Goal: Task Accomplishment & Management: Use online tool/utility

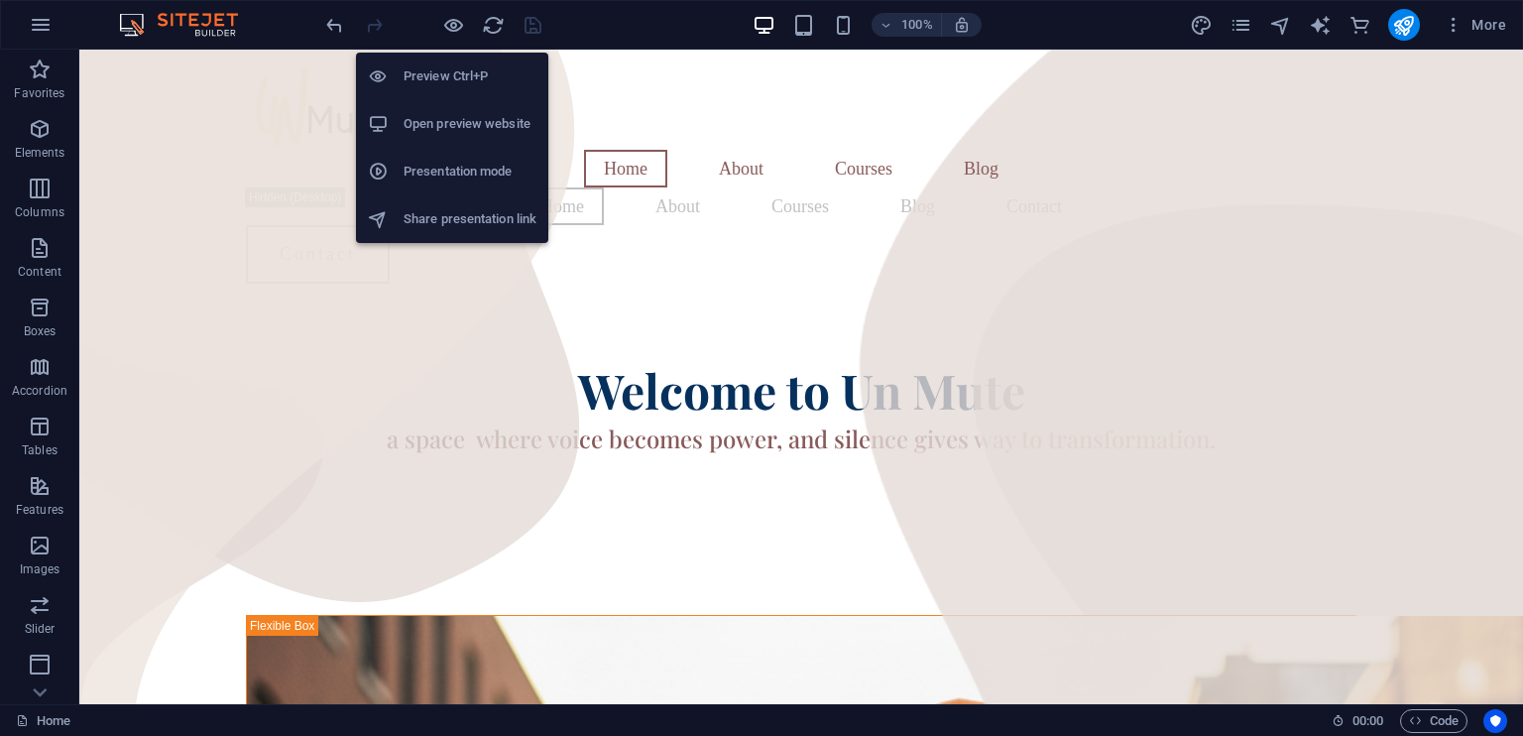
click at [440, 74] on h6 "Preview Ctrl+P" at bounding box center [469, 76] width 133 height 24
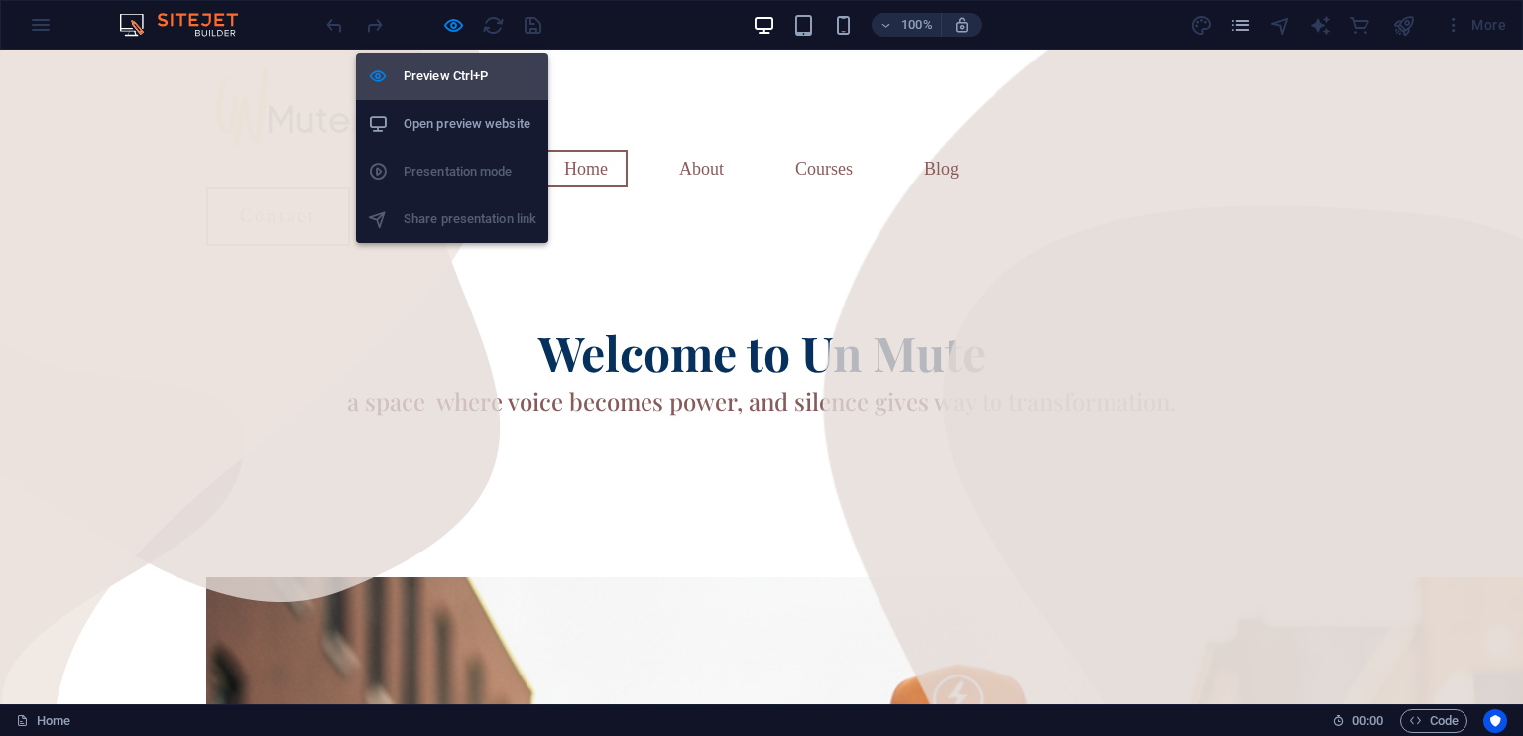
click at [440, 74] on h6 "Preview Ctrl+P" at bounding box center [469, 76] width 133 height 24
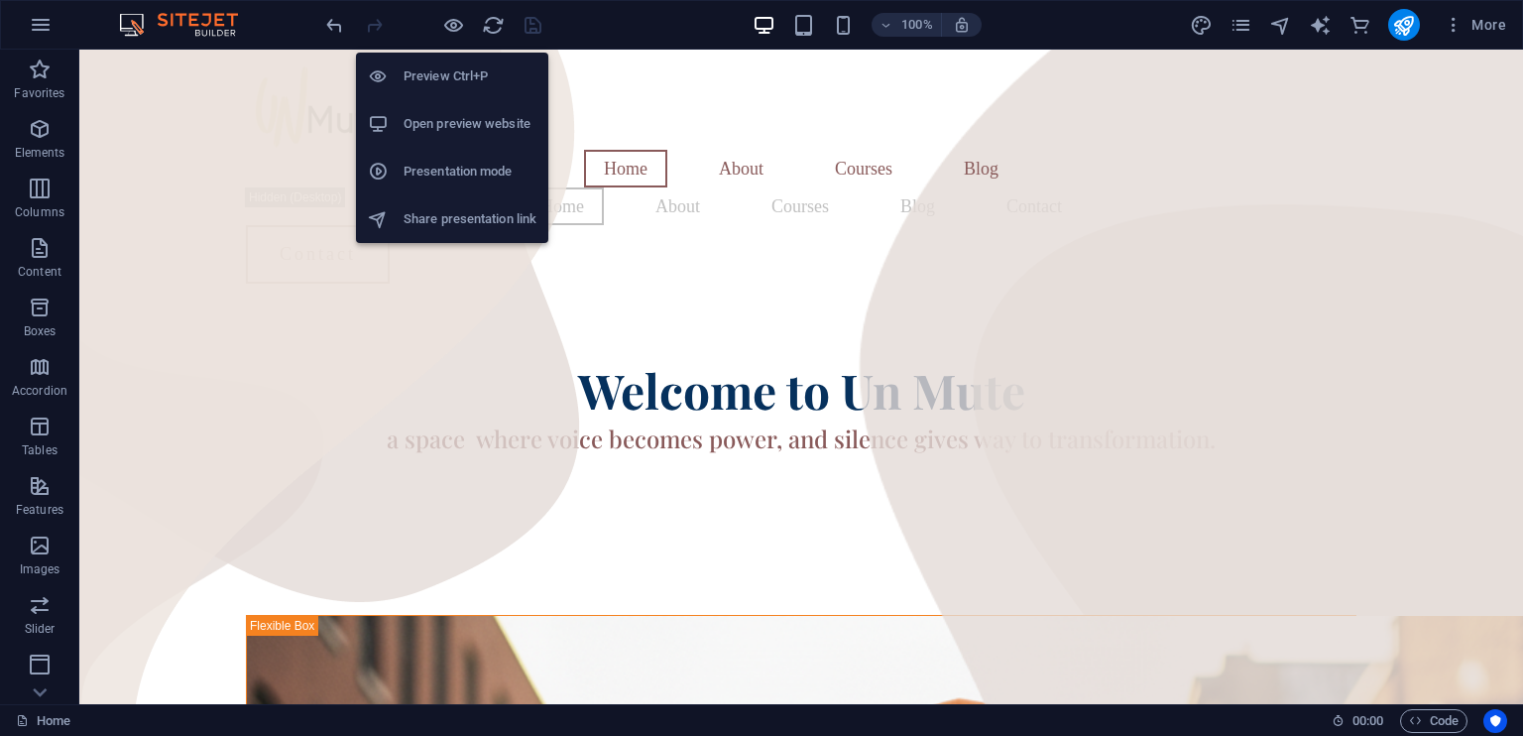
click at [440, 120] on h6 "Open preview website" at bounding box center [469, 124] width 133 height 24
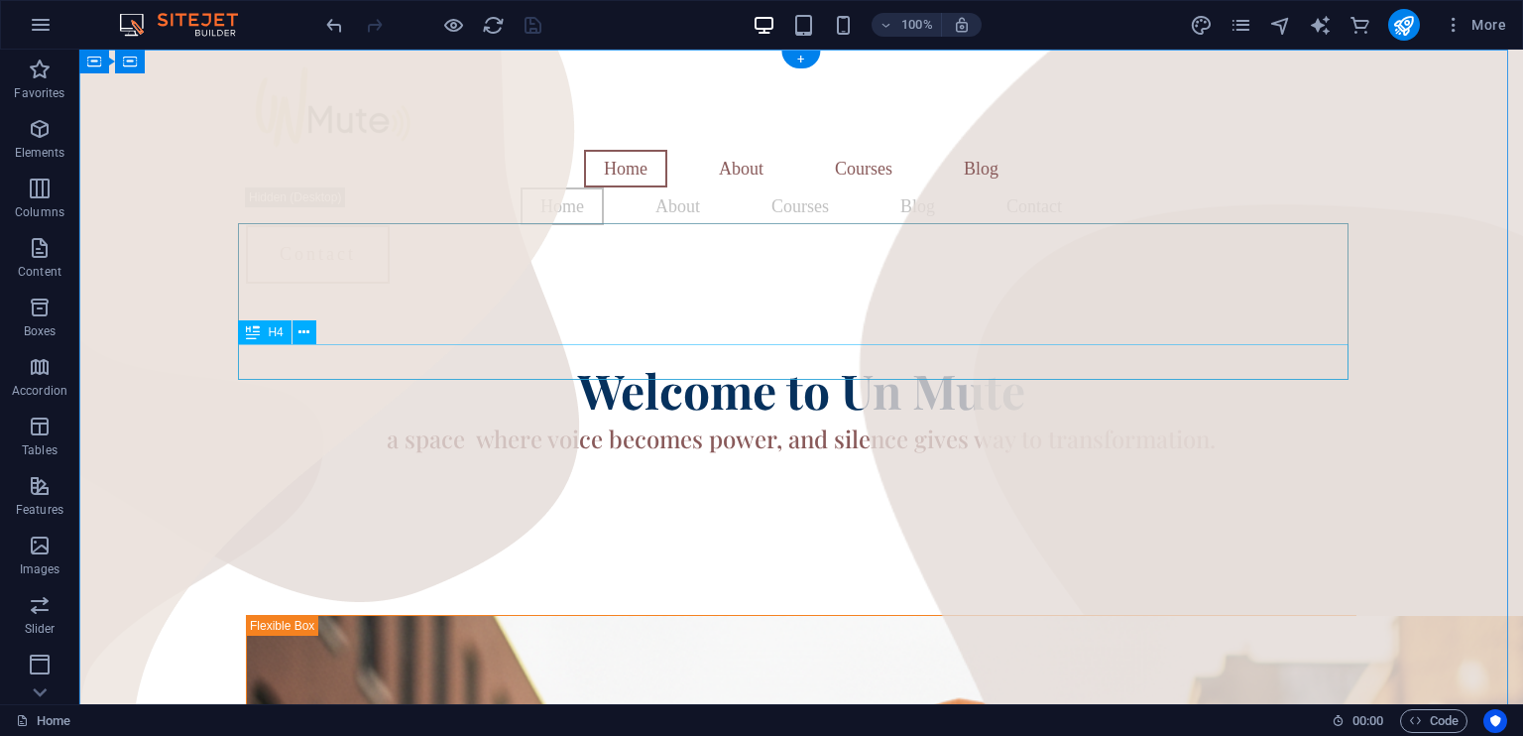
click at [781, 420] on div "a space where voice becomes power, and silence gives way to transformation." at bounding box center [801, 438] width 1110 height 36
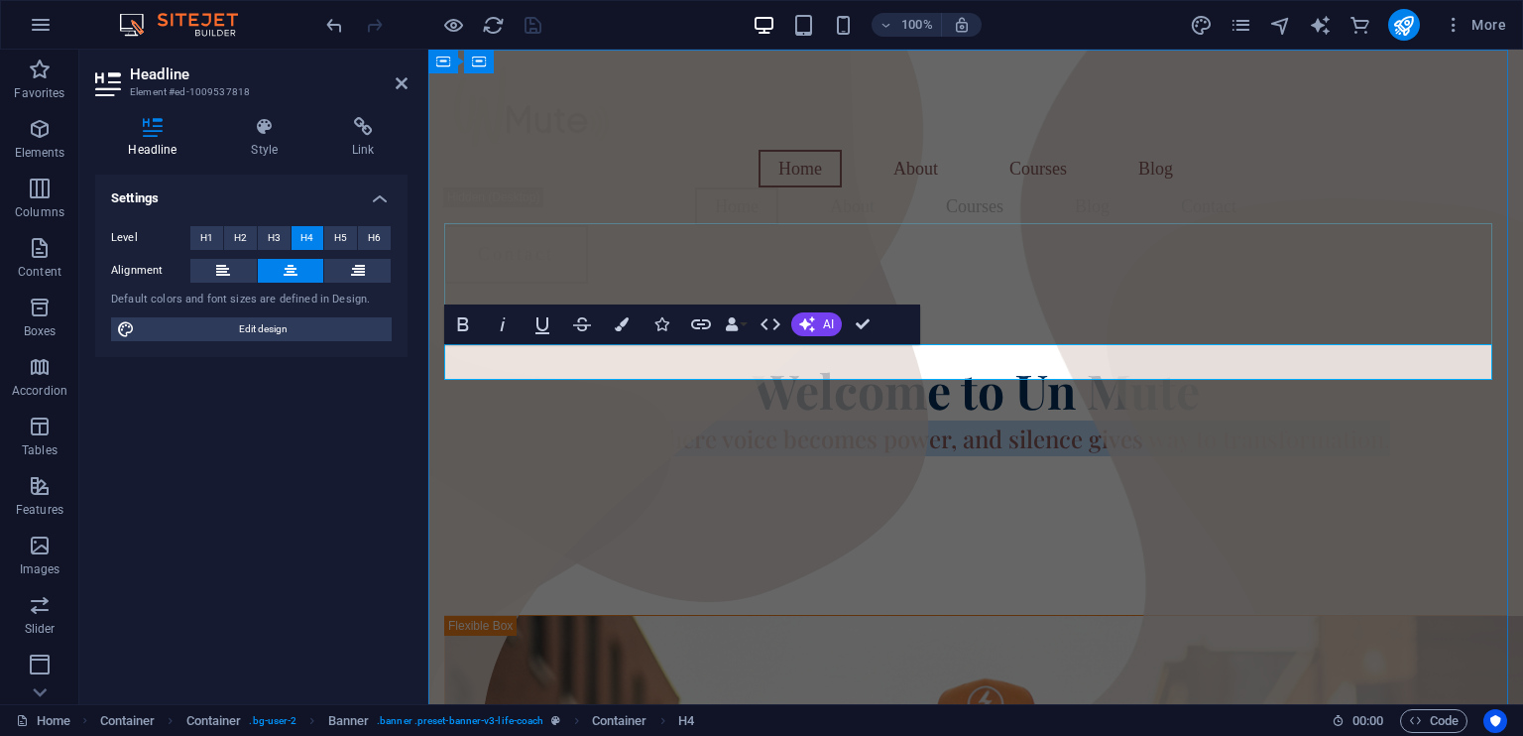
click at [948, 420] on h4 "a space where voice becomes power, and silence gives way to transformation." at bounding box center [975, 438] width 1063 height 36
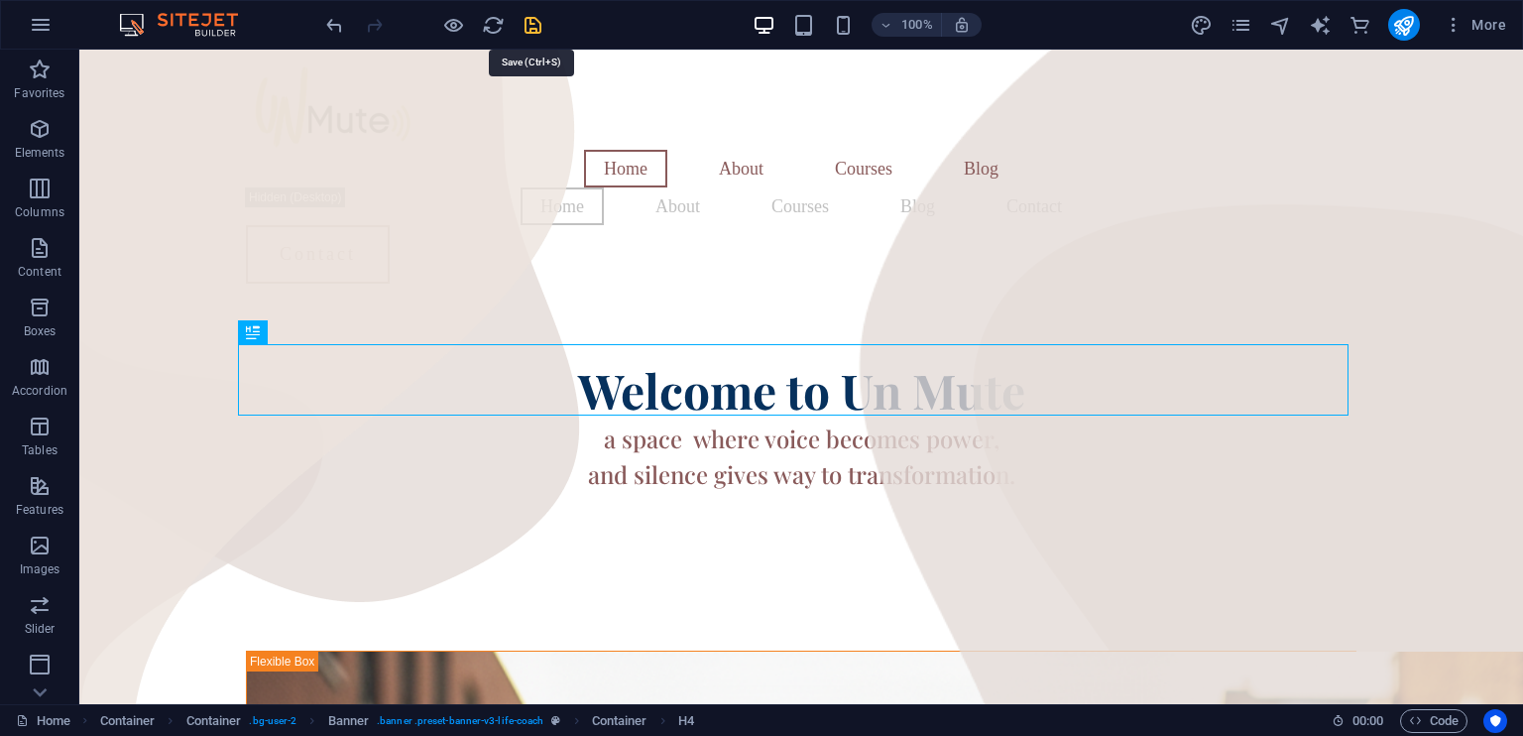
click at [532, 24] on icon "save" at bounding box center [532, 25] width 23 height 23
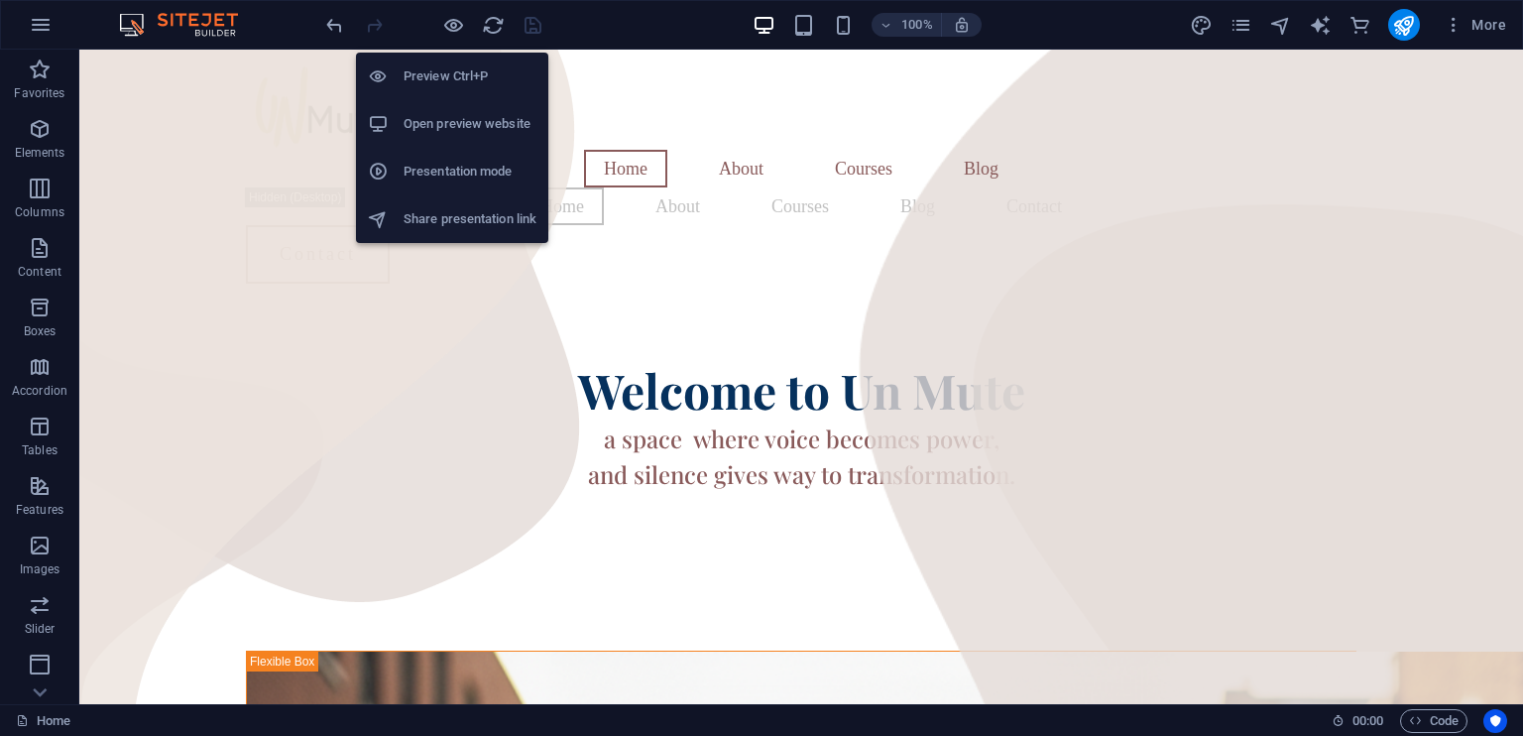
click at [445, 117] on h6 "Open preview website" at bounding box center [469, 124] width 133 height 24
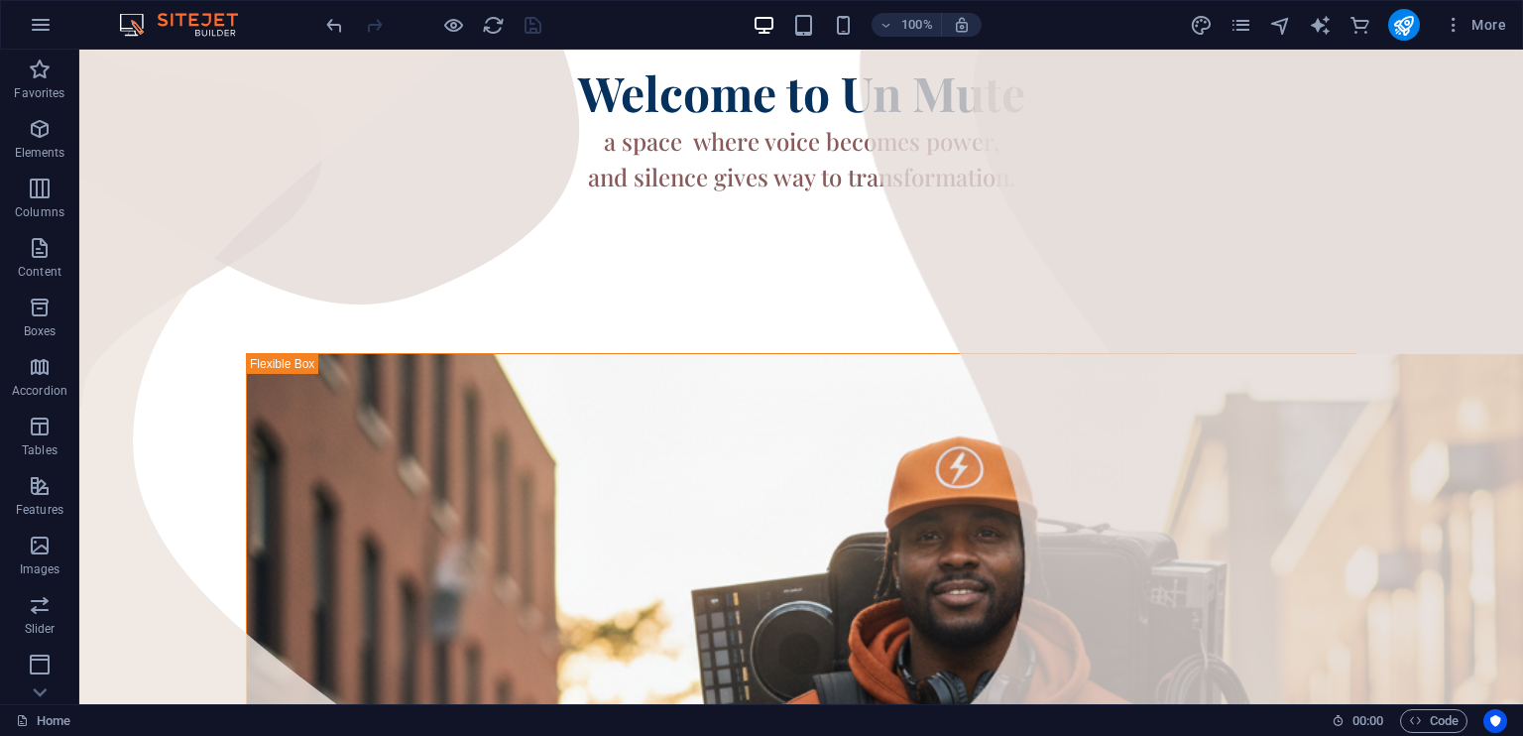
scroll to position [327, 0]
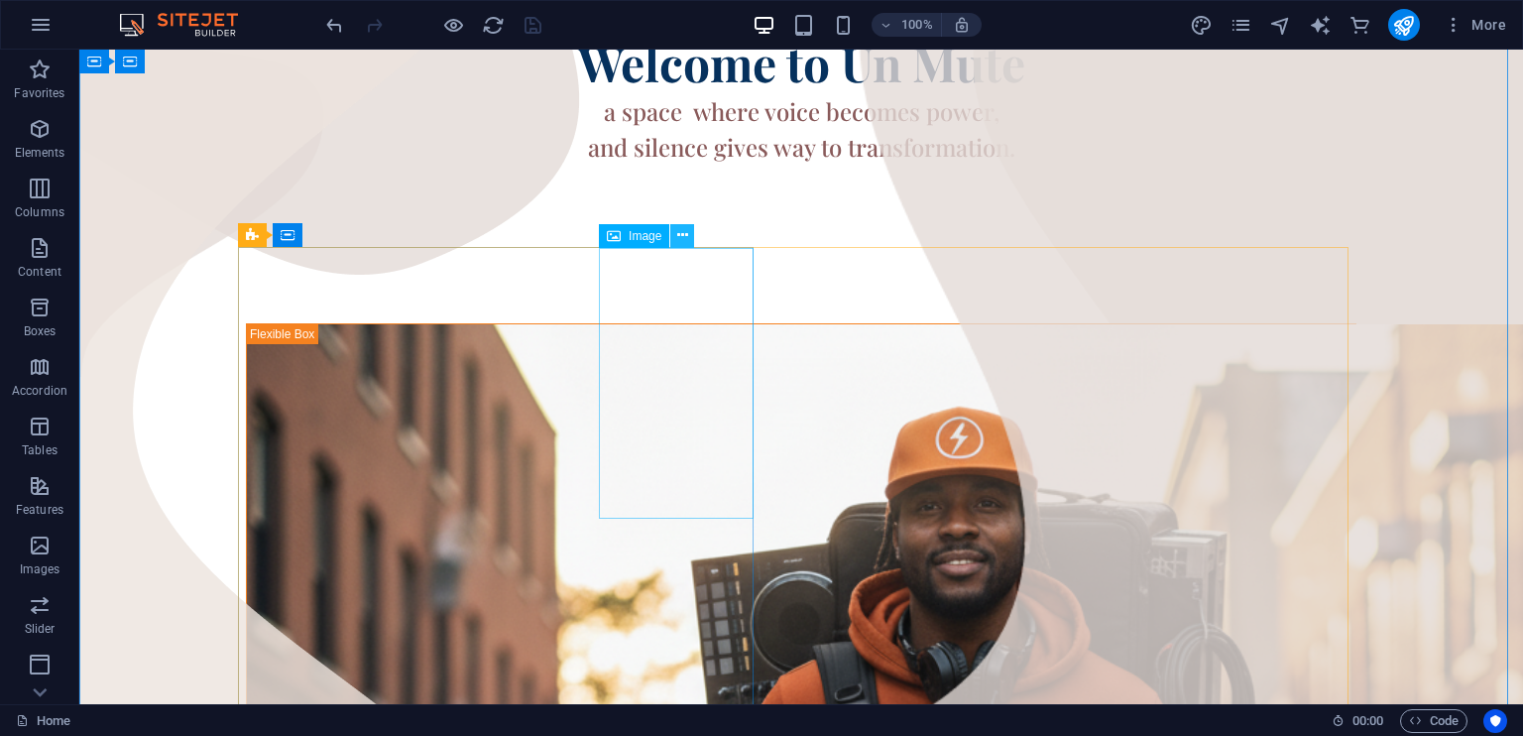
click at [682, 233] on icon at bounding box center [682, 235] width 11 height 21
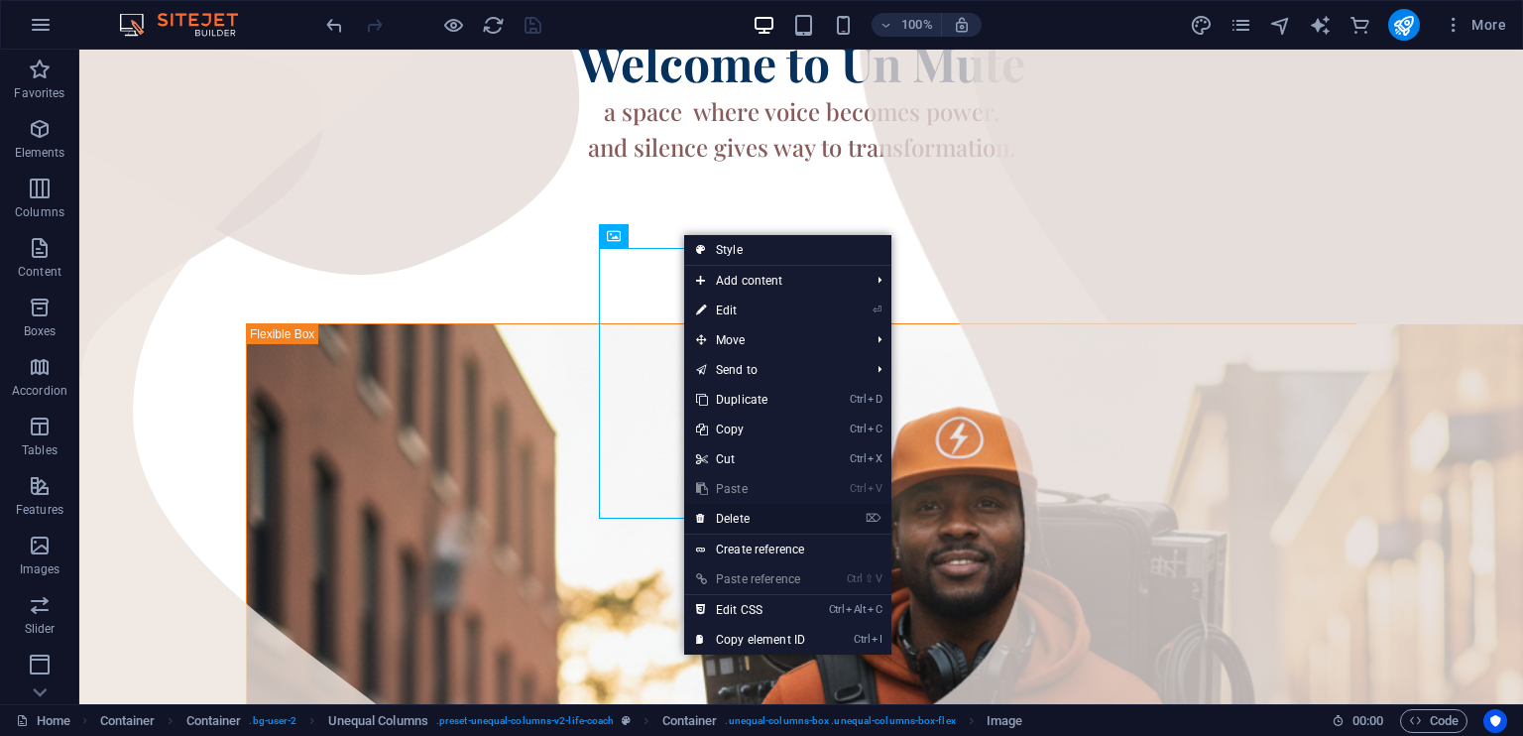
click at [730, 518] on link "⌦ Delete" at bounding box center [750, 519] width 133 height 30
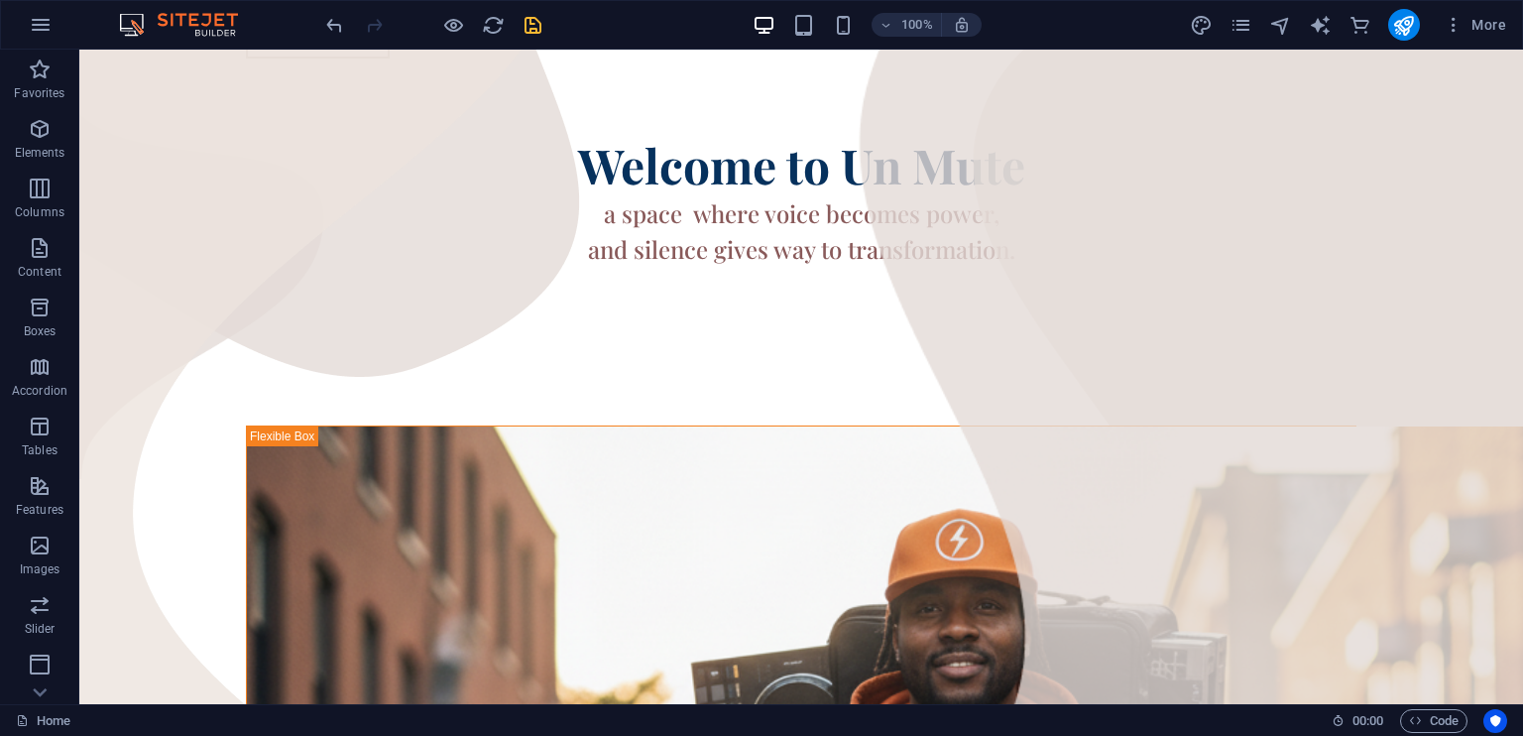
scroll to position [214, 0]
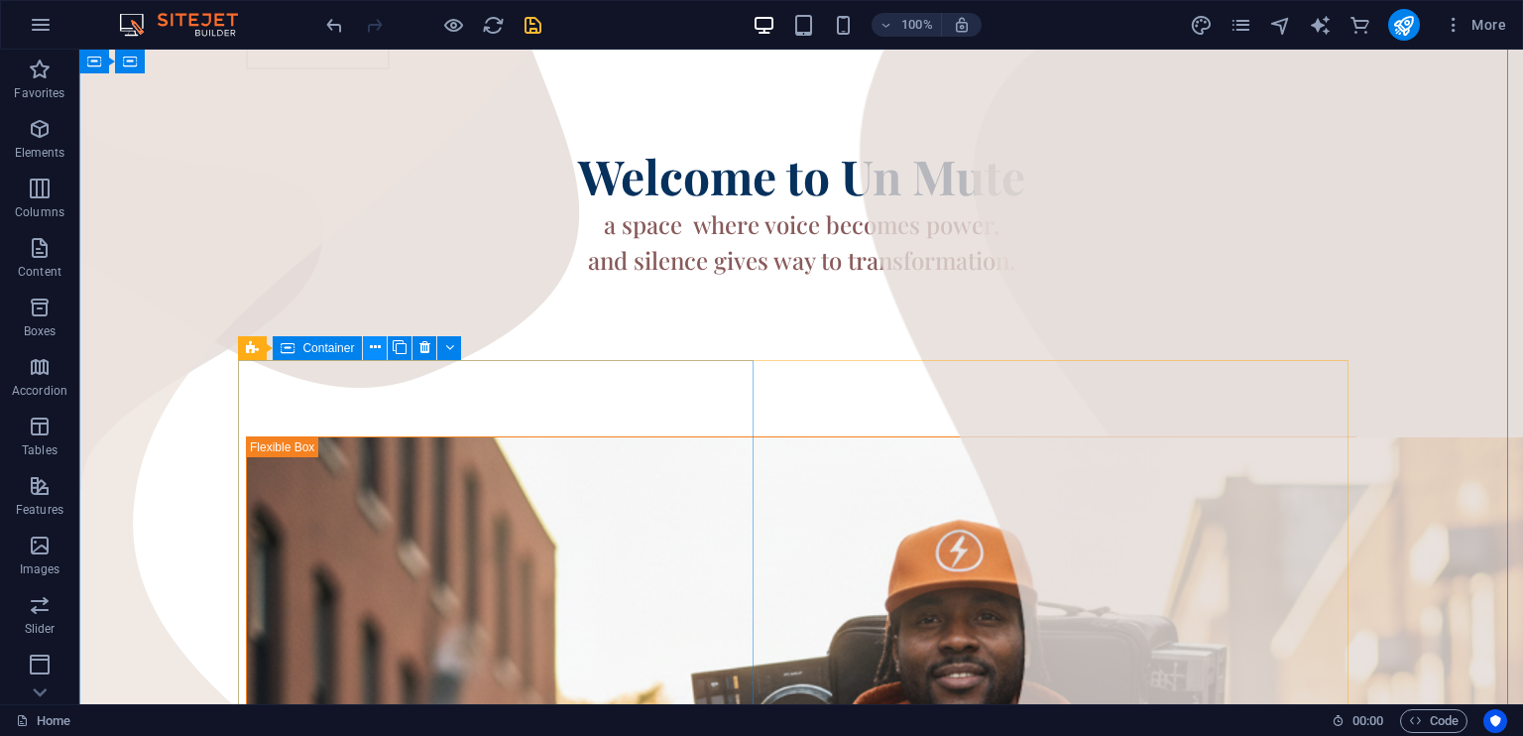
click at [374, 347] on icon at bounding box center [375, 347] width 11 height 21
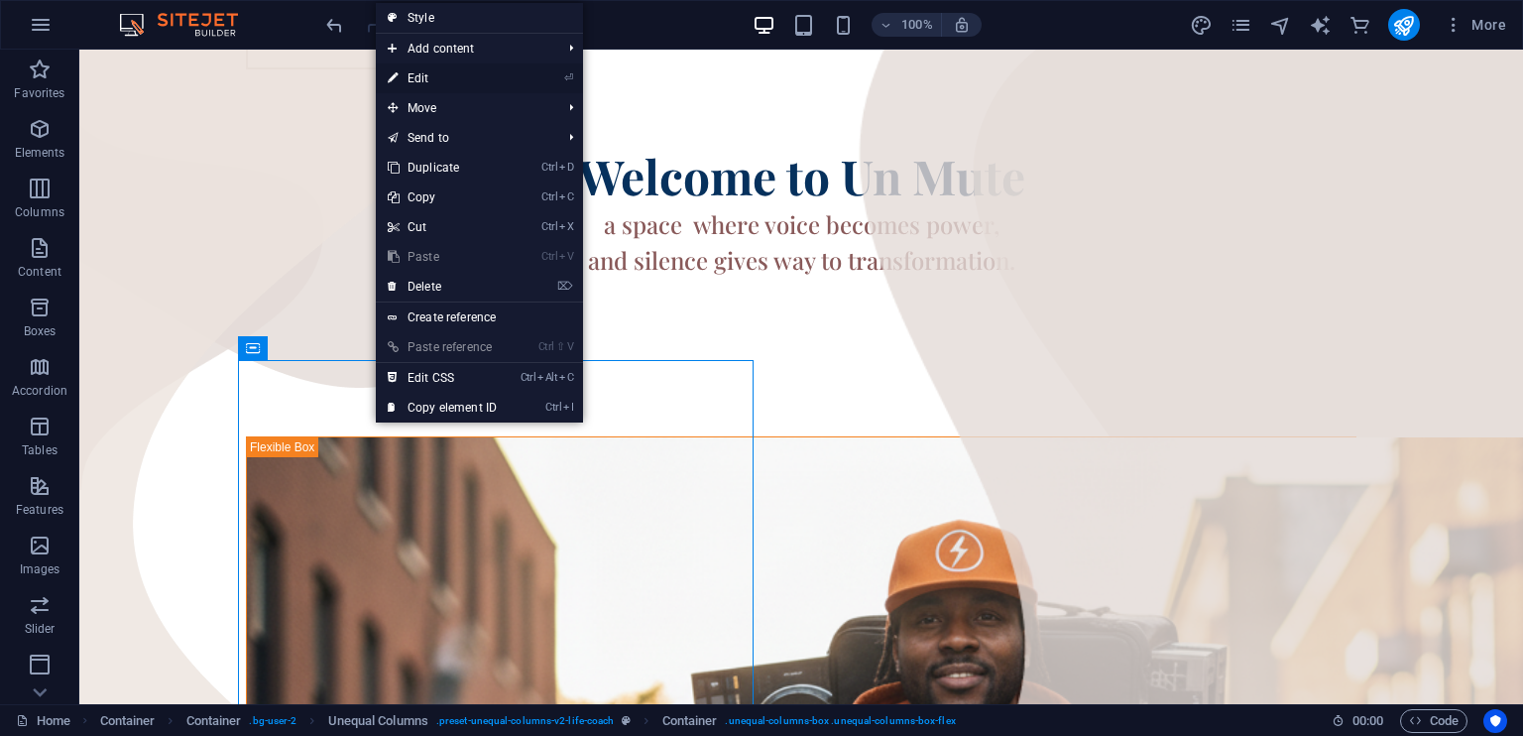
click at [423, 79] on link "⏎ Edit" at bounding box center [442, 78] width 133 height 30
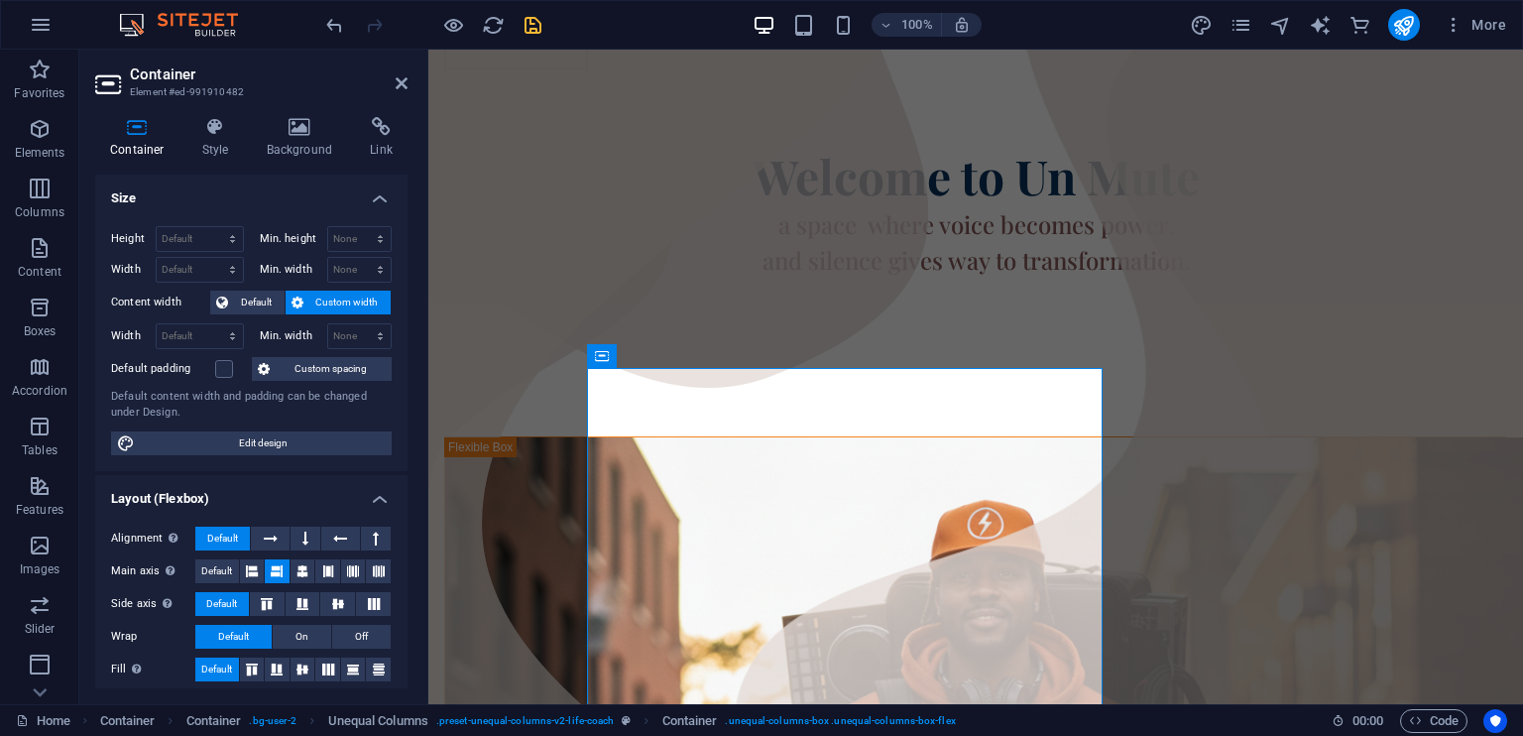
scroll to position [206, 0]
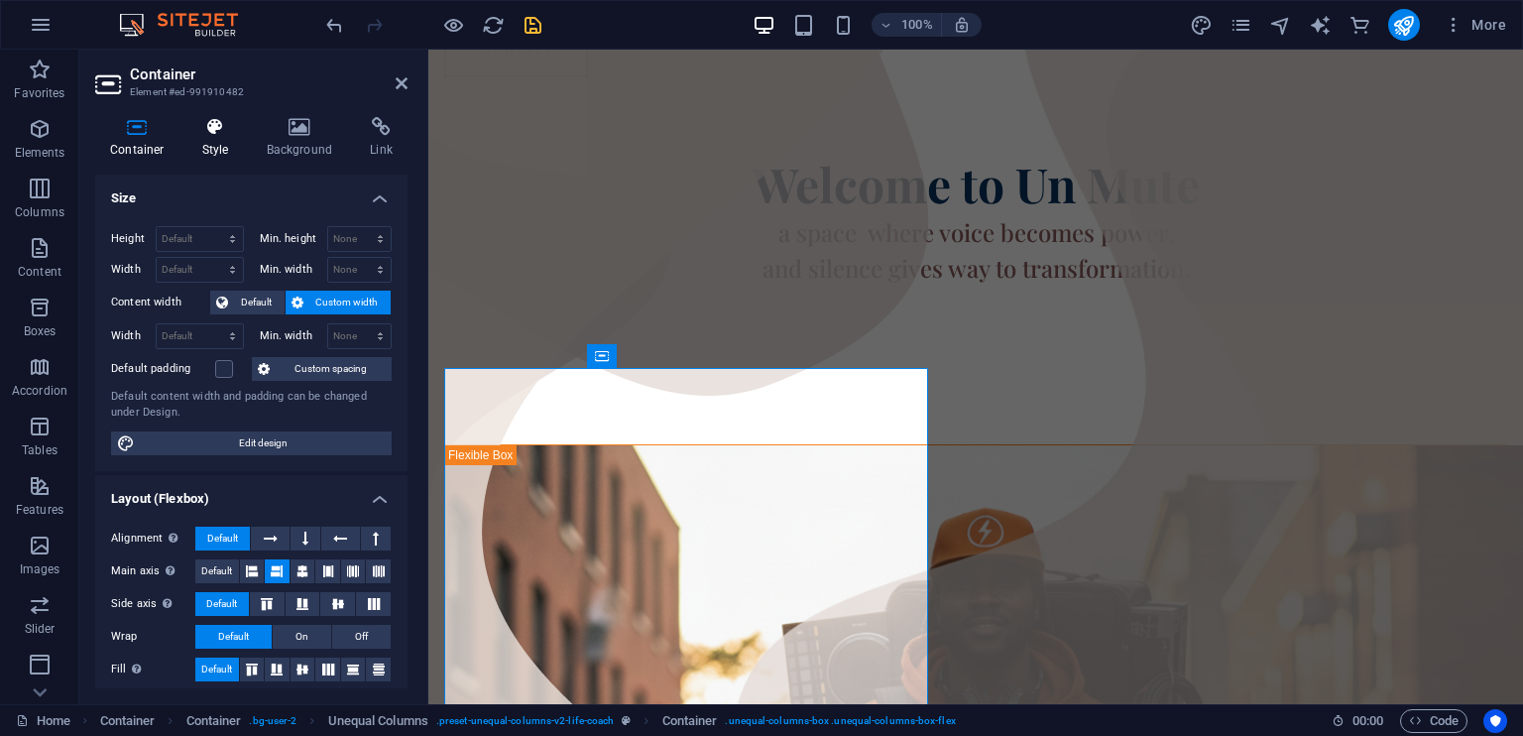
click at [216, 132] on icon at bounding box center [215, 127] width 57 height 20
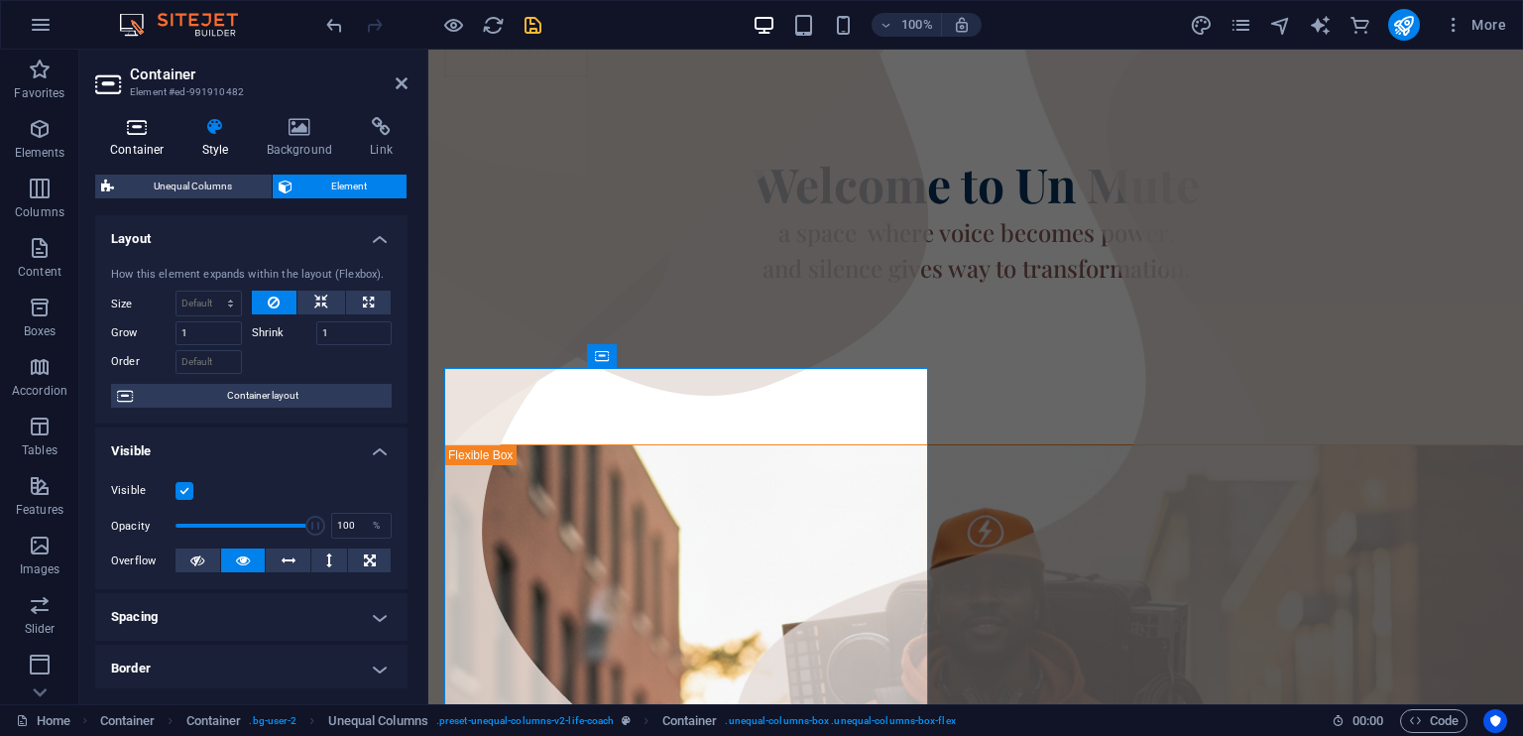
click at [127, 142] on h4 "Container" at bounding box center [141, 138] width 92 height 42
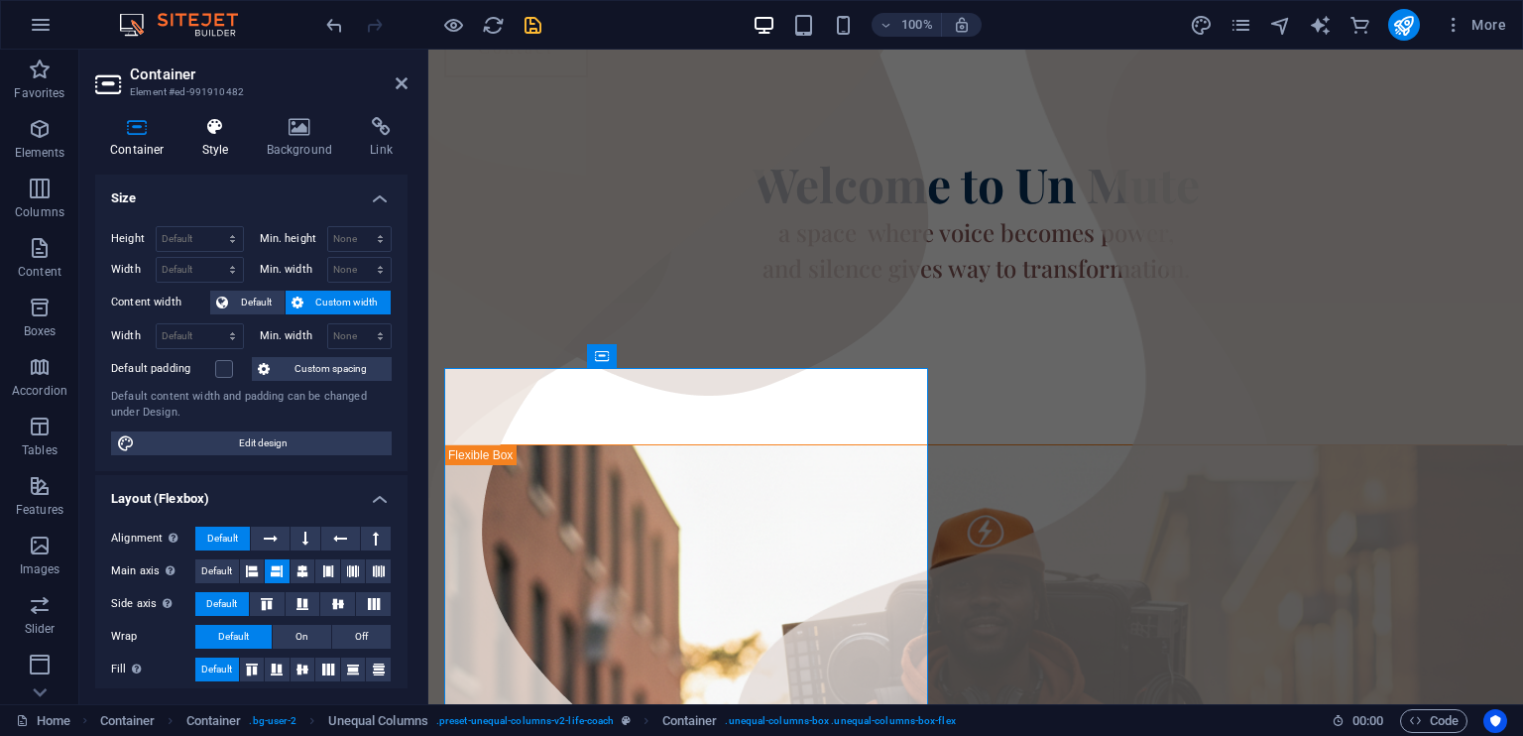
click at [218, 142] on h4 "Style" at bounding box center [219, 138] width 64 height 42
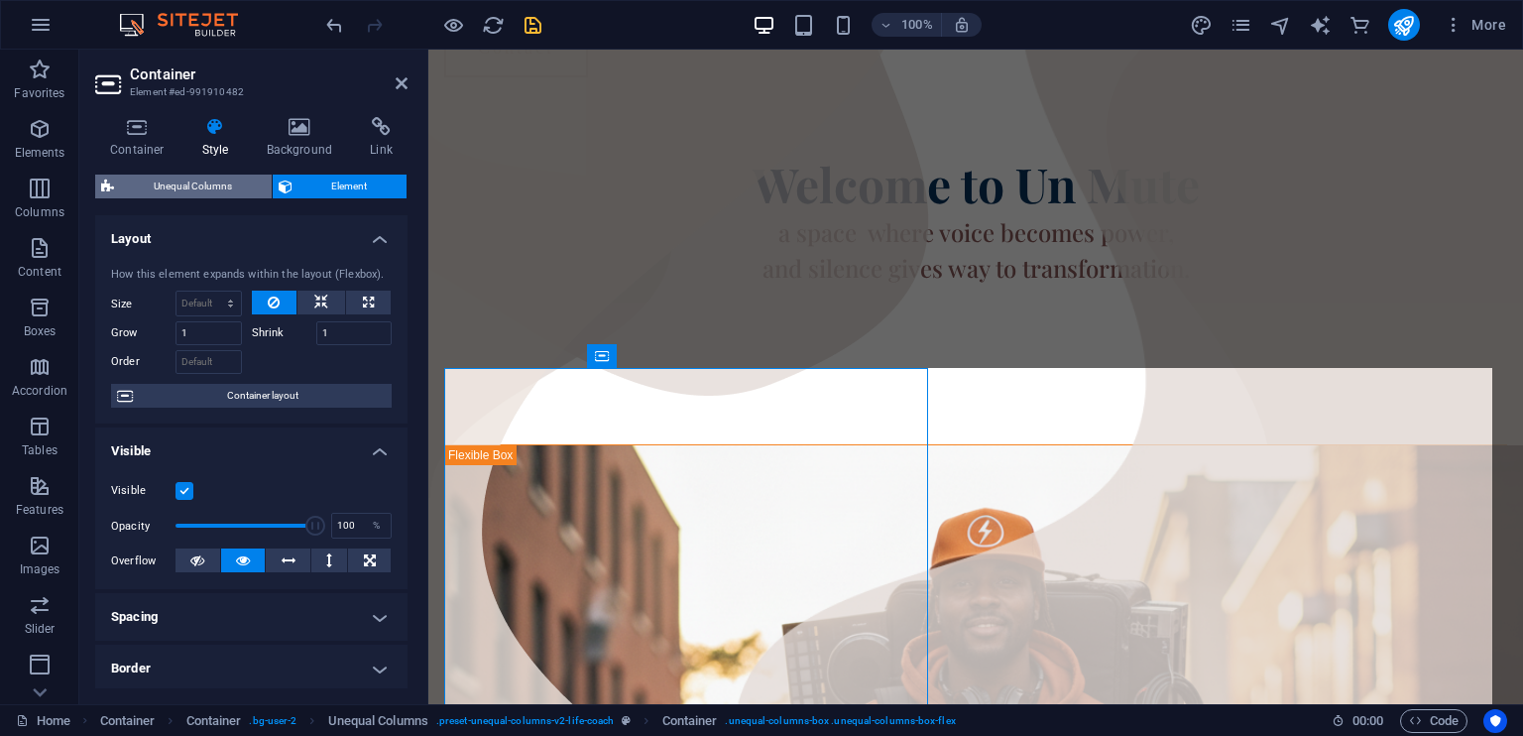
click at [199, 191] on span "Unequal Columns" at bounding box center [193, 186] width 146 height 24
select select "%"
select select "px"
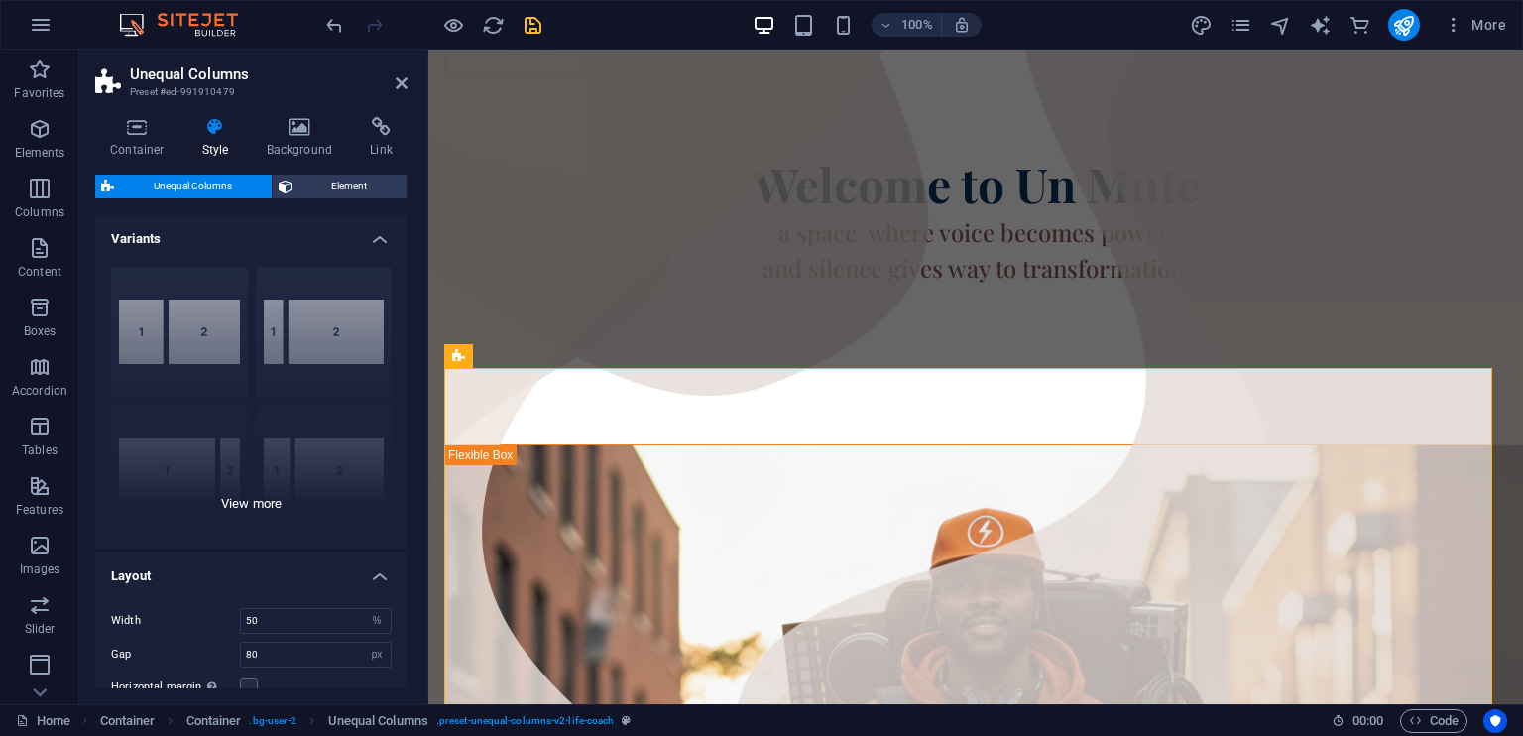
click at [255, 506] on div "[PHONE_NUMBER] [PHONE_NUMBER] 70-30 Default" at bounding box center [251, 399] width 312 height 297
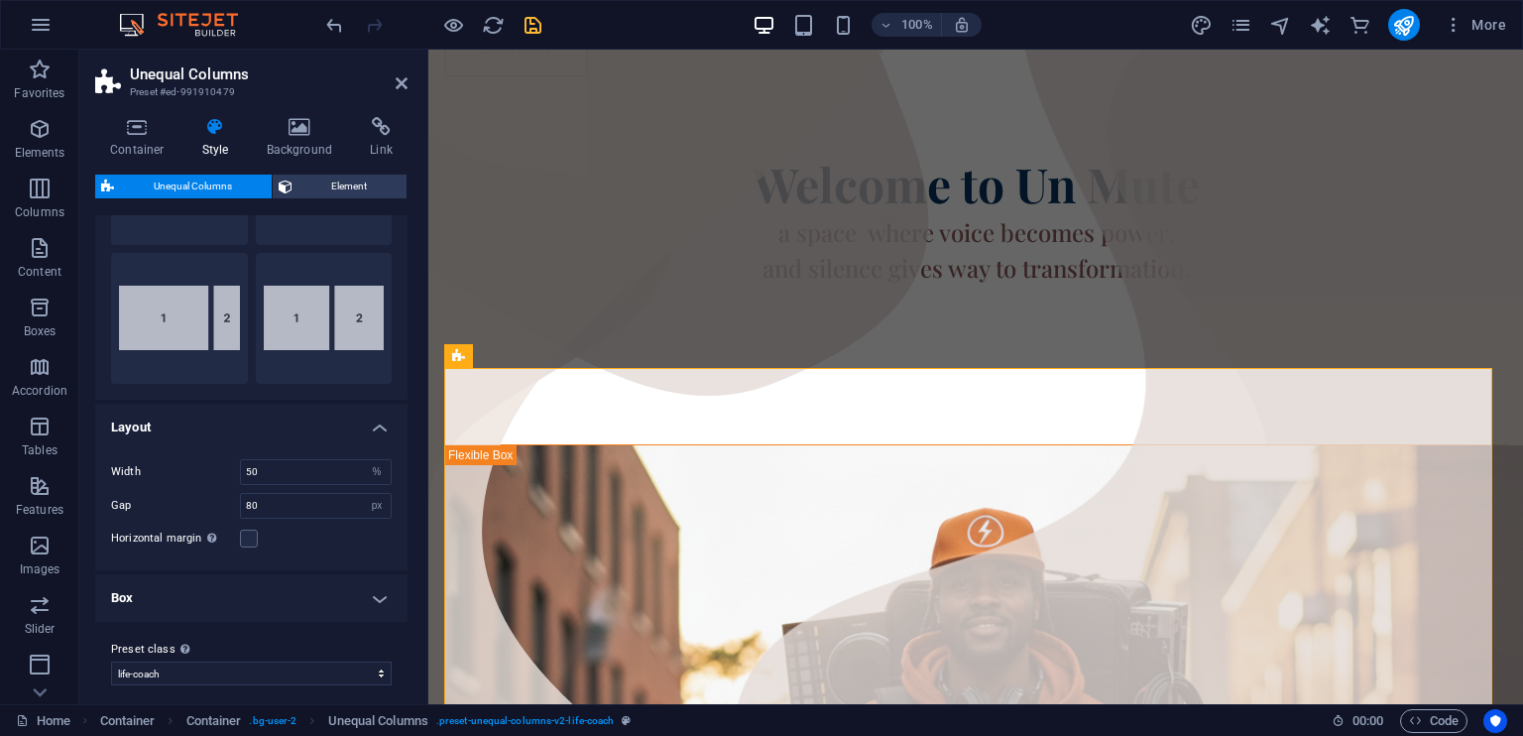
scroll to position [302, 0]
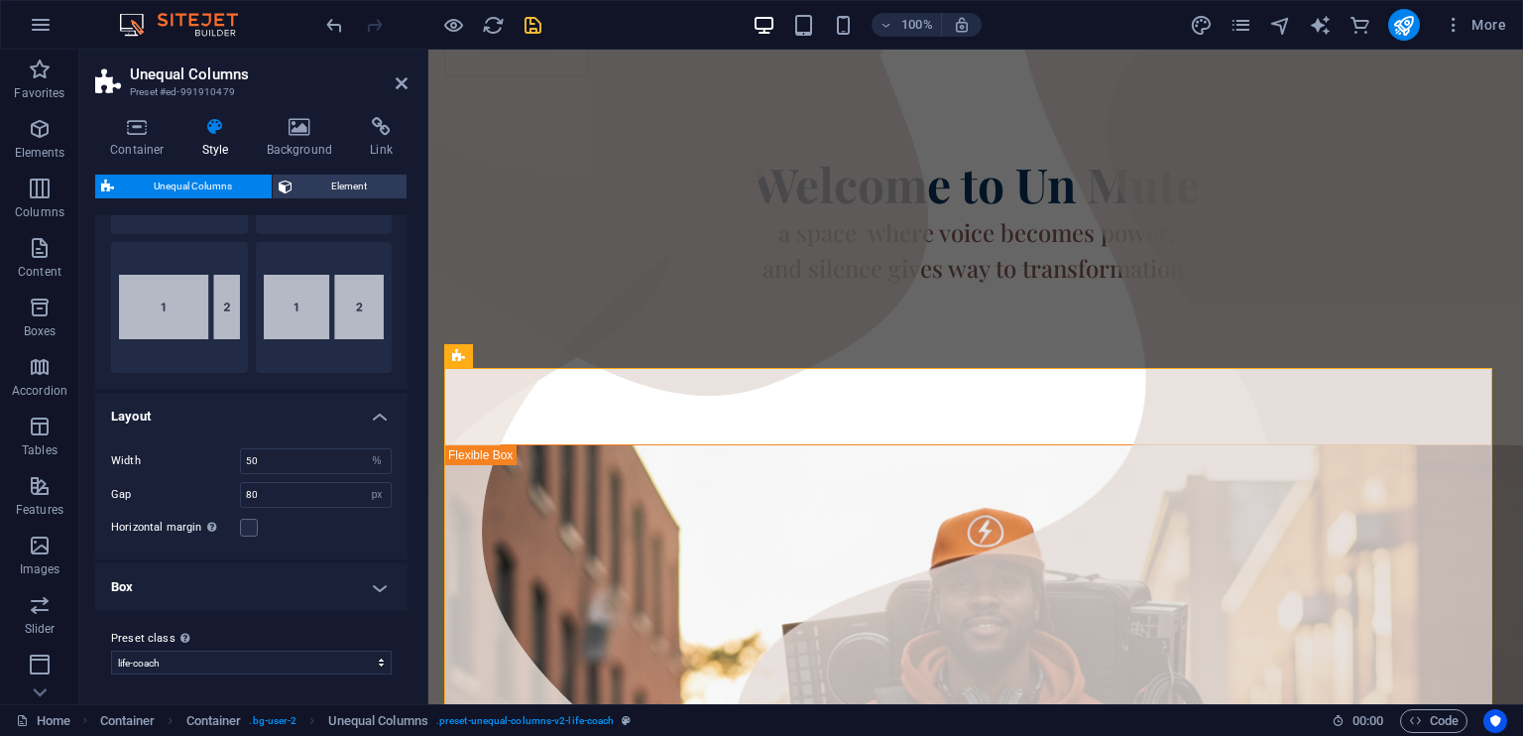
click at [372, 415] on h4 "Layout" at bounding box center [251, 411] width 312 height 36
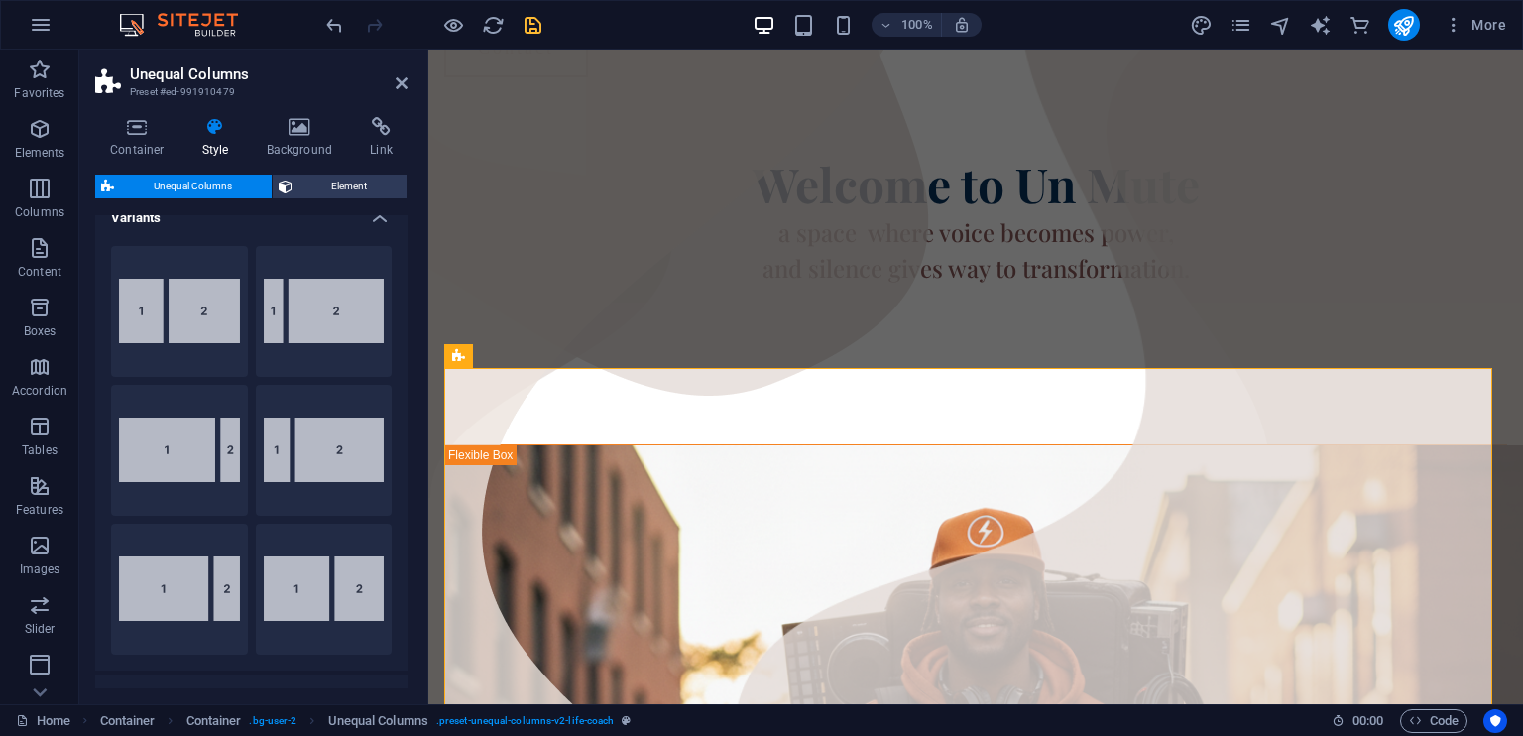
scroll to position [0, 0]
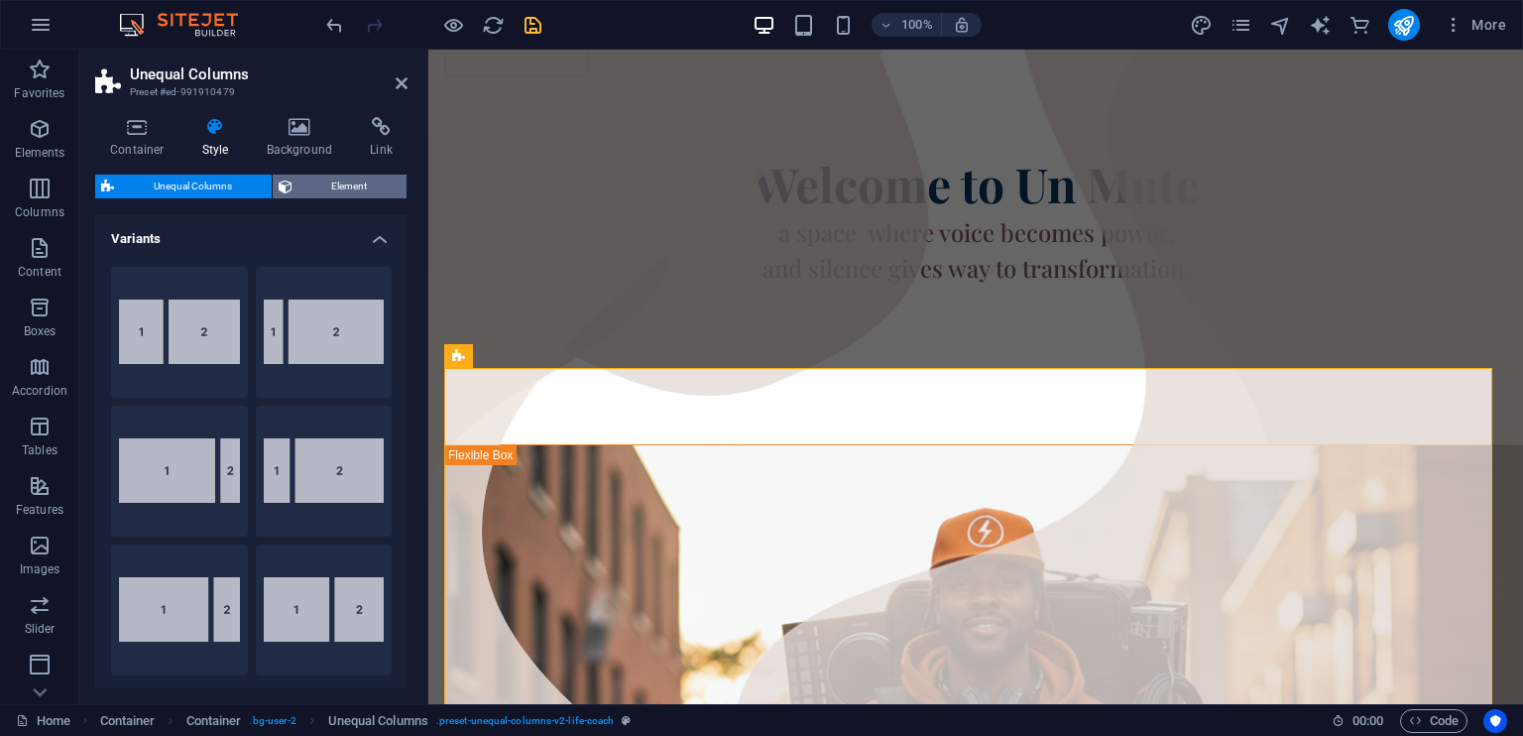
click at [341, 188] on span "Element" at bounding box center [349, 186] width 103 height 24
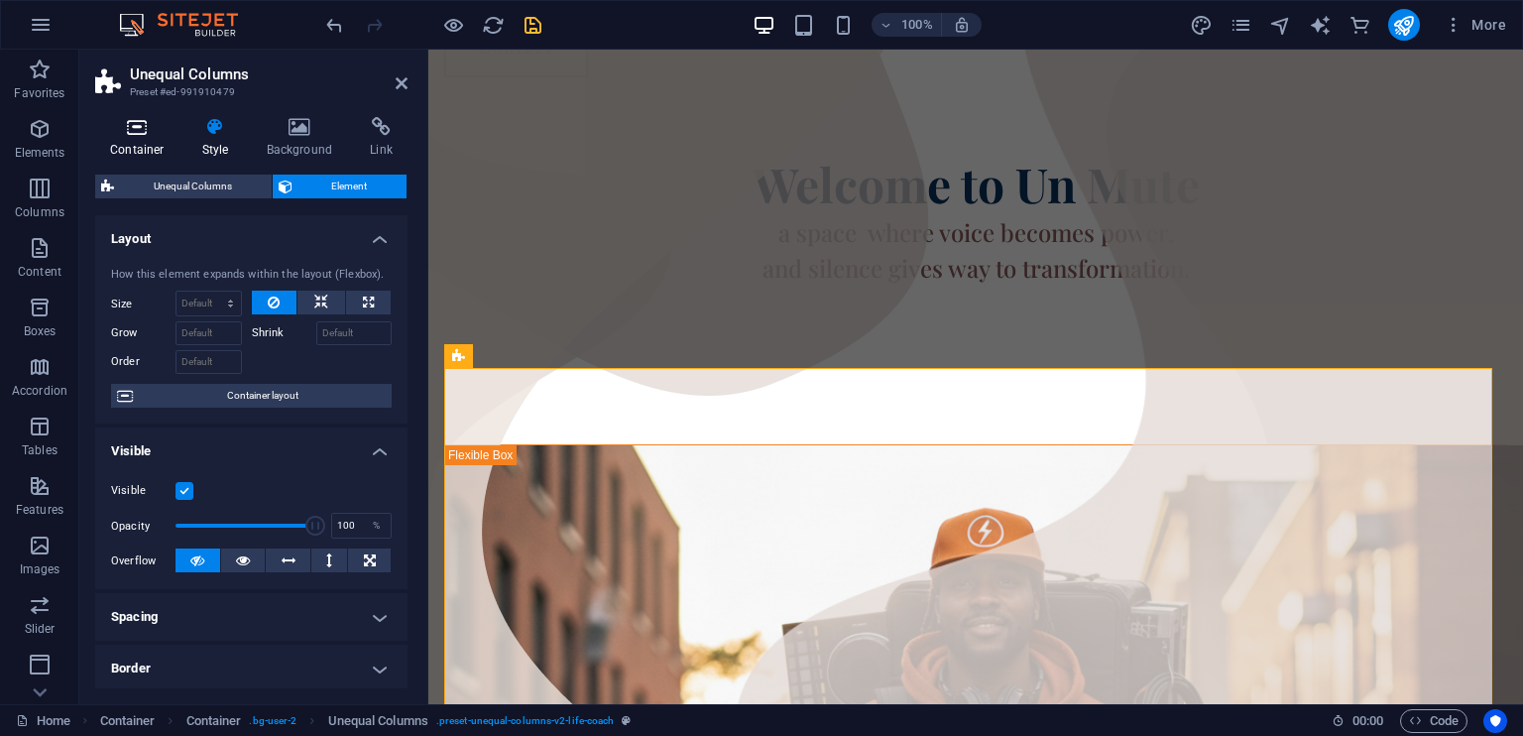
click at [143, 125] on icon at bounding box center [137, 127] width 84 height 20
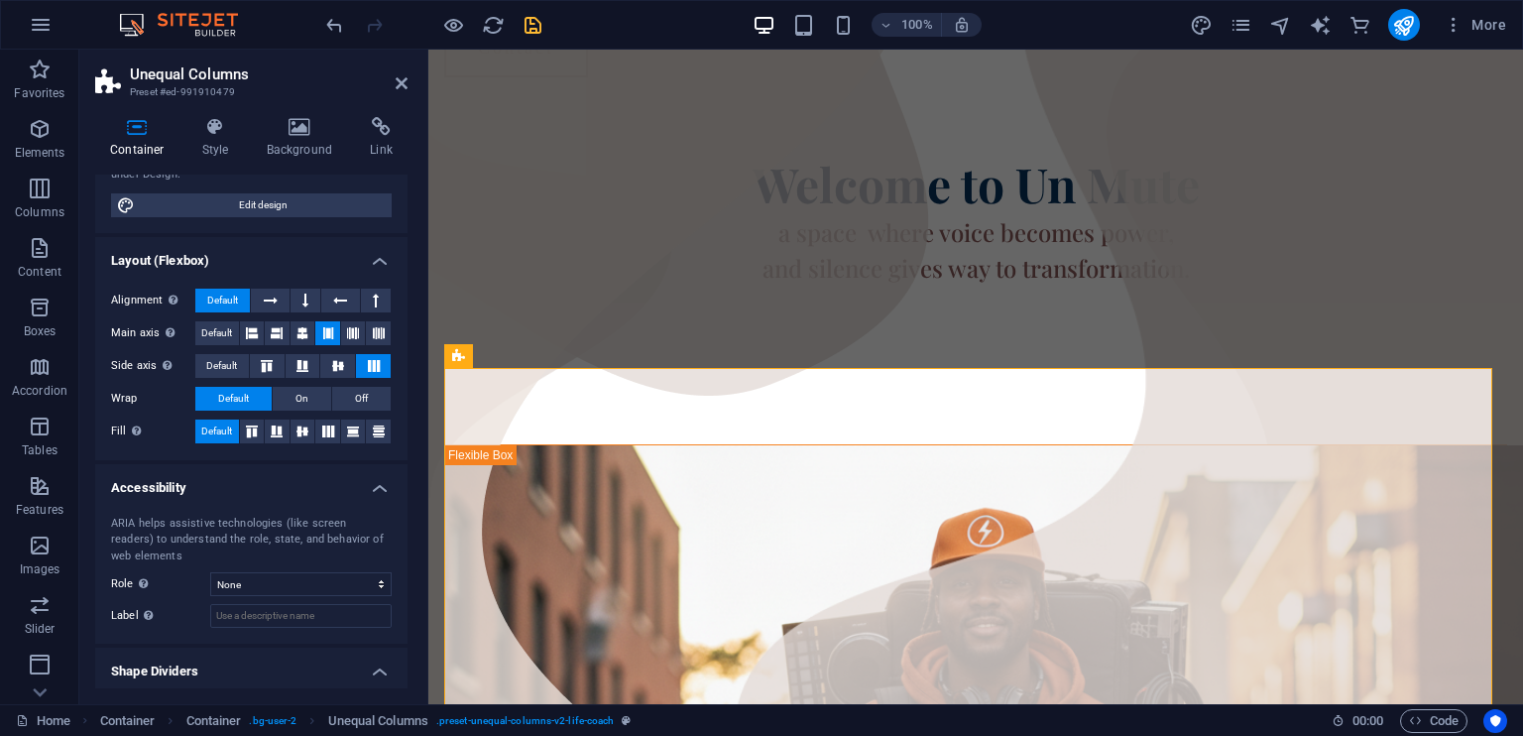
scroll to position [207, 0]
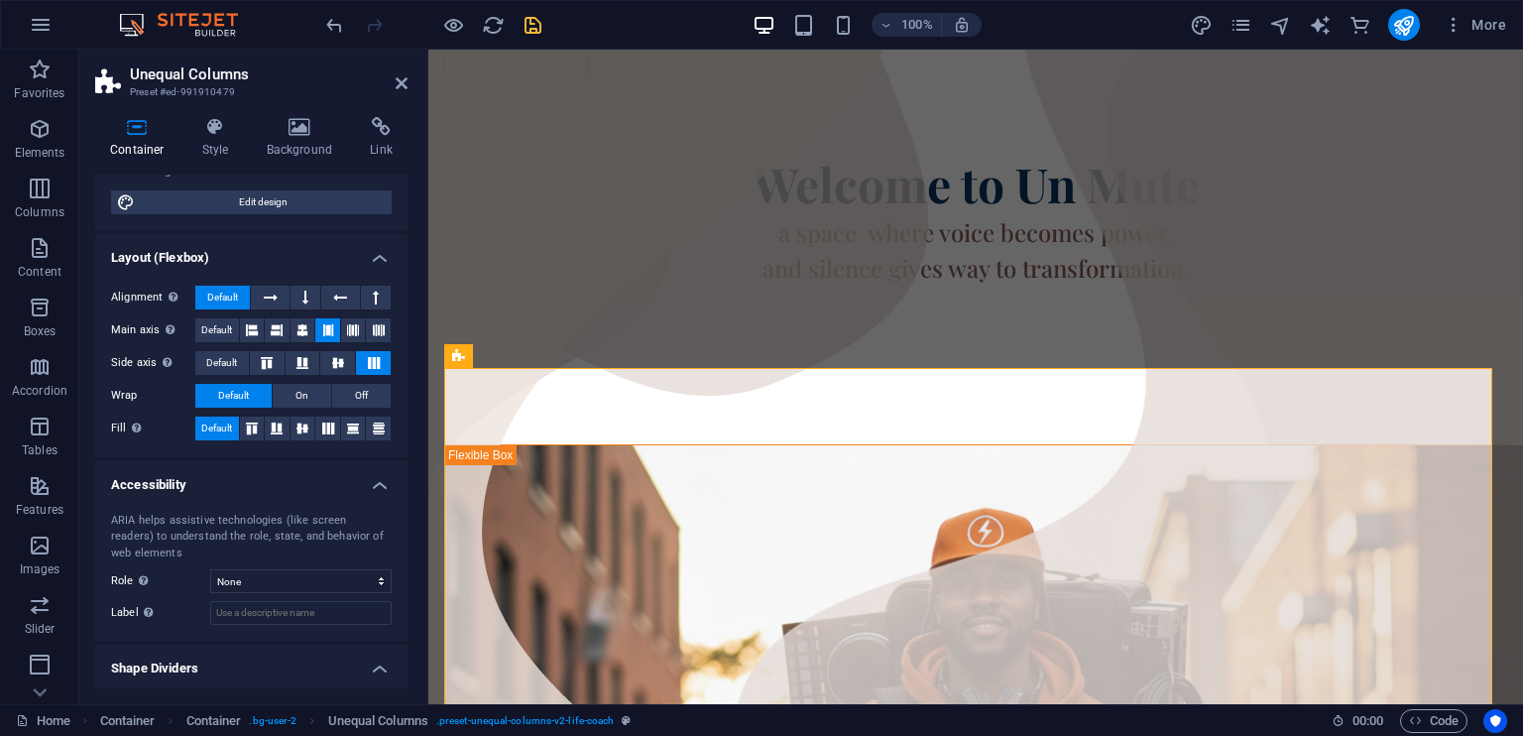
click at [375, 484] on h4 "Accessibility" at bounding box center [251, 479] width 312 height 36
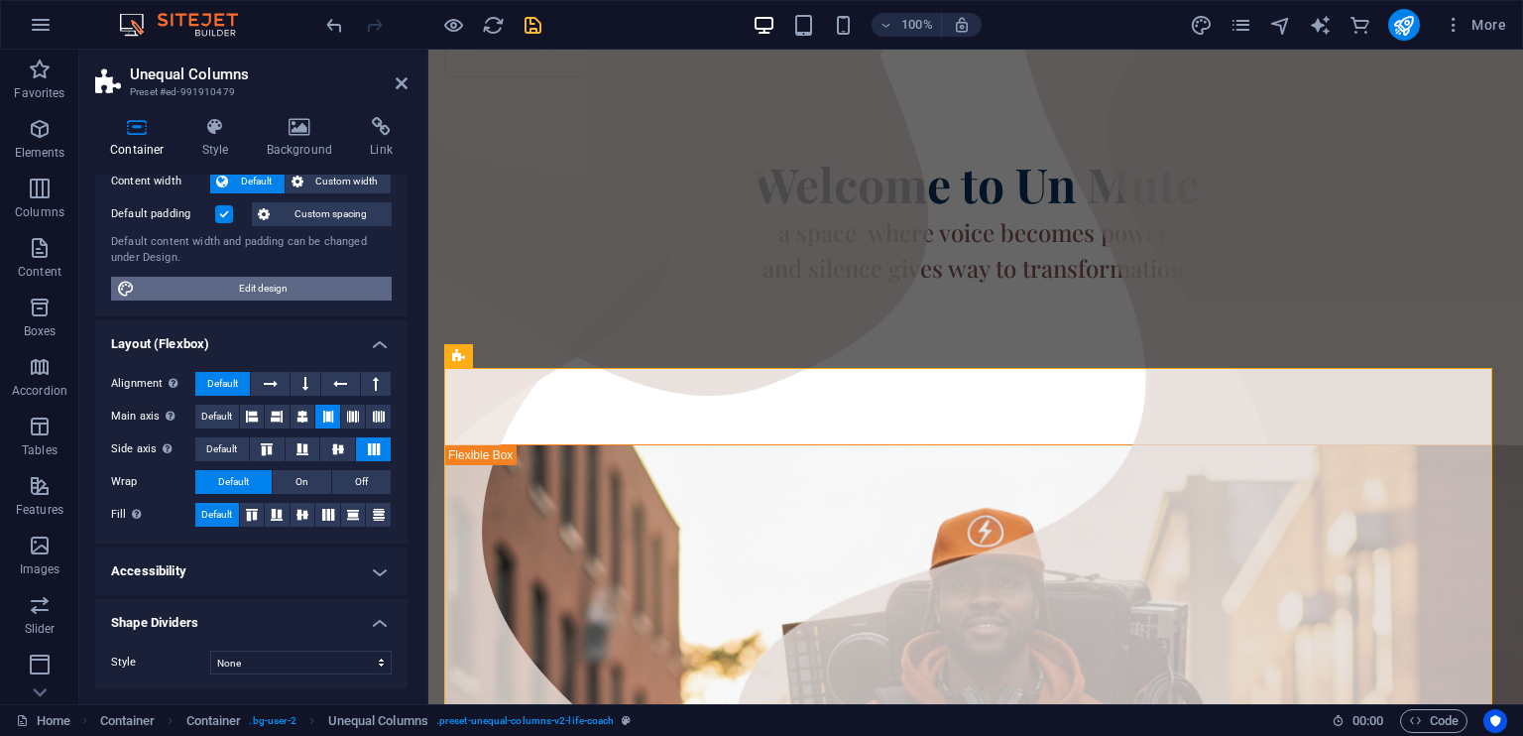
click at [287, 293] on span "Edit design" at bounding box center [263, 289] width 245 height 24
select select "ease-in-out"
select select "px"
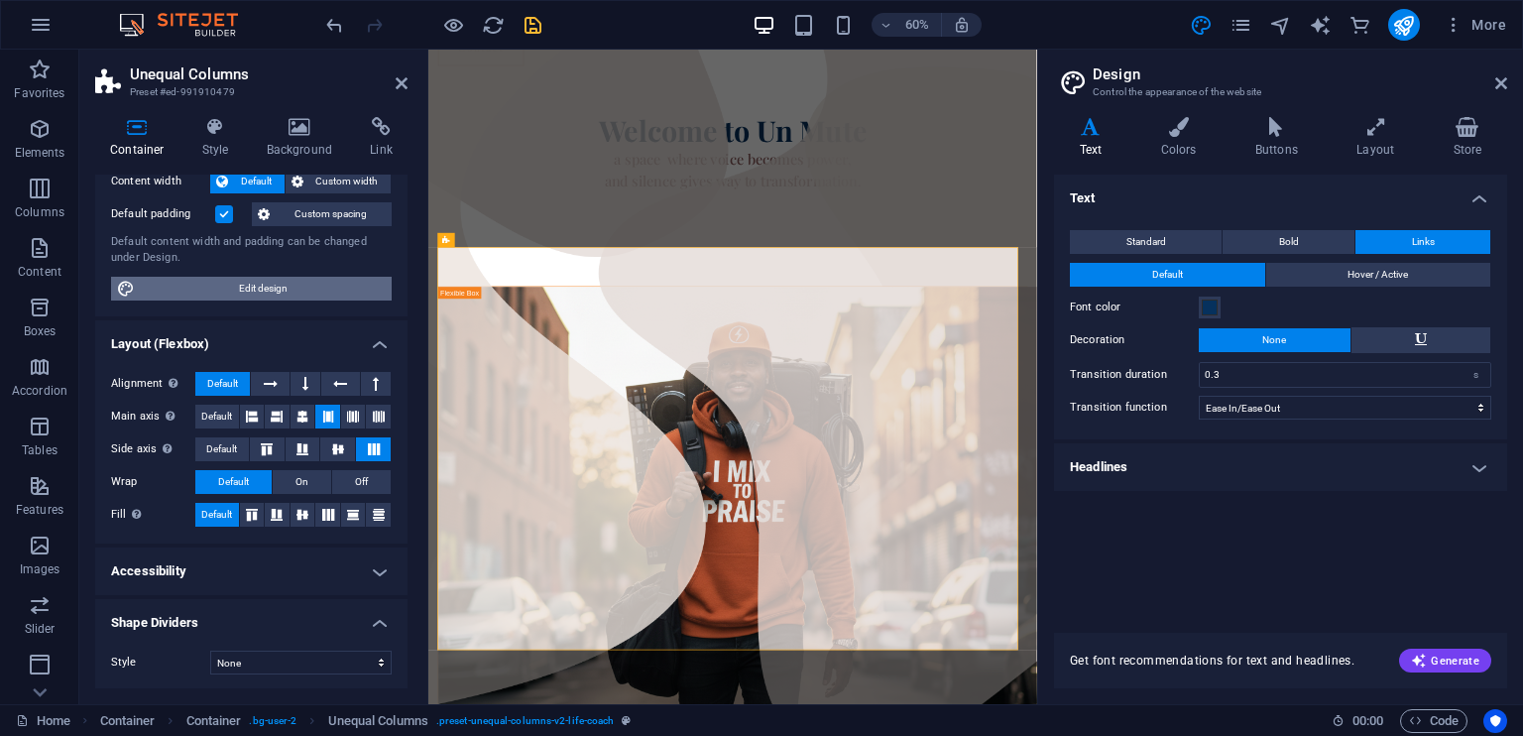
scroll to position [195, 0]
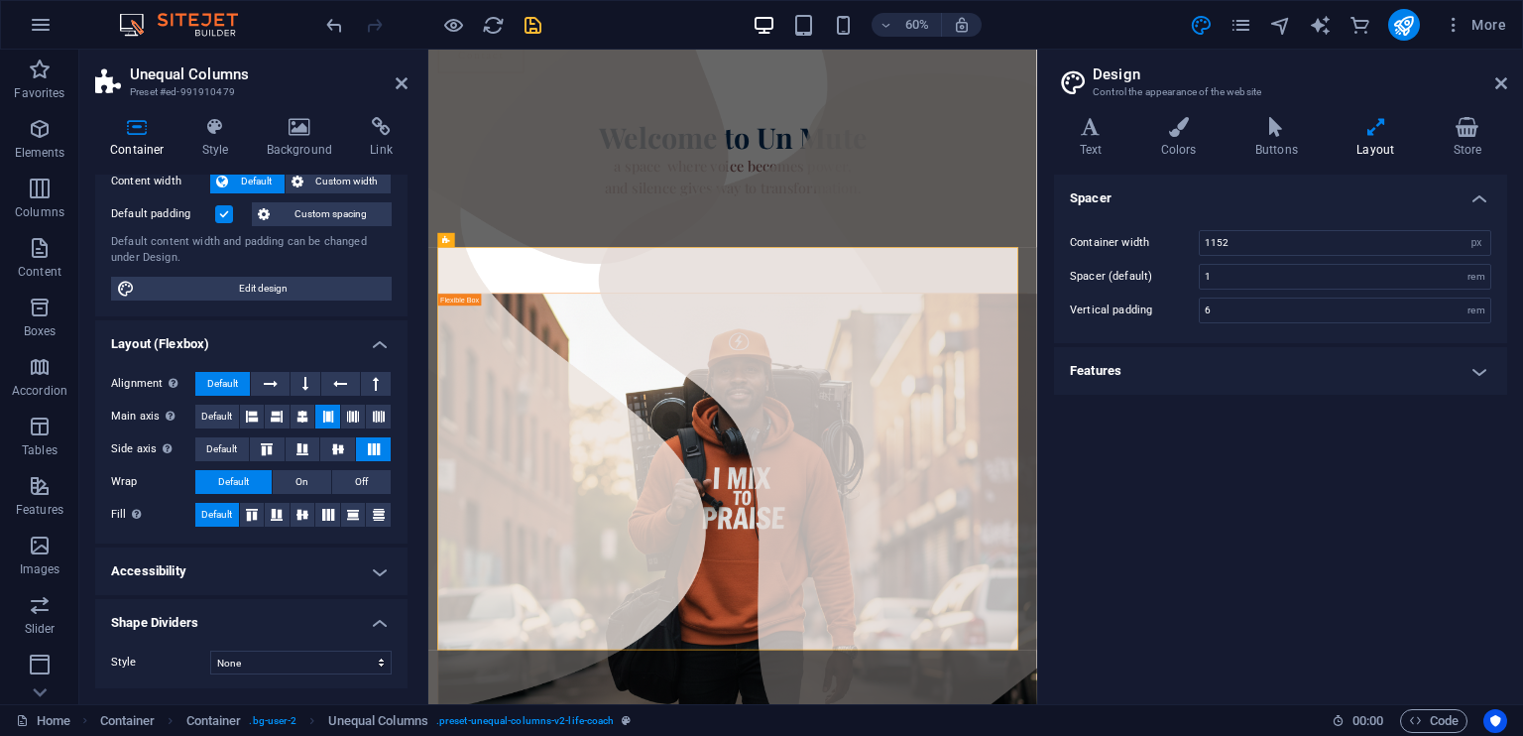
click at [1477, 372] on h4 "Features" at bounding box center [1280, 371] width 453 height 48
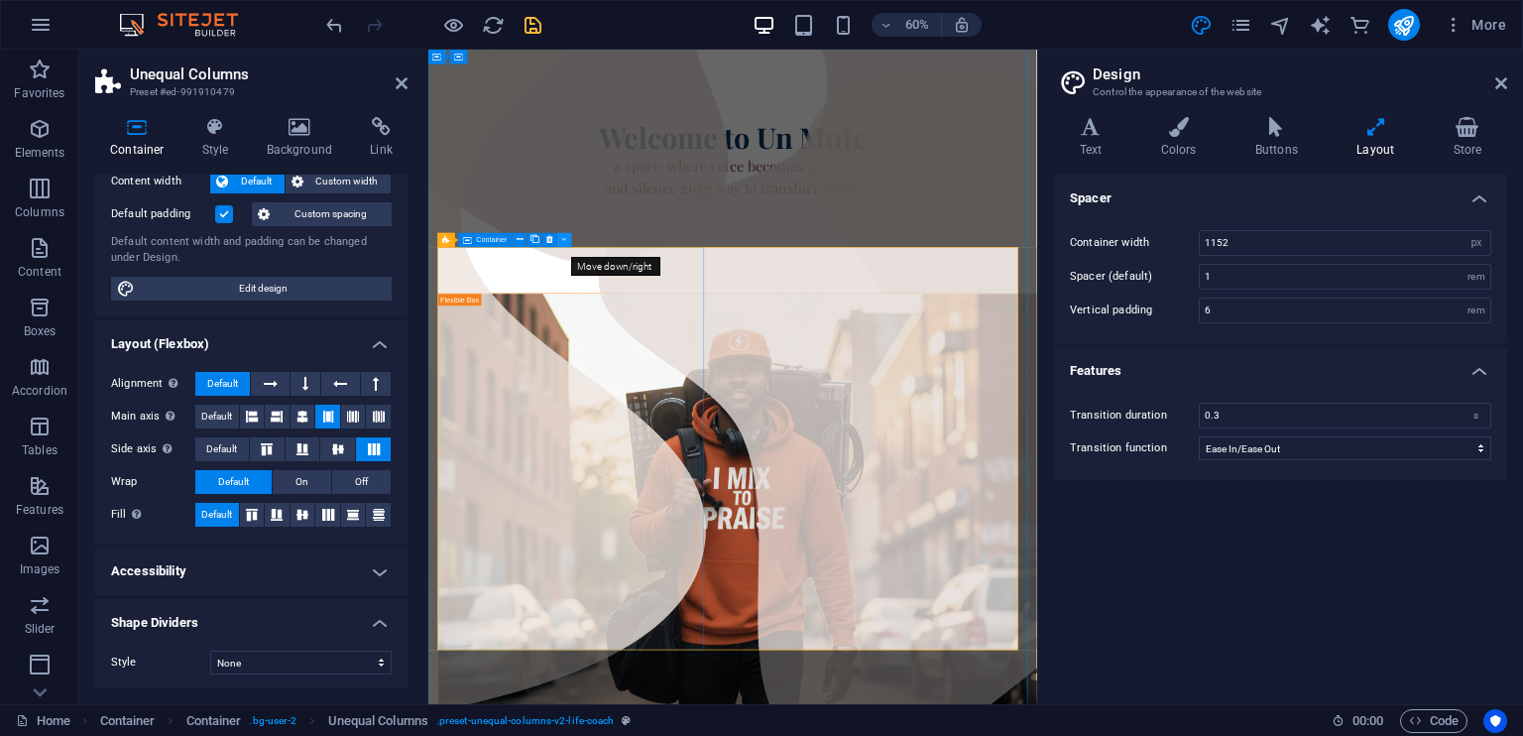
click at [562, 239] on icon at bounding box center [564, 240] width 5 height 13
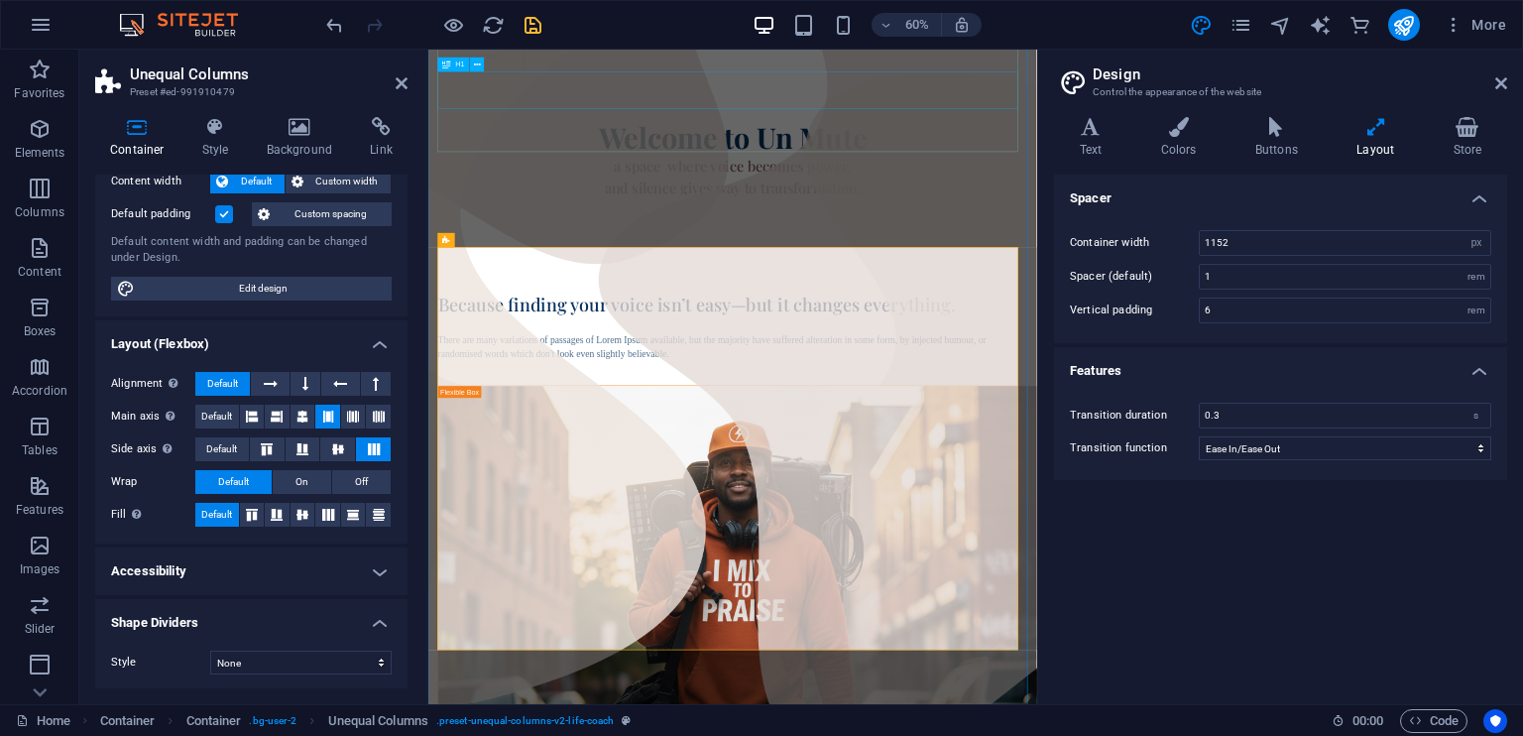
click at [885, 164] on div "Welcome to Un Mute" at bounding box center [935, 194] width 982 height 61
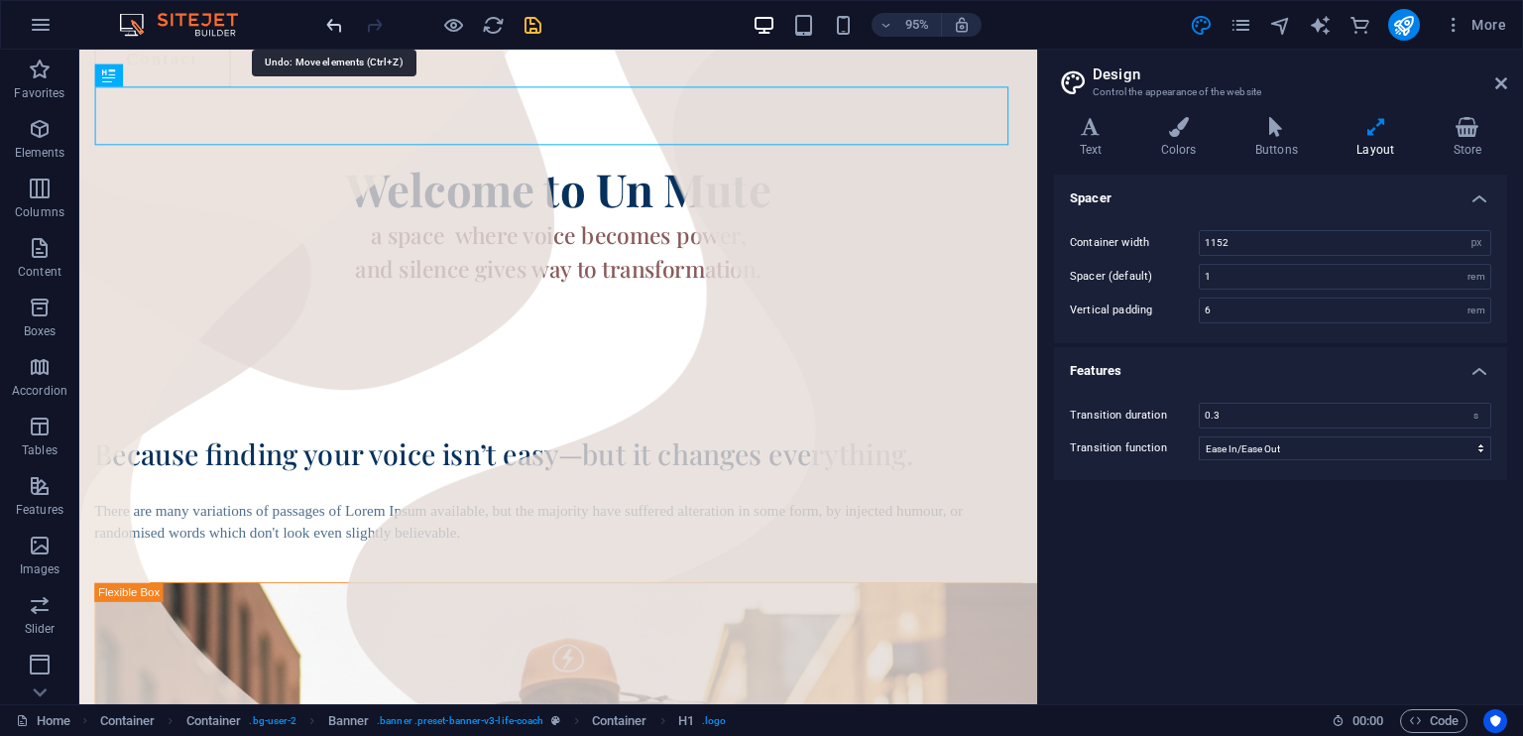
click at [332, 23] on icon "undo" at bounding box center [334, 25] width 23 height 23
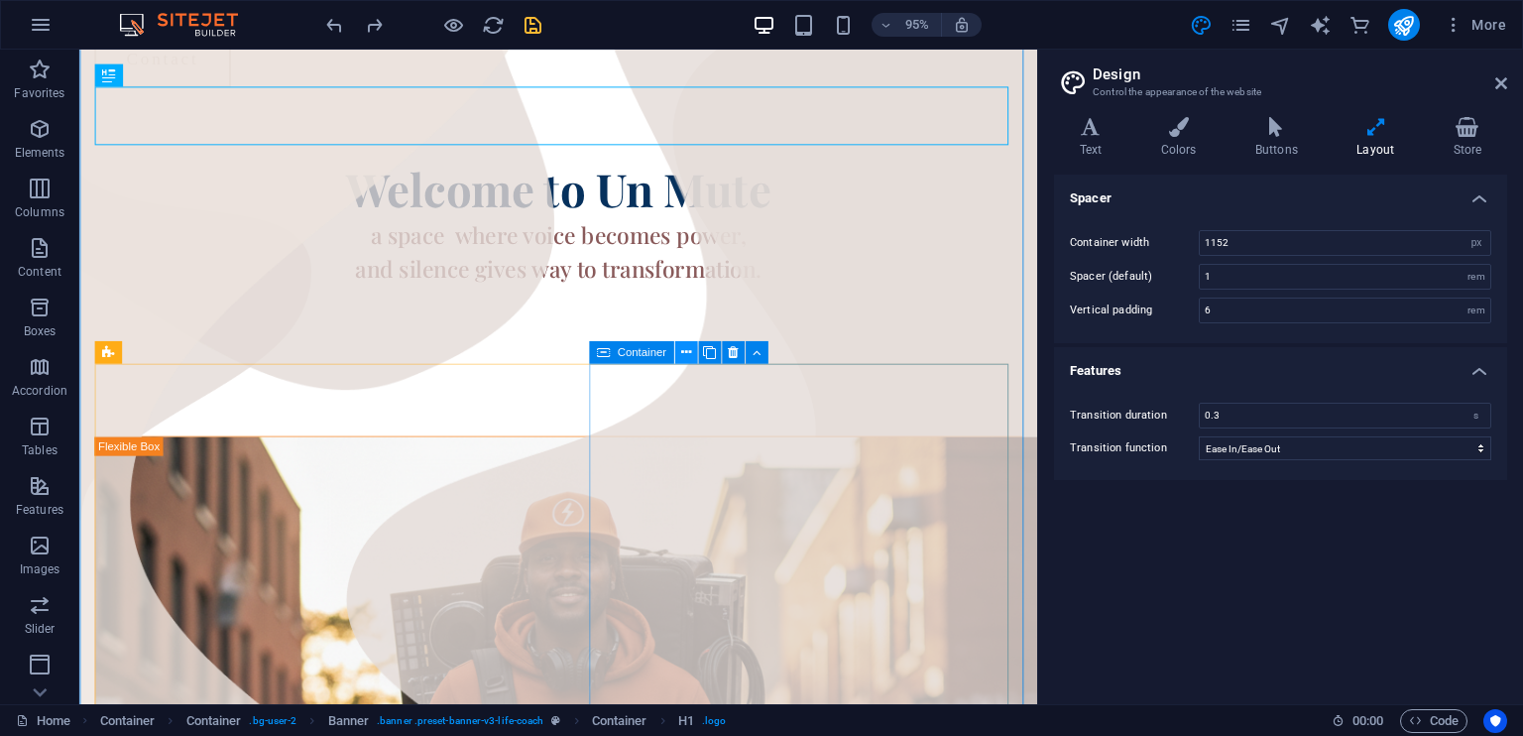
click at [678, 351] on button at bounding box center [685, 352] width 23 height 23
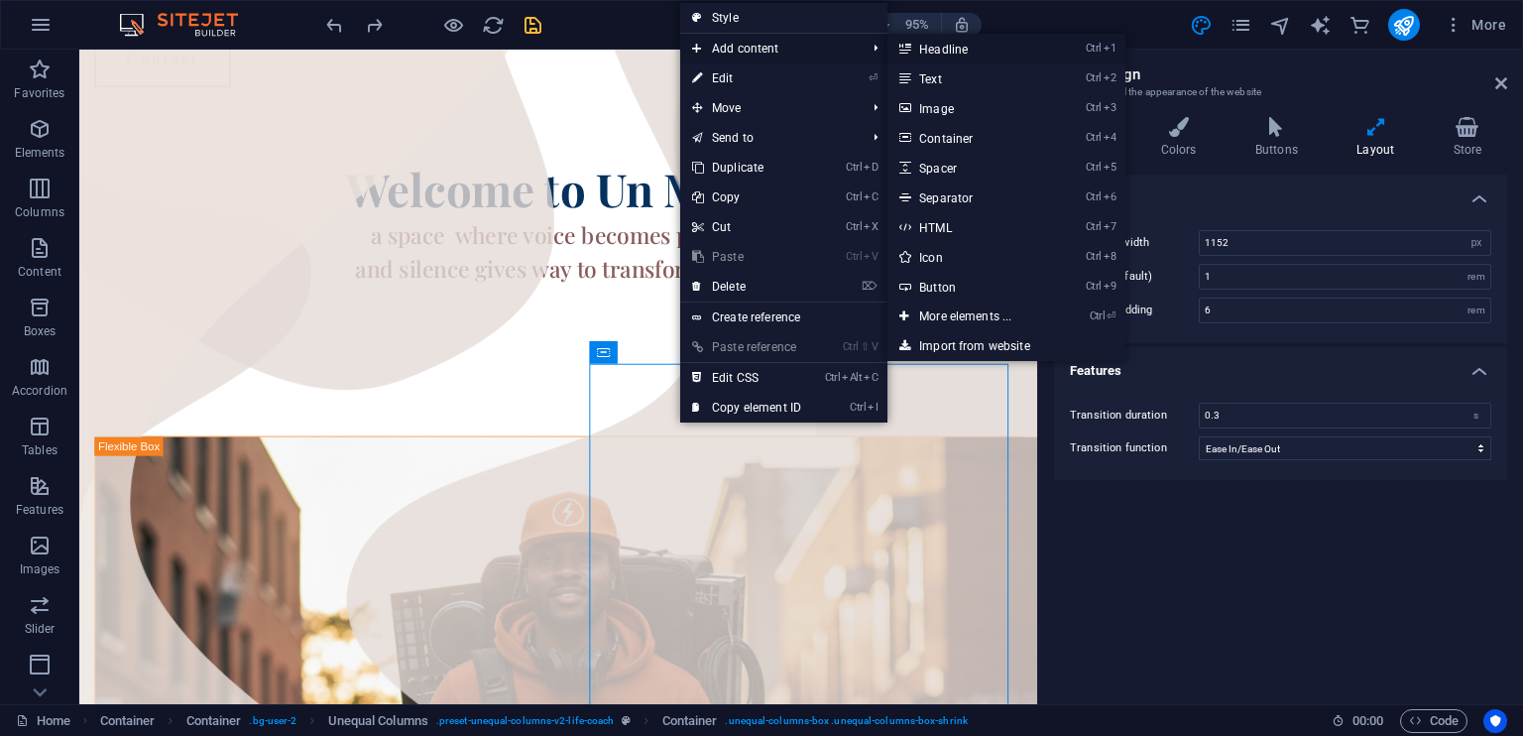
click at [936, 54] on link "Ctrl 1 Headline" at bounding box center [969, 49] width 164 height 30
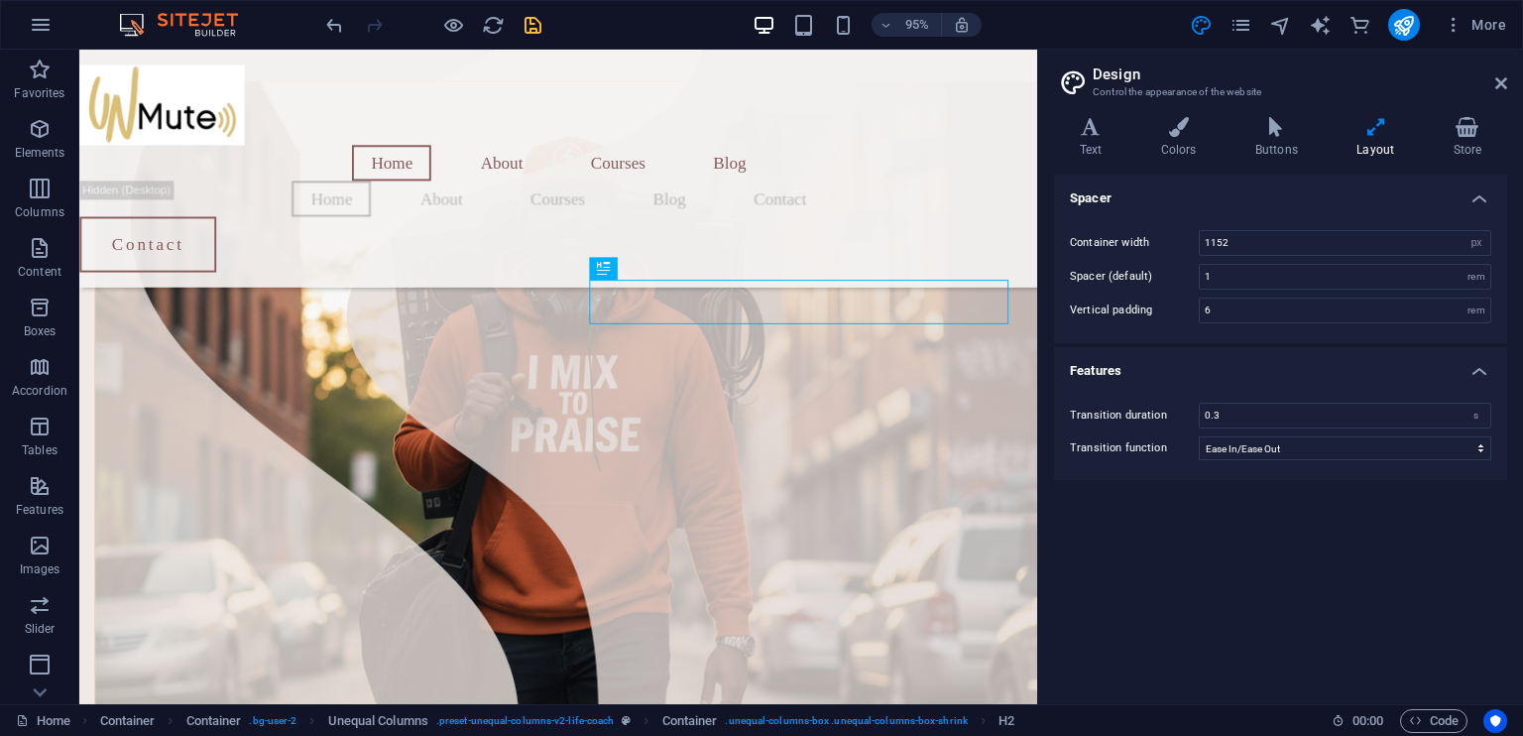
scroll to position [502, 0]
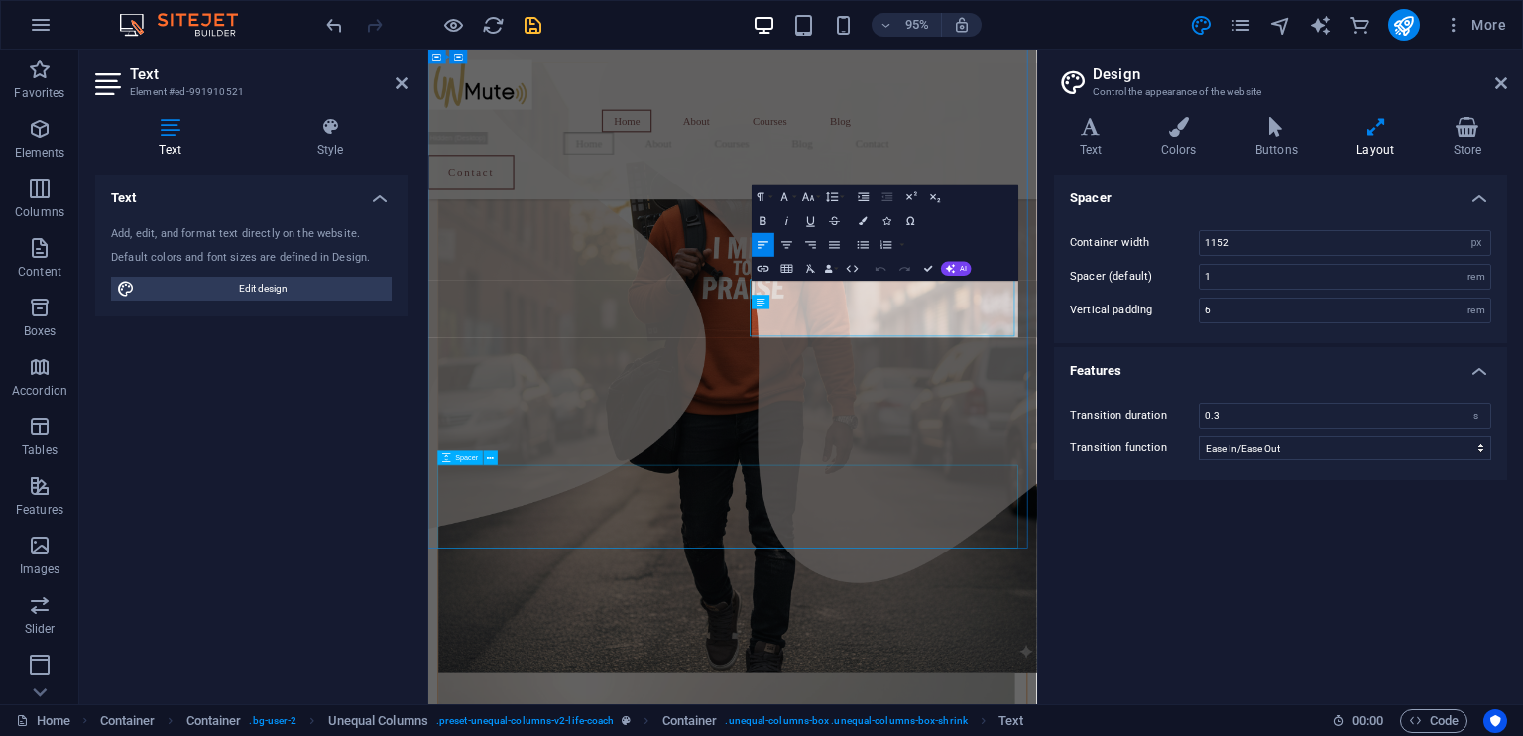
scroll to position [504, 0]
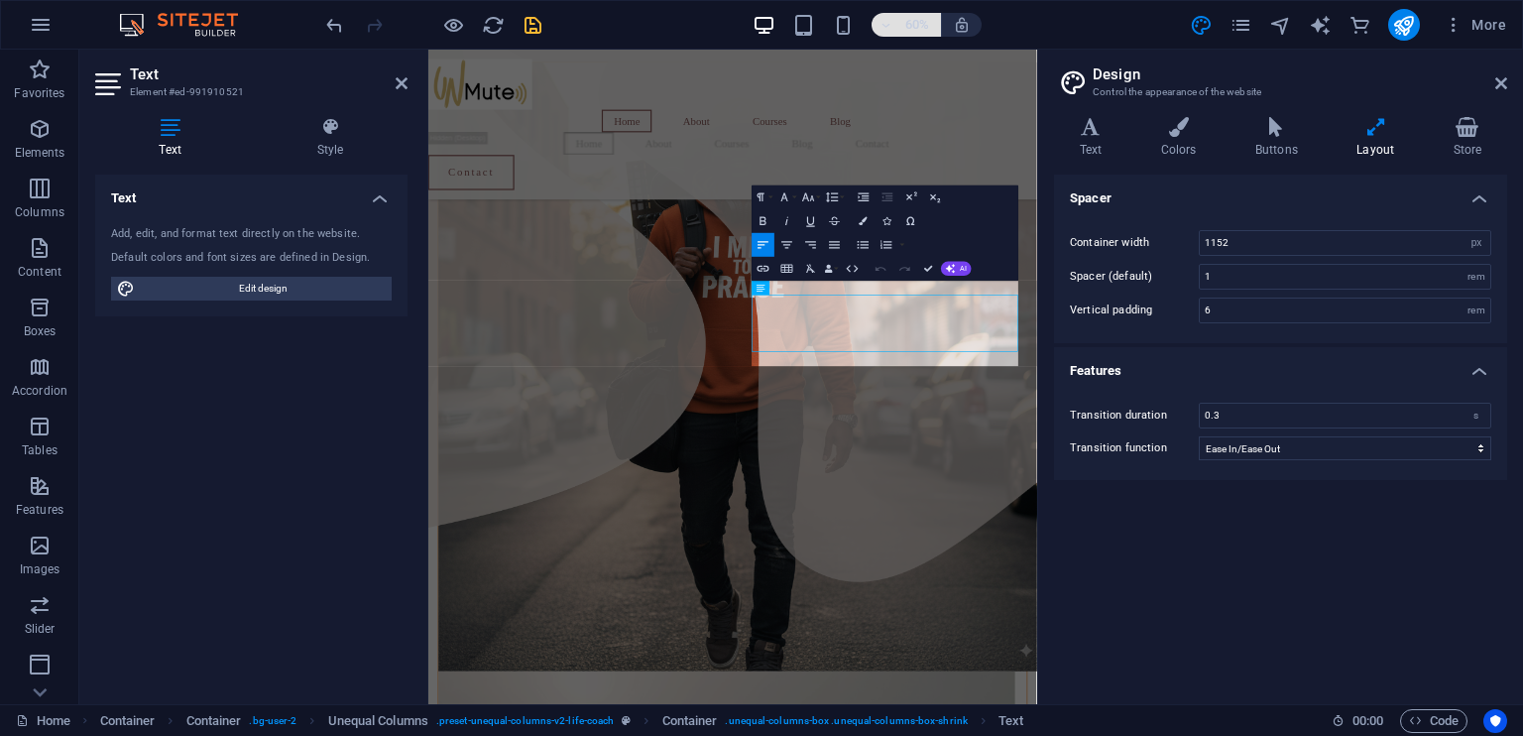
scroll to position [480, 0]
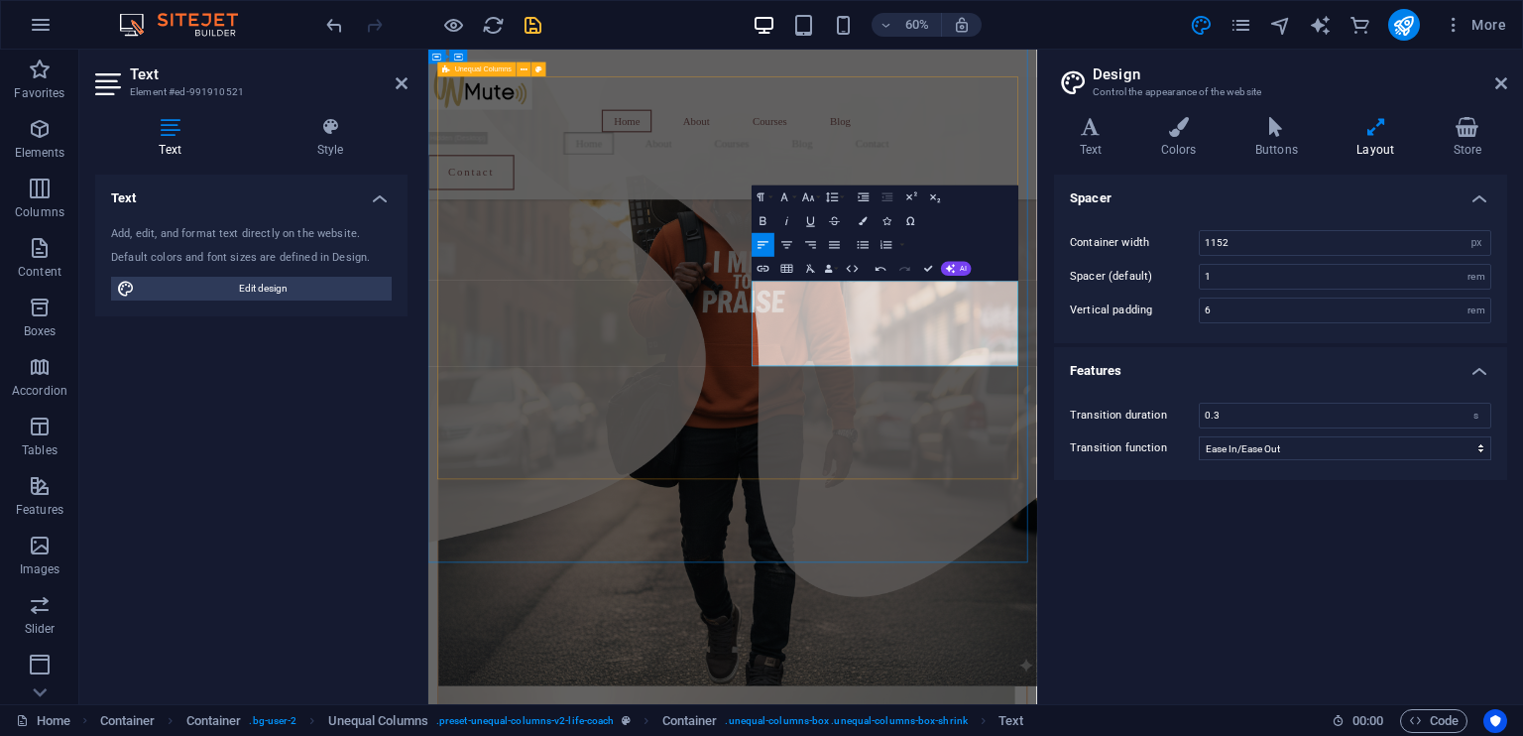
drag, startPoint x: 1272, startPoint y: 561, endPoint x: 958, endPoint y: 439, distance: 337.1
click at [819, 195] on button "Font Size" at bounding box center [810, 197] width 23 height 24
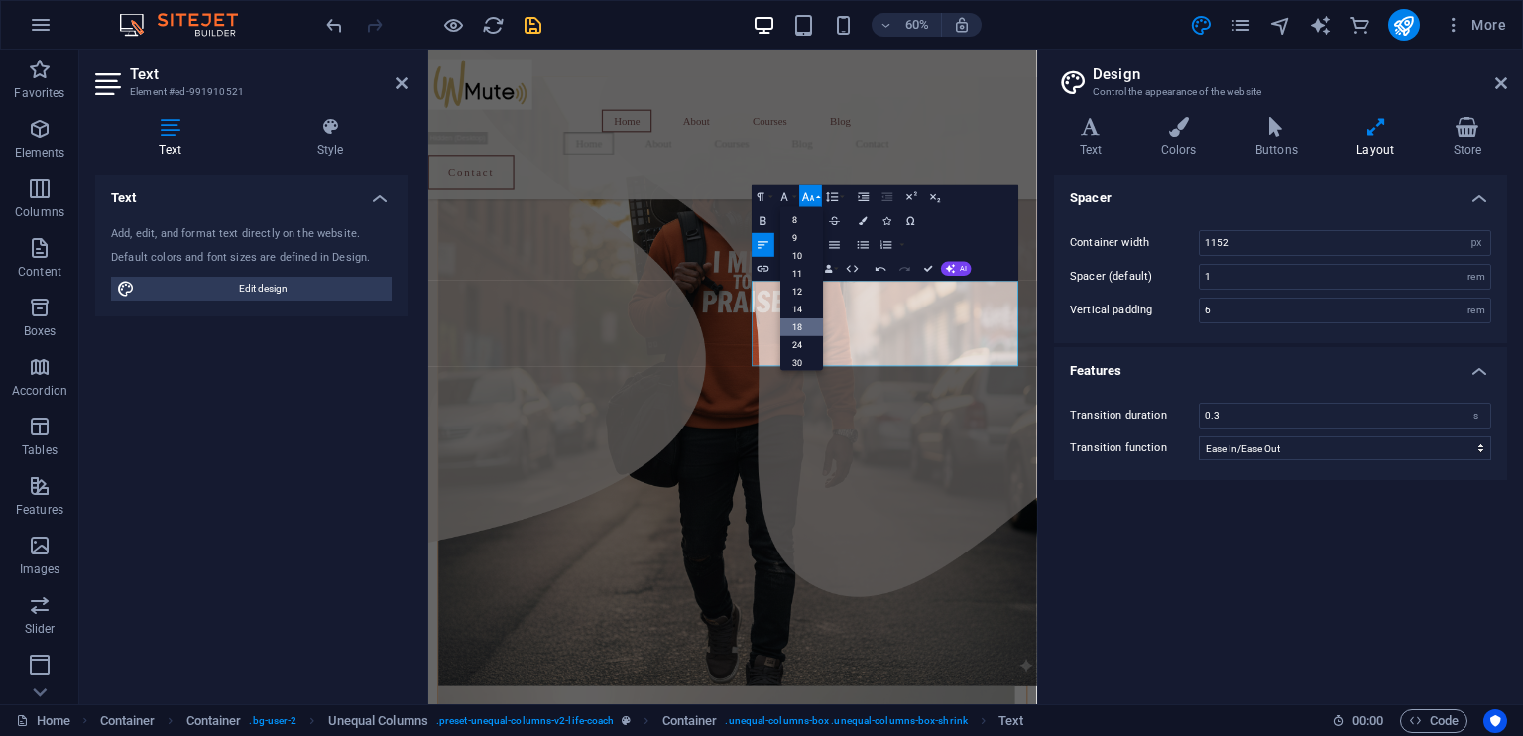
click at [798, 326] on link "18" at bounding box center [801, 327] width 43 height 18
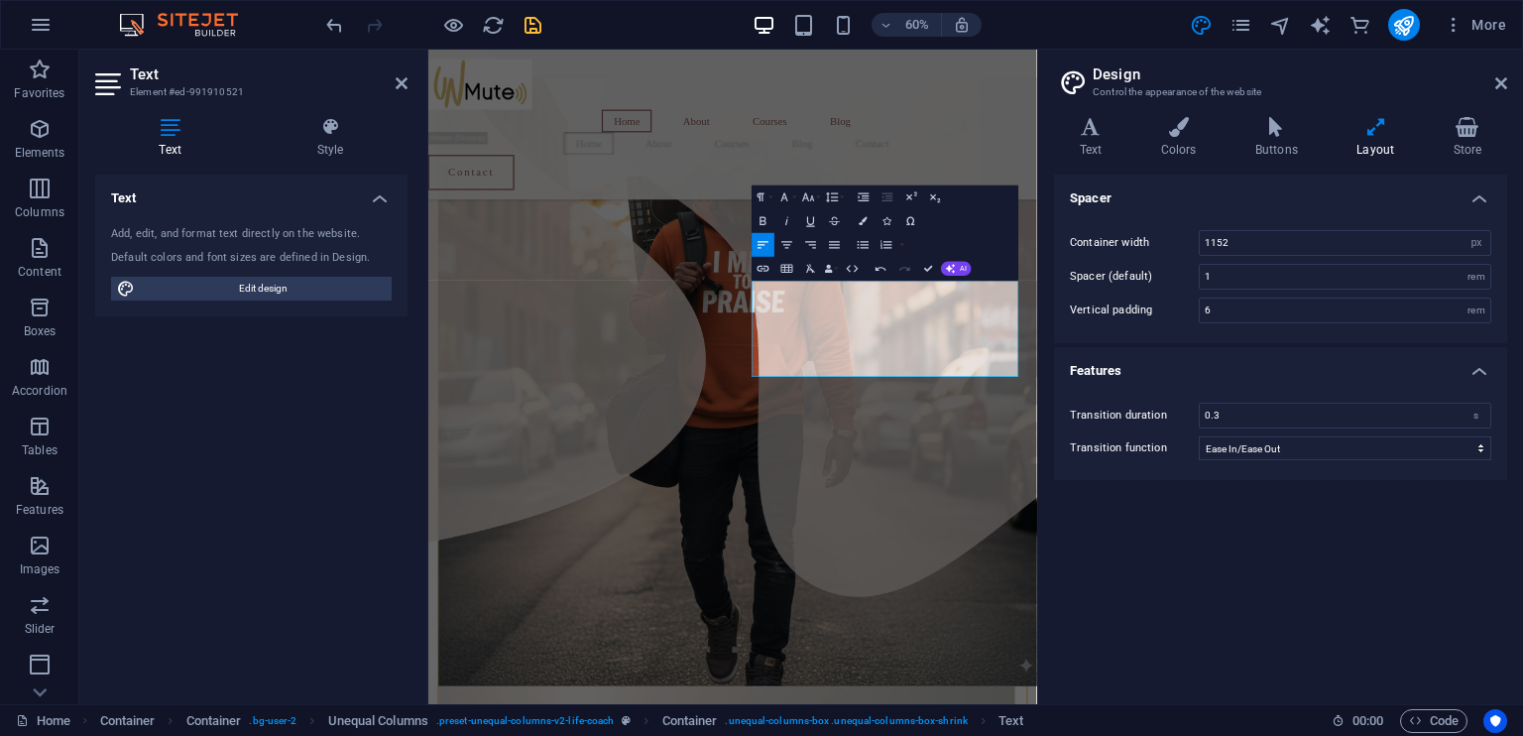
scroll to position [471, 0]
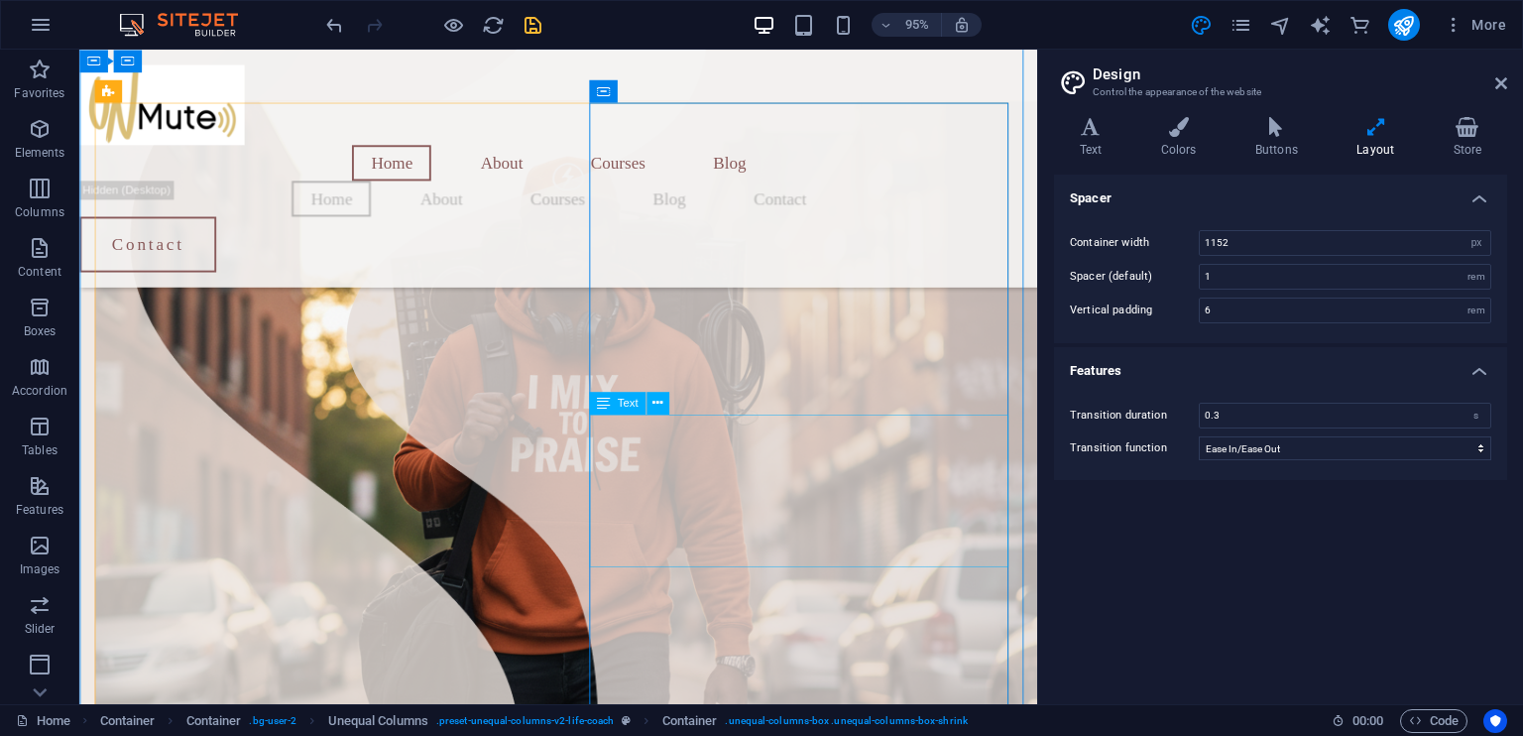
scroll to position [469, 0]
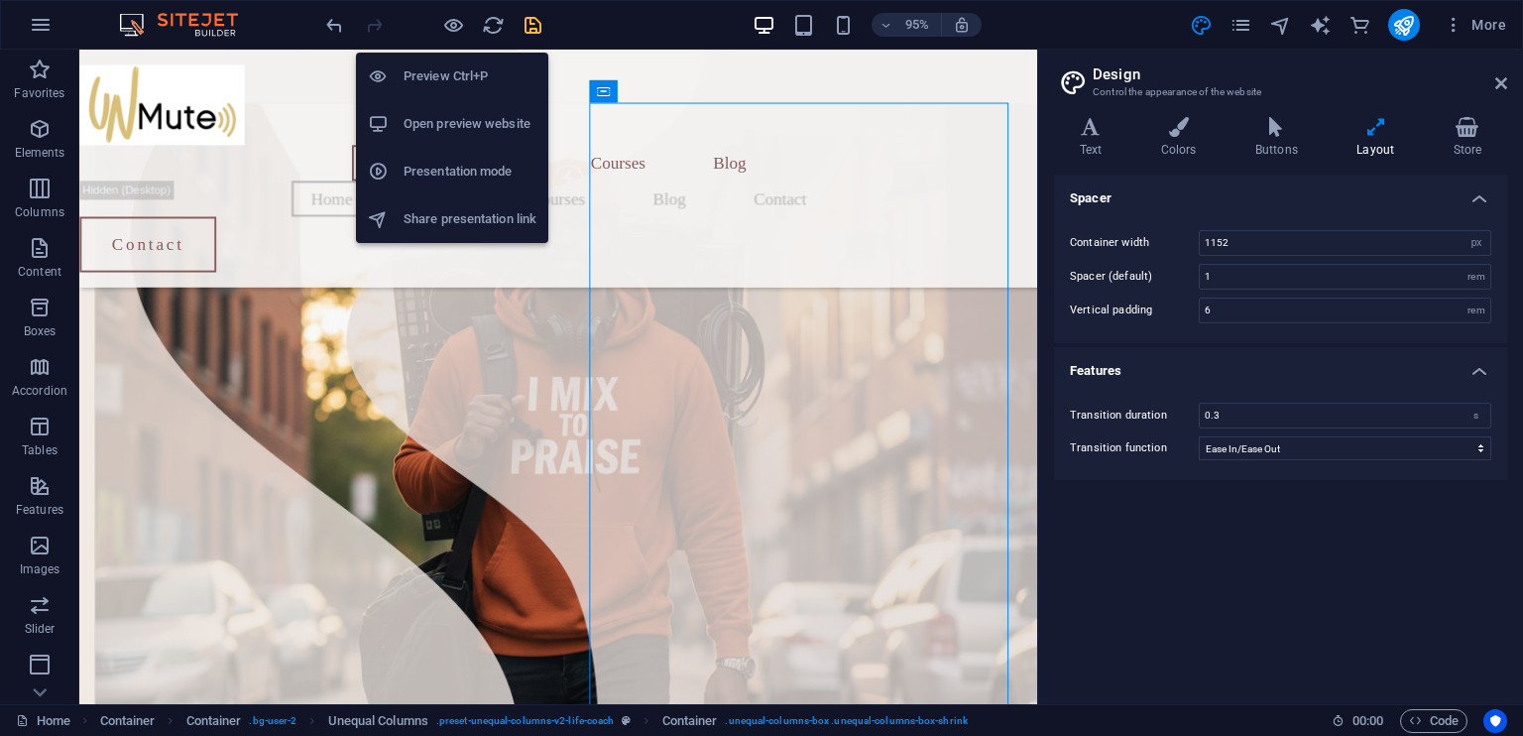
click at [428, 126] on h6 "Open preview website" at bounding box center [469, 124] width 133 height 24
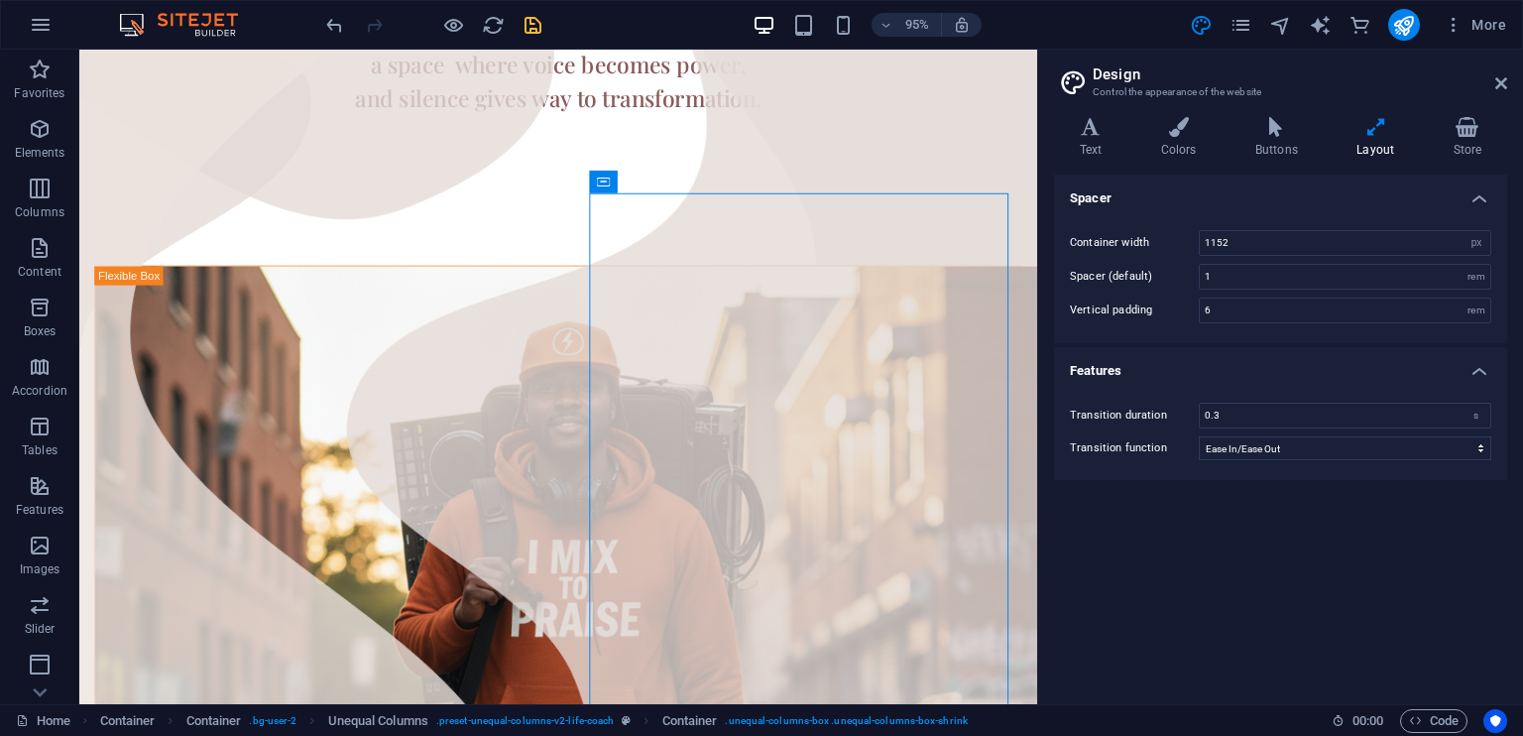
scroll to position [318, 0]
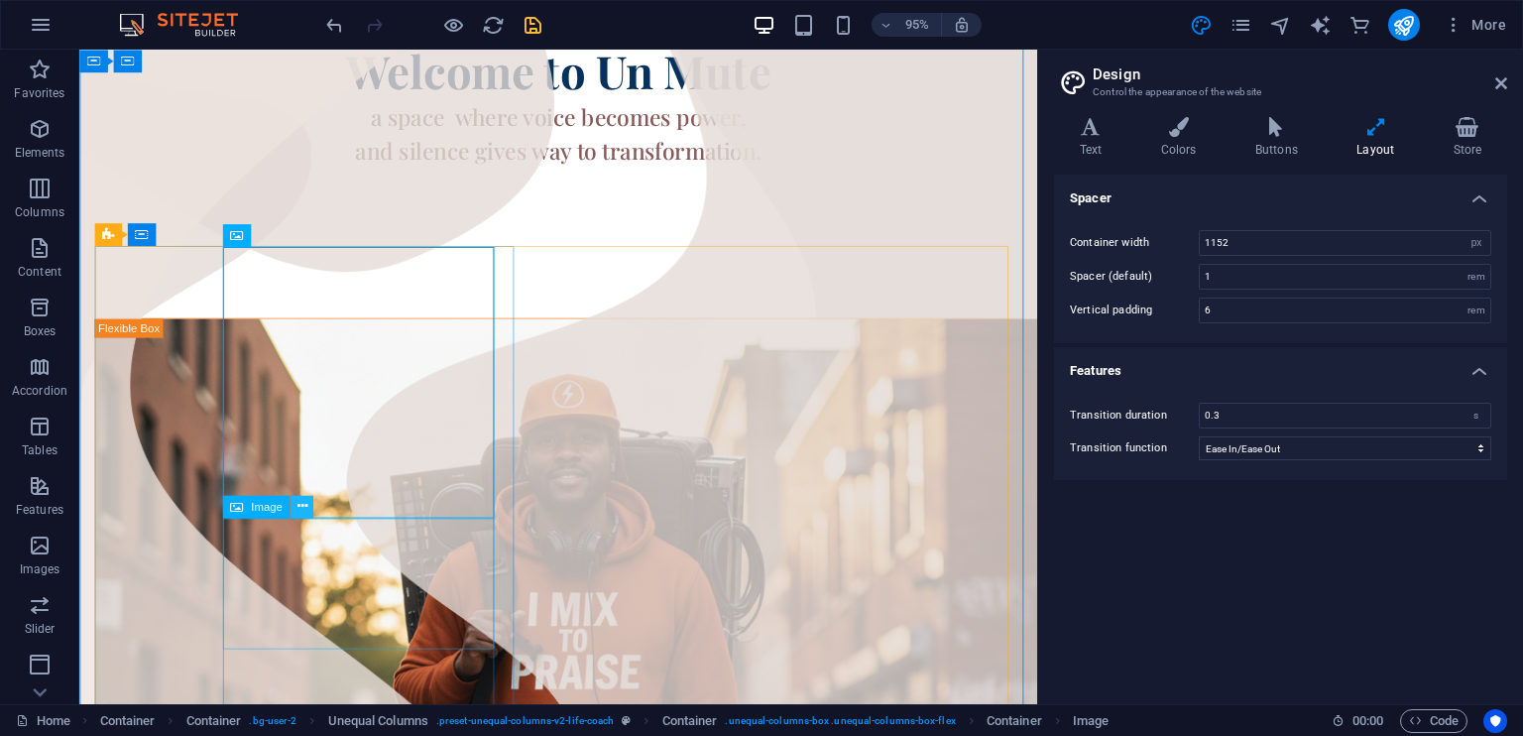
click at [302, 507] on icon at bounding box center [301, 506] width 10 height 20
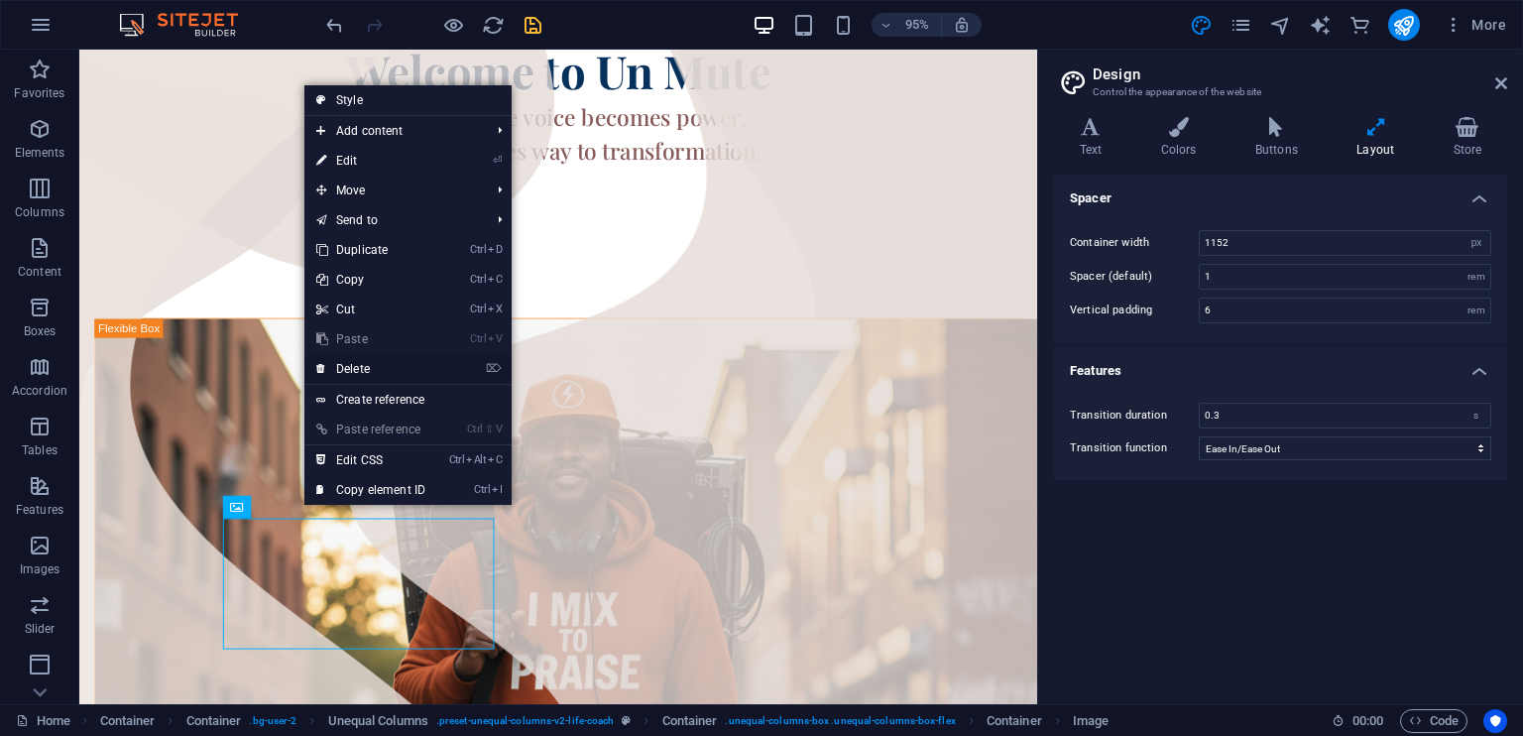
click at [350, 368] on link "⌦ Delete" at bounding box center [370, 369] width 133 height 30
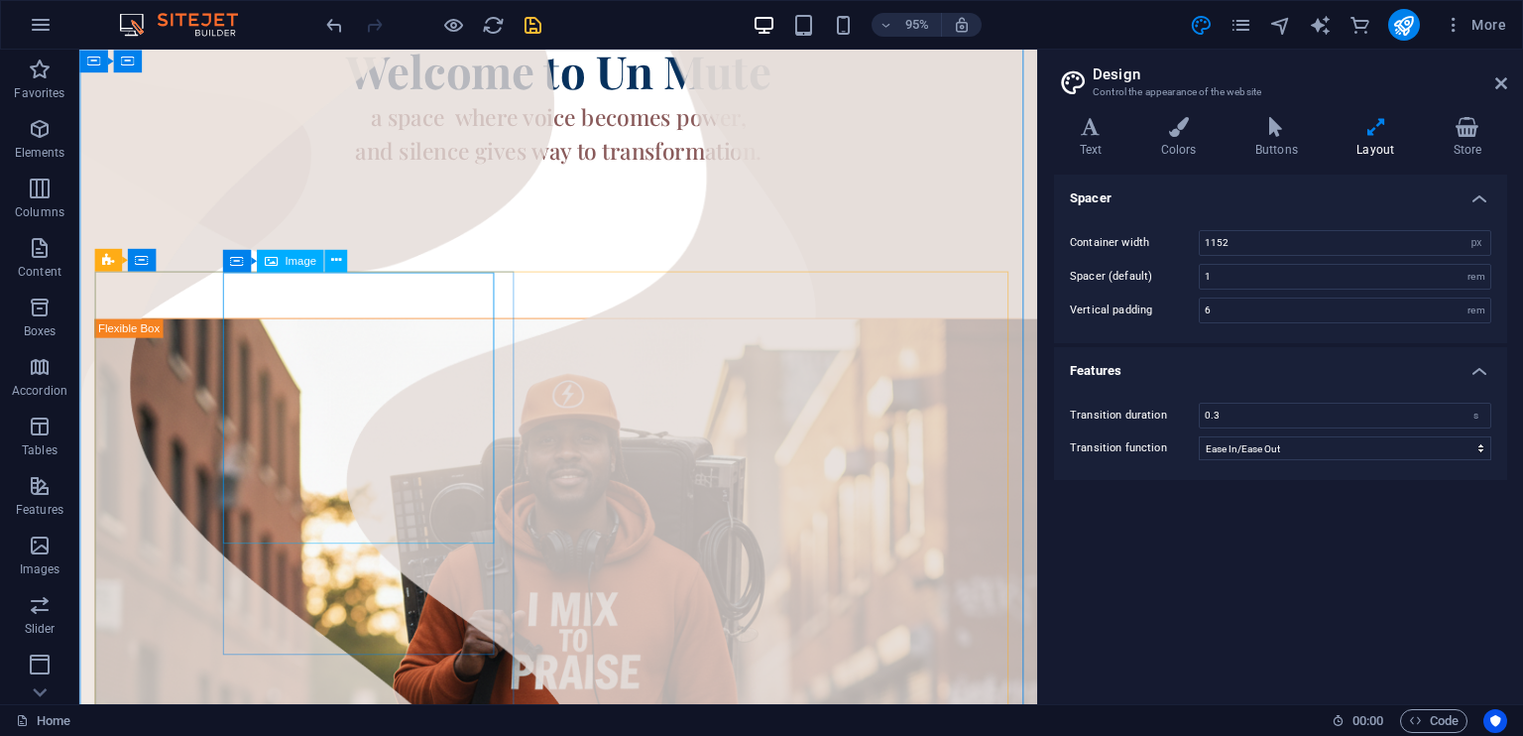
scroll to position [291, 0]
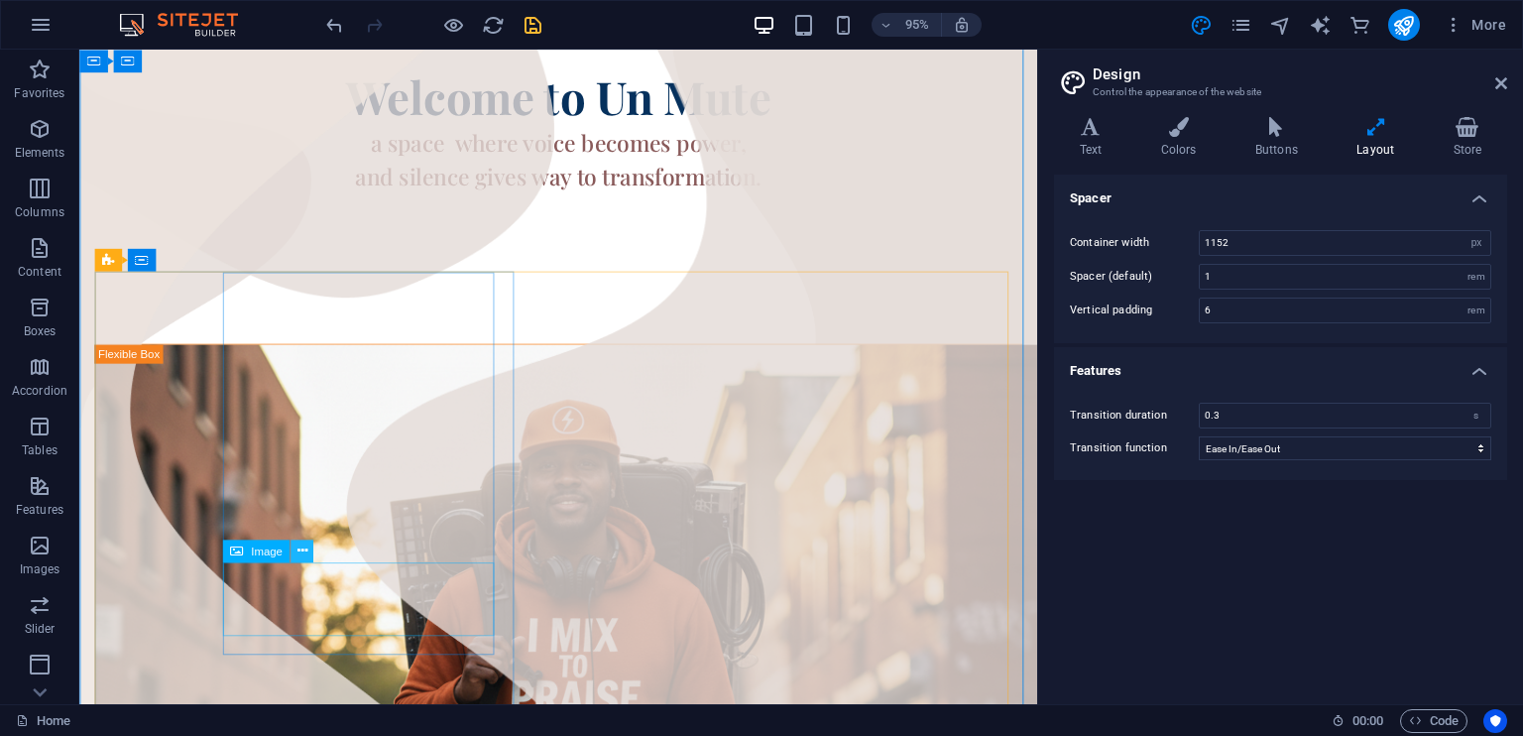
click at [304, 554] on icon at bounding box center [301, 550] width 10 height 20
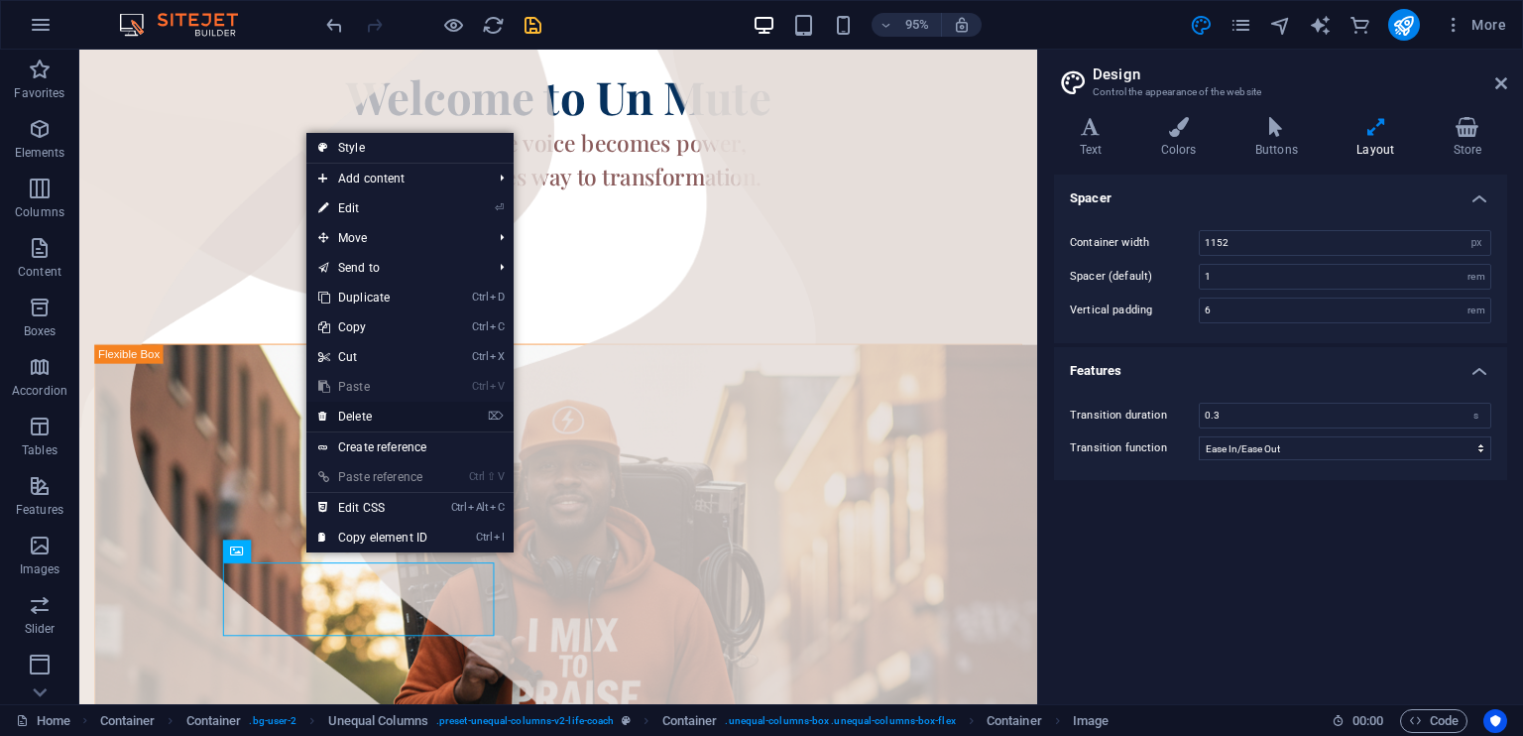
click at [360, 420] on link "⌦ Delete" at bounding box center [372, 416] width 133 height 30
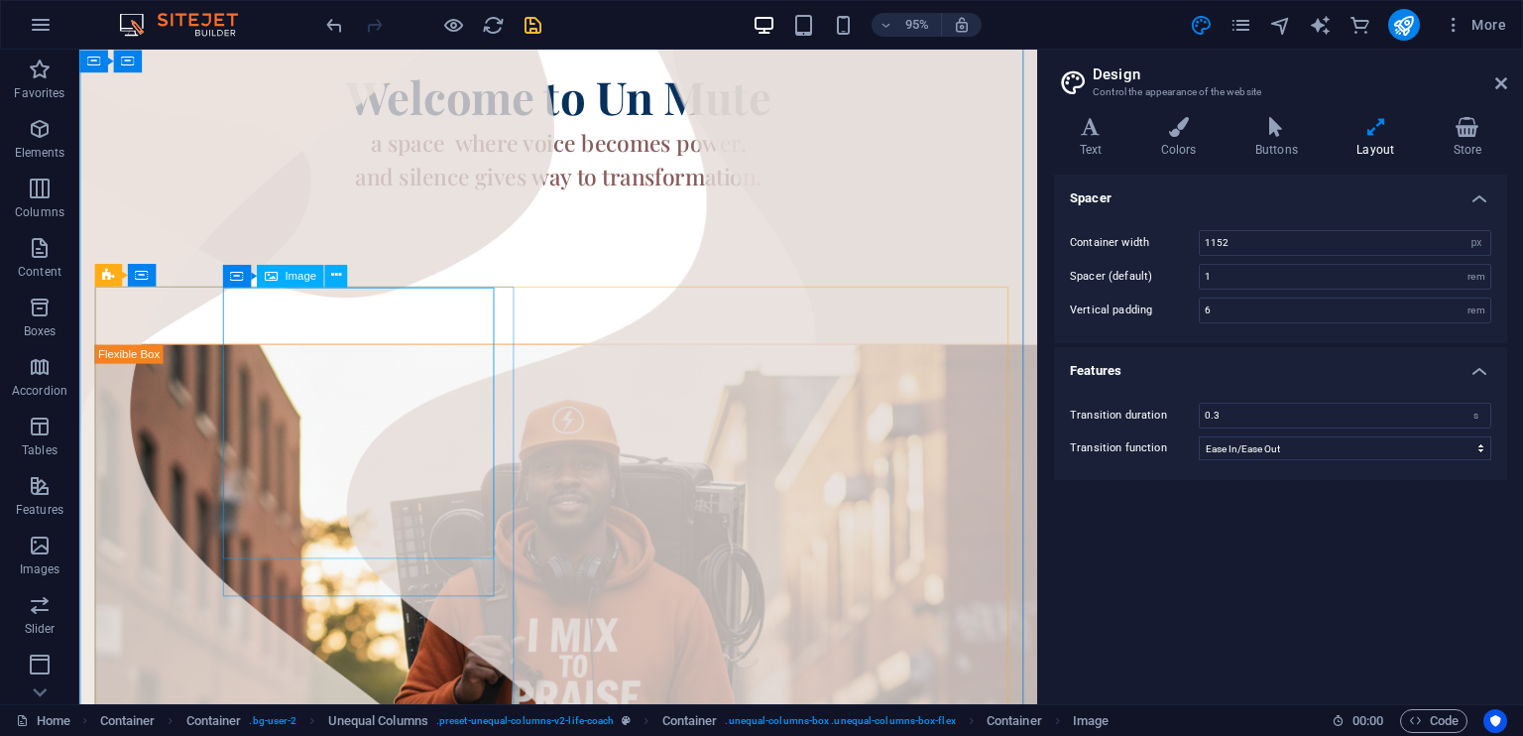
scroll to position [276, 0]
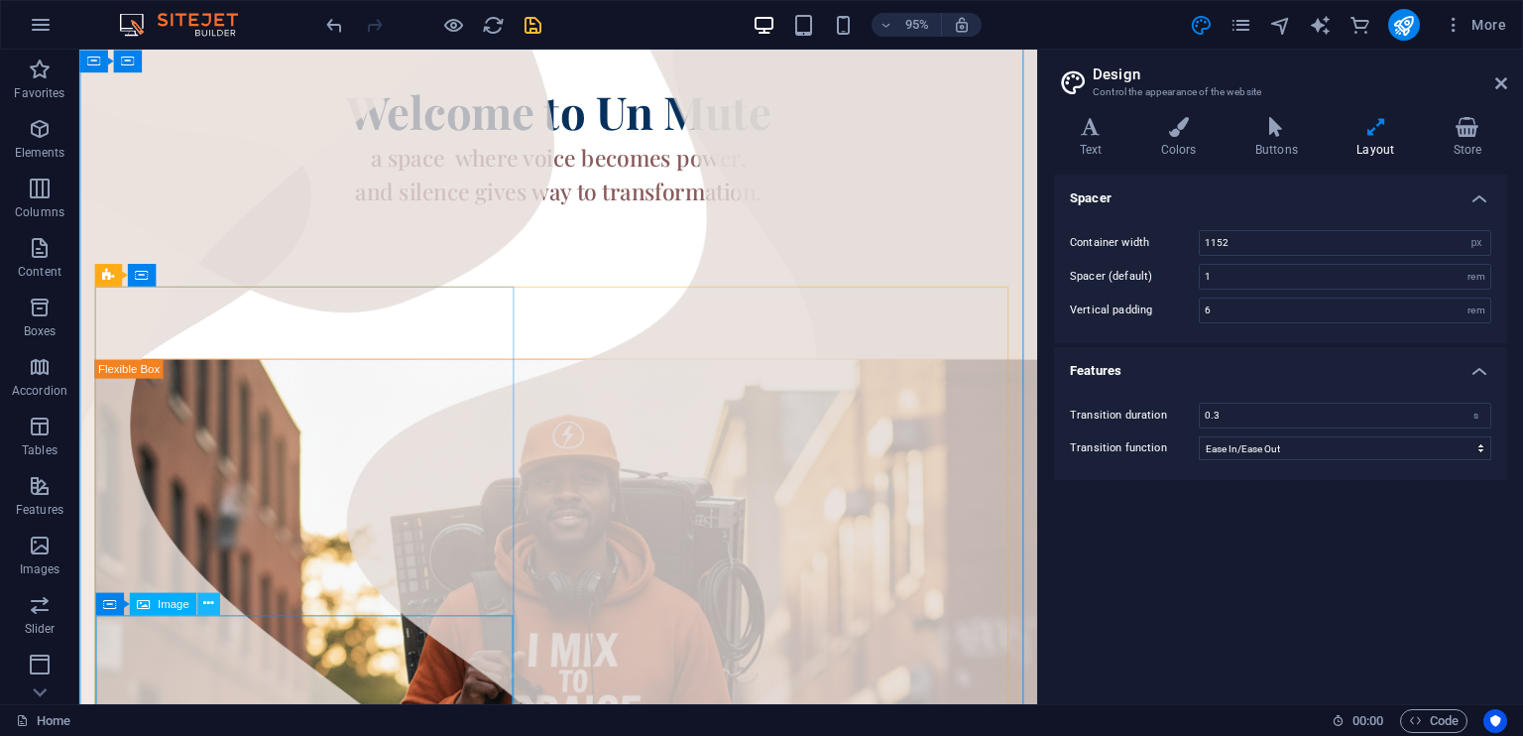
click at [209, 604] on icon at bounding box center [208, 604] width 10 height 20
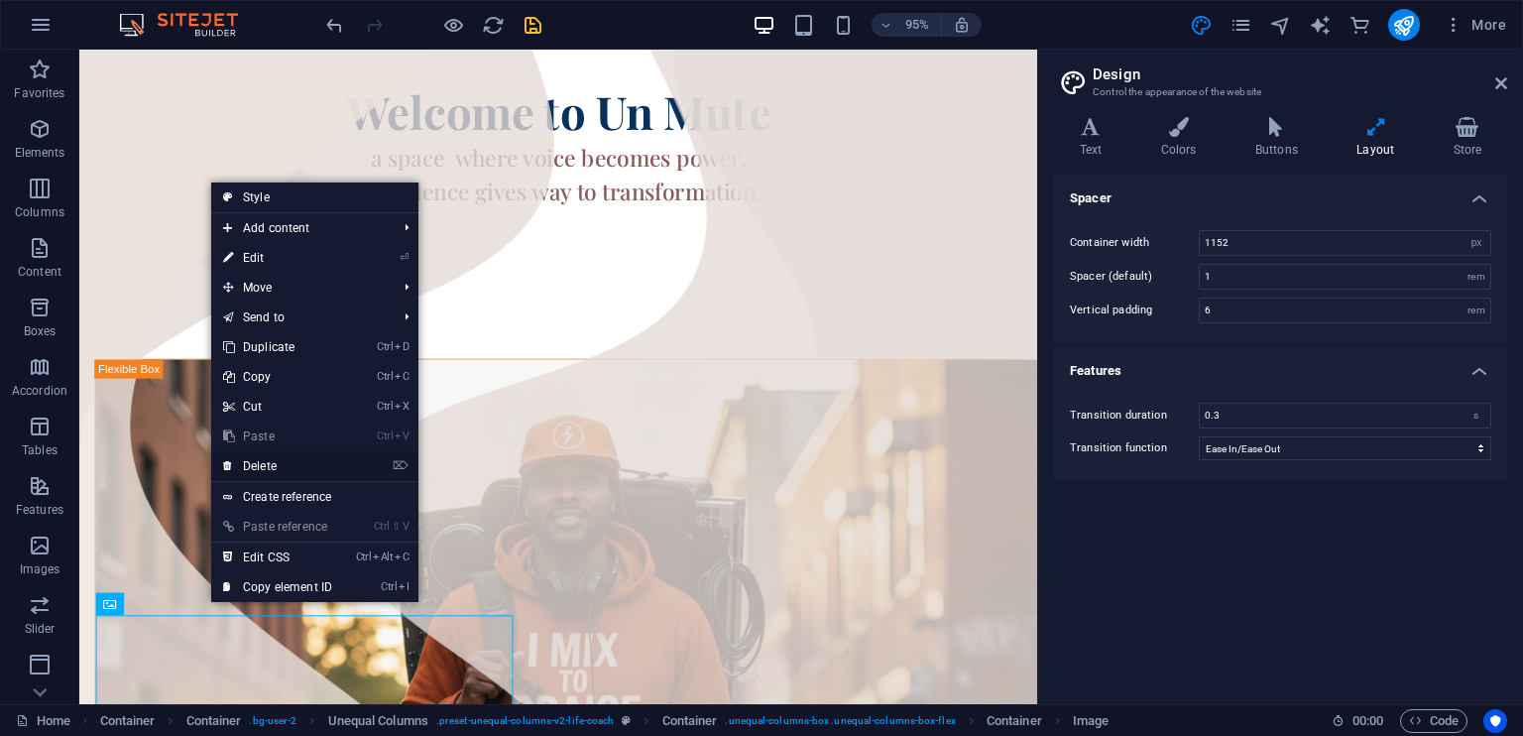
click at [262, 465] on link "⌦ Delete" at bounding box center [277, 466] width 133 height 30
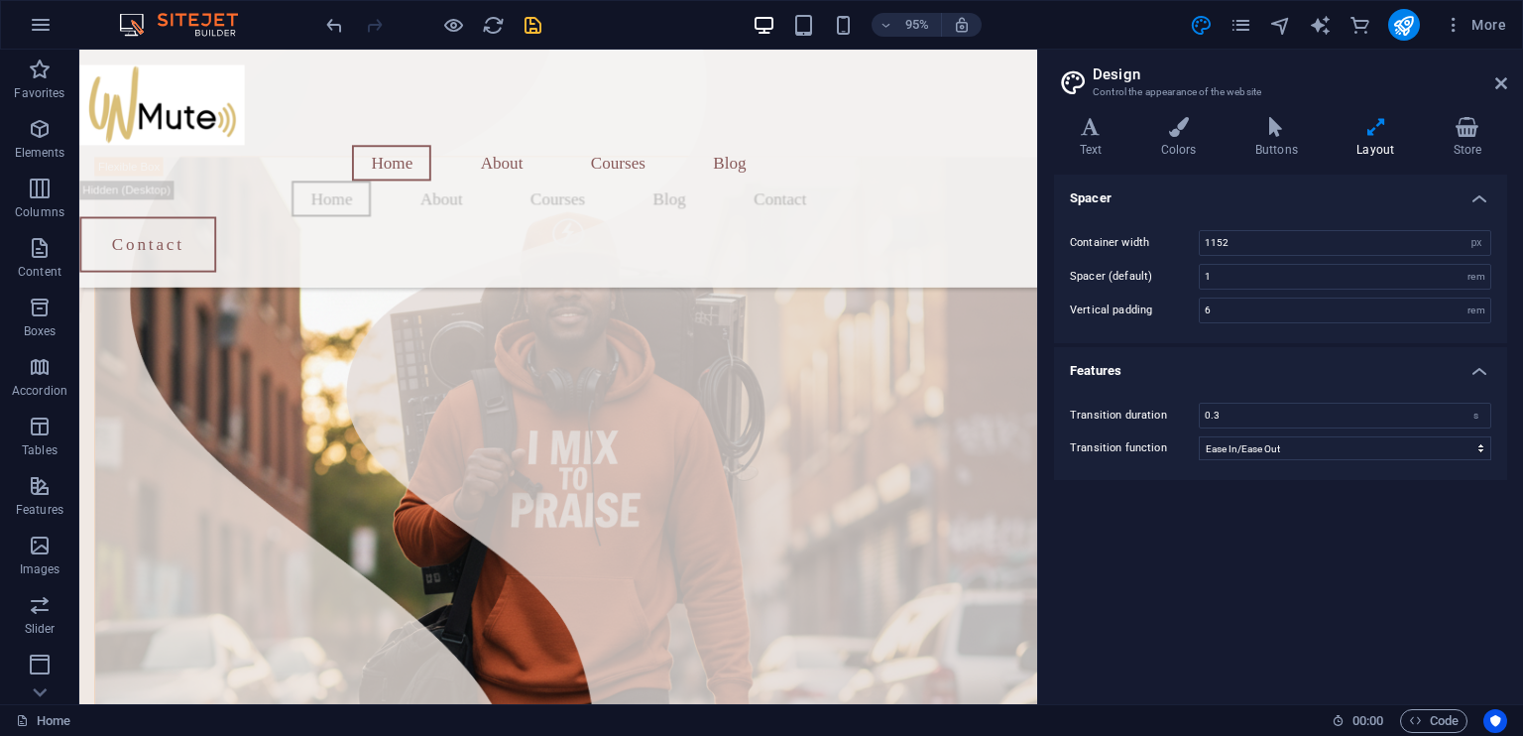
scroll to position [416, 0]
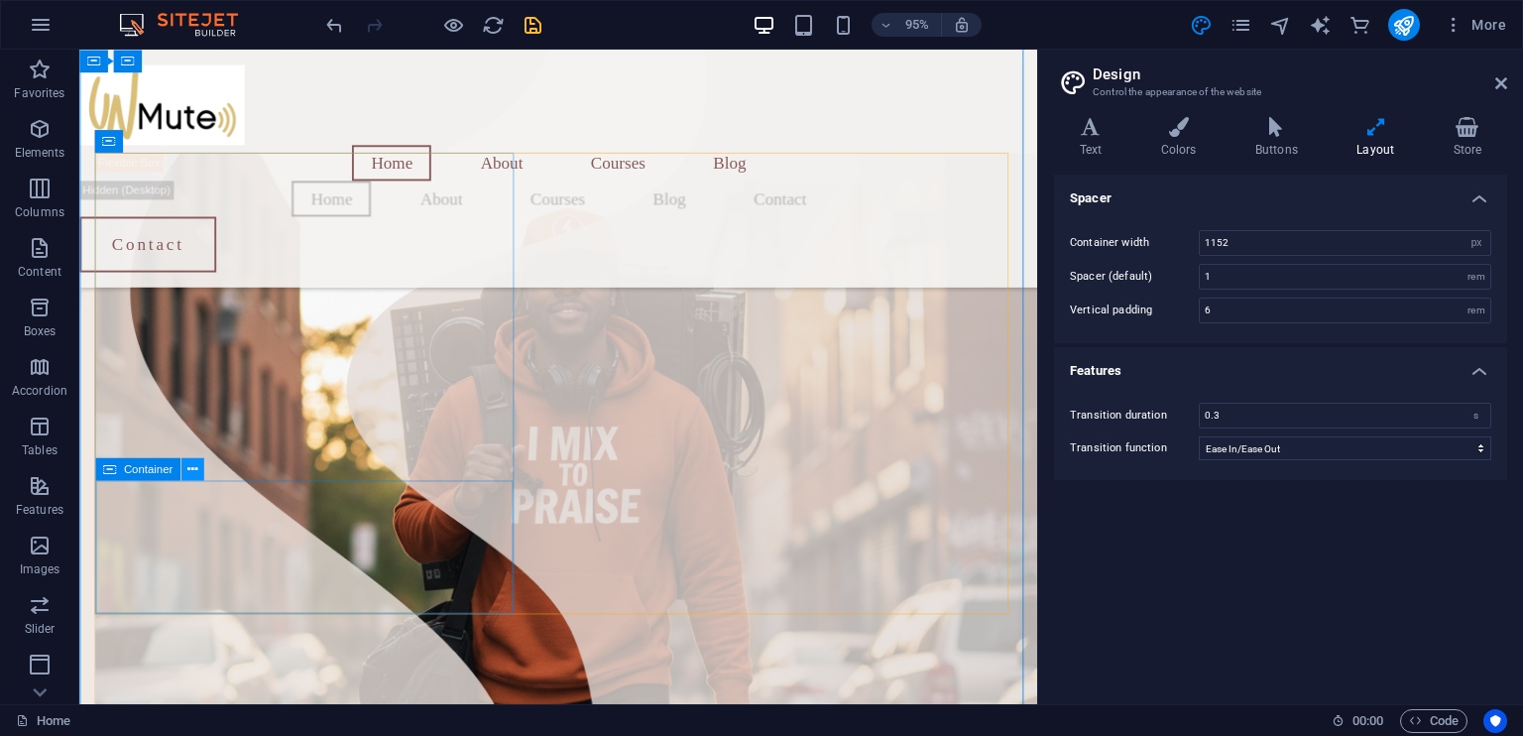
click at [190, 469] on icon at bounding box center [192, 469] width 10 height 20
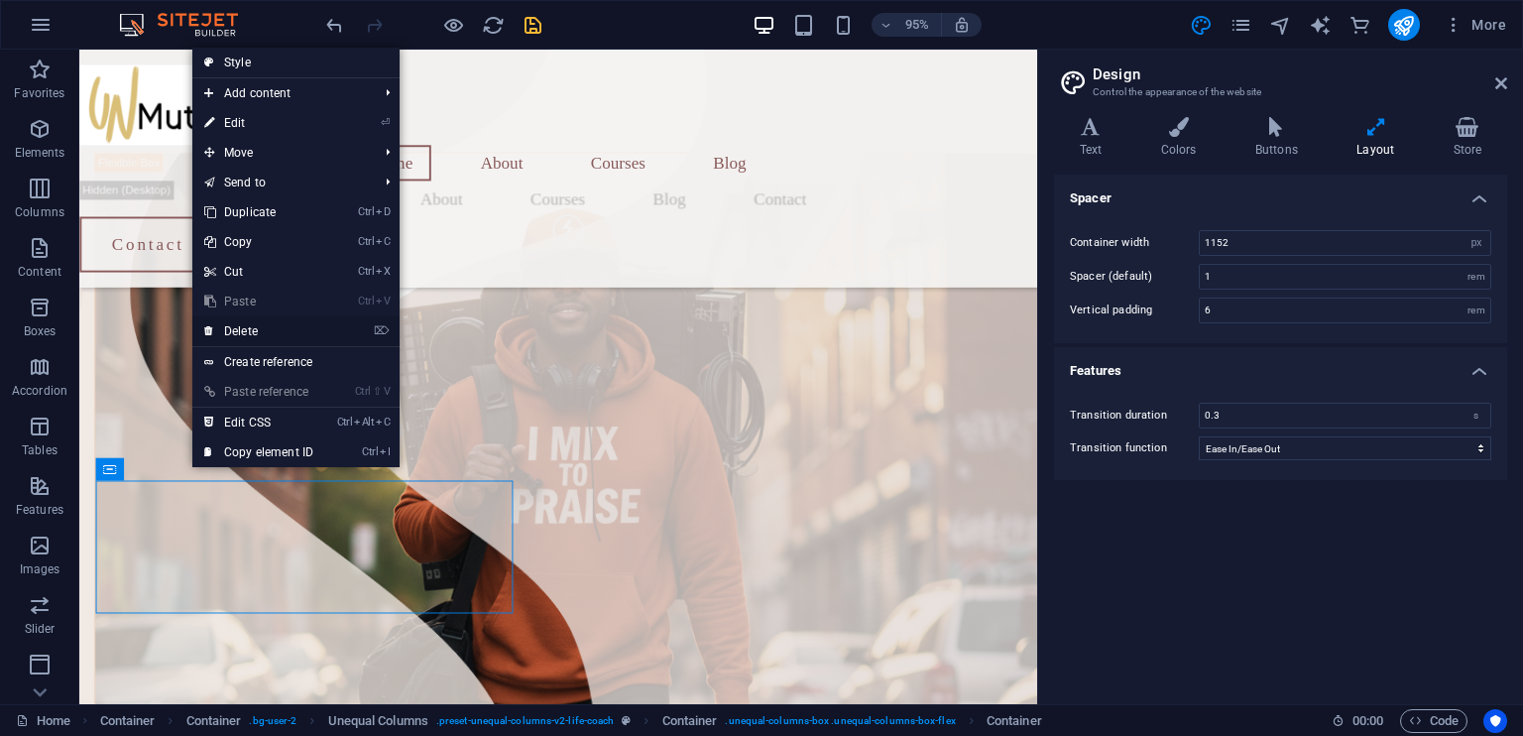
click at [244, 327] on link "⌦ Delete" at bounding box center [258, 331] width 133 height 30
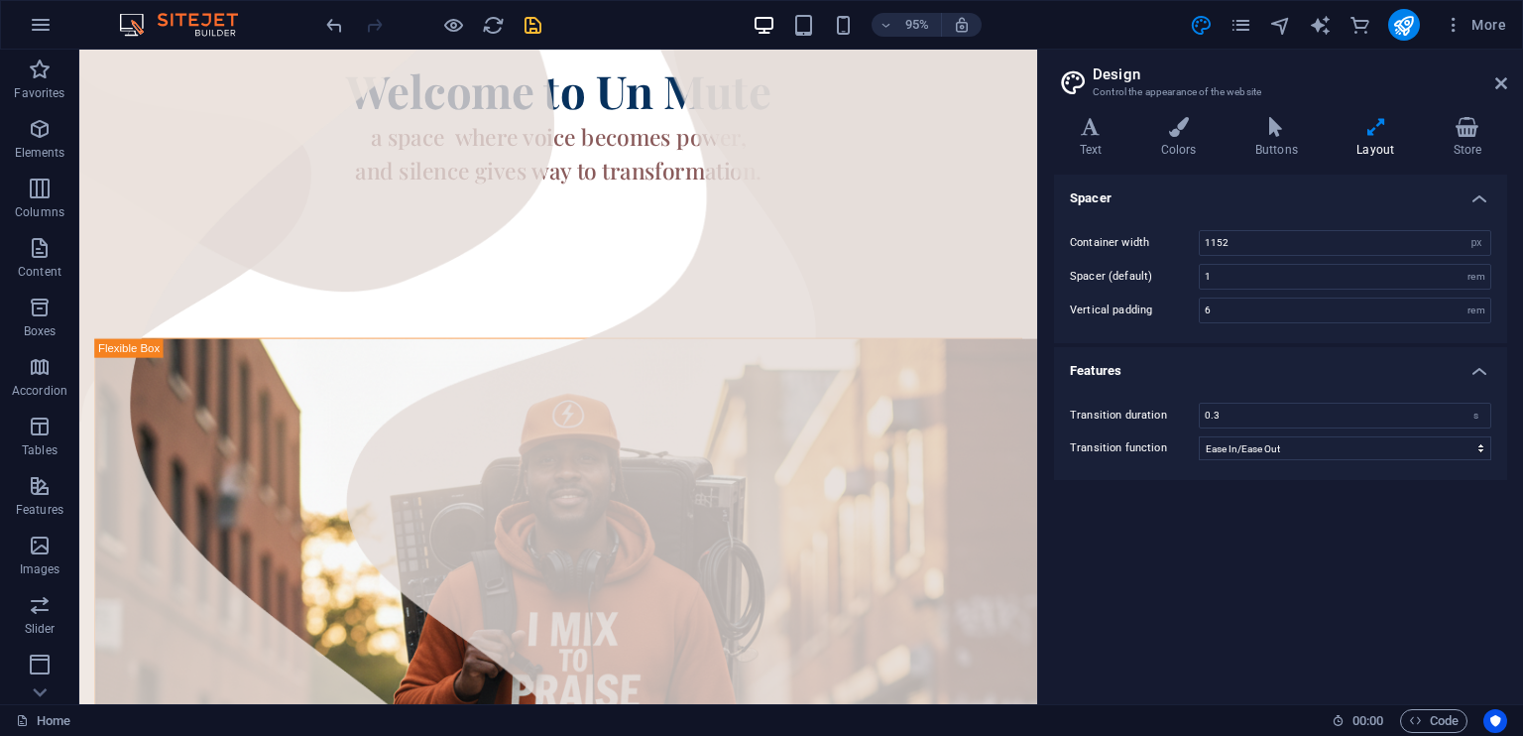
scroll to position [289, 0]
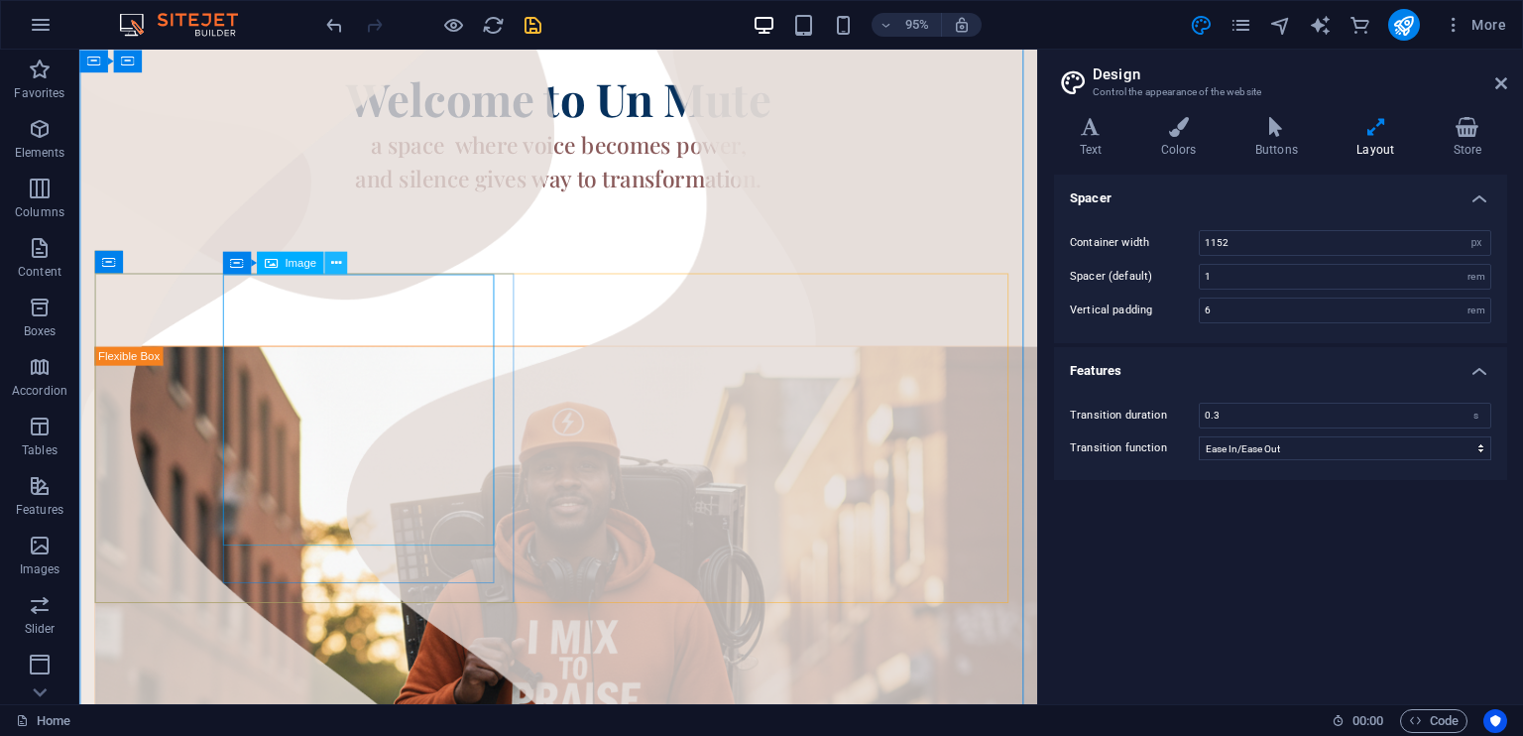
click at [334, 266] on icon at bounding box center [335, 263] width 10 height 20
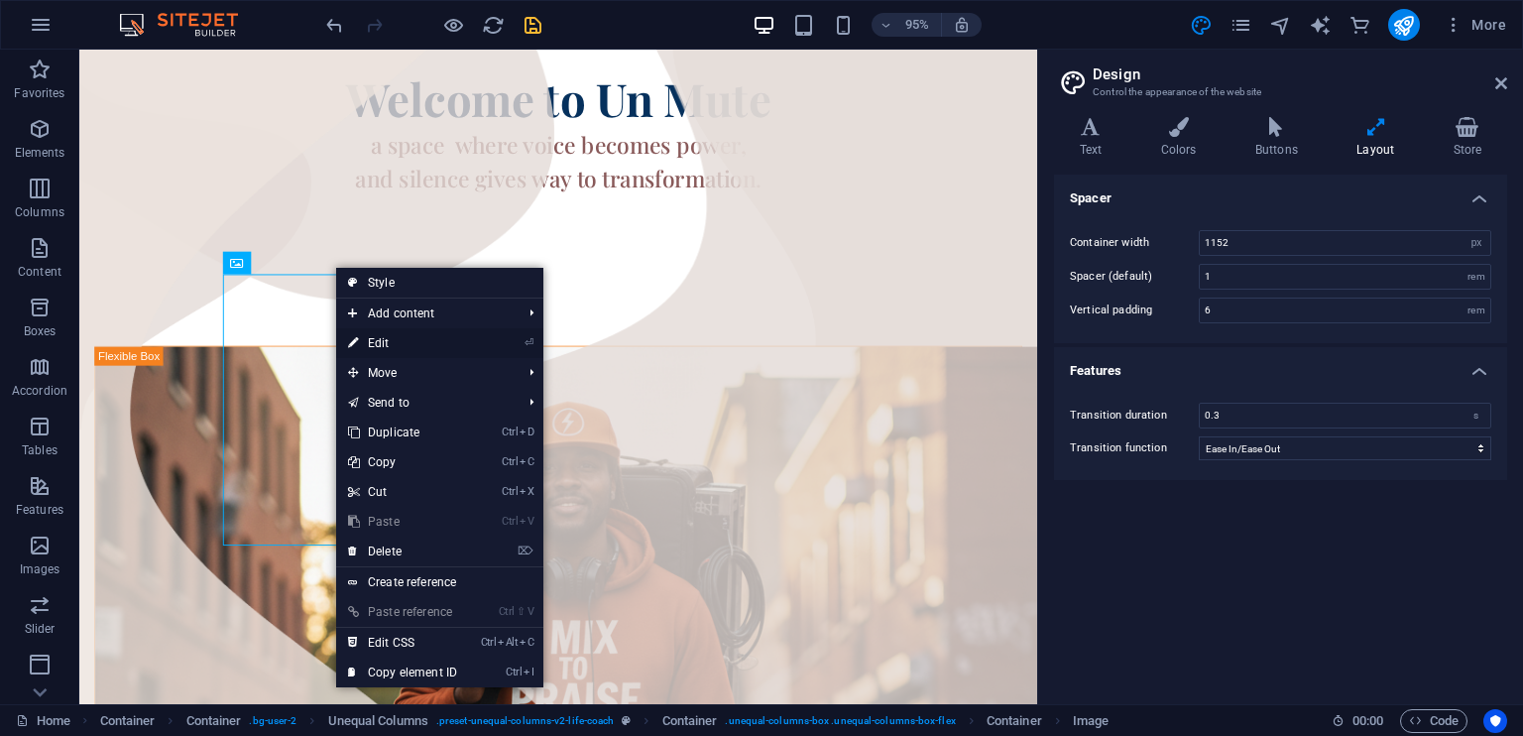
click at [377, 338] on link "⏎ Edit" at bounding box center [402, 343] width 133 height 30
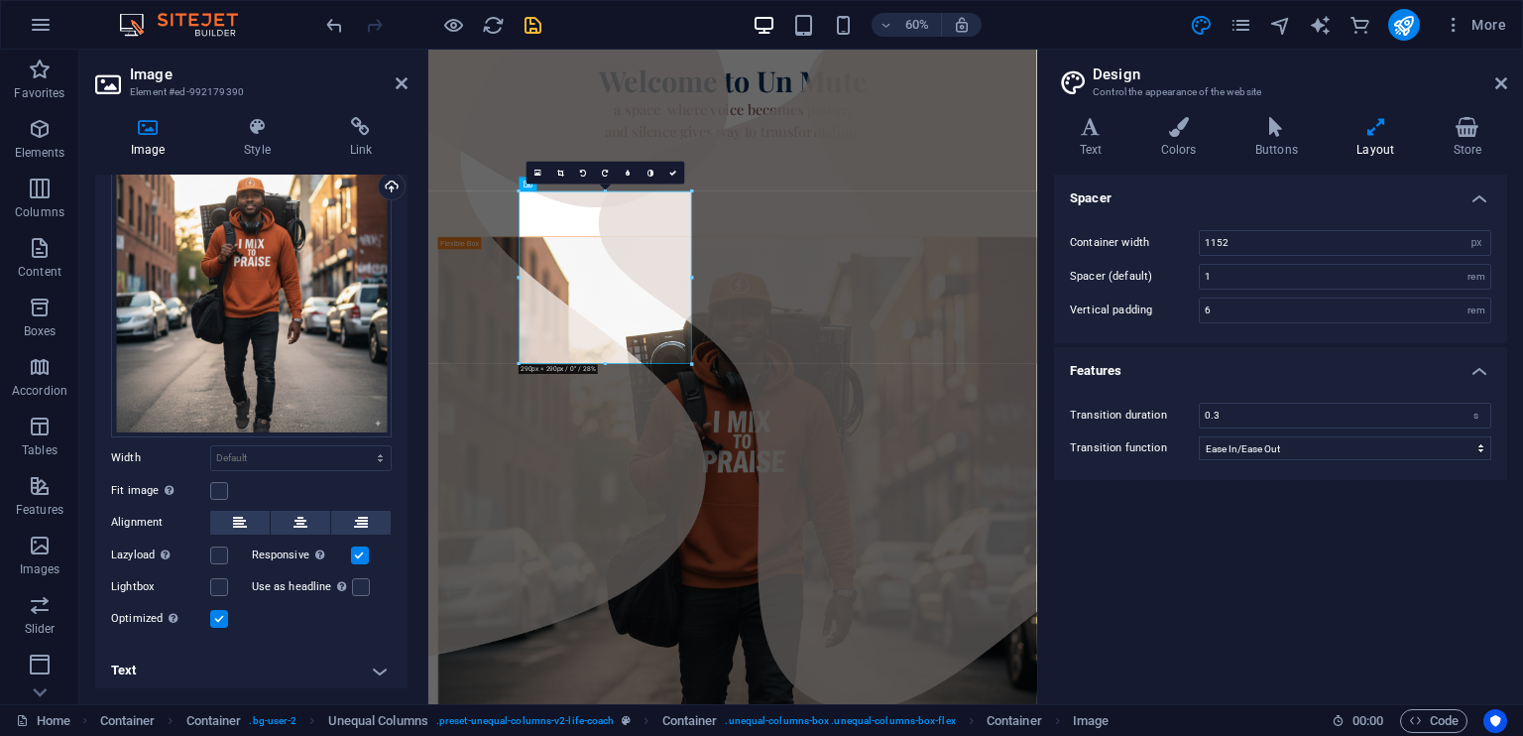
scroll to position [0, 0]
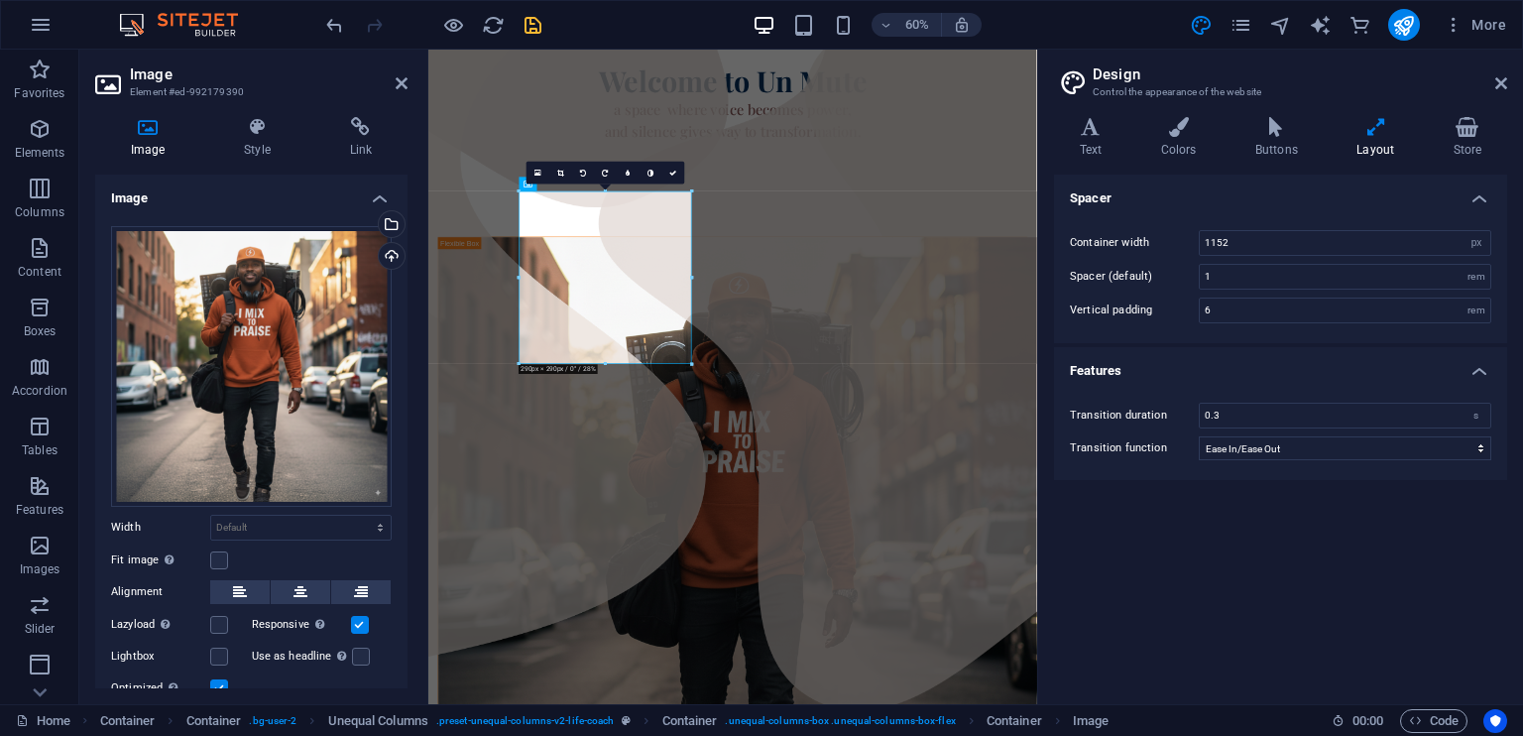
drag, startPoint x: 406, startPoint y: 424, endPoint x: 2, endPoint y: 430, distance: 404.5
click at [568, 202] on div at bounding box center [935, 281] width 982 height 159
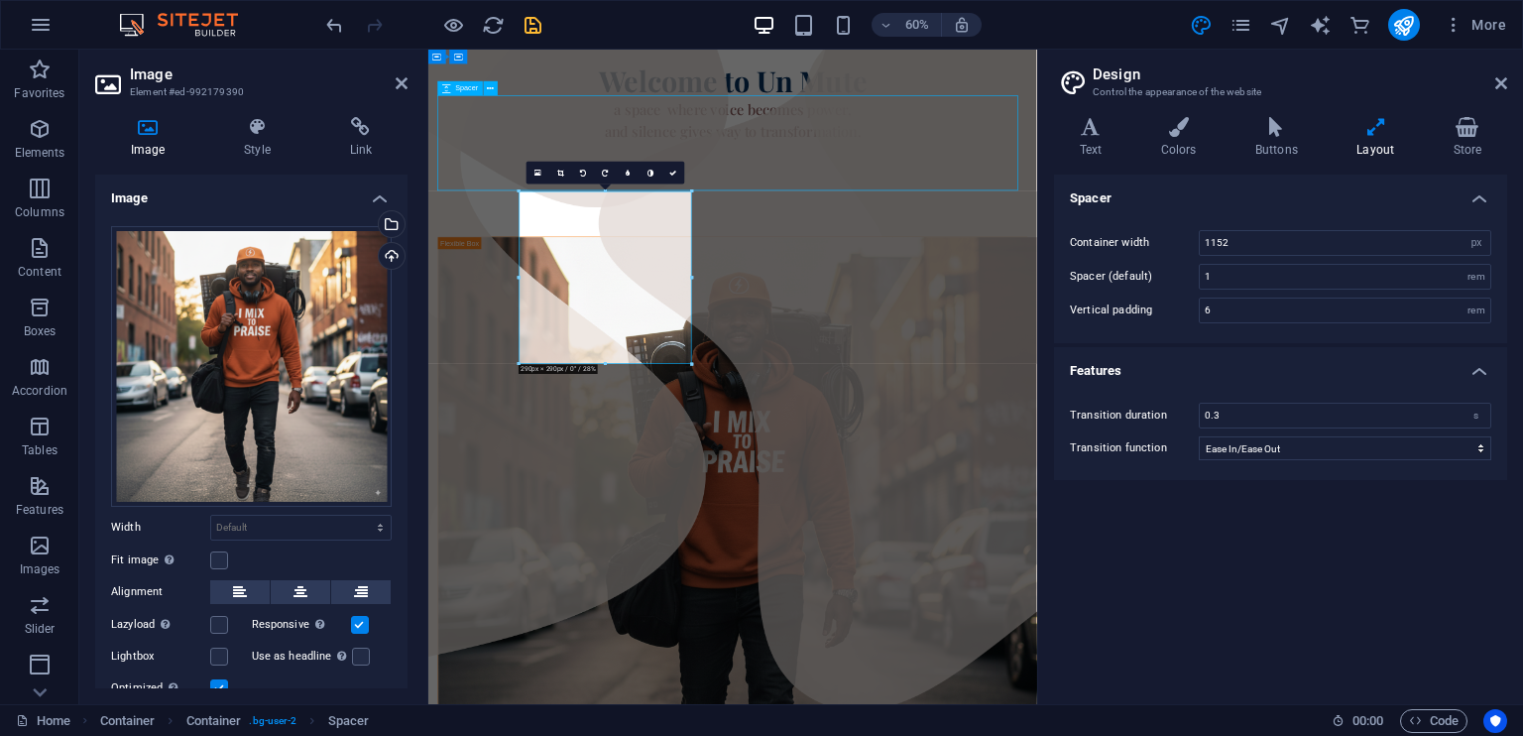
click at [568, 202] on div at bounding box center [935, 281] width 982 height 159
select select "px"
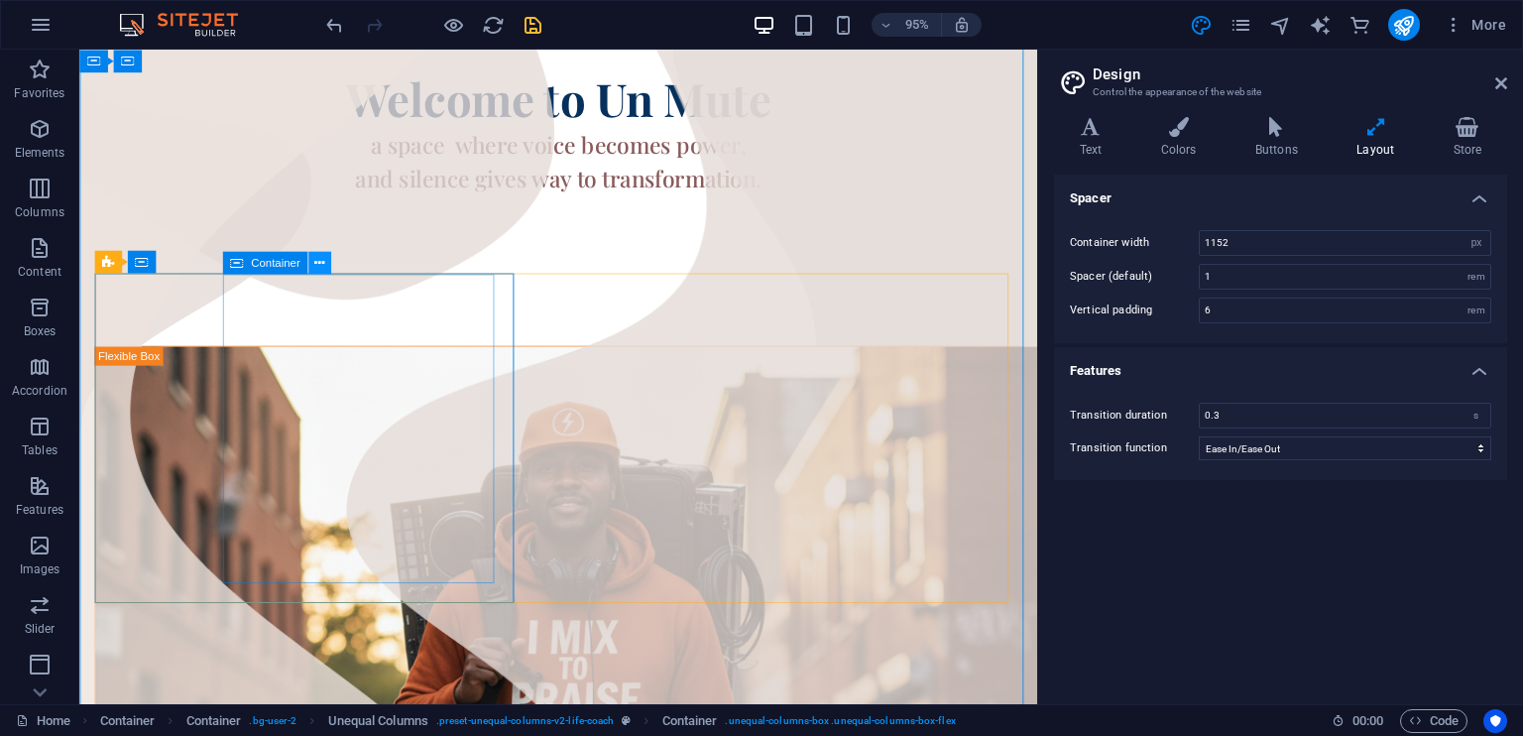
click at [315, 261] on icon at bounding box center [319, 263] width 10 height 20
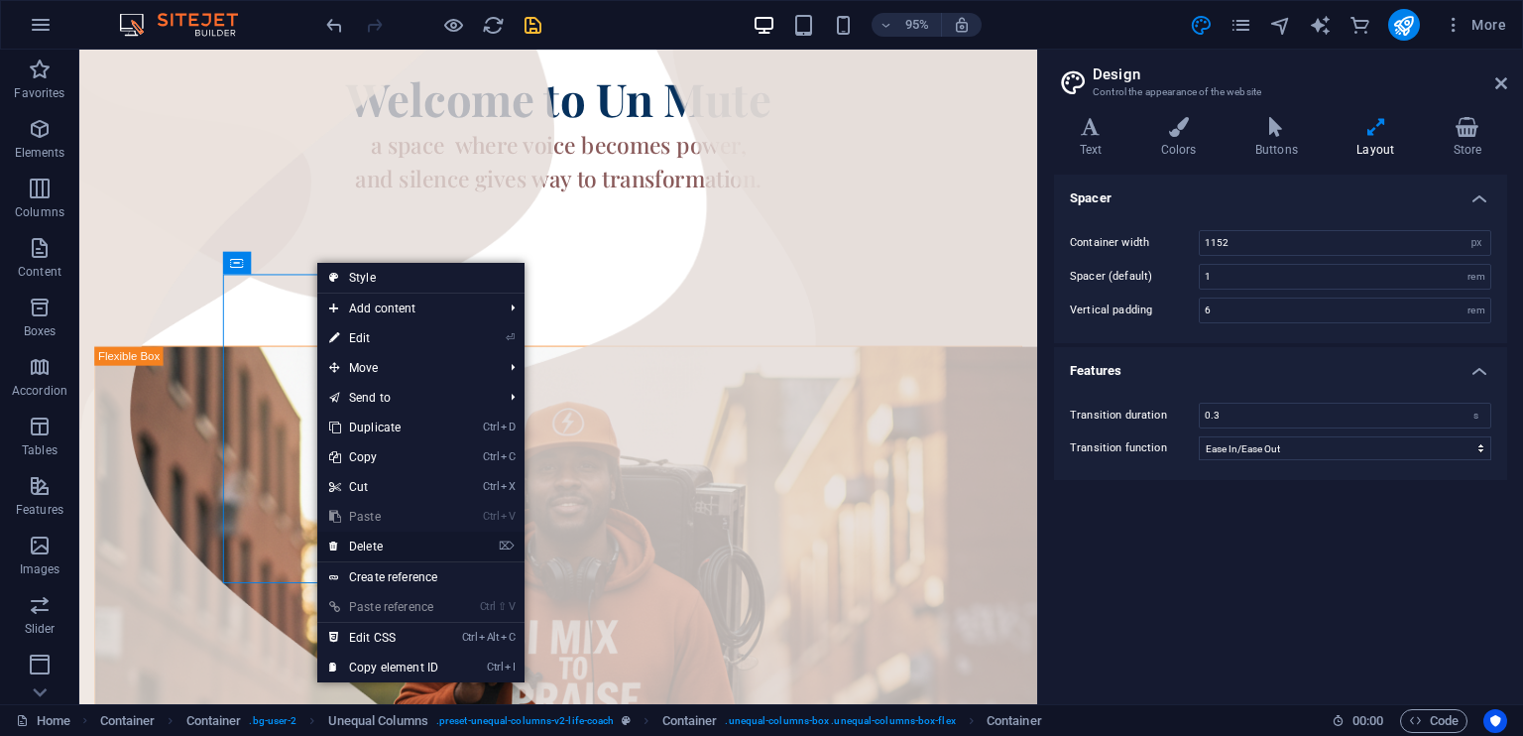
click at [357, 535] on link "⌦ Delete" at bounding box center [383, 546] width 133 height 30
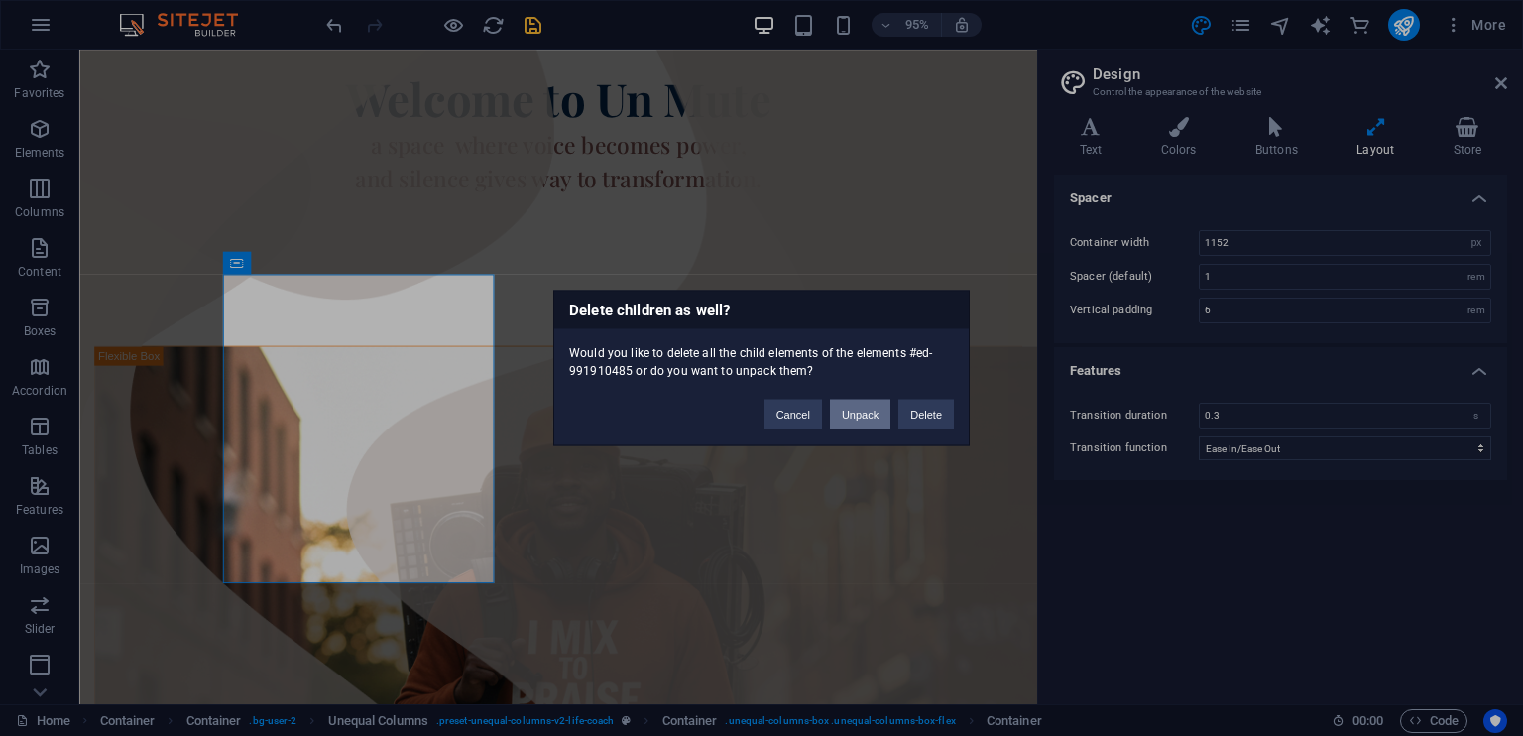
click at [853, 410] on button "Unpack" at bounding box center [860, 414] width 60 height 30
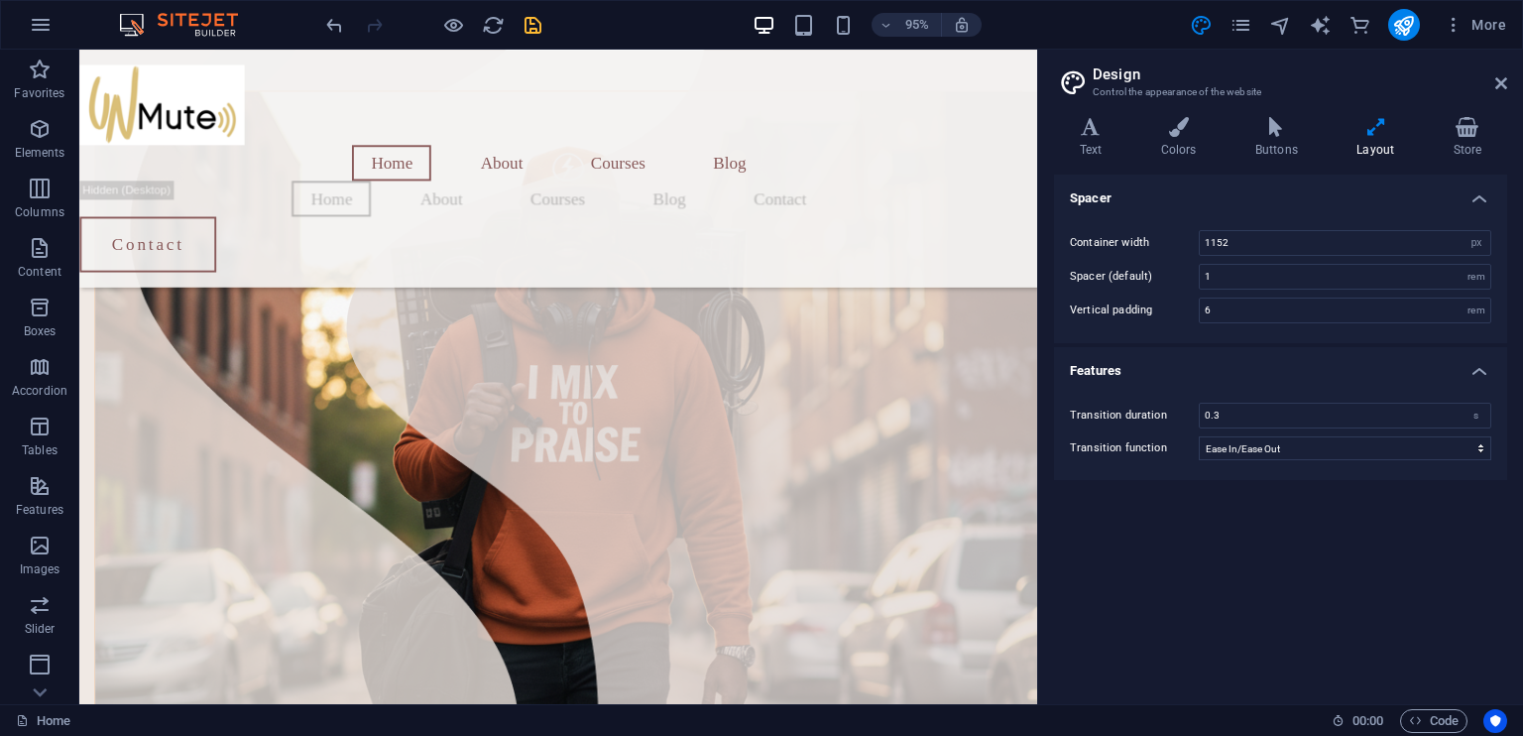
scroll to position [289, 0]
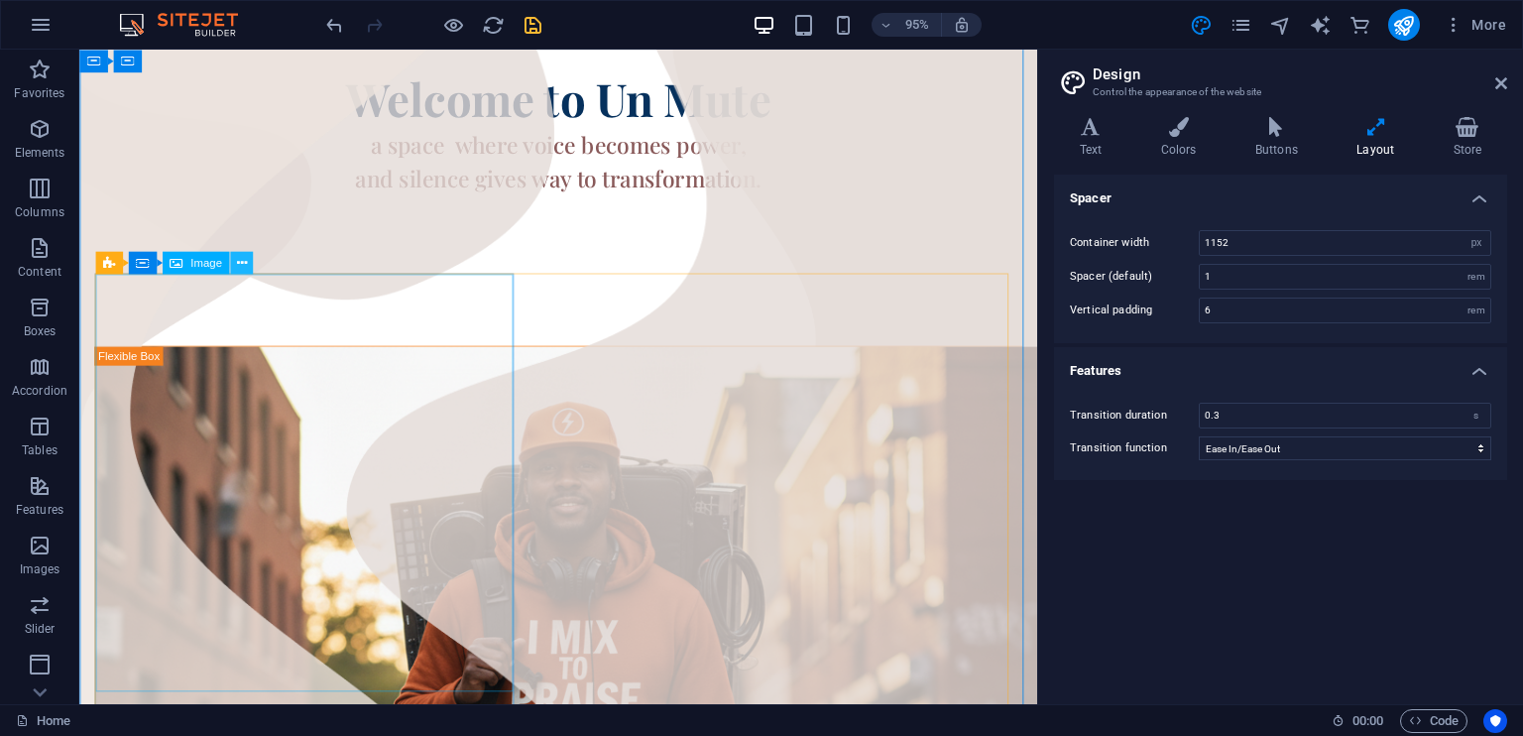
click at [242, 264] on icon at bounding box center [241, 263] width 10 height 20
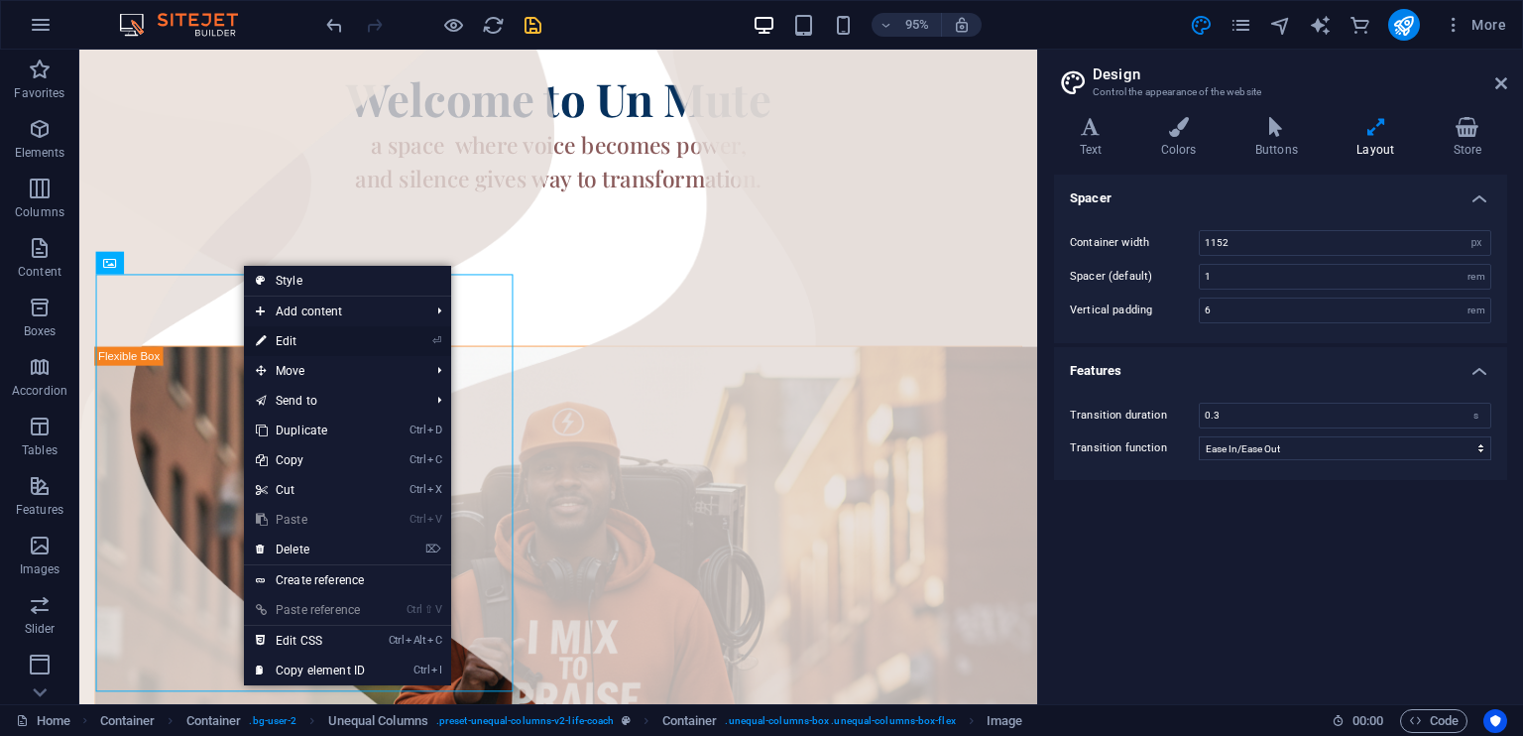
click at [292, 340] on link "⏎ Edit" at bounding box center [310, 341] width 133 height 30
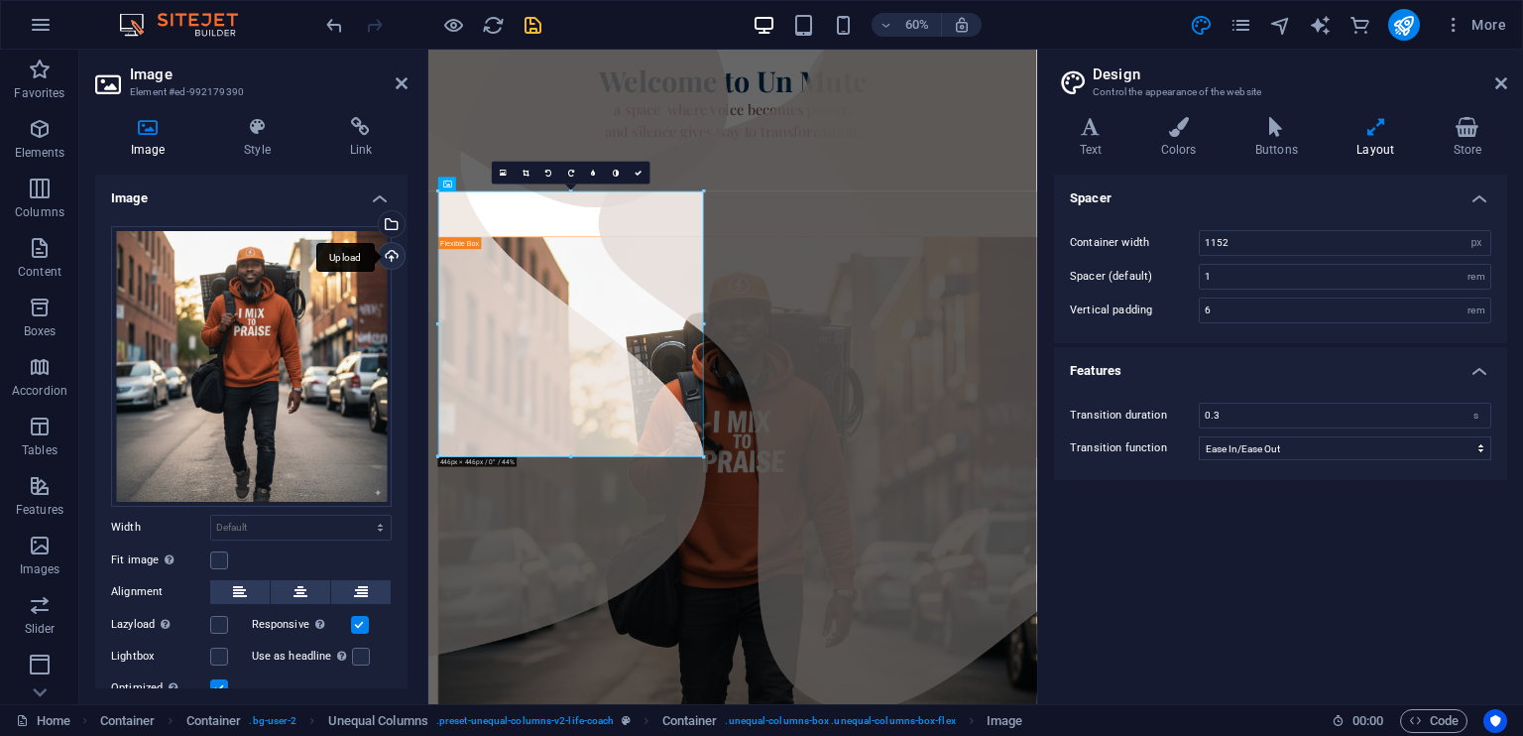
click at [387, 253] on div "Upload" at bounding box center [390, 258] width 30 height 30
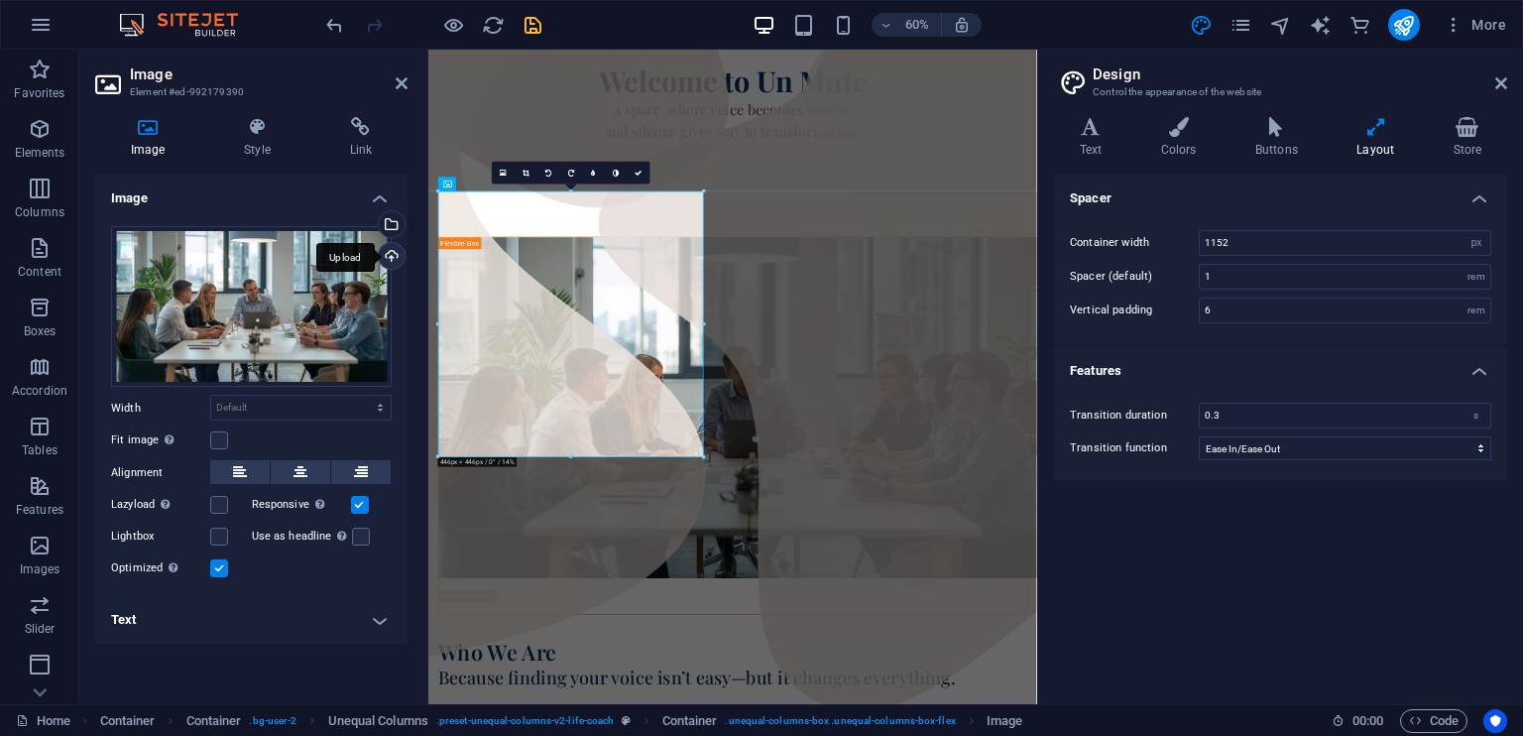
click at [388, 254] on div "Upload" at bounding box center [390, 258] width 30 height 30
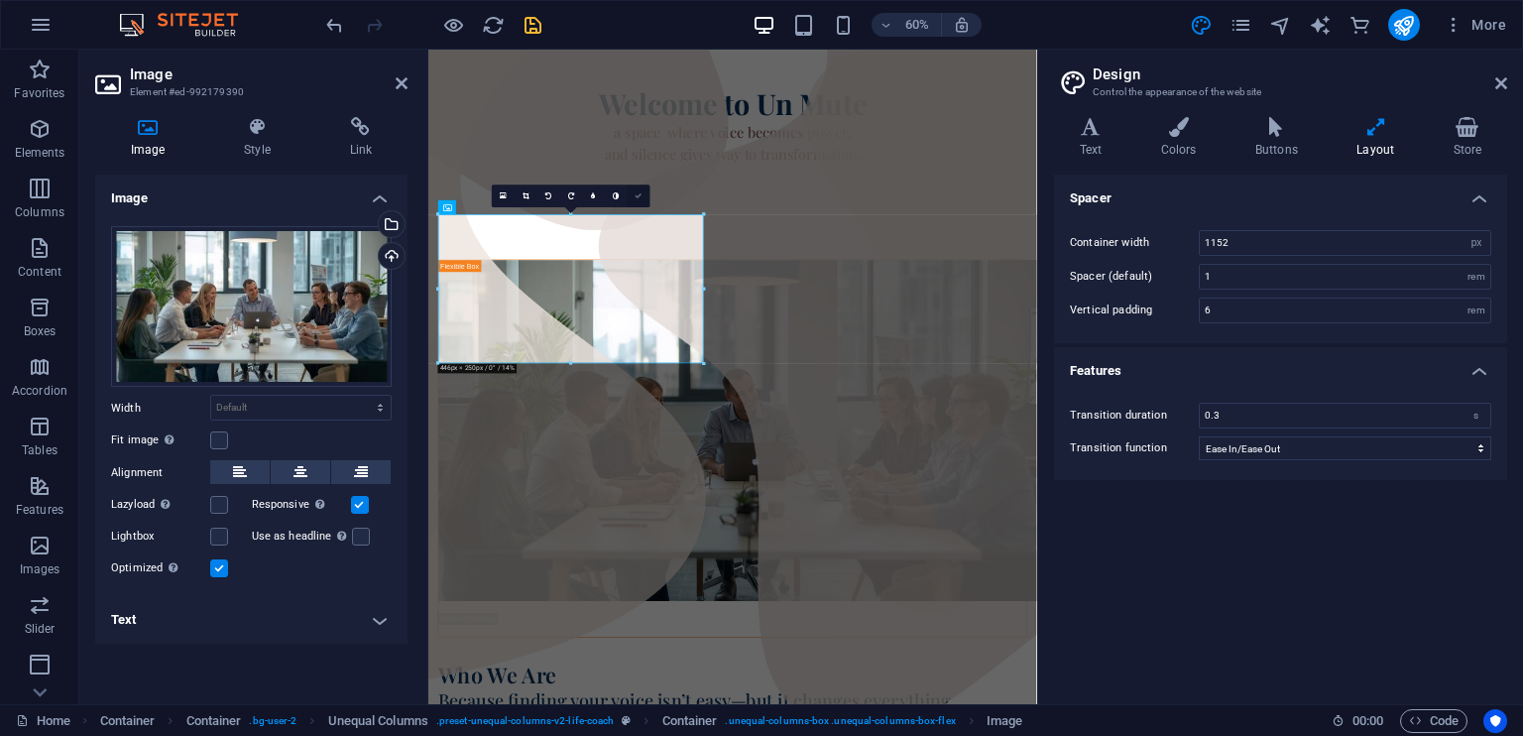
click at [638, 199] on link at bounding box center [638, 195] width 23 height 23
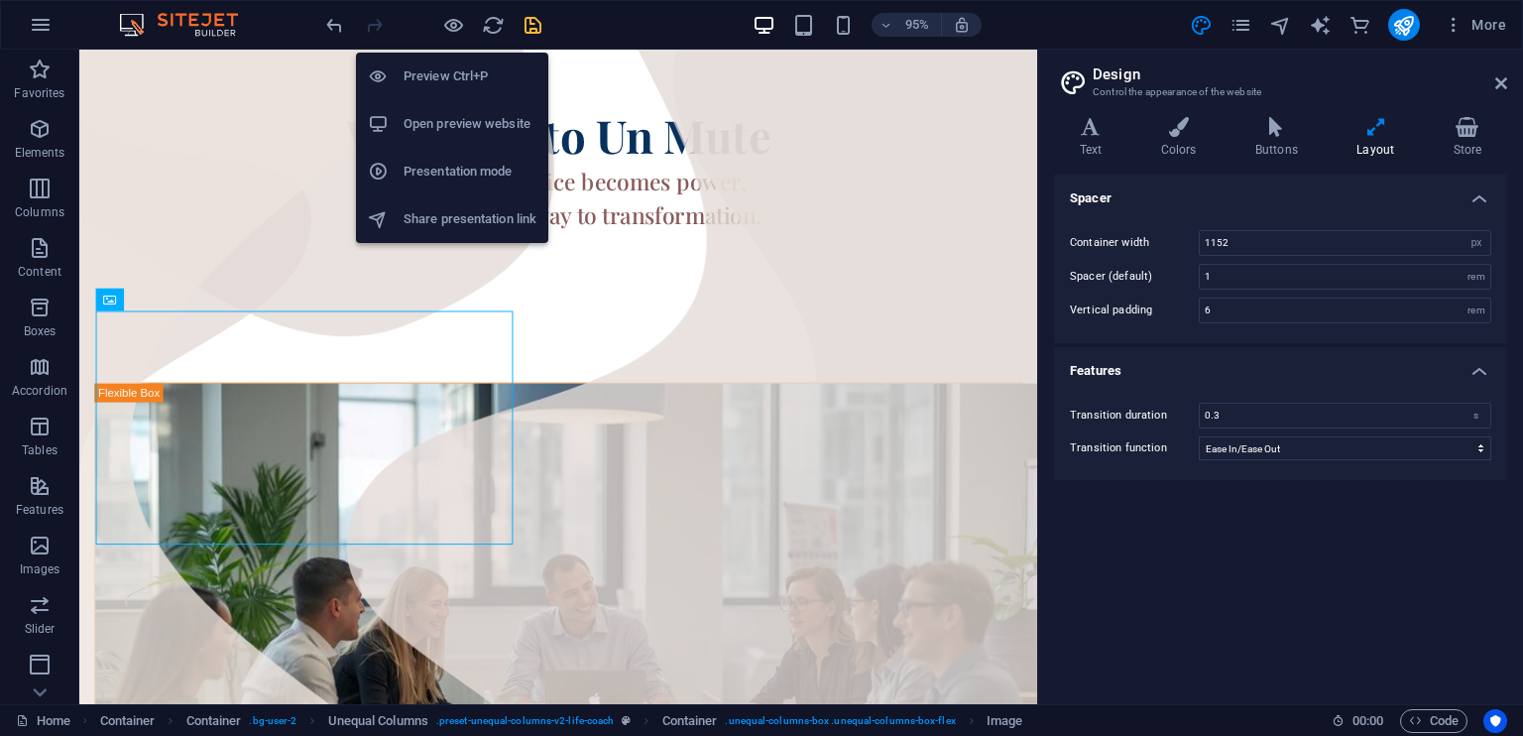
click at [469, 129] on h6 "Open preview website" at bounding box center [469, 124] width 133 height 24
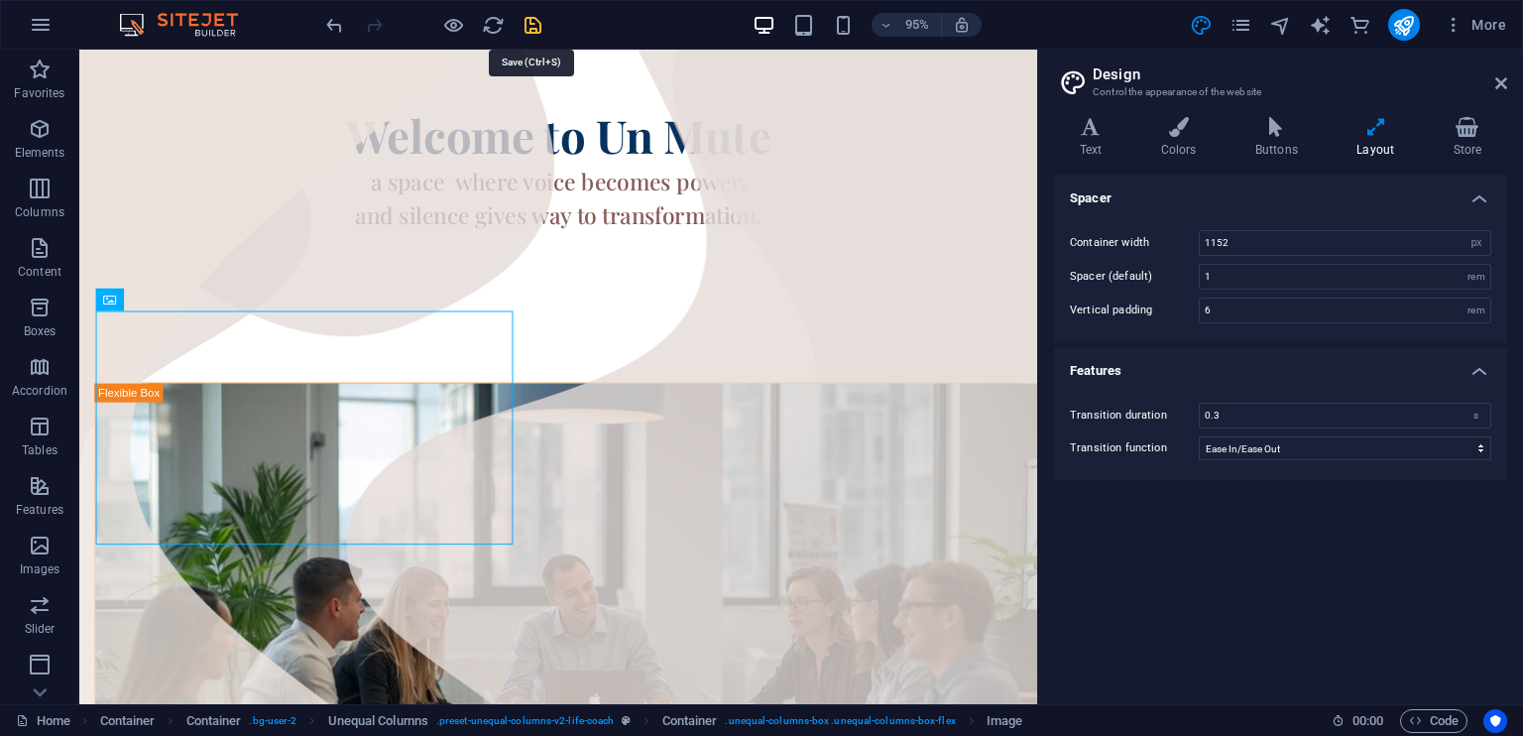
click at [533, 26] on icon "save" at bounding box center [532, 25] width 23 height 23
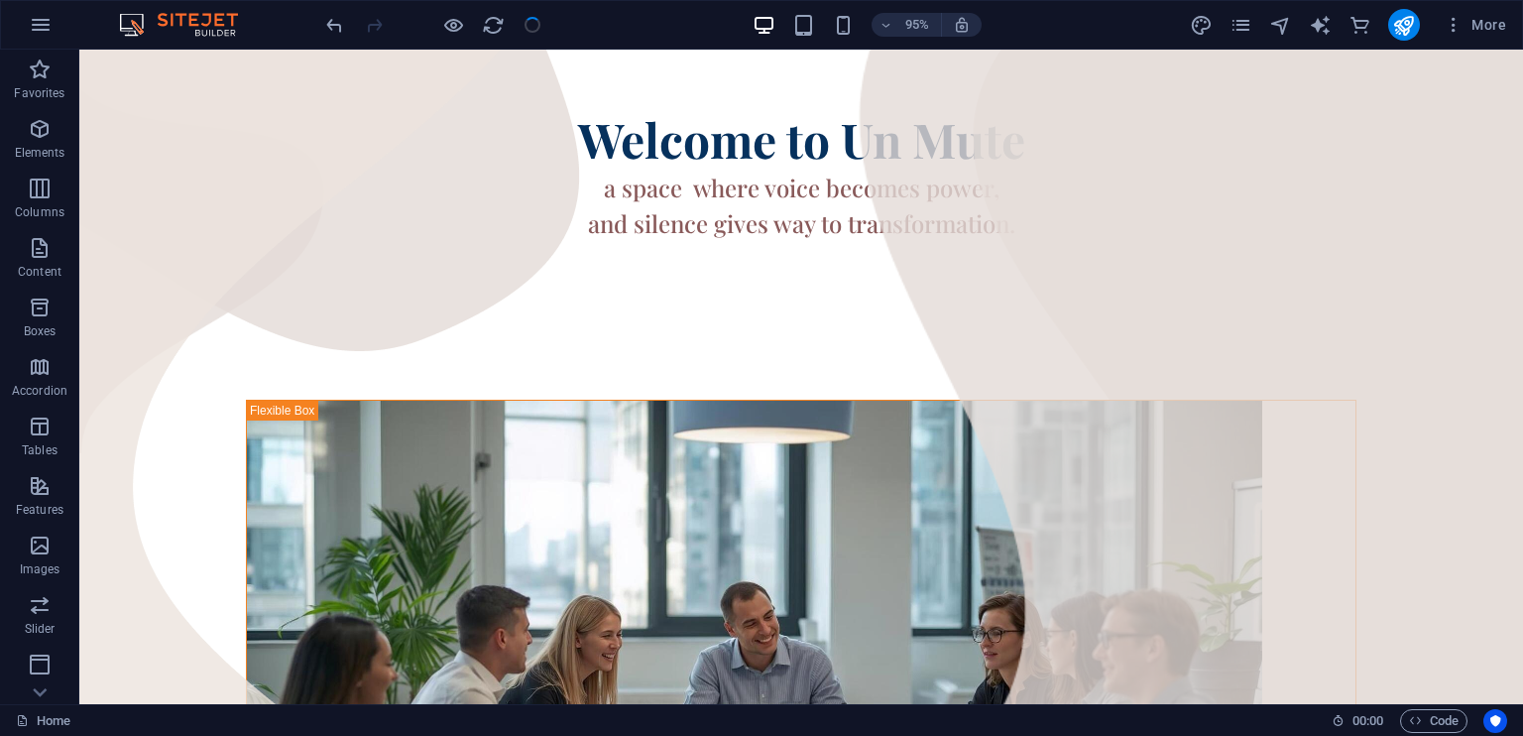
scroll to position [258, 0]
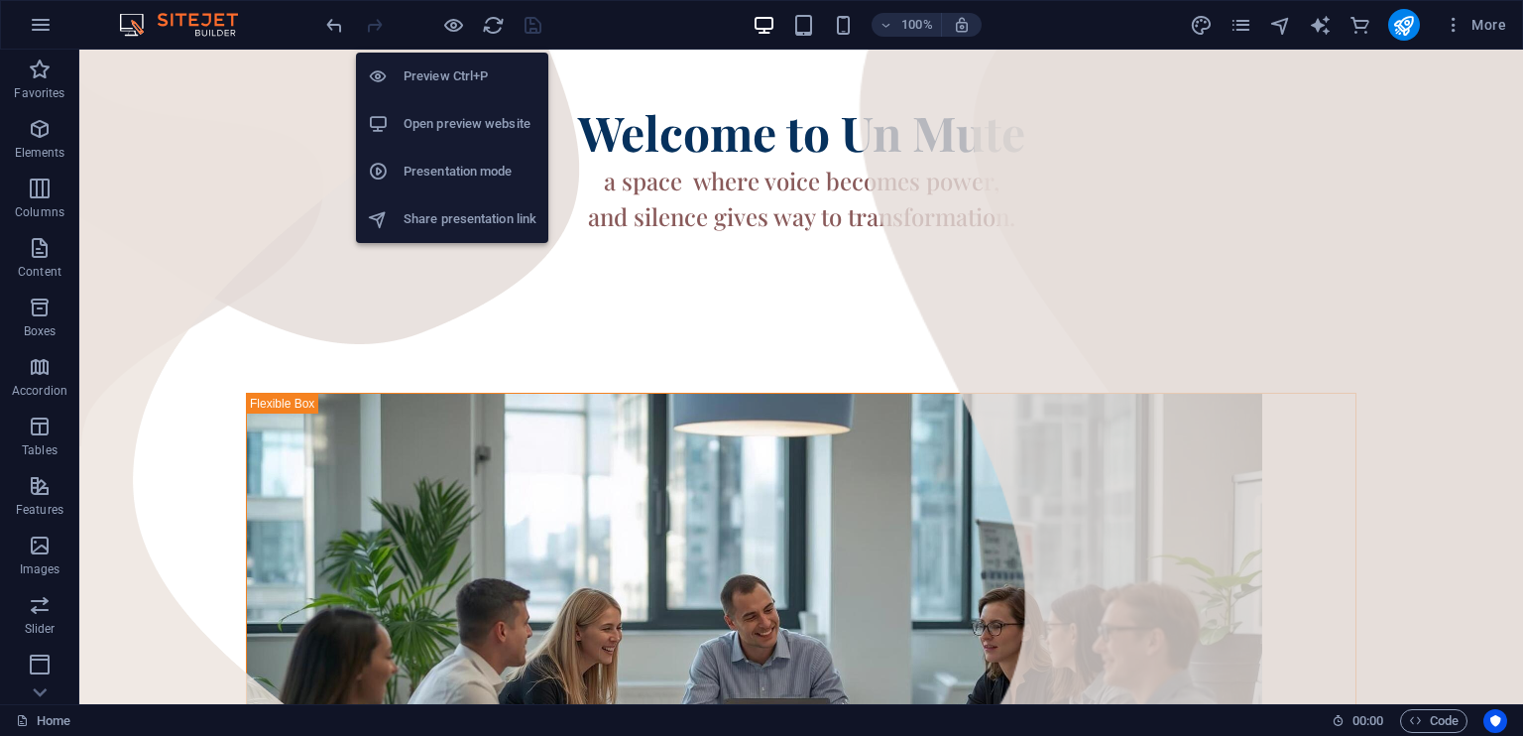
click at [456, 117] on h6 "Open preview website" at bounding box center [469, 124] width 133 height 24
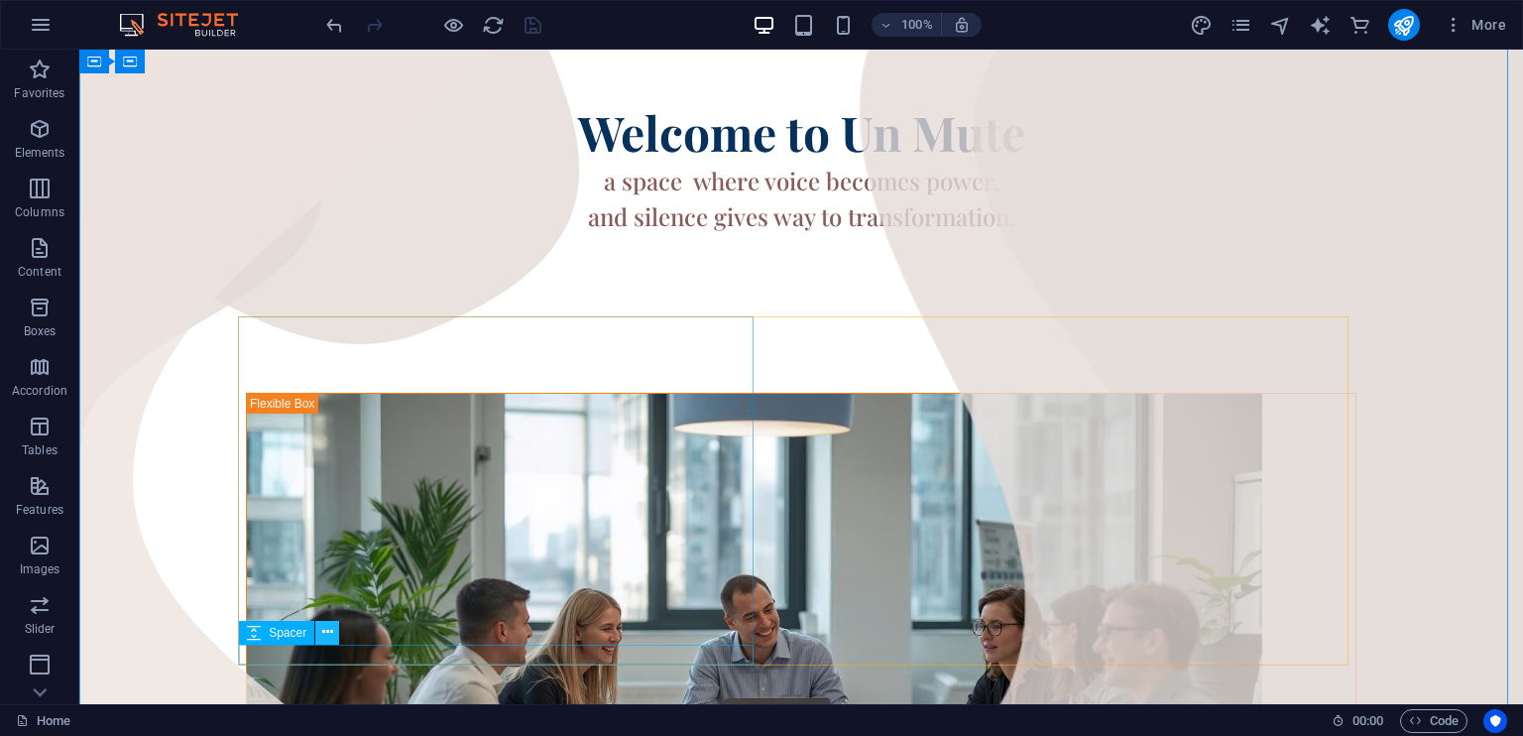
click at [332, 629] on icon at bounding box center [327, 632] width 11 height 21
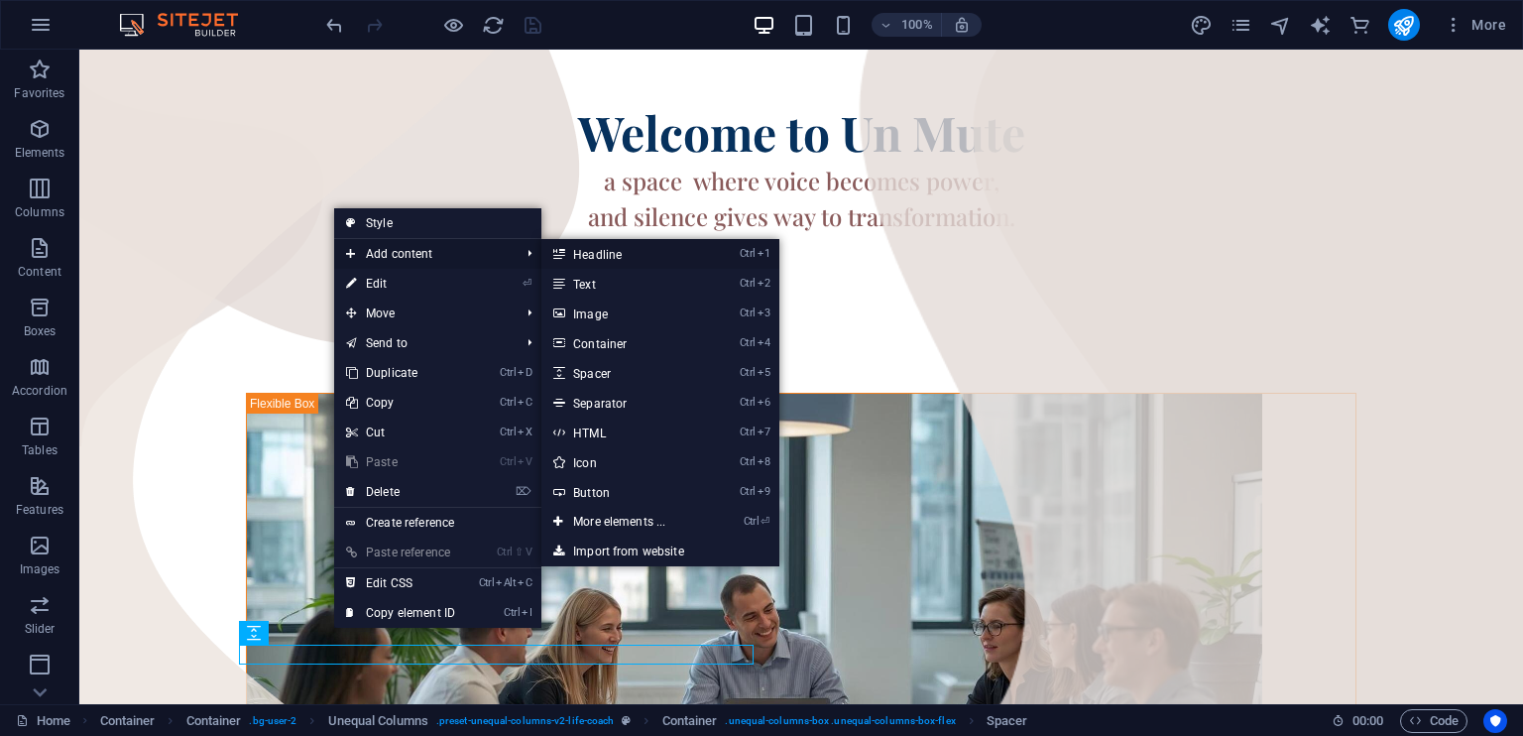
click at [596, 256] on link "Ctrl 1 Headline" at bounding box center [623, 254] width 164 height 30
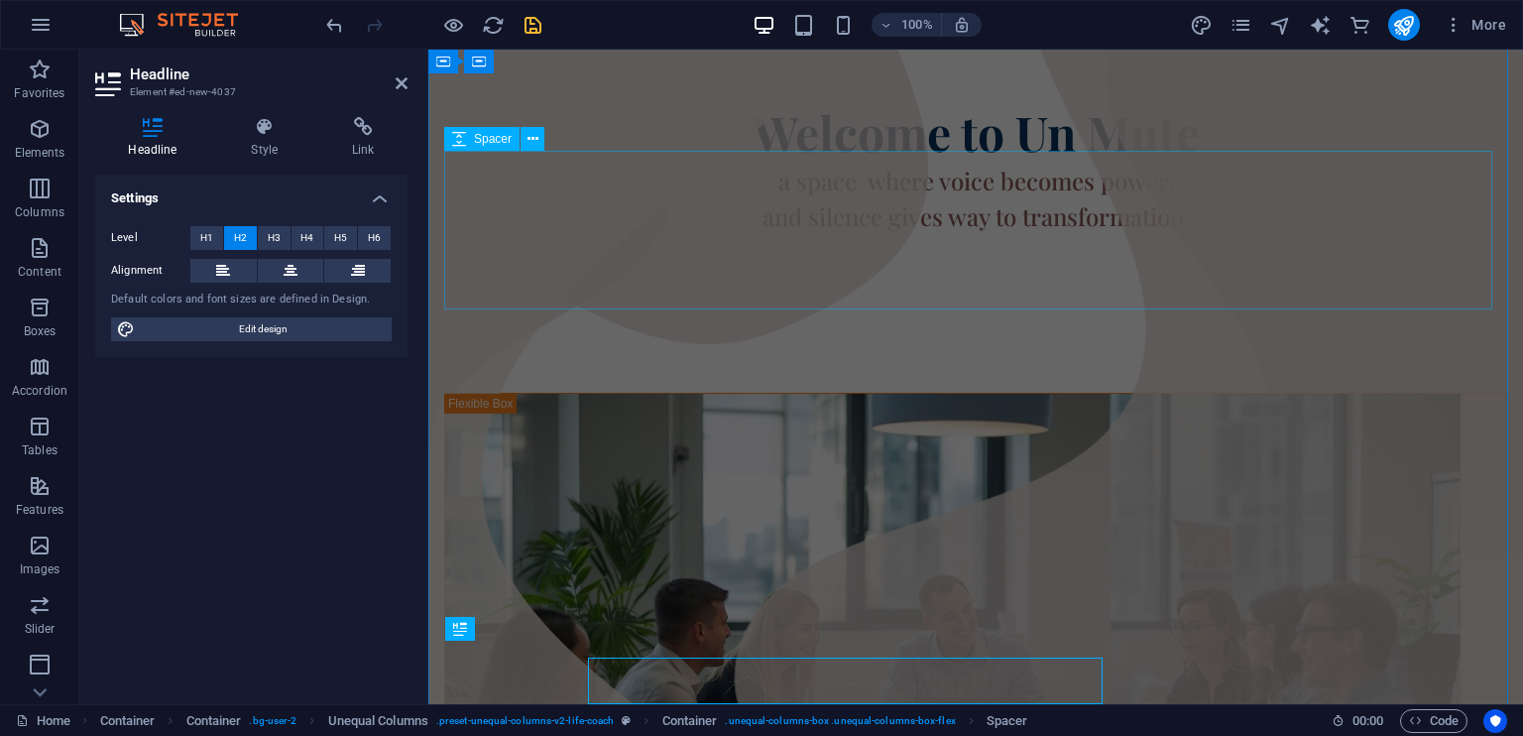
scroll to position [265, 0]
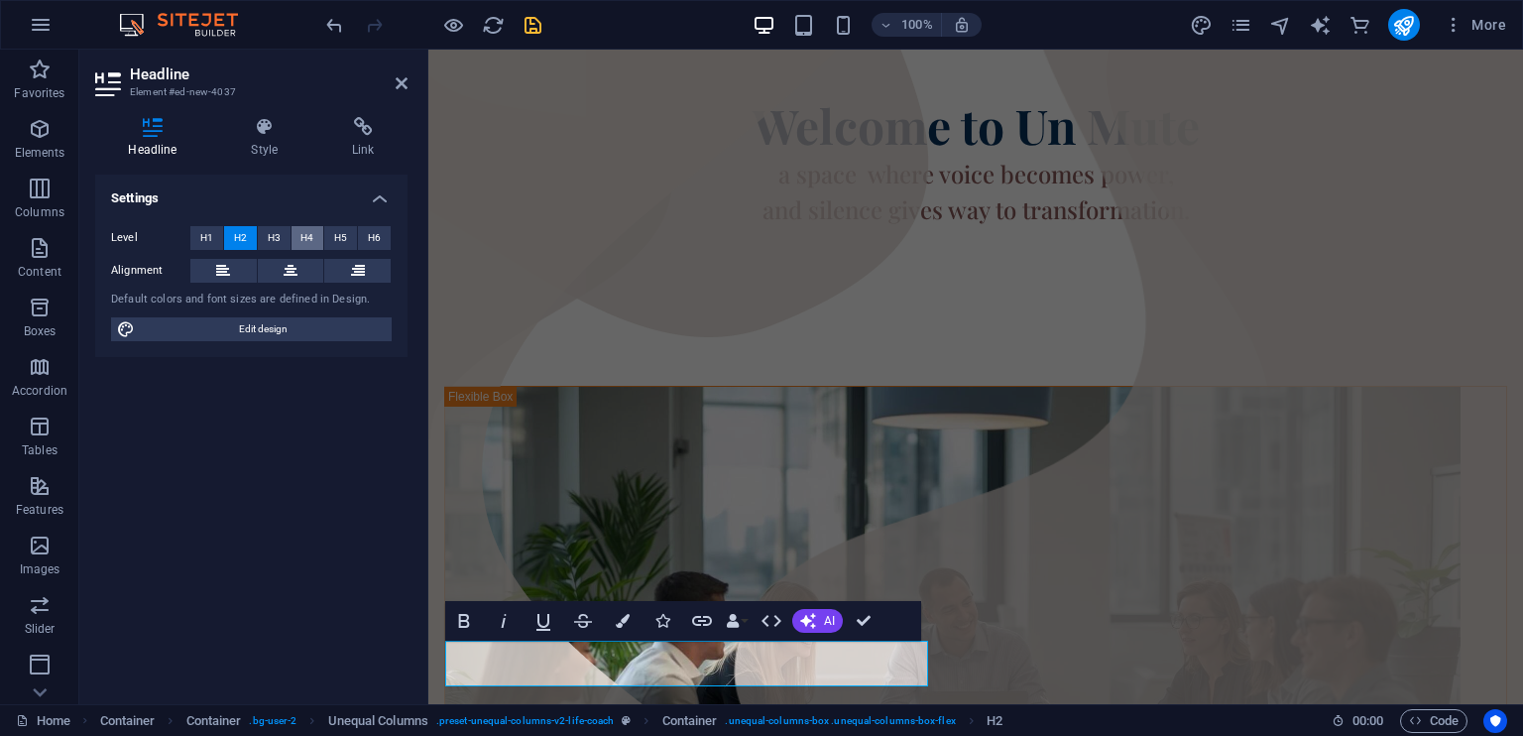
click at [305, 237] on span "H4" at bounding box center [306, 238] width 13 height 24
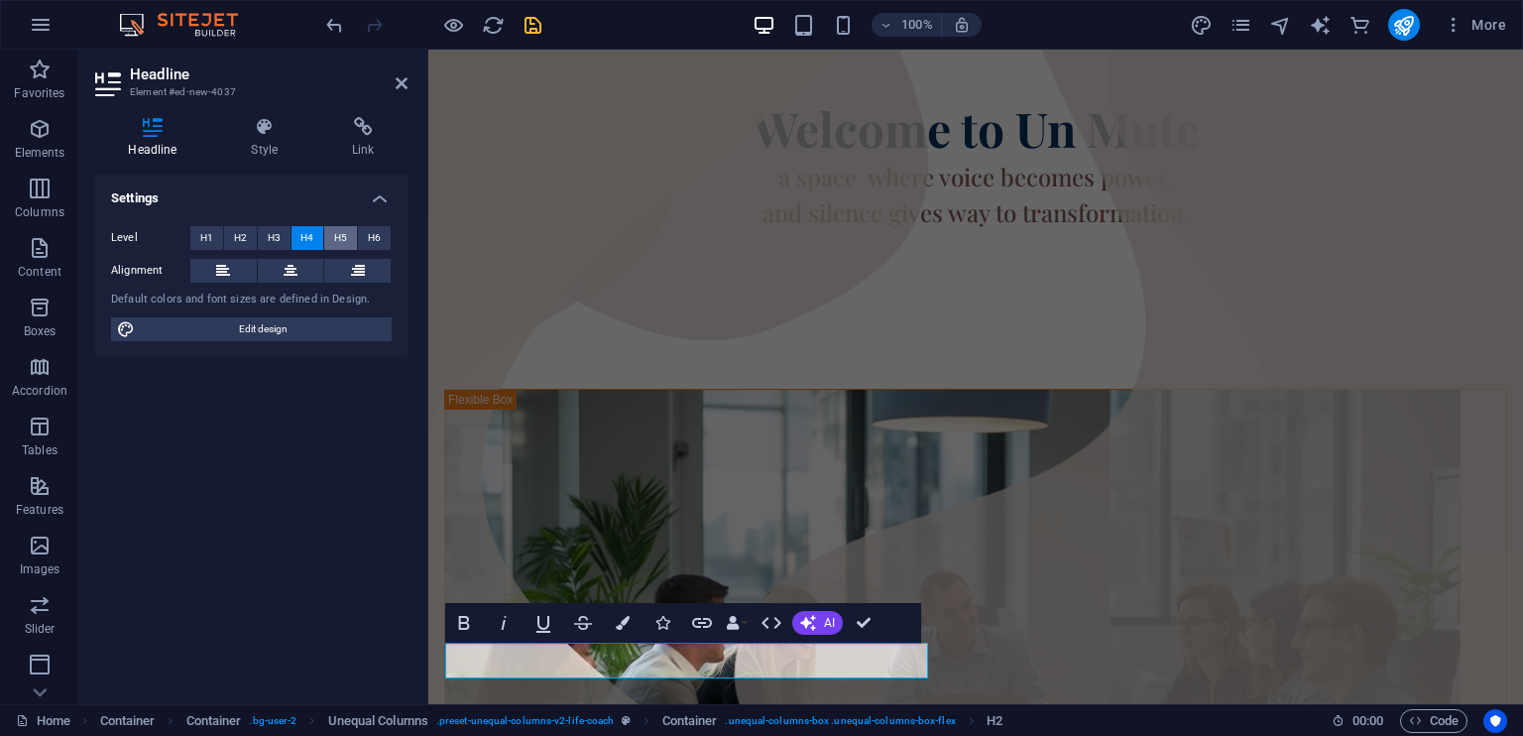
click at [345, 240] on span "H5" at bounding box center [340, 238] width 13 height 24
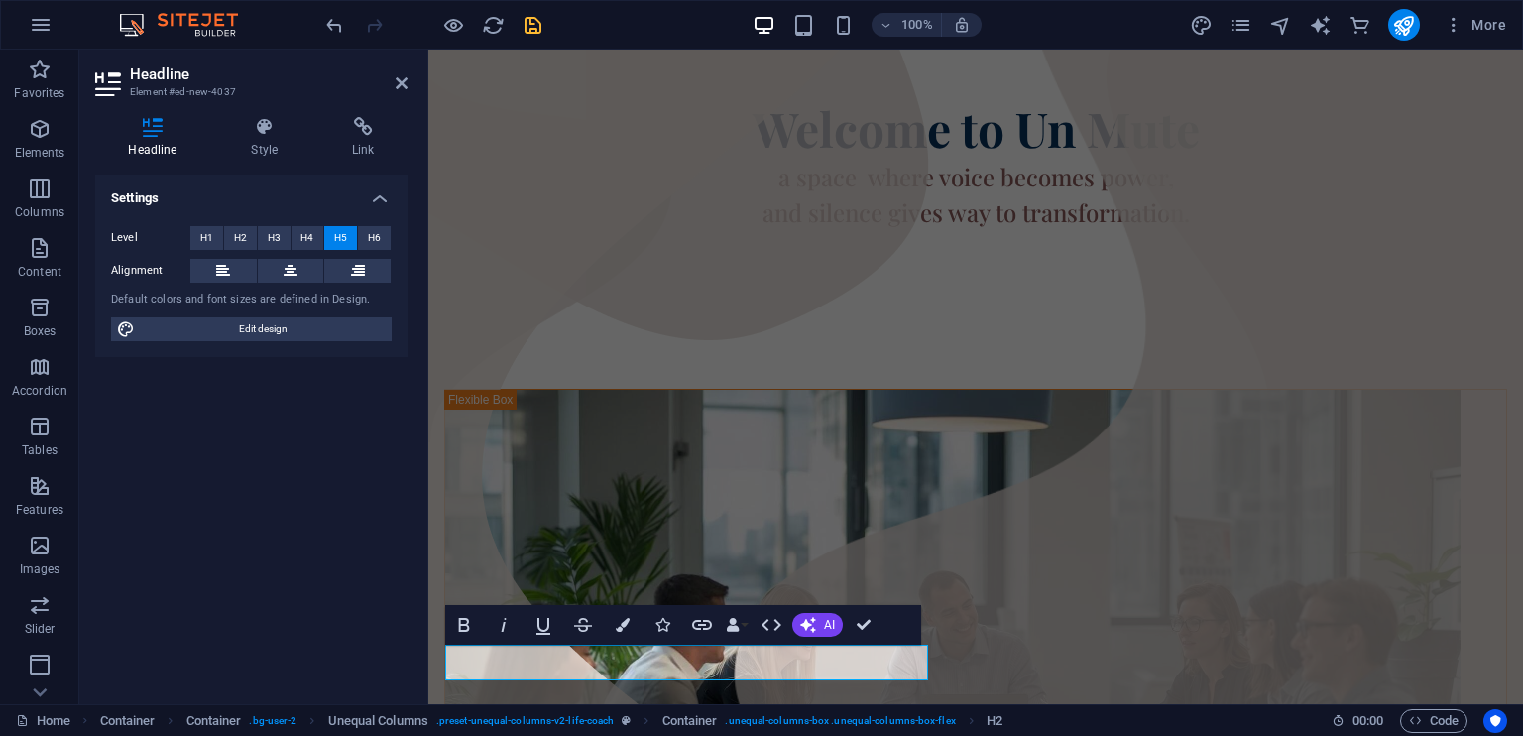
scroll to position [261, 0]
click at [468, 631] on icon "button" at bounding box center [464, 625] width 24 height 24
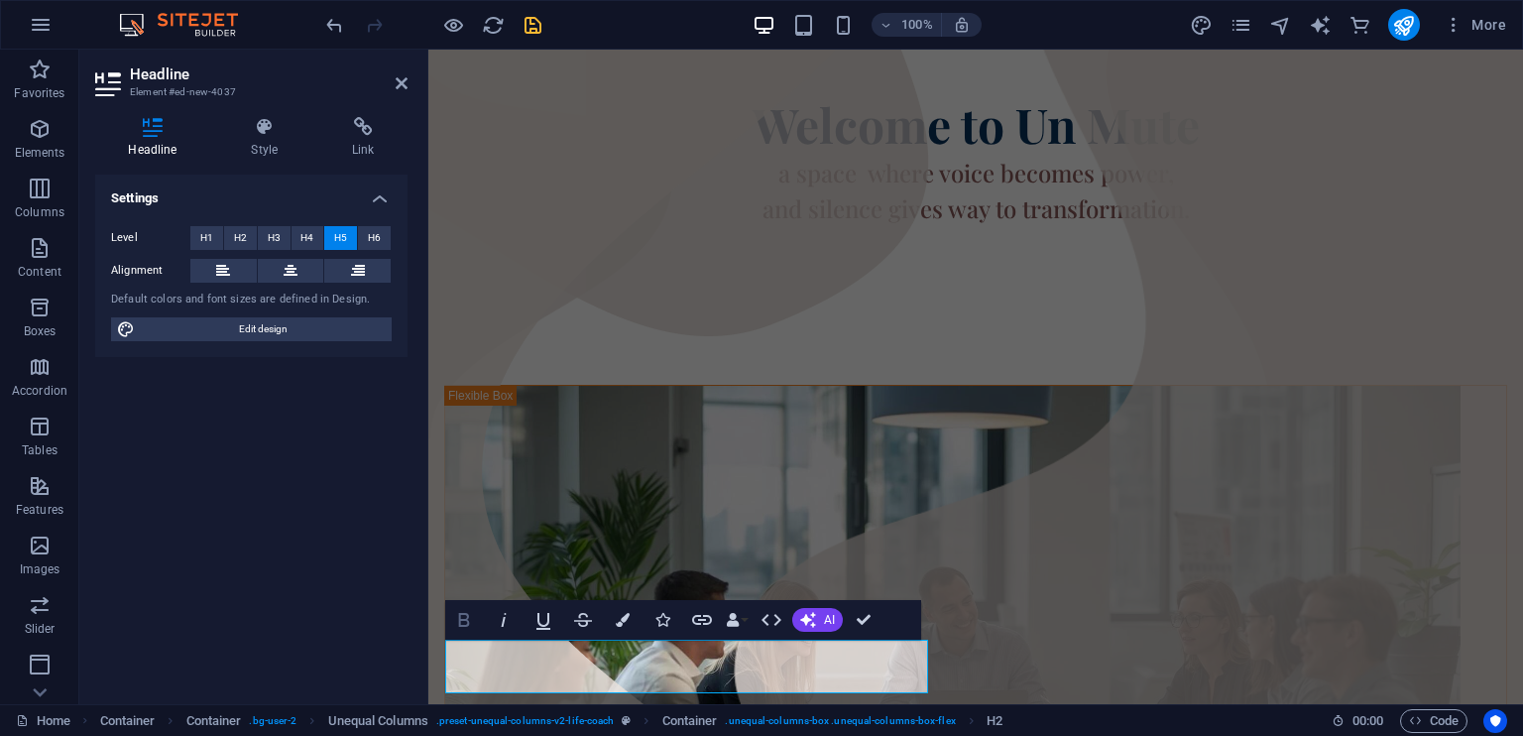
click at [462, 621] on icon "button" at bounding box center [464, 620] width 24 height 24
click at [464, 618] on icon "button" at bounding box center [464, 620] width 24 height 24
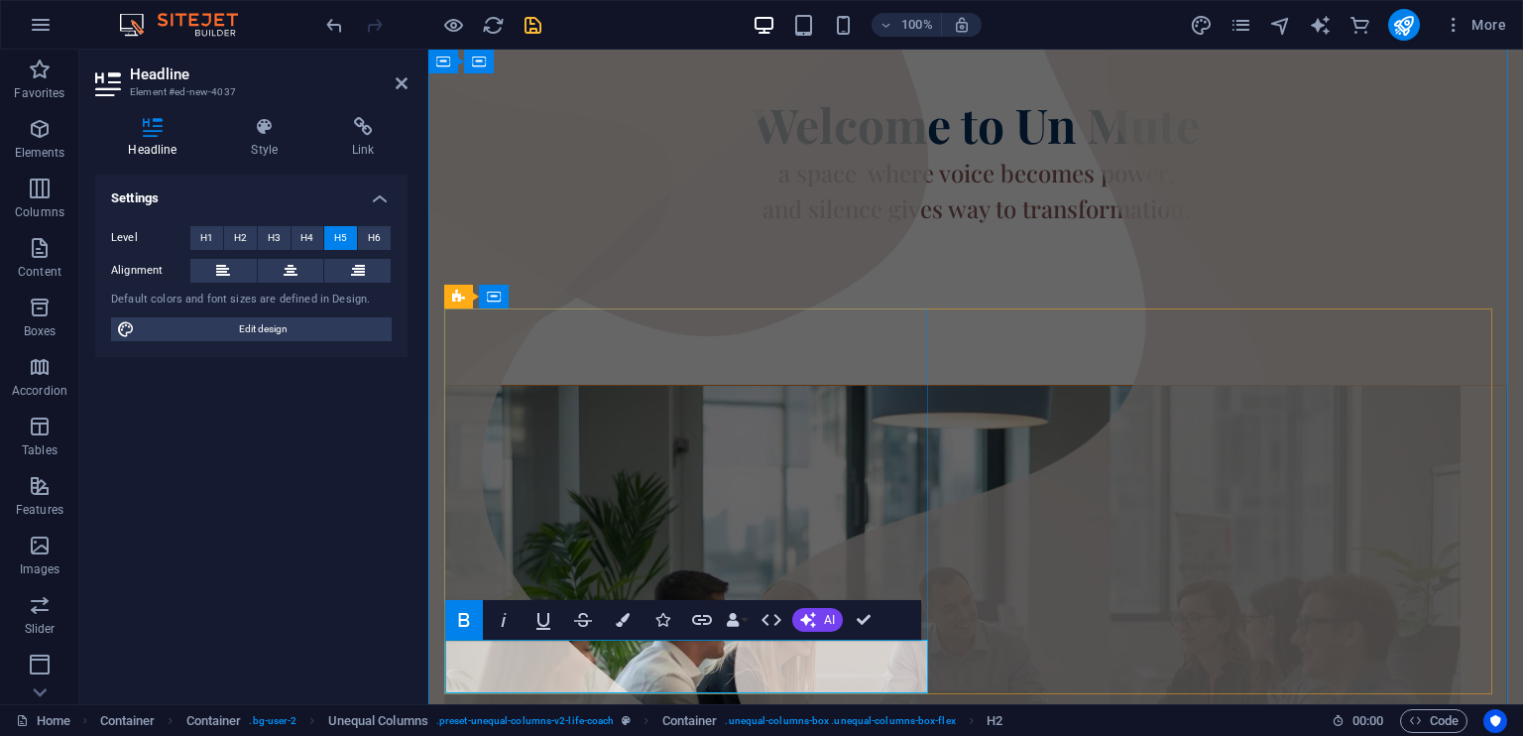
drag, startPoint x: 664, startPoint y: 677, endPoint x: 542, endPoint y: 660, distance: 123.1
click at [705, 619] on icon "button" at bounding box center [702, 620] width 20 height 10
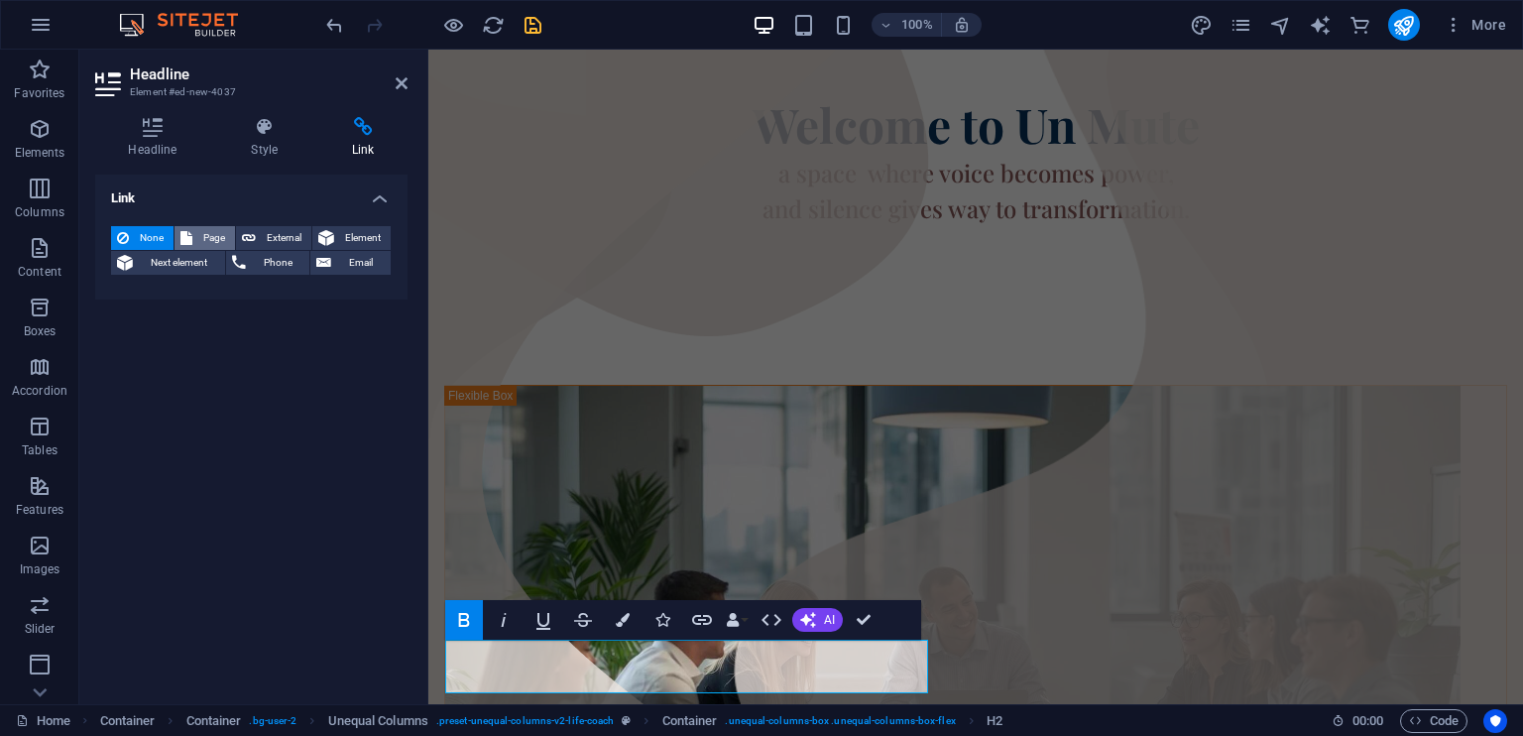
click at [210, 237] on span "Page" at bounding box center [213, 238] width 31 height 24
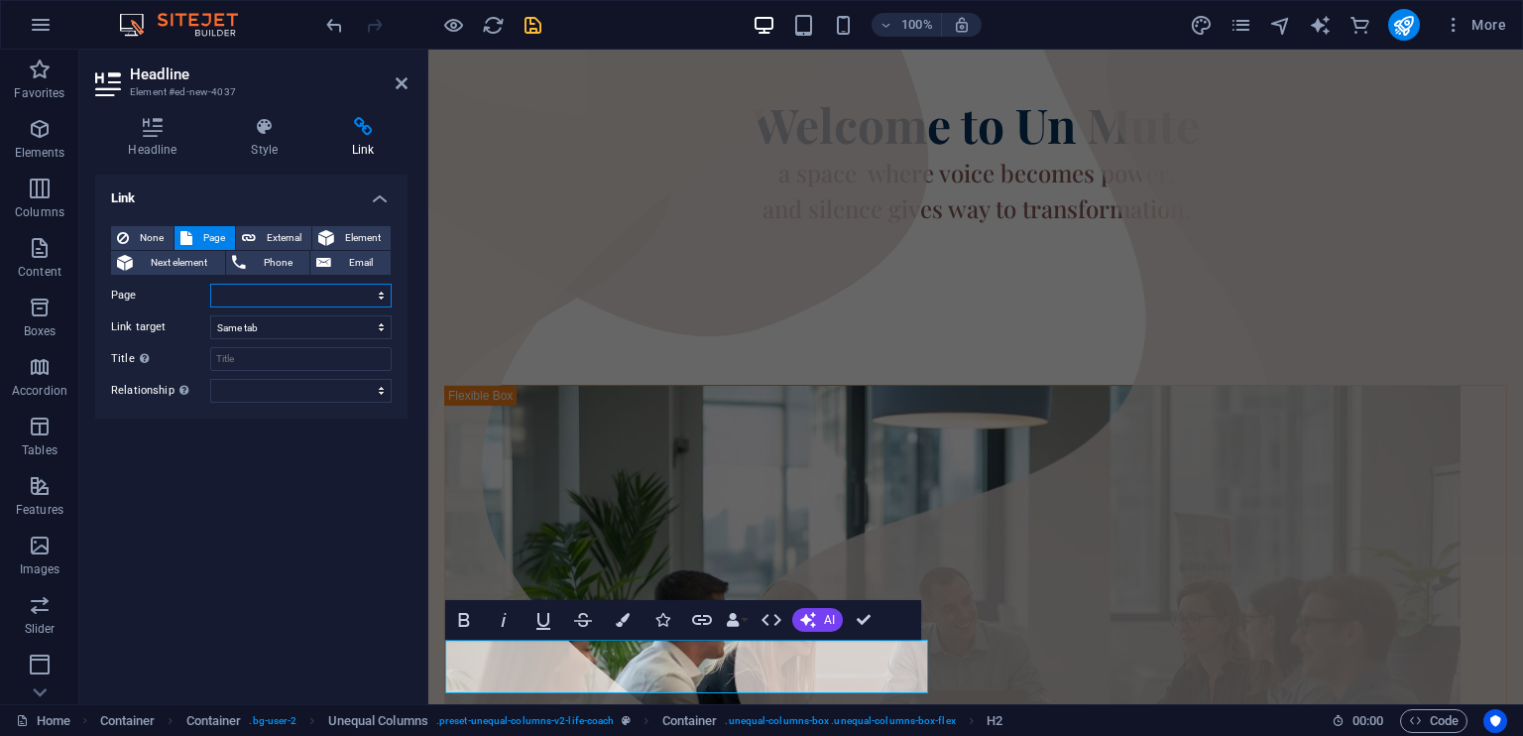
click at [315, 292] on select "Home About Courses Blog Contact Legal Notice Privacy" at bounding box center [300, 296] width 181 height 24
select select "4"
click at [210, 284] on select "Home About Courses Blog Contact Legal Notice Privacy" at bounding box center [300, 296] width 181 height 24
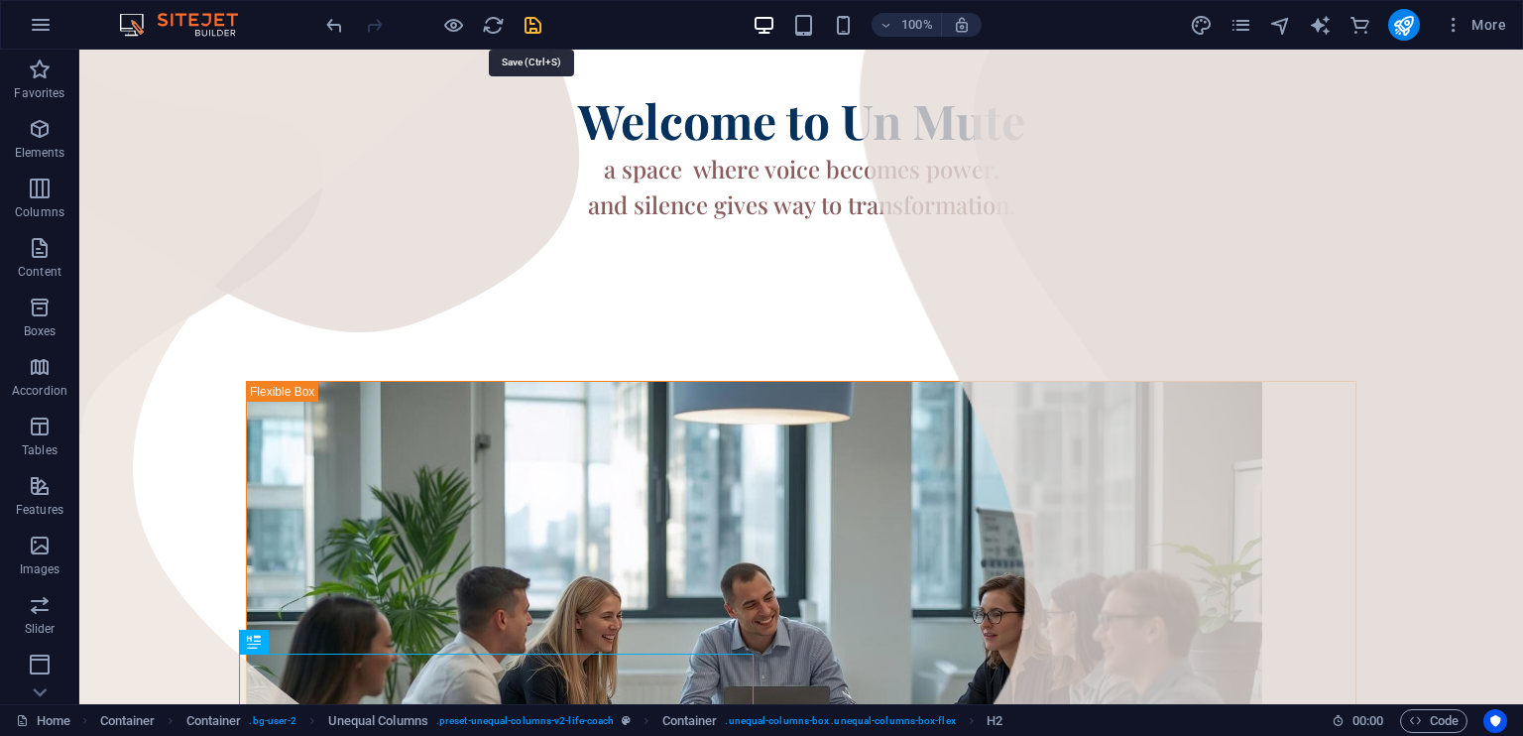
click at [531, 27] on icon "save" at bounding box center [532, 25] width 23 height 23
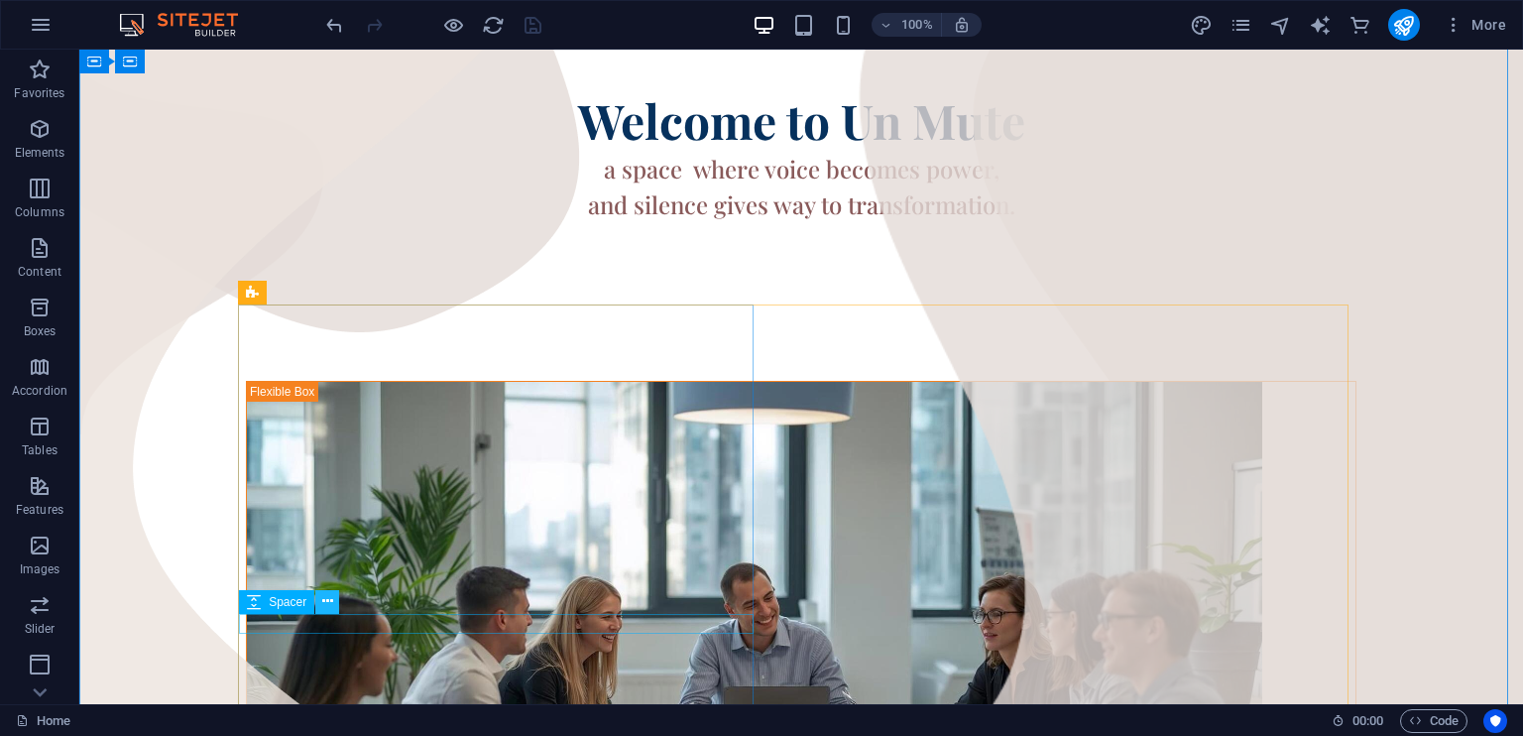
click at [329, 595] on icon at bounding box center [327, 601] width 11 height 21
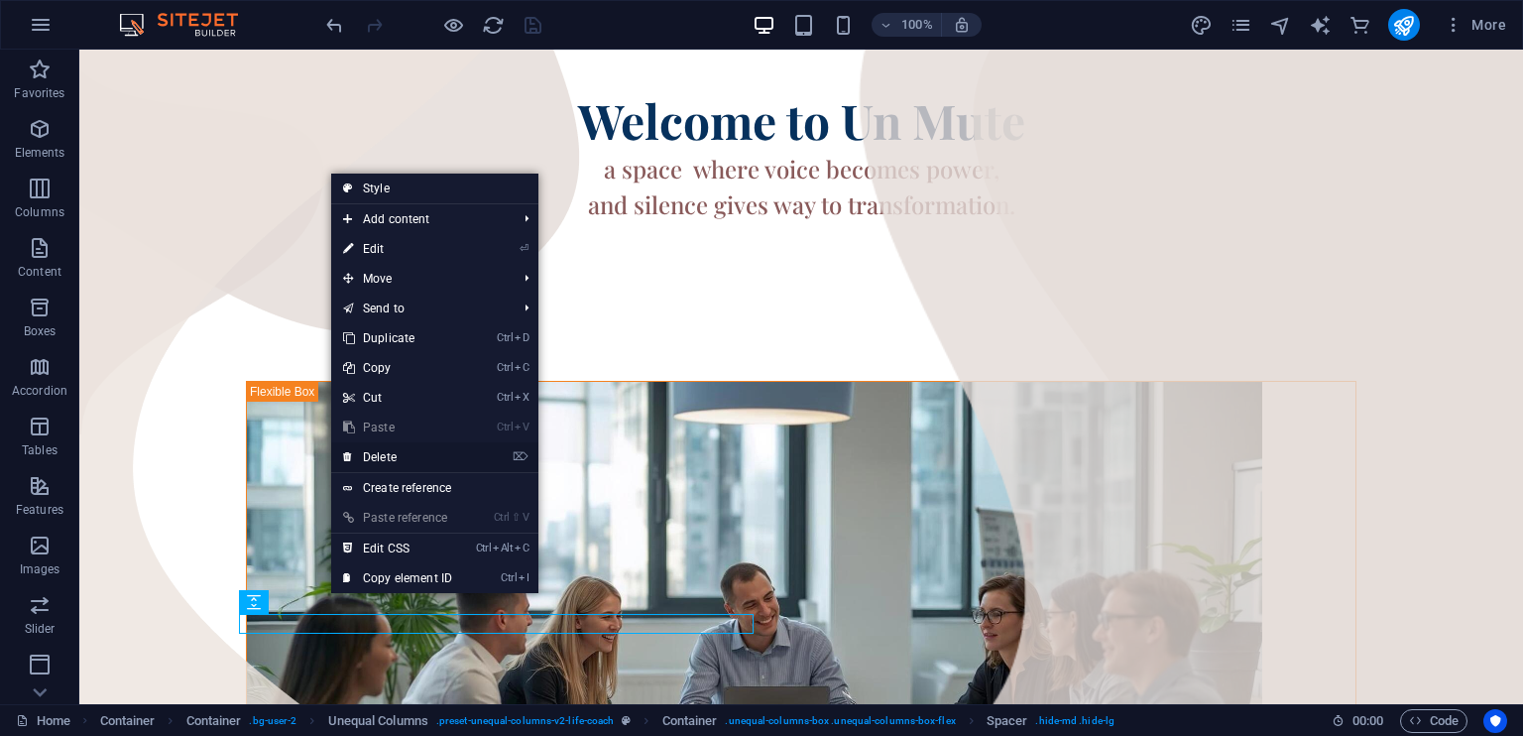
click at [382, 459] on link "⌦ Delete" at bounding box center [397, 457] width 133 height 30
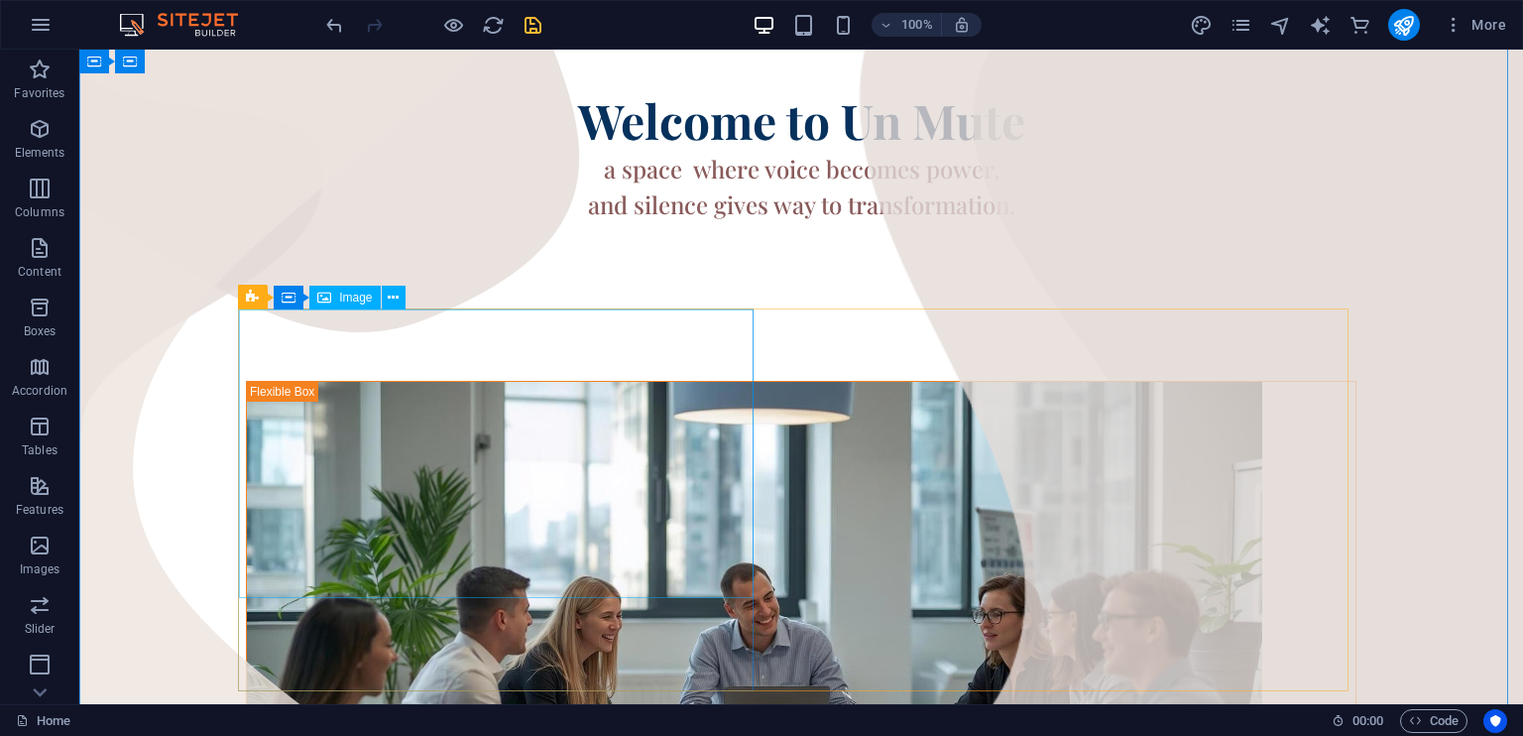
scroll to position [266, 0]
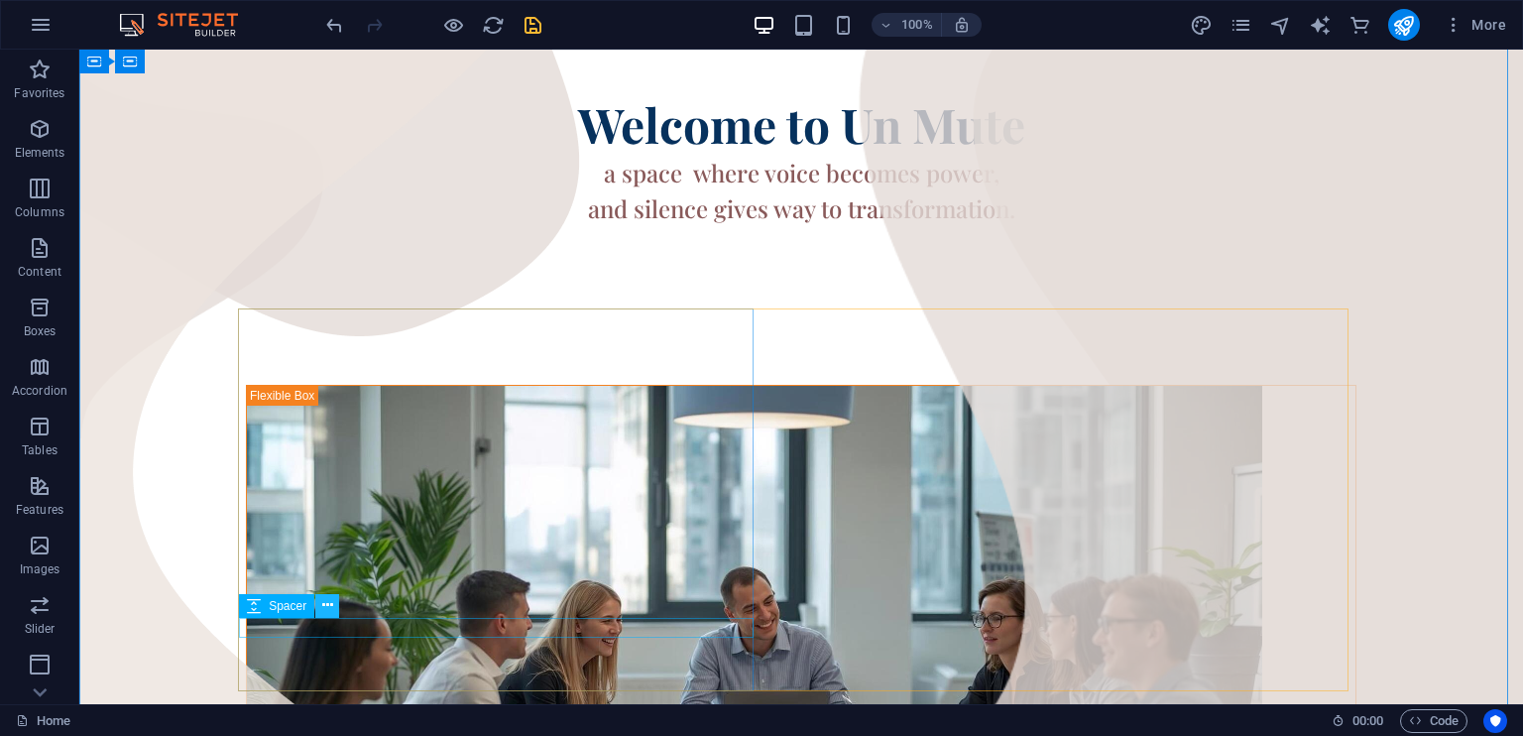
click at [324, 606] on icon at bounding box center [327, 605] width 11 height 21
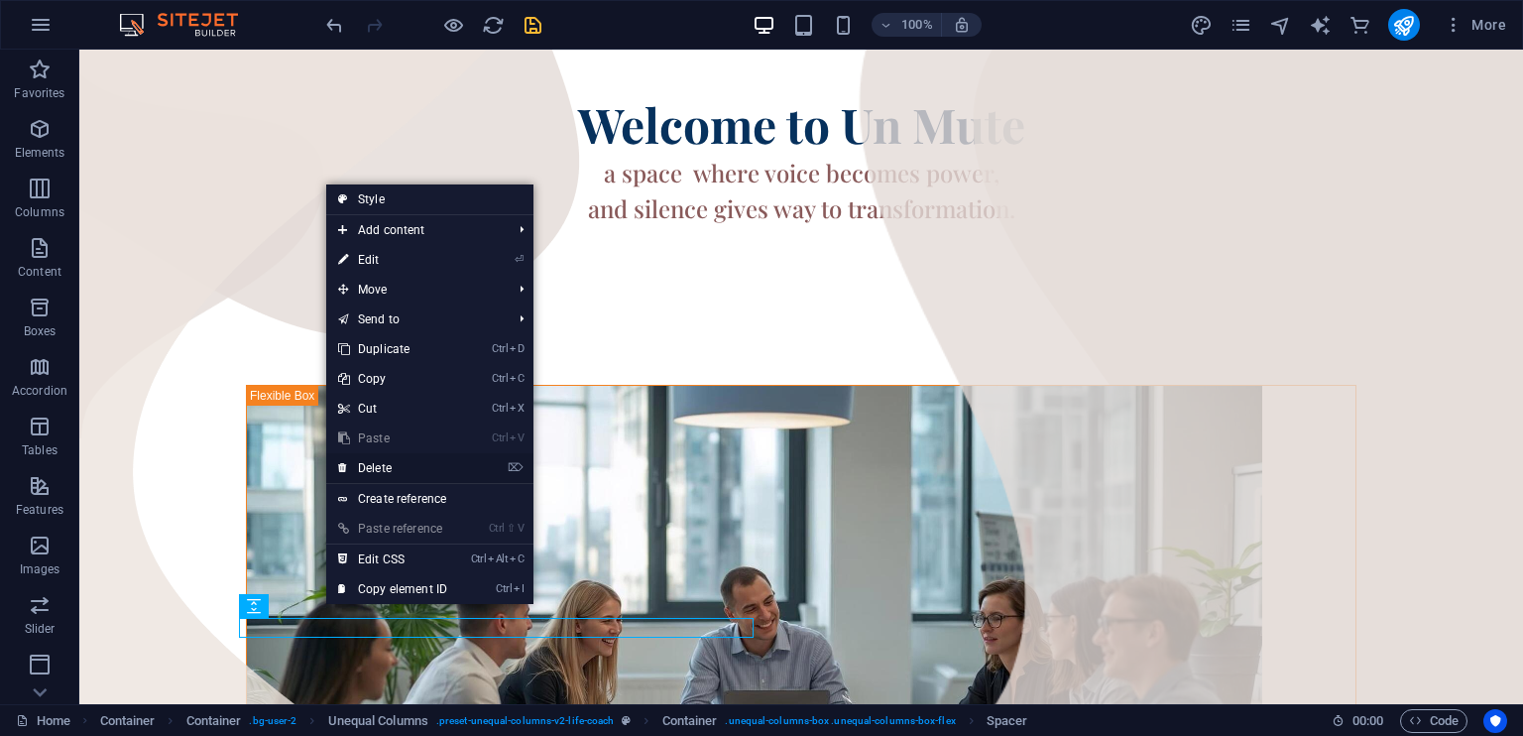
click at [385, 466] on link "⌦ Delete" at bounding box center [392, 468] width 133 height 30
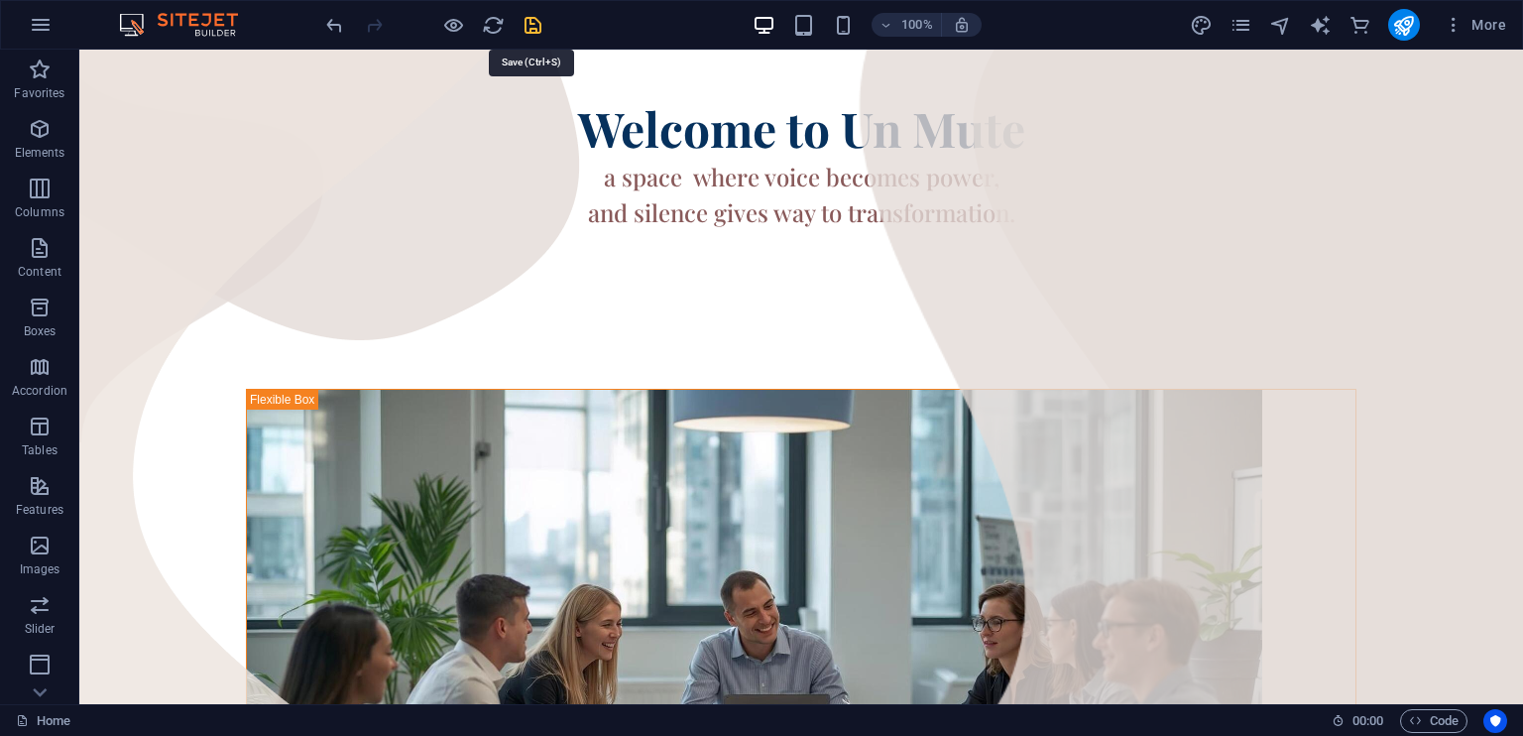
click at [537, 19] on icon "save" at bounding box center [532, 25] width 23 height 23
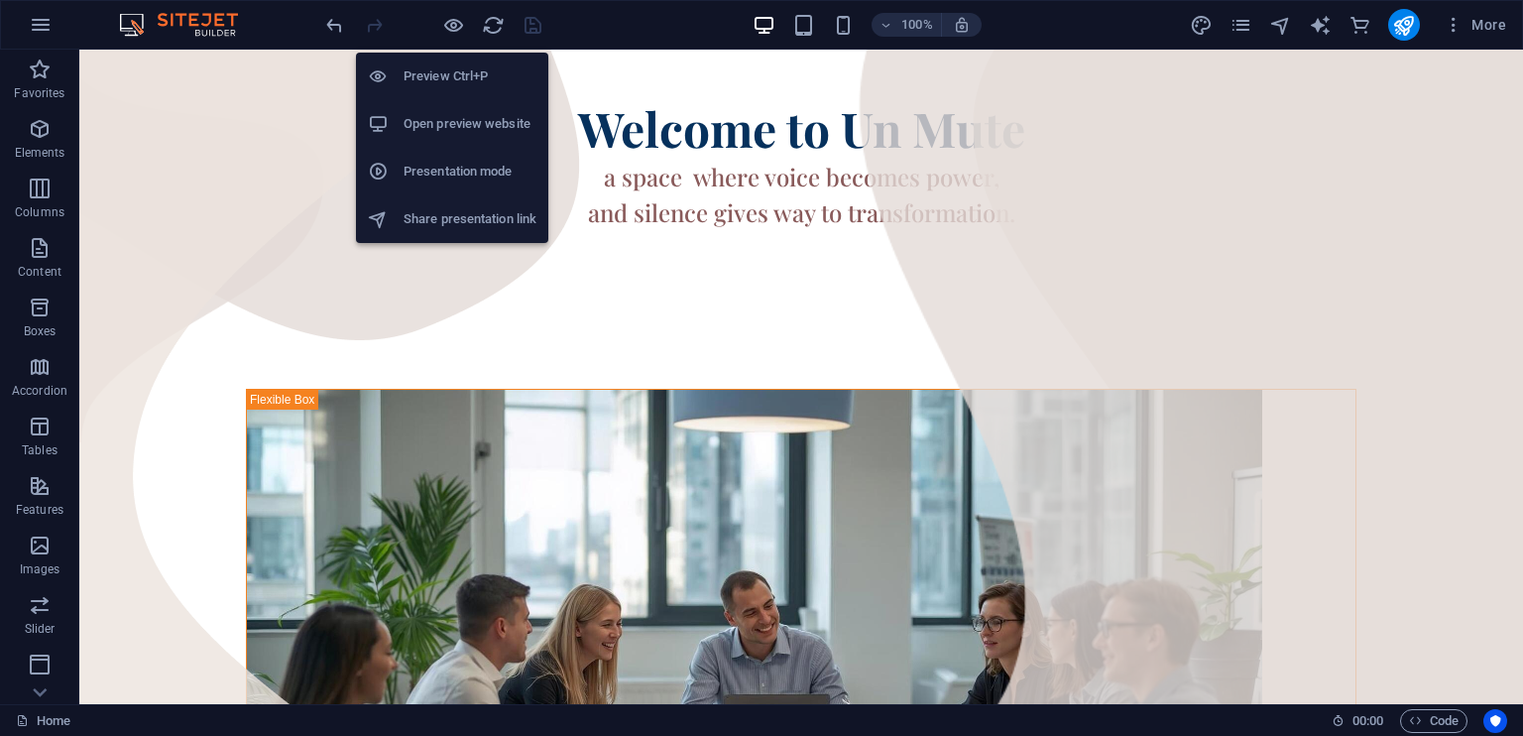
click at [470, 114] on h6 "Open preview website" at bounding box center [469, 124] width 133 height 24
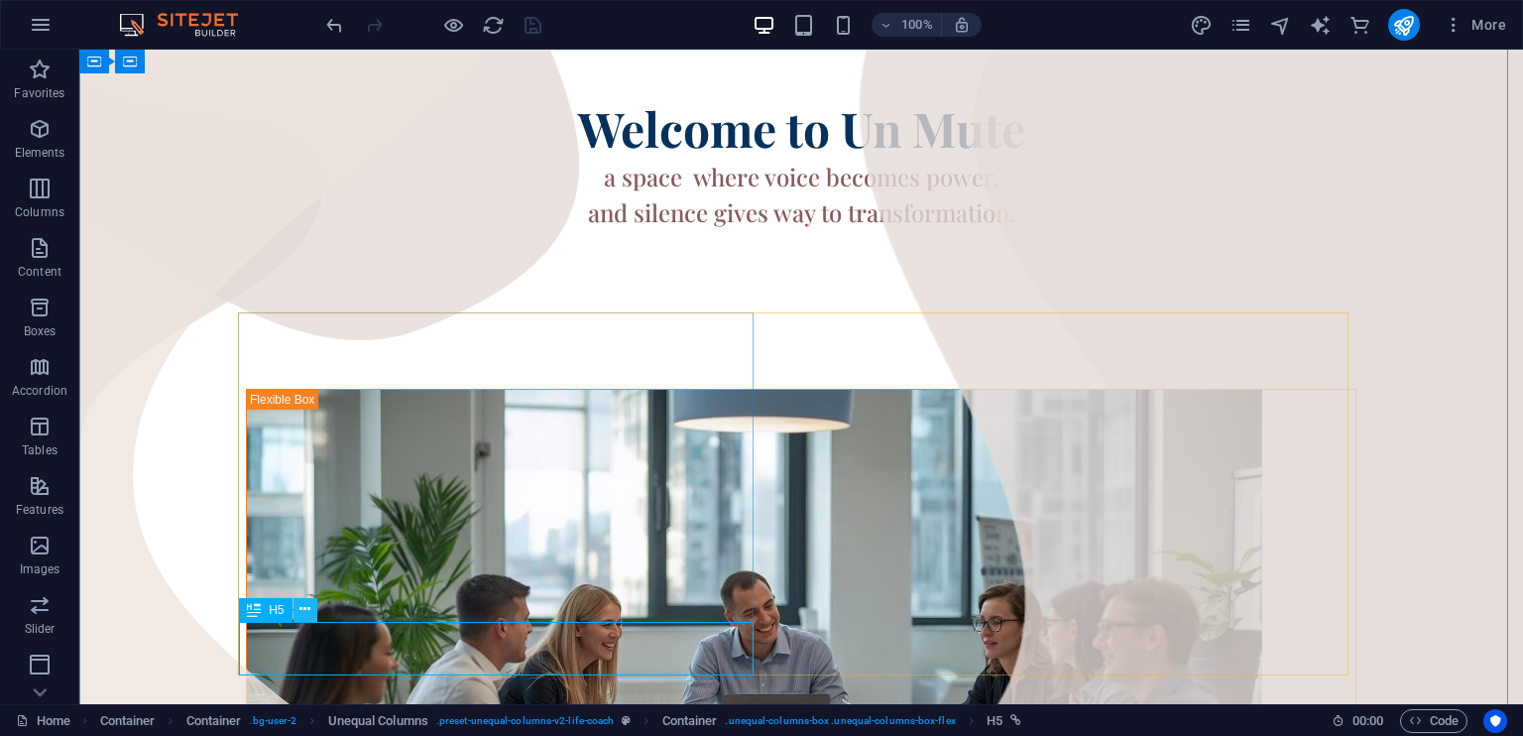
click at [308, 610] on icon at bounding box center [304, 609] width 11 height 21
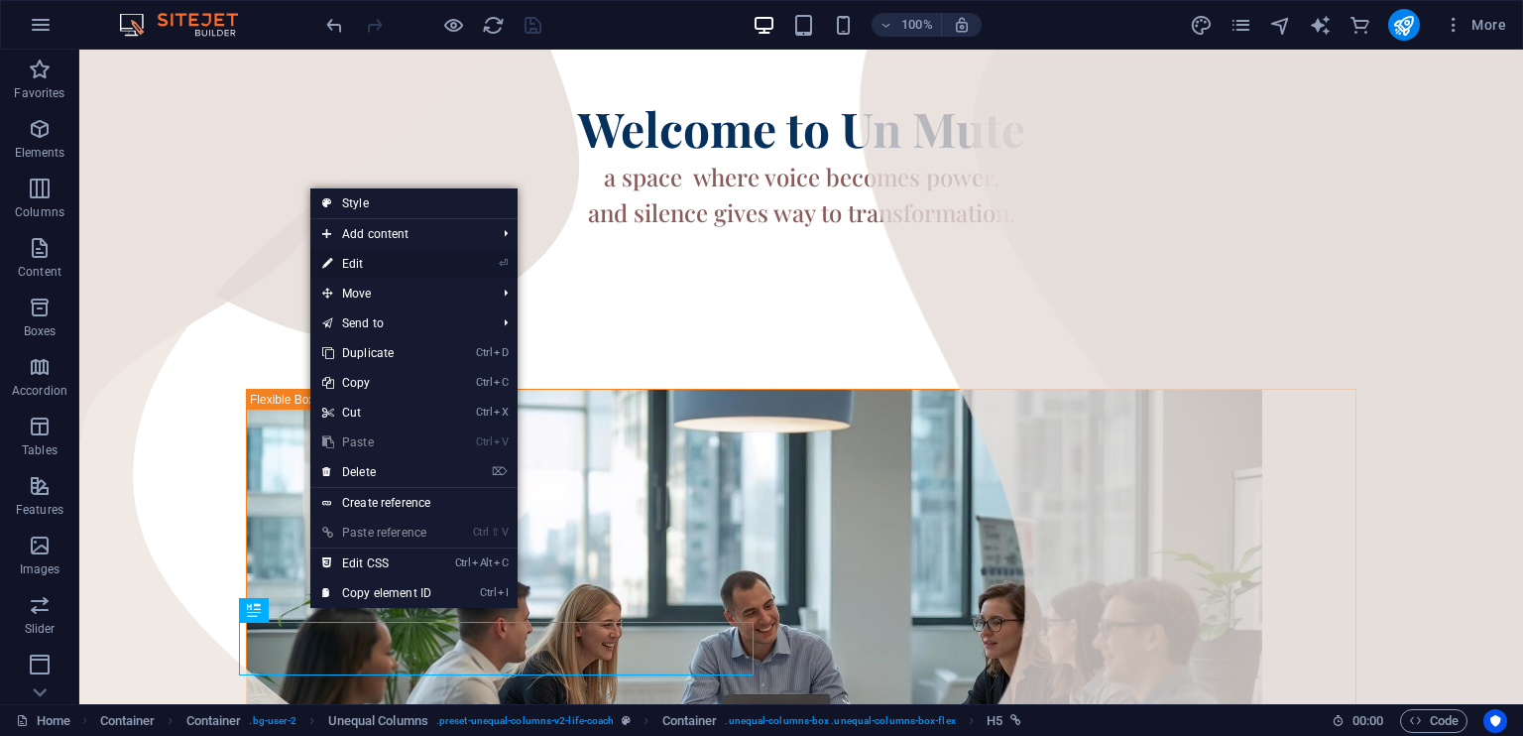
click at [357, 261] on link "⏎ Edit" at bounding box center [376, 264] width 133 height 30
select select "4"
select select
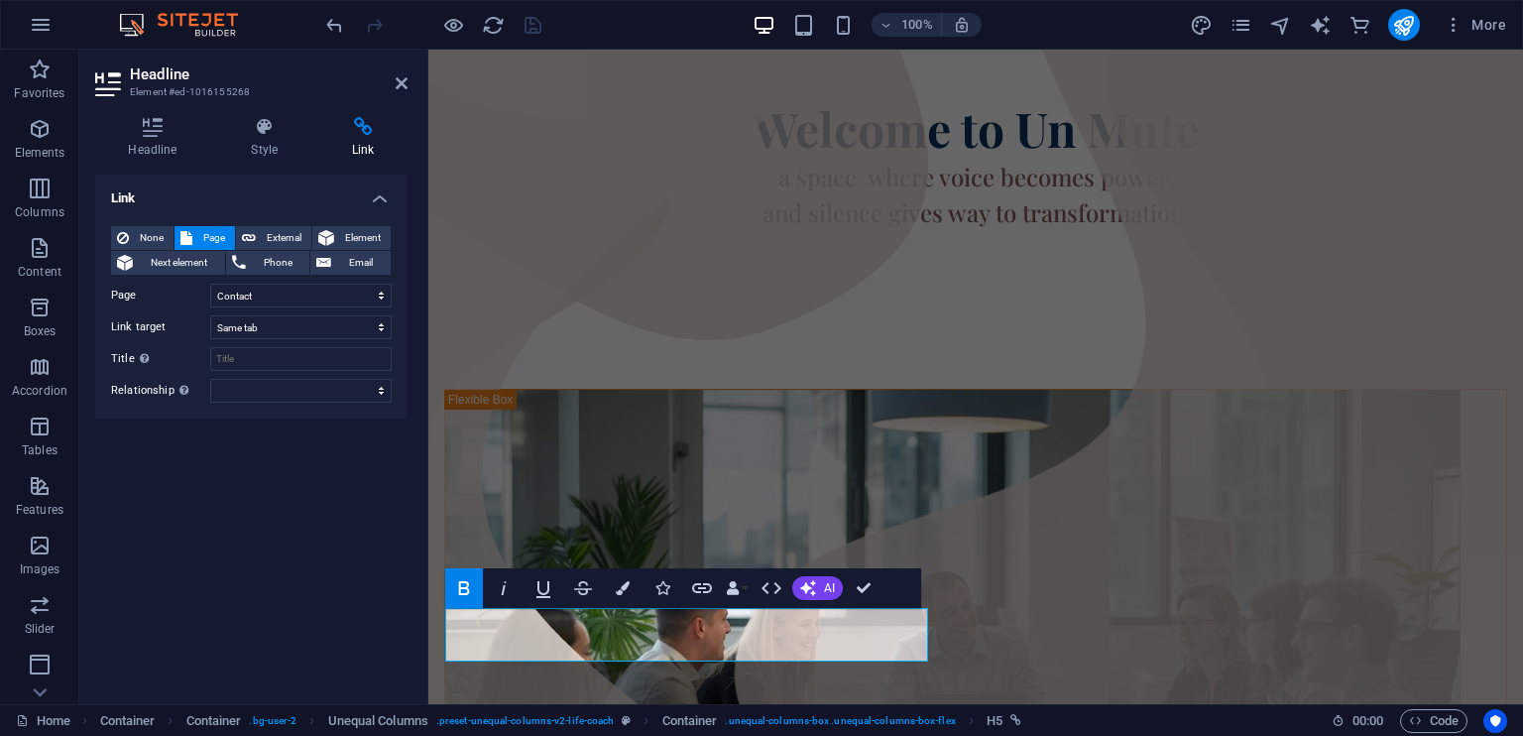
scroll to position [258, 0]
click at [321, 296] on select "Home About Courses Blog Contact Legal Notice Privacy" at bounding box center [300, 296] width 181 height 24
select select "1"
click at [210, 284] on select "Home About Courses Blog Contact Legal Notice Privacy" at bounding box center [300, 296] width 181 height 24
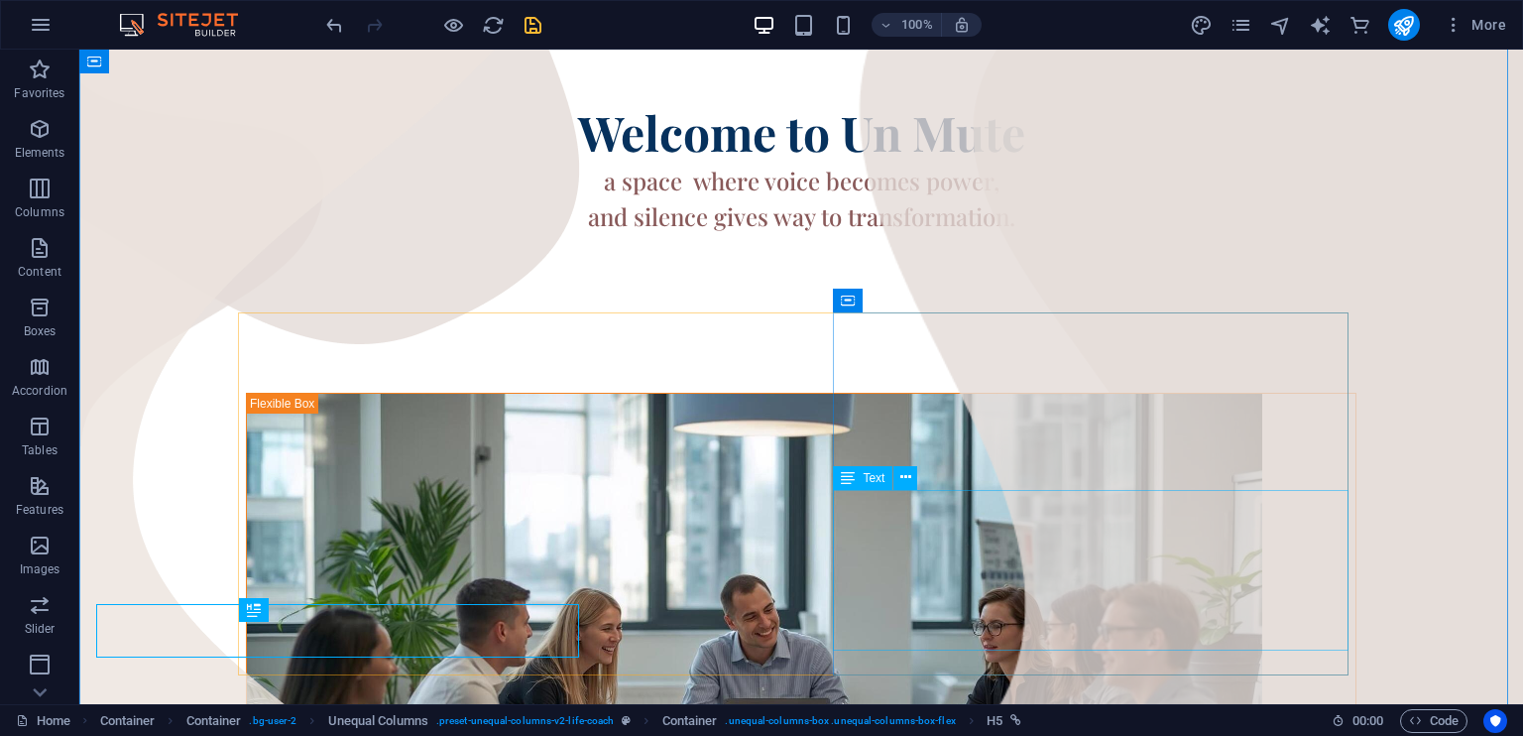
scroll to position [262, 0]
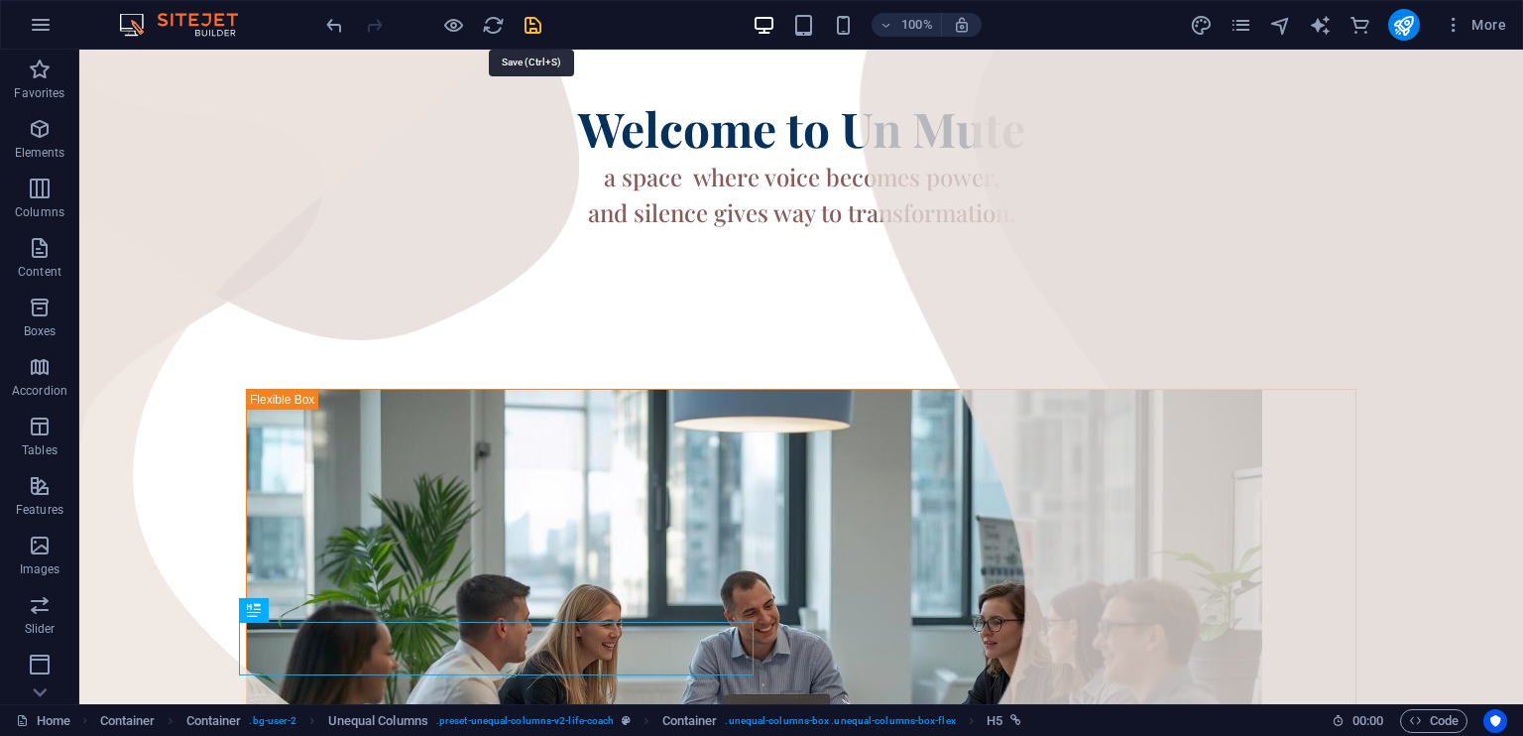
click at [534, 22] on icon "save" at bounding box center [532, 25] width 23 height 23
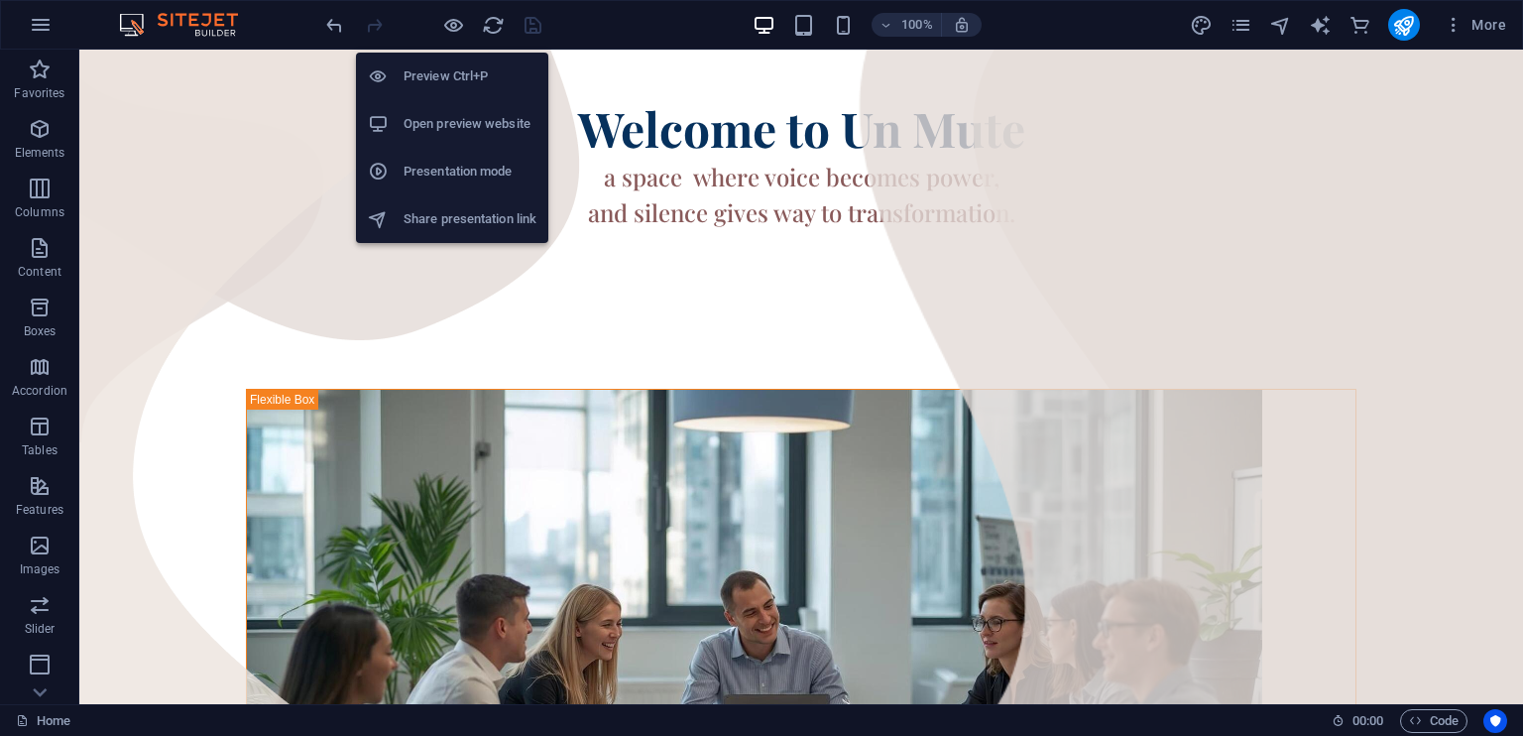
click at [442, 122] on h6 "Open preview website" at bounding box center [469, 124] width 133 height 24
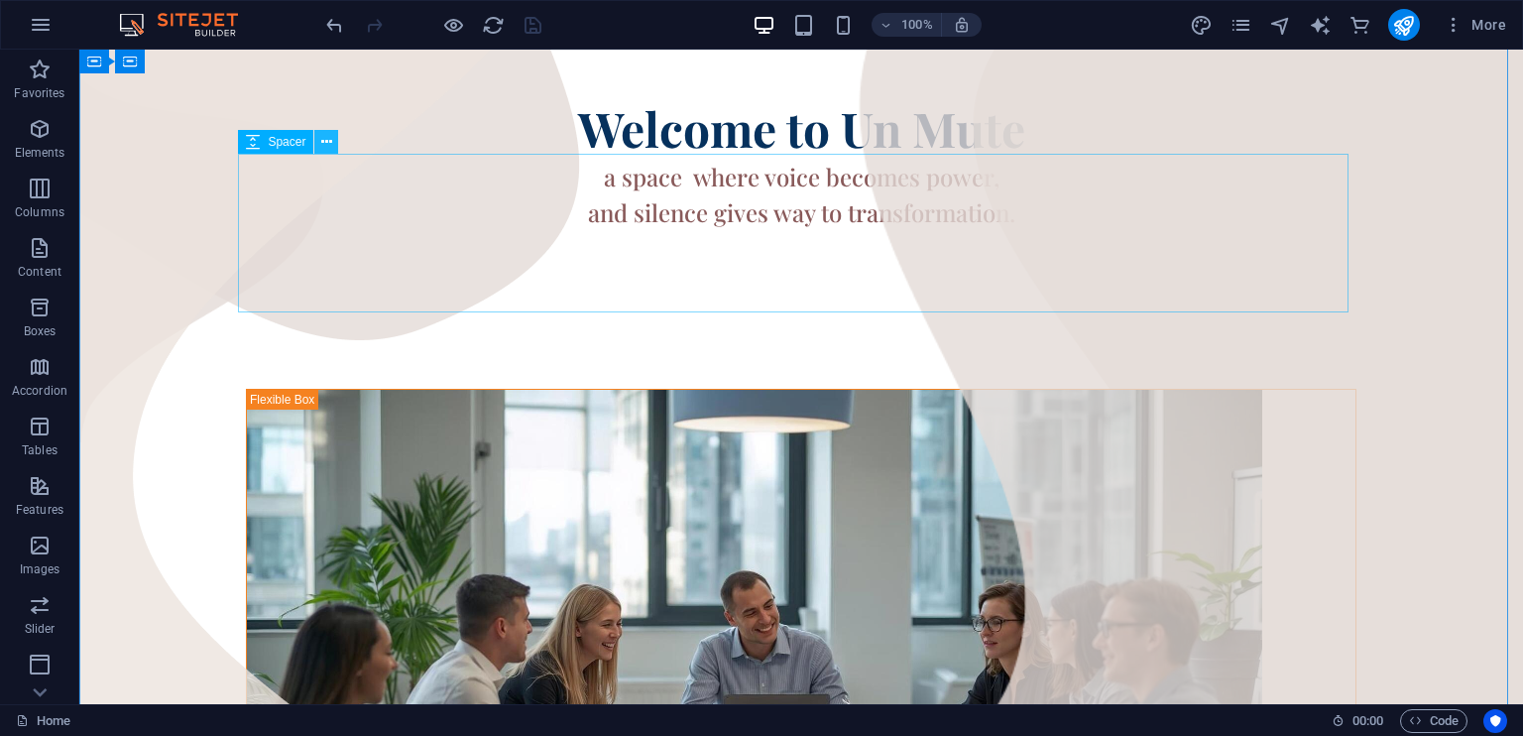
click at [327, 138] on icon at bounding box center [326, 142] width 11 height 21
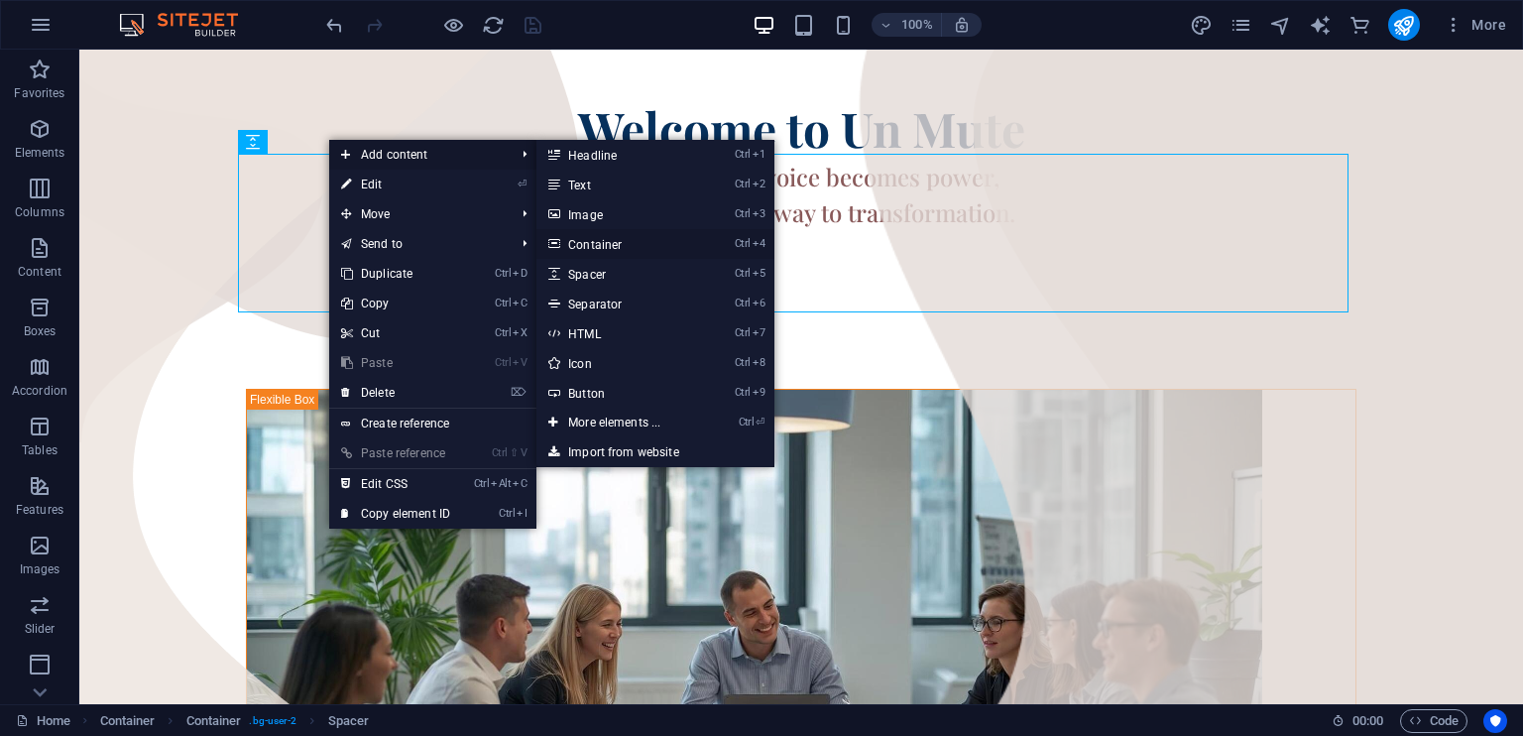
click at [600, 243] on link "Ctrl 4 Container" at bounding box center [618, 244] width 164 height 30
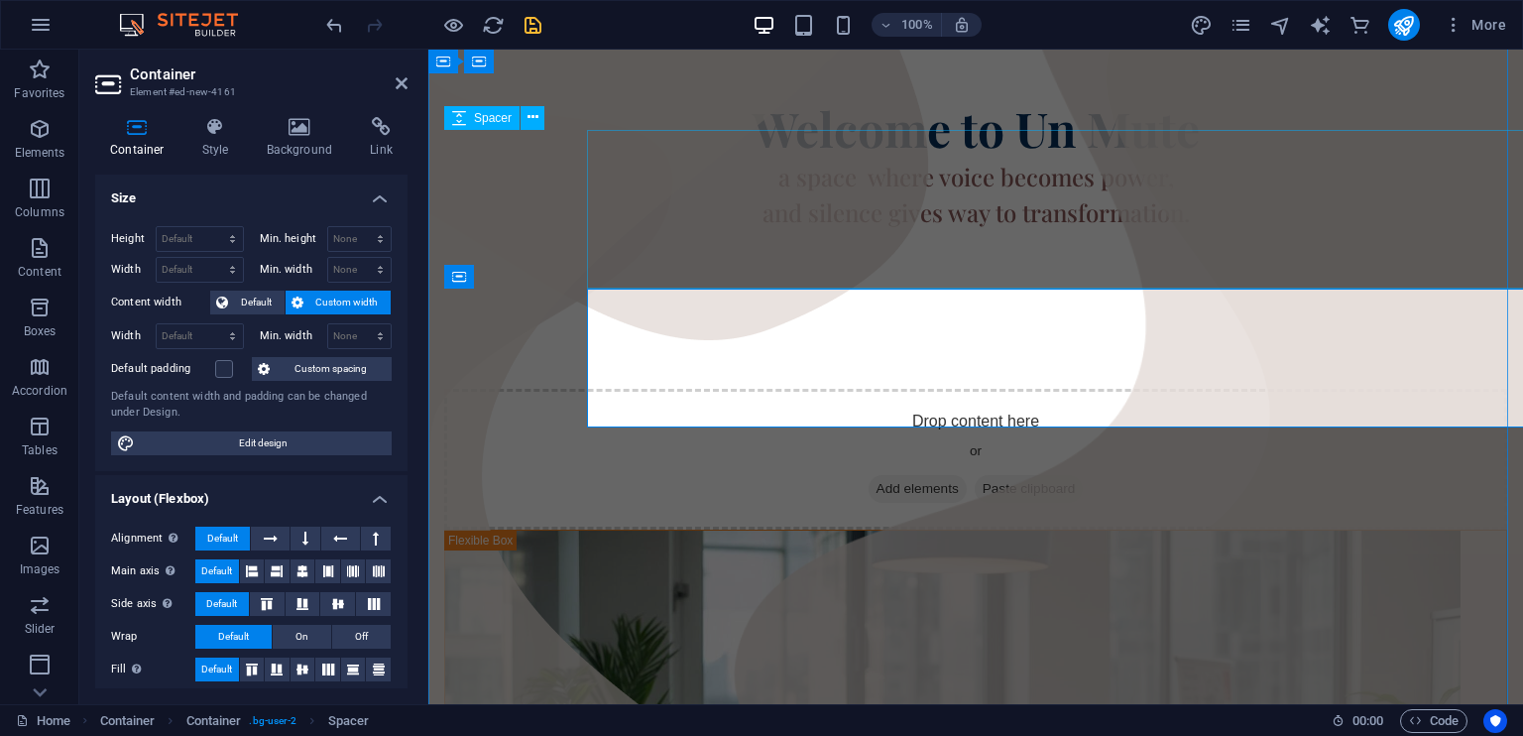
scroll to position [285, 0]
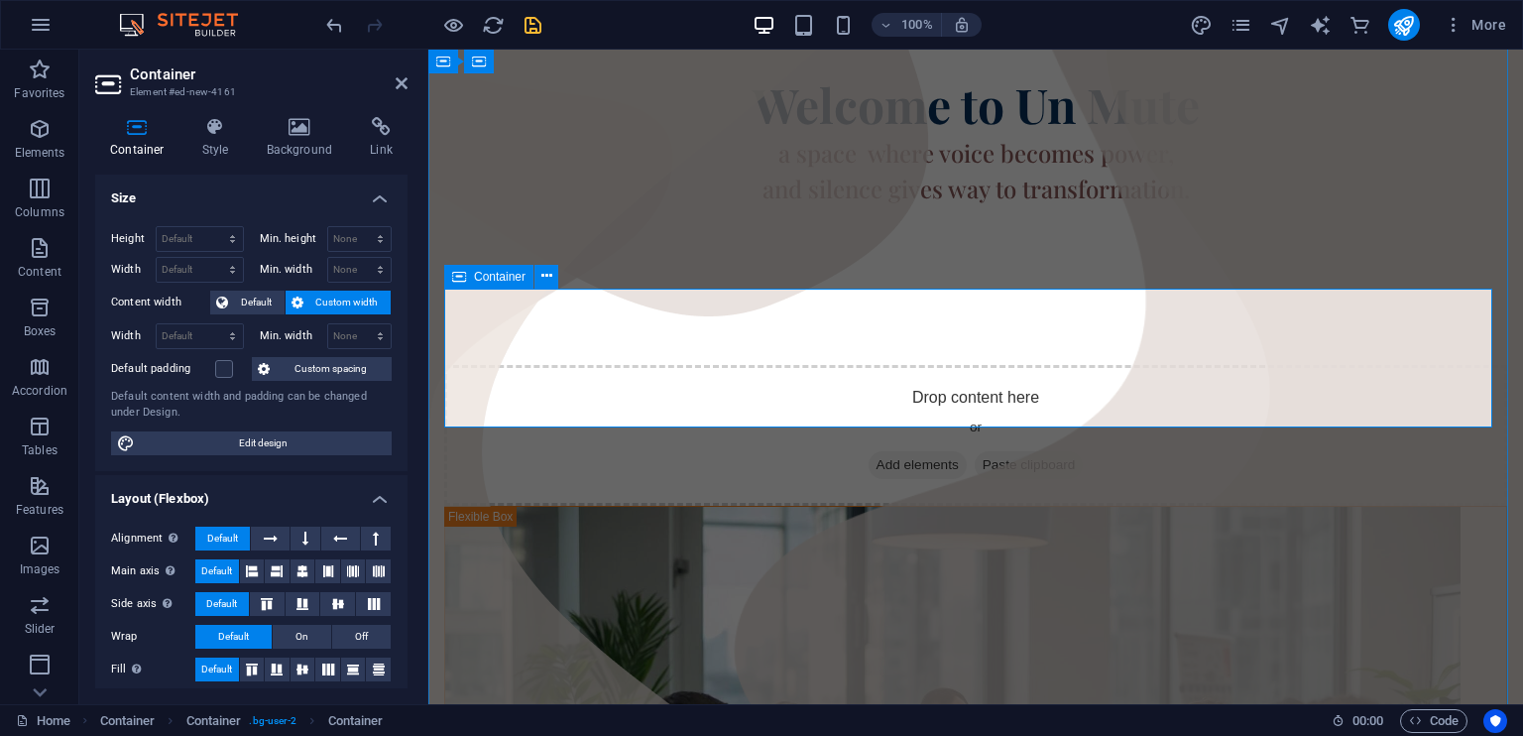
click at [886, 451] on span "Add elements" at bounding box center [917, 465] width 98 height 28
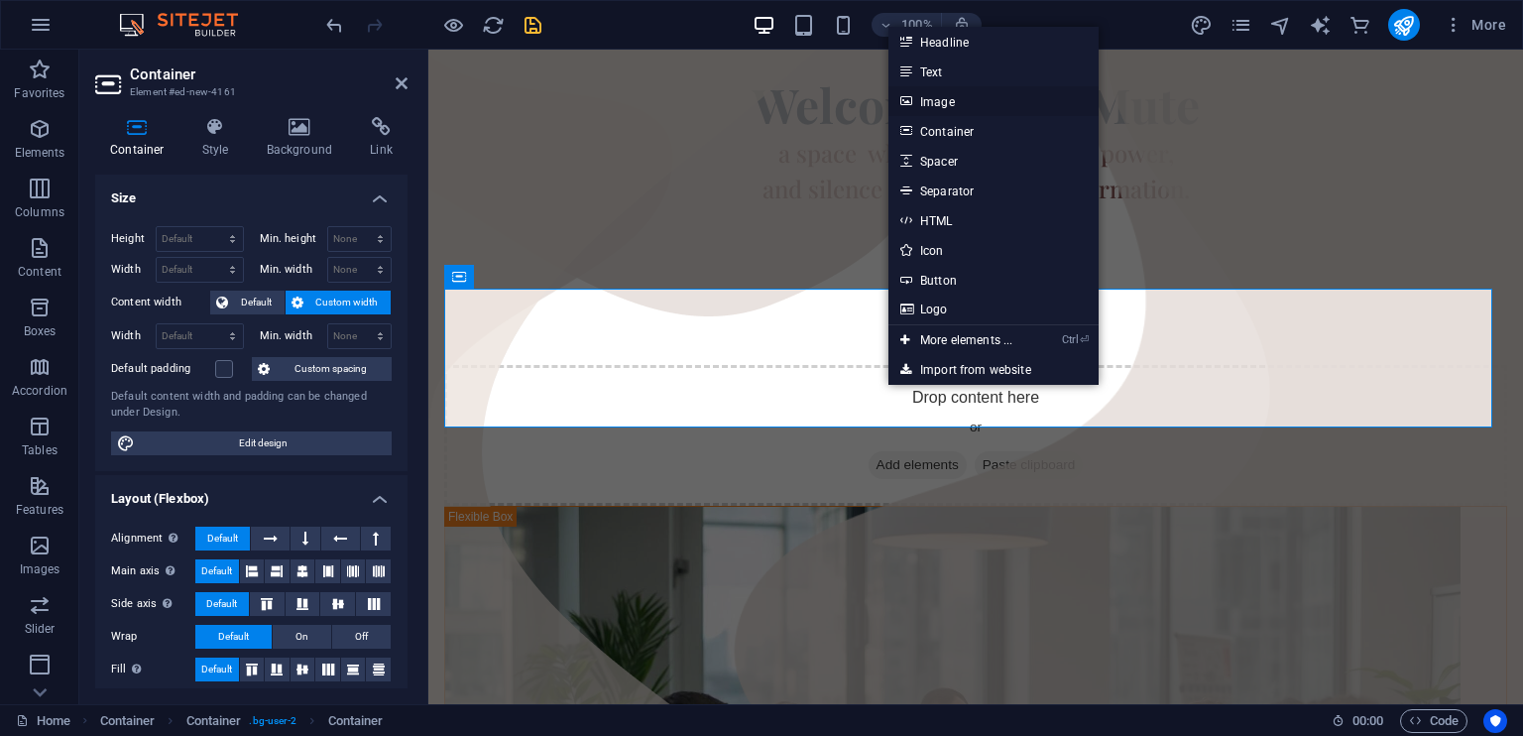
click at [952, 101] on link "Image" at bounding box center [993, 101] width 210 height 30
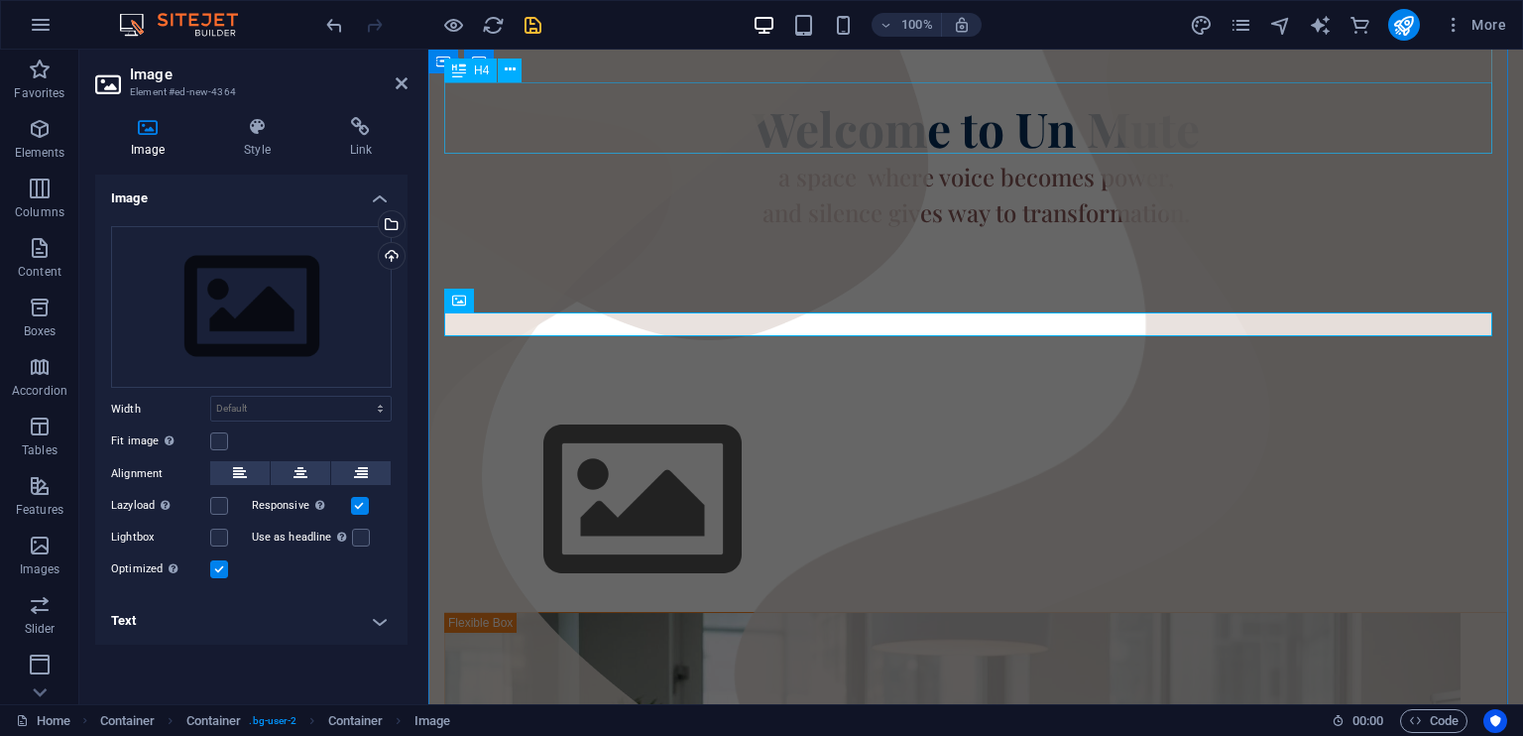
scroll to position [281, 0]
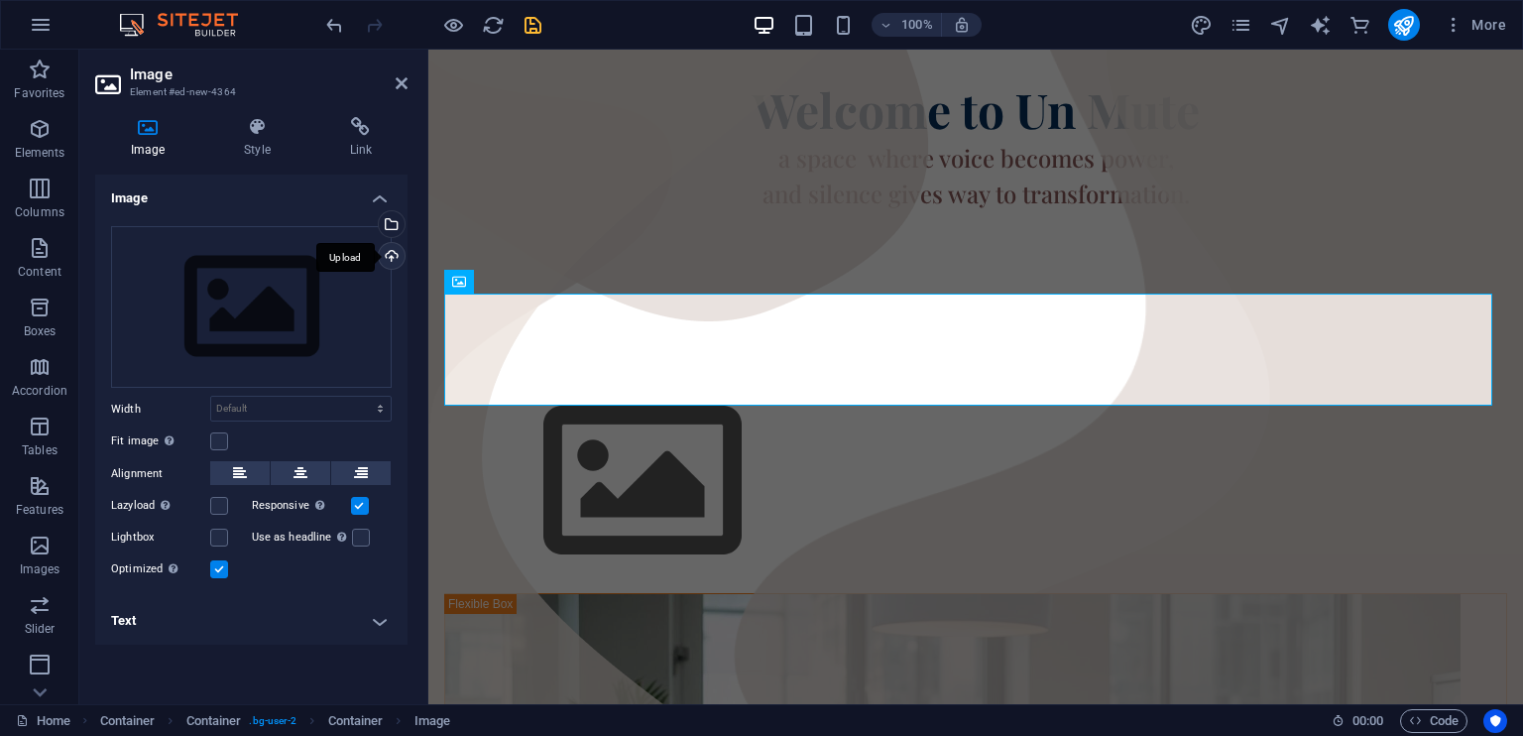
click at [392, 254] on div "Upload" at bounding box center [390, 258] width 30 height 30
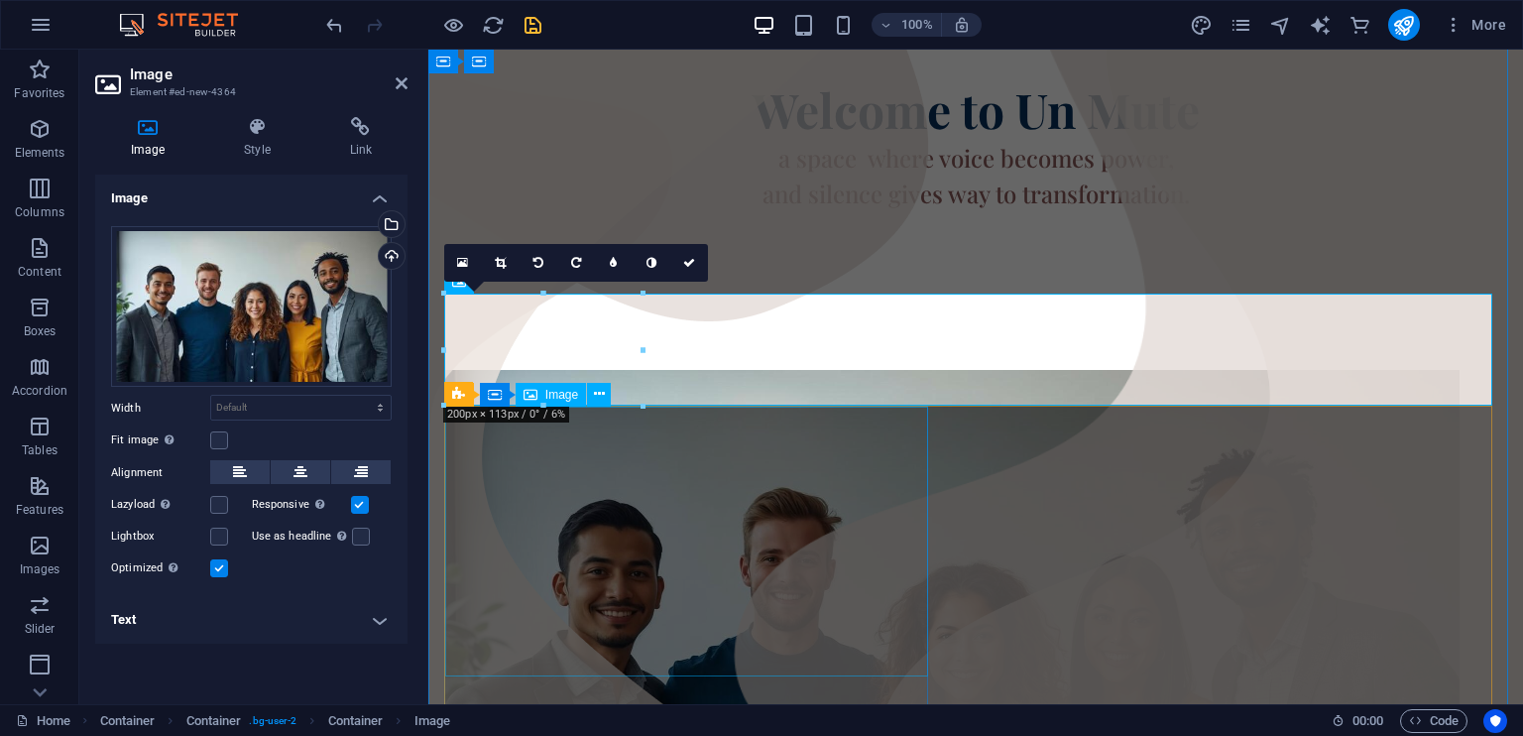
scroll to position [372, 0]
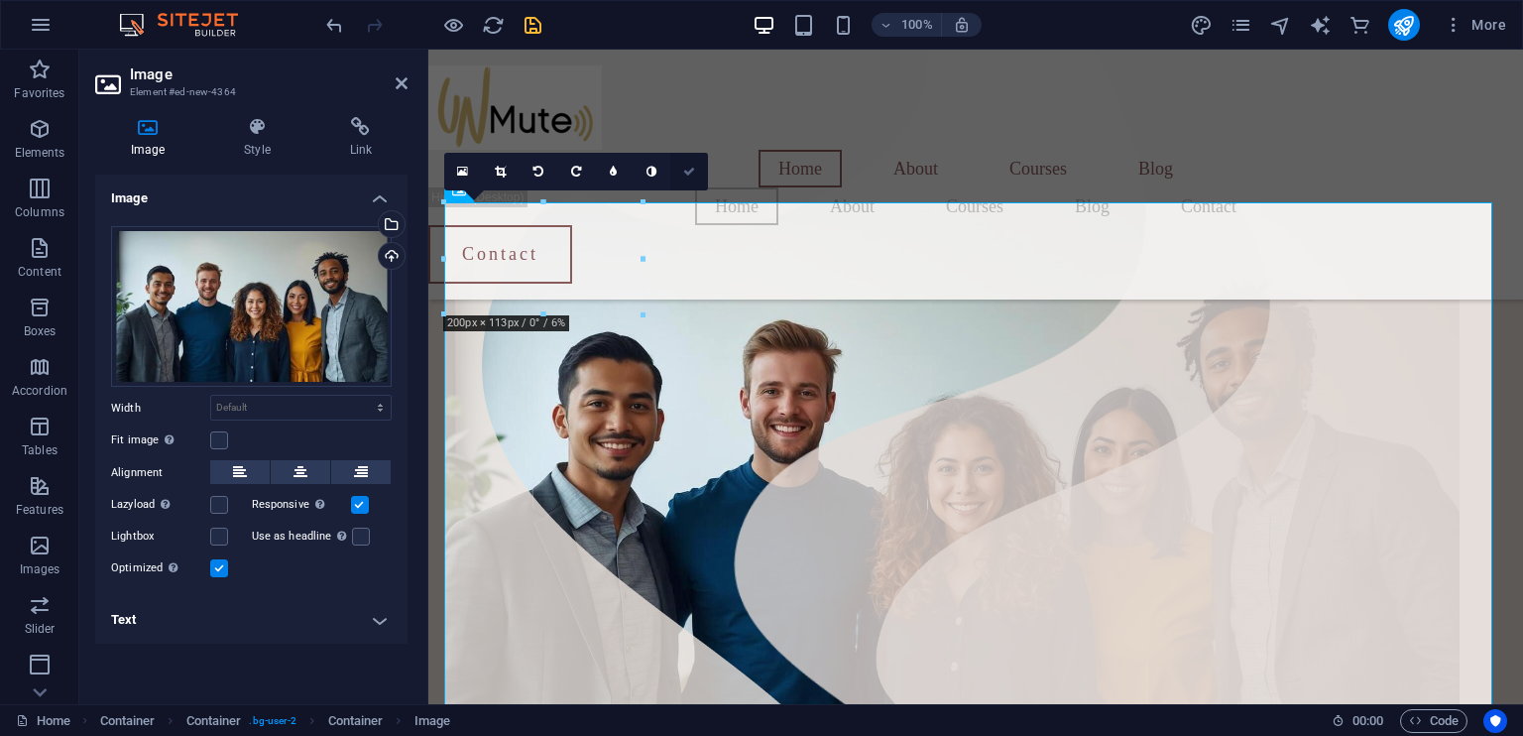
click at [690, 173] on icon at bounding box center [689, 172] width 12 height 12
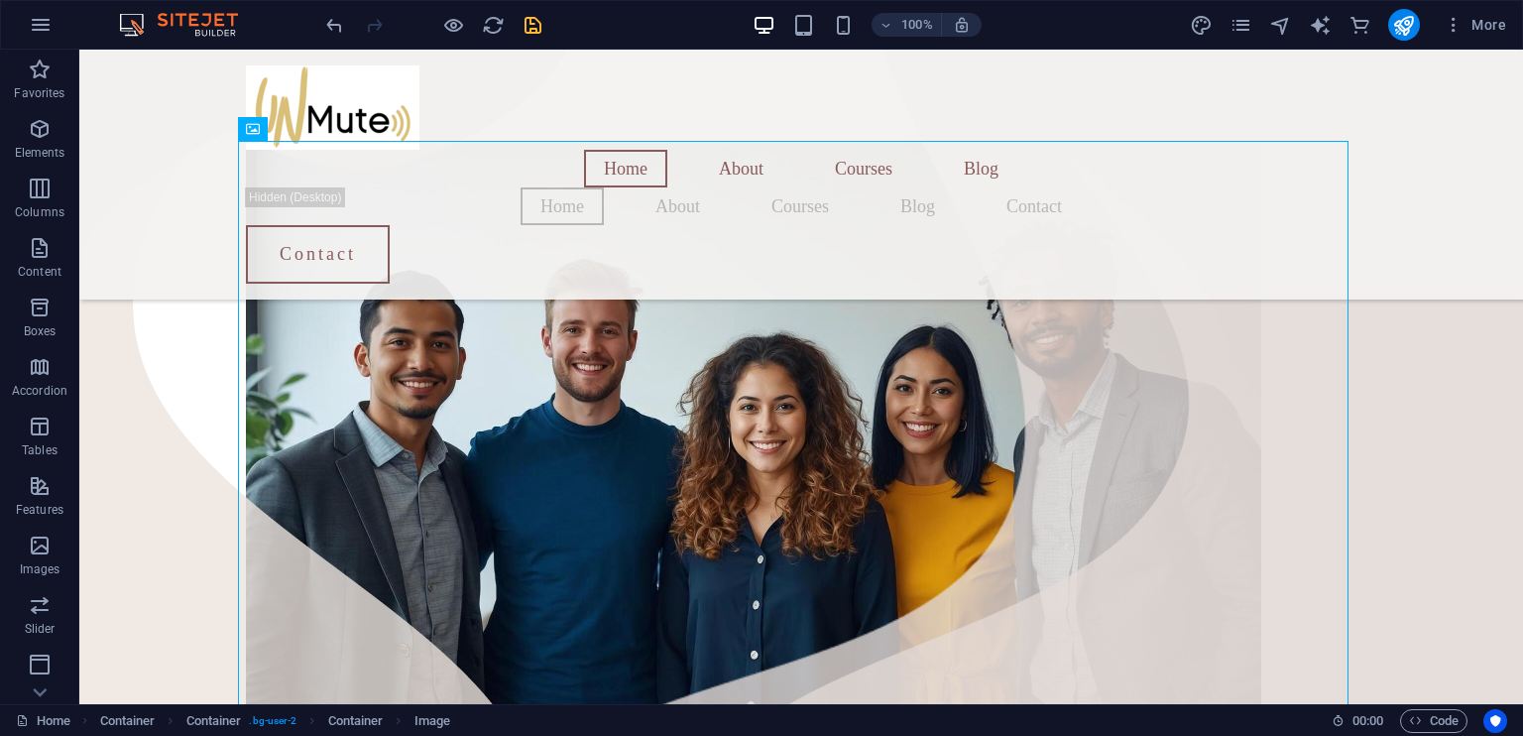
scroll to position [428, 0]
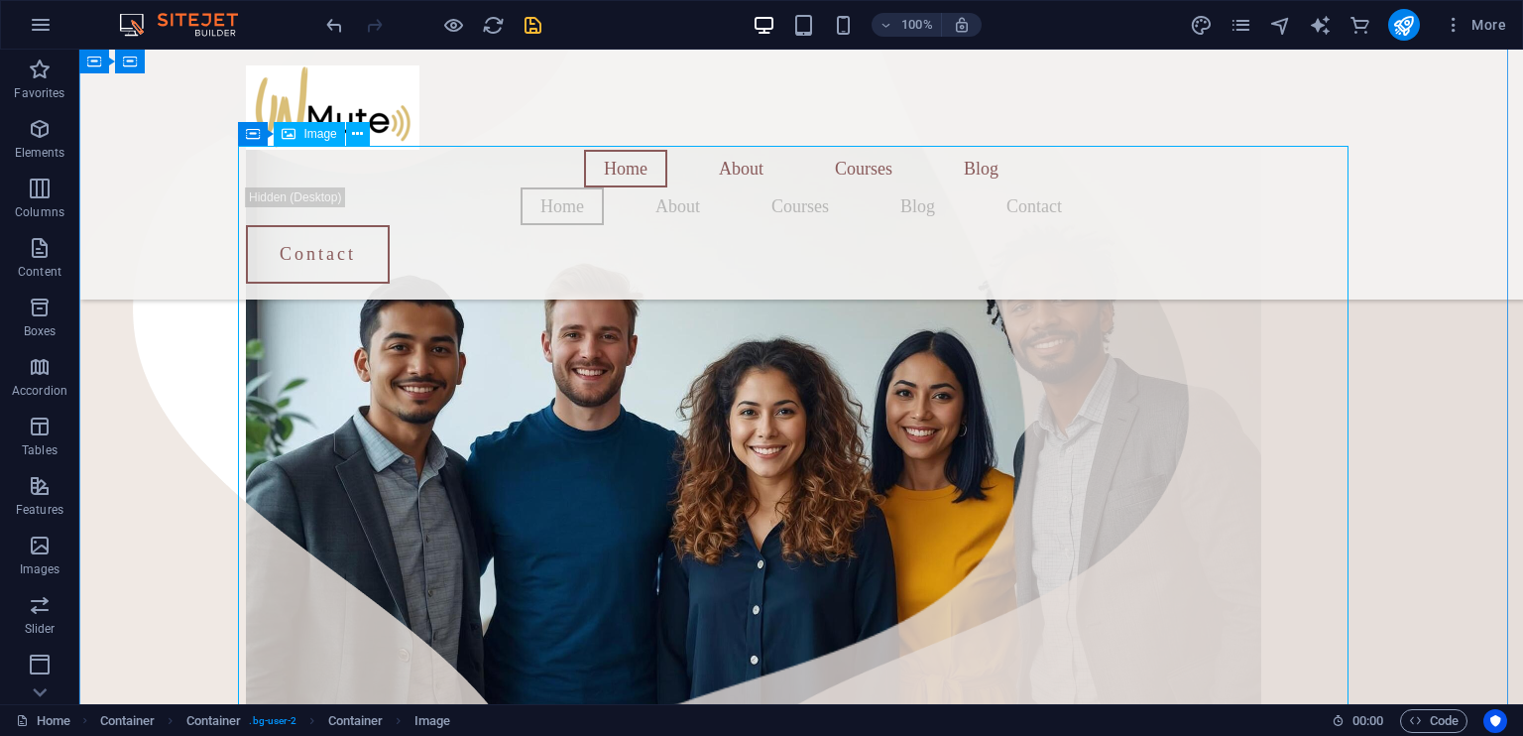
click at [936, 399] on figure at bounding box center [801, 430] width 1110 height 569
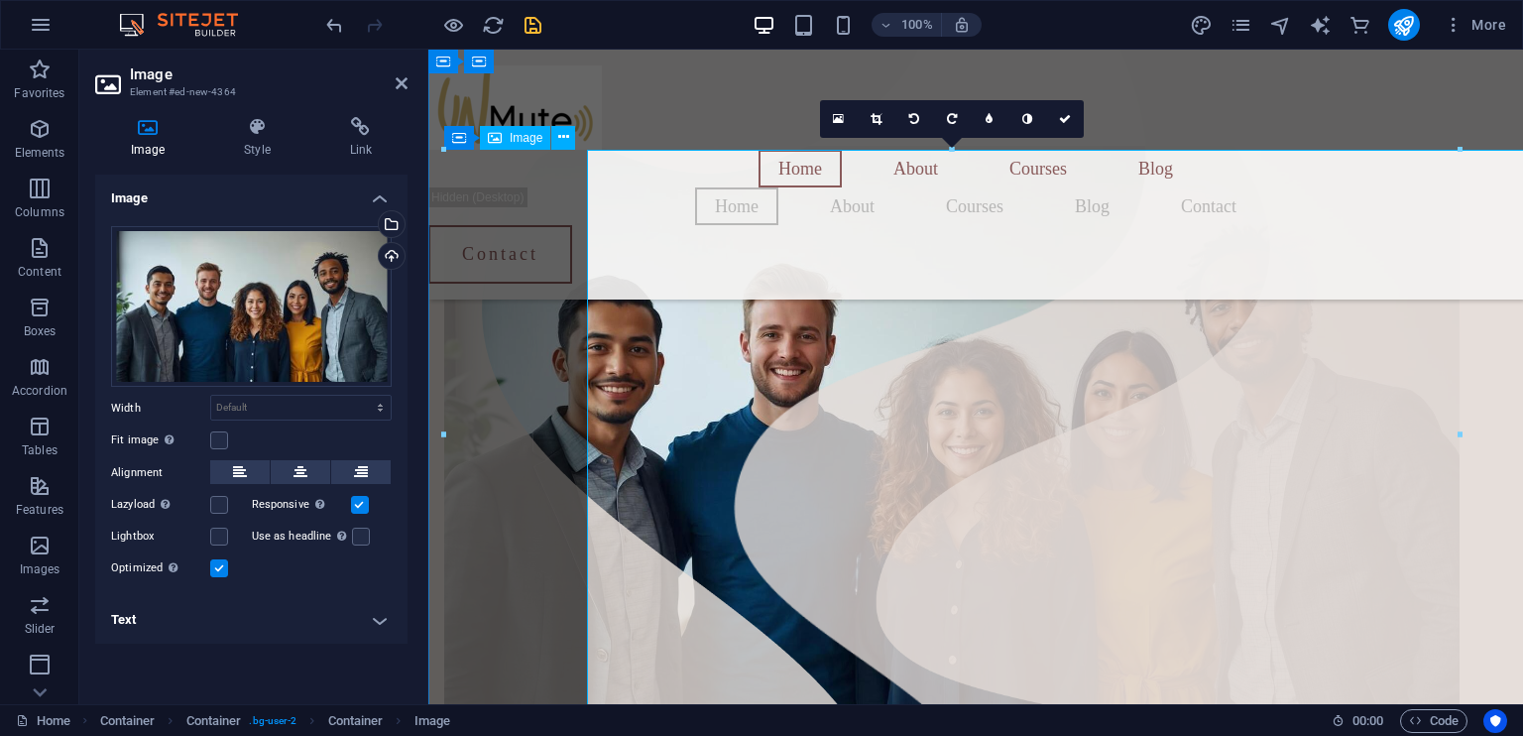
scroll to position [424, 0]
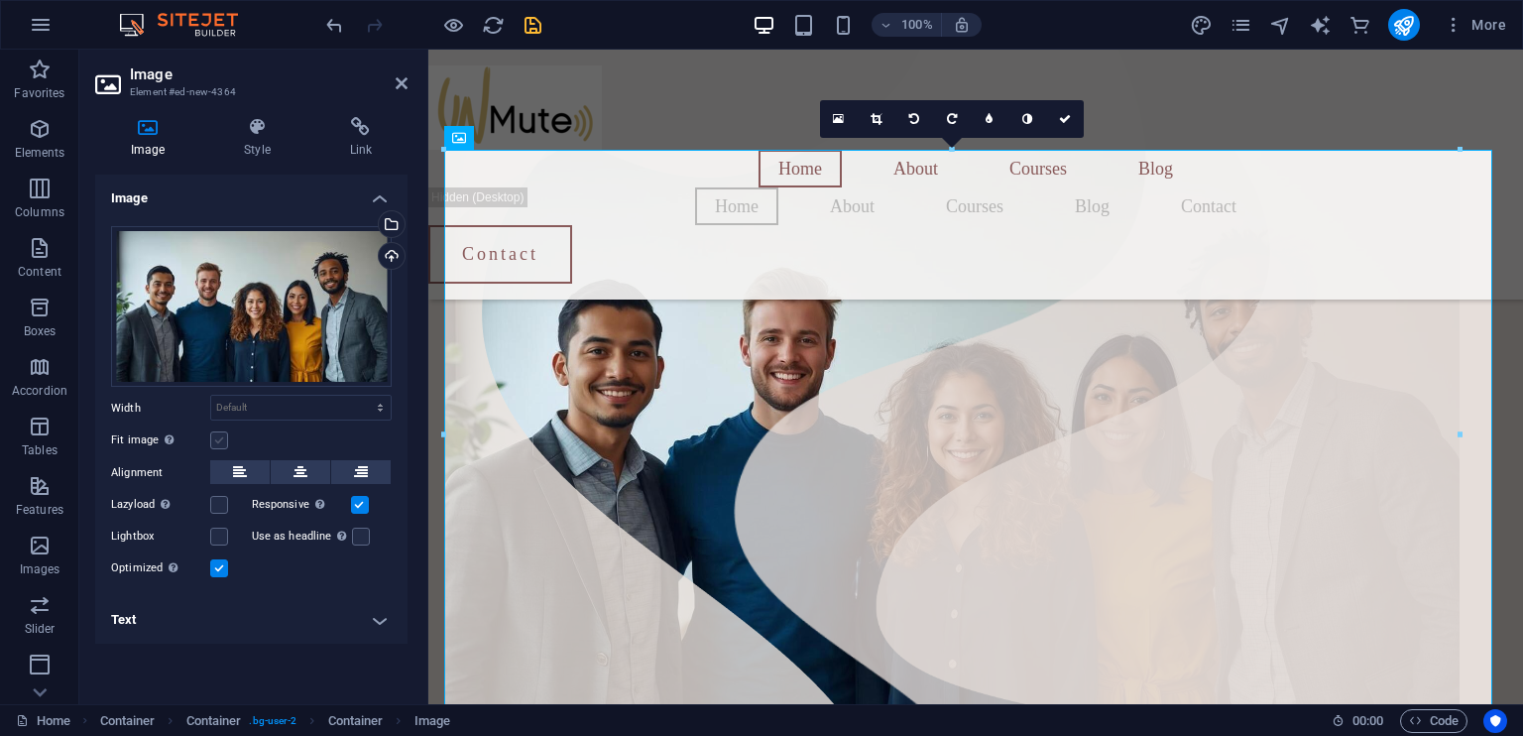
click at [217, 437] on label at bounding box center [219, 440] width 18 height 18
click at [0, 0] on input "Fit image Automatically fit image to a fixed width and height" at bounding box center [0, 0] width 0 height 0
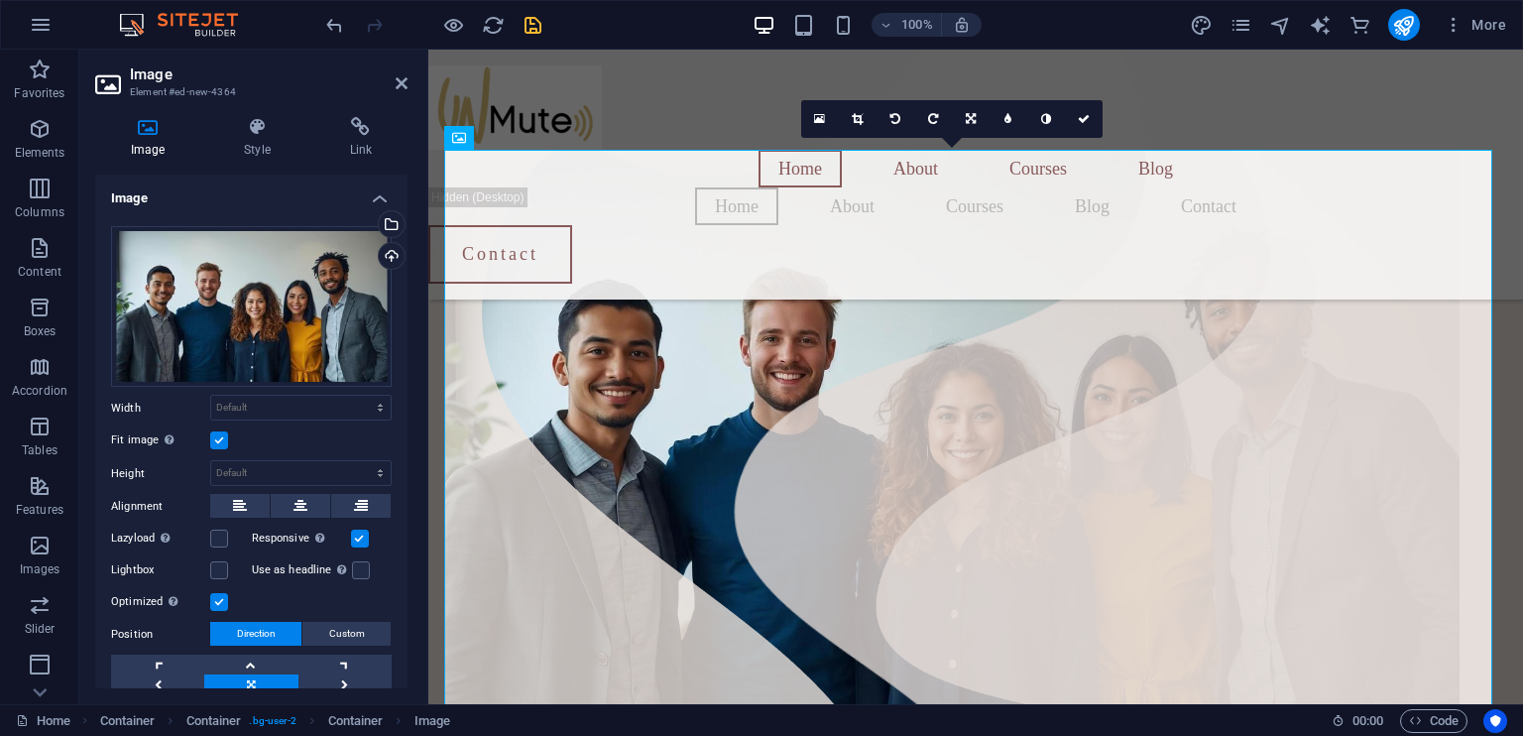
click at [216, 439] on label at bounding box center [219, 440] width 18 height 18
click at [0, 0] on input "Fit image Automatically fit image to a fixed width and height" at bounding box center [0, 0] width 0 height 0
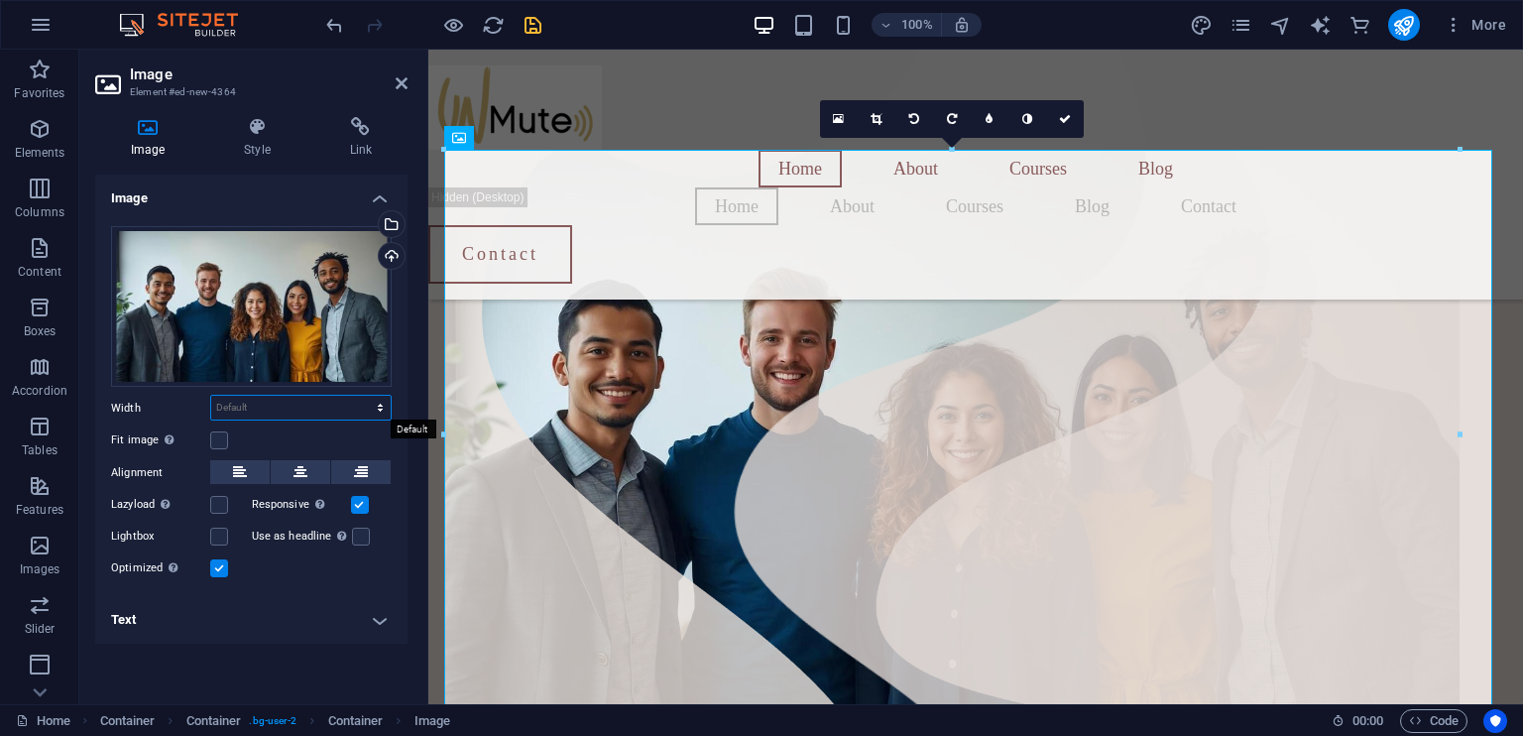
click at [305, 409] on select "Default auto px rem % em vh vw" at bounding box center [300, 408] width 179 height 24
click at [211, 396] on select "Default auto px rem % em vh vw" at bounding box center [300, 408] width 179 height 24
select select "DISABLED_OPTION_VALUE"
click at [302, 471] on icon at bounding box center [300, 472] width 14 height 24
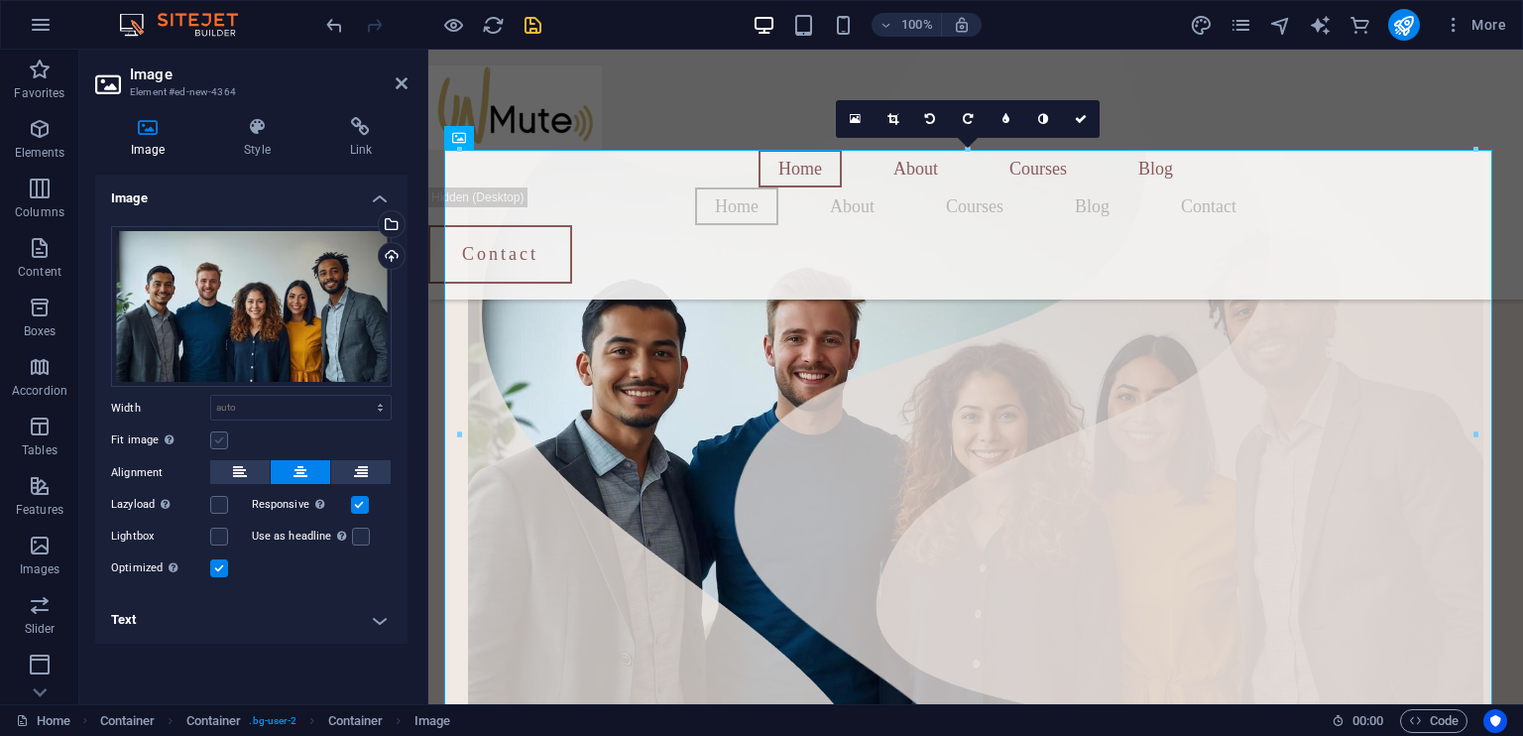
click at [218, 439] on label at bounding box center [219, 440] width 18 height 18
click at [0, 0] on input "Fit image Automatically fit image to a fixed width and height" at bounding box center [0, 0] width 0 height 0
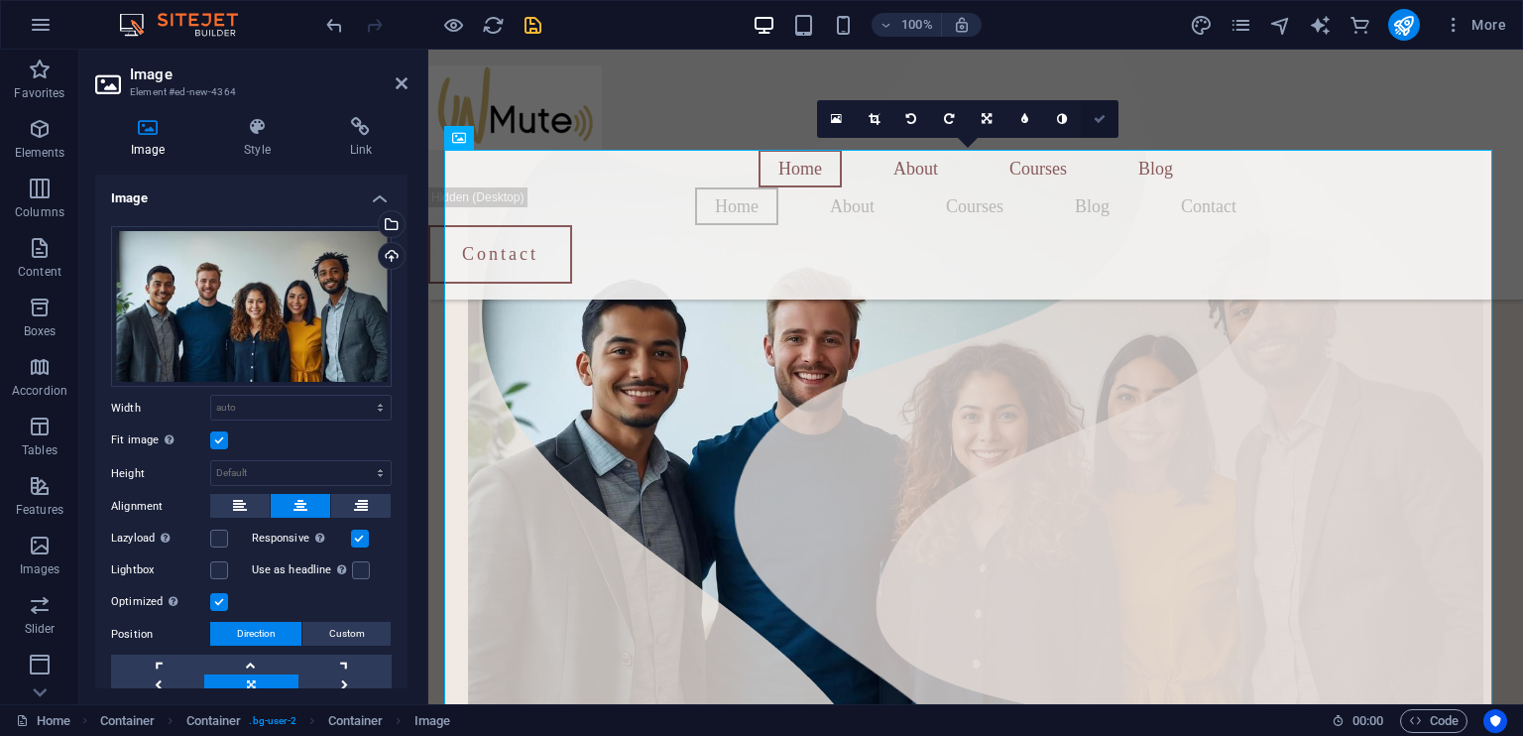
click at [1104, 122] on icon at bounding box center [1099, 119] width 12 height 12
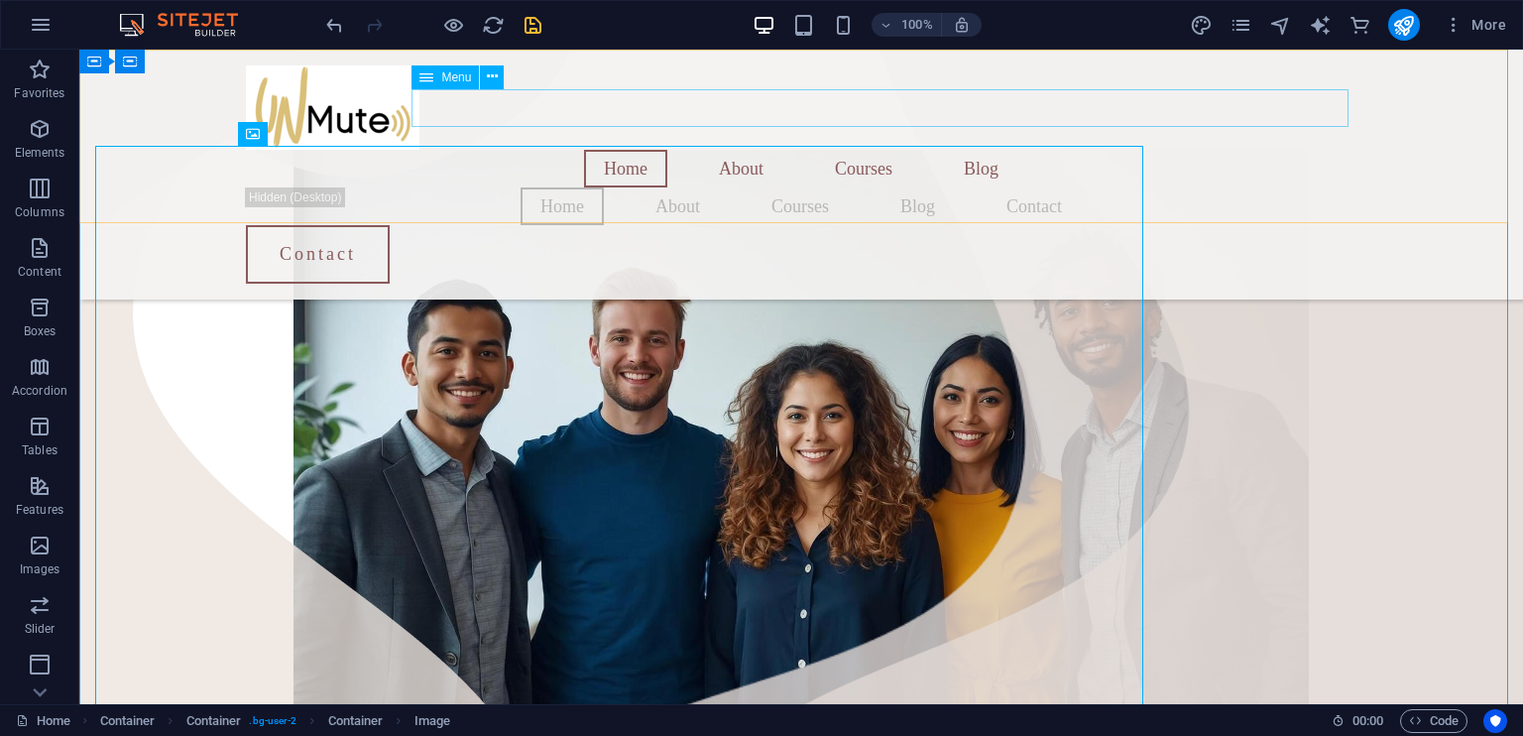
scroll to position [428, 0]
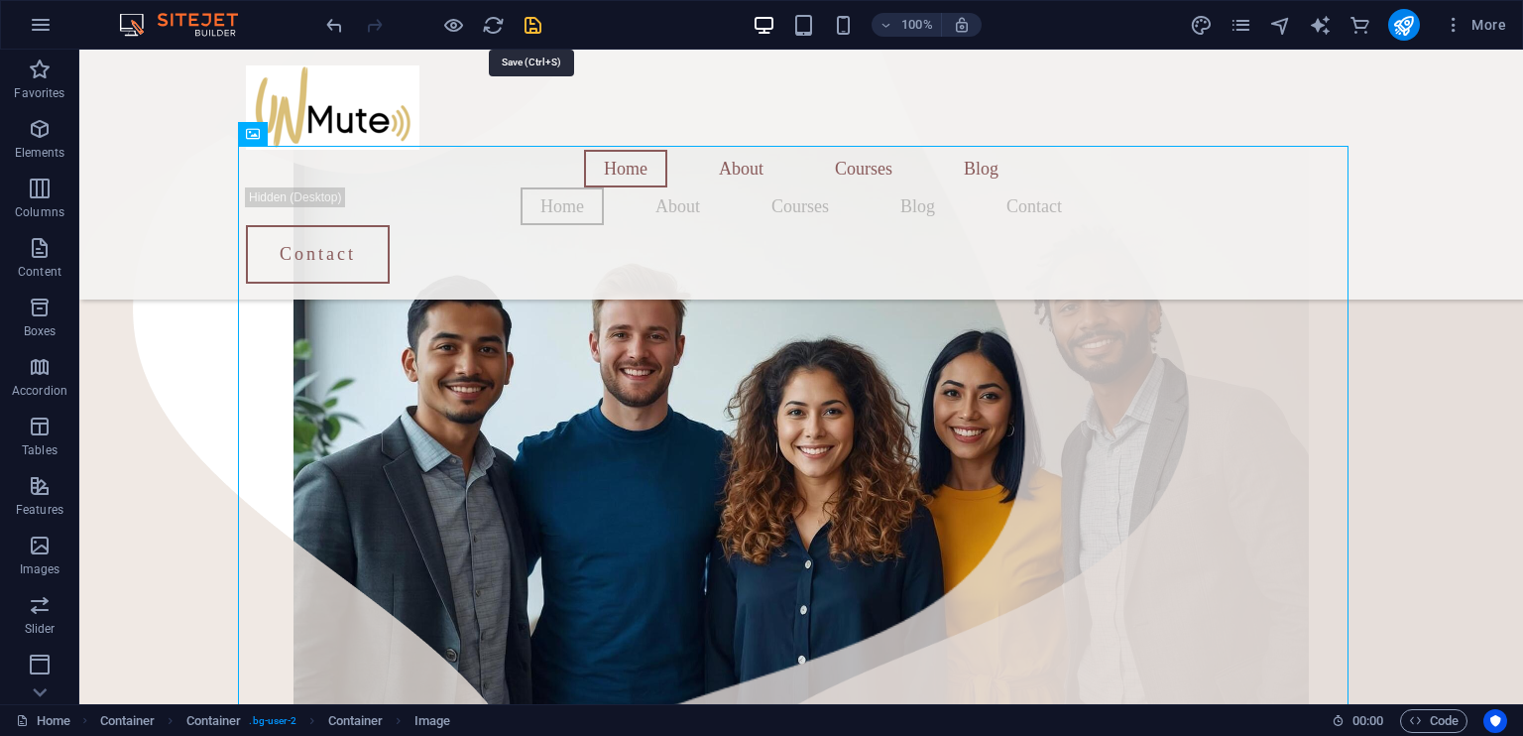
click at [527, 24] on icon "save" at bounding box center [532, 25] width 23 height 23
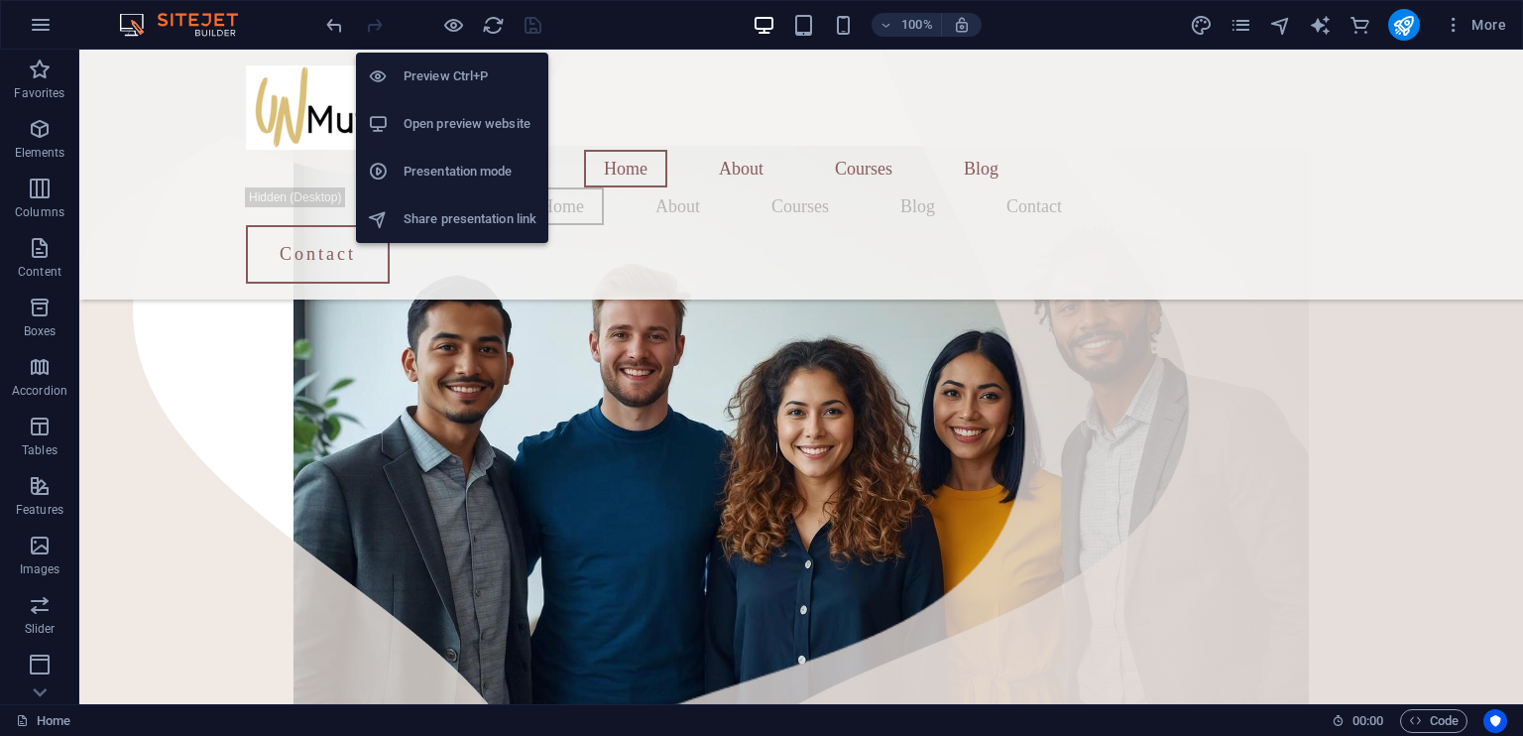
click at [452, 118] on h6 "Open preview website" at bounding box center [469, 124] width 133 height 24
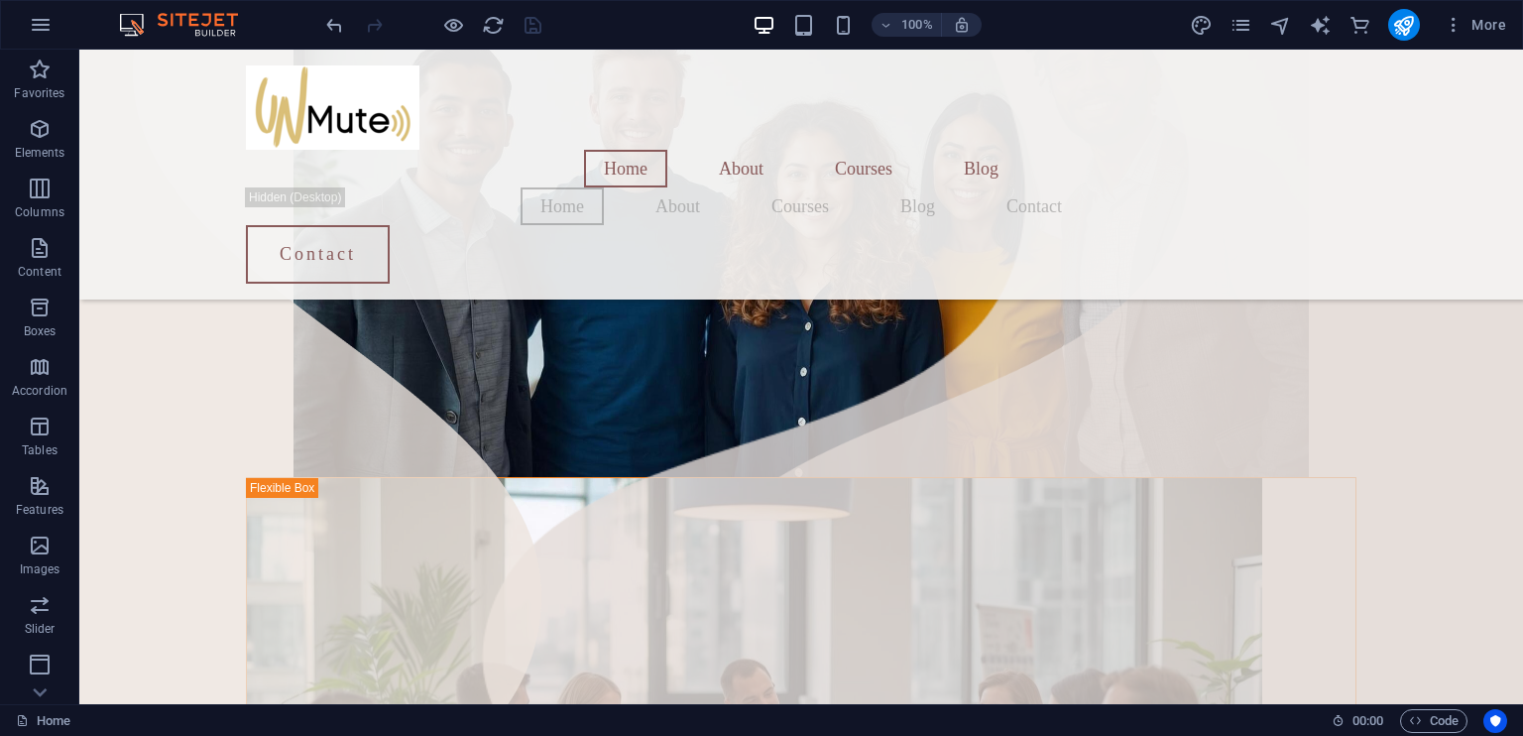
scroll to position [677, 0]
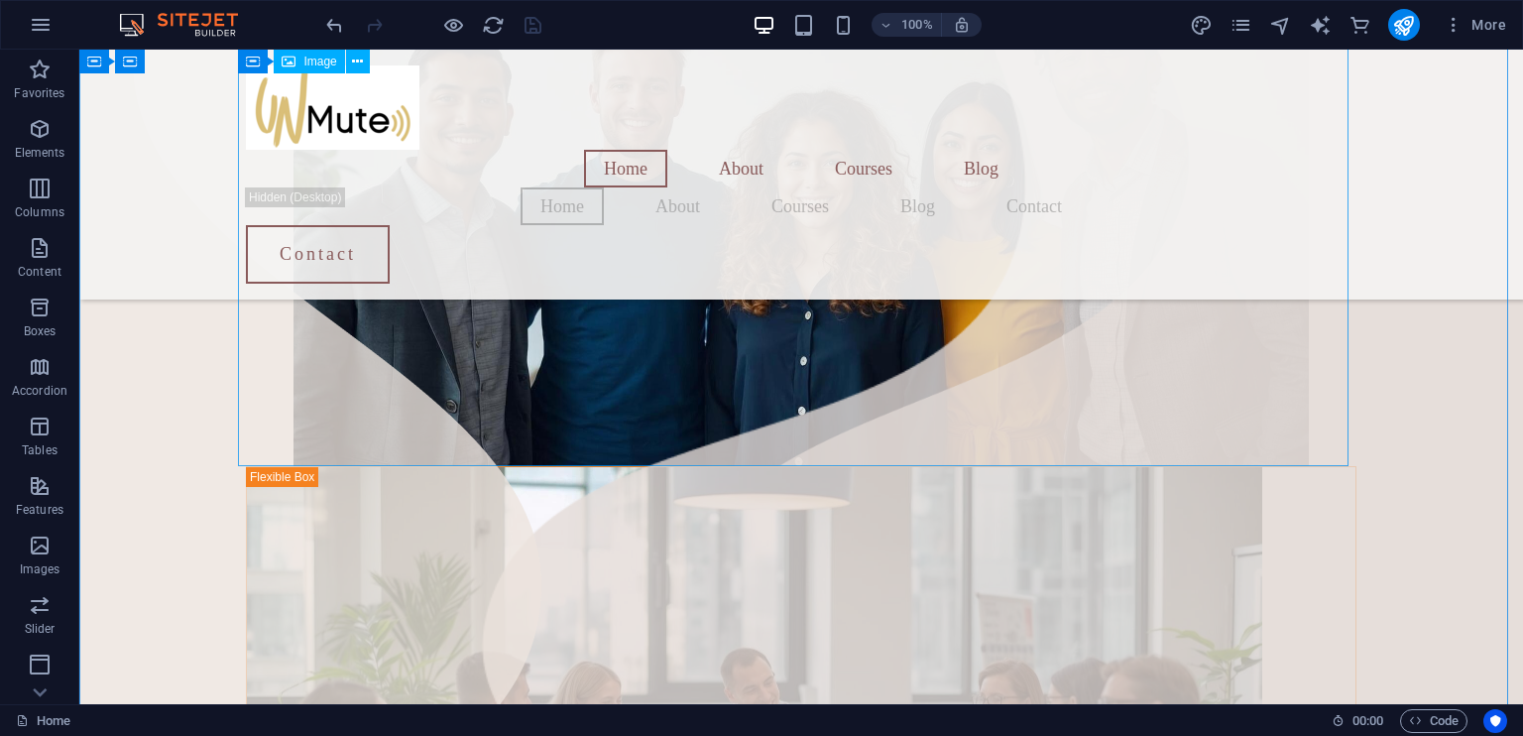
click at [563, 395] on figure at bounding box center [801, 181] width 1110 height 569
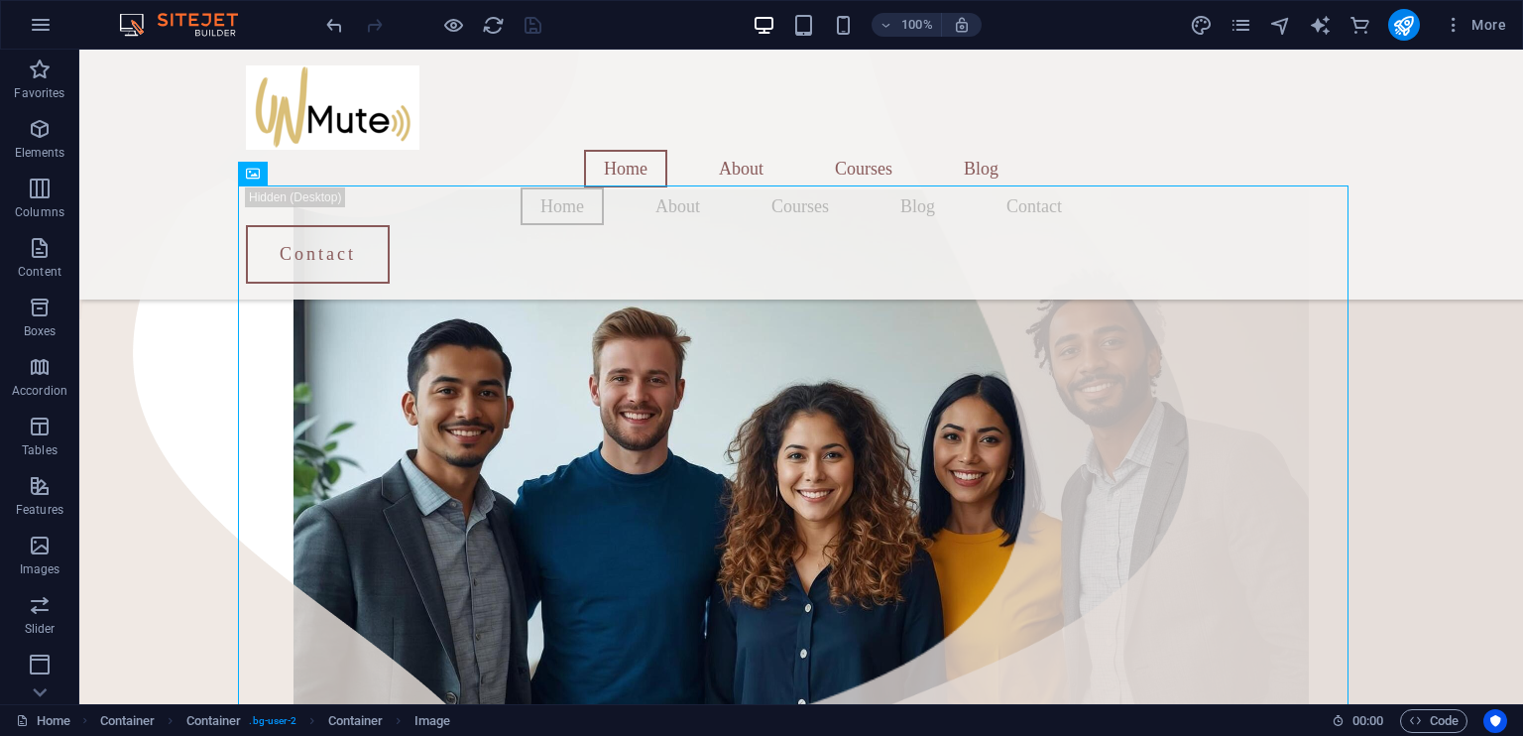
scroll to position [276, 0]
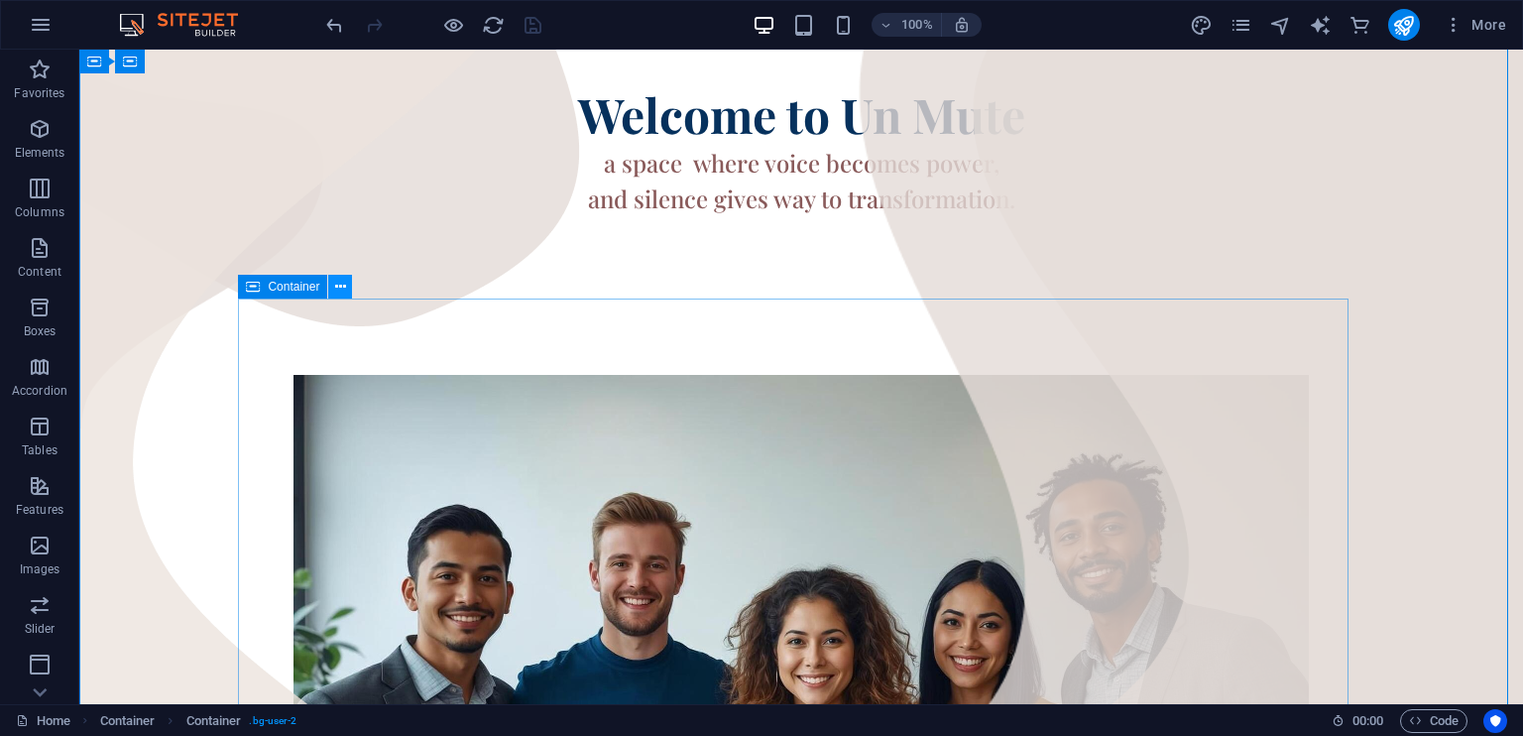
click at [340, 284] on icon at bounding box center [340, 287] width 11 height 21
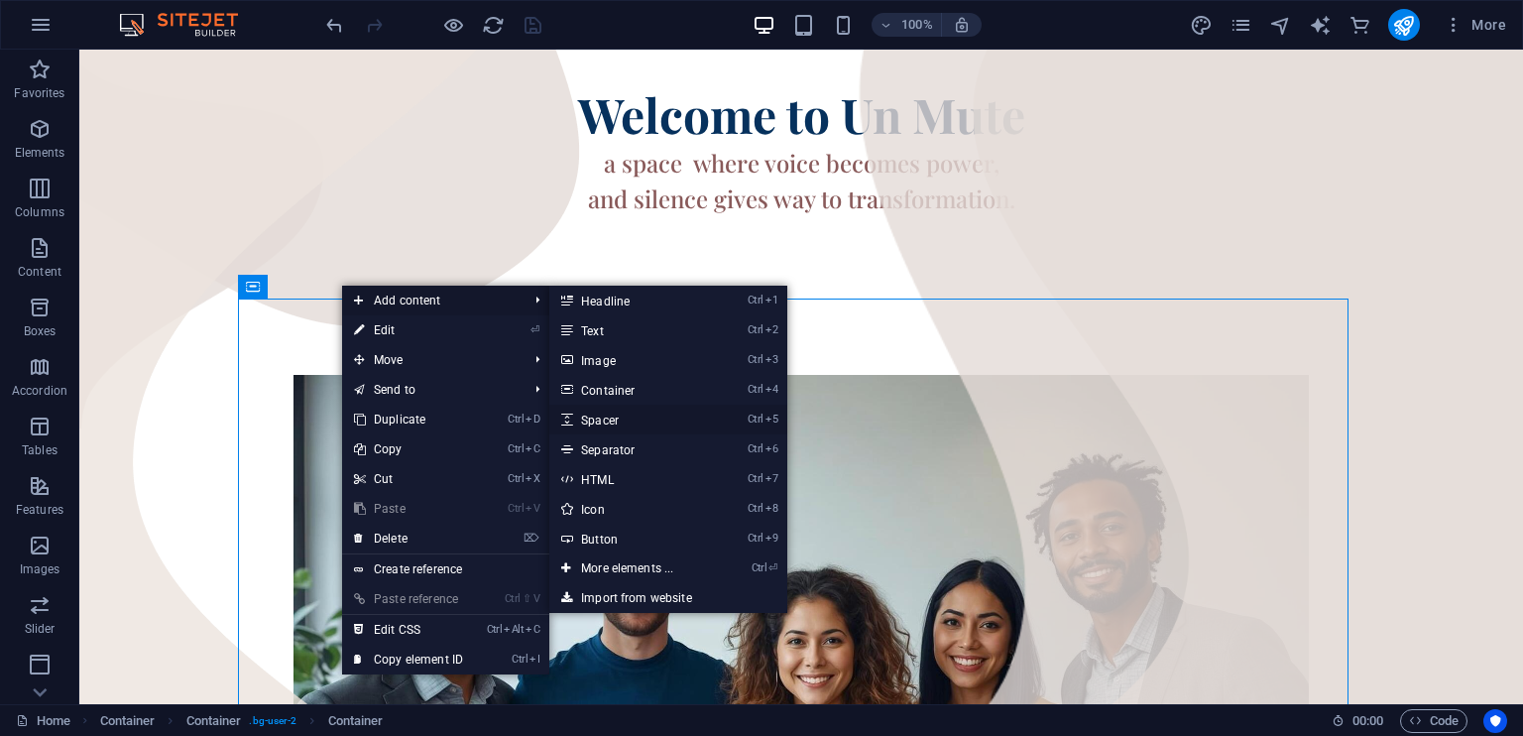
click at [604, 415] on link "Ctrl 5 Spacer" at bounding box center [631, 419] width 164 height 30
select select "px"
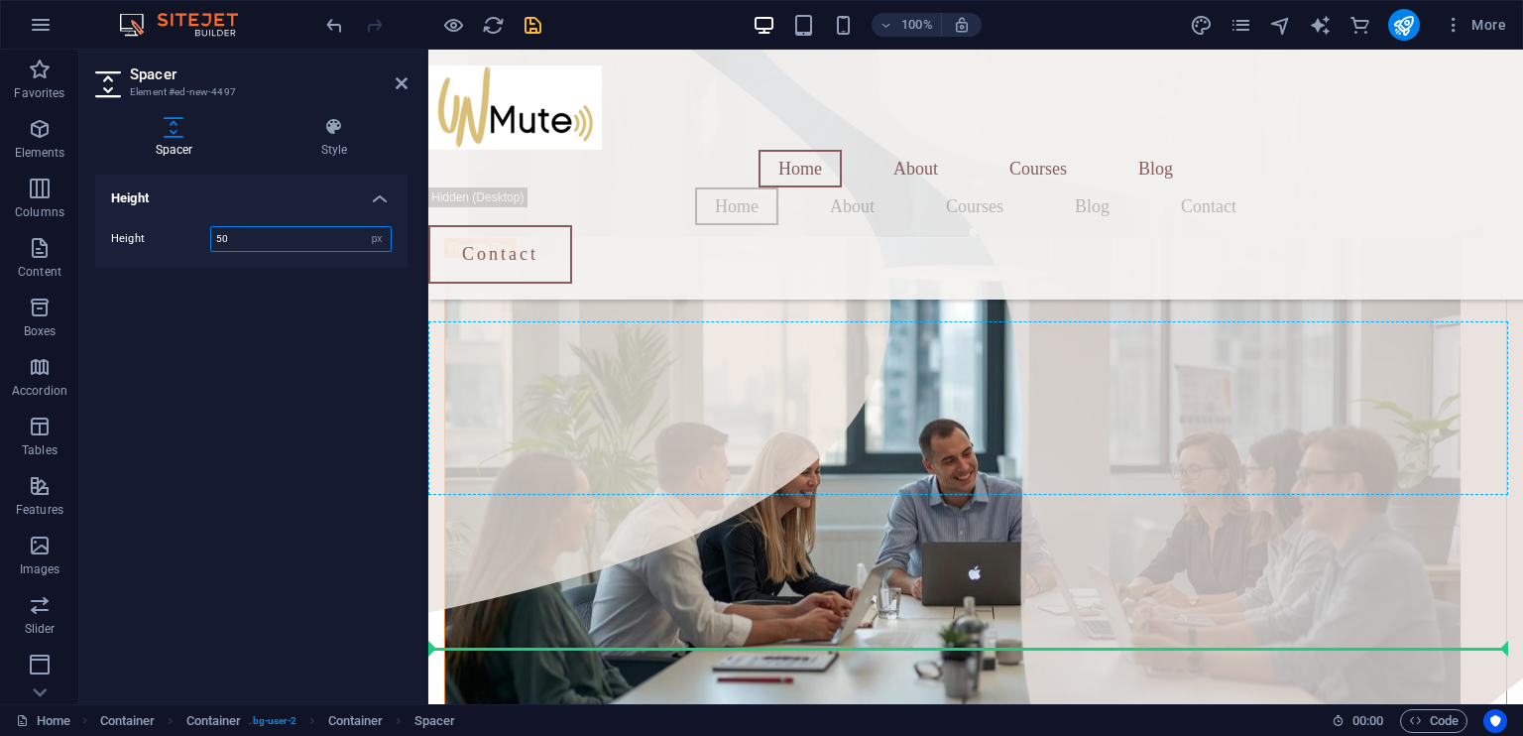
scroll to position [954, 0]
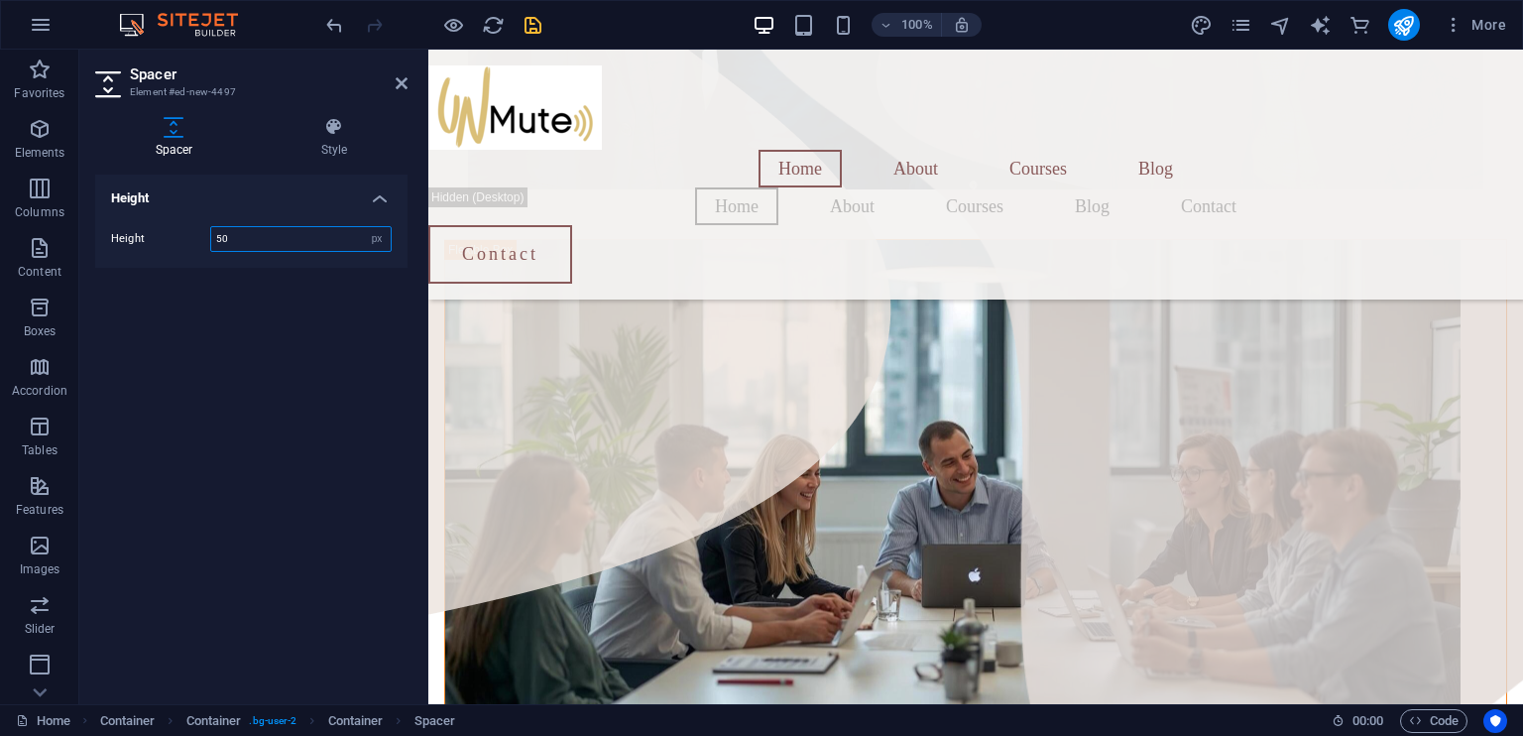
drag, startPoint x: 927, startPoint y: 327, endPoint x: 526, endPoint y: 223, distance: 413.8
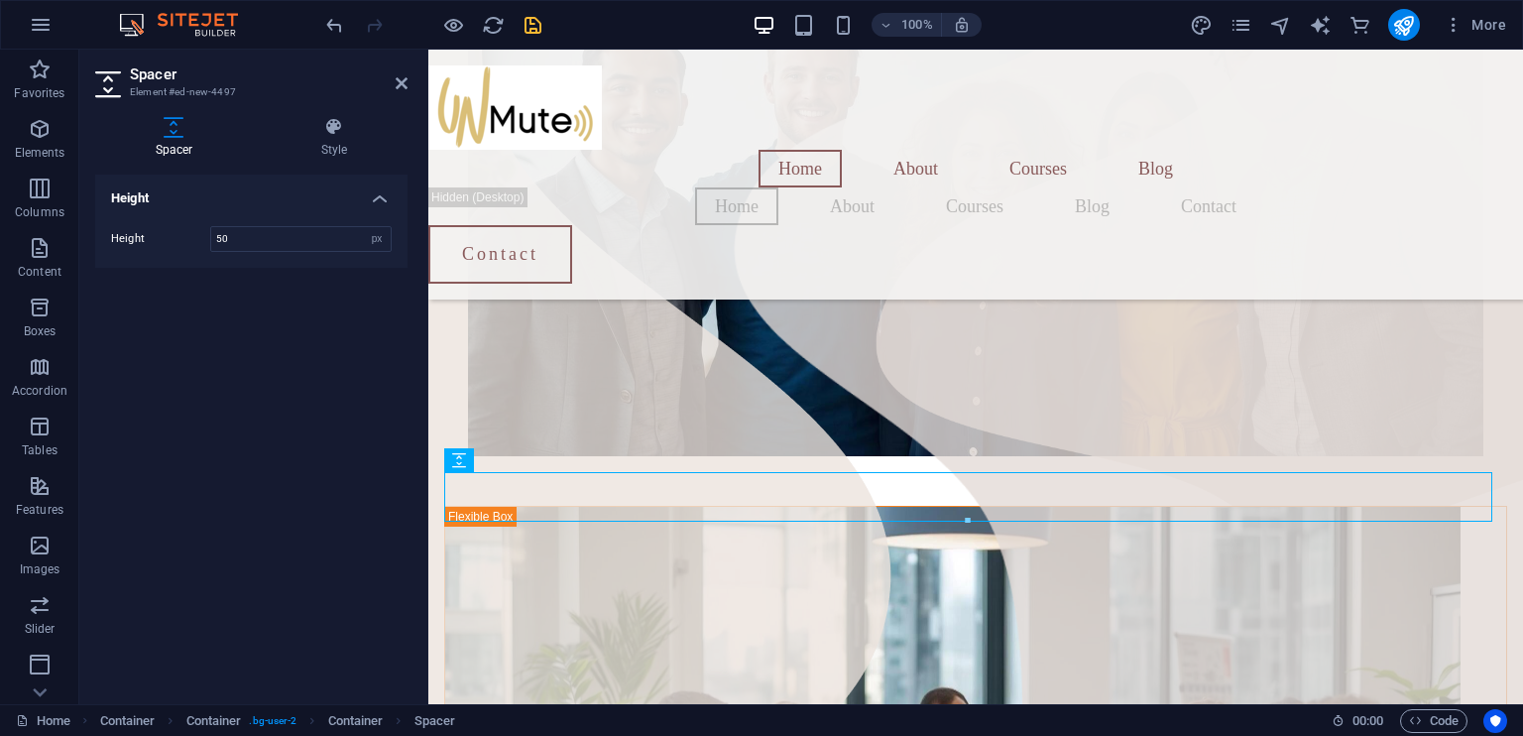
scroll to position [670, 0]
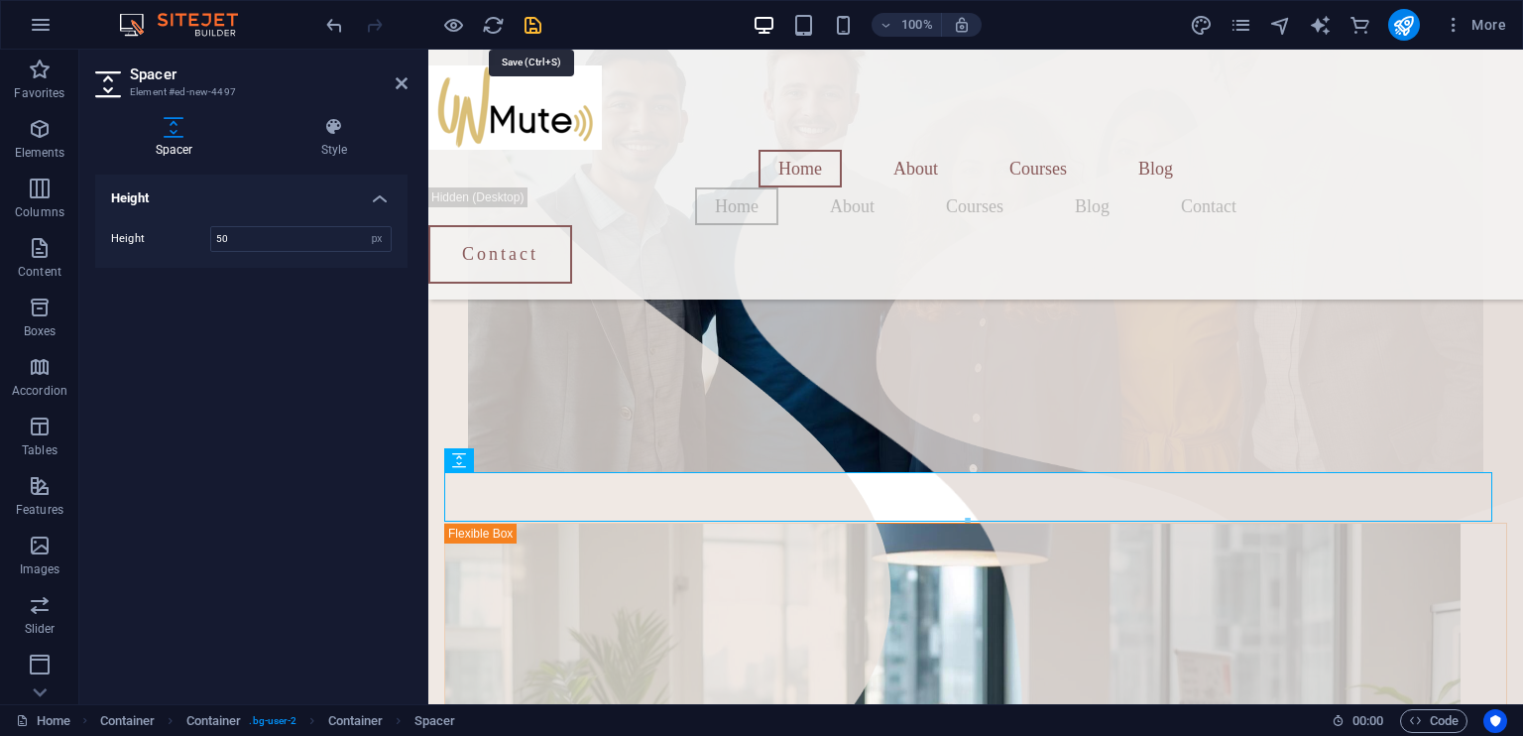
click at [527, 16] on icon "save" at bounding box center [532, 25] width 23 height 23
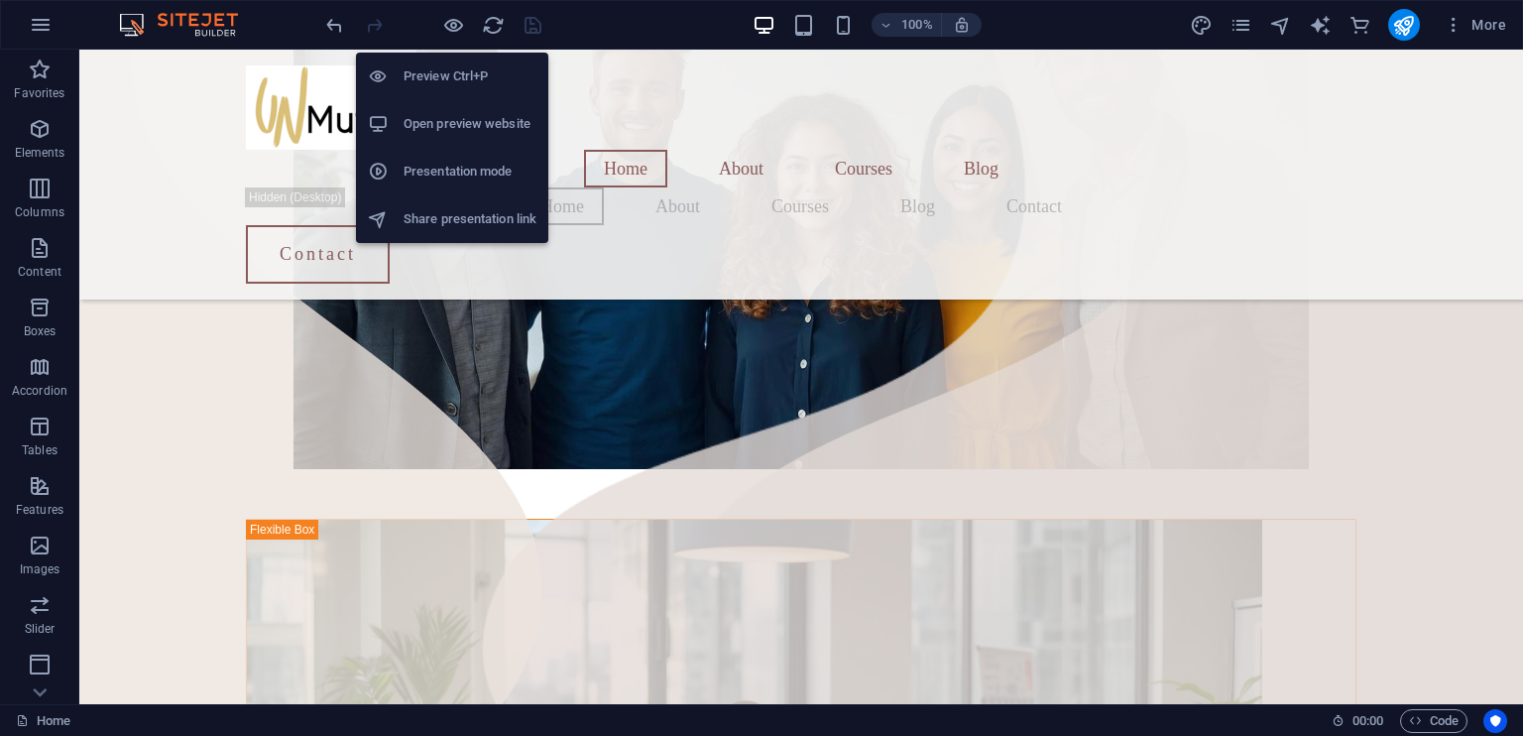
click at [455, 121] on h6 "Open preview website" at bounding box center [469, 124] width 133 height 24
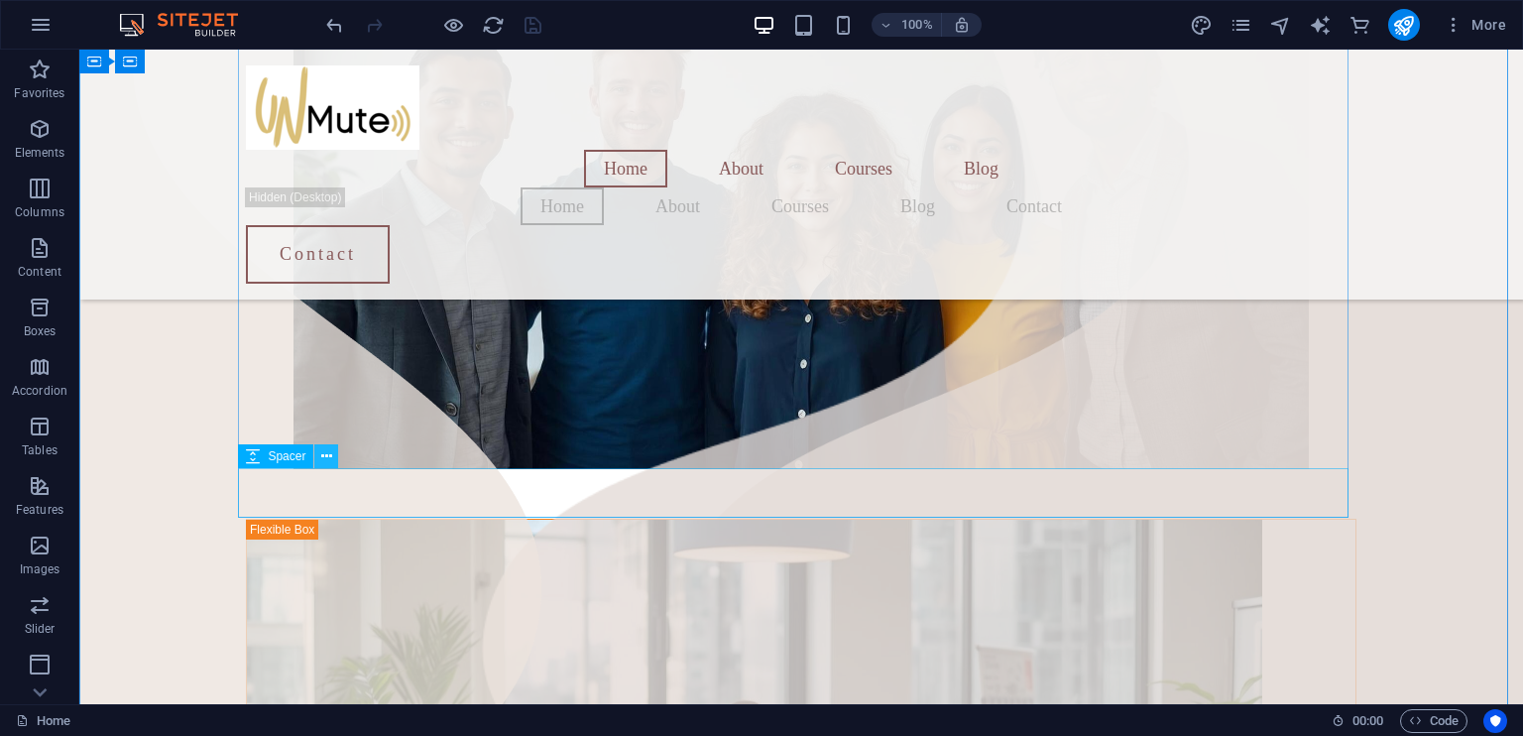
click at [325, 452] on icon at bounding box center [326, 456] width 11 height 21
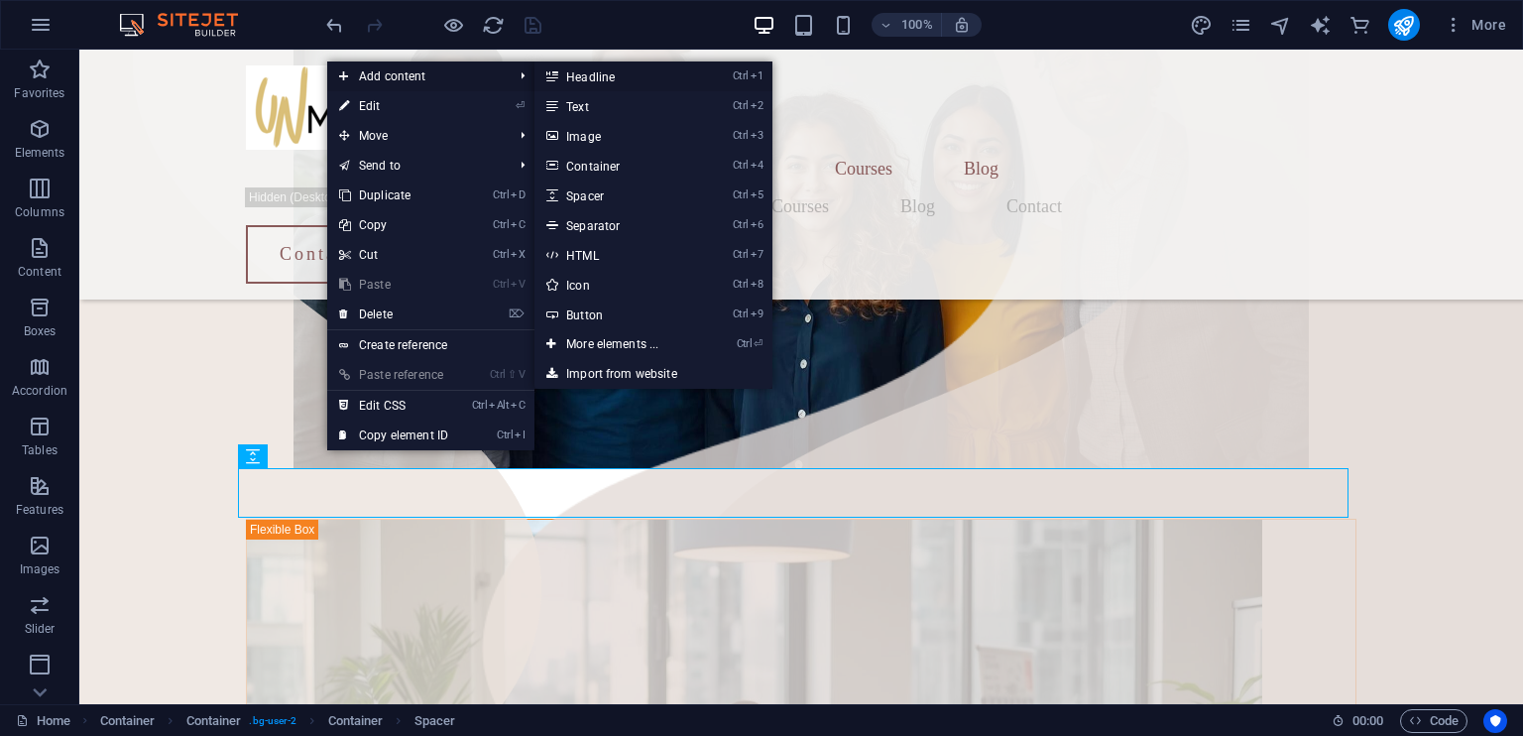
click at [591, 72] on link "Ctrl 1 Headline" at bounding box center [616, 76] width 164 height 30
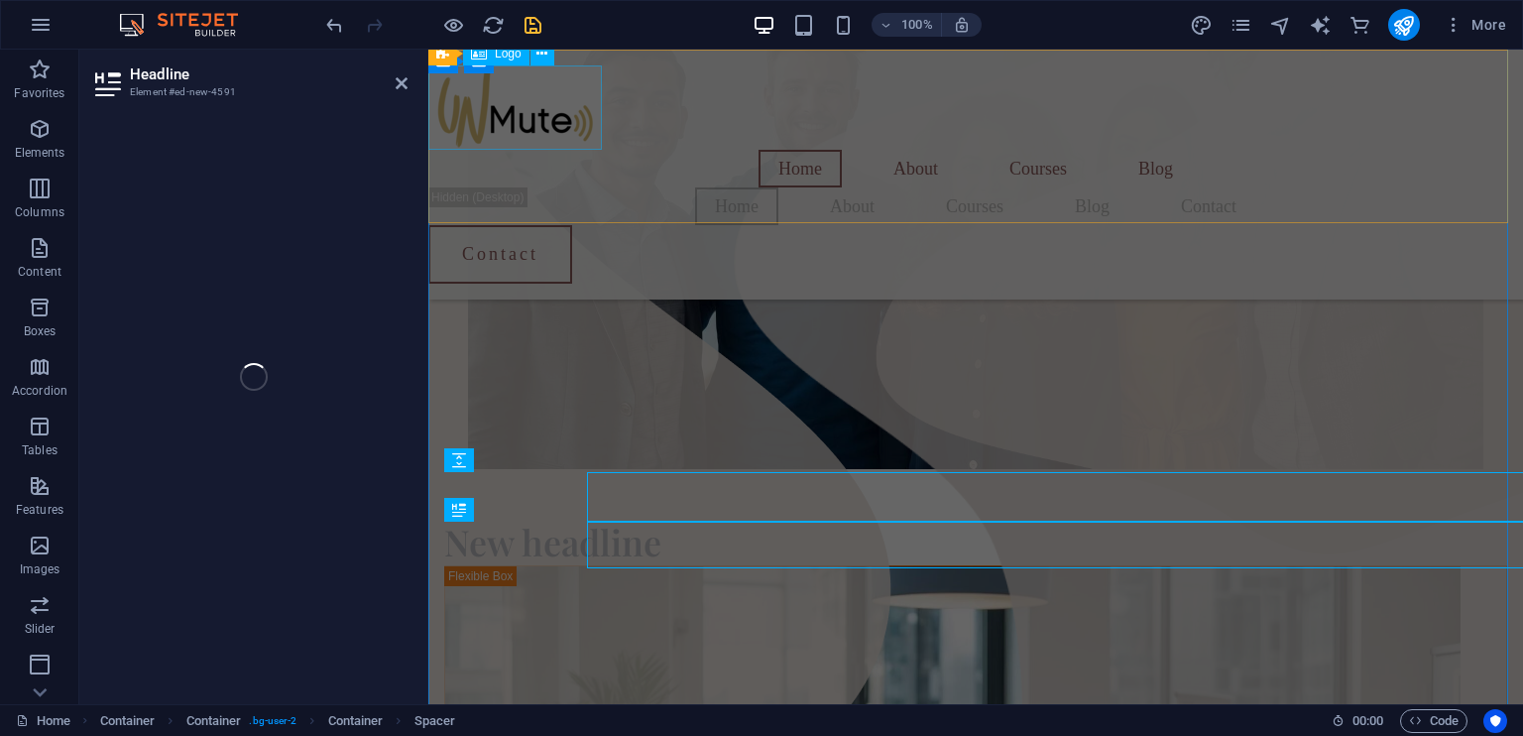
scroll to position [680, 0]
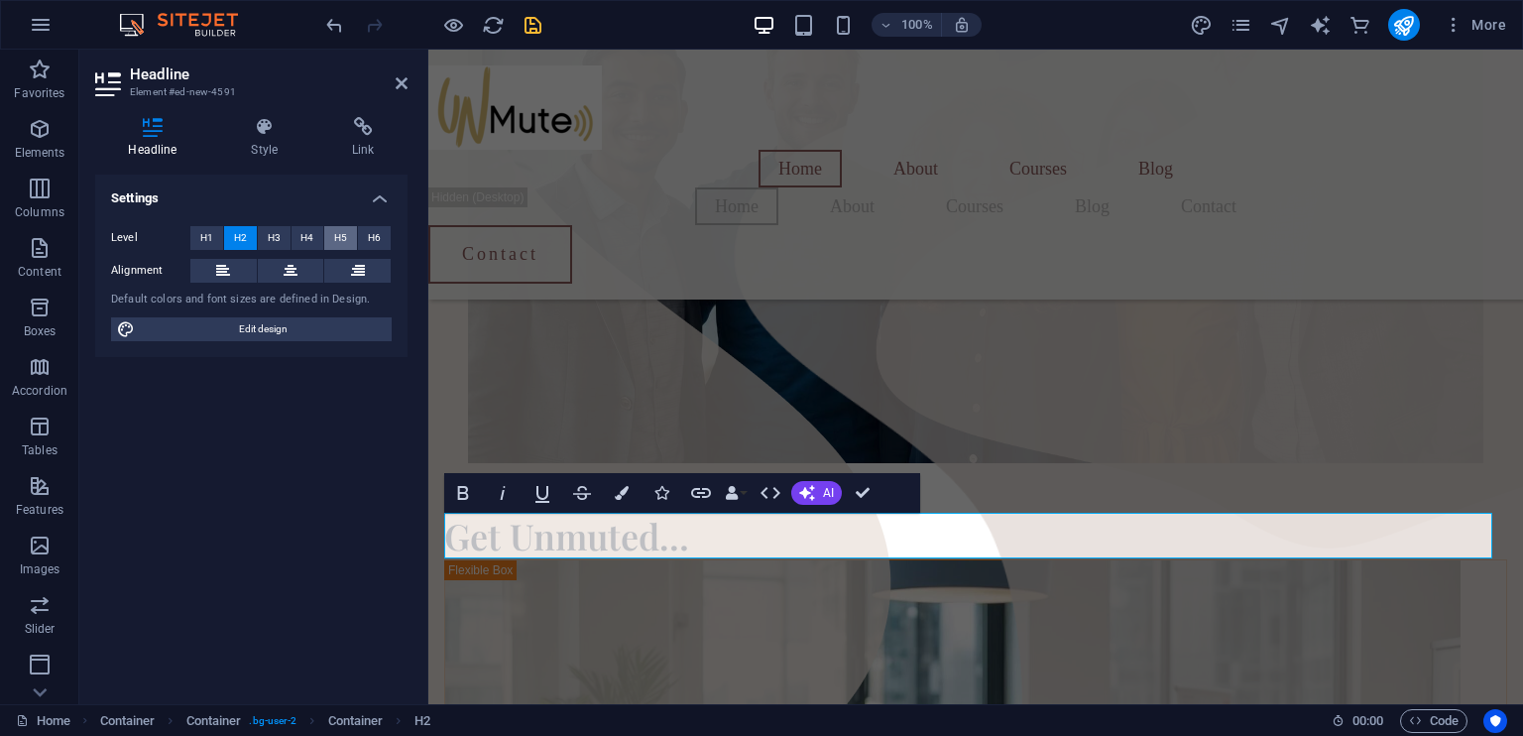
click at [343, 237] on span "H5" at bounding box center [340, 238] width 13 height 24
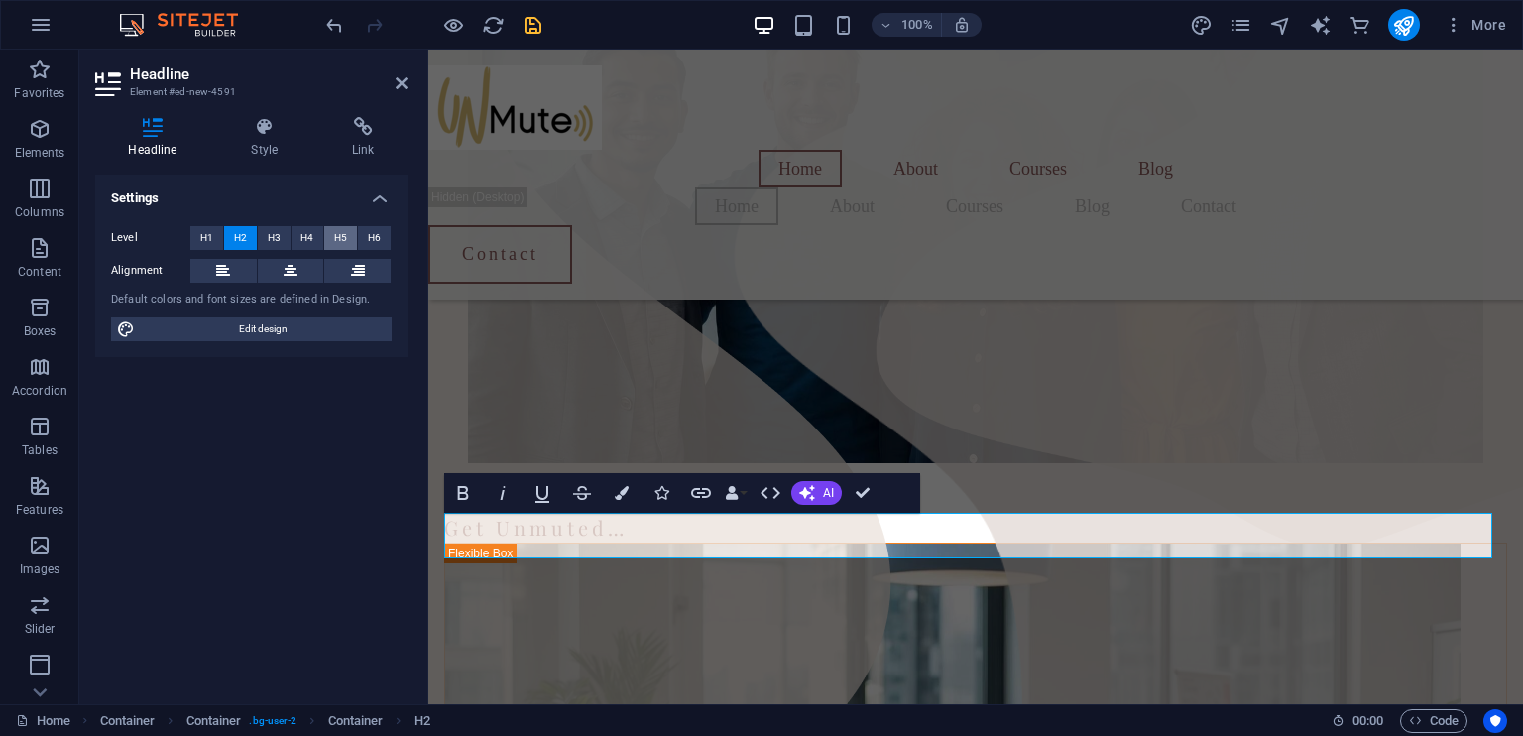
scroll to position [677, 0]
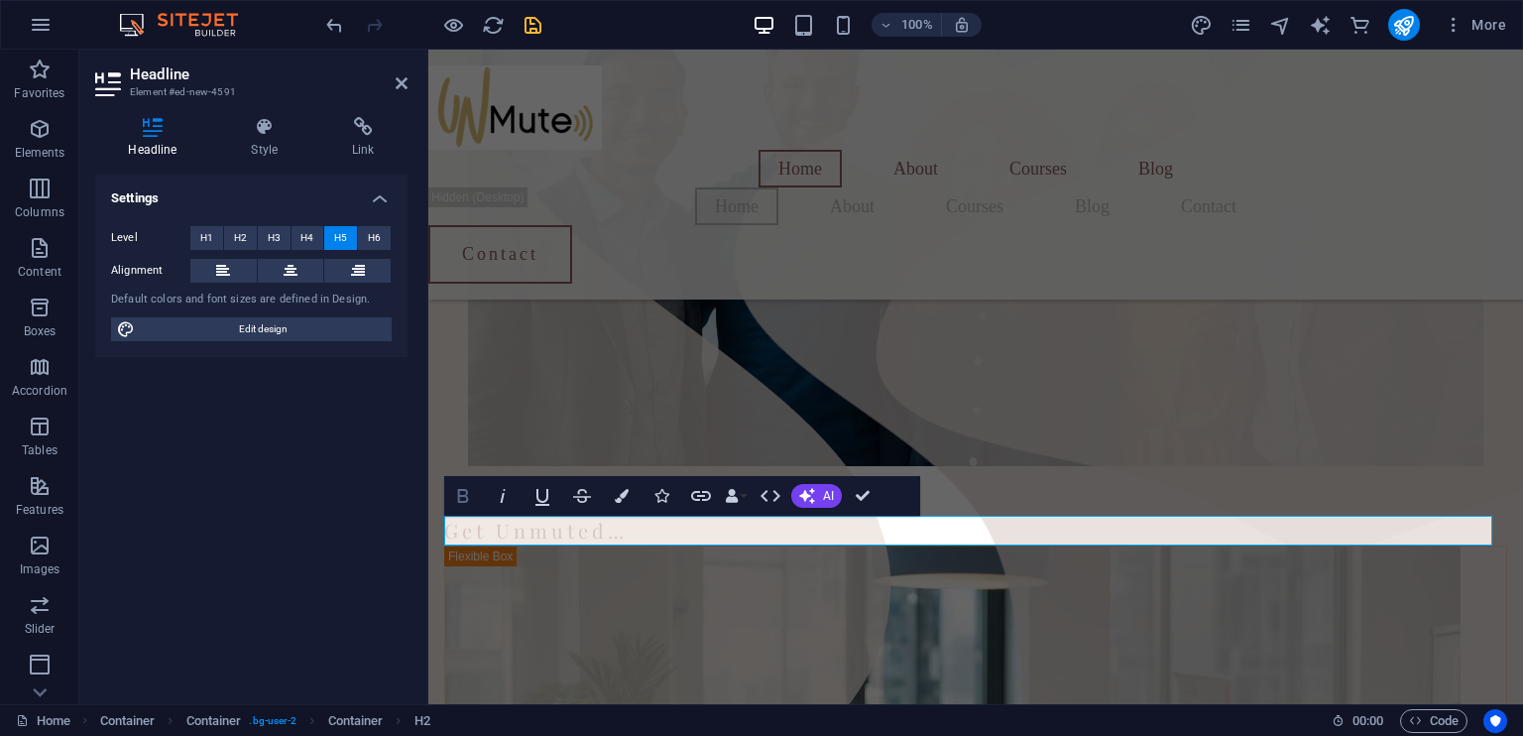
click at [464, 495] on icon "button" at bounding box center [463, 496] width 11 height 14
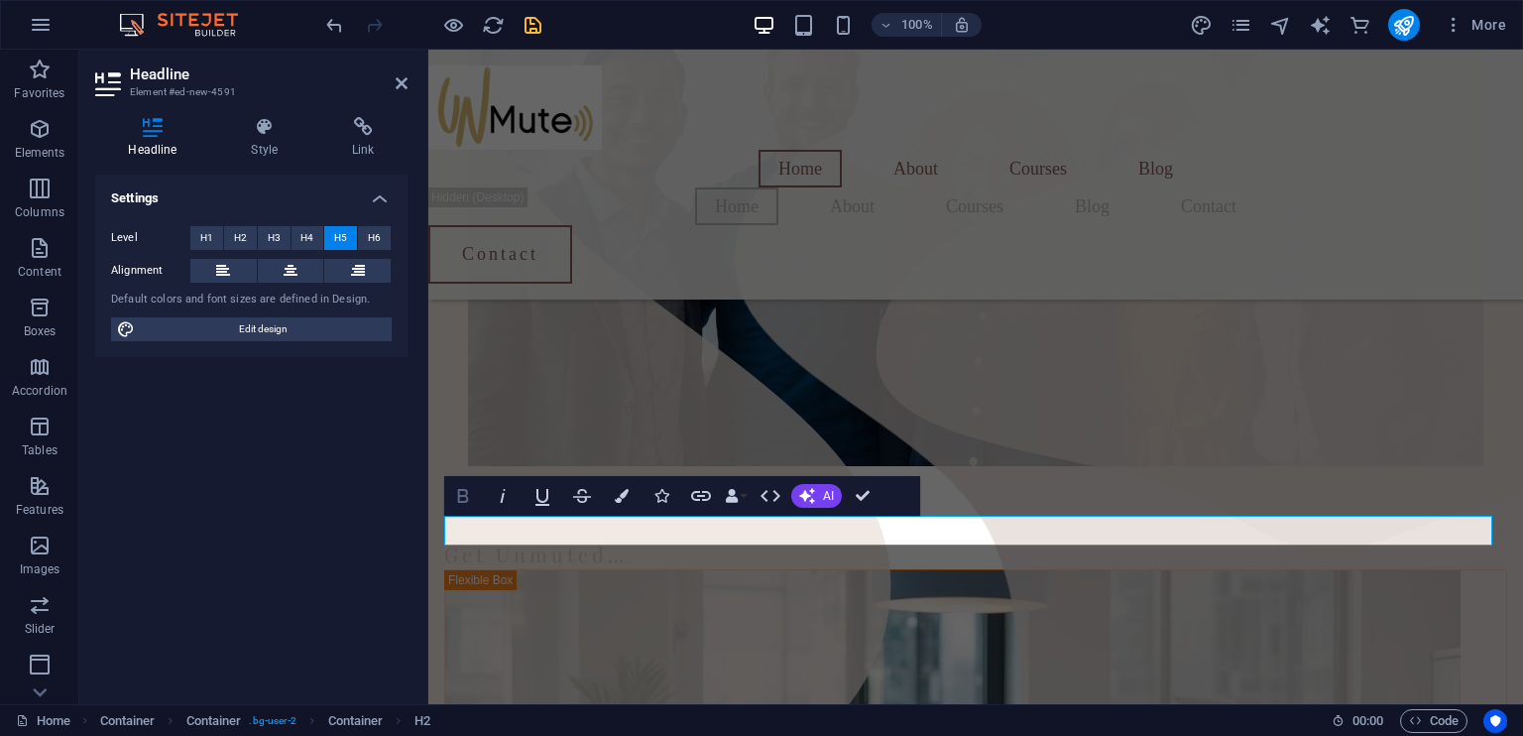
scroll to position [682, 0]
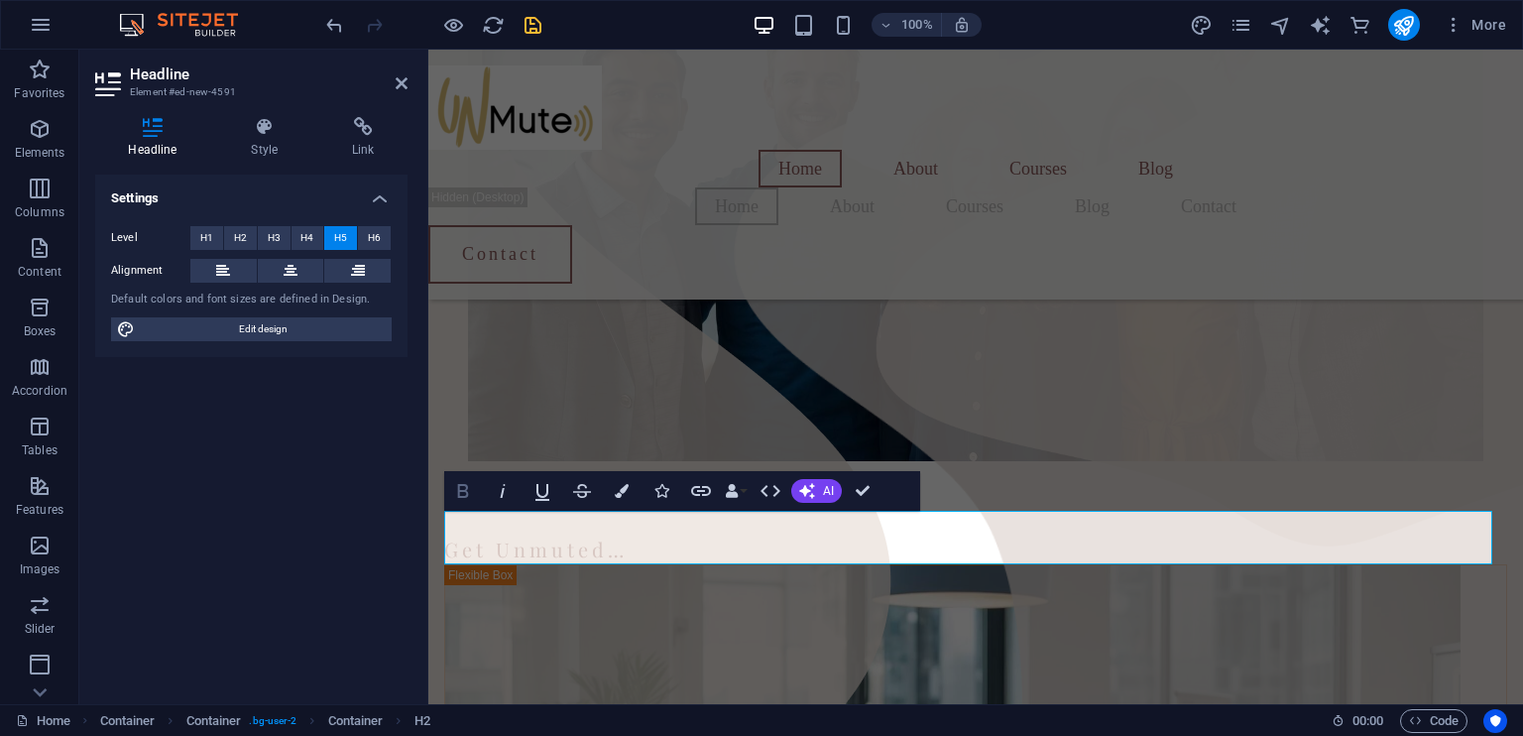
click at [464, 495] on icon "button" at bounding box center [463, 491] width 24 height 24
click at [497, 553] on h5 "Get Unmuted…" at bounding box center [975, 549] width 1063 height 30
click at [463, 492] on icon "button" at bounding box center [463, 491] width 24 height 24
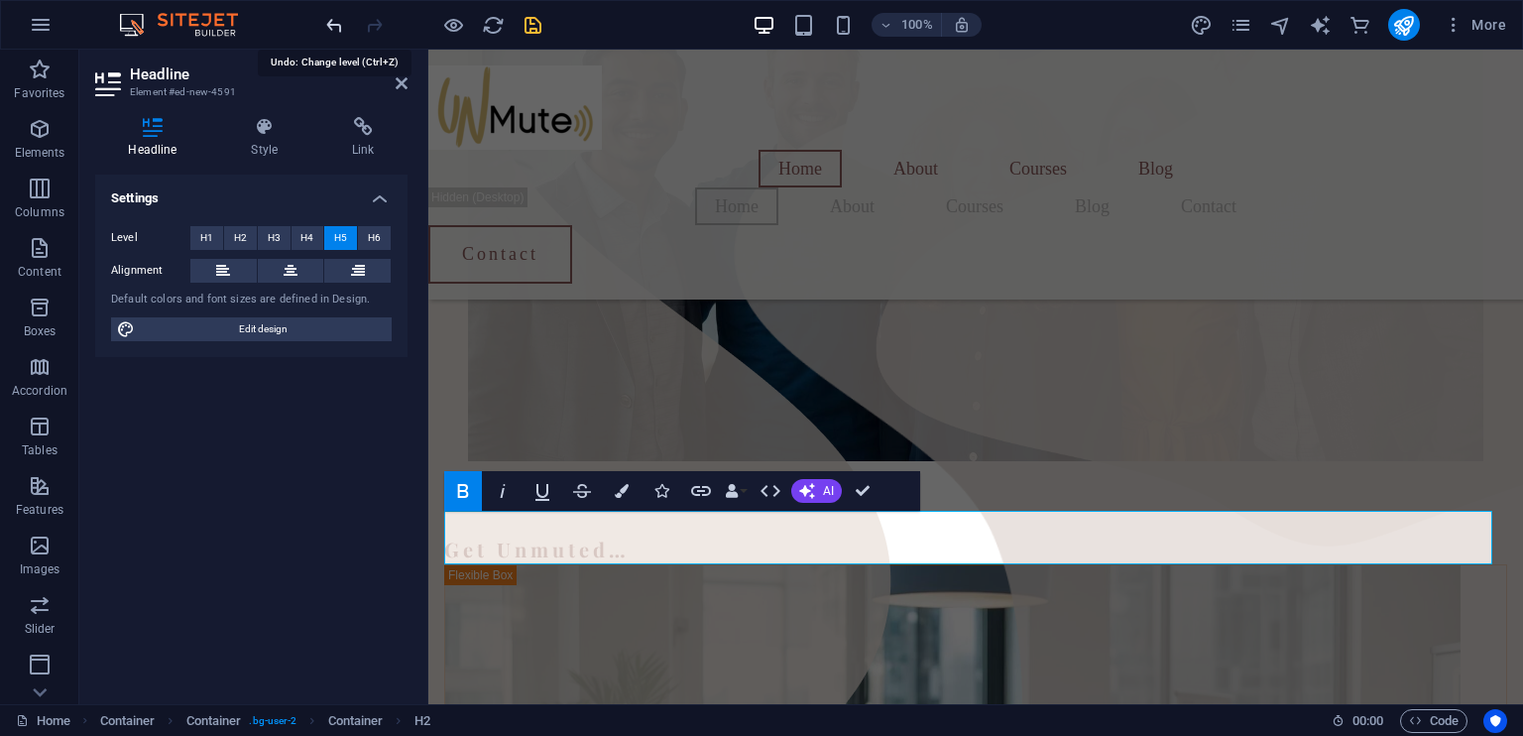
click at [340, 27] on icon "undo" at bounding box center [334, 25] width 23 height 23
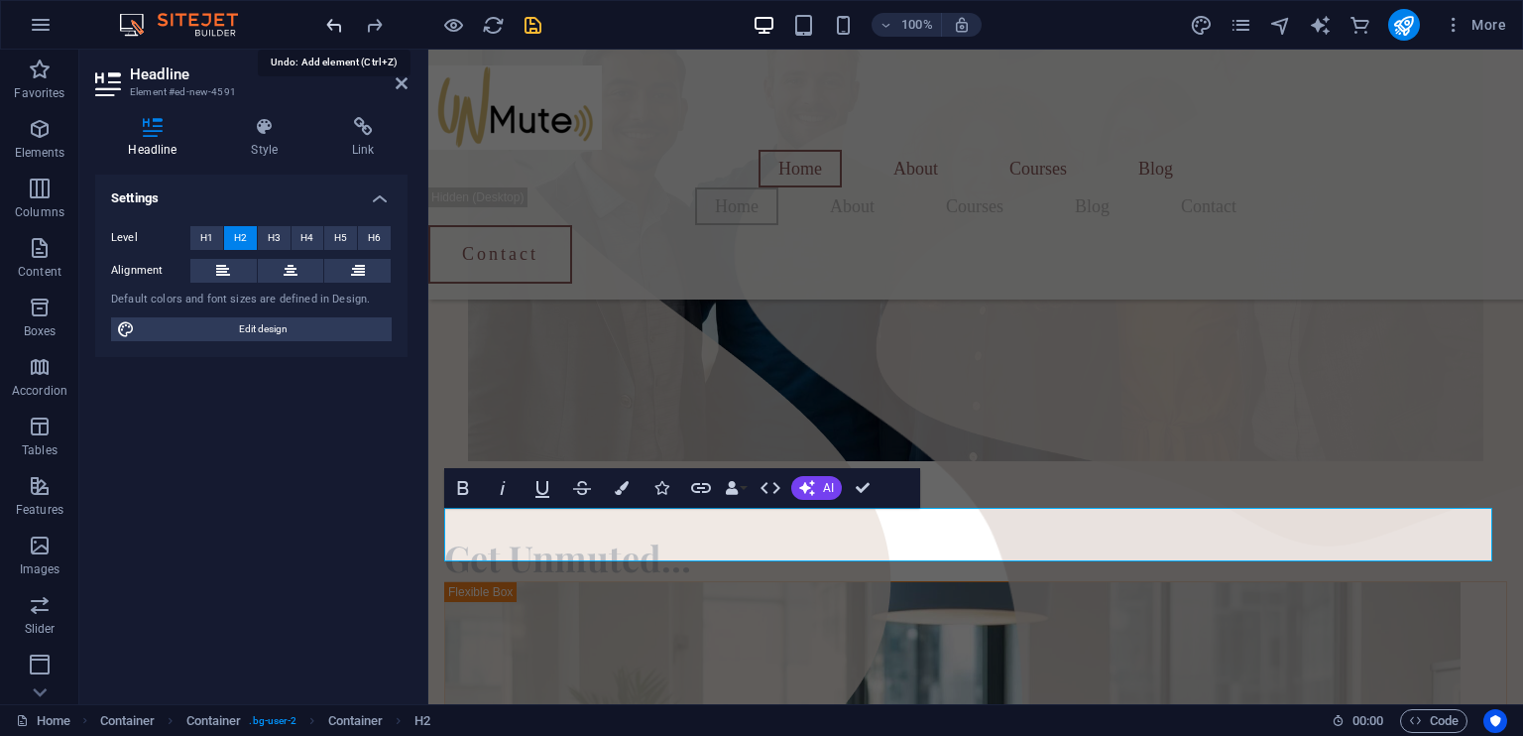
scroll to position [685, 0]
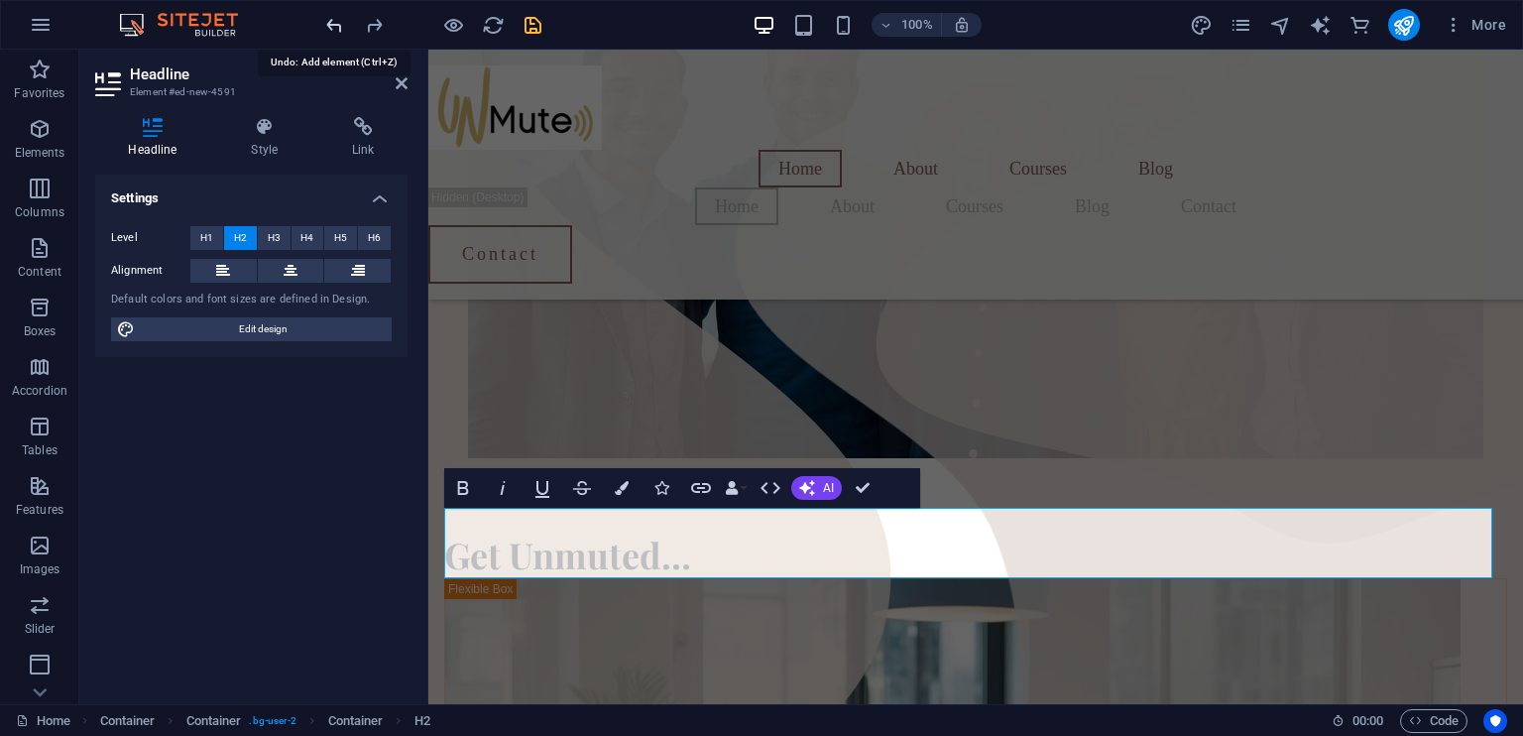
click at [340, 27] on icon "undo" at bounding box center [334, 25] width 23 height 23
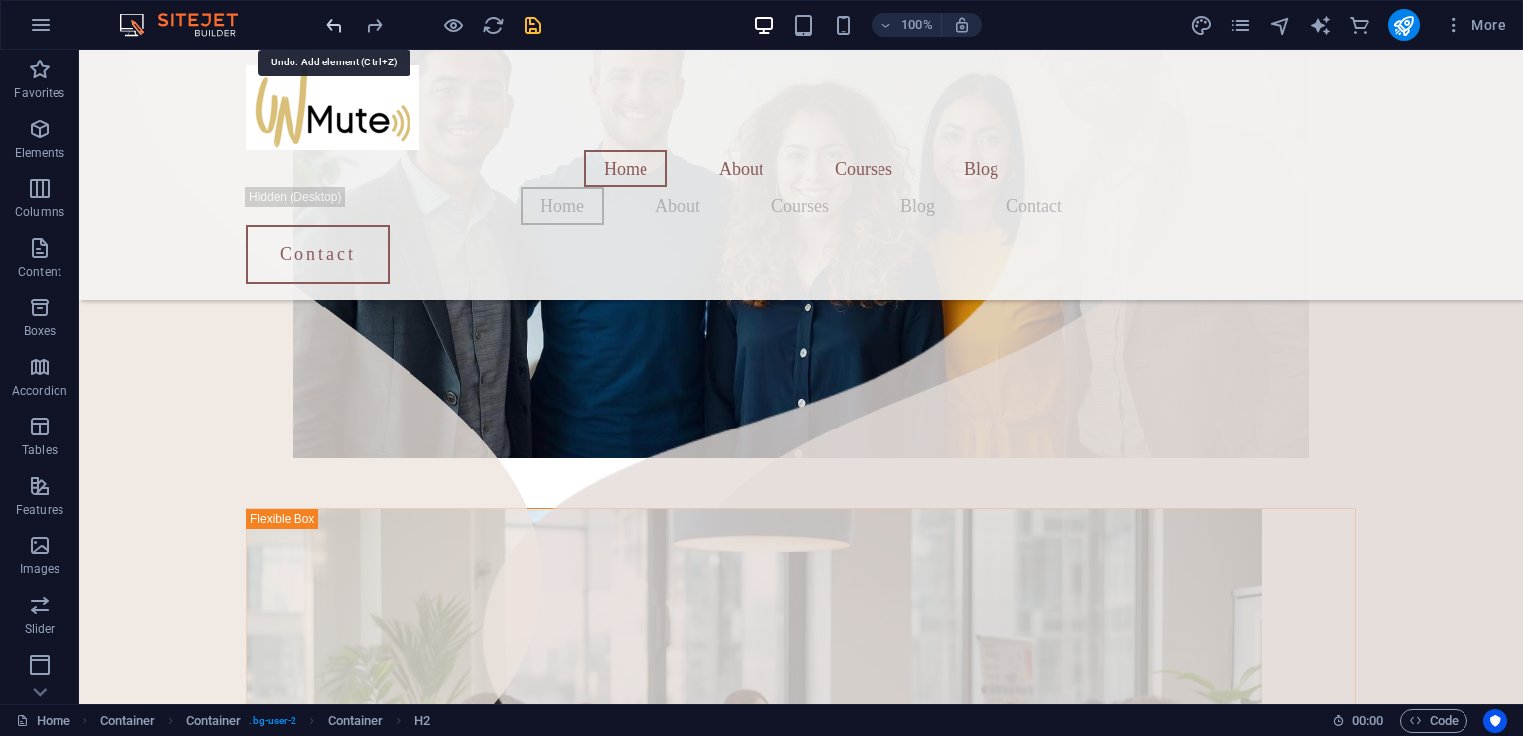
scroll to position [674, 0]
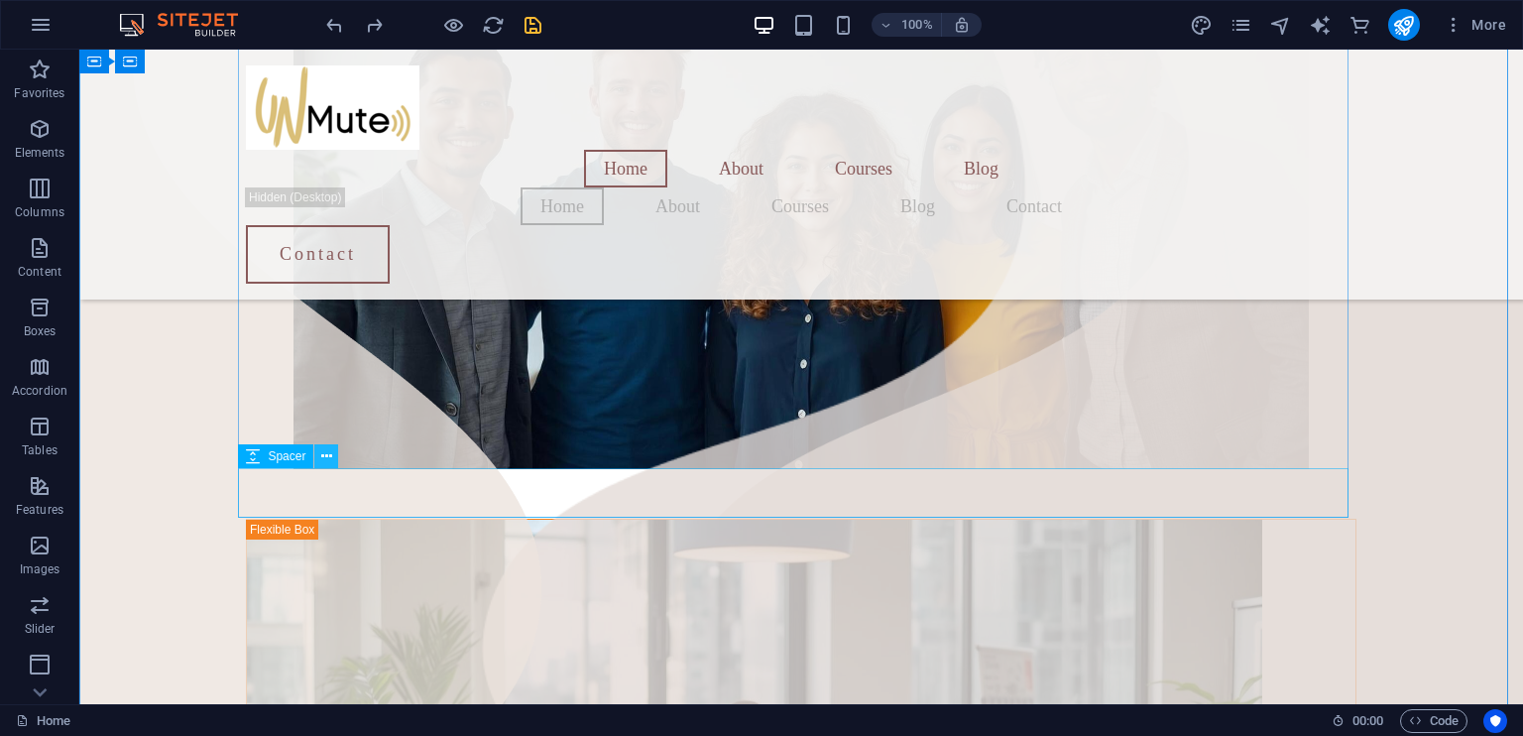
click at [326, 458] on icon at bounding box center [326, 456] width 11 height 21
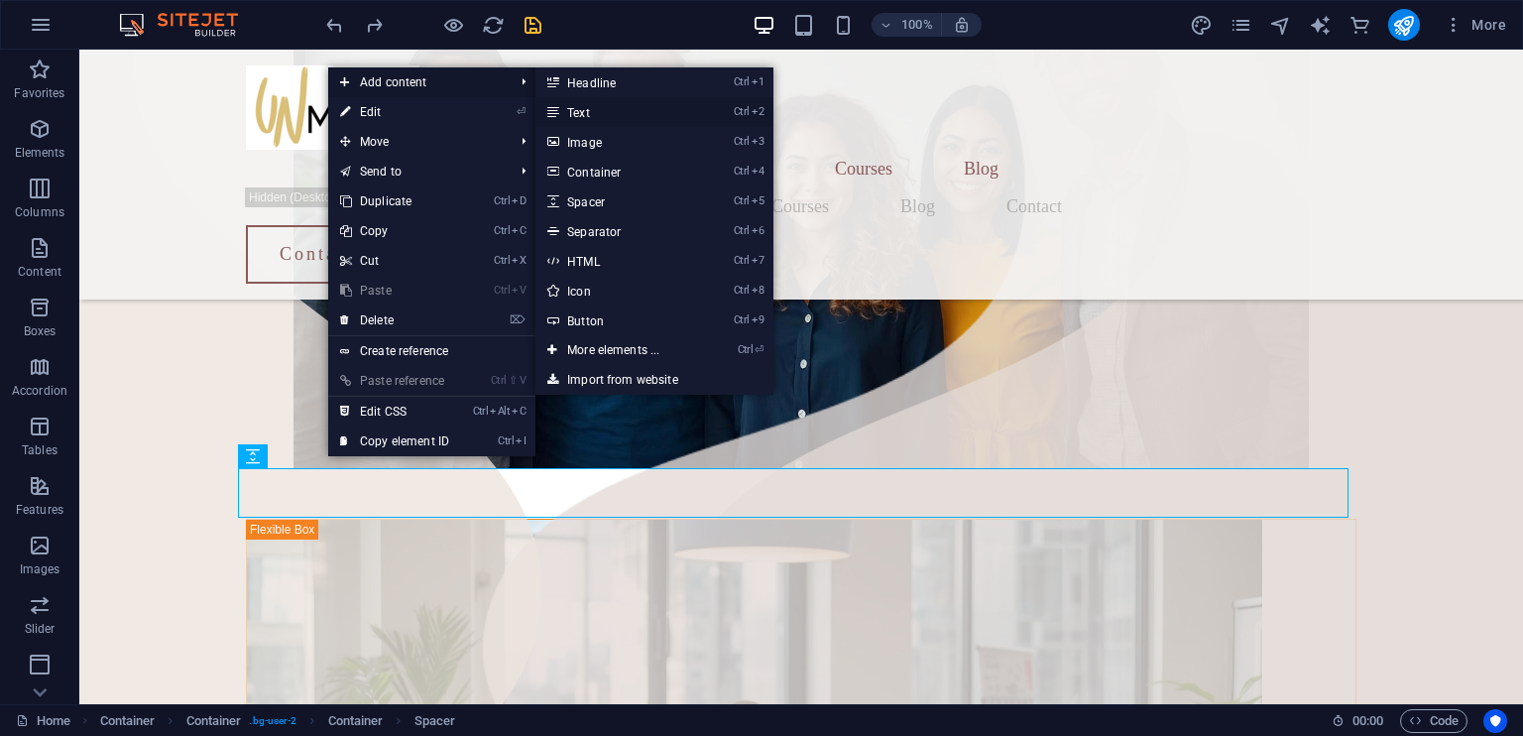
click at [588, 113] on link "Ctrl 2 Text" at bounding box center [617, 112] width 164 height 30
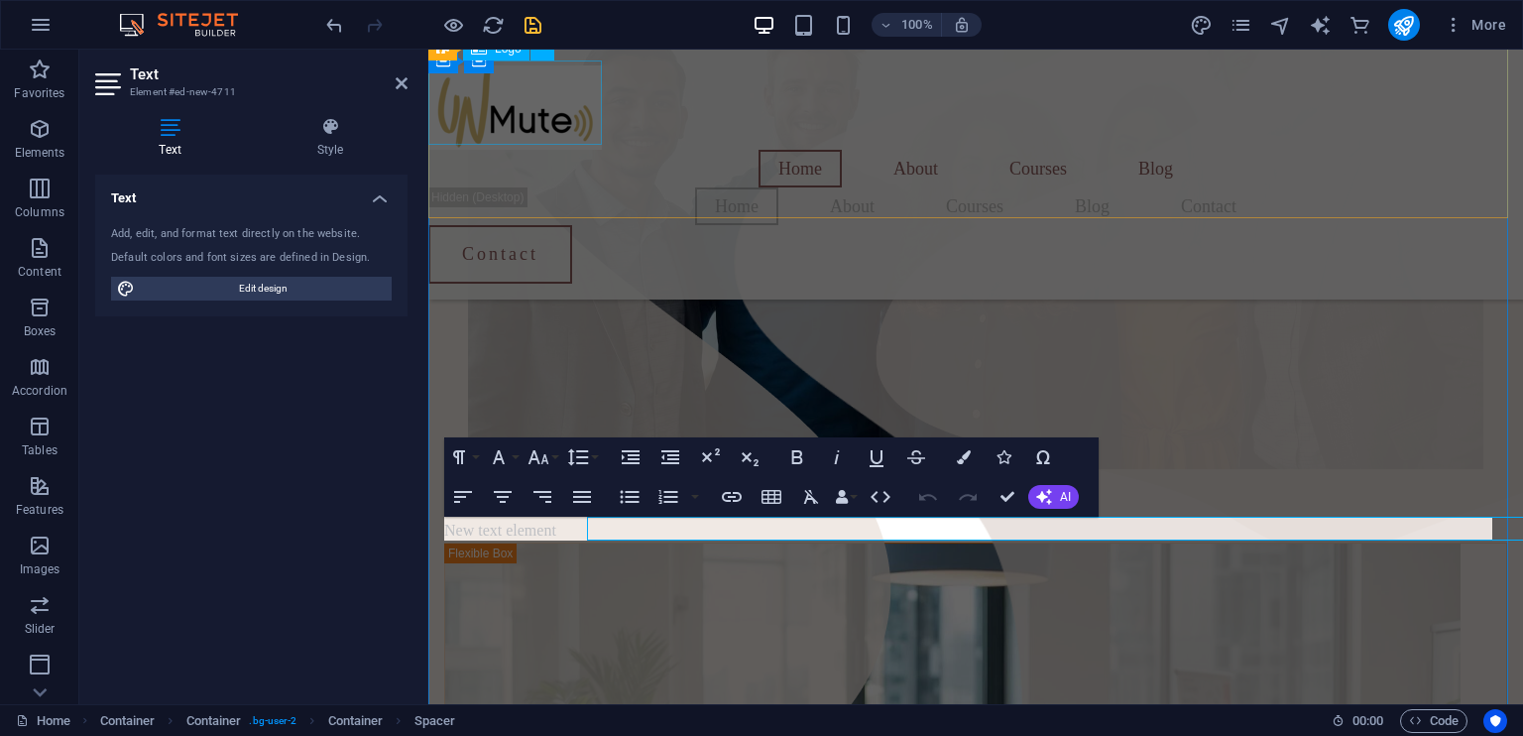
scroll to position [675, 0]
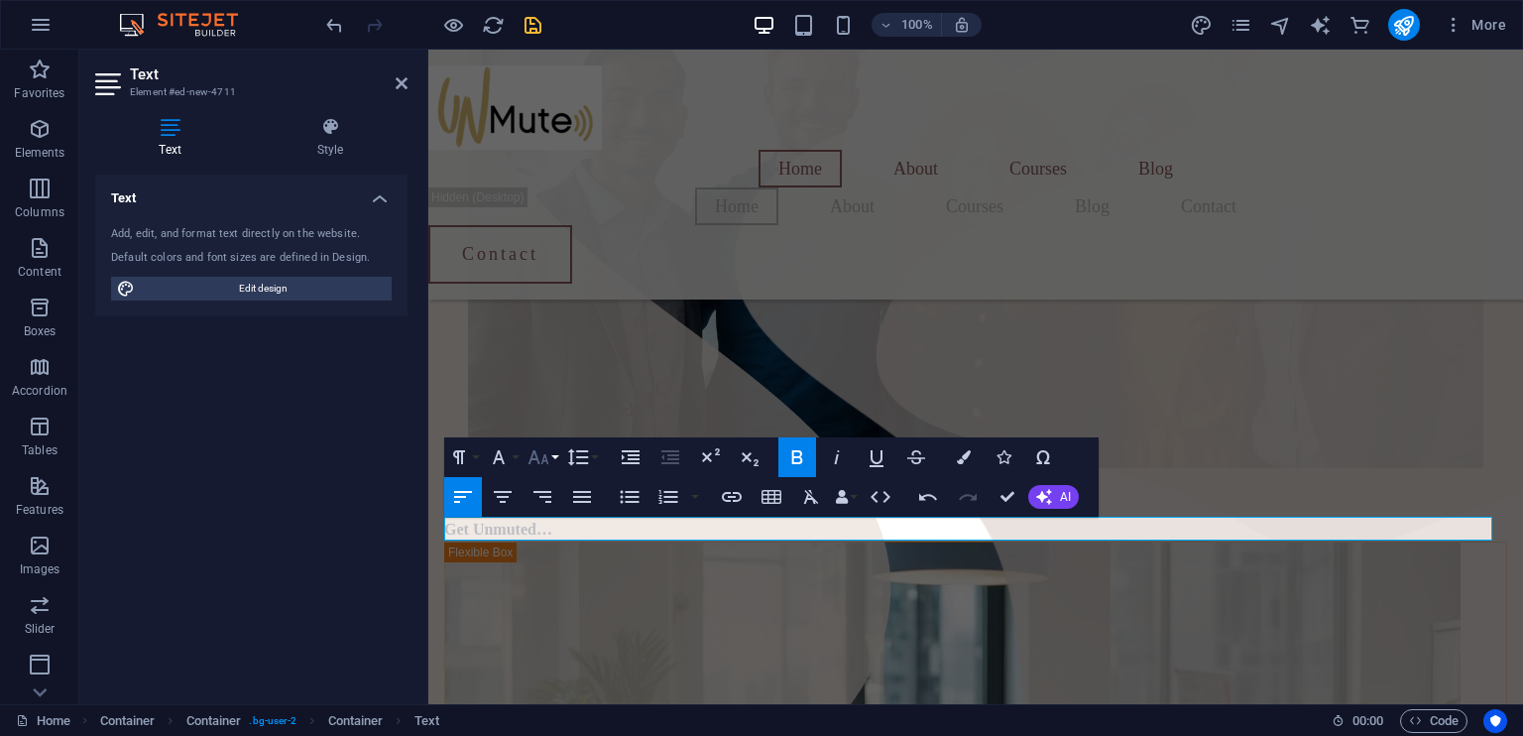
click at [555, 455] on button "Font Size" at bounding box center [542, 457] width 38 height 40
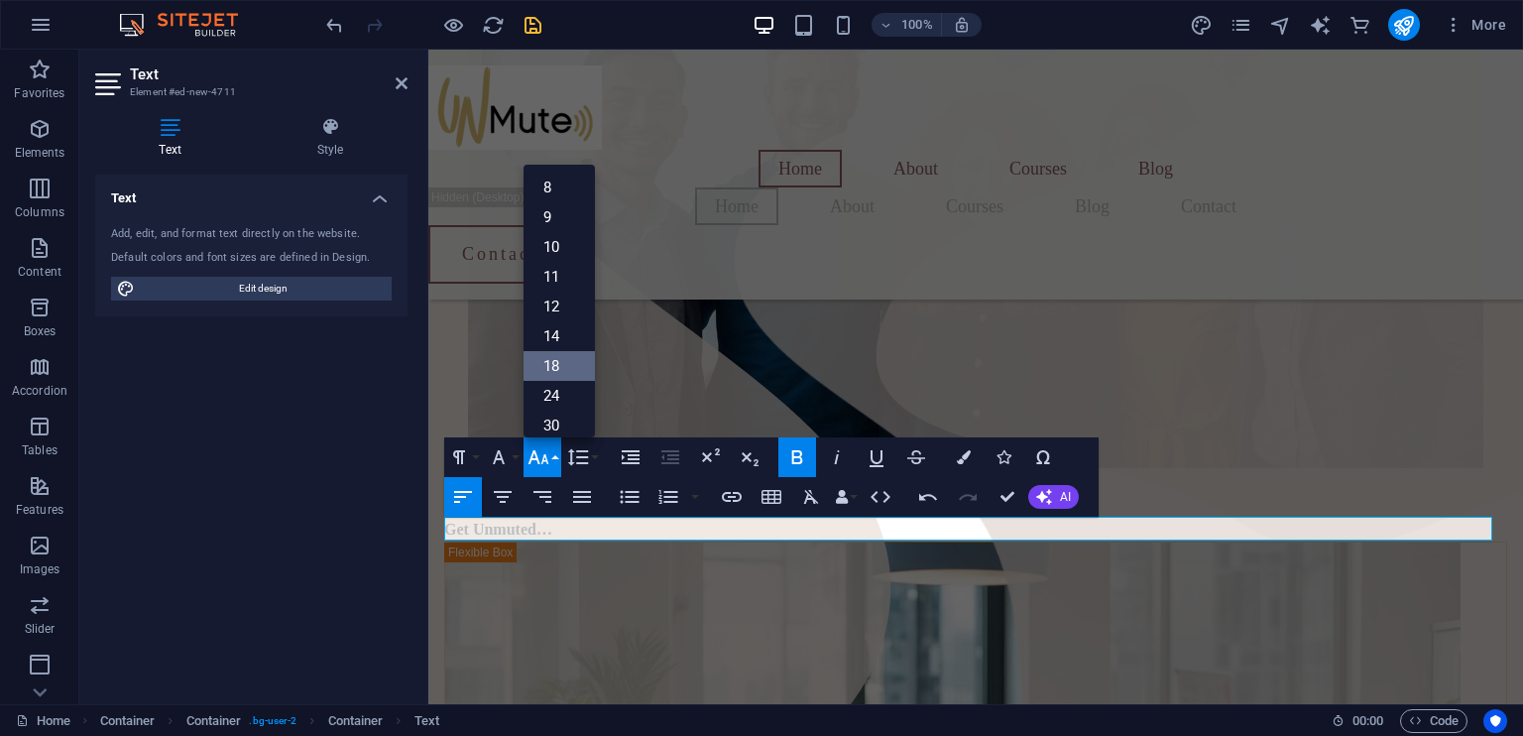
click at [563, 374] on link "18" at bounding box center [558, 366] width 71 height 30
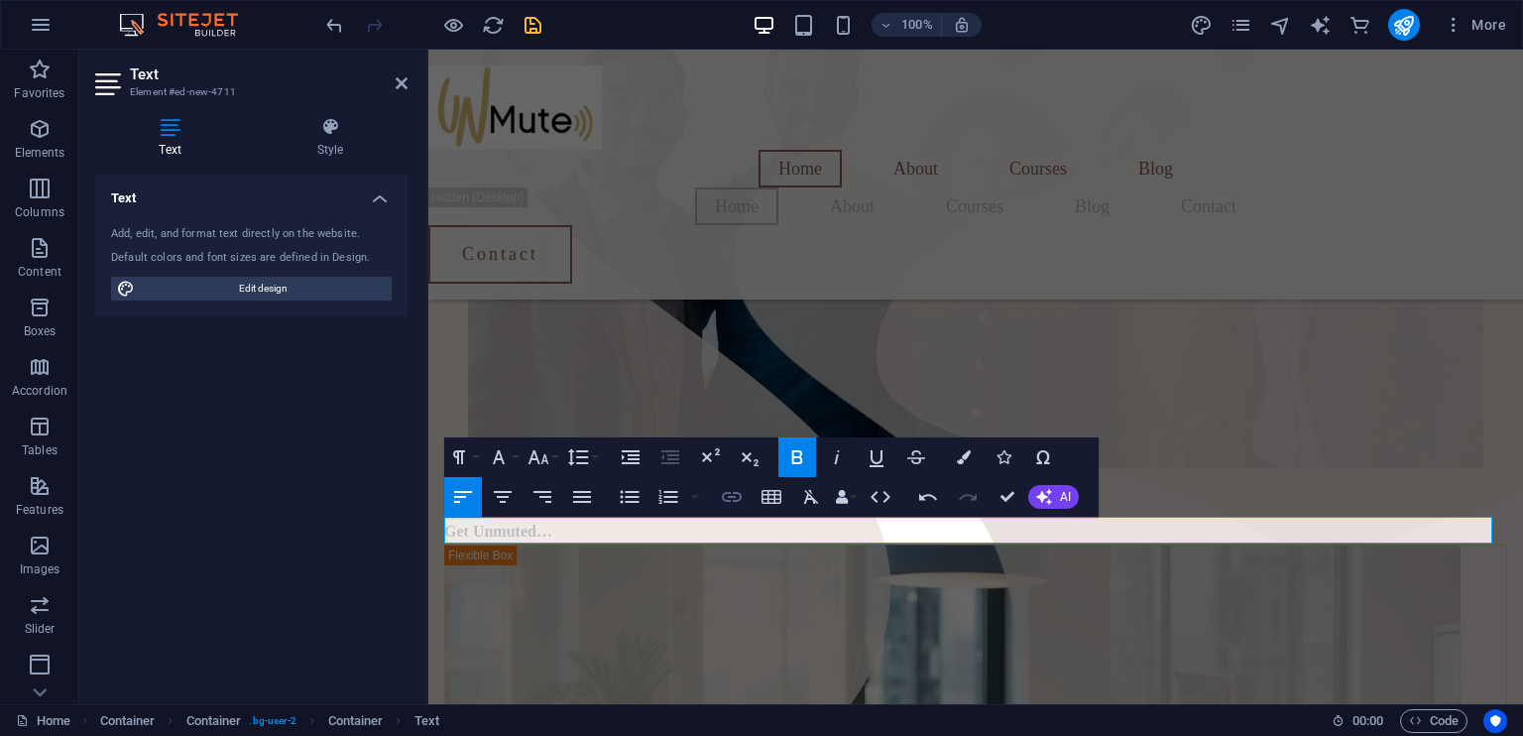
click at [734, 499] on icon "button" at bounding box center [732, 497] width 24 height 24
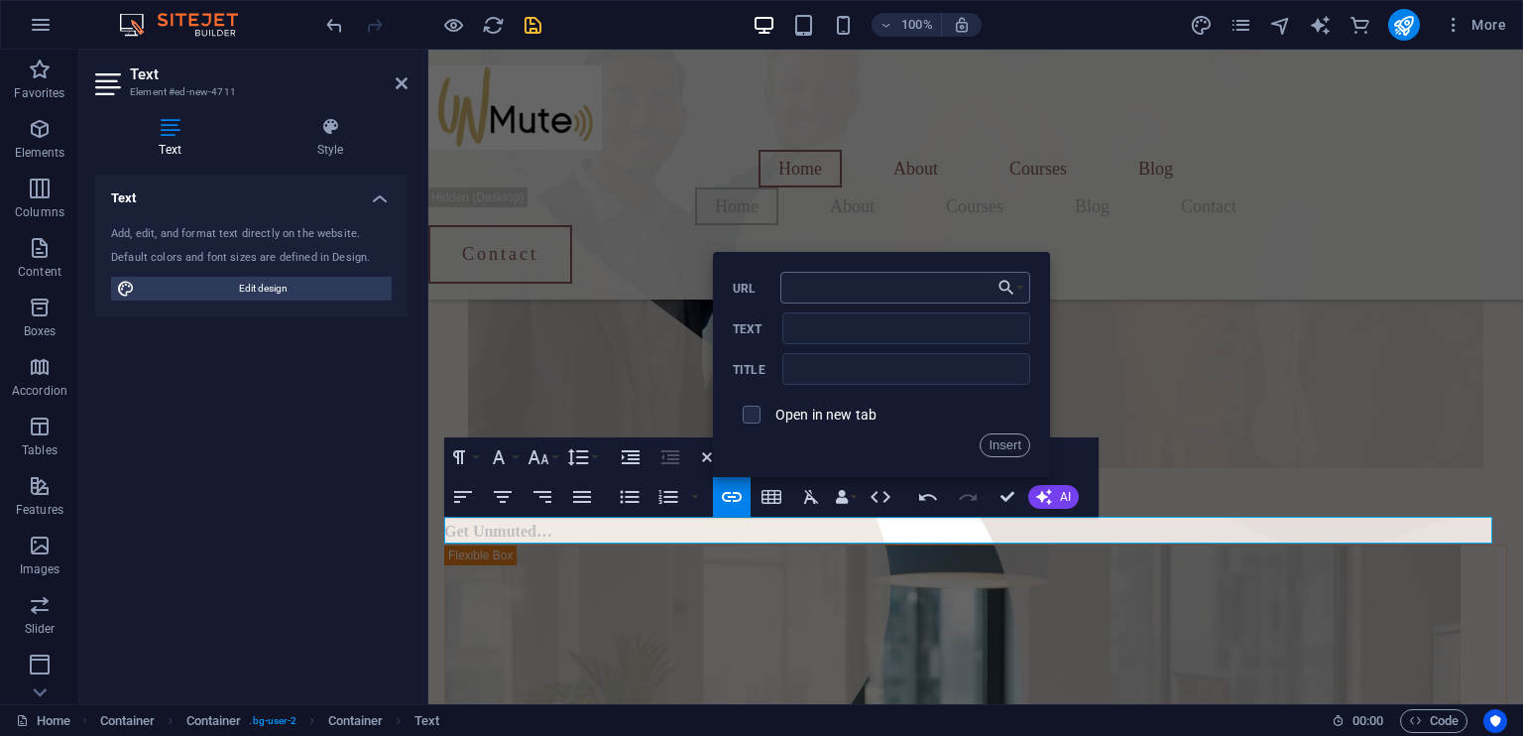
click at [874, 277] on input "URL" at bounding box center [905, 288] width 250 height 32
click at [918, 291] on input "URL" at bounding box center [905, 288] width 250 height 32
click at [928, 498] on icon "button" at bounding box center [928, 497] width 24 height 24
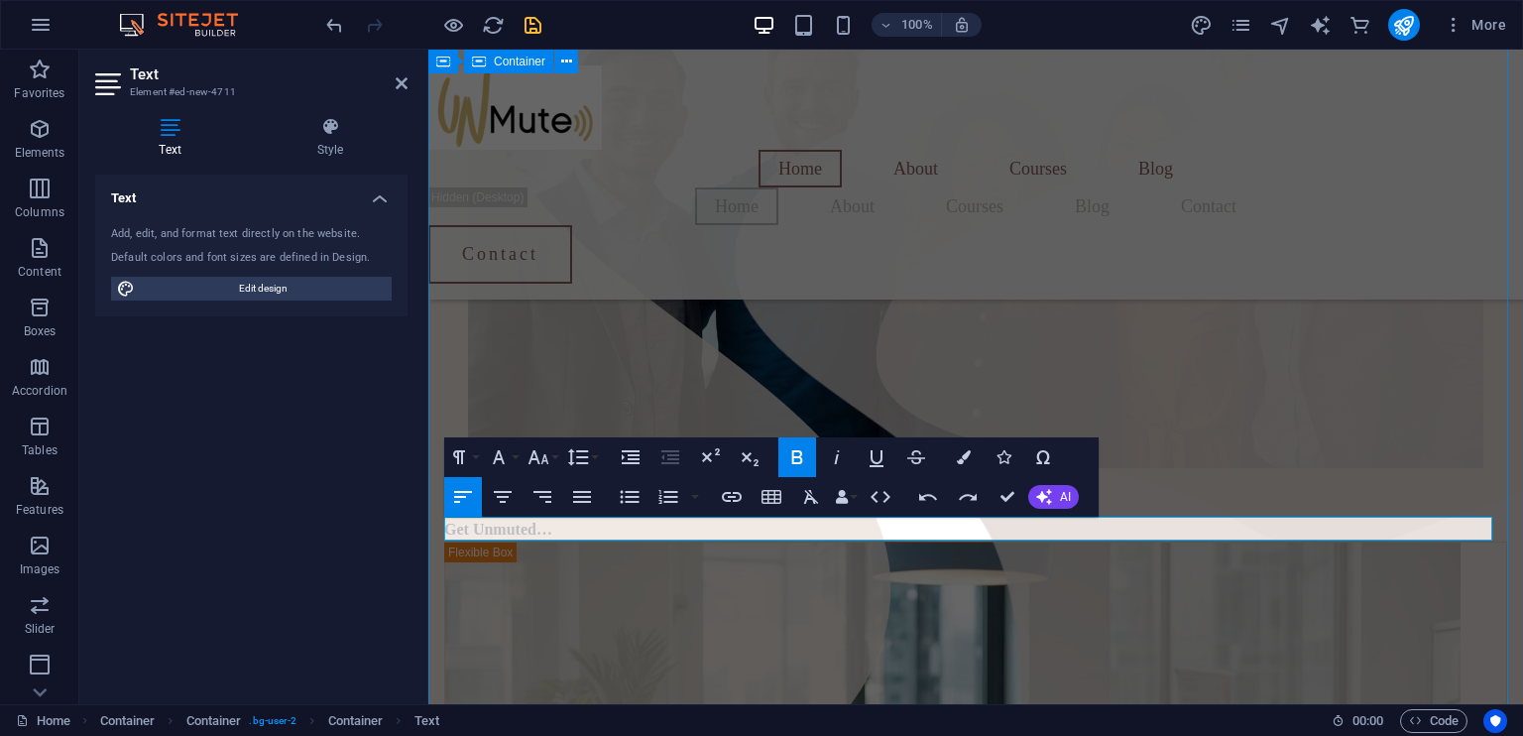
drag, startPoint x: 567, startPoint y: 530, endPoint x: 443, endPoint y: 530, distance: 123.9
click at [443, 530] on div "Home About Courses Blog Home About Courses Blog Contact Contact Menu Welcome to…" at bounding box center [975, 478] width 1094 height 2209
click at [335, 132] on icon at bounding box center [330, 127] width 155 height 20
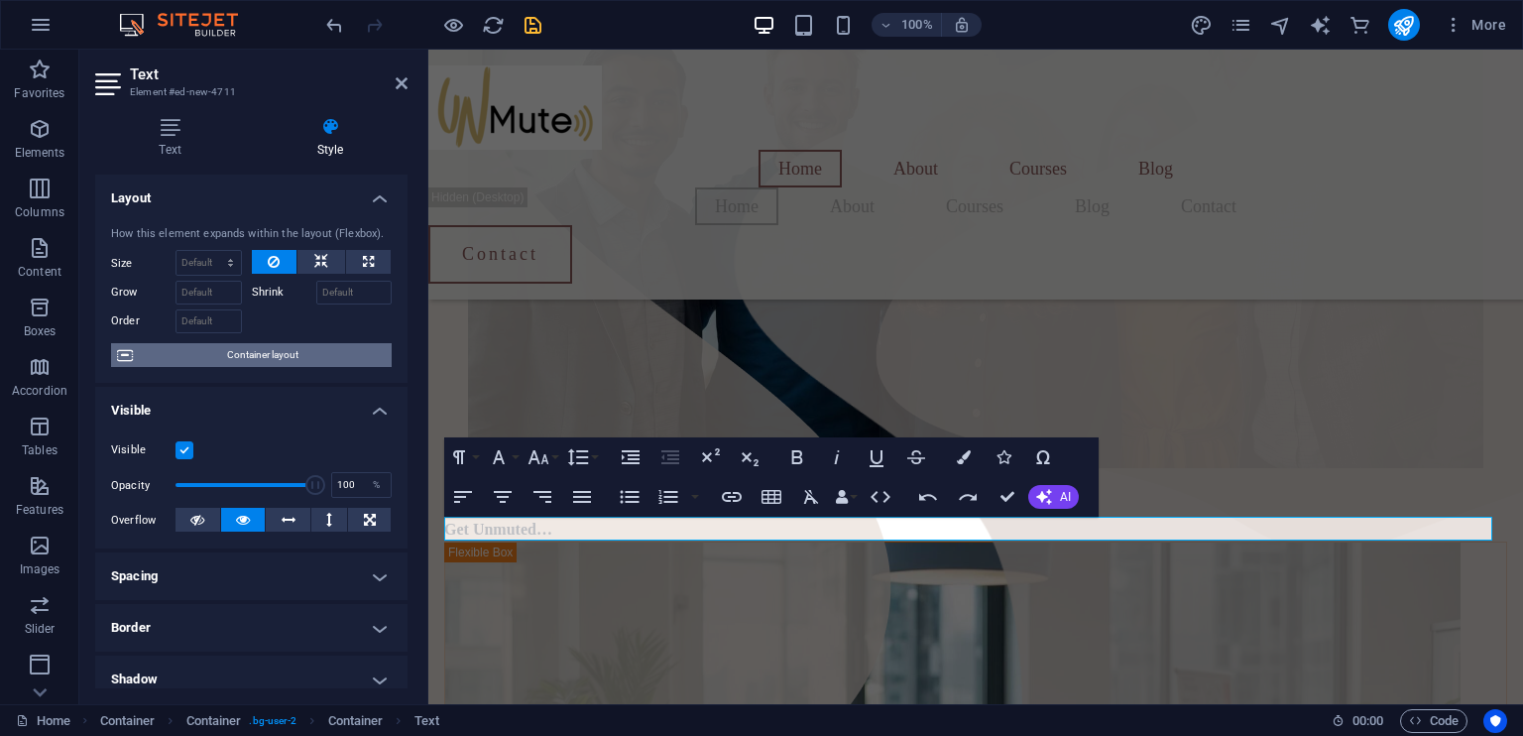
click at [276, 355] on span "Container layout" at bounding box center [262, 355] width 247 height 24
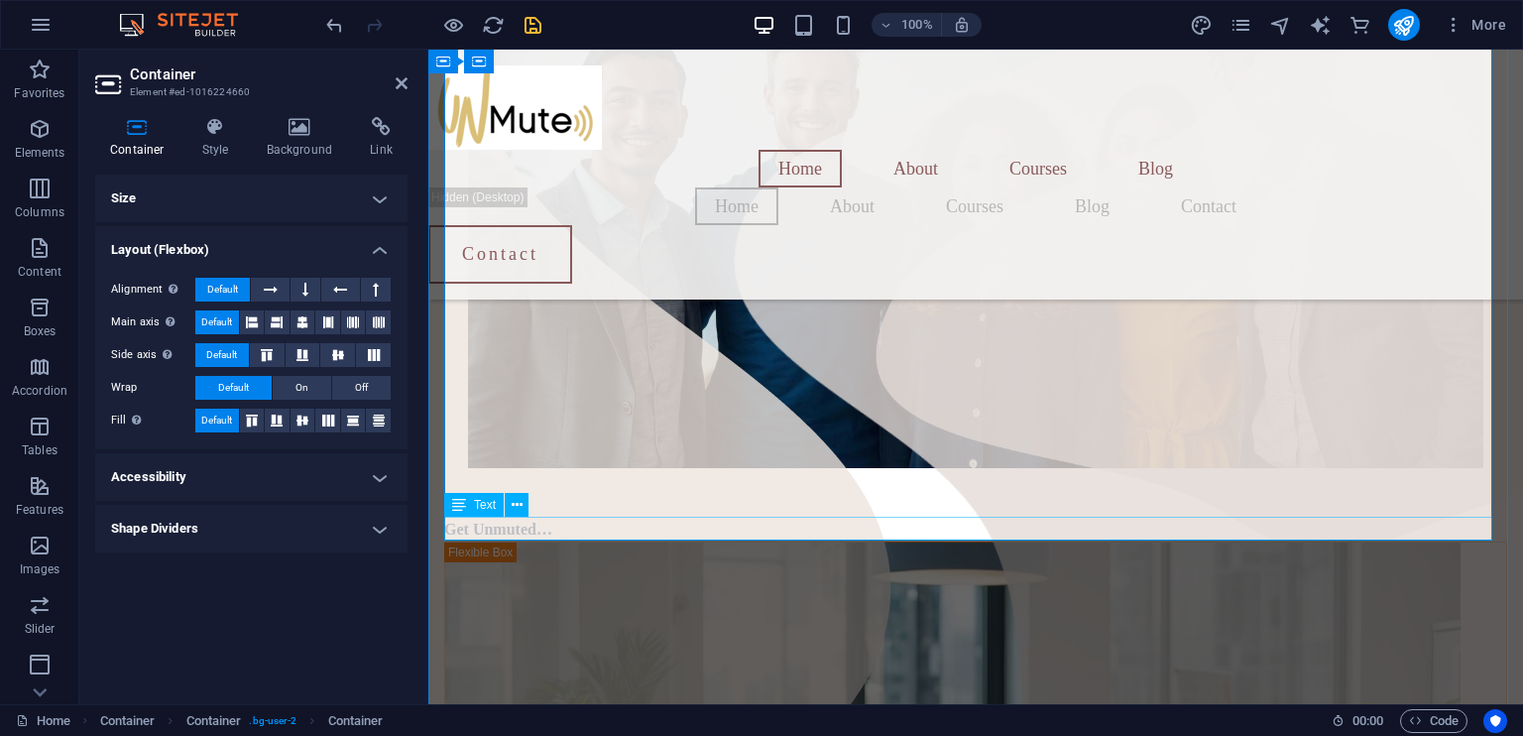
click at [523, 525] on div "Get Unmuted…" at bounding box center [975, 529] width 1063 height 24
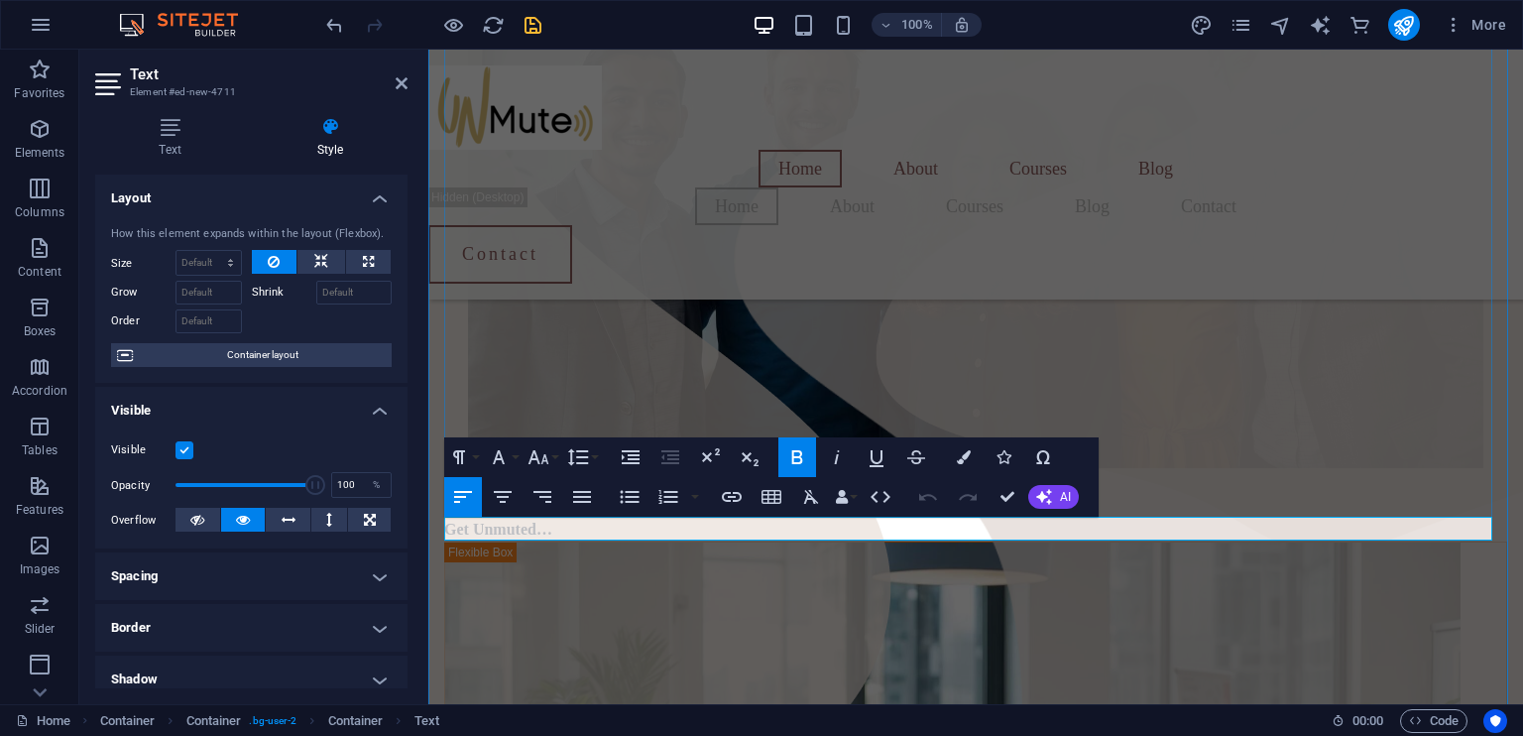
click at [523, 525] on strong "Get Unmuted…" at bounding box center [498, 528] width 108 height 17
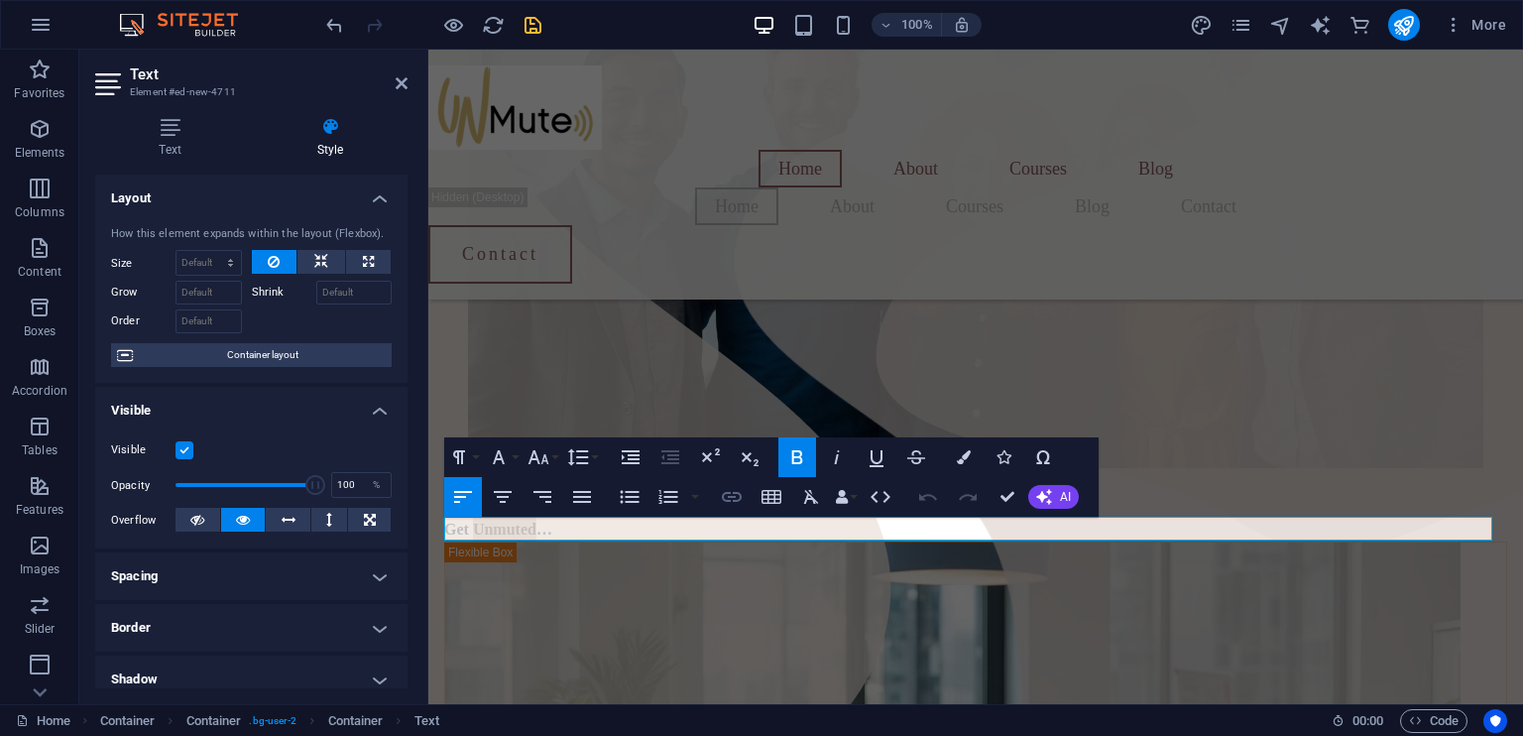
click at [732, 495] on icon "button" at bounding box center [732, 497] width 24 height 24
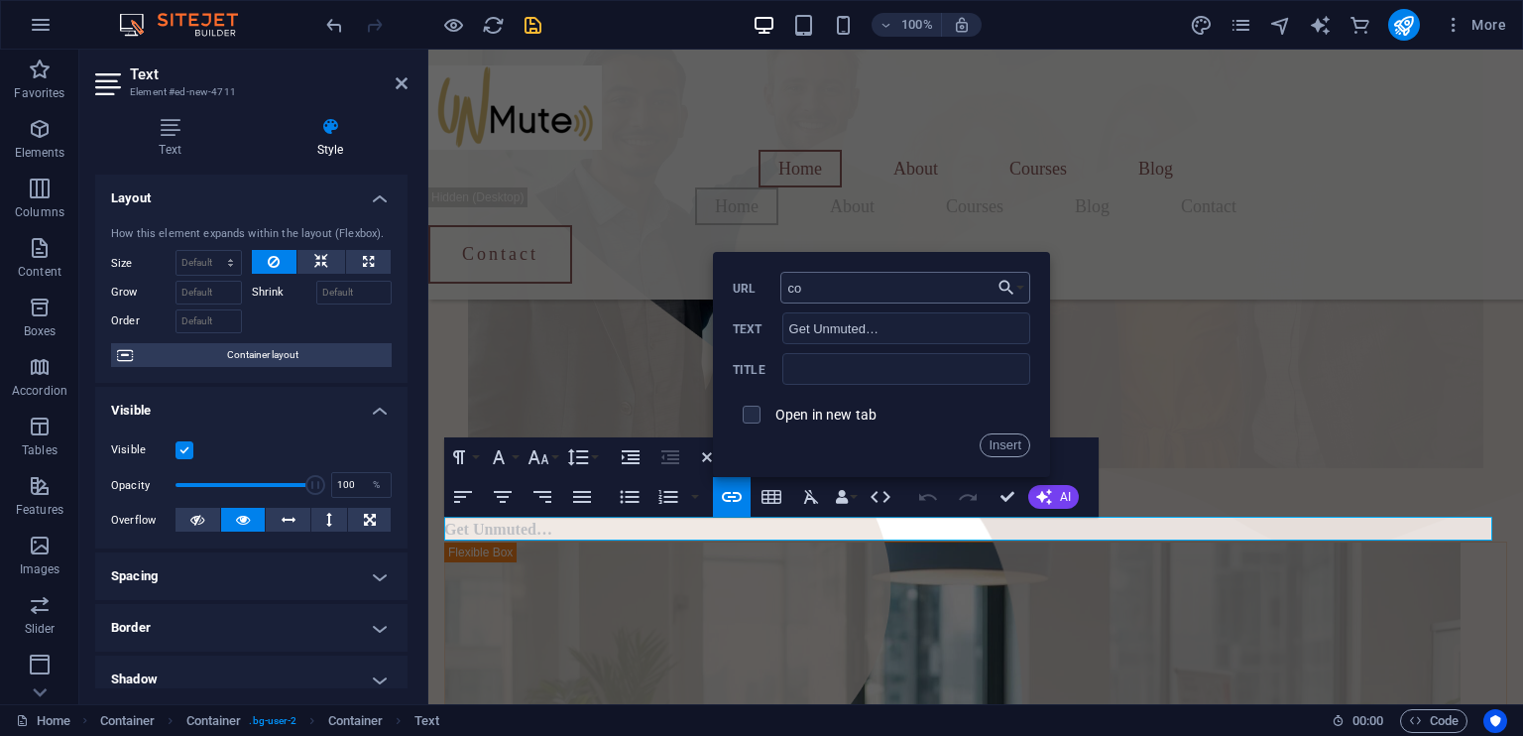
type input "c"
click at [339, 33] on icon "undo" at bounding box center [334, 25] width 23 height 23
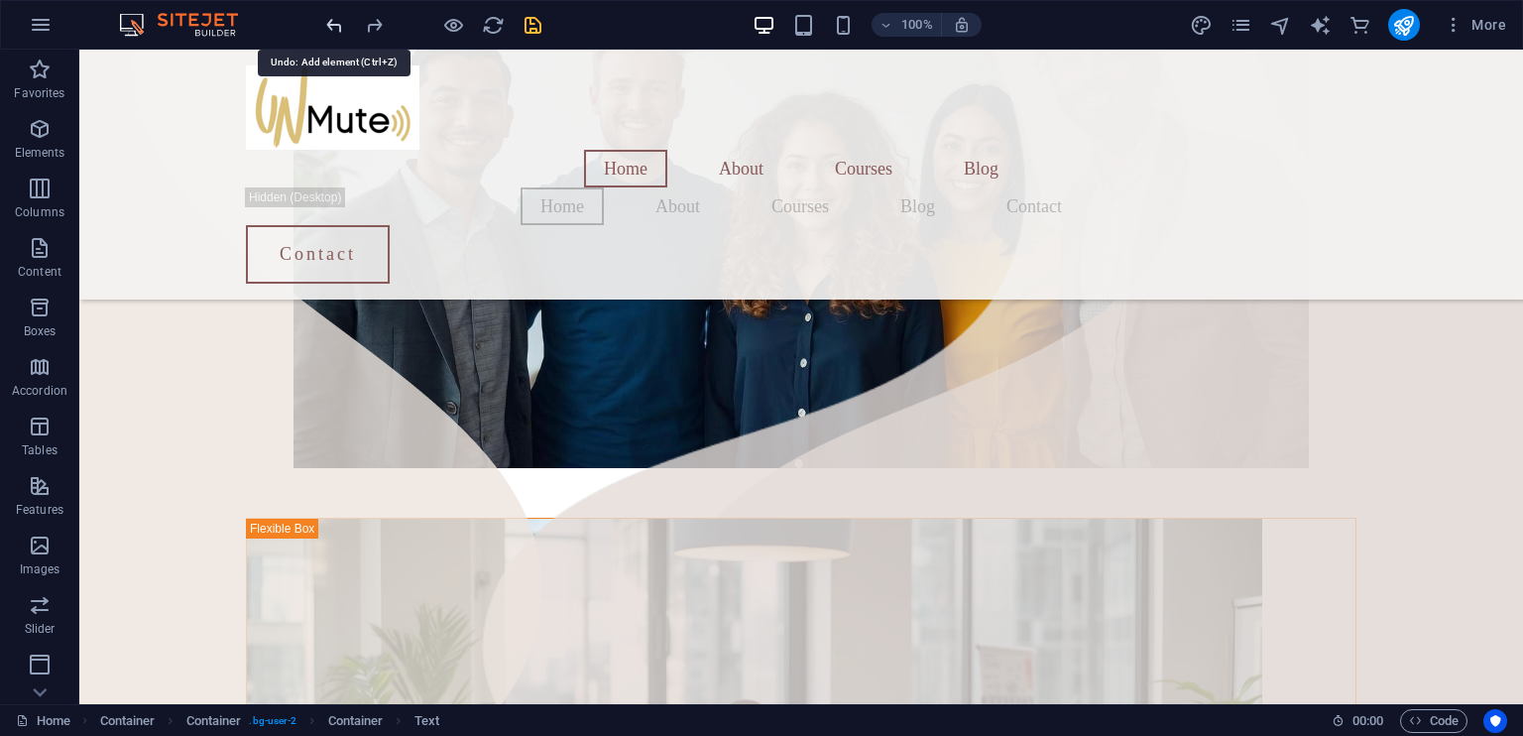
scroll to position [674, 0]
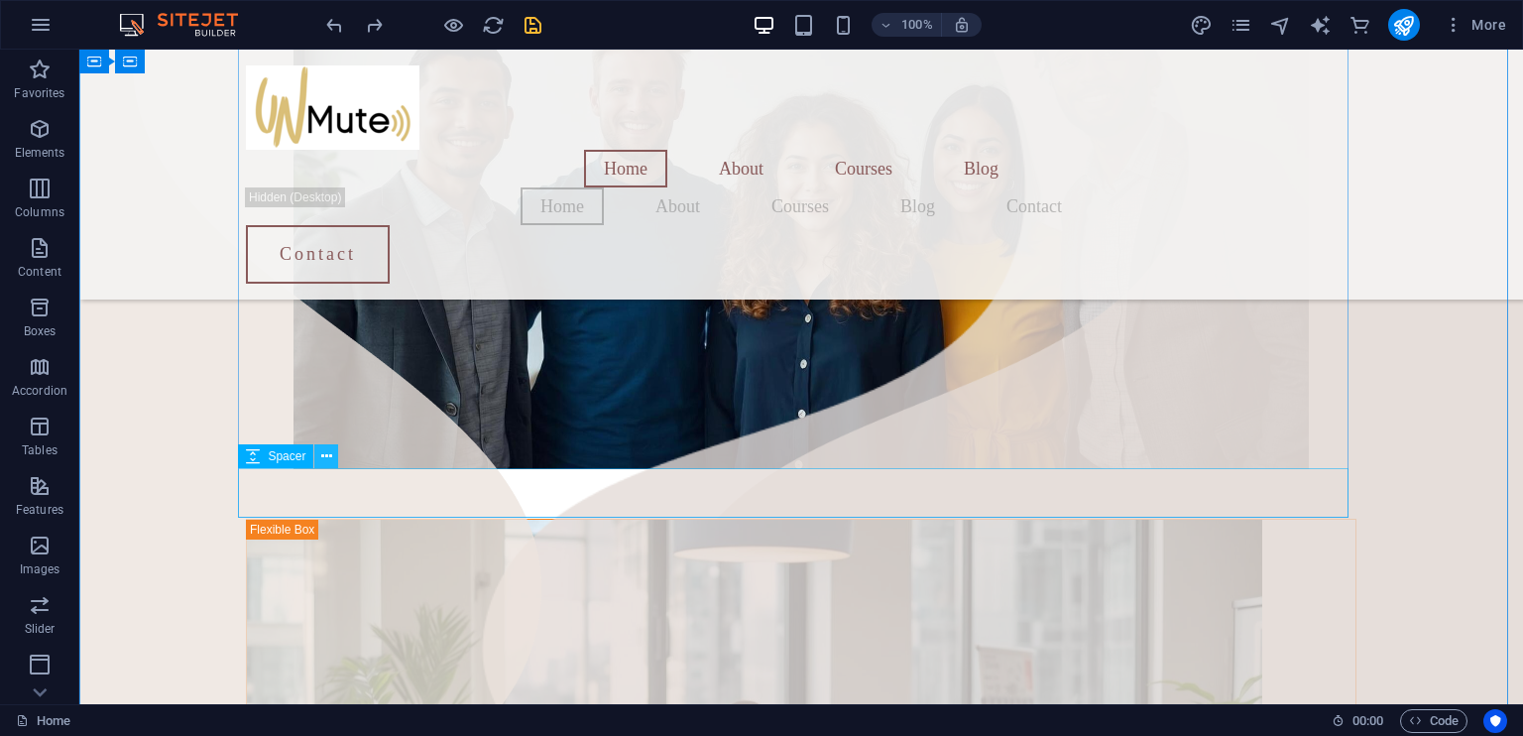
click at [326, 453] on icon at bounding box center [326, 456] width 11 height 21
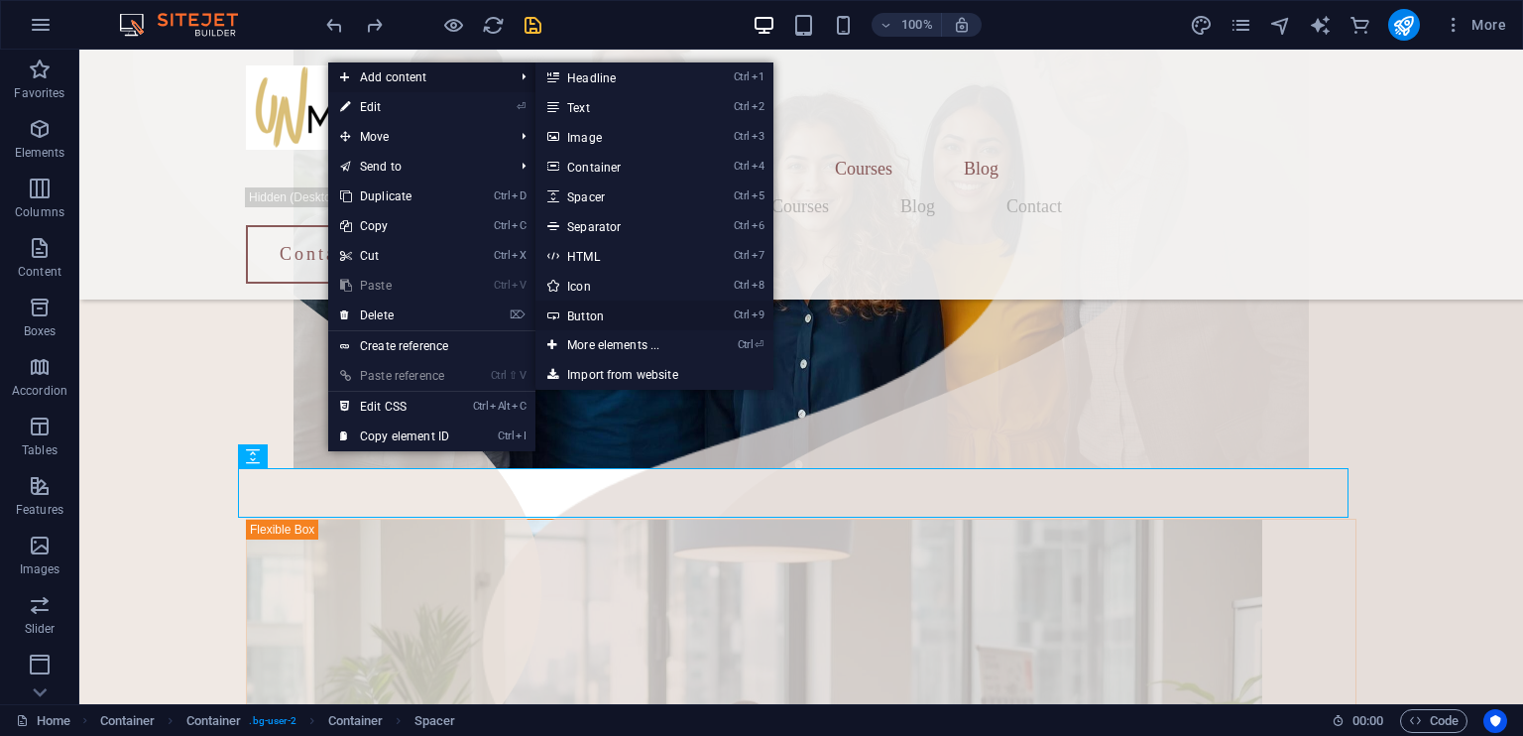
click at [590, 316] on link "Ctrl 9 Button" at bounding box center [617, 315] width 164 height 30
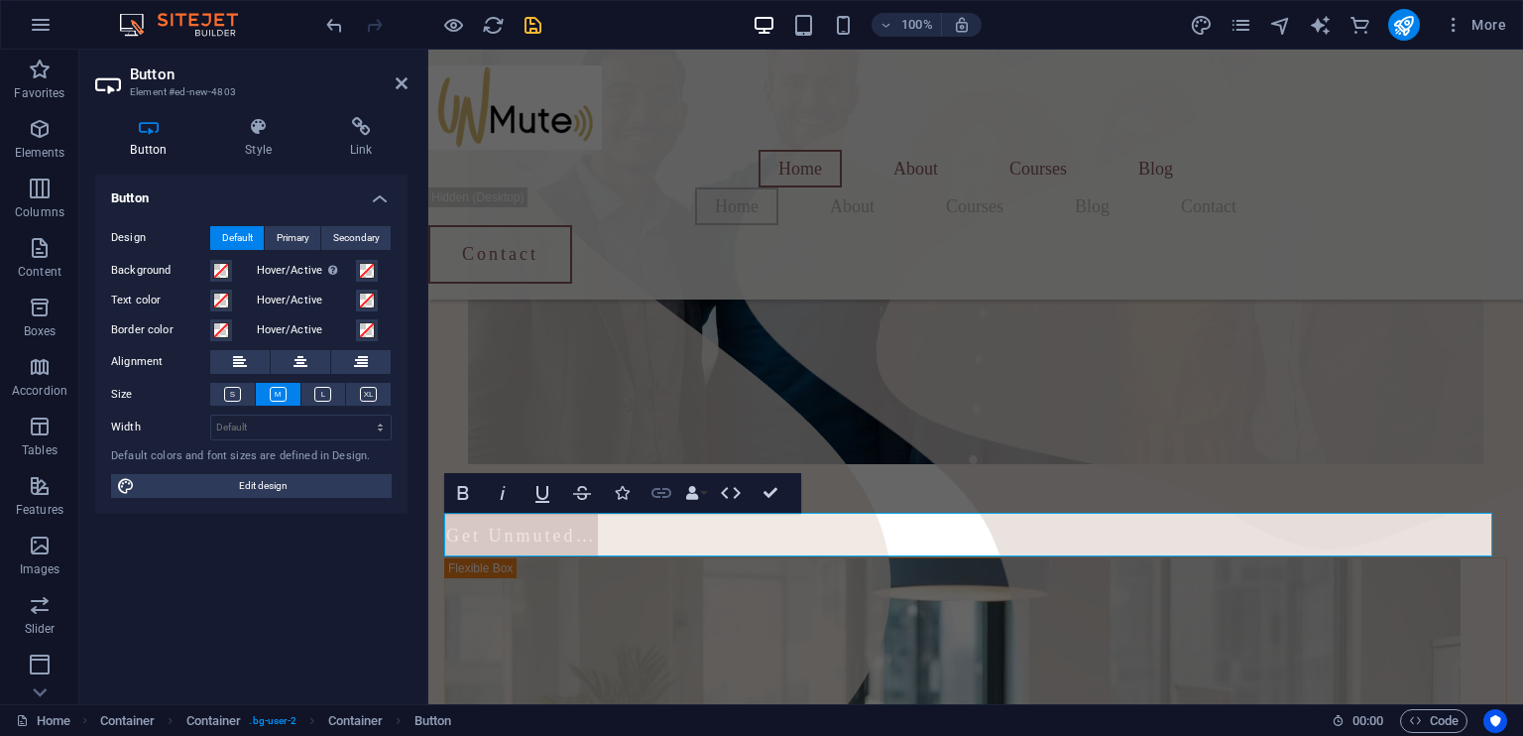
click at [659, 487] on icon "button" at bounding box center [661, 493] width 24 height 24
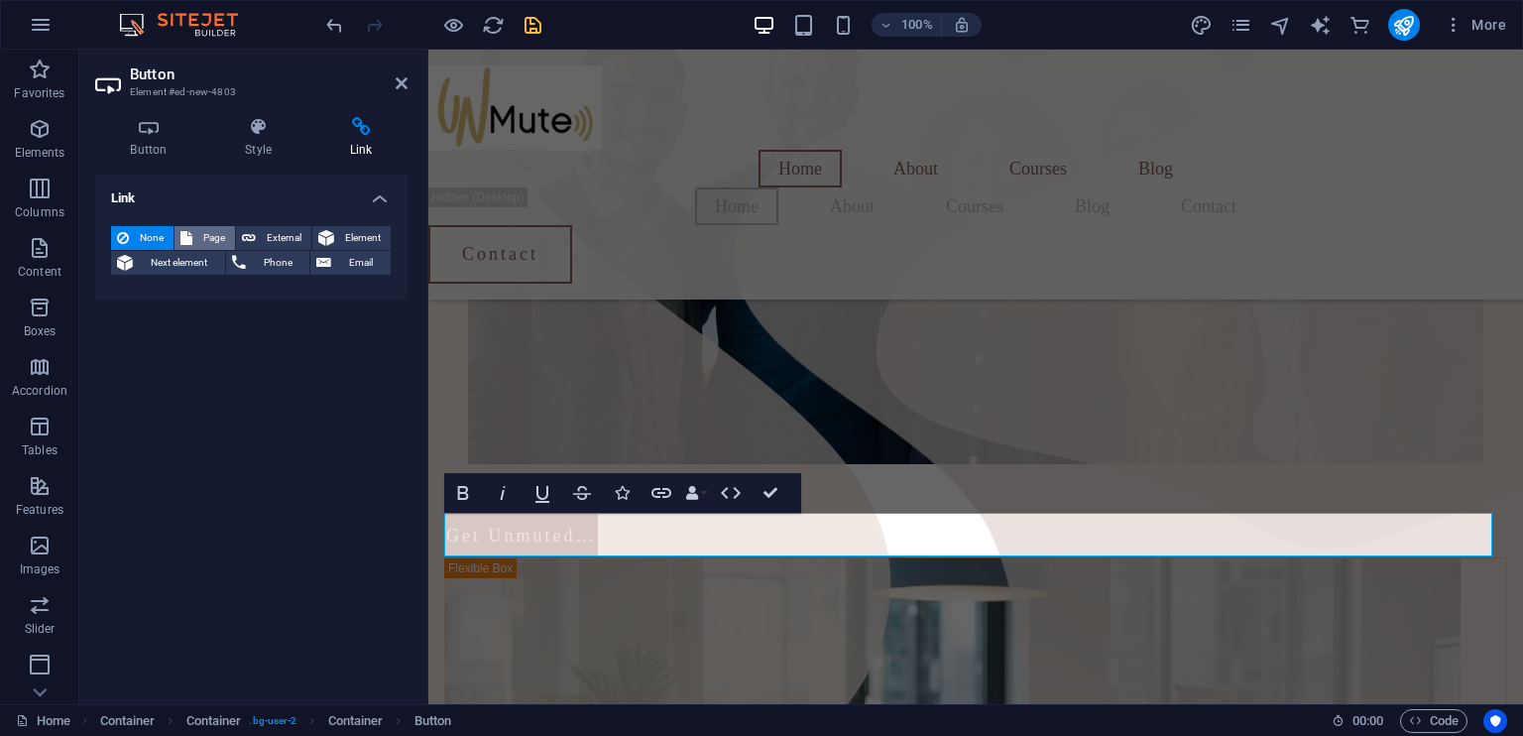
click at [211, 237] on span "Page" at bounding box center [213, 238] width 31 height 24
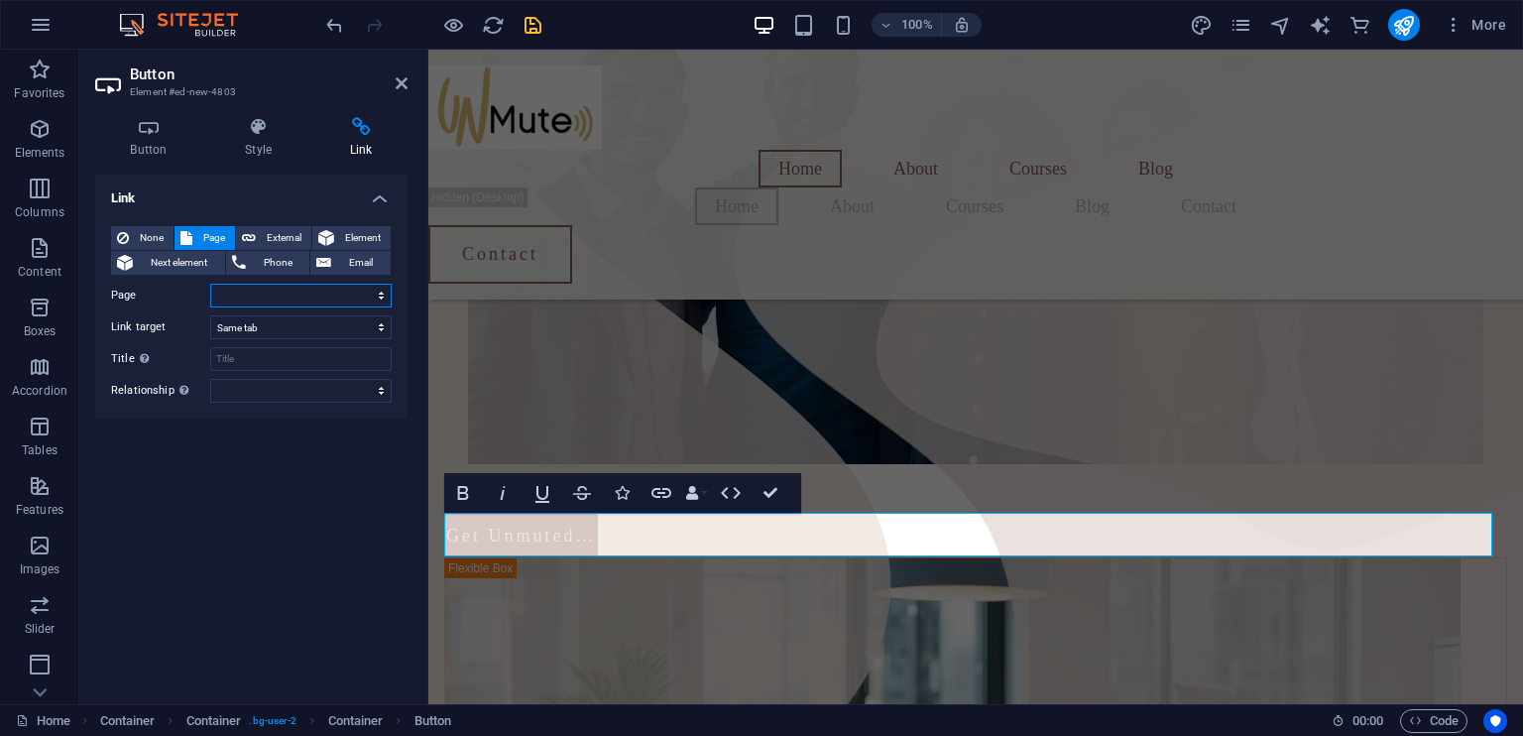
click at [265, 296] on select "Home About Courses Blog Contact Legal Notice Privacy" at bounding box center [300, 296] width 181 height 24
select select "4"
click at [210, 284] on select "Home About Courses Blog Contact Legal Notice Privacy" at bounding box center [300, 296] width 181 height 24
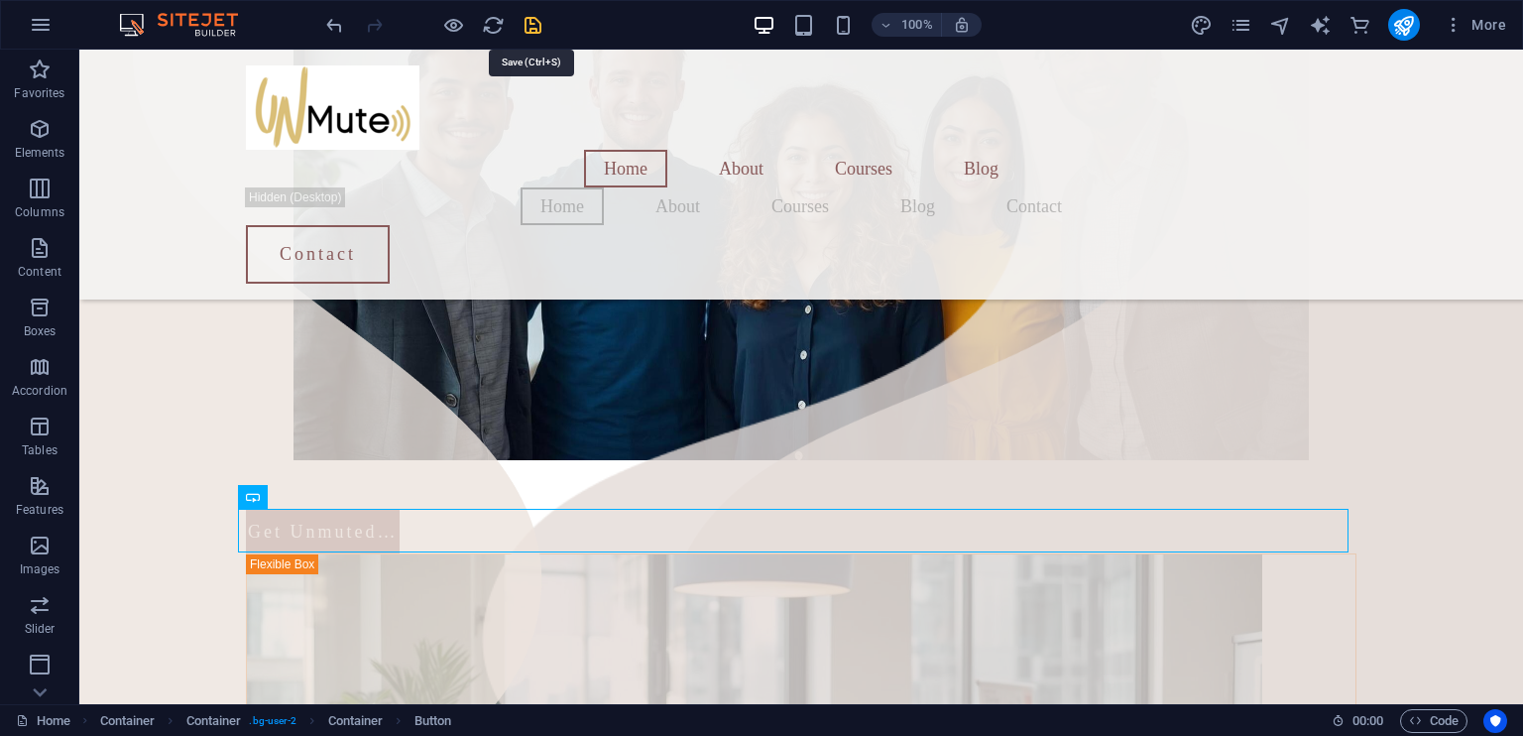
click at [539, 23] on icon "save" at bounding box center [532, 25] width 23 height 23
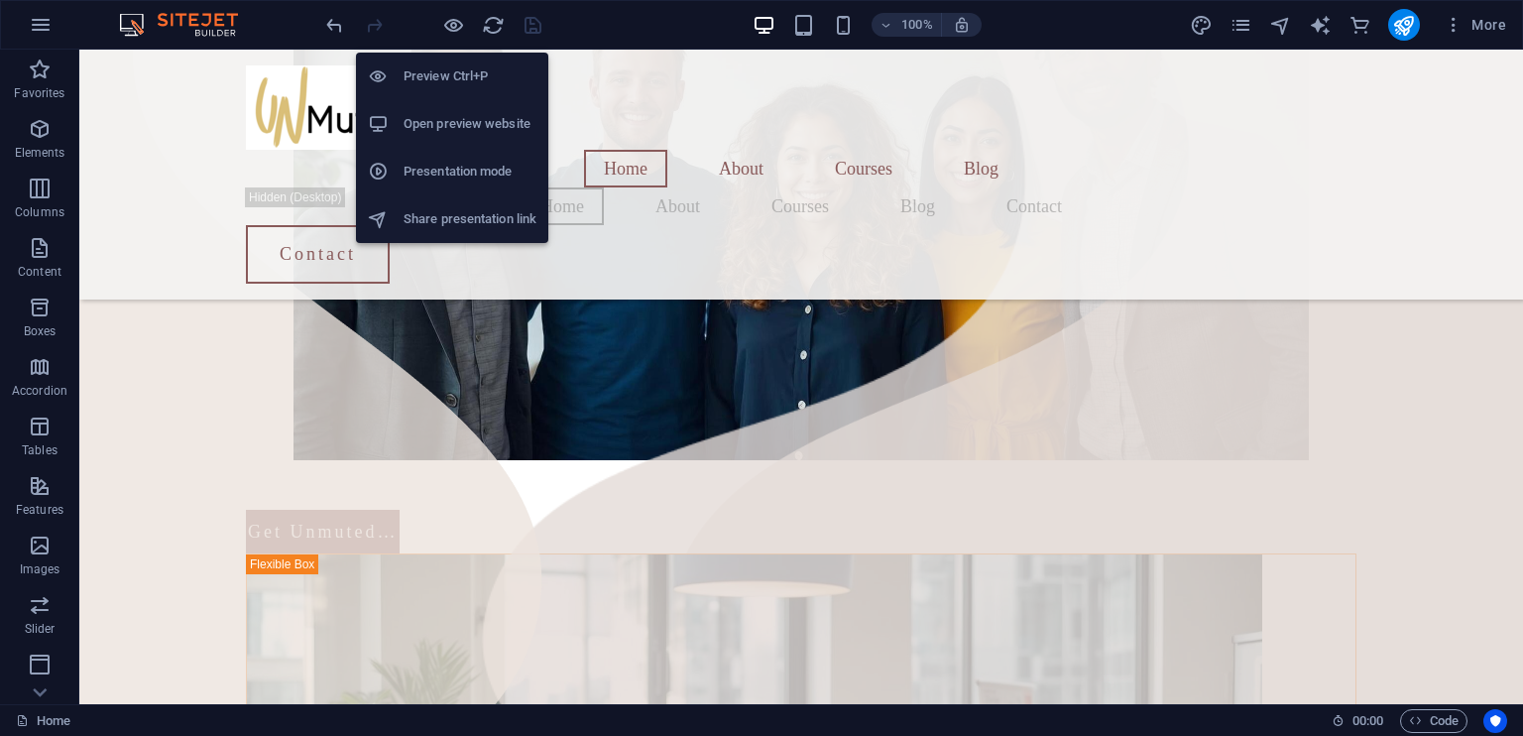
click at [461, 122] on h6 "Open preview website" at bounding box center [469, 124] width 133 height 24
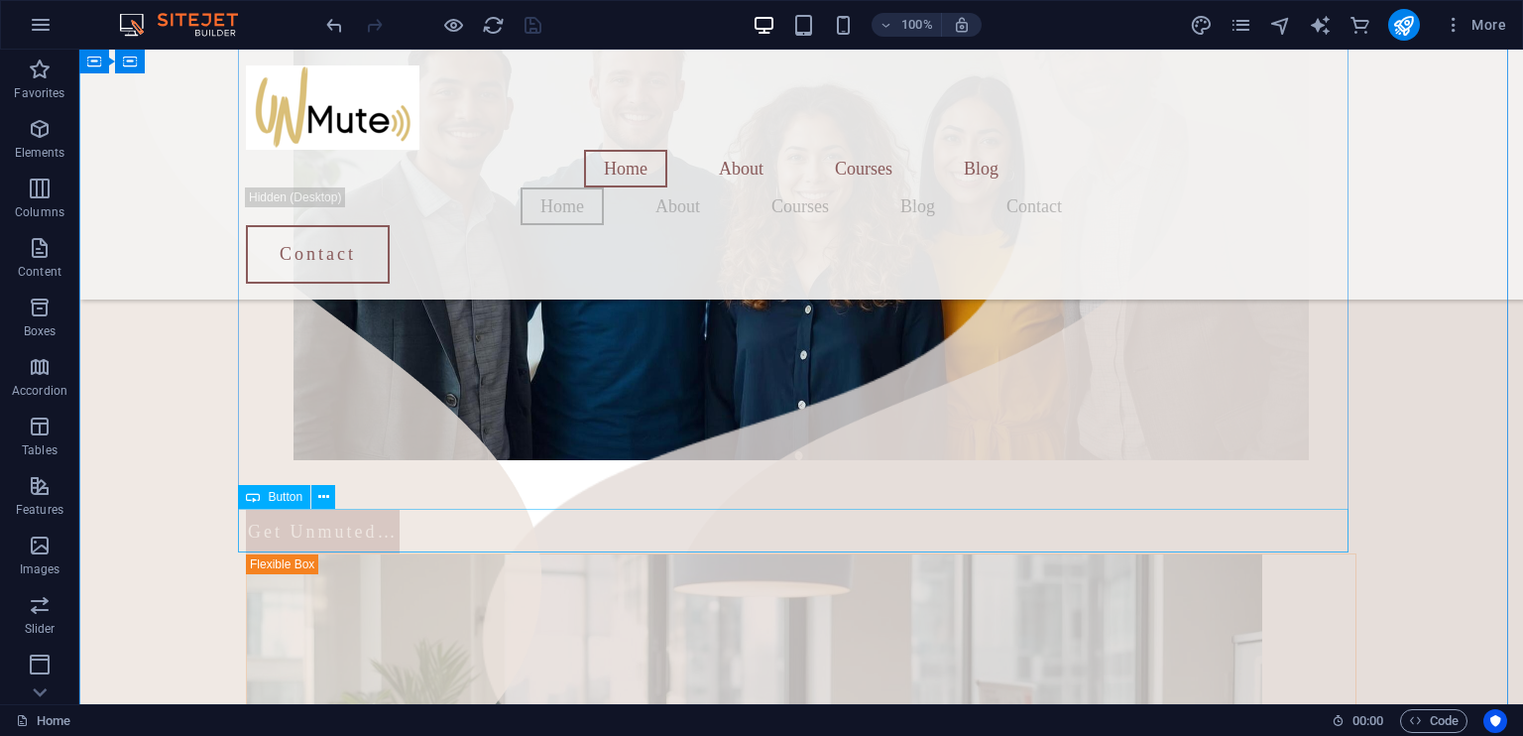
click at [461, 511] on div "Get Unmuted…" at bounding box center [801, 532] width 1110 height 44
click at [325, 494] on icon at bounding box center [323, 497] width 11 height 21
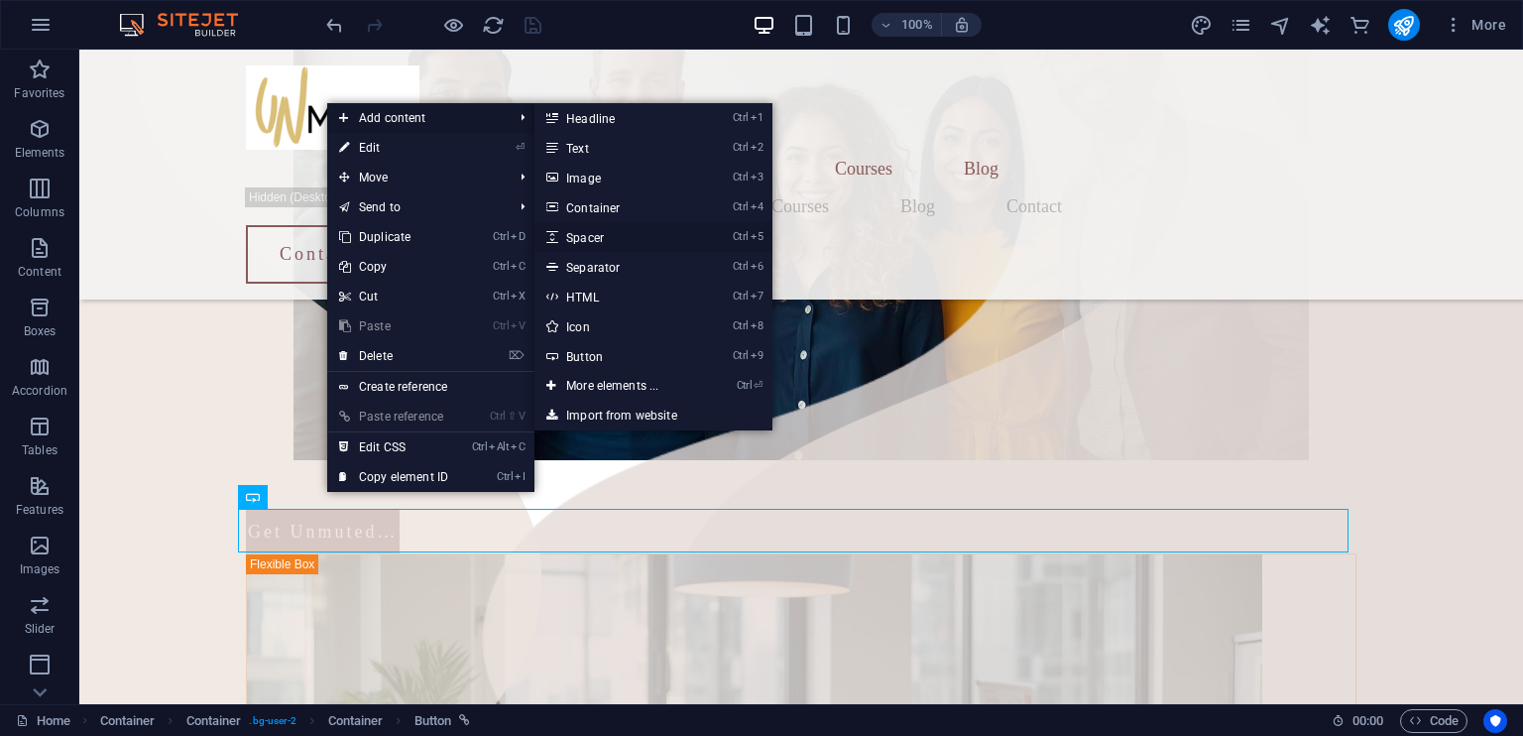
click at [595, 238] on link "Ctrl 5 Spacer" at bounding box center [616, 237] width 164 height 30
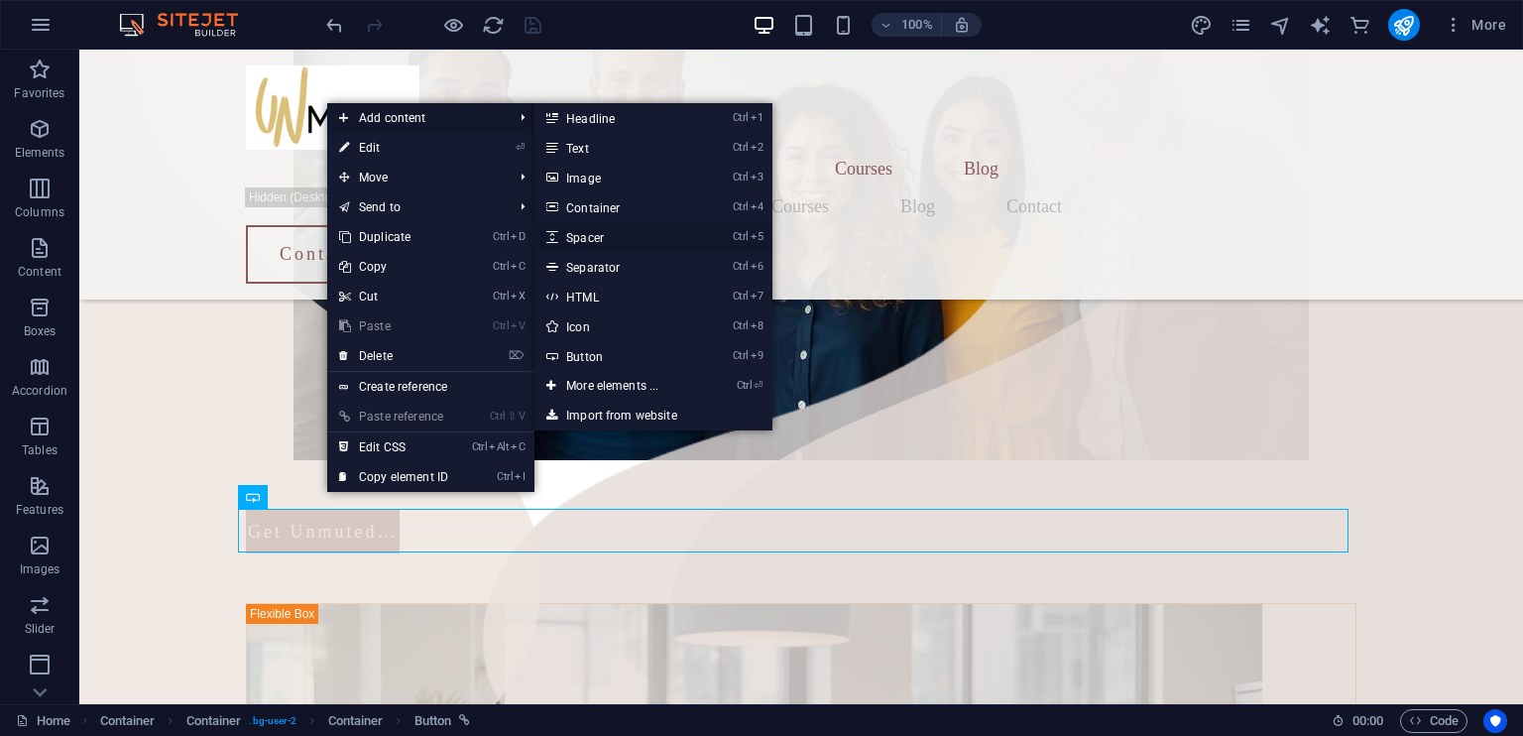
scroll to position [690, 0]
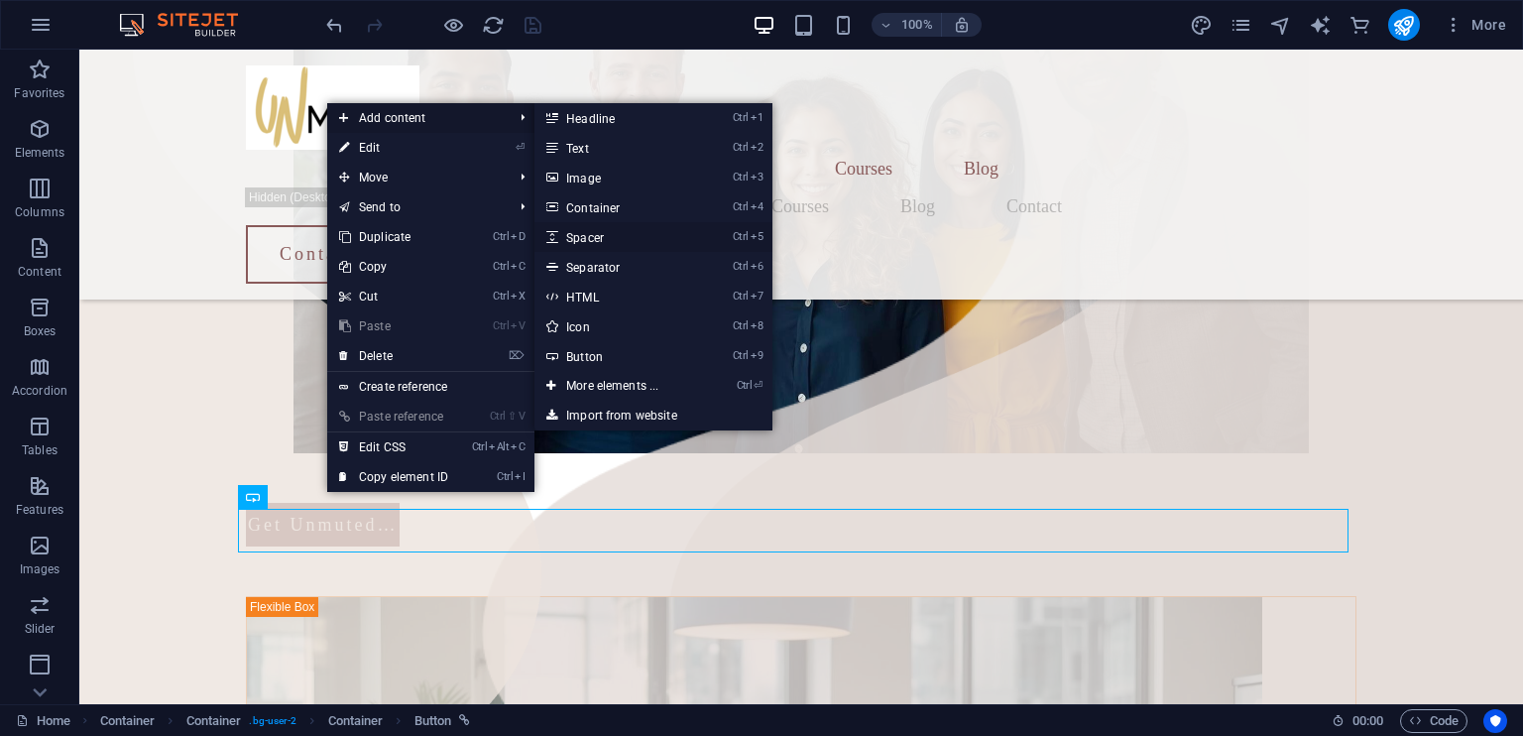
select select "px"
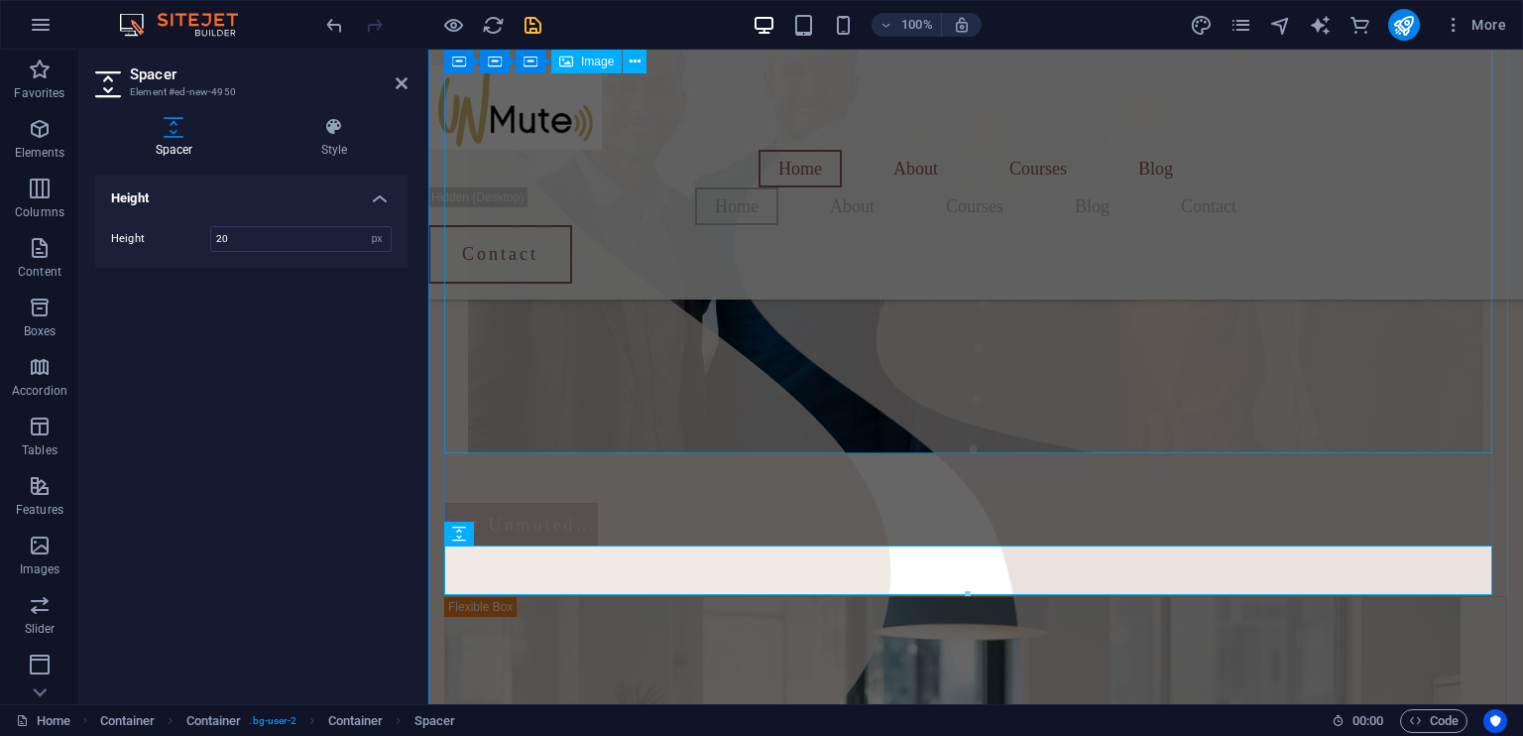
type input "20"
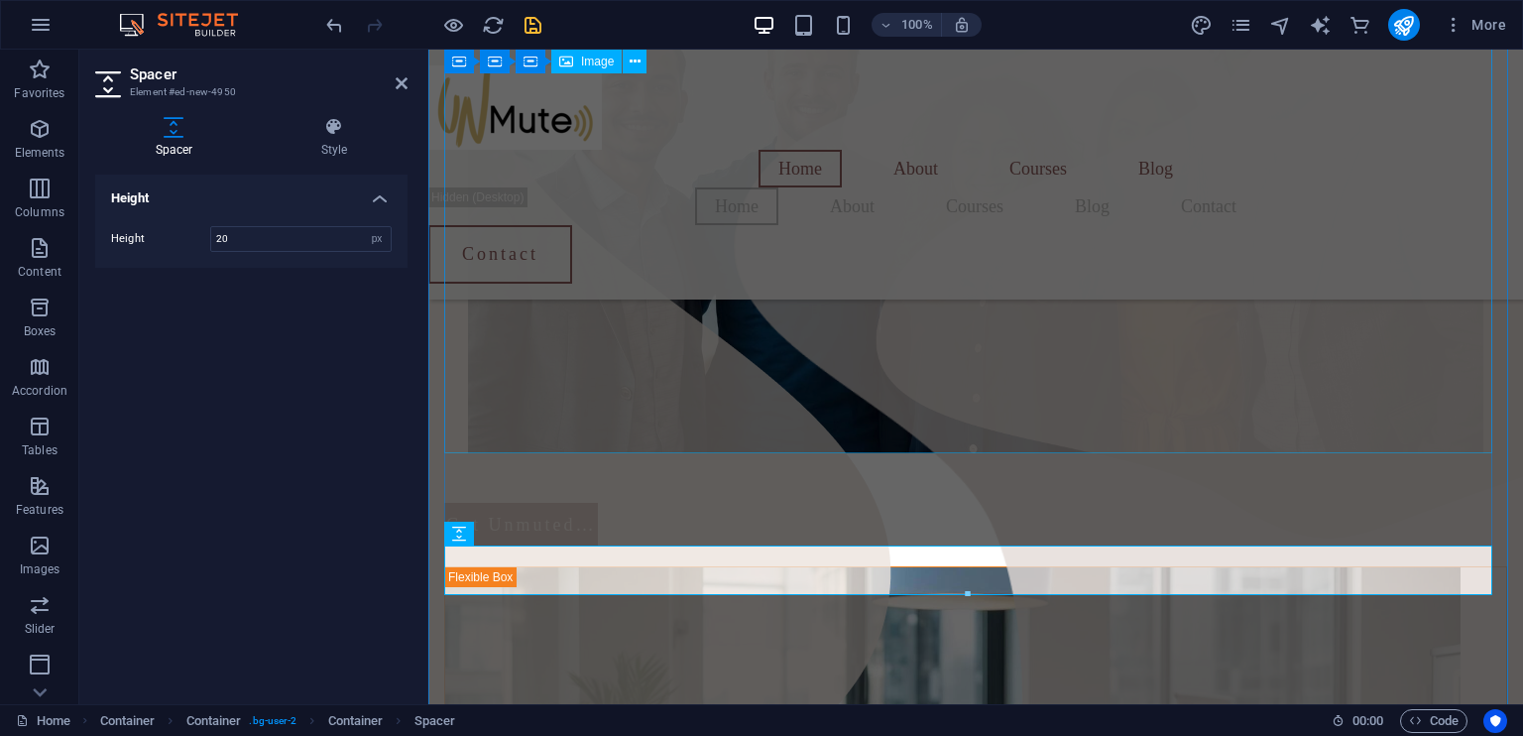
scroll to position [683, 0]
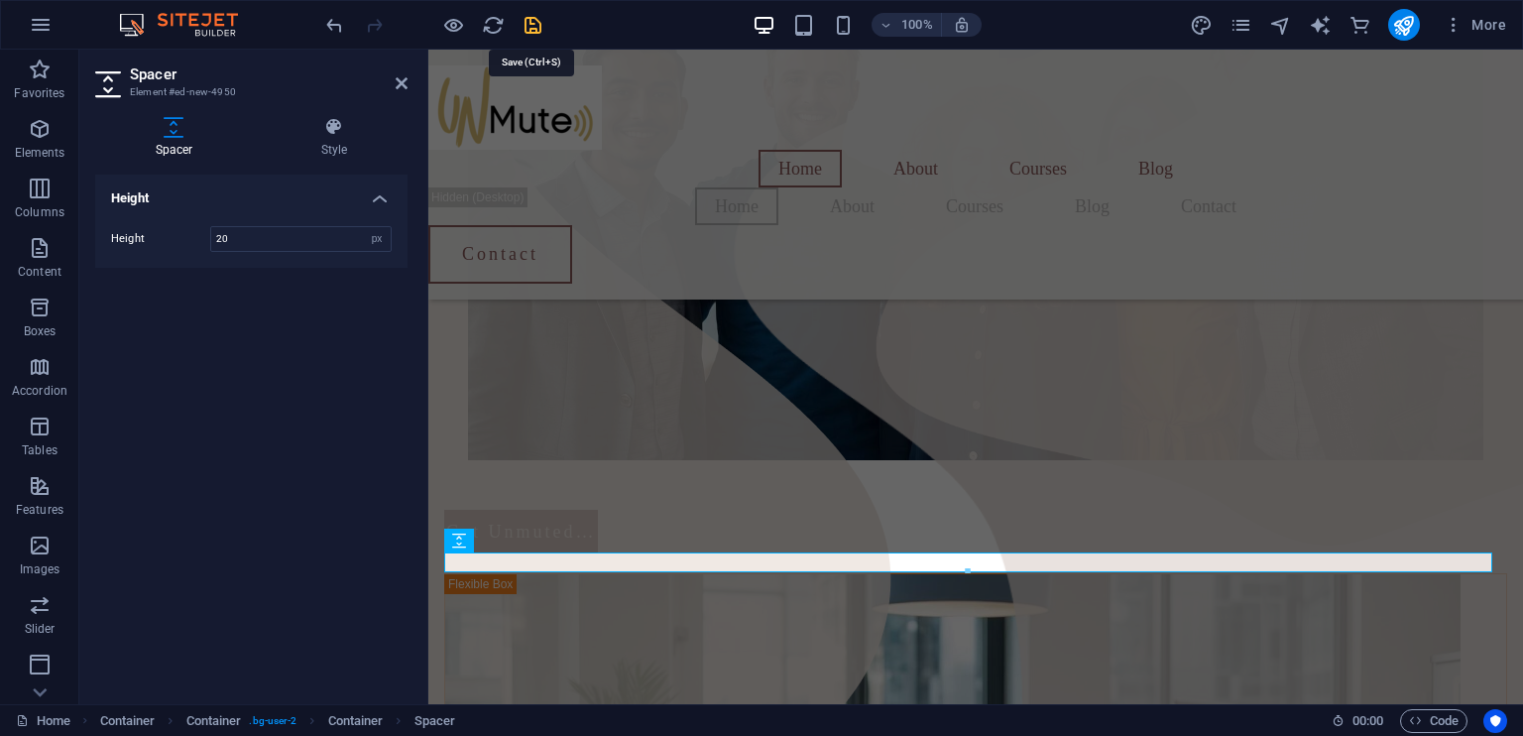
click at [535, 25] on icon "save" at bounding box center [532, 25] width 23 height 23
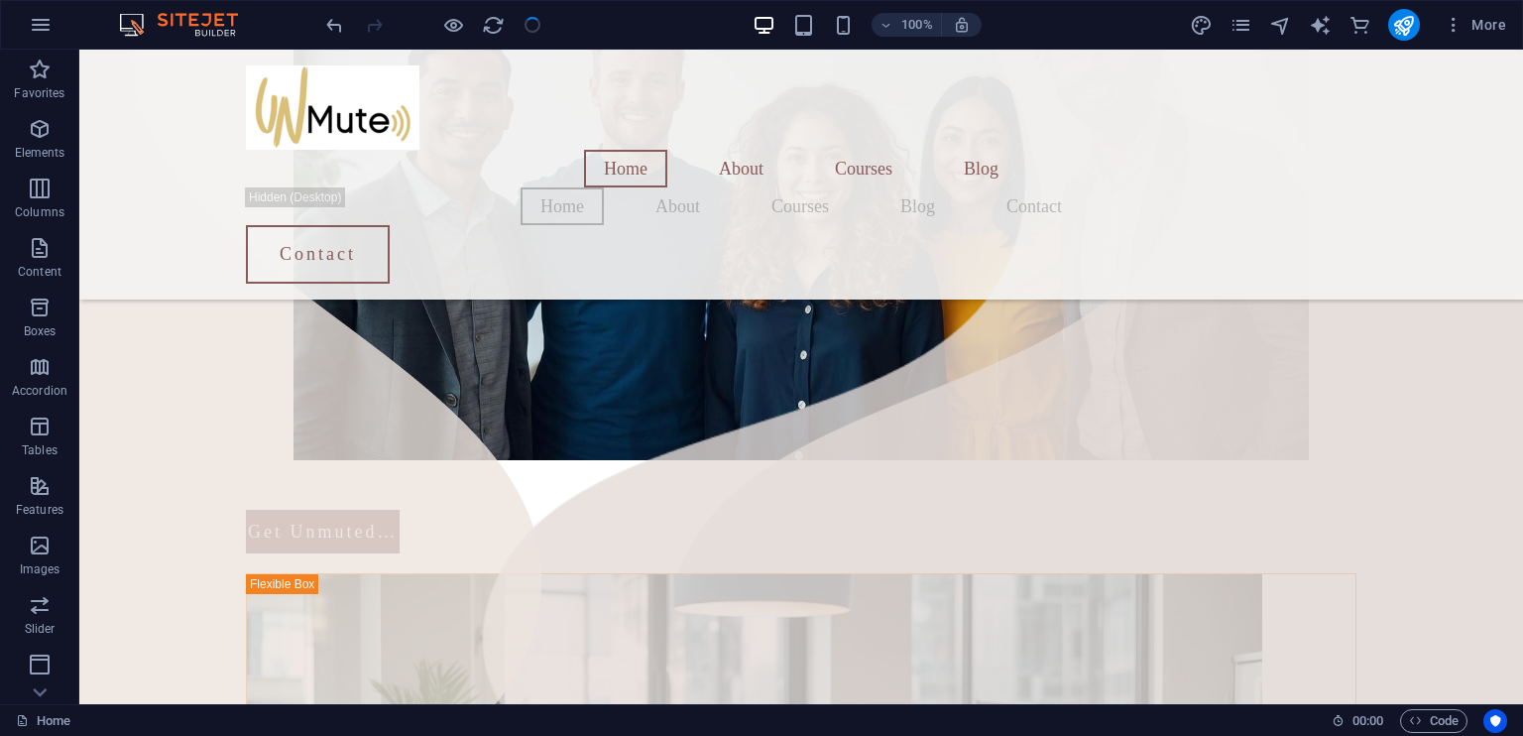
scroll to position [687, 0]
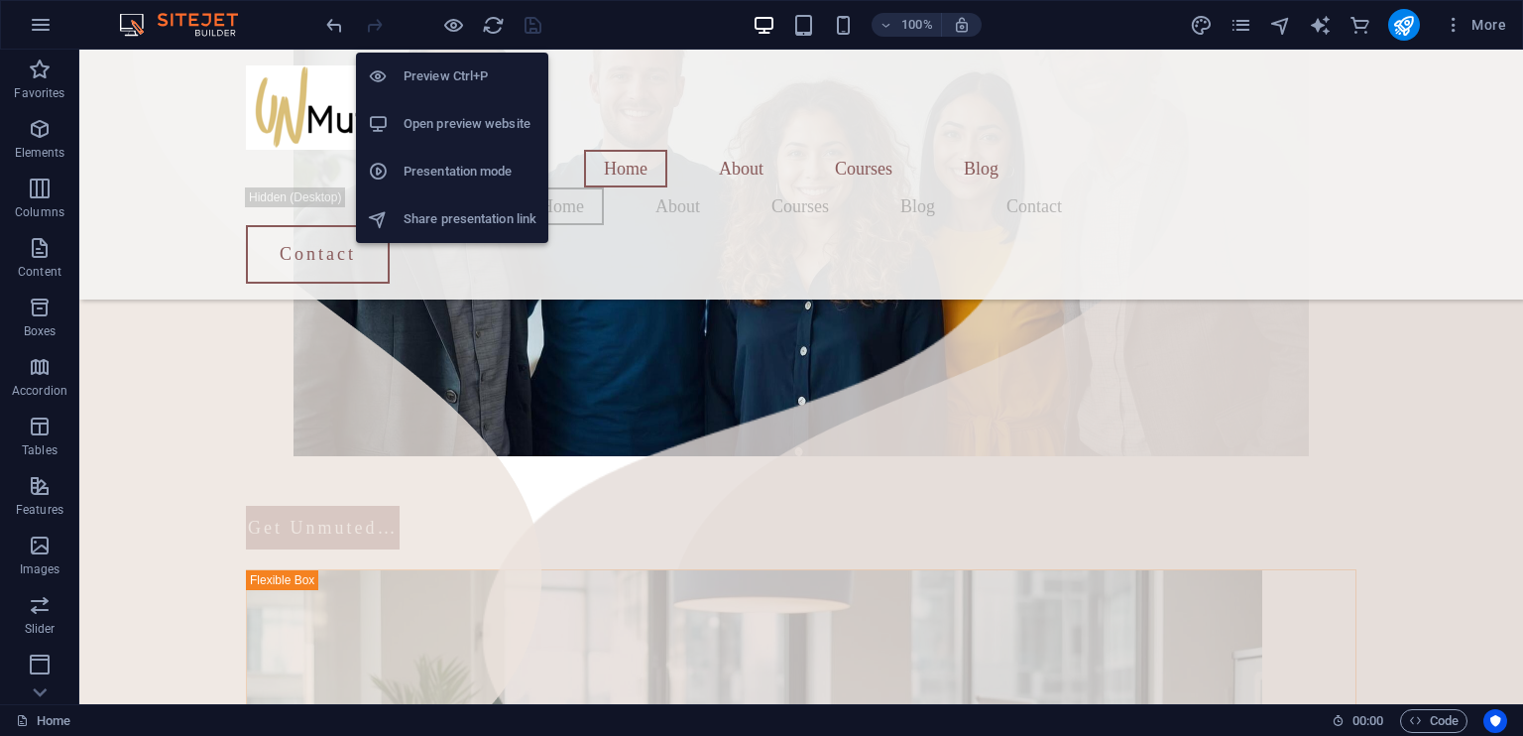
click at [450, 119] on h6 "Open preview website" at bounding box center [469, 124] width 133 height 24
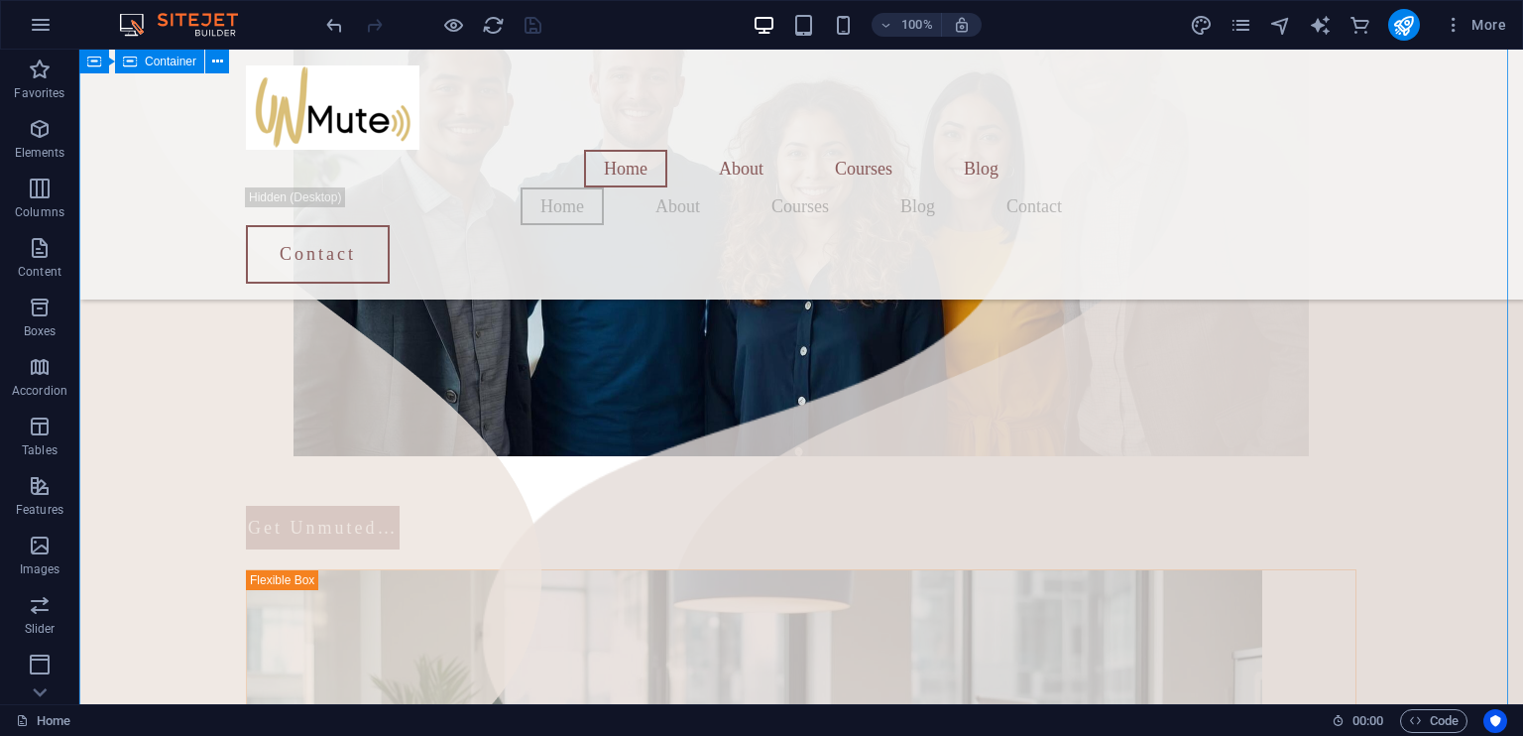
click at [217, 473] on div "Home About Courses Blog Home About Courses Blog Contact Contact Menu Welcome to…" at bounding box center [800, 487] width 1443 height 2248
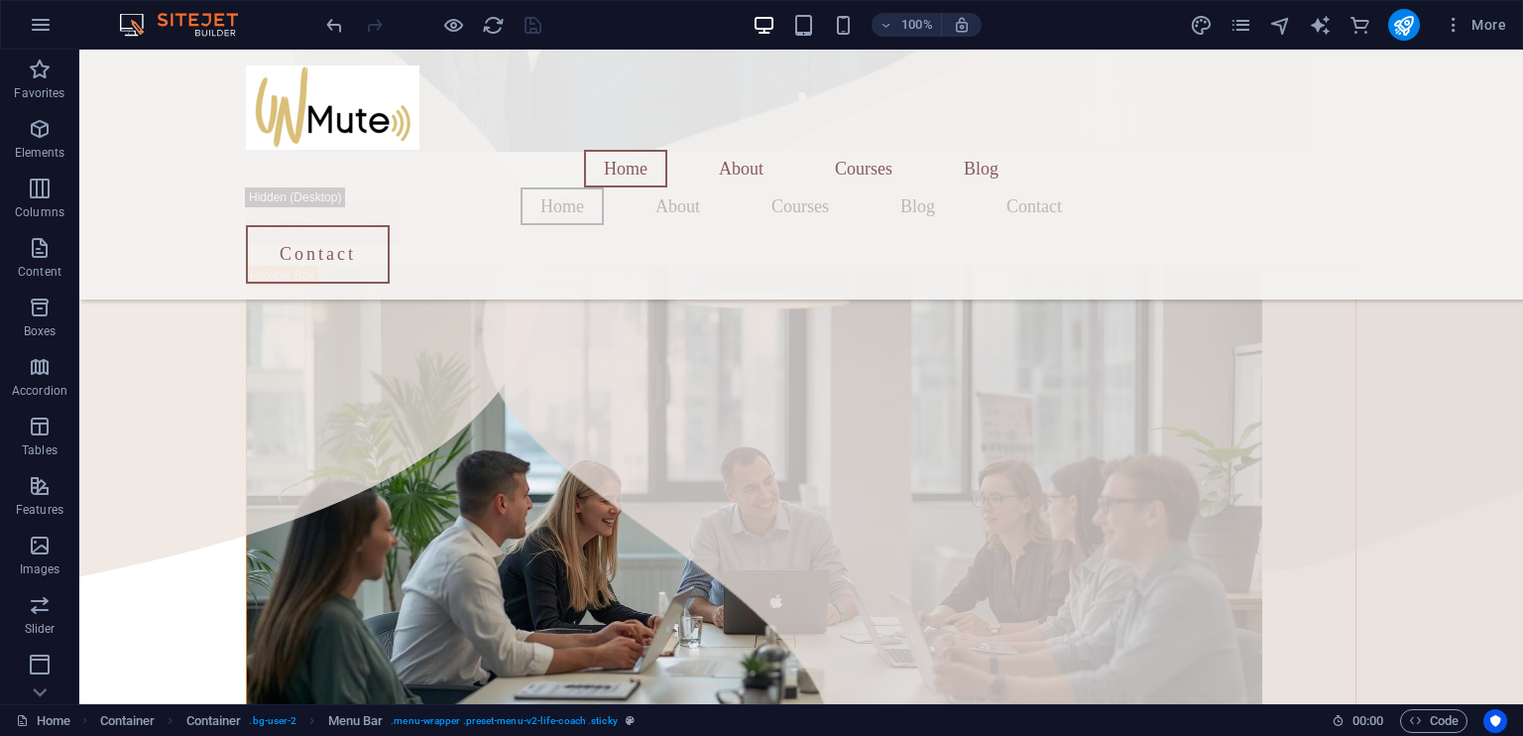
scroll to position [1023, 0]
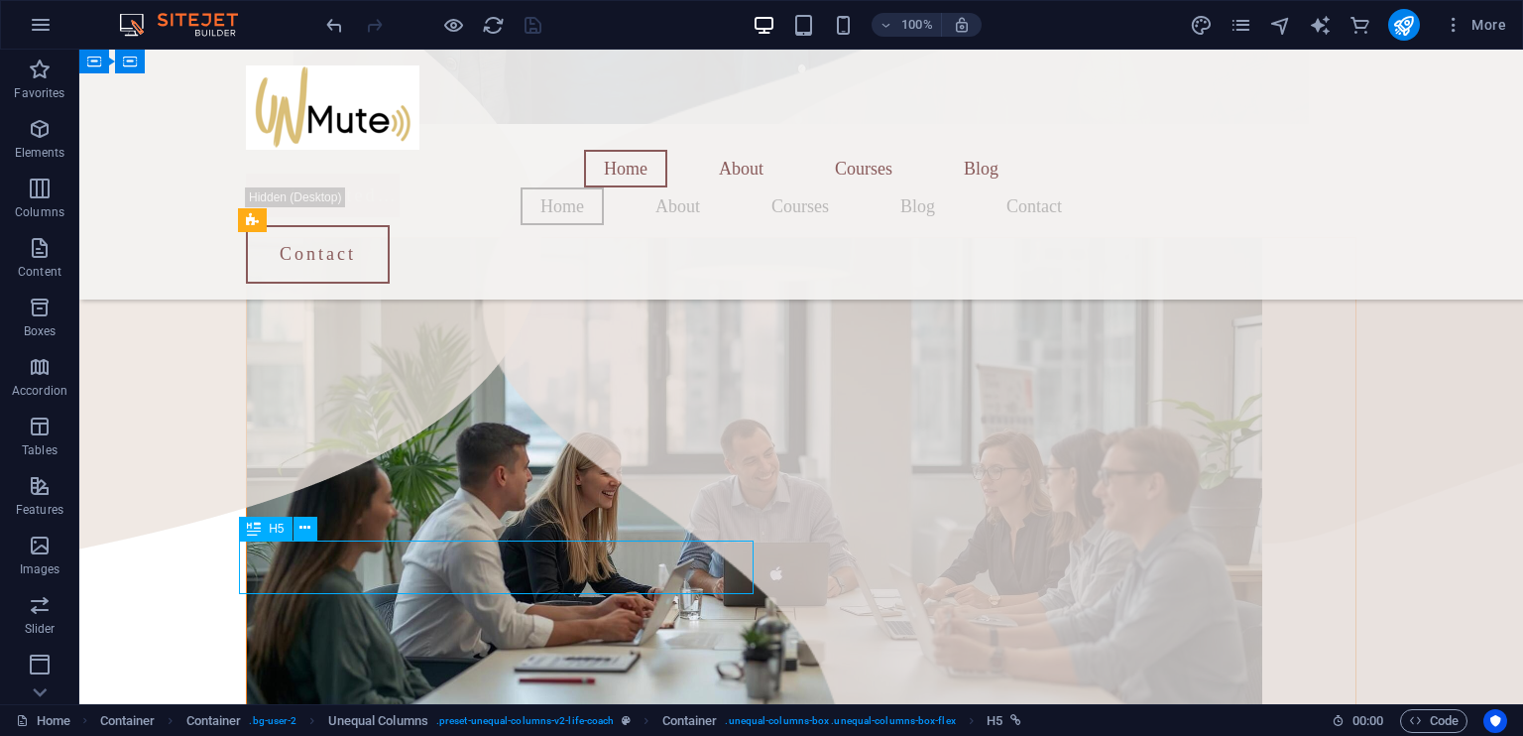
select select "1"
select select
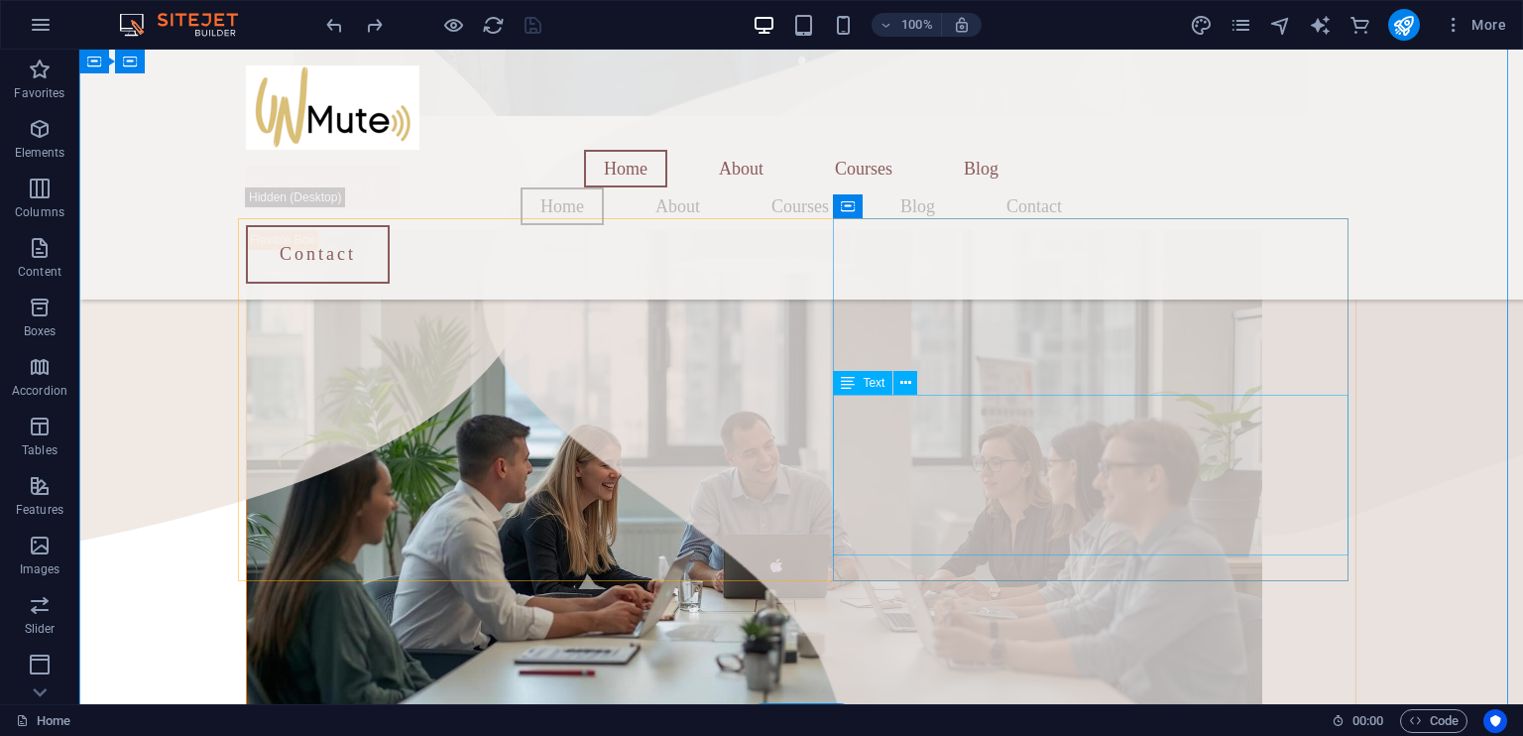
scroll to position [1037, 0]
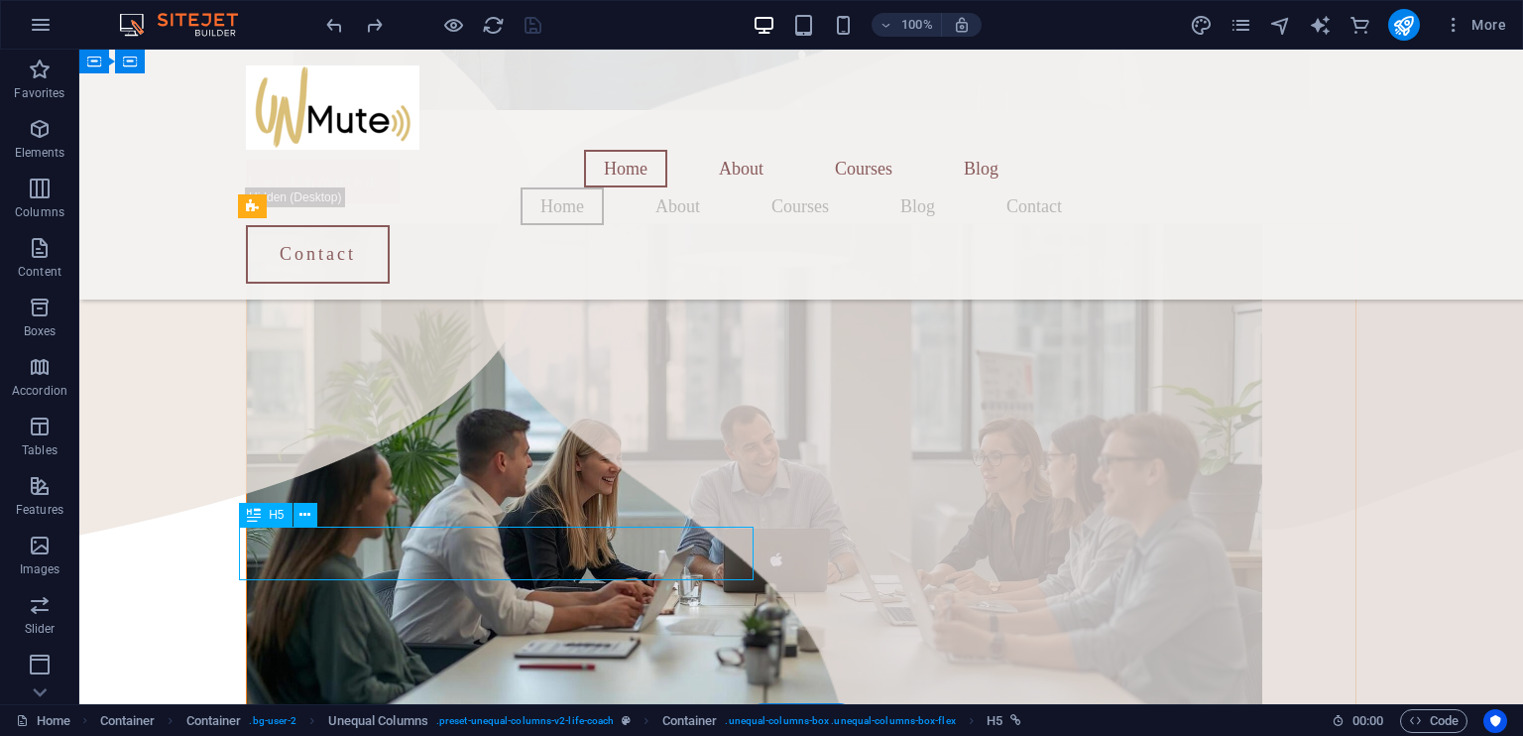
select select "1"
select select
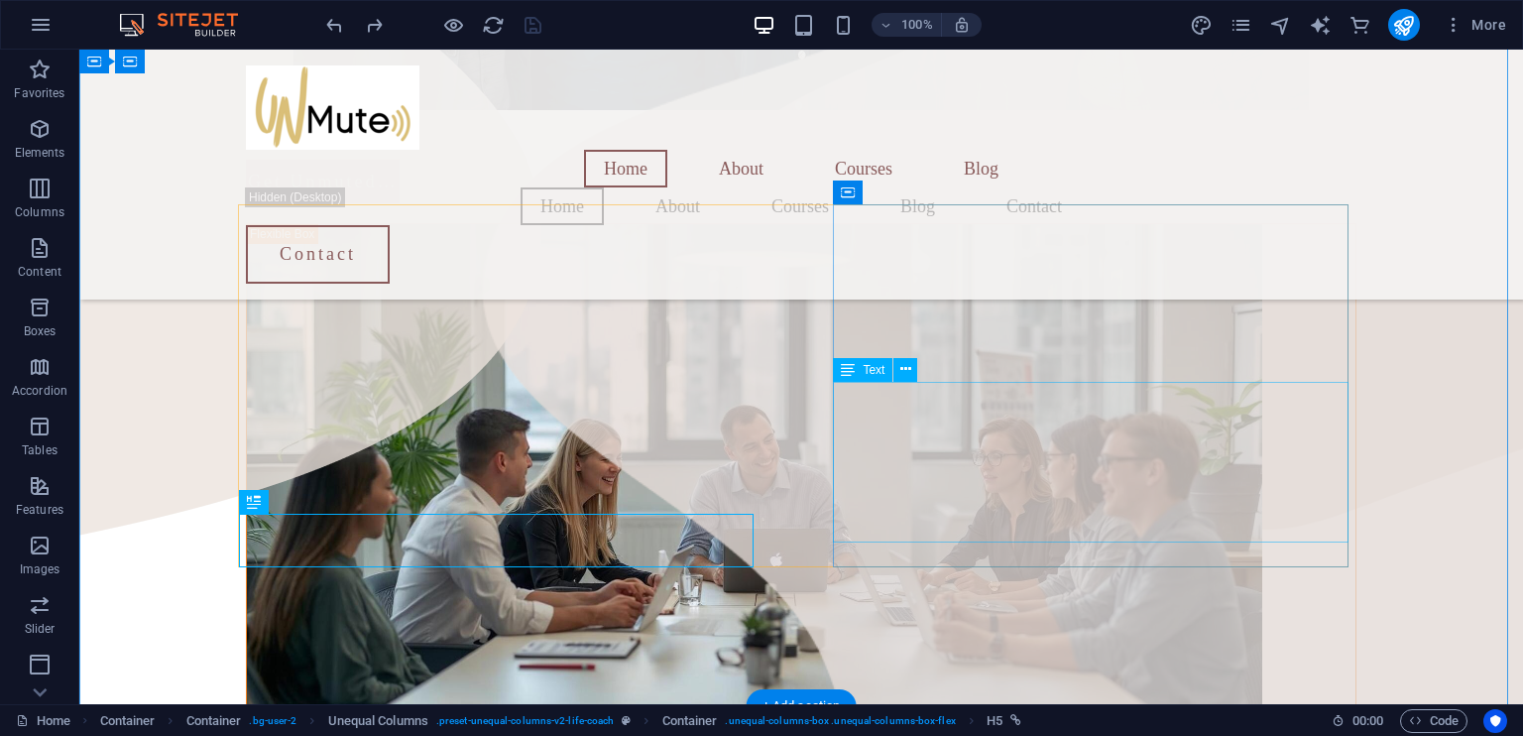
scroll to position [1051, 0]
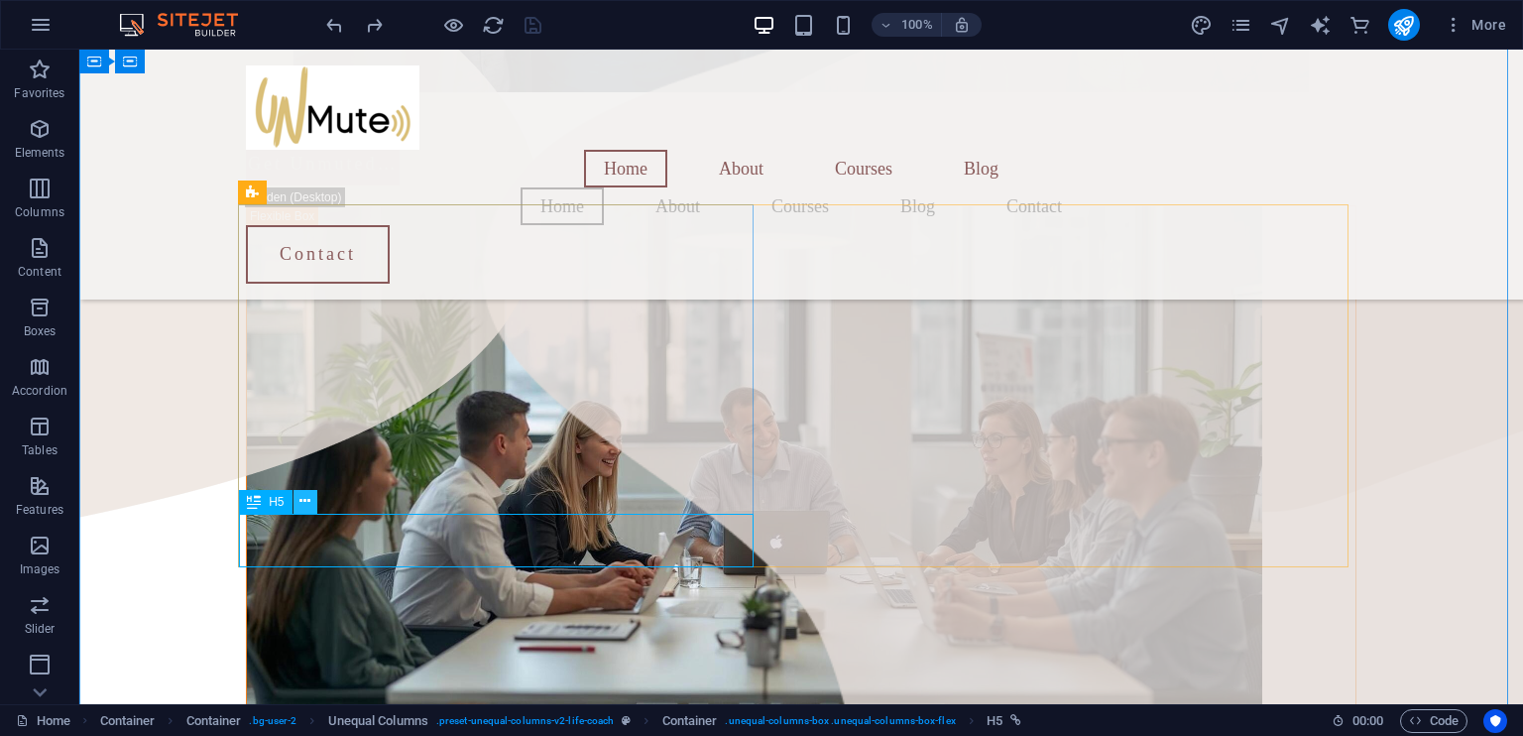
click at [305, 499] on icon at bounding box center [304, 501] width 11 height 21
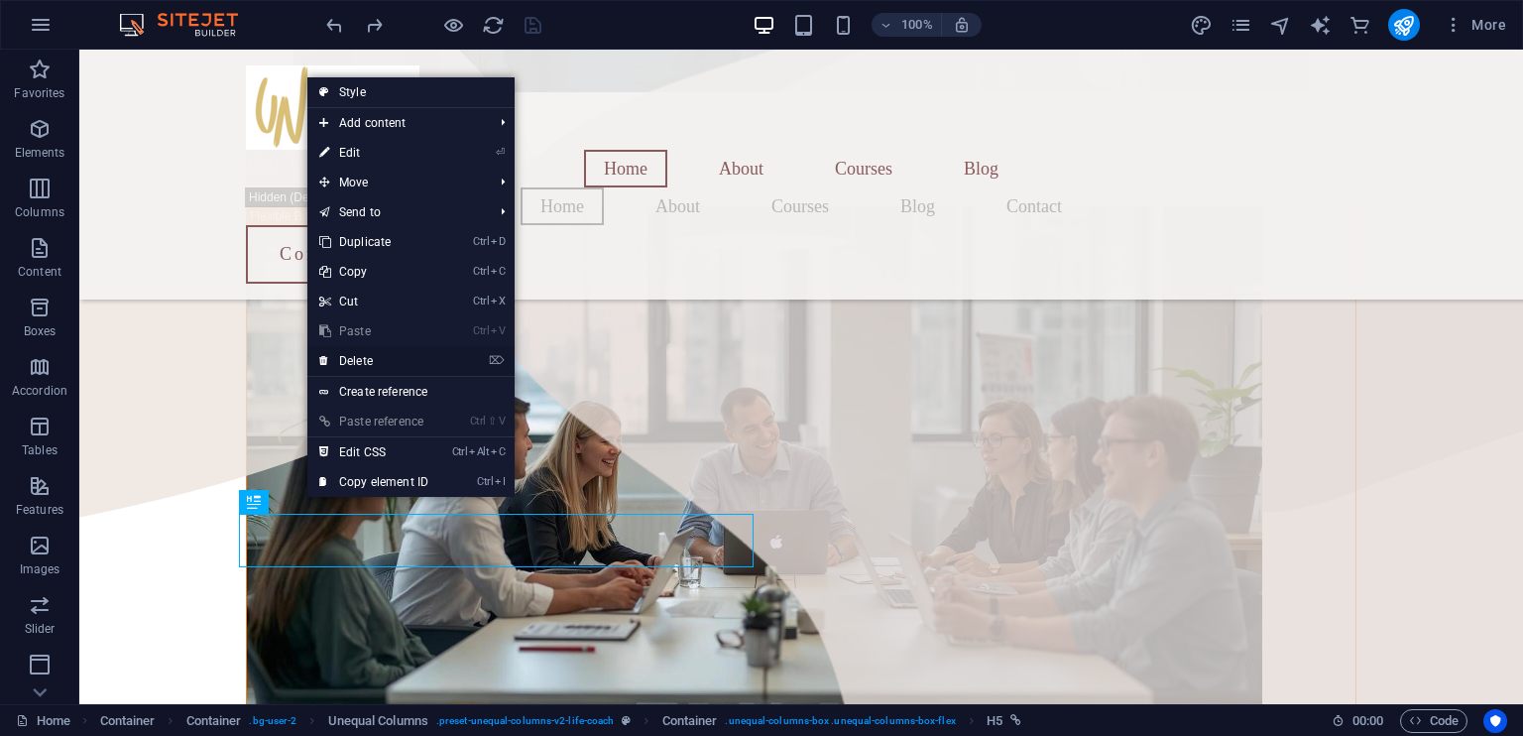
click at [357, 361] on link "⌦ Delete" at bounding box center [373, 361] width 133 height 30
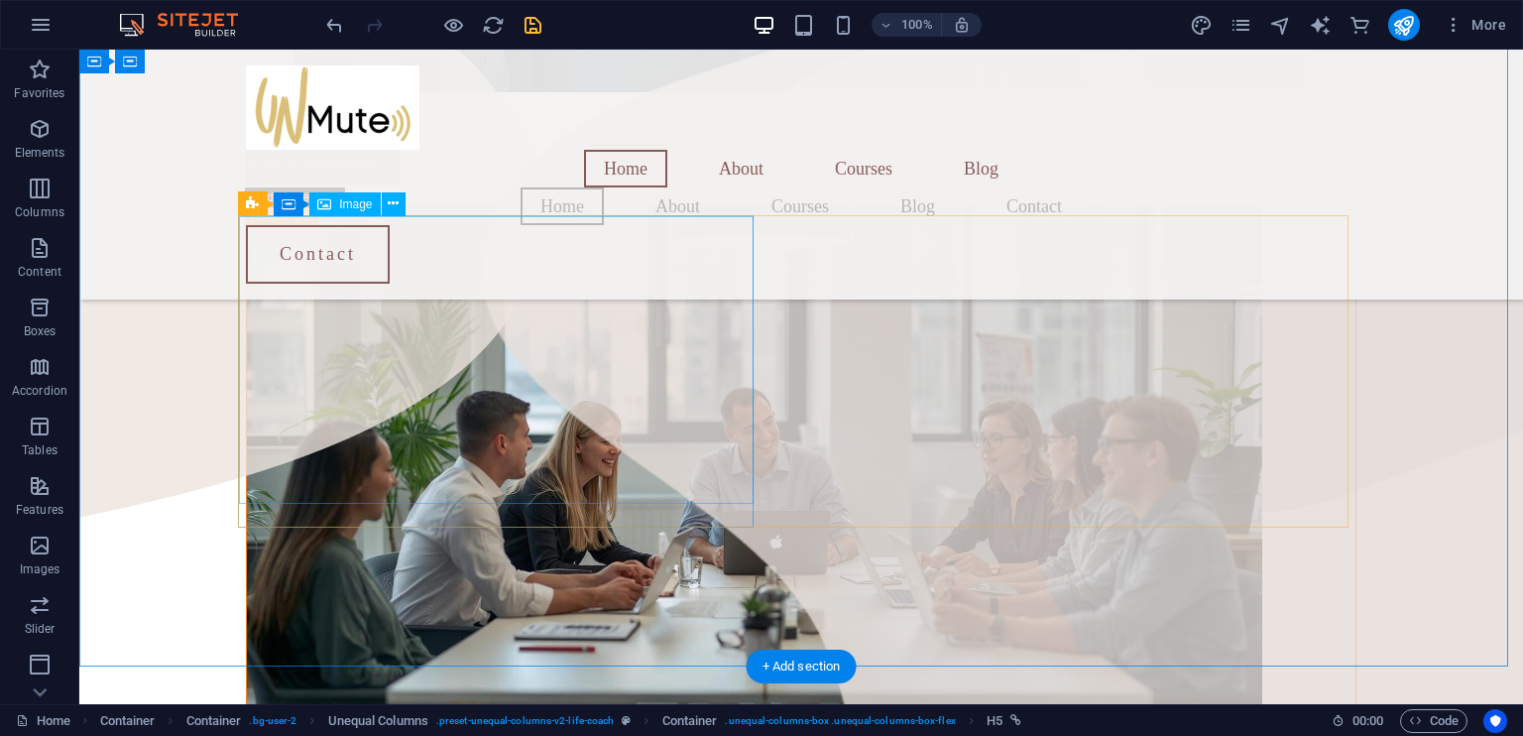
scroll to position [1040, 0]
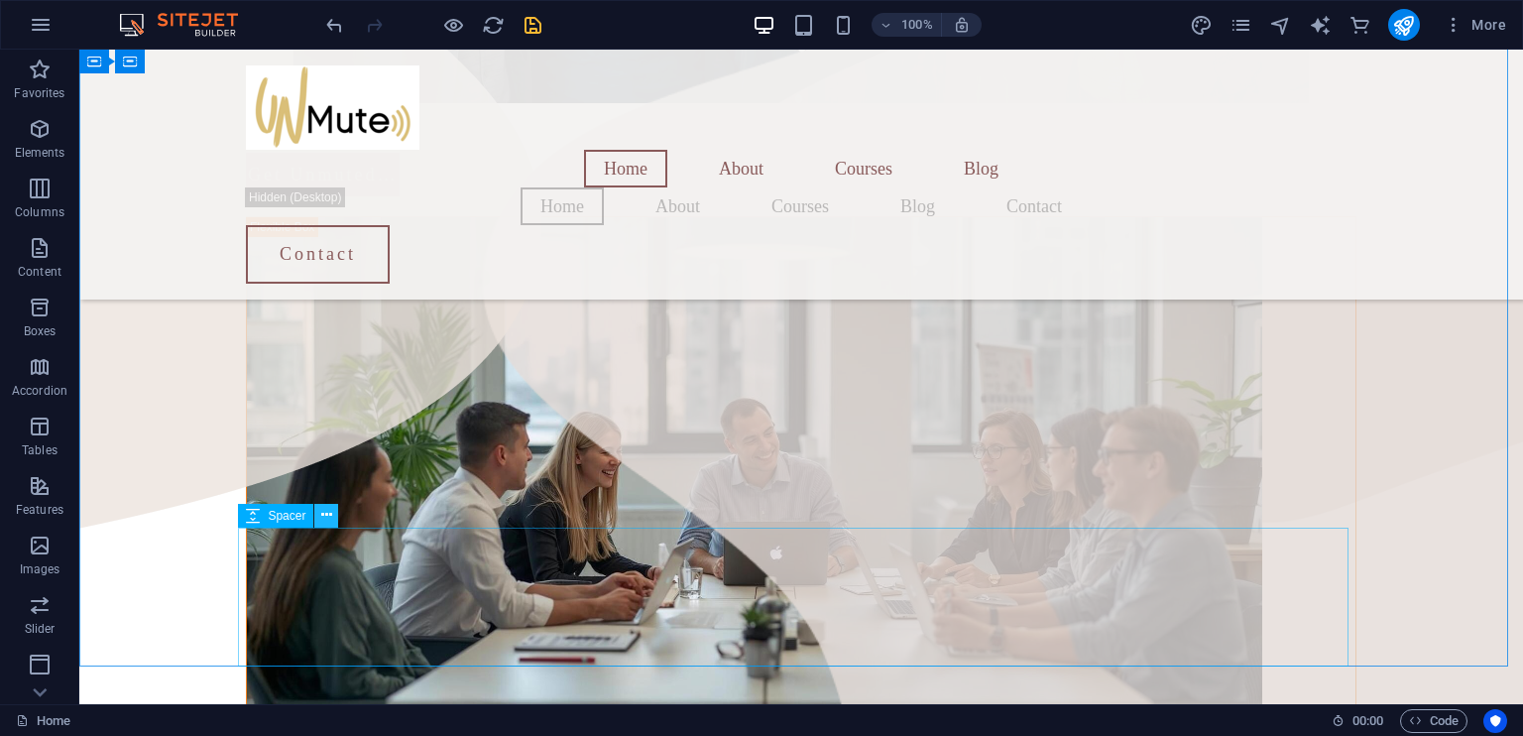
click at [332, 517] on button at bounding box center [326, 516] width 24 height 24
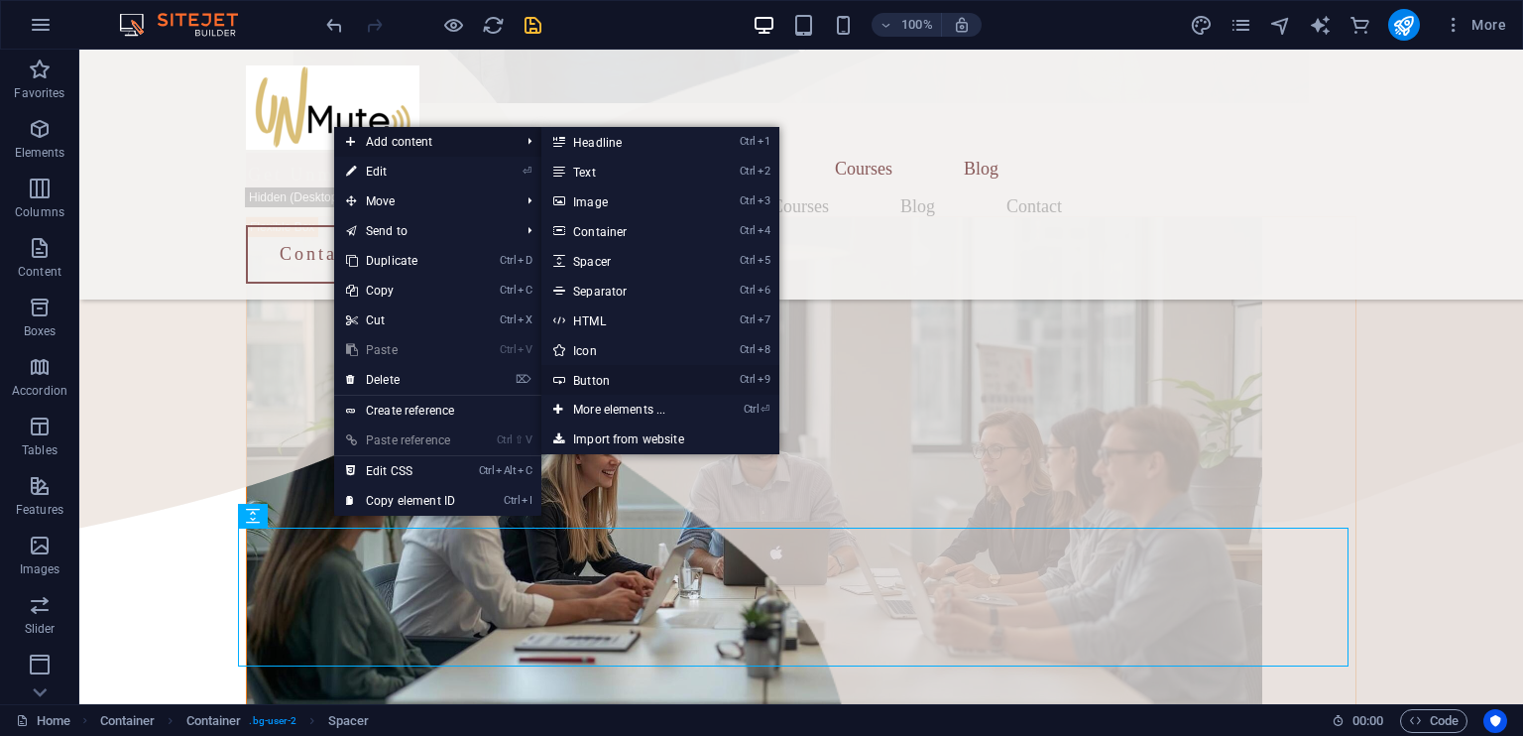
click at [592, 380] on link "Ctrl 9 Button" at bounding box center [623, 380] width 164 height 30
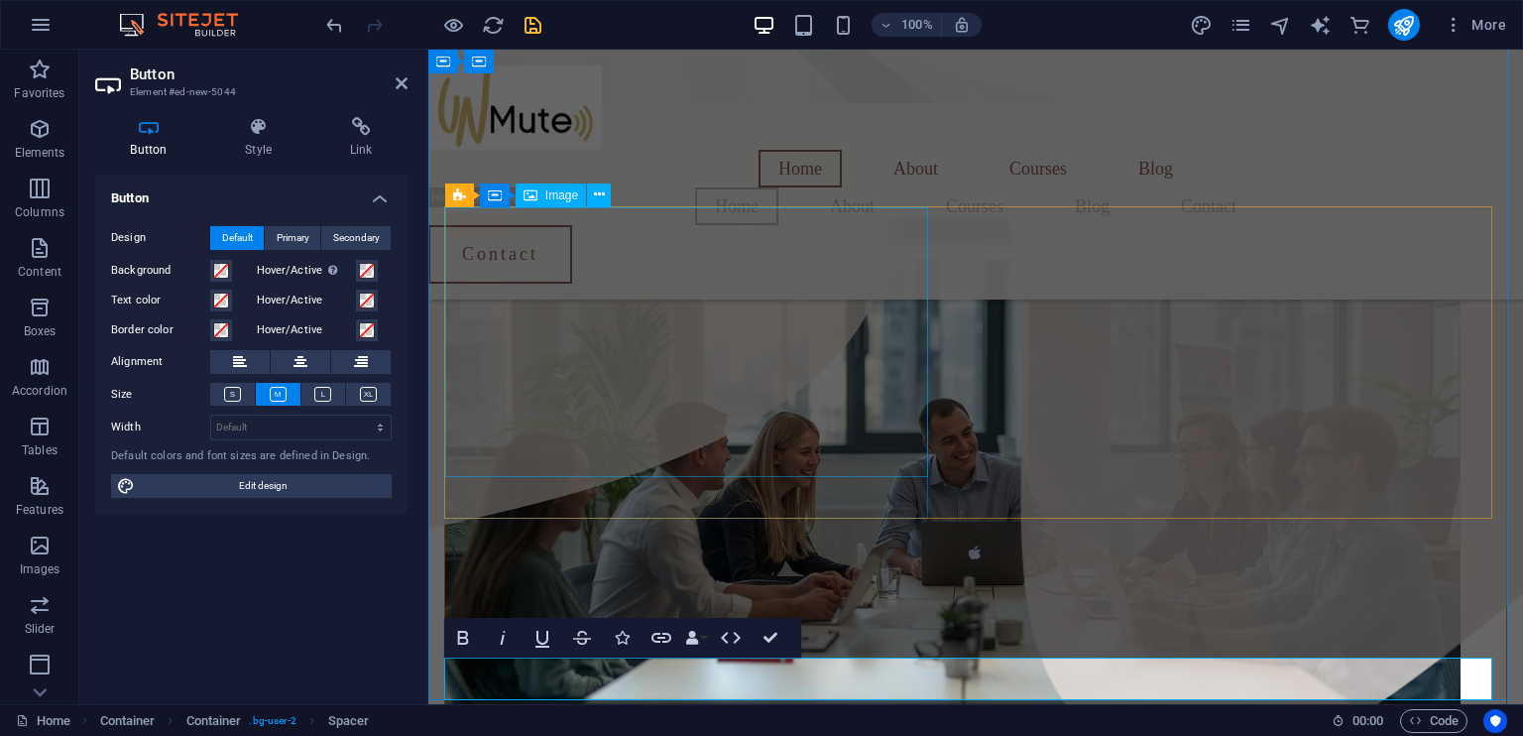
scroll to position [1049, 0]
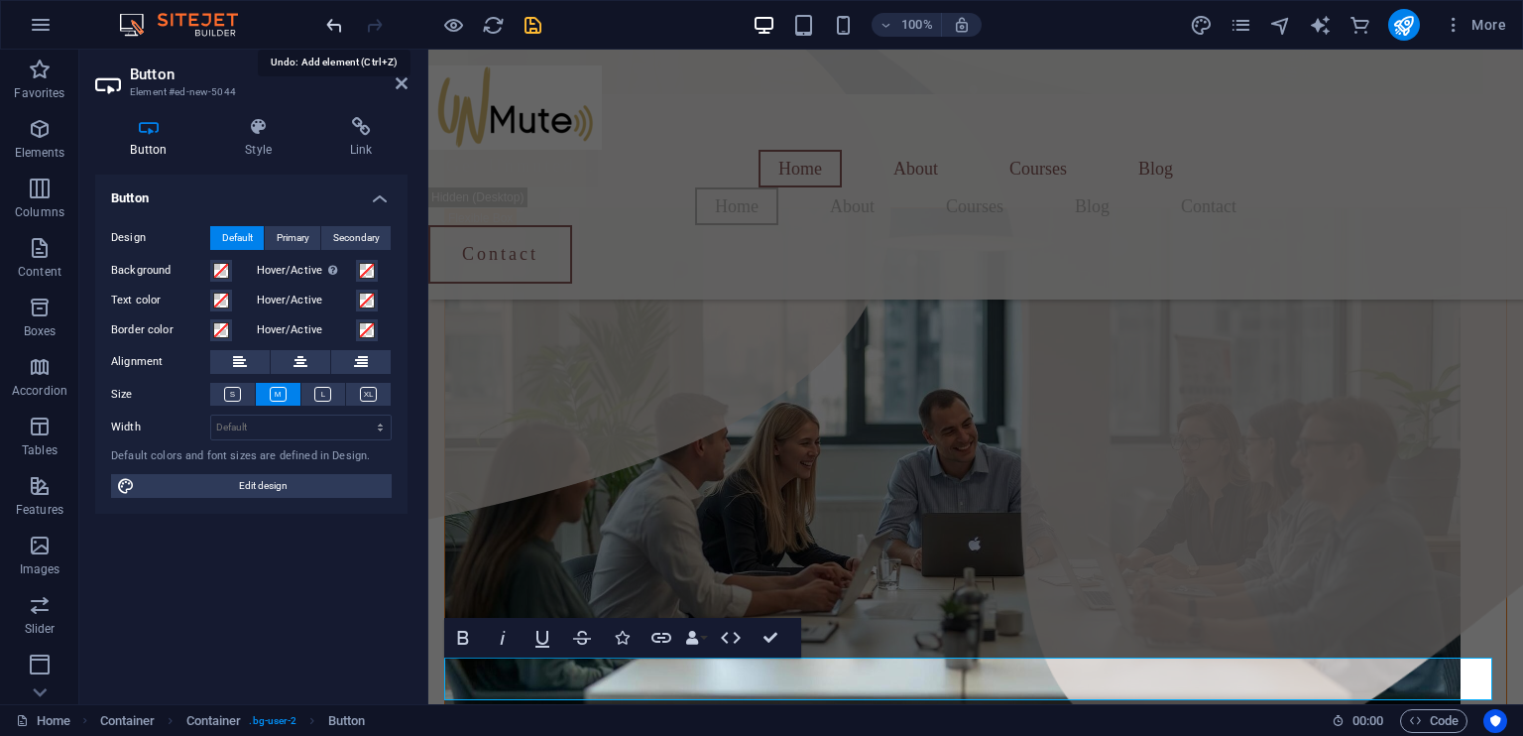
click at [335, 23] on icon "undo" at bounding box center [334, 25] width 23 height 23
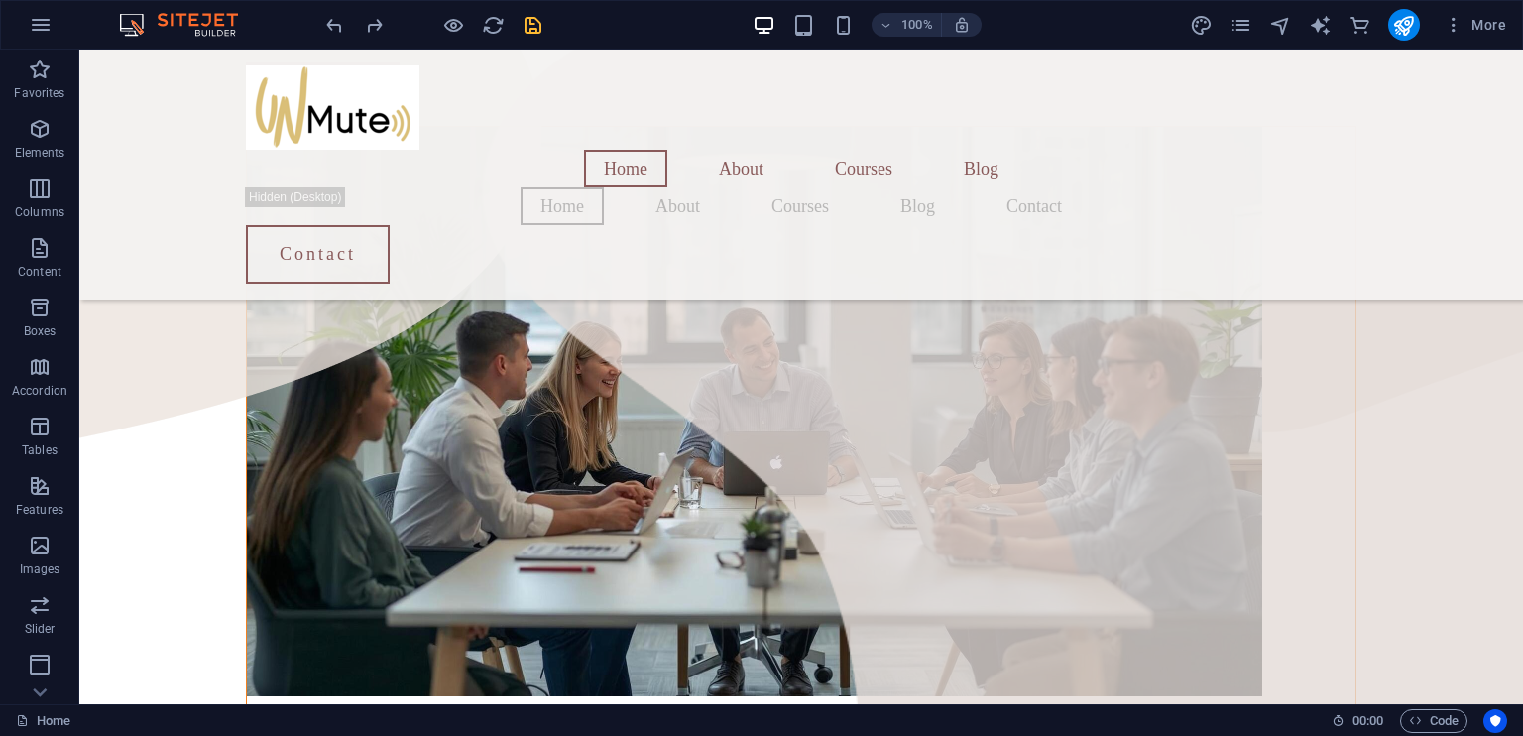
scroll to position [1135, 0]
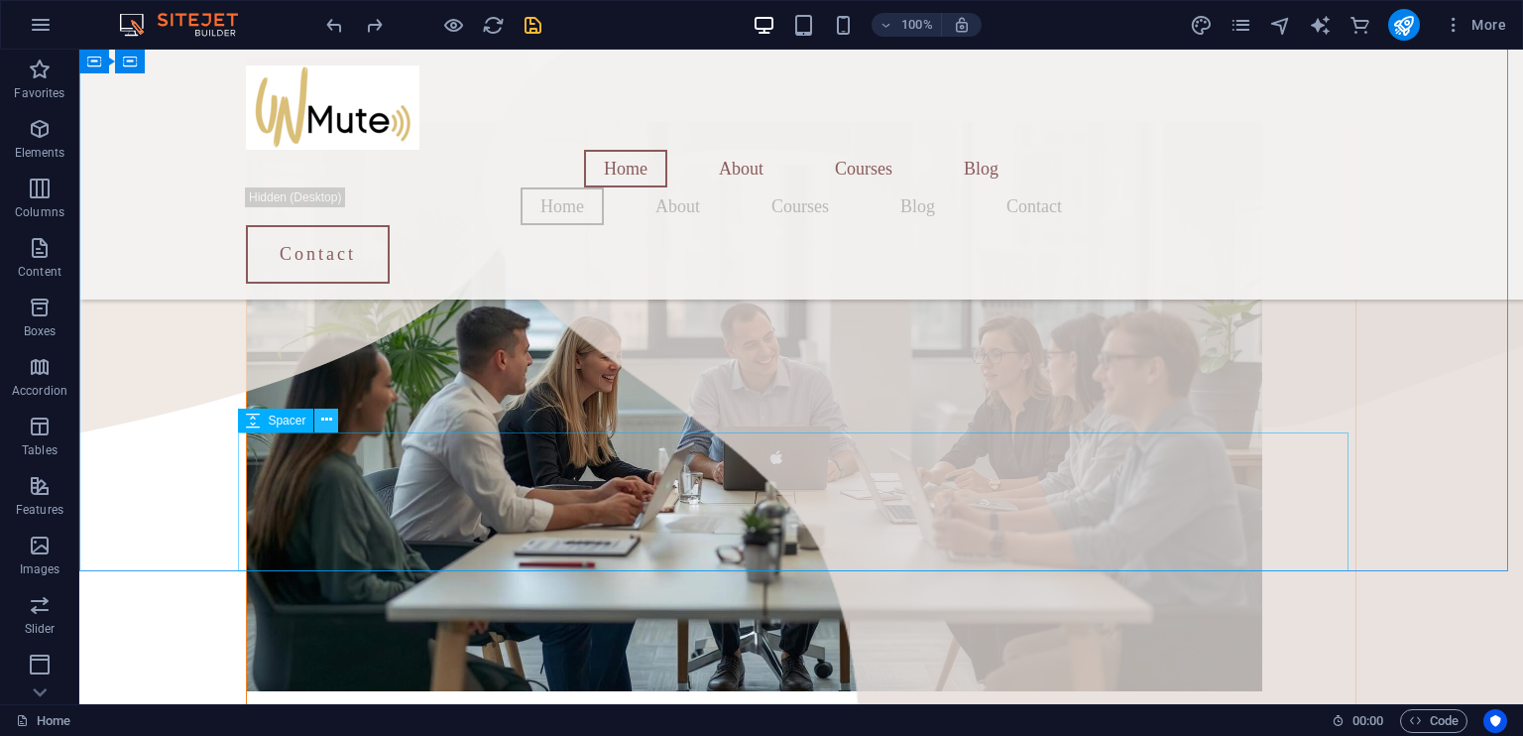
click at [326, 419] on icon at bounding box center [326, 419] width 11 height 21
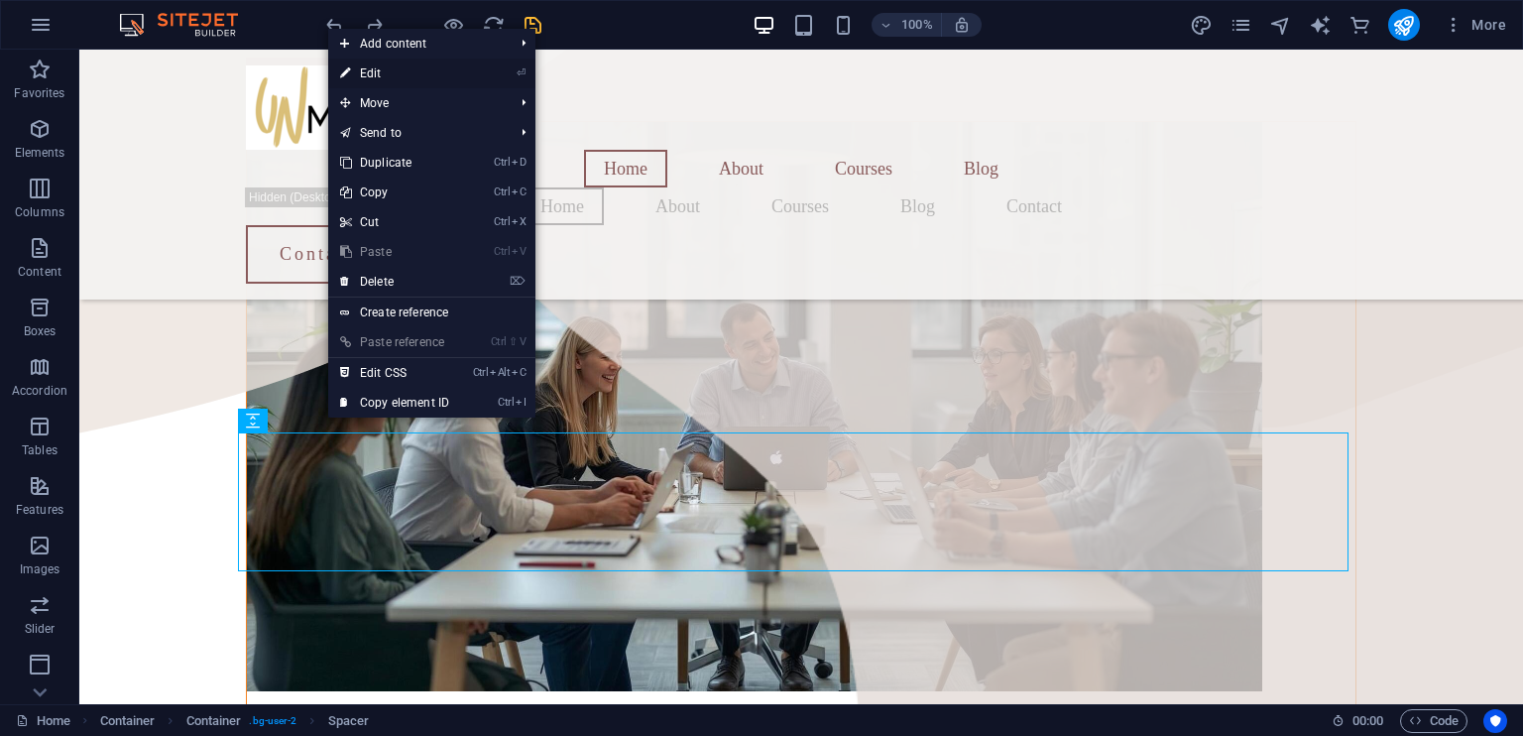
click at [377, 74] on link "⏎ Edit" at bounding box center [394, 73] width 133 height 30
select select "px"
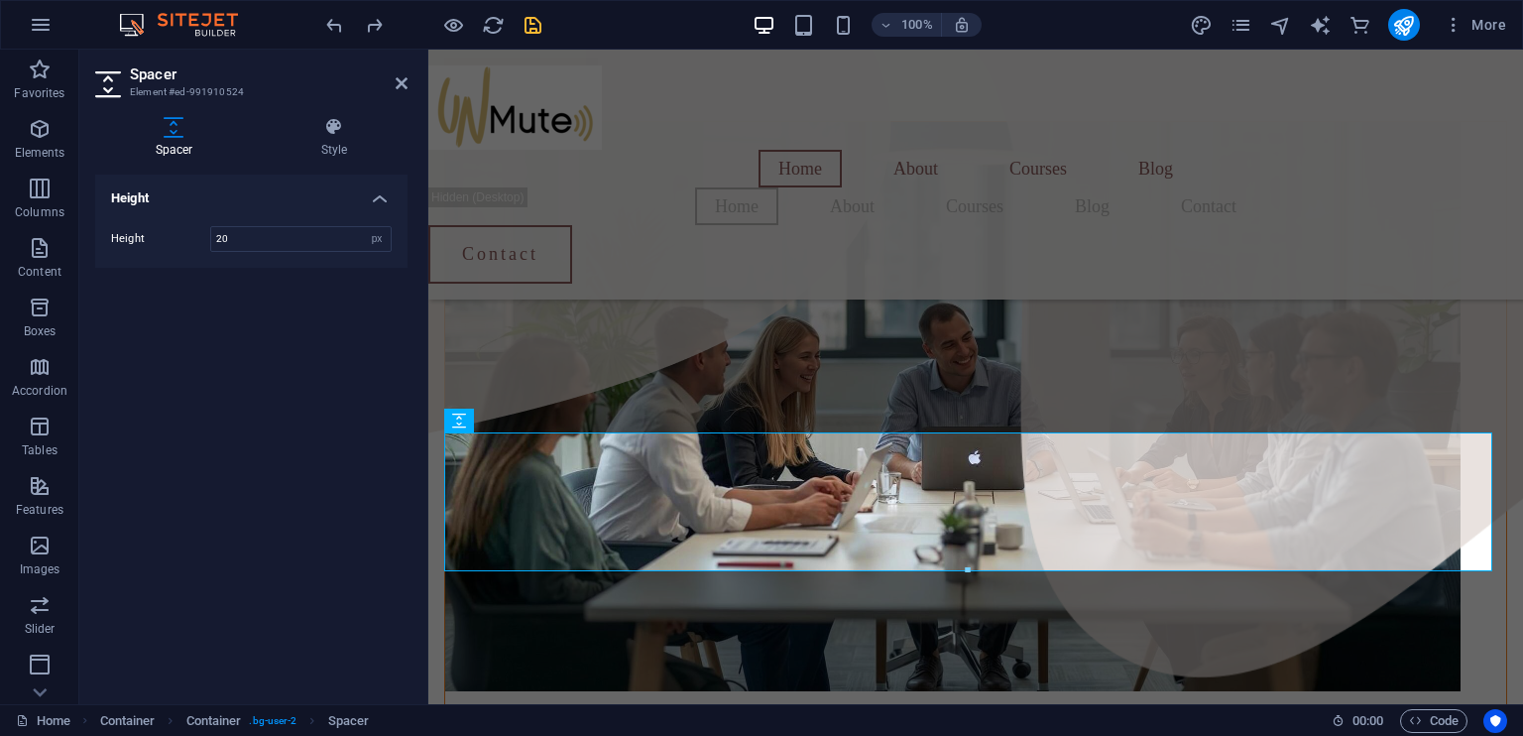
type input "20"
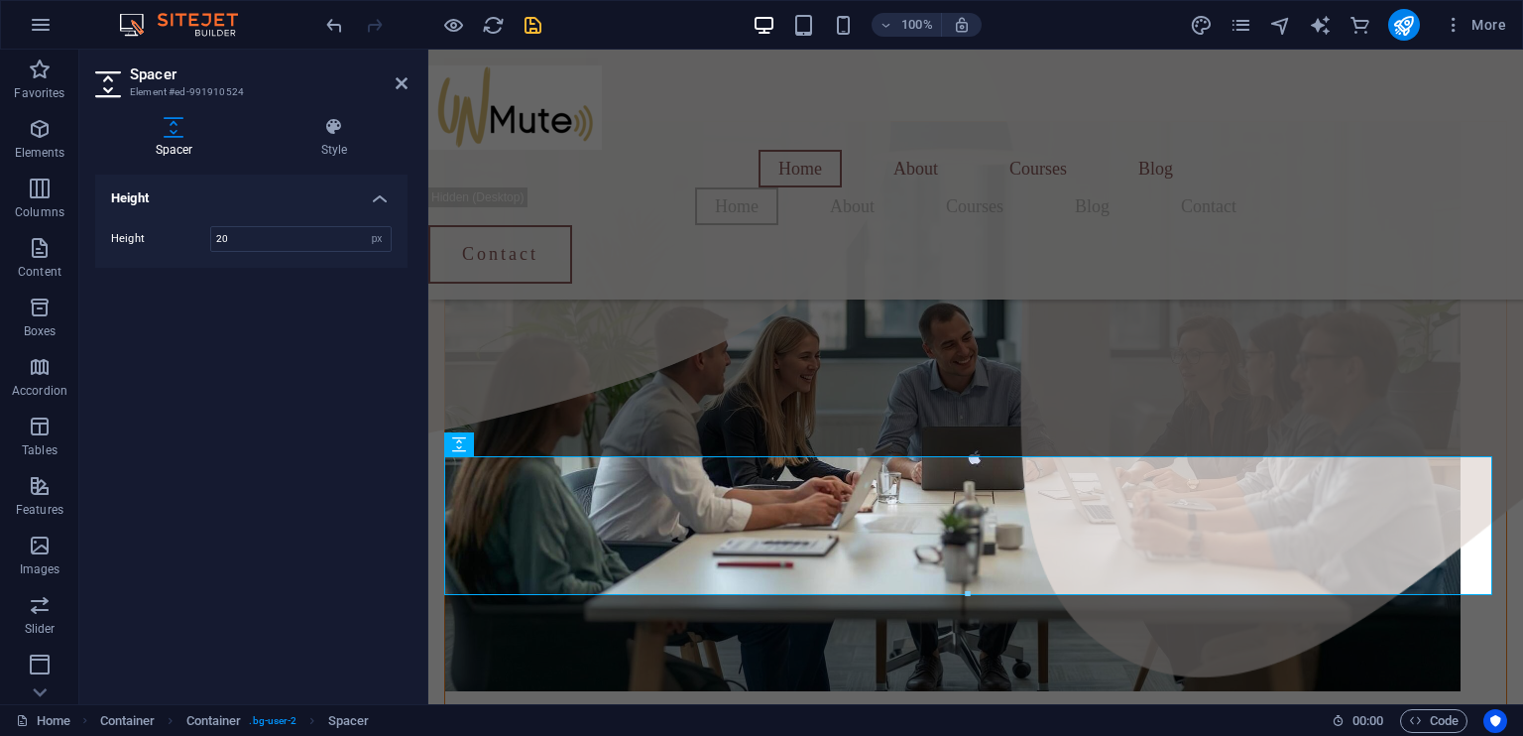
scroll to position [1111, 0]
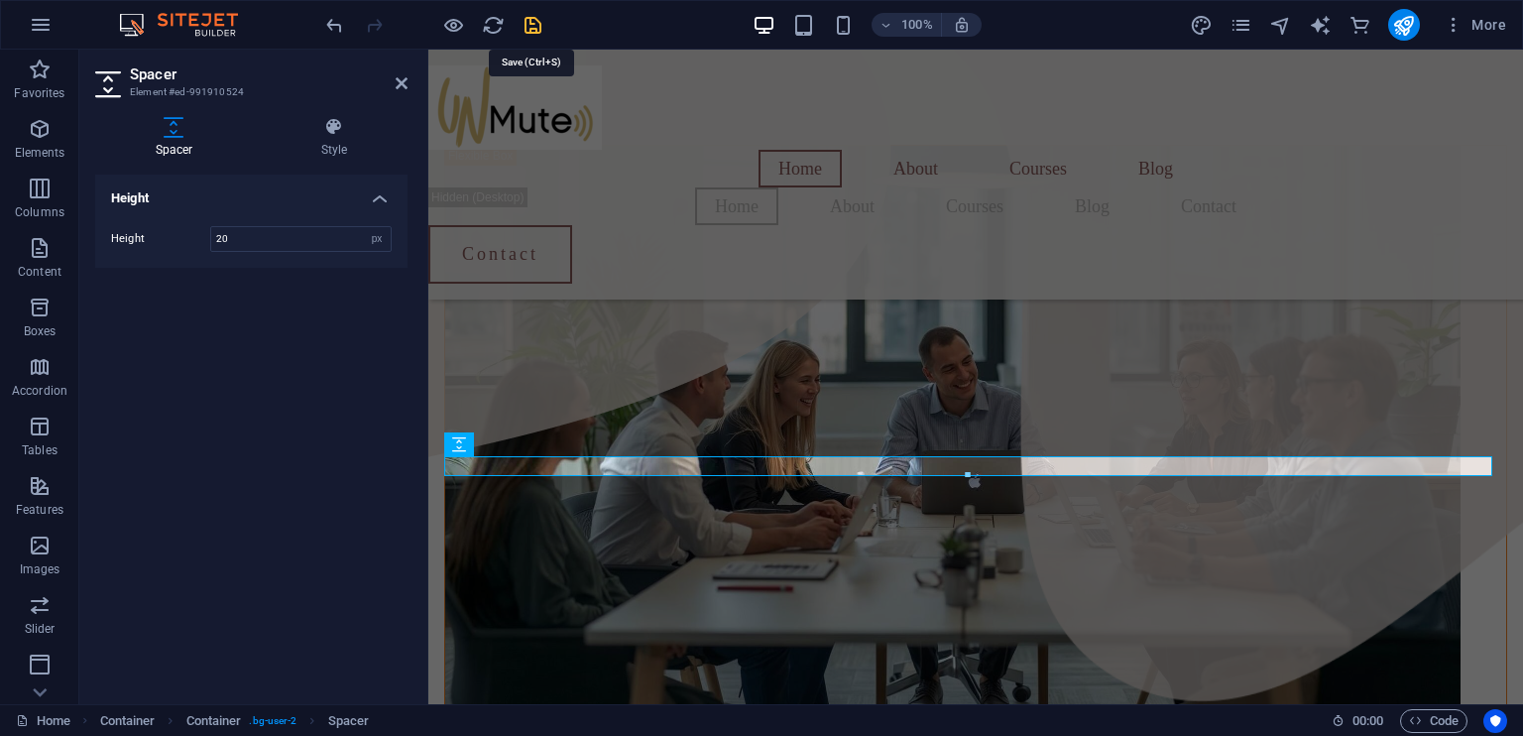
click at [534, 28] on icon "save" at bounding box center [532, 25] width 23 height 23
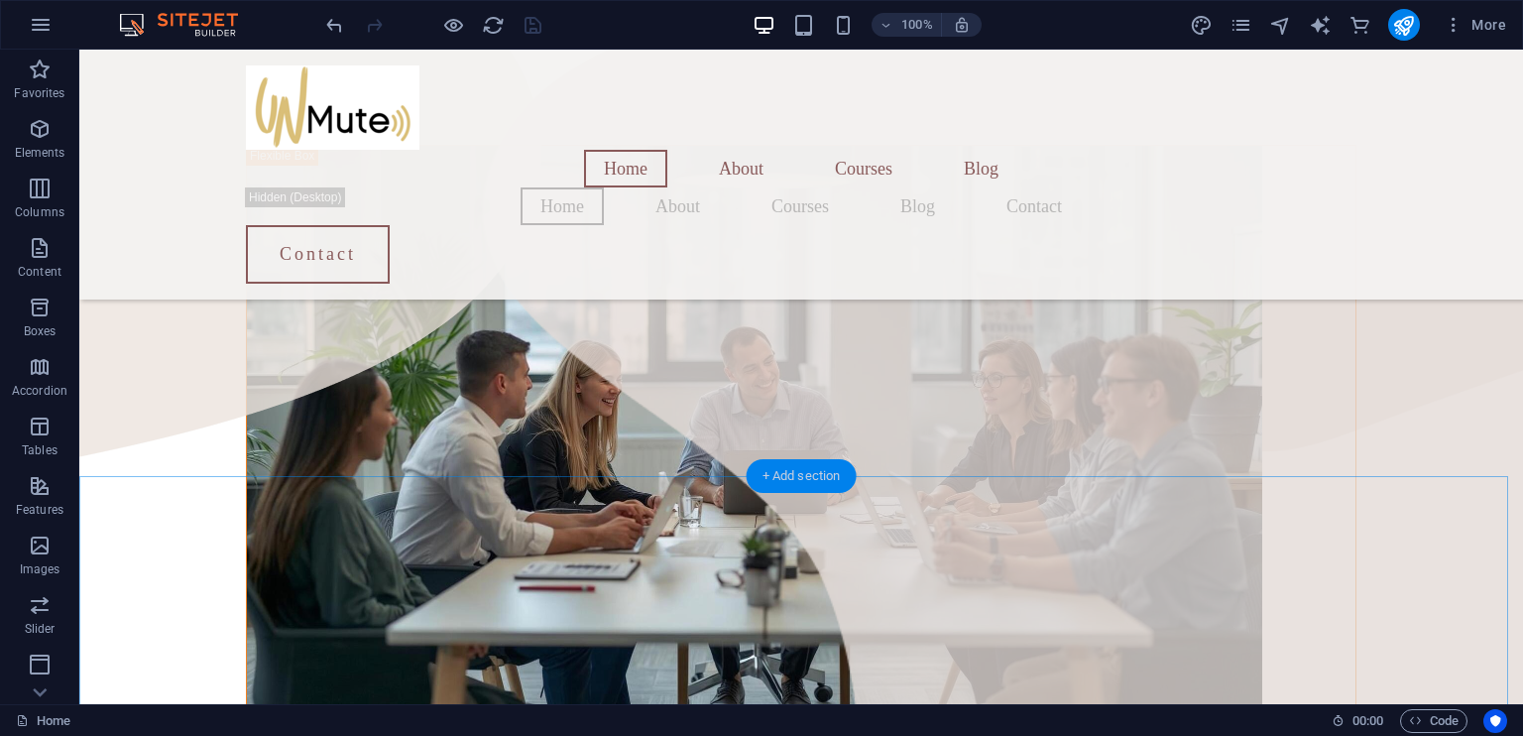
click at [807, 477] on div "+ Add section" at bounding box center [801, 476] width 110 height 34
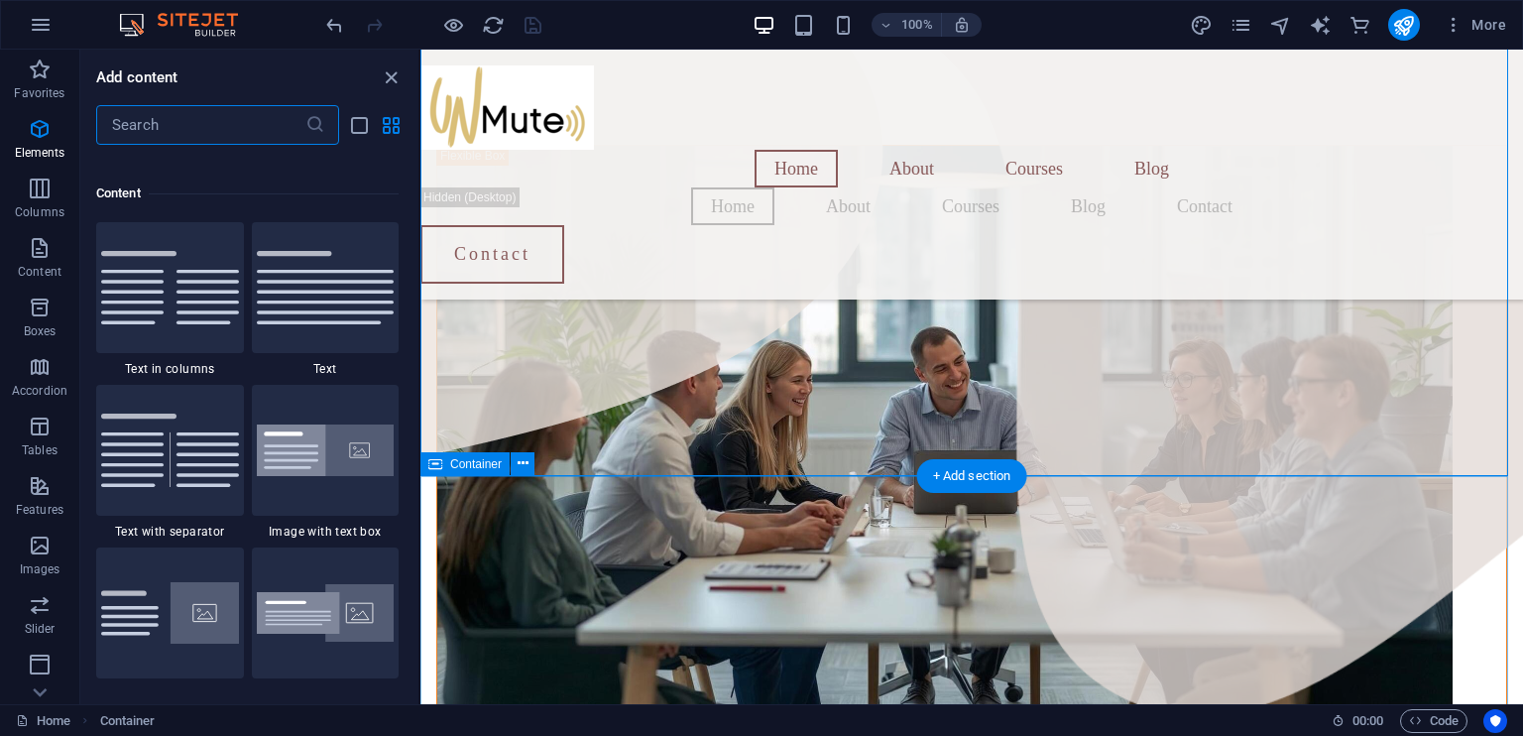
scroll to position [3469, 0]
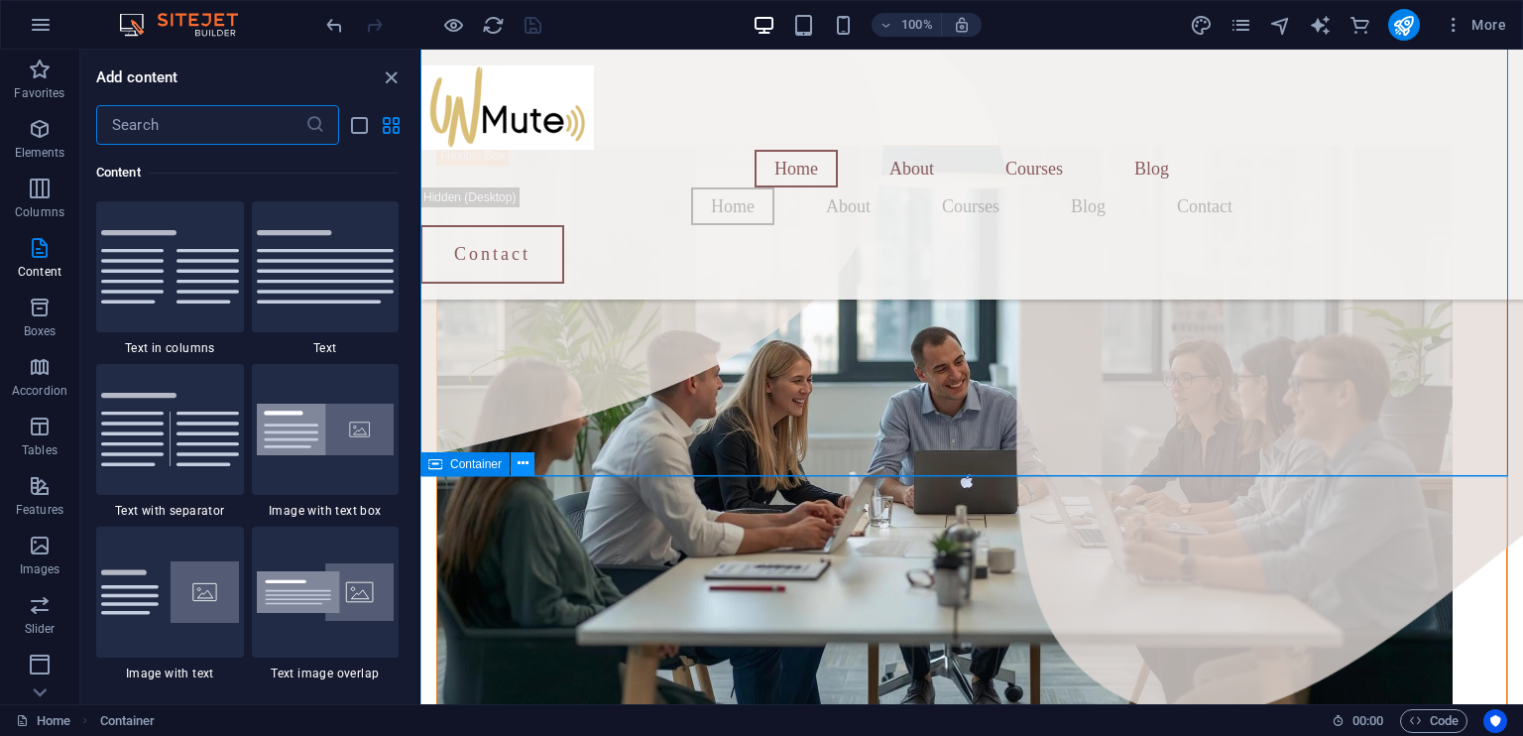
click at [523, 465] on icon at bounding box center [522, 463] width 11 height 21
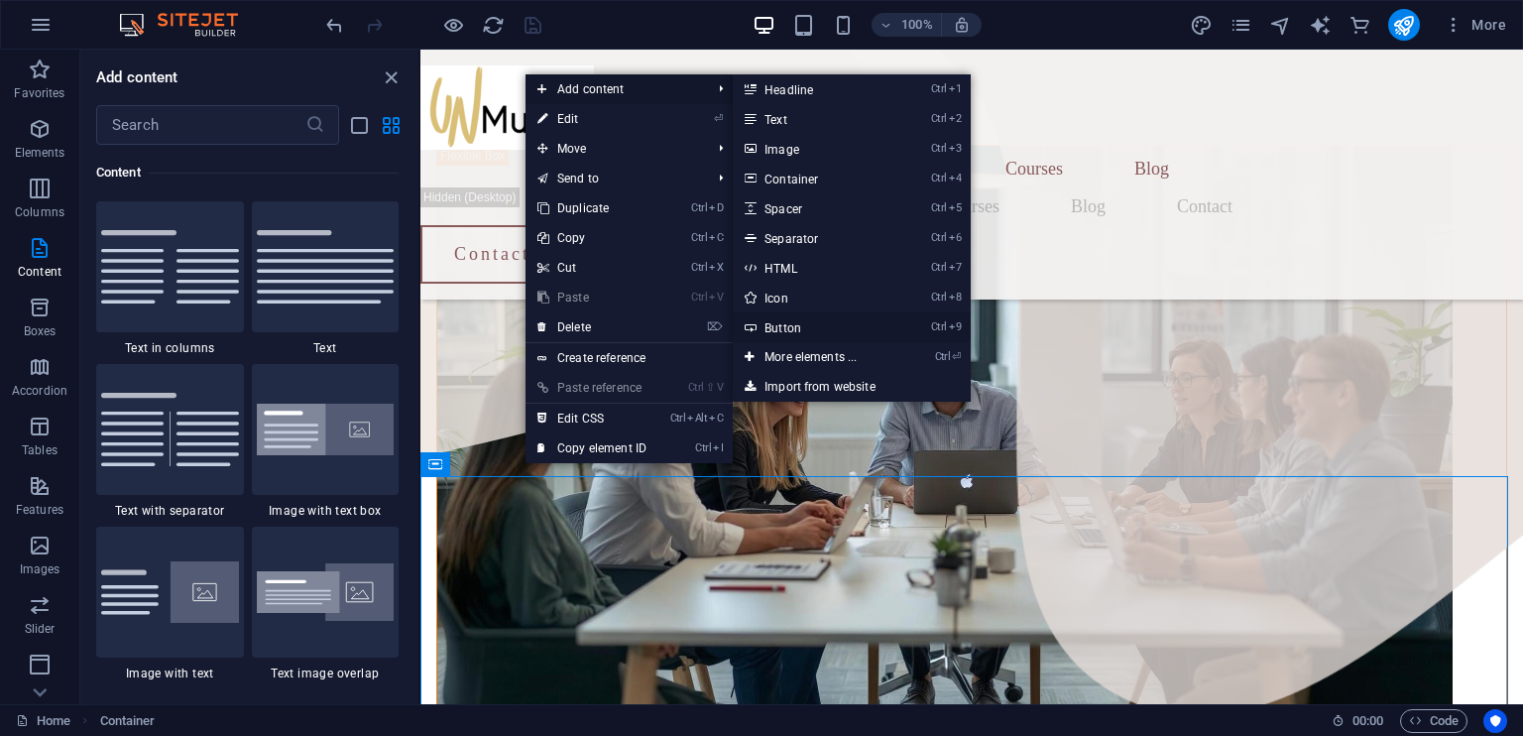
click at [773, 328] on link "Ctrl 9 Button" at bounding box center [815, 327] width 164 height 30
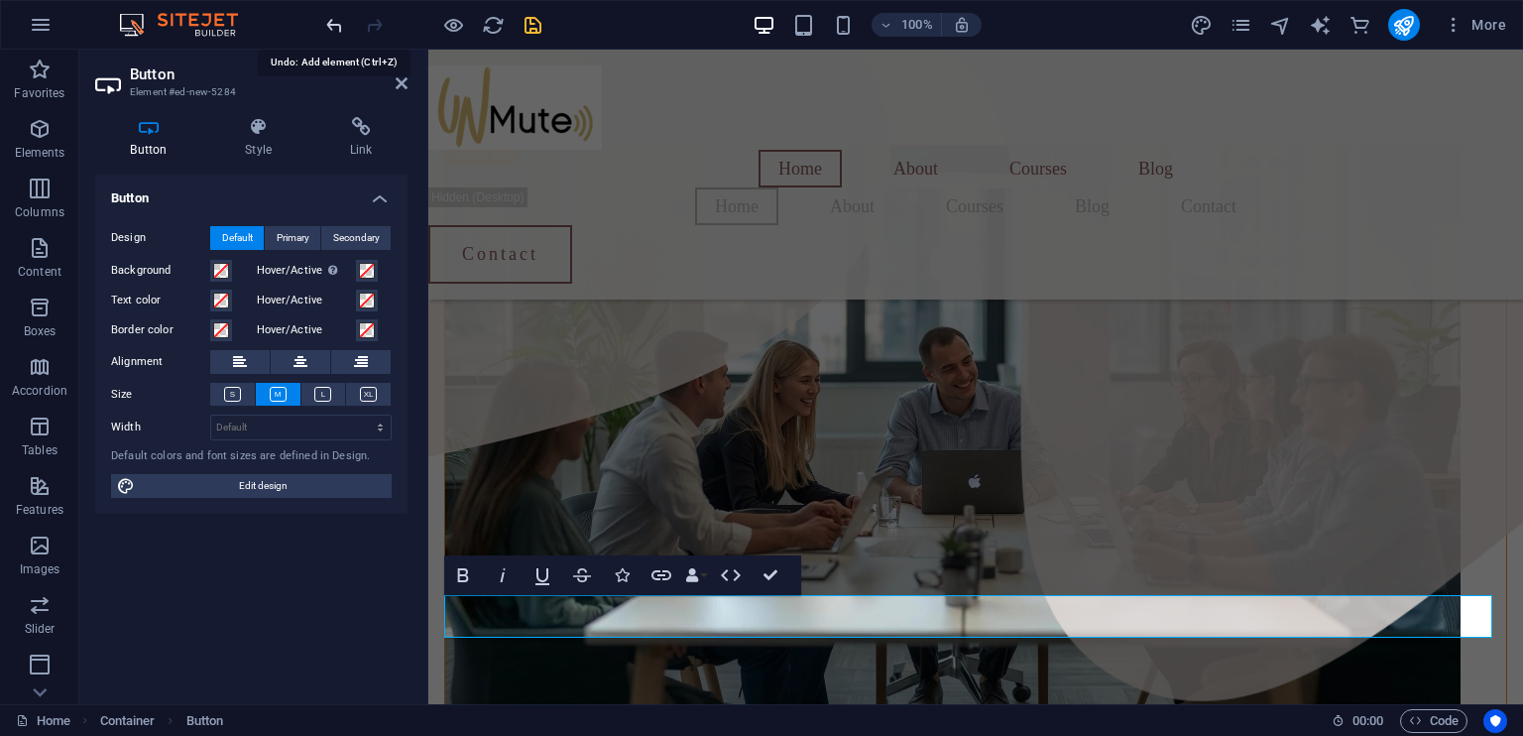
click at [333, 27] on icon "undo" at bounding box center [334, 25] width 23 height 23
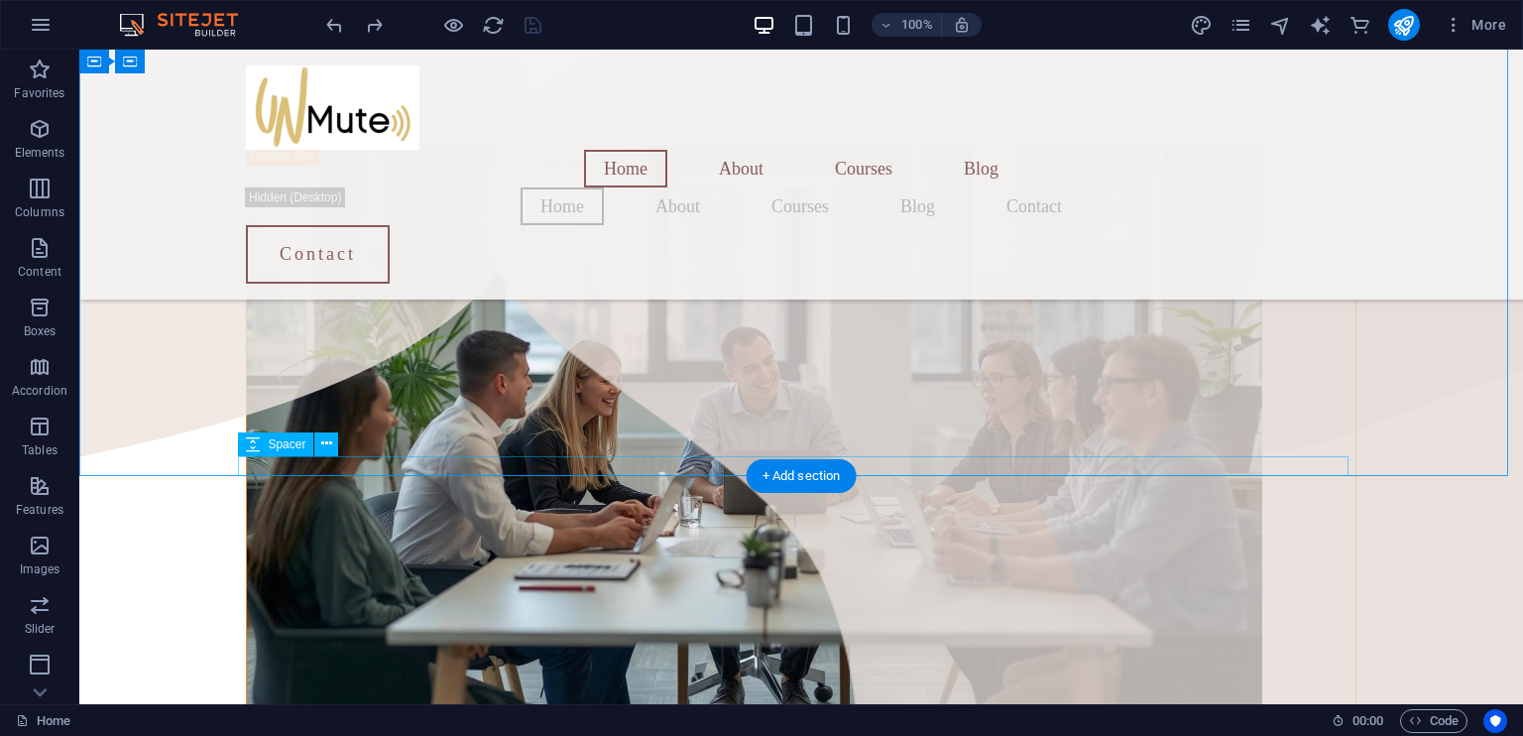
click at [326, 447] on icon at bounding box center [326, 443] width 11 height 21
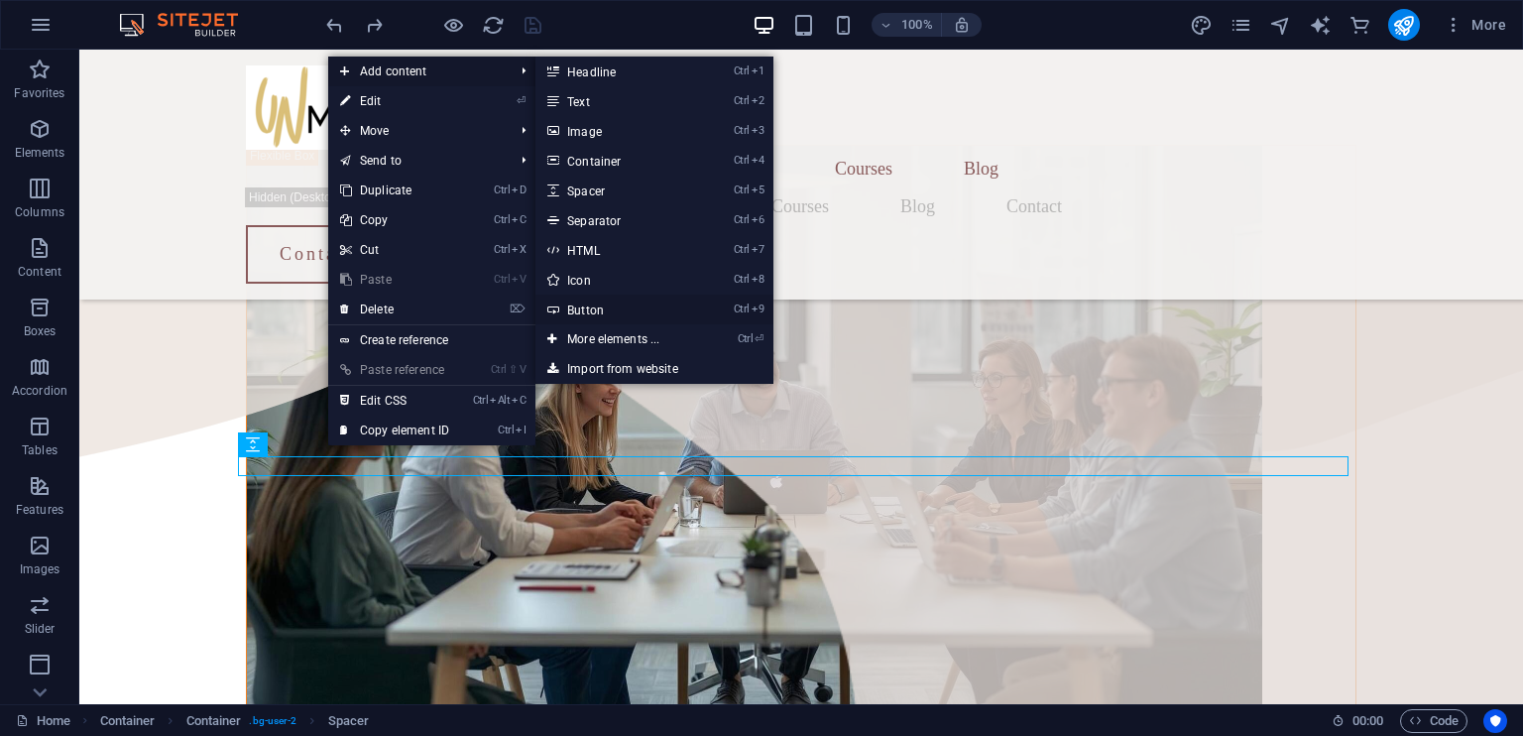
click at [595, 308] on link "Ctrl 9 Button" at bounding box center [617, 309] width 164 height 30
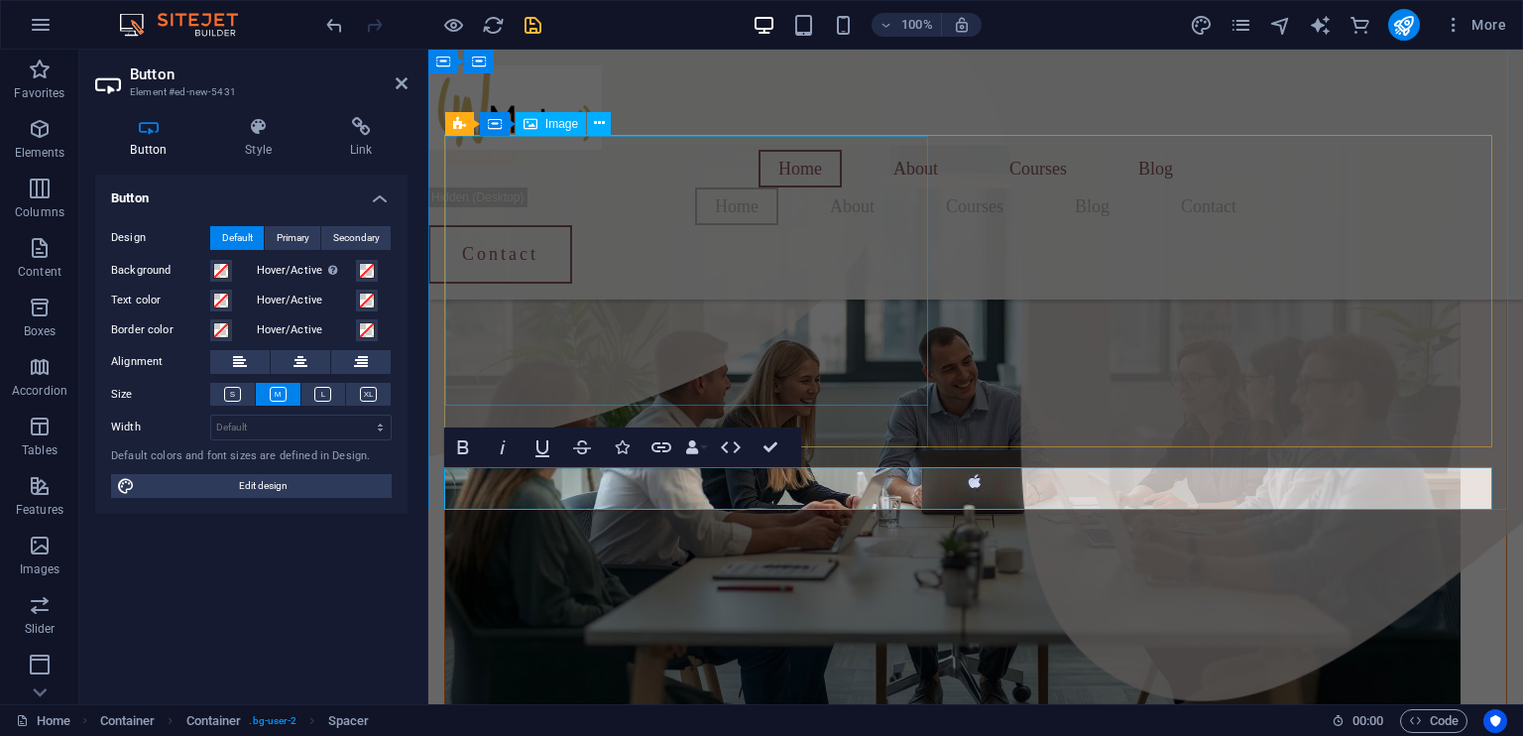
scroll to position [1120, 0]
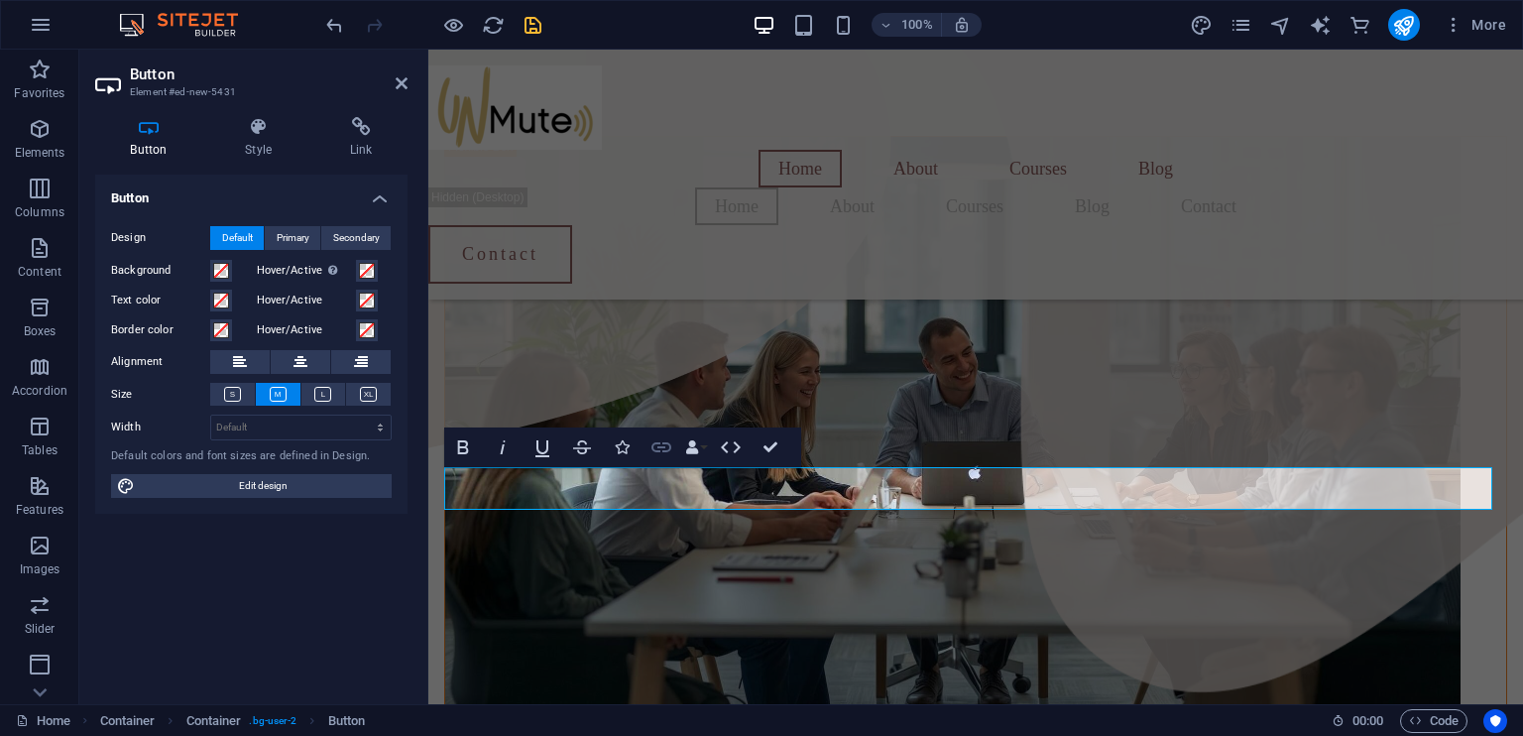
click at [666, 447] on icon "button" at bounding box center [661, 447] width 24 height 24
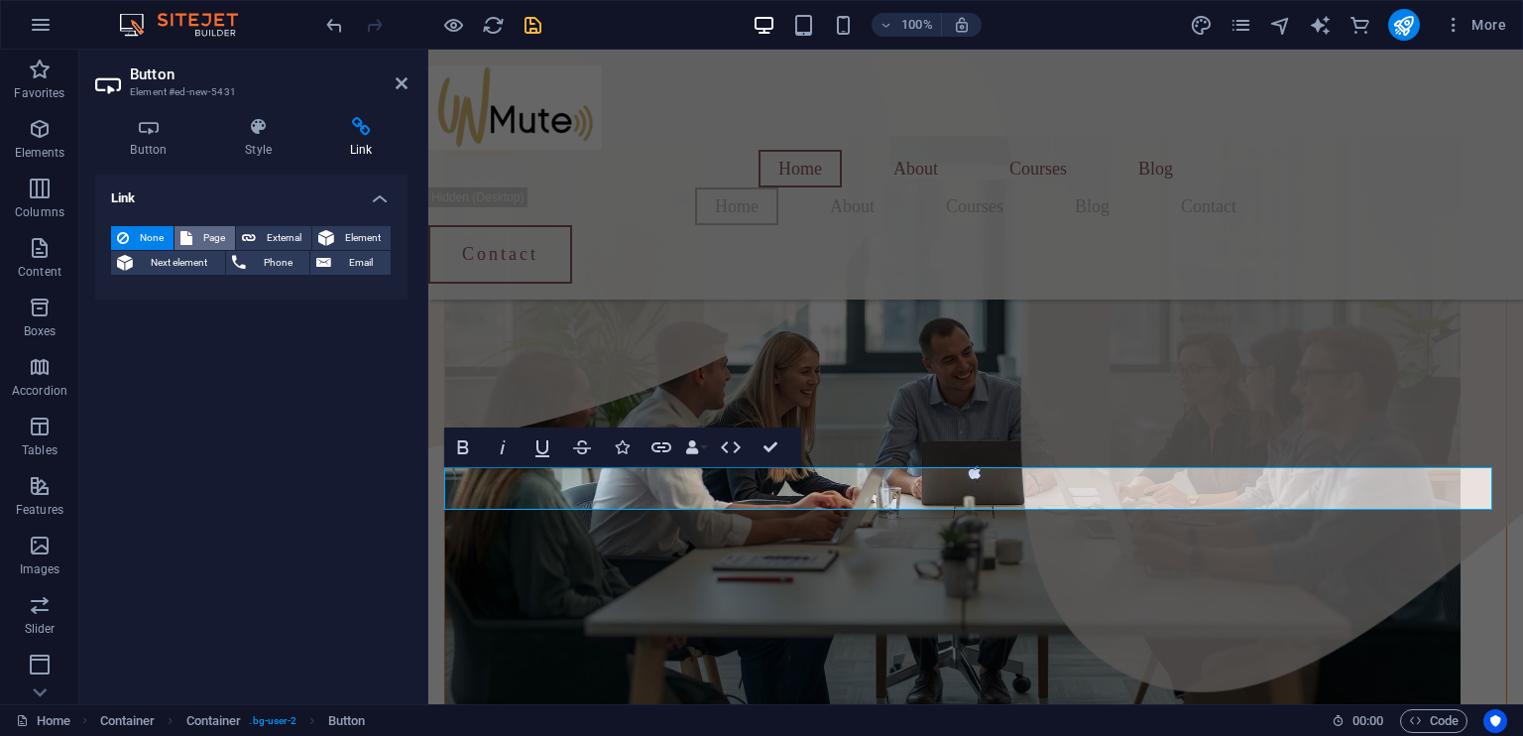
click at [209, 233] on span "Page" at bounding box center [213, 238] width 31 height 24
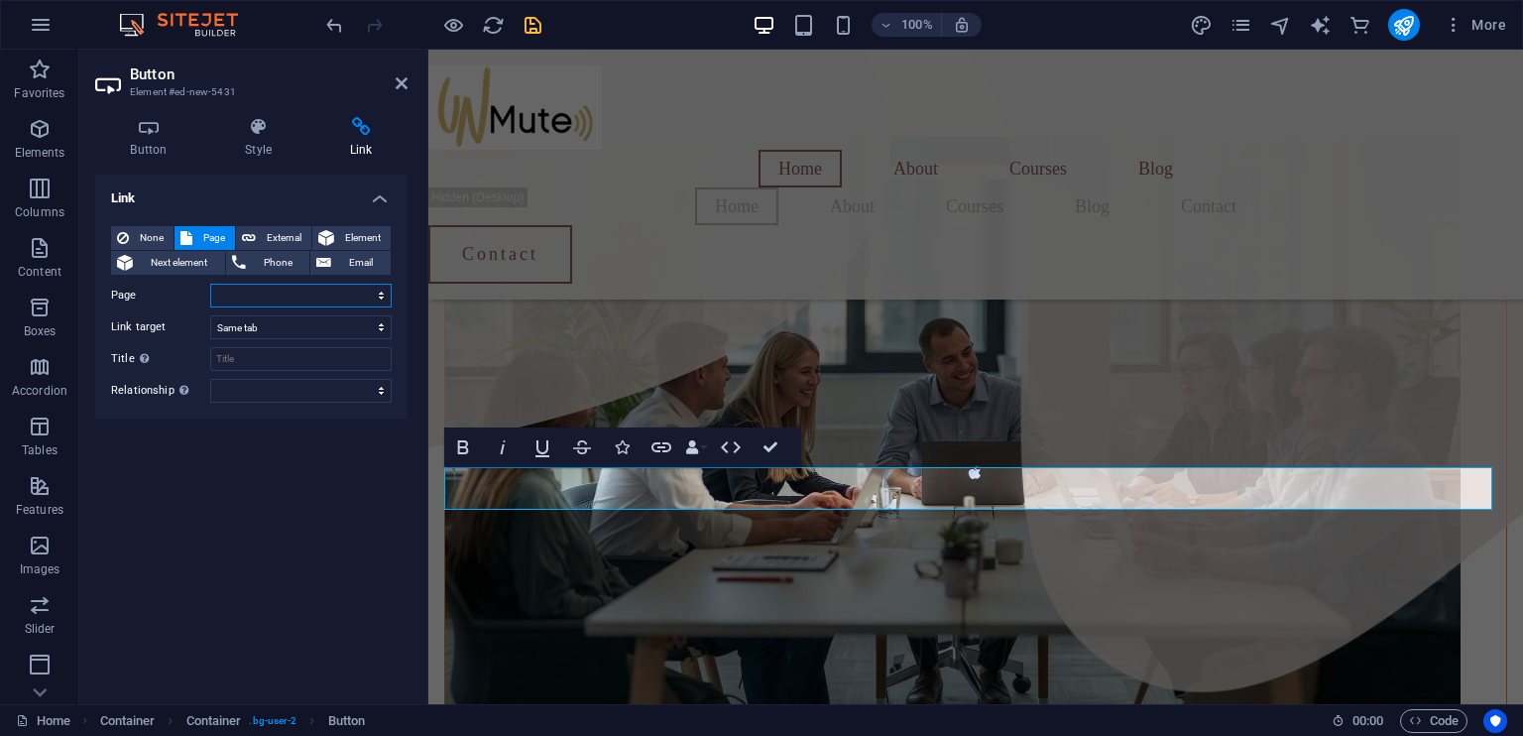
click at [294, 294] on select "Home About Courses Blog Contact Legal Notice Privacy" at bounding box center [300, 296] width 181 height 24
select select "1"
click at [210, 284] on select "Home About Courses Blog Contact Legal Notice Privacy" at bounding box center [300, 296] width 181 height 24
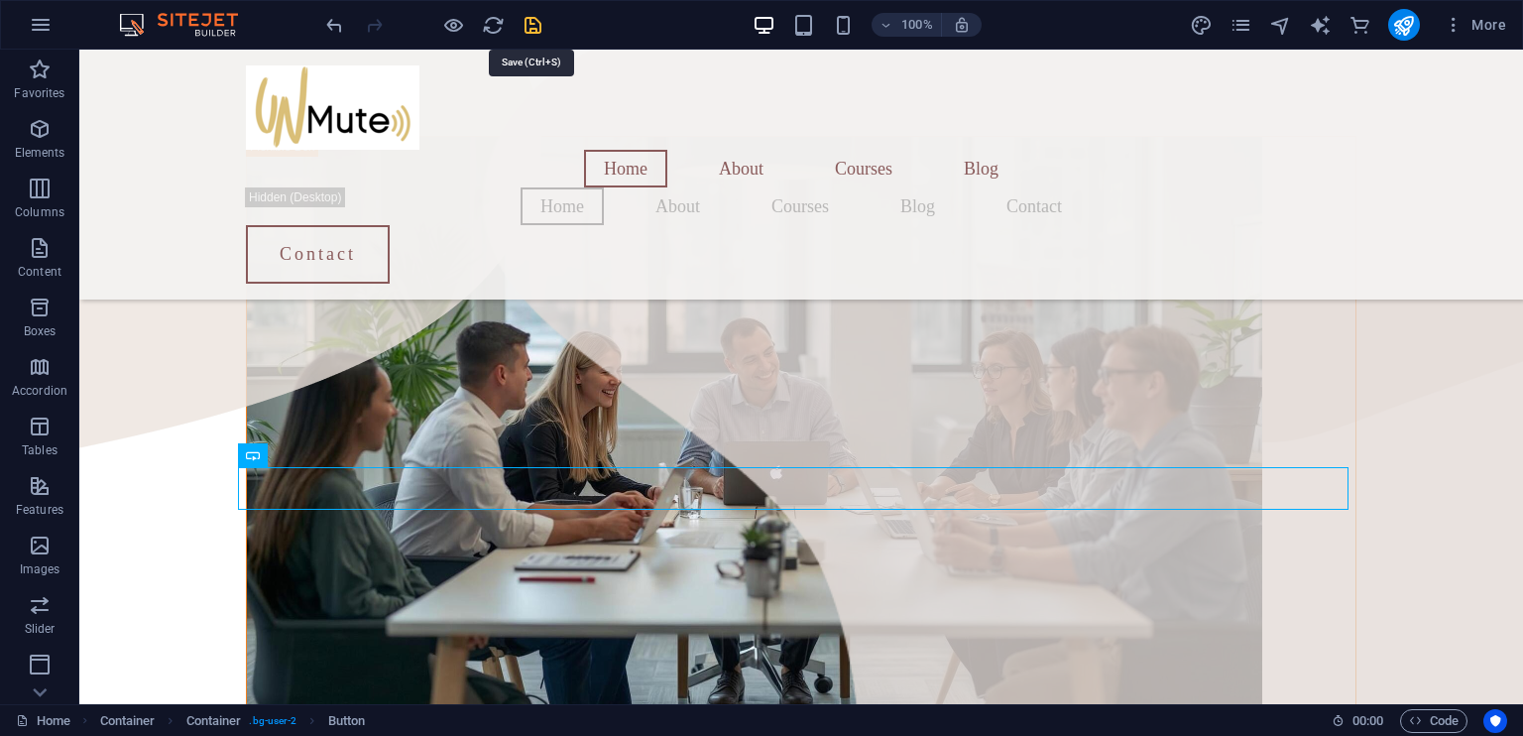
click at [535, 22] on icon "save" at bounding box center [532, 25] width 23 height 23
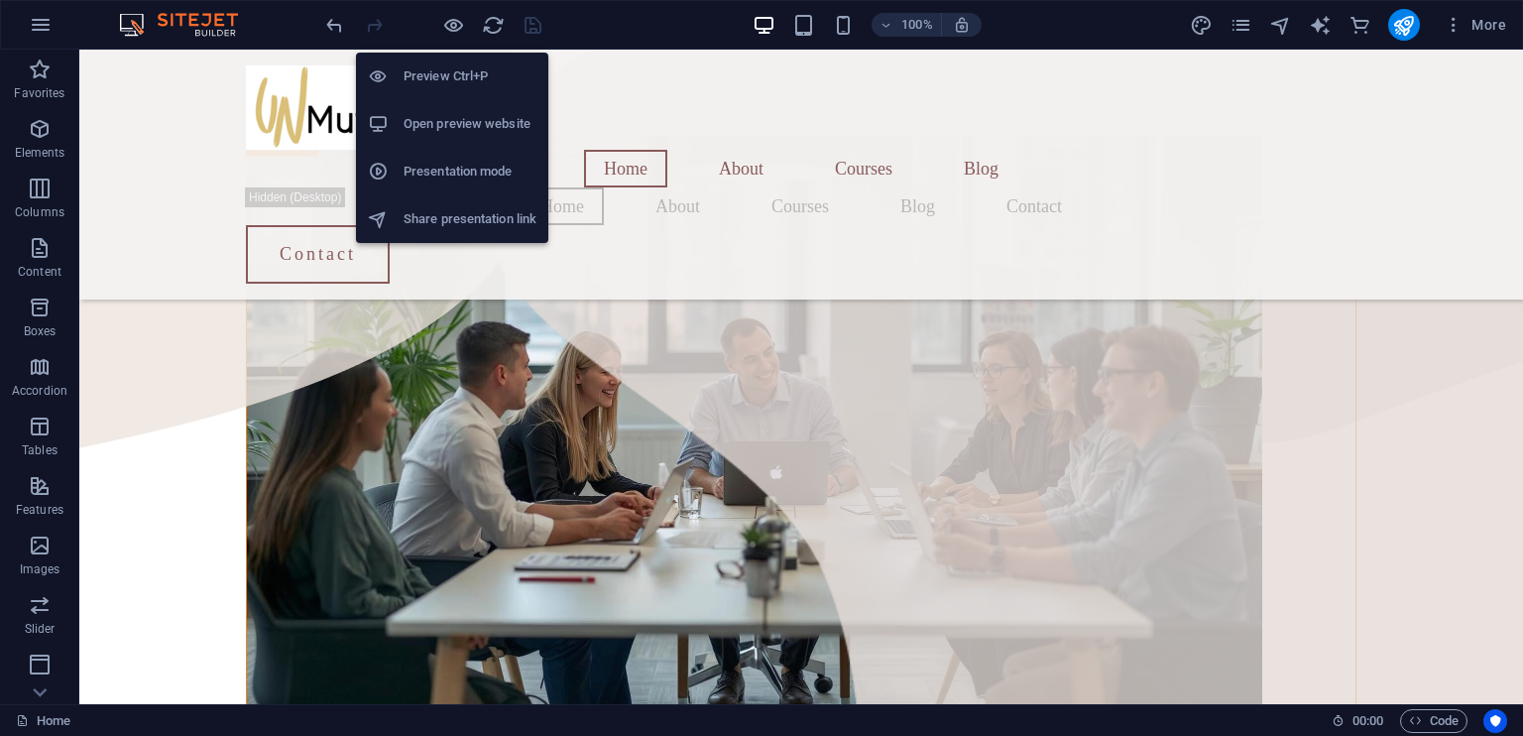
click at [451, 126] on h6 "Open preview website" at bounding box center [469, 124] width 133 height 24
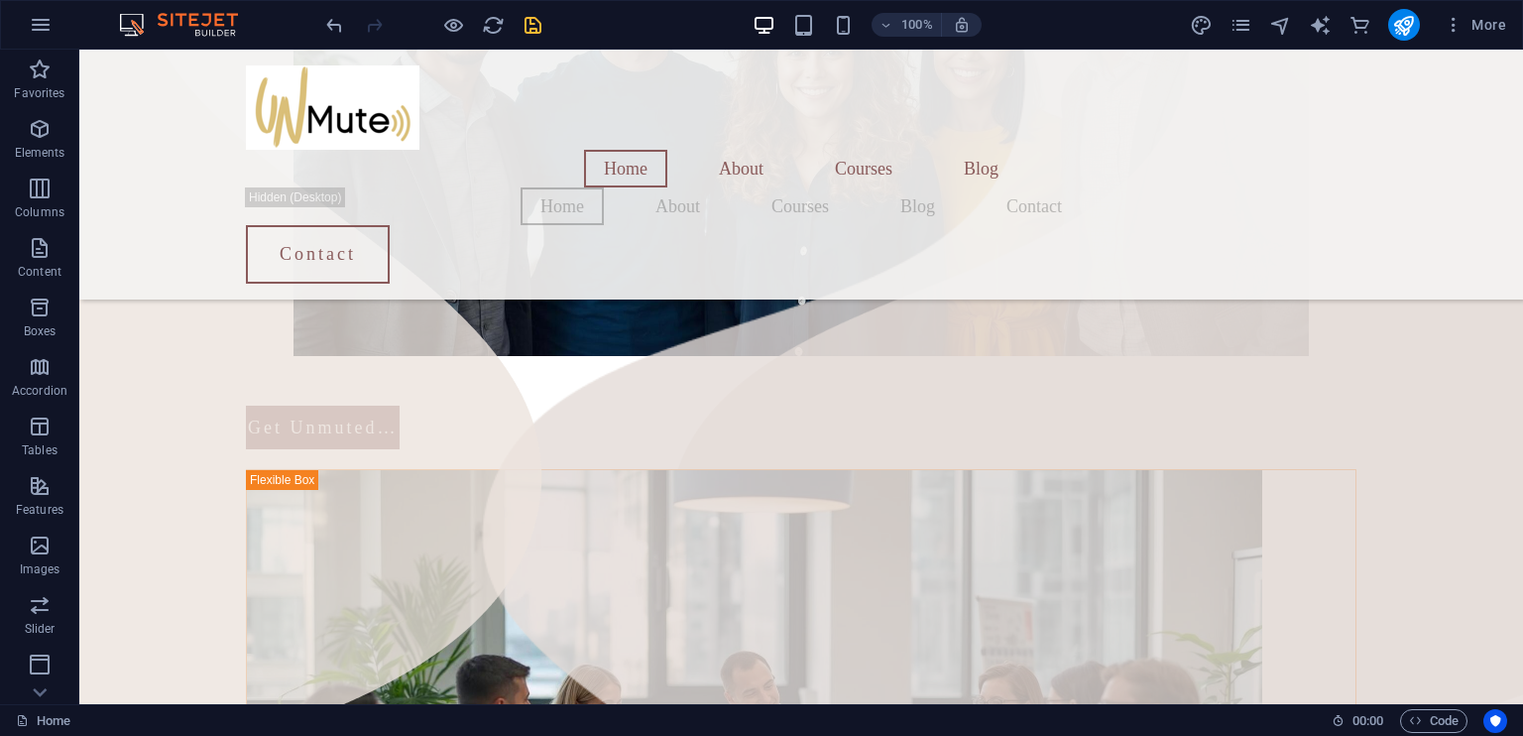
scroll to position [717, 0]
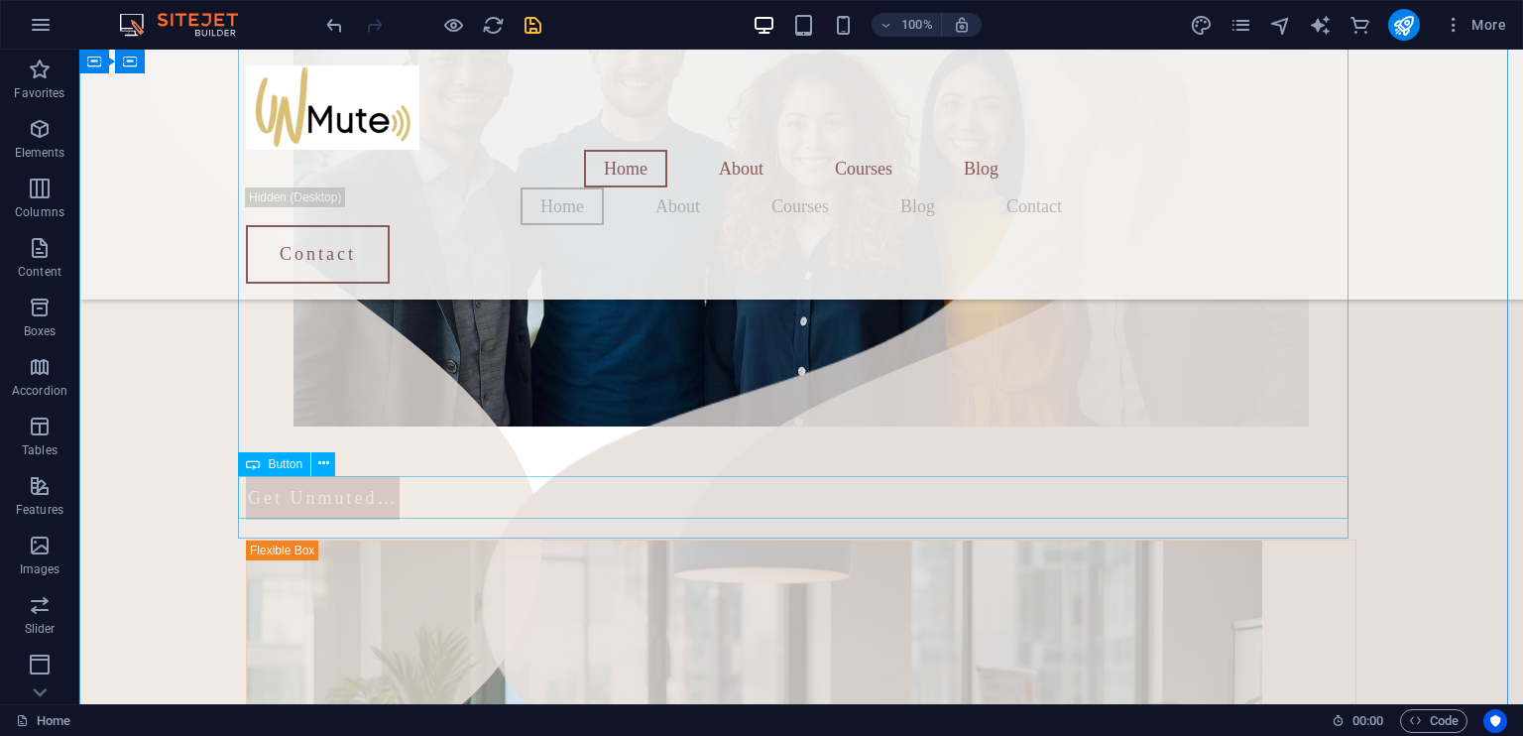
click at [332, 492] on div "Get Unmuted…" at bounding box center [801, 498] width 1110 height 44
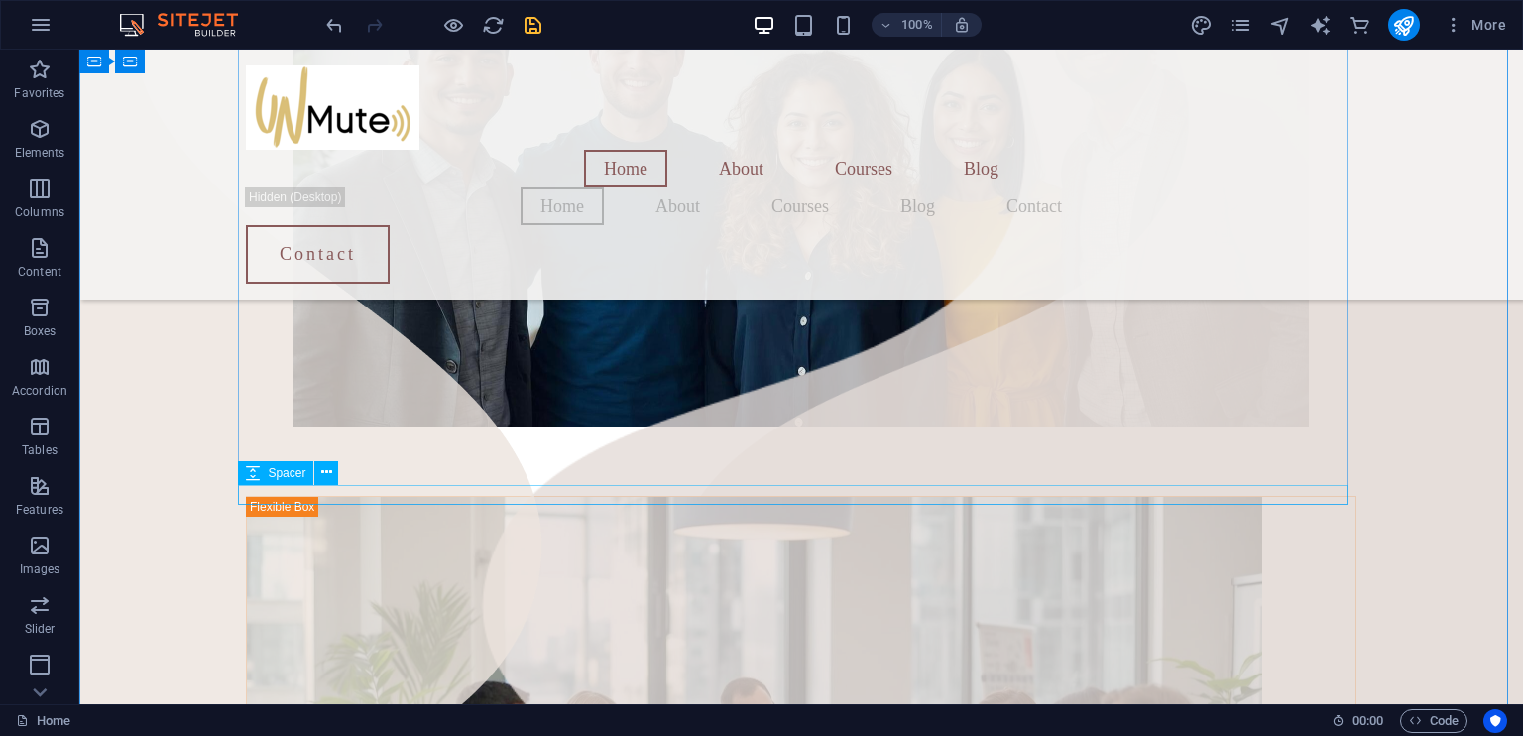
scroll to position [708, 0]
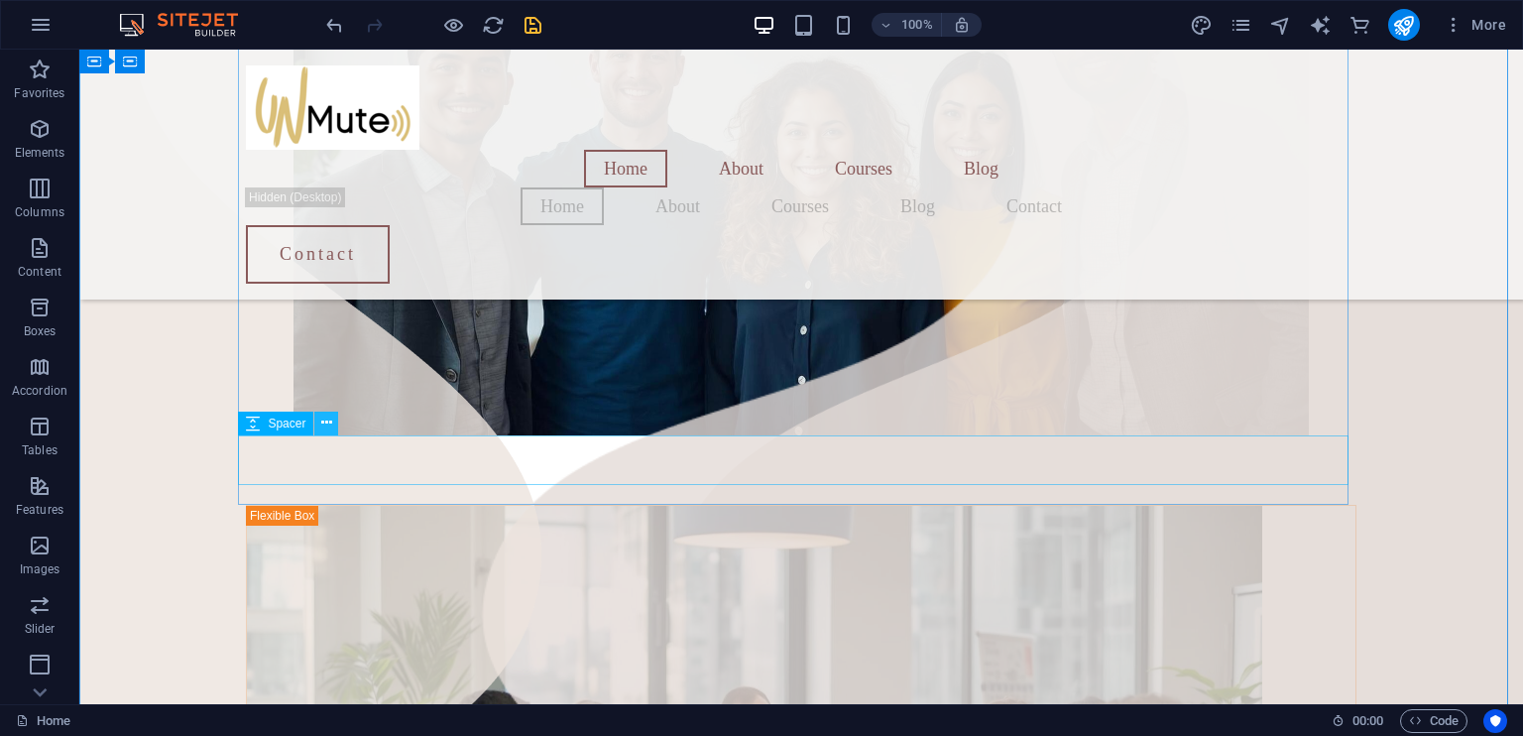
click at [325, 423] on icon at bounding box center [326, 422] width 11 height 21
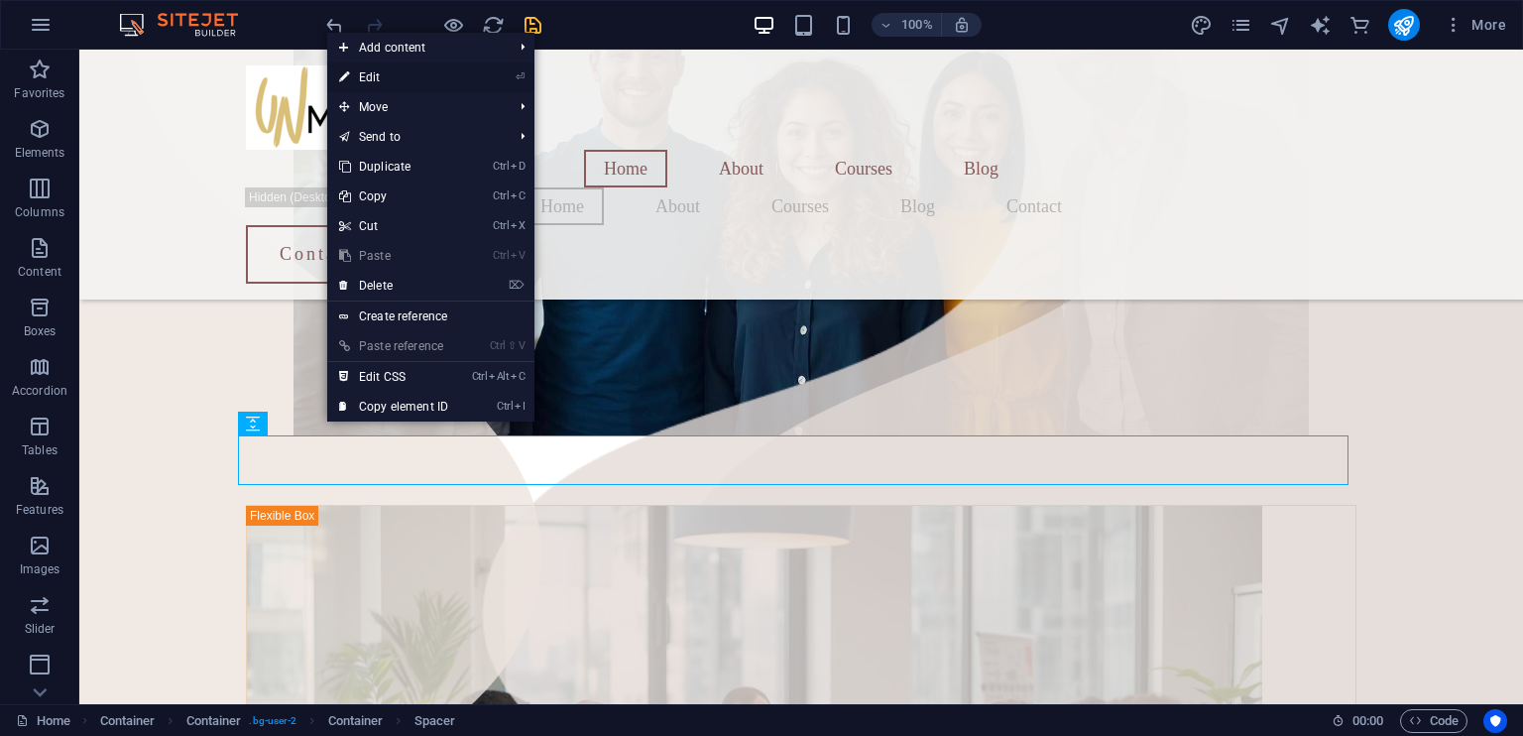
click at [376, 78] on link "⏎ Edit" at bounding box center [393, 77] width 133 height 30
select select "px"
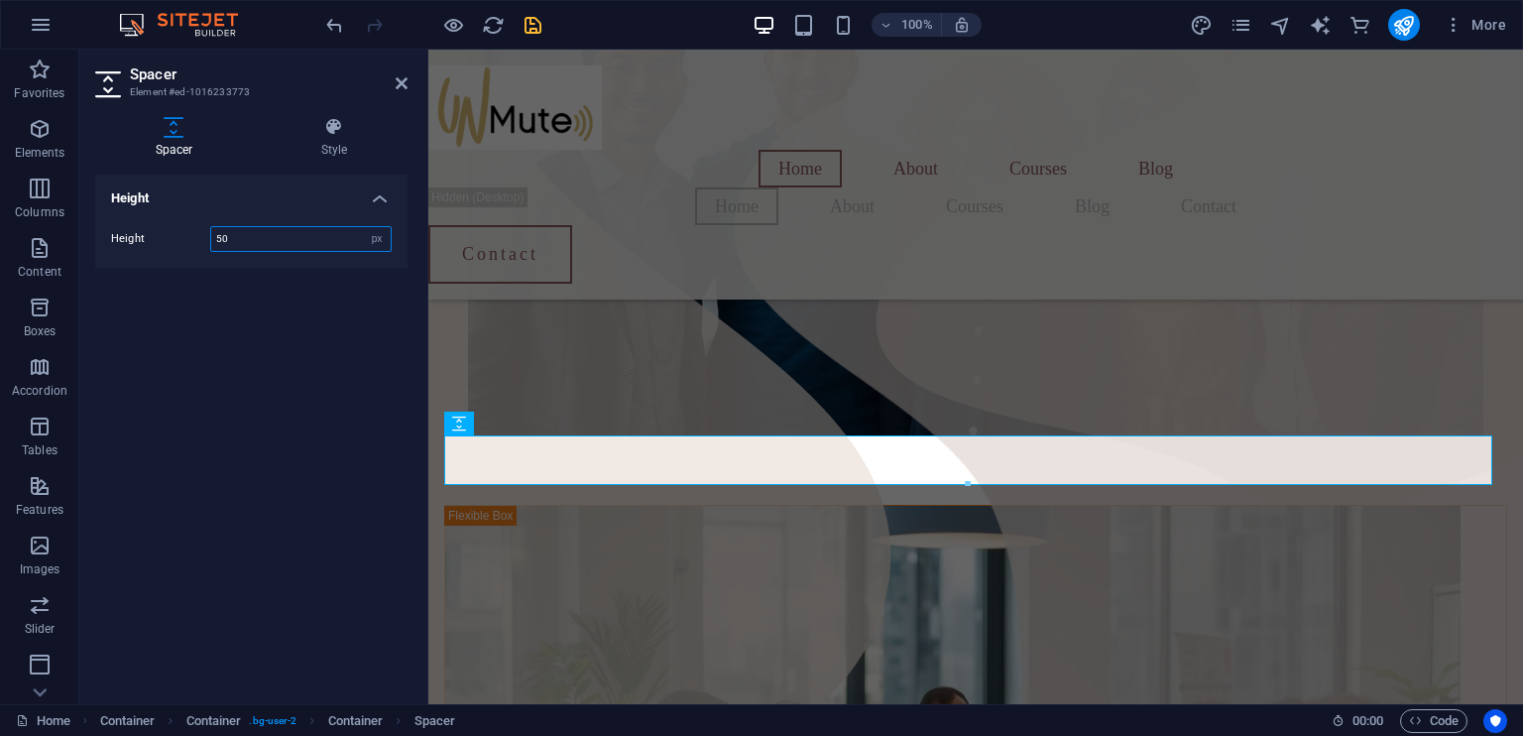
drag, startPoint x: 238, startPoint y: 236, endPoint x: 150, endPoint y: 236, distance: 88.2
click at [150, 236] on div "Height 50 px rem vh vw" at bounding box center [251, 239] width 281 height 26
type input "20"
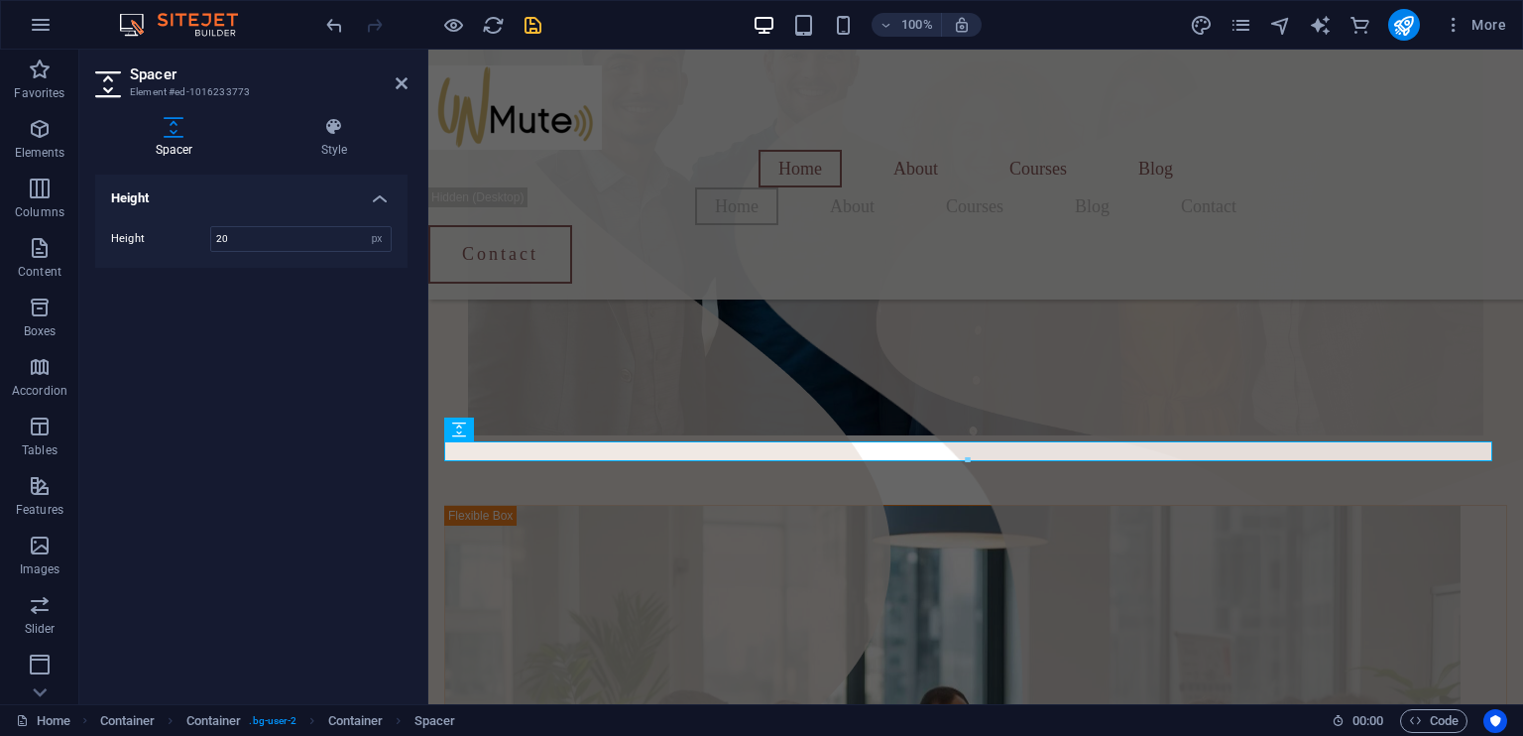
scroll to position [702, 0]
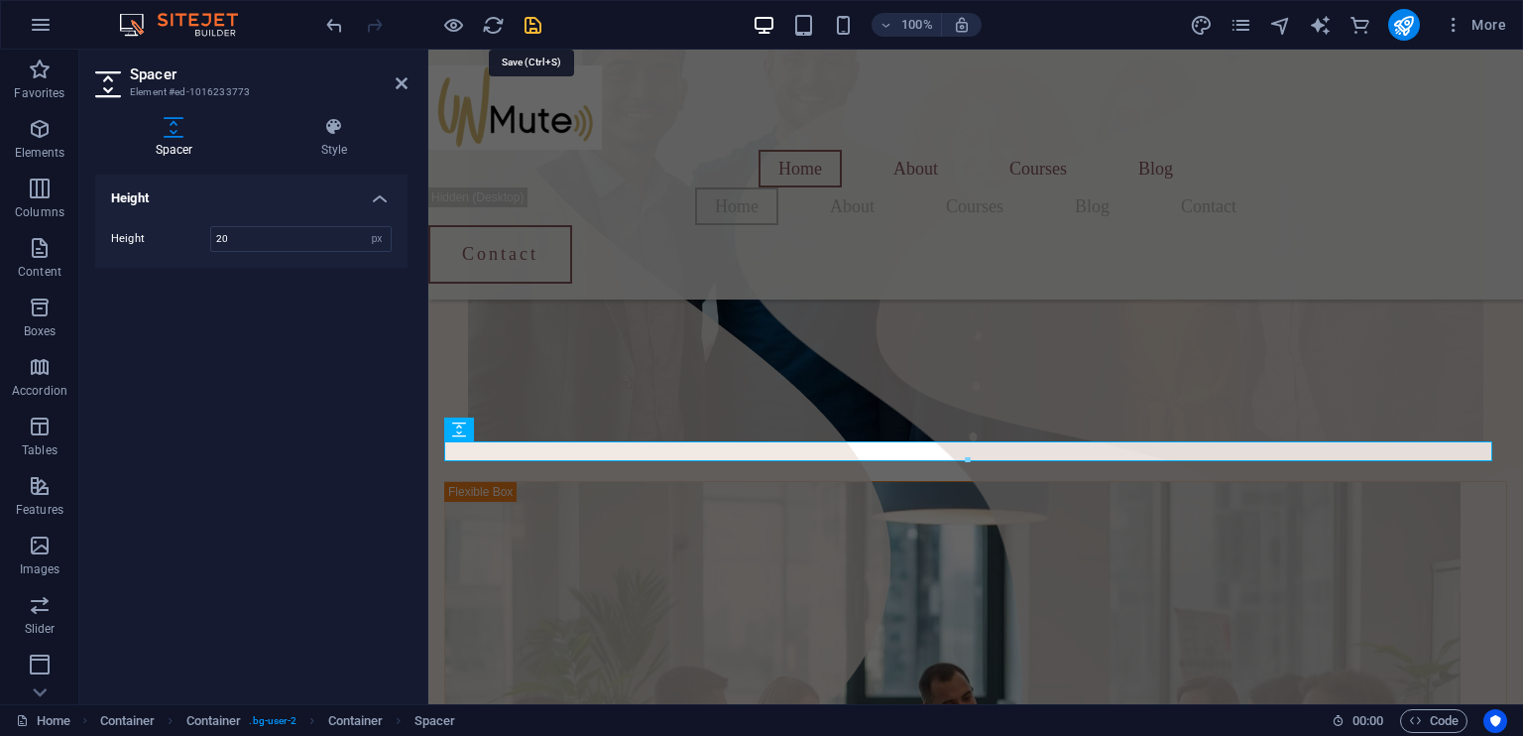
click at [530, 23] on icon "save" at bounding box center [532, 25] width 23 height 23
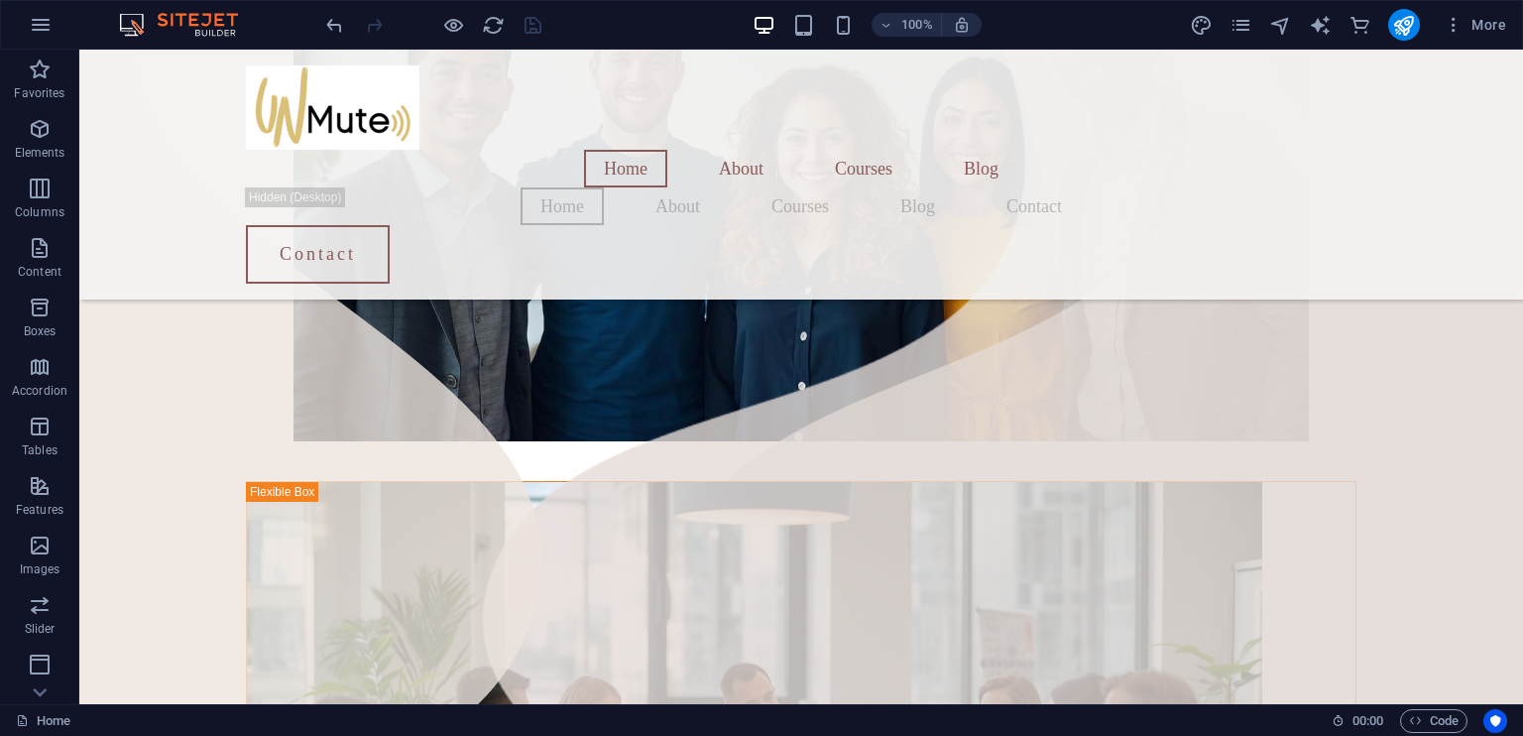
scroll to position [647, 0]
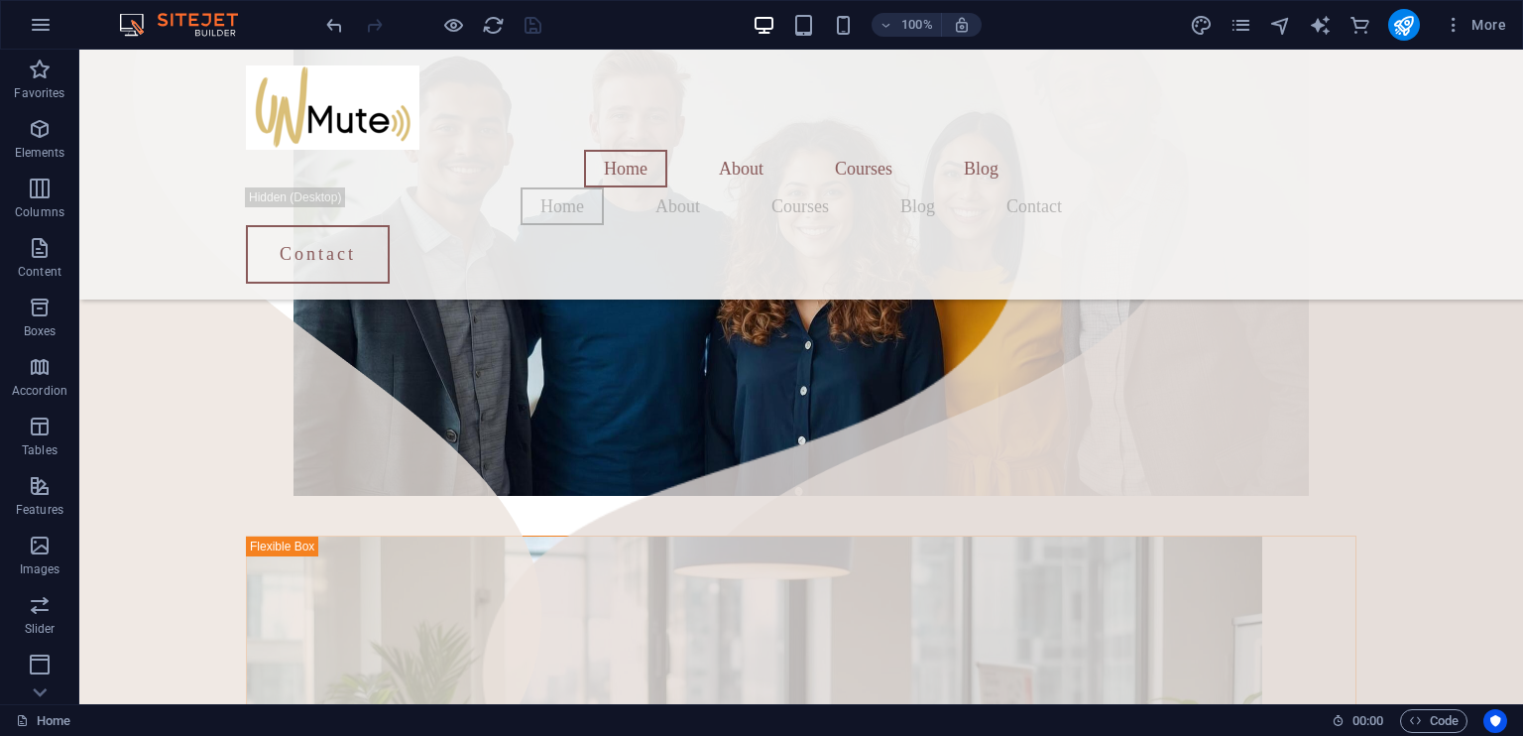
drag, startPoint x: 1516, startPoint y: 246, endPoint x: 570, endPoint y: 417, distance: 961.1
click at [570, 417] on figure at bounding box center [801, 211] width 1110 height 569
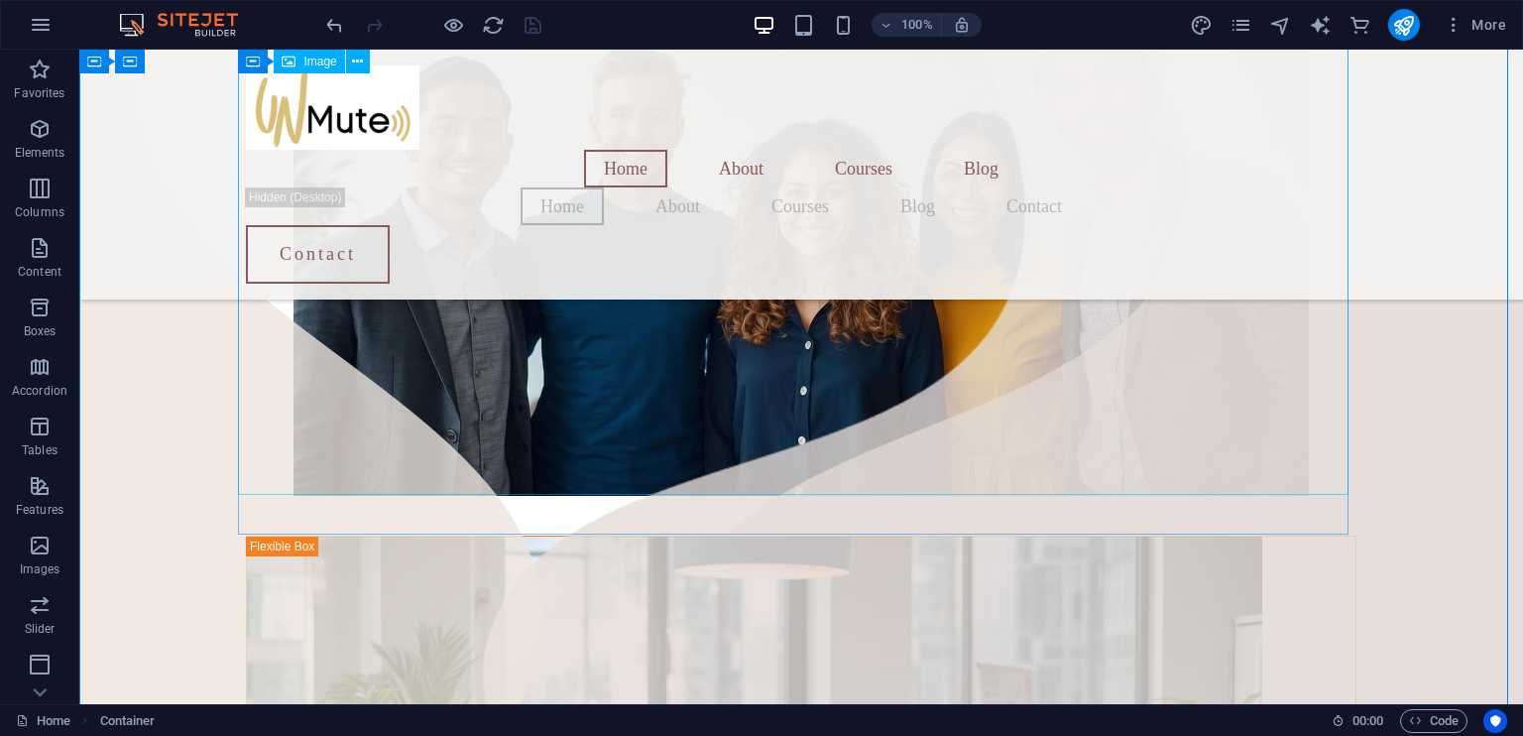
click at [407, 379] on figure at bounding box center [801, 211] width 1110 height 569
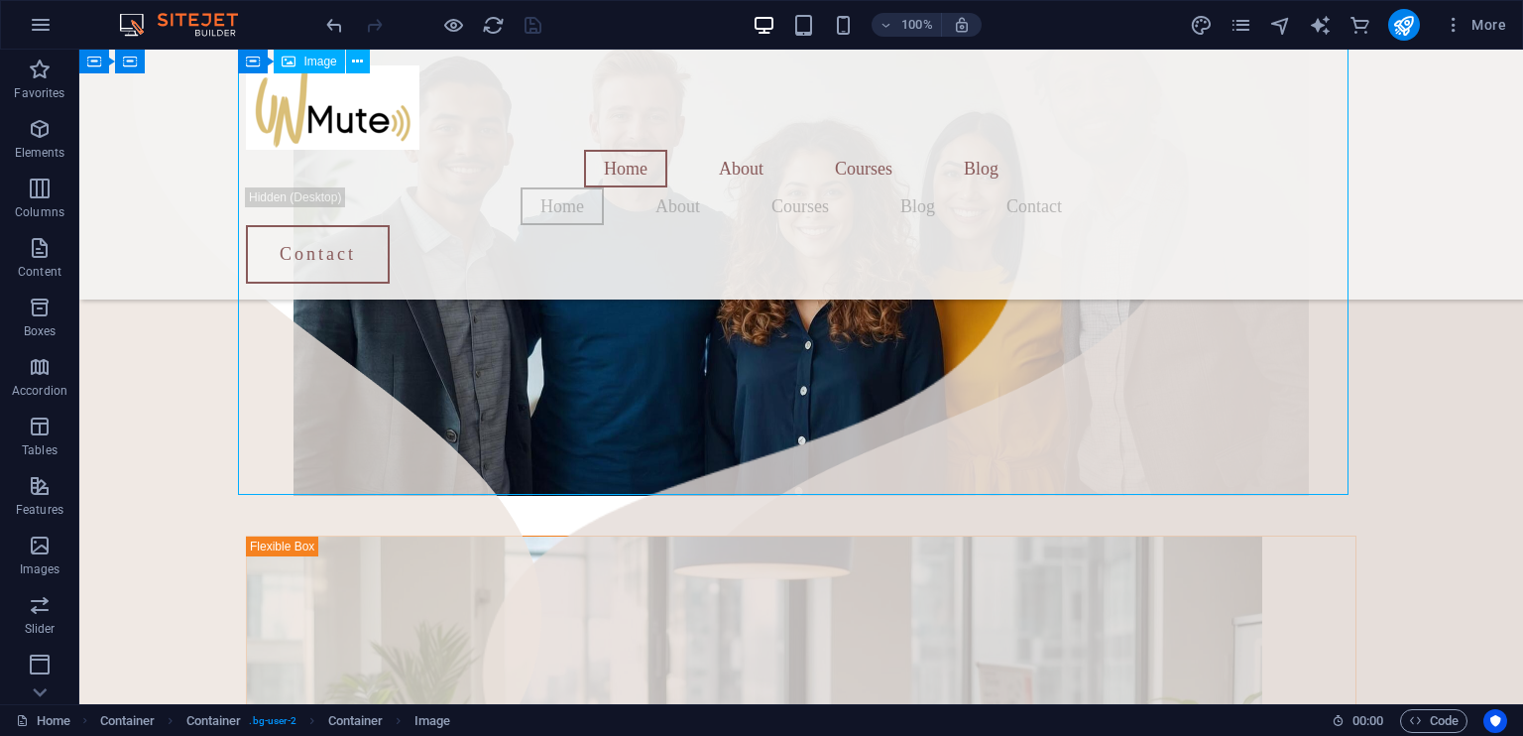
click at [407, 379] on figure at bounding box center [801, 211] width 1110 height 569
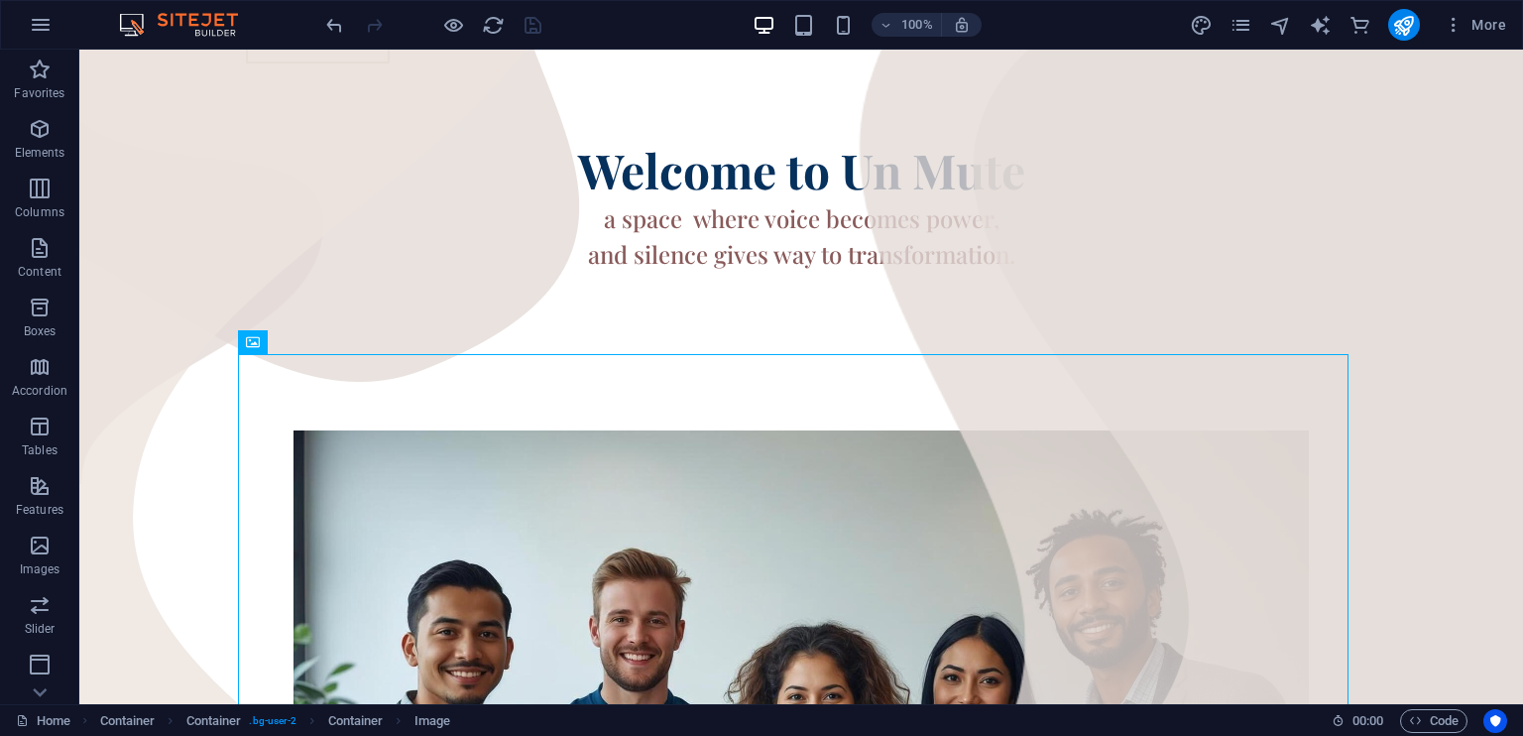
scroll to position [160, 0]
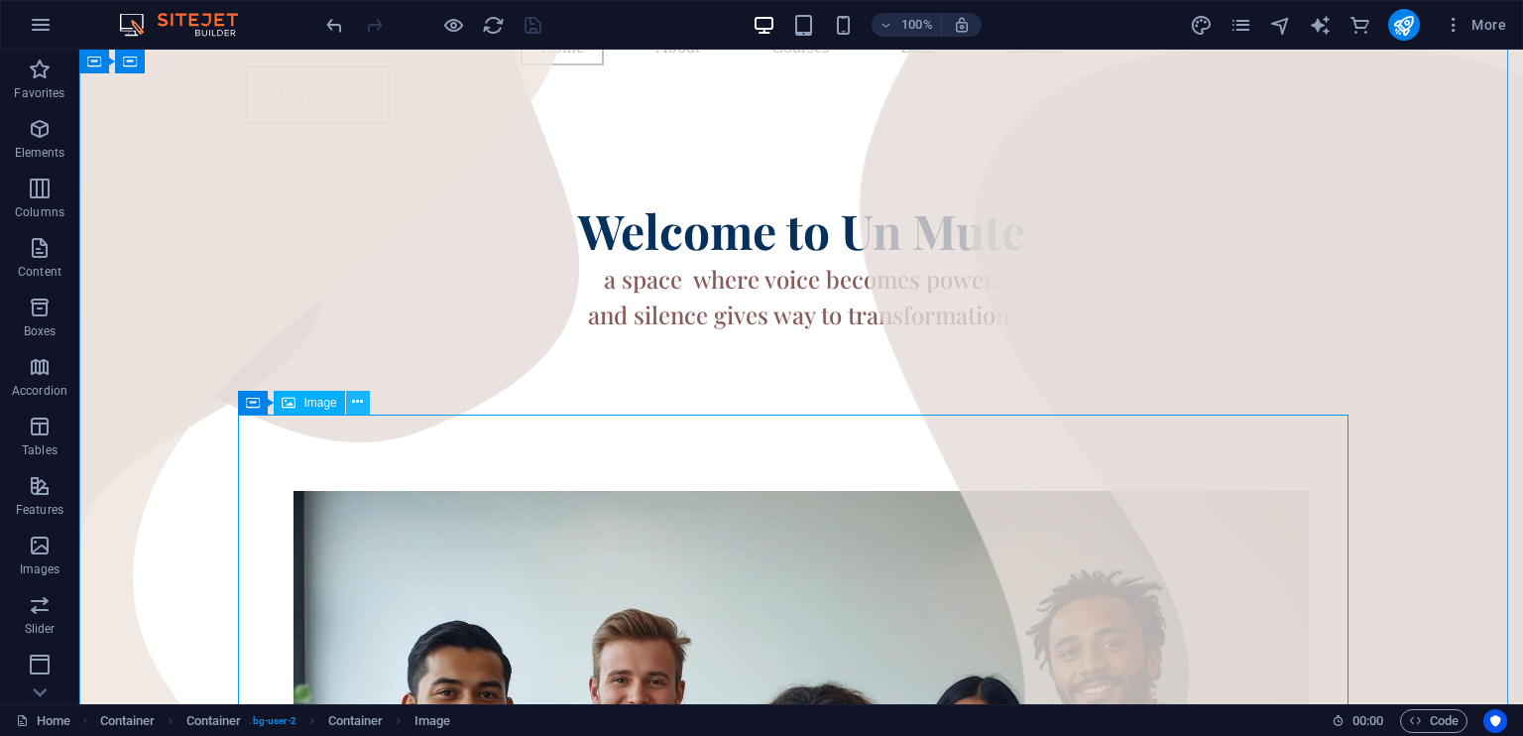
click at [357, 398] on icon at bounding box center [357, 402] width 11 height 21
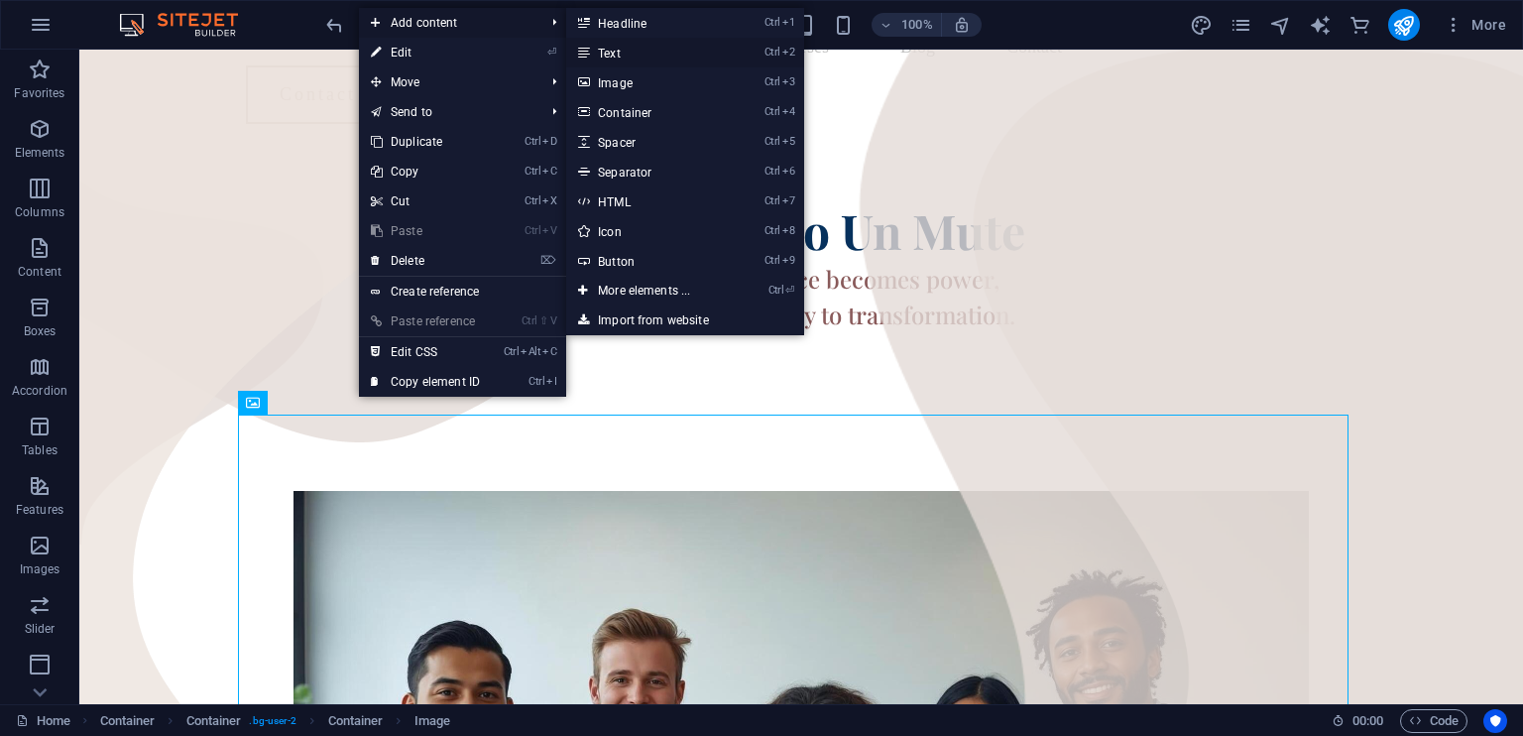
click at [615, 51] on link "Ctrl 2 Text" at bounding box center [648, 53] width 164 height 30
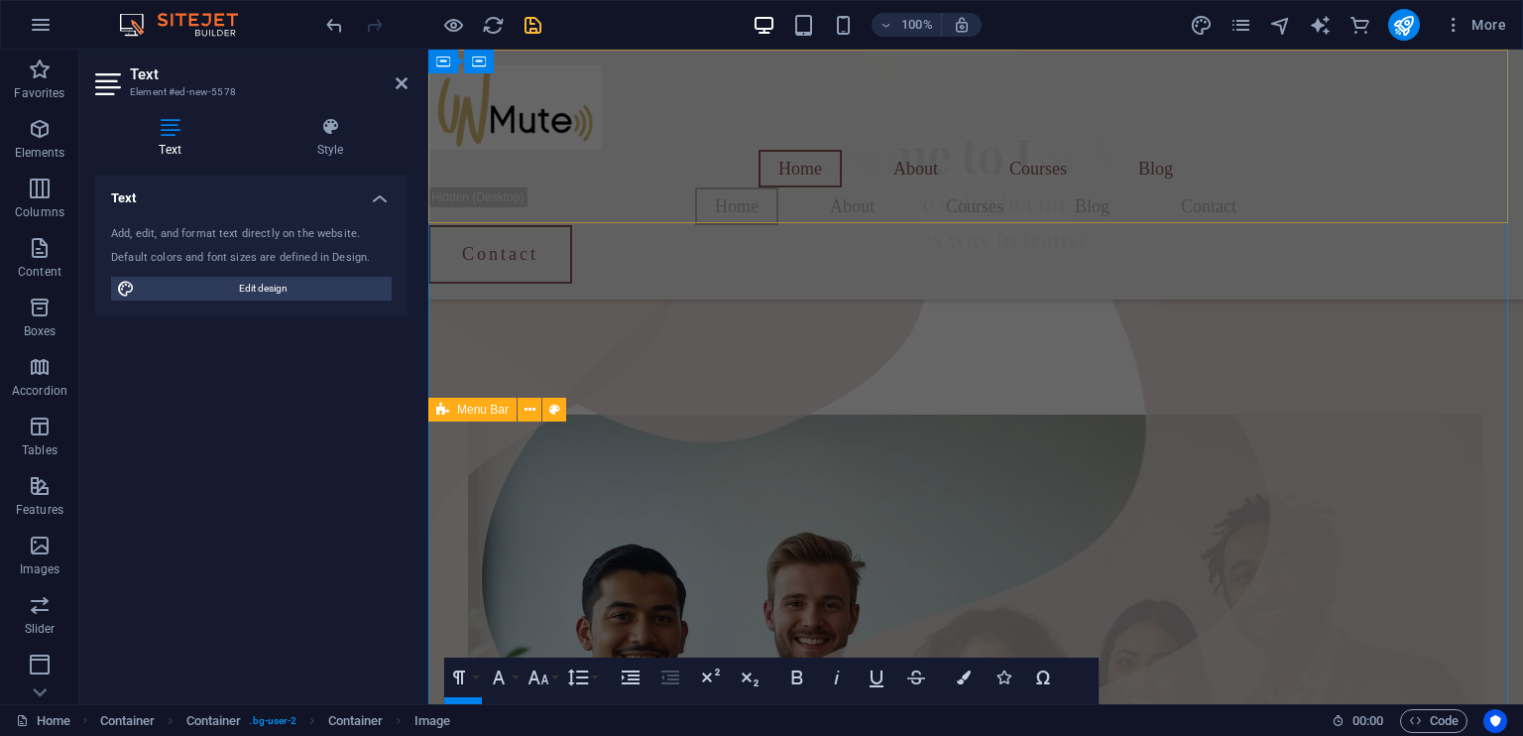
scroll to position [777, 0]
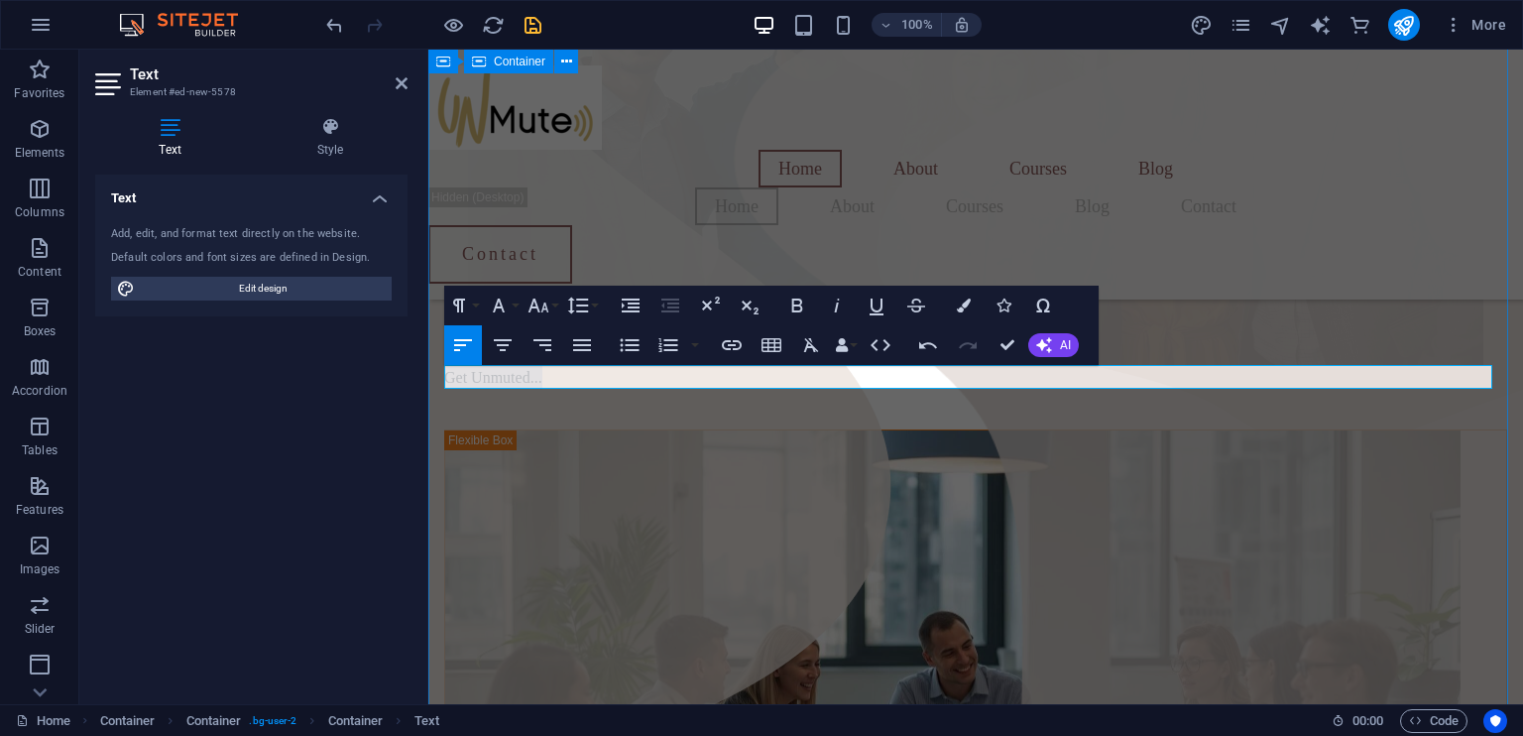
drag, startPoint x: 550, startPoint y: 384, endPoint x: 443, endPoint y: 383, distance: 107.1
click at [443, 383] on div "Home About Courses Blog Home About Courses Blog Contact Contact Menu Welcome to…" at bounding box center [975, 285] width 1094 height 2026
click at [553, 303] on button "Font Size" at bounding box center [542, 305] width 38 height 40
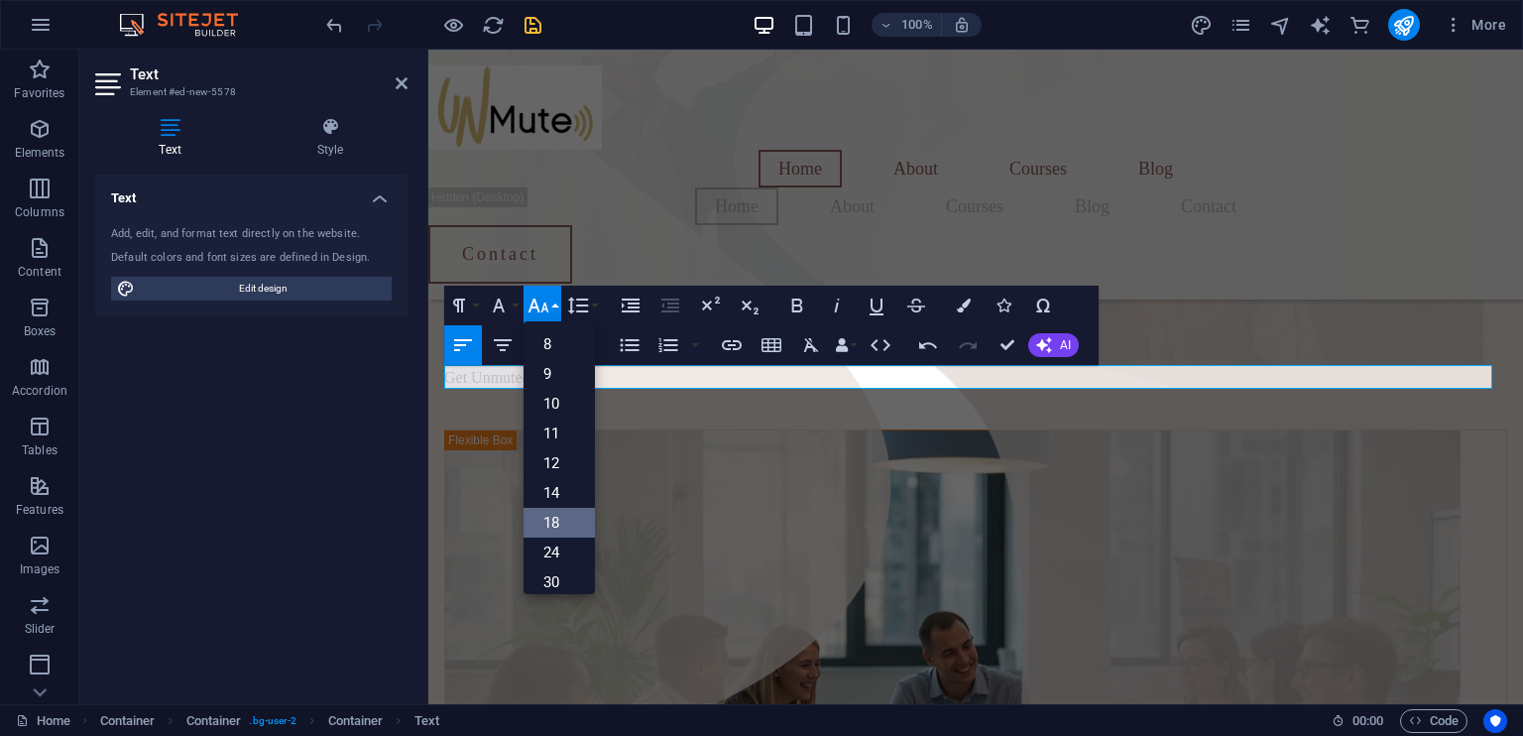
click at [556, 514] on link "18" at bounding box center [558, 523] width 71 height 30
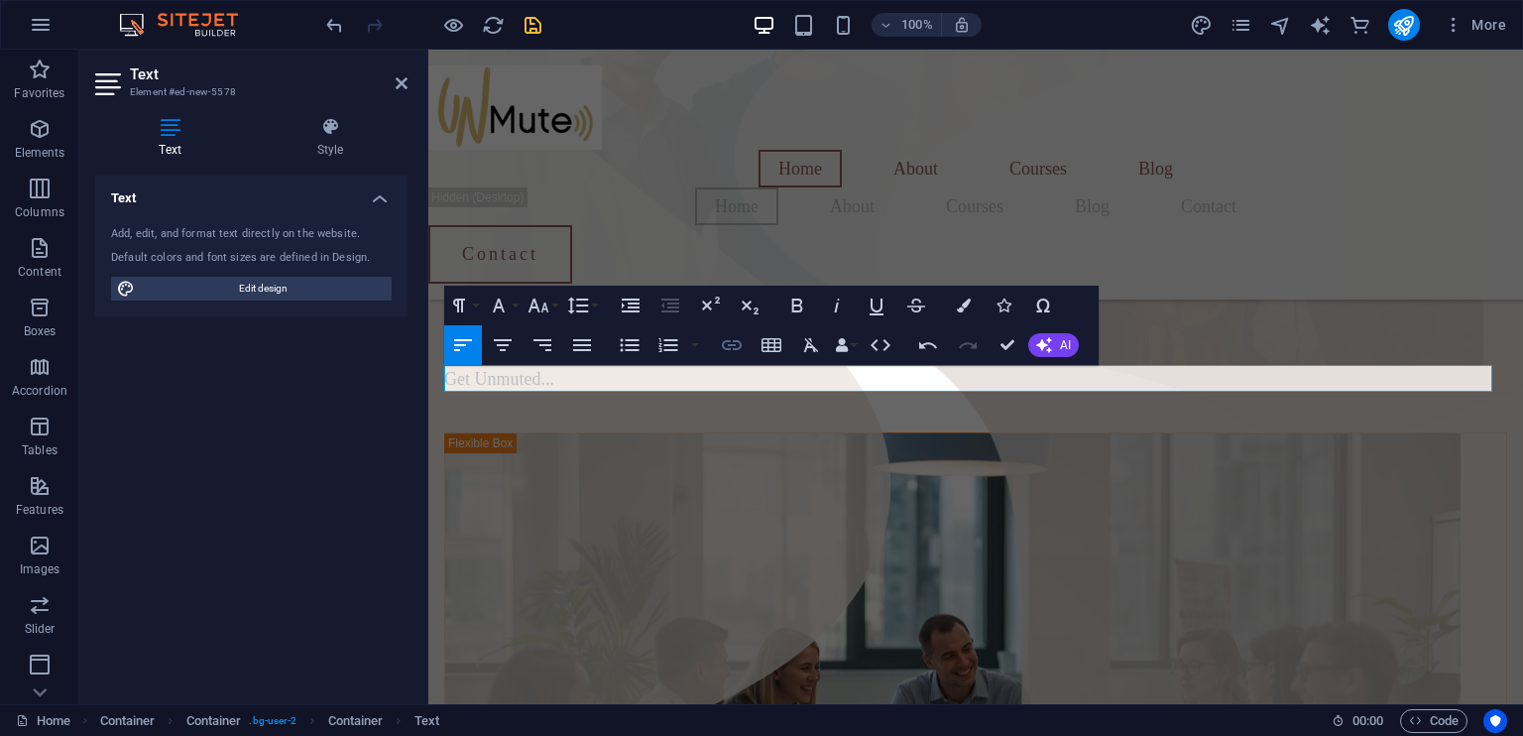
click at [731, 348] on icon "button" at bounding box center [732, 345] width 24 height 24
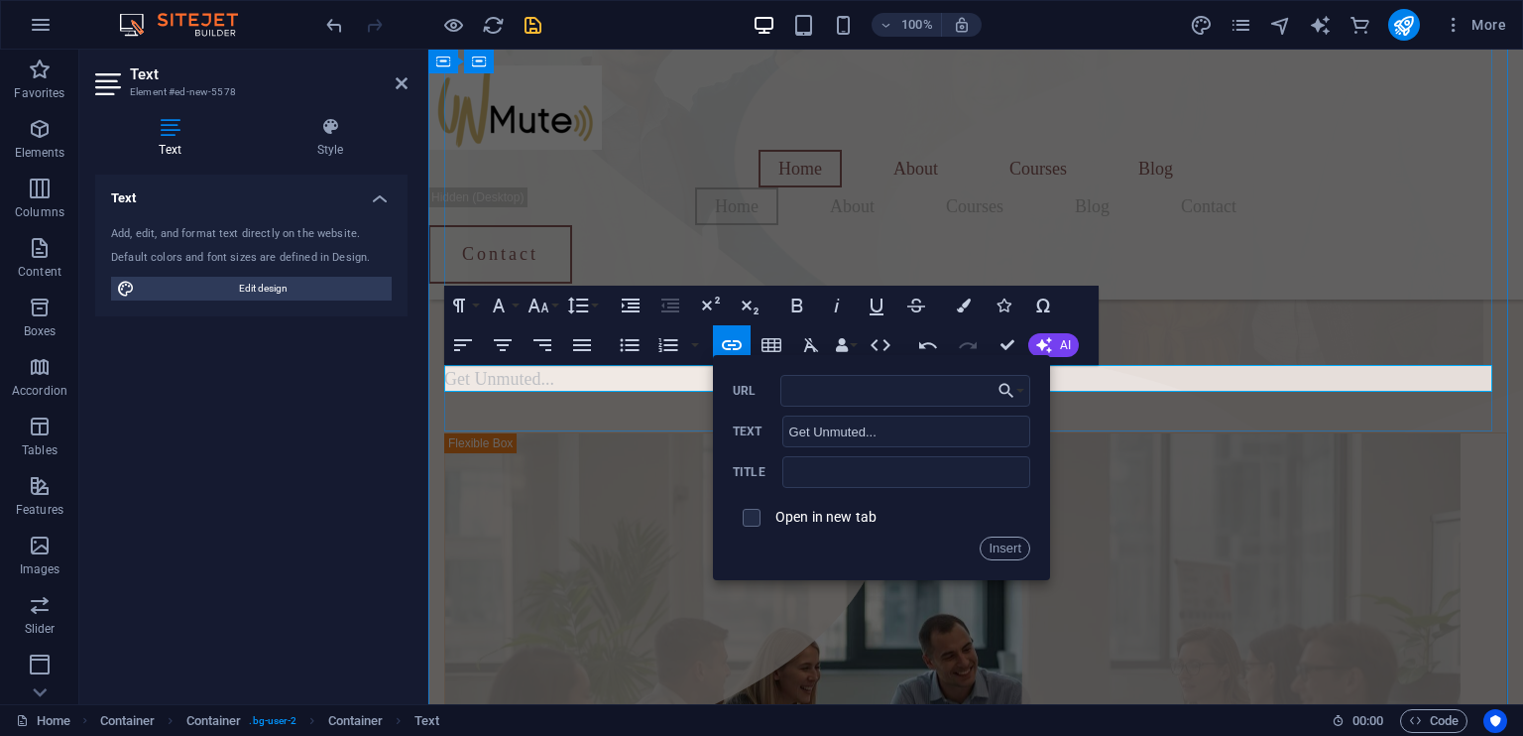
click at [639, 385] on p "​ Get Unmuted... ​" at bounding box center [975, 379] width 1063 height 27
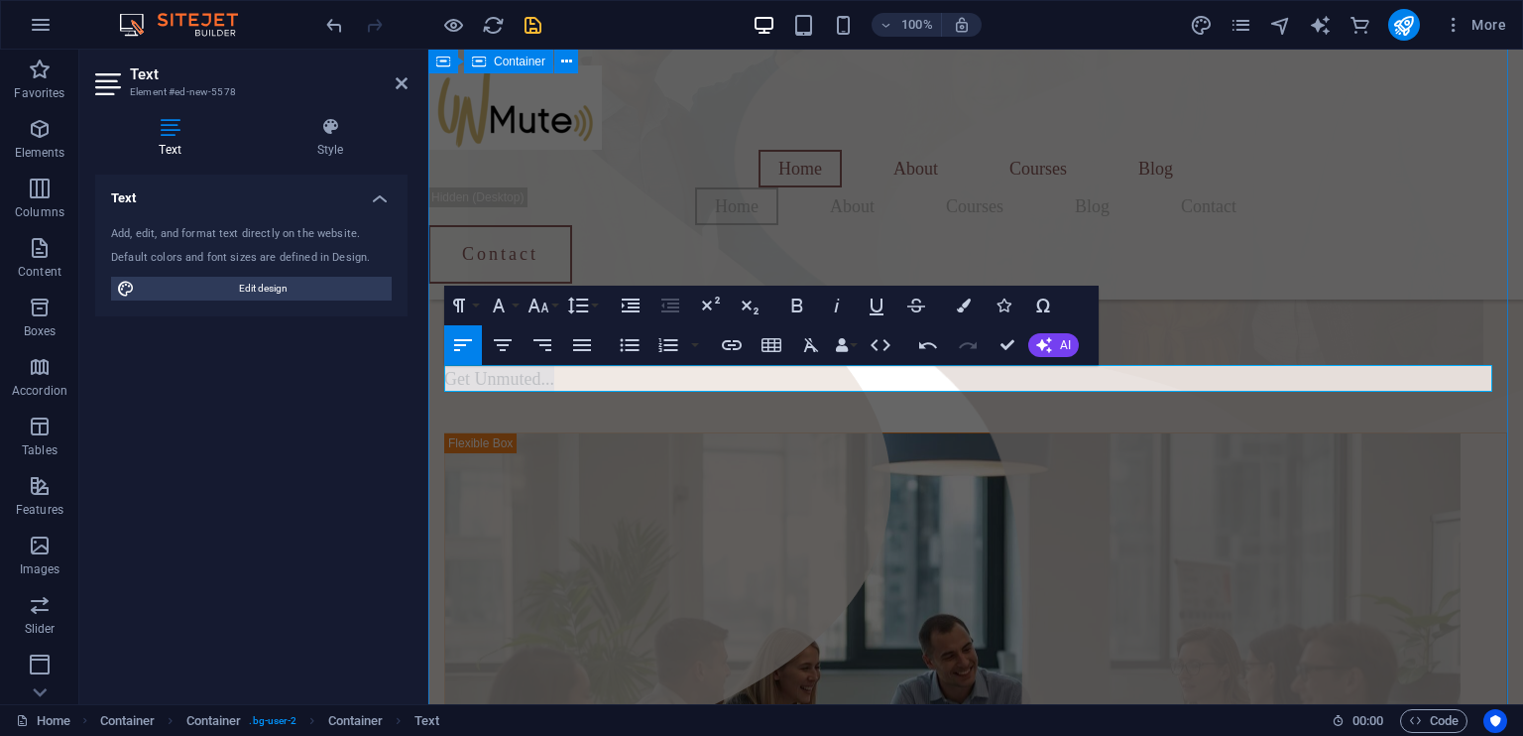
drag, startPoint x: 571, startPoint y: 380, endPoint x: 440, endPoint y: 368, distance: 131.4
click at [440, 368] on div "Home About Courses Blog Home About Courses Blog Contact Contact Menu Welcome to…" at bounding box center [975, 286] width 1094 height 2029
click at [722, 346] on icon "button" at bounding box center [732, 345] width 24 height 24
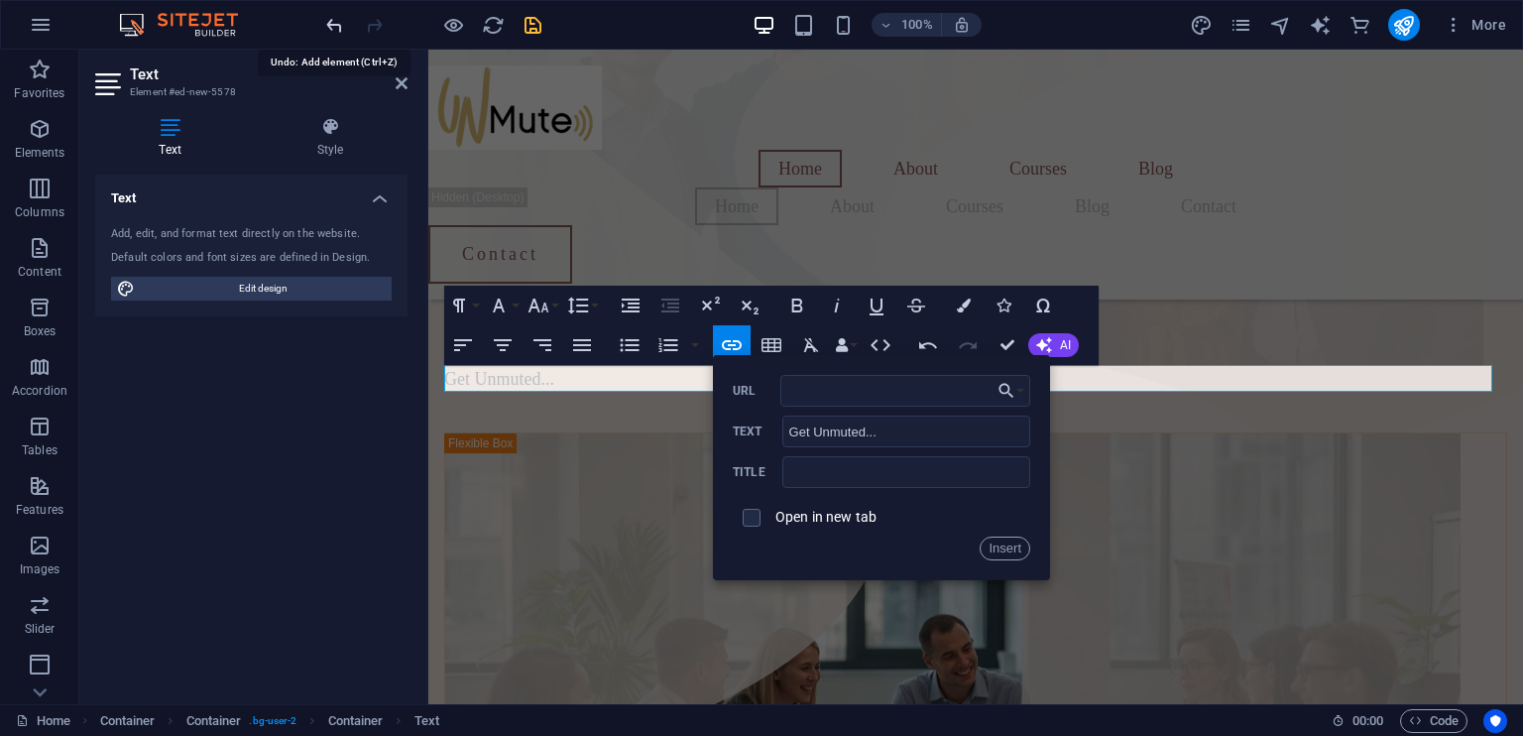
click at [336, 29] on icon "undo" at bounding box center [334, 25] width 23 height 23
click at [587, 382] on p "Get Unmuted..." at bounding box center [975, 379] width 1063 height 27
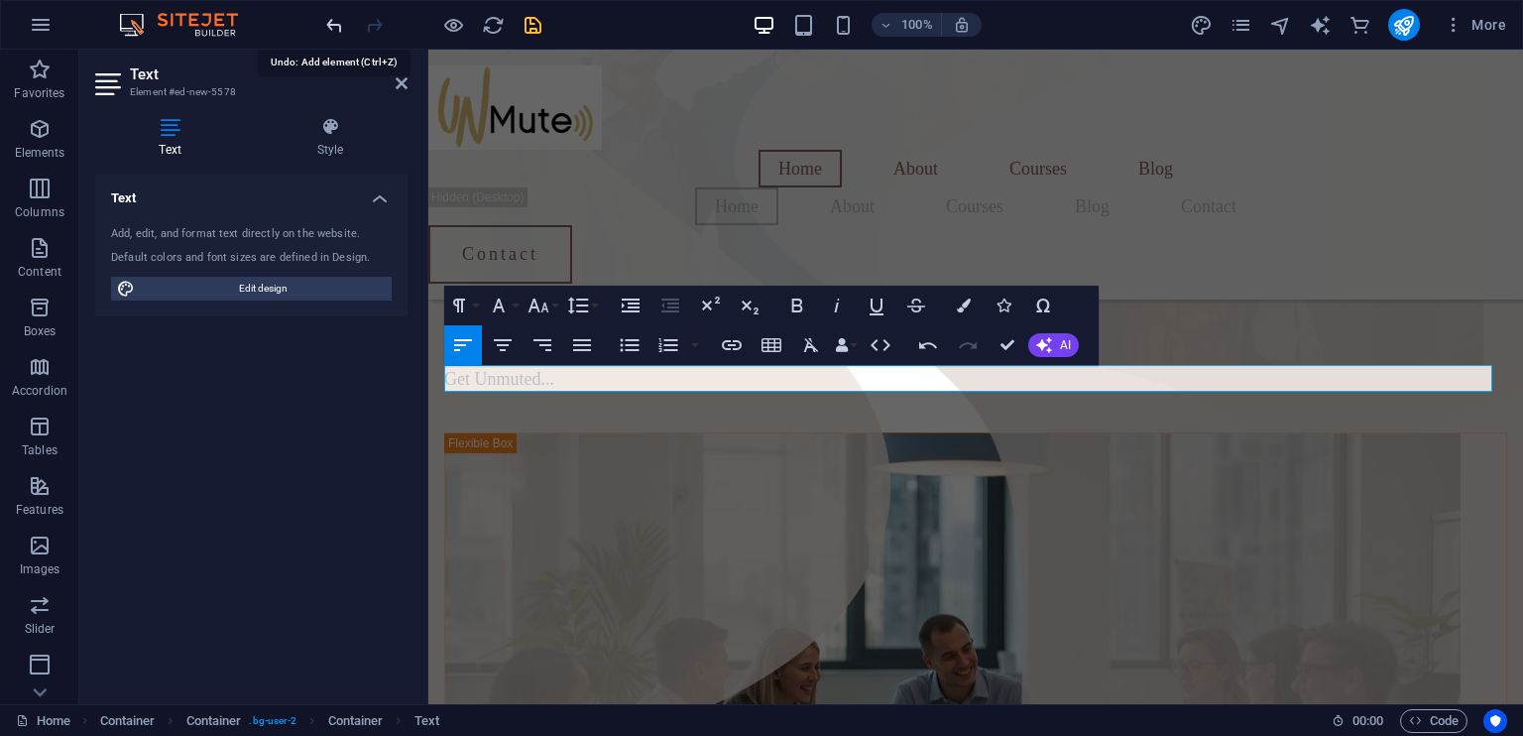
click at [338, 23] on icon "undo" at bounding box center [334, 25] width 23 height 23
click at [331, 23] on icon "undo" at bounding box center [334, 25] width 23 height 23
click at [337, 21] on icon "undo" at bounding box center [334, 25] width 23 height 23
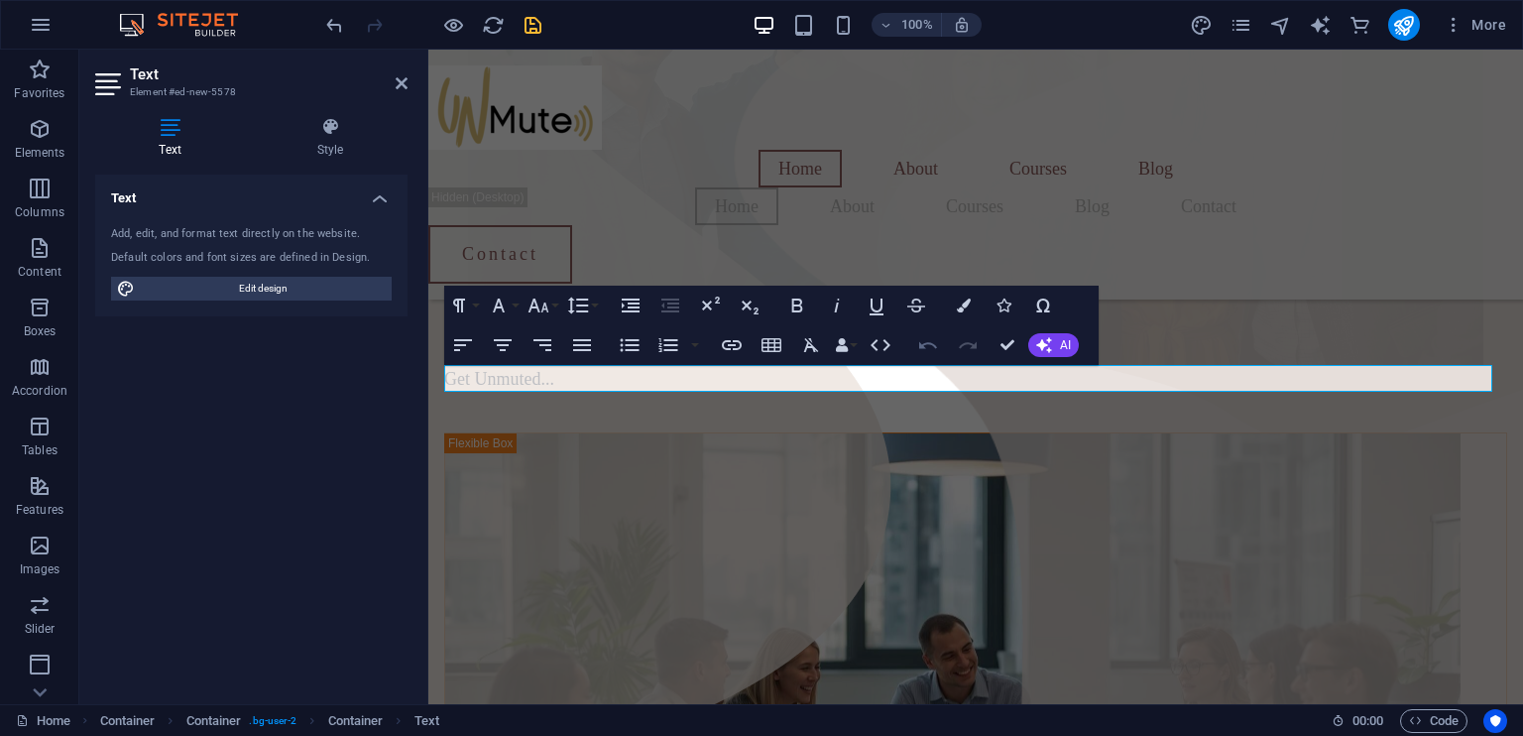
click at [925, 350] on icon "button" at bounding box center [928, 345] width 24 height 24
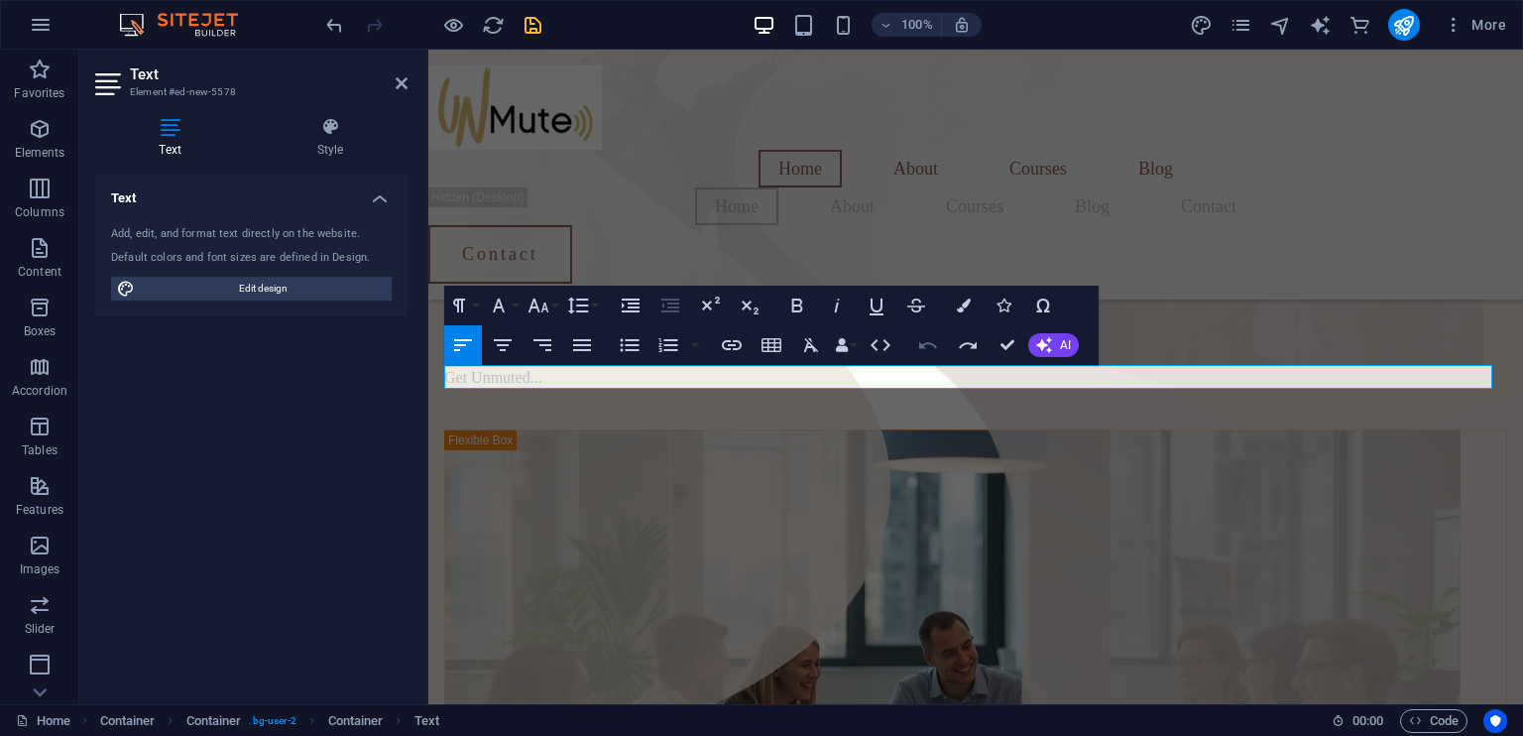
click at [925, 350] on icon "button" at bounding box center [928, 345] width 24 height 24
click at [336, 26] on icon "undo" at bounding box center [334, 25] width 23 height 23
click at [538, 374] on p "Get Unmuted" at bounding box center [975, 378] width 1063 height 24
click at [874, 200] on div "Home About Courses Blog Home About Courses Blog Contact Contact Menu" at bounding box center [975, 175] width 1094 height 250
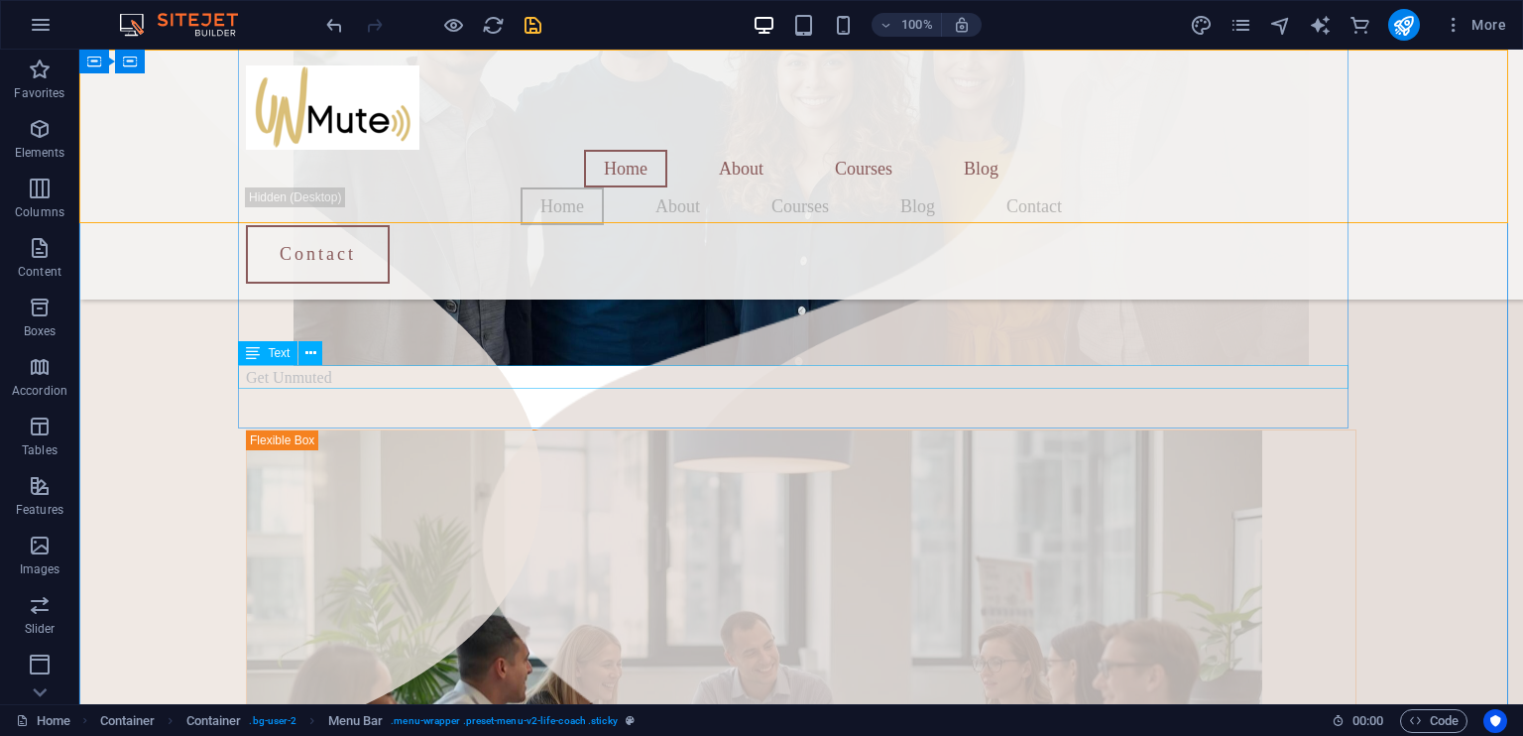
click at [325, 380] on div "Get Unmuted" at bounding box center [801, 378] width 1110 height 24
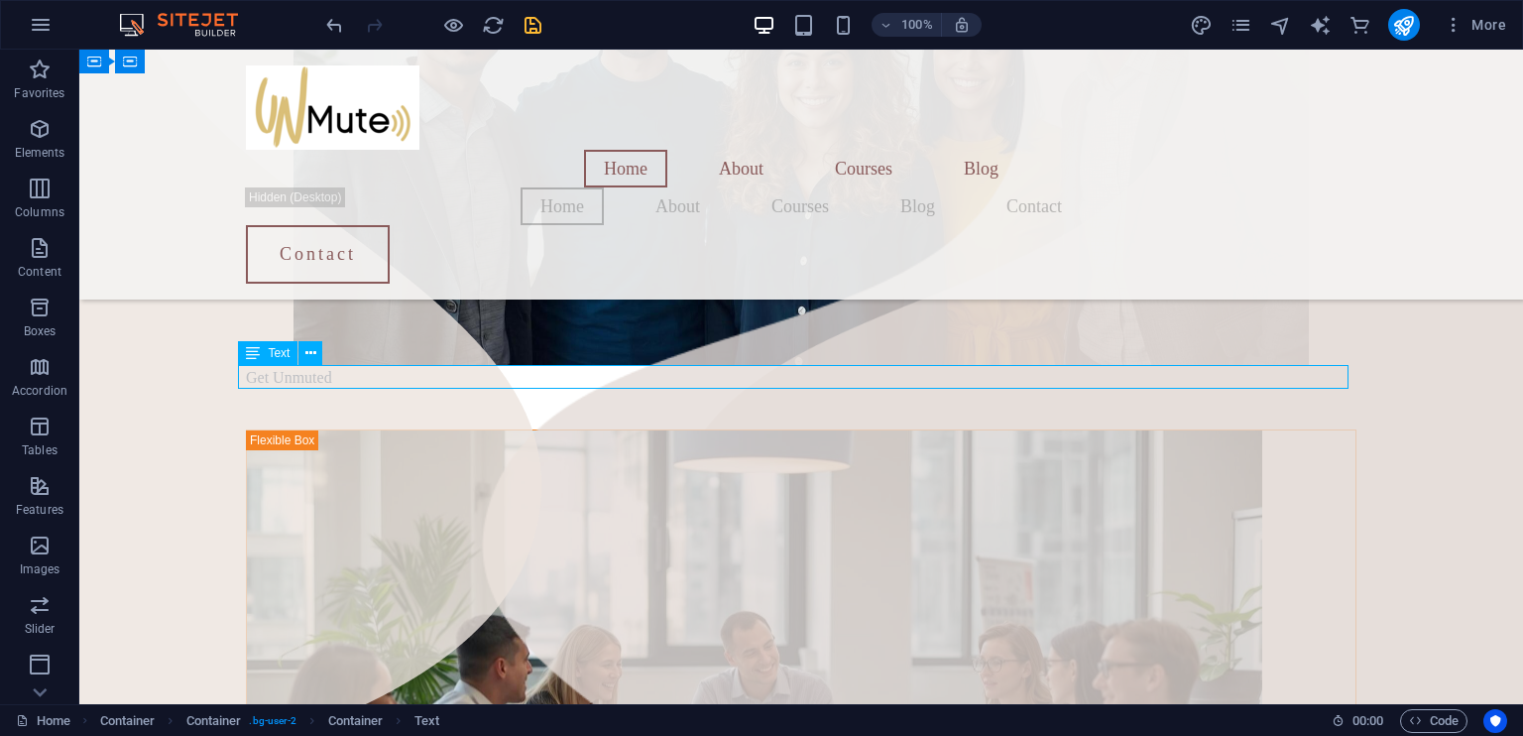
click at [316, 372] on div "Get Unmuted" at bounding box center [801, 378] width 1110 height 24
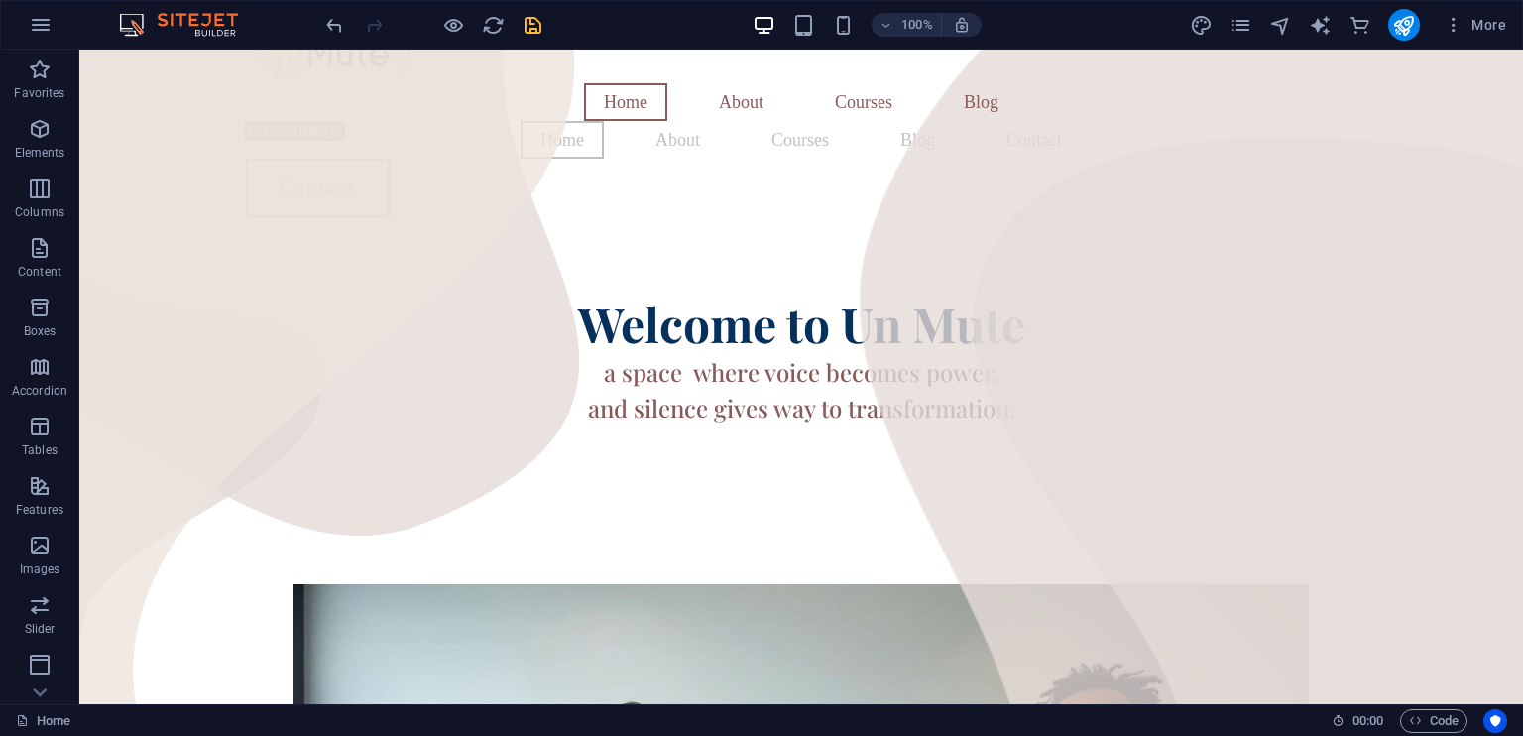
scroll to position [0, 0]
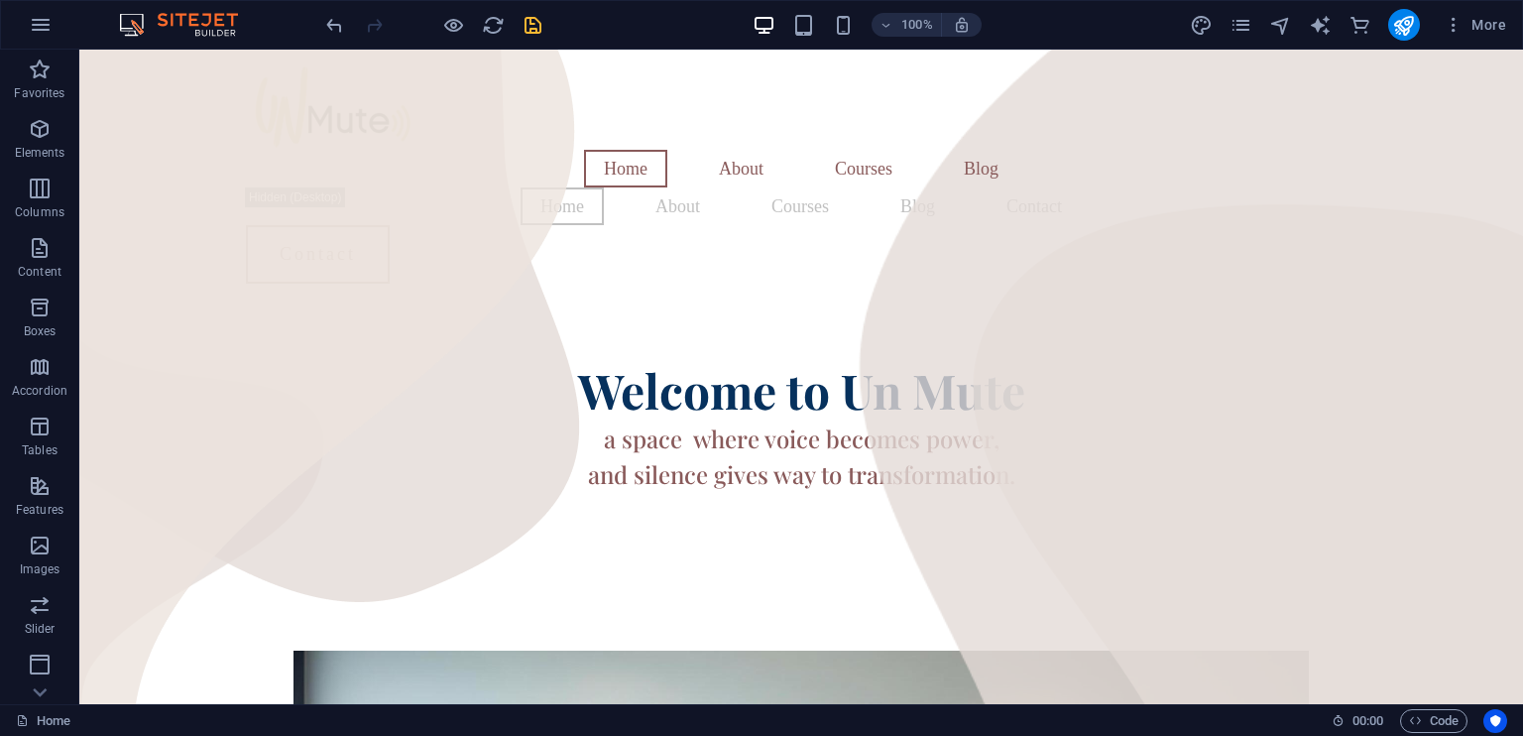
drag, startPoint x: 1519, startPoint y: 118, endPoint x: 267, endPoint y: 344, distance: 1272.2
click at [267, 420] on div "a space where voice becomes power, and silence gives way to transformation." at bounding box center [801, 455] width 1110 height 71
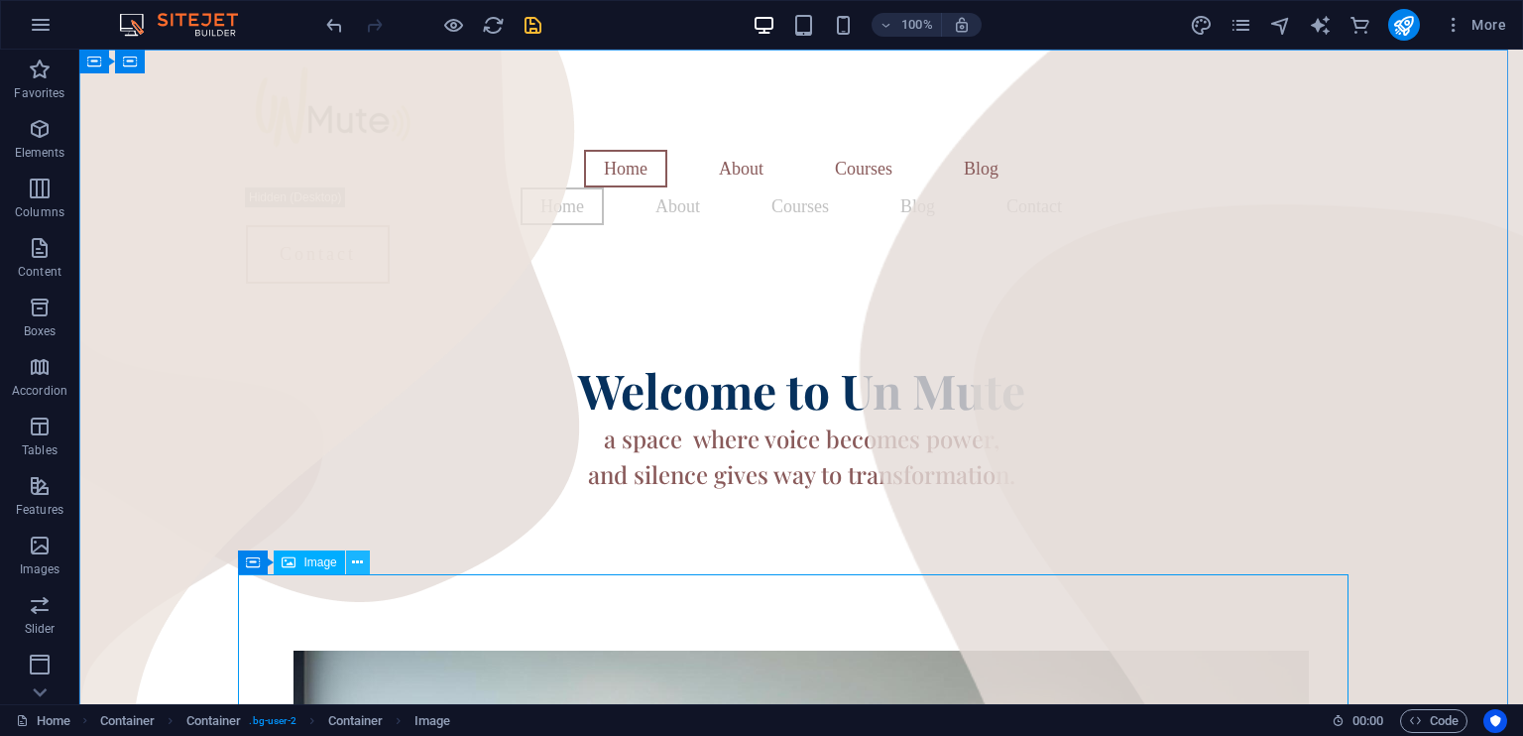
click at [353, 556] on icon at bounding box center [357, 562] width 11 height 21
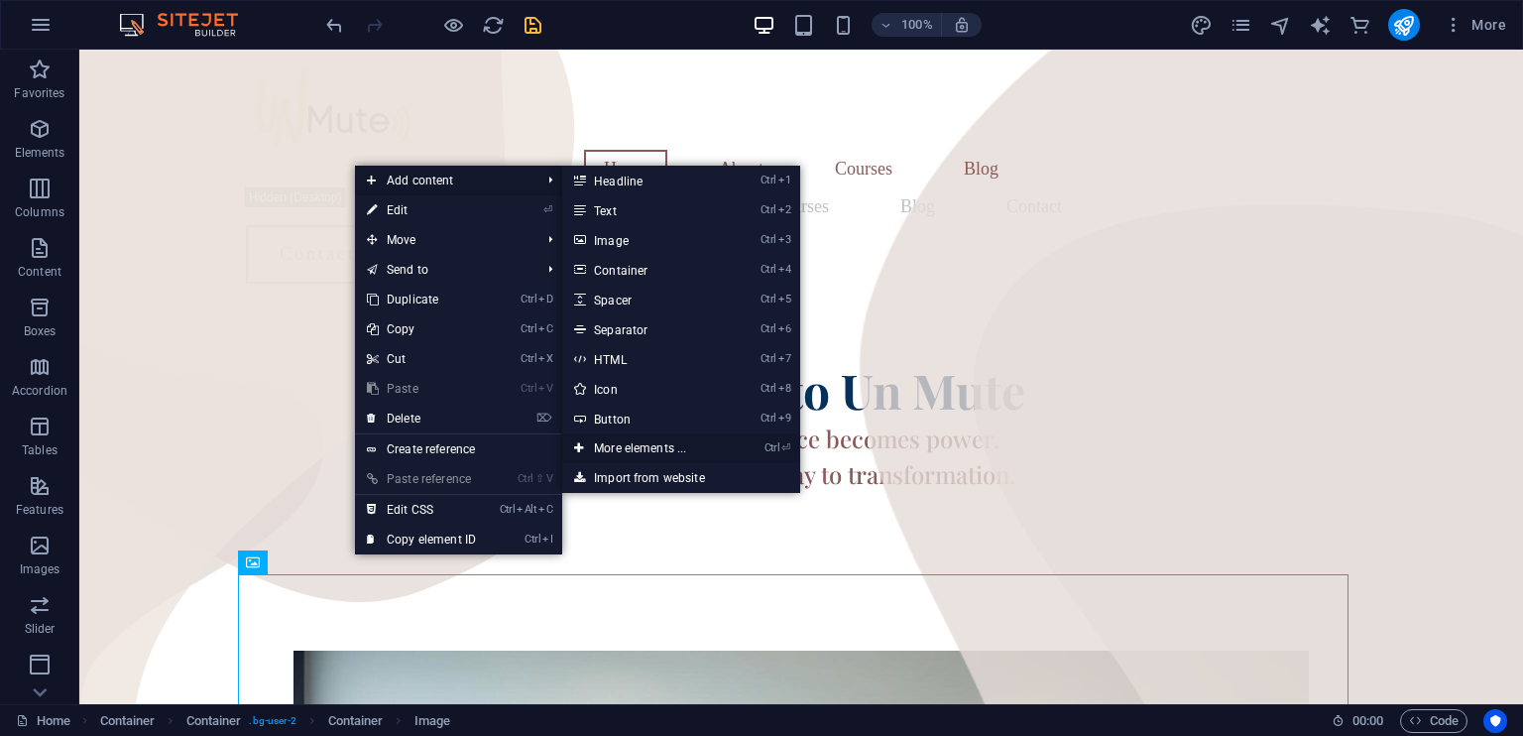
click at [634, 445] on link "Ctrl ⏎ More elements ..." at bounding box center [644, 448] width 164 height 30
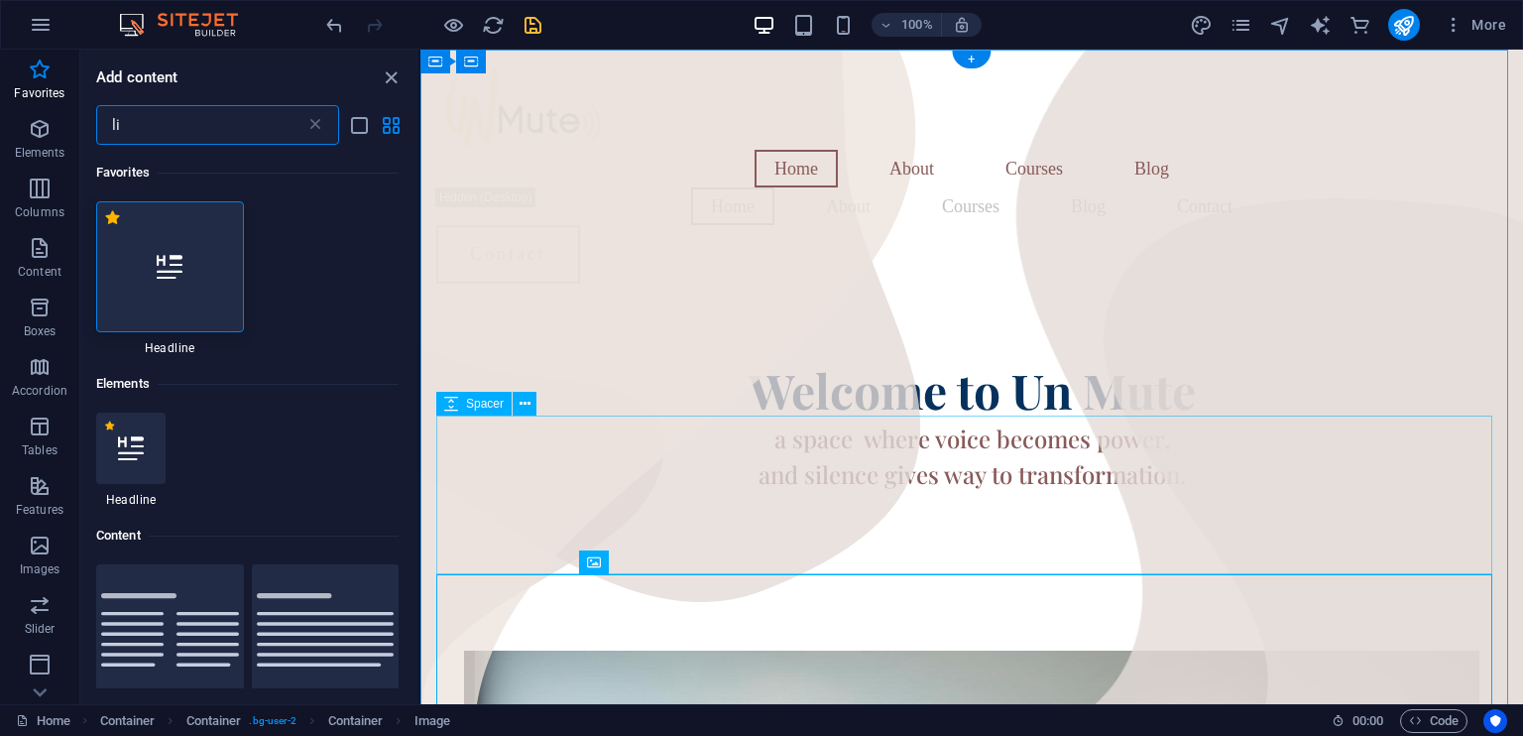
type input "l"
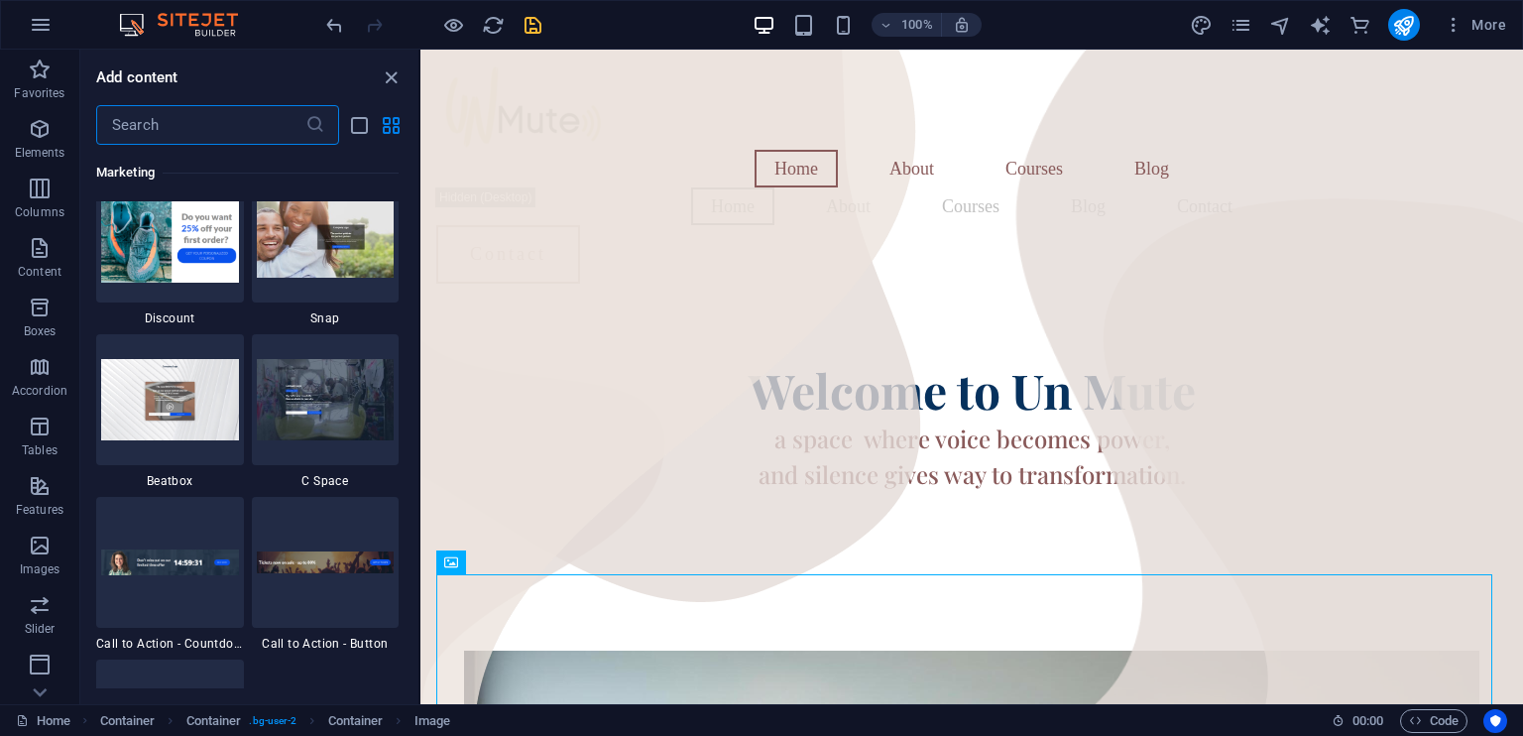
scroll to position [17565, 0]
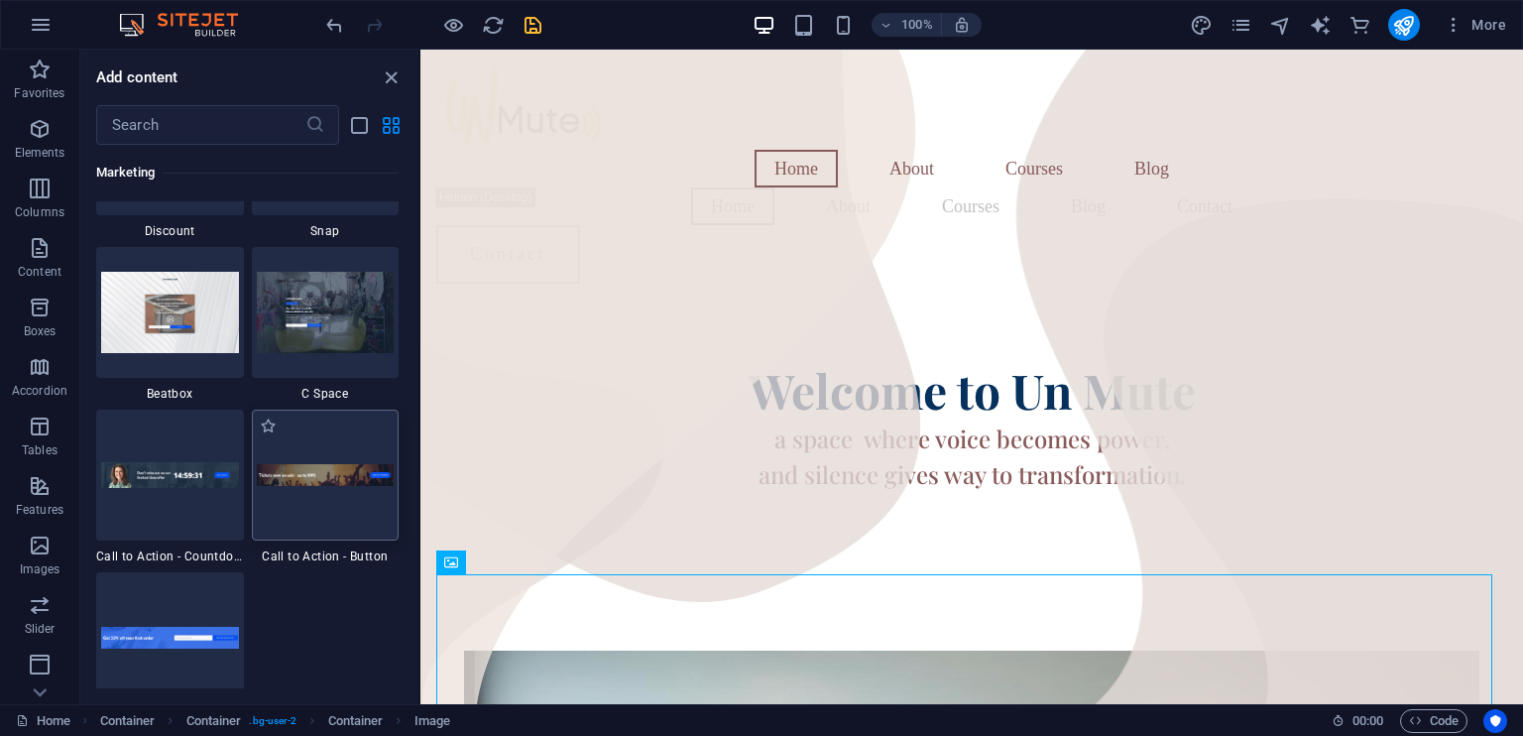
click at [347, 512] on div at bounding box center [326, 474] width 148 height 131
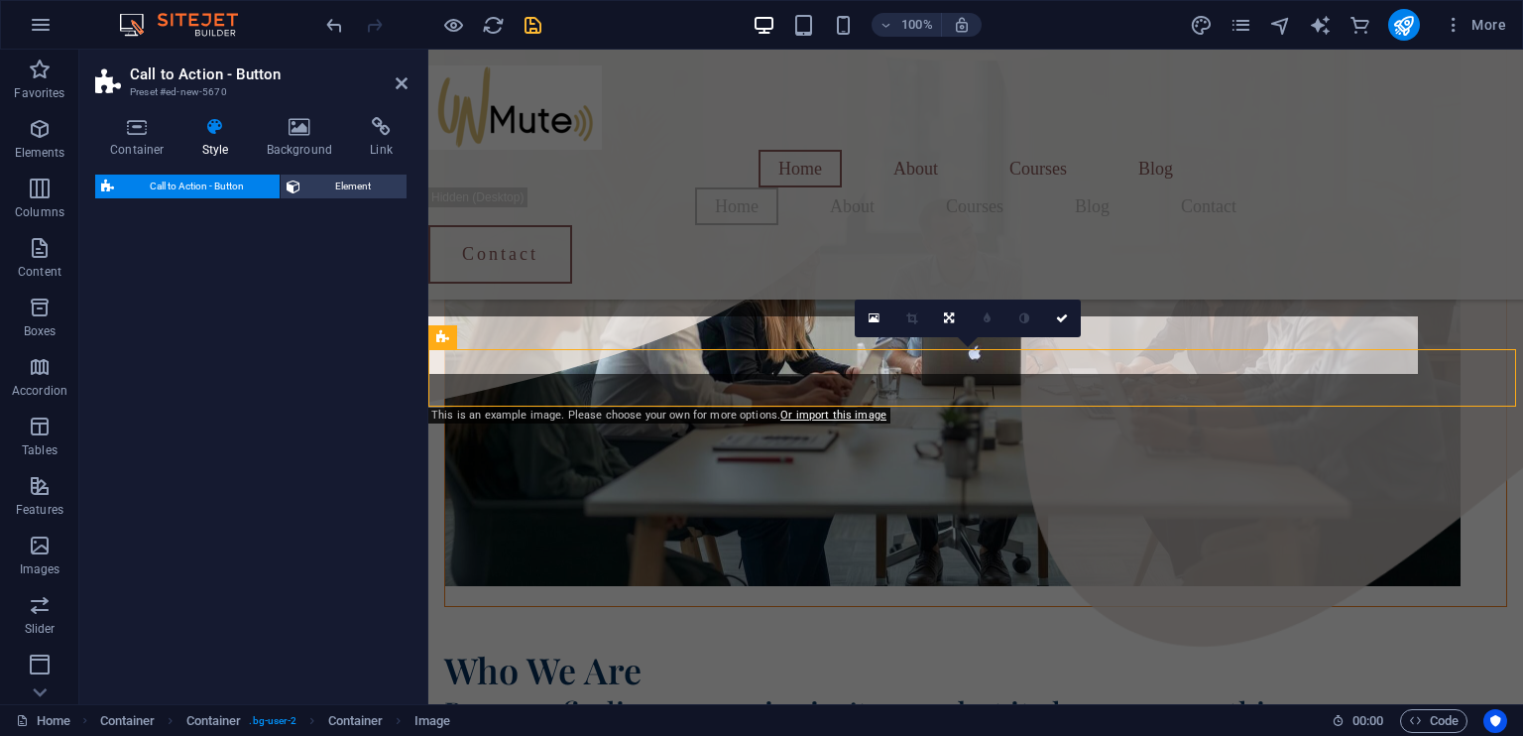
select select "rem"
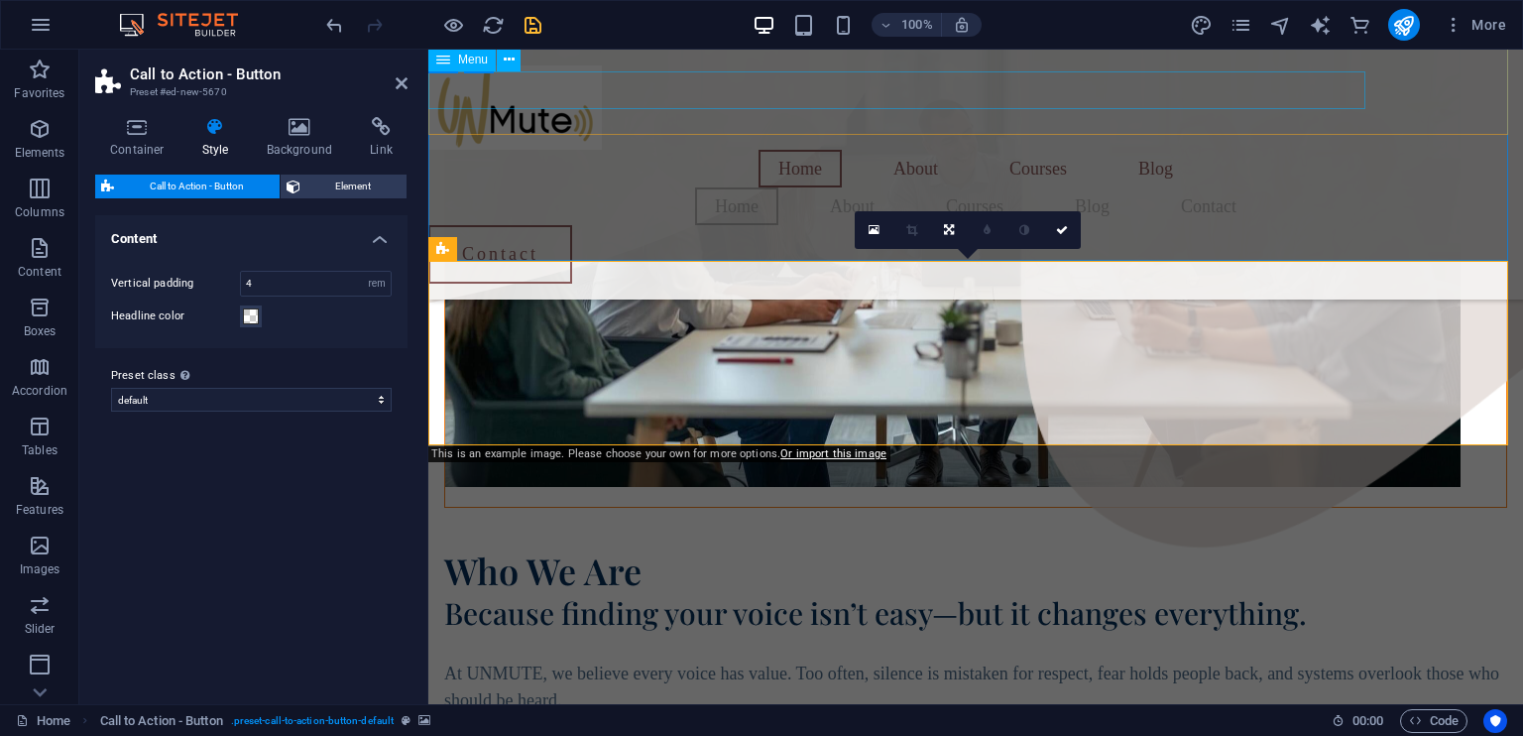
scroll to position [1268, 0]
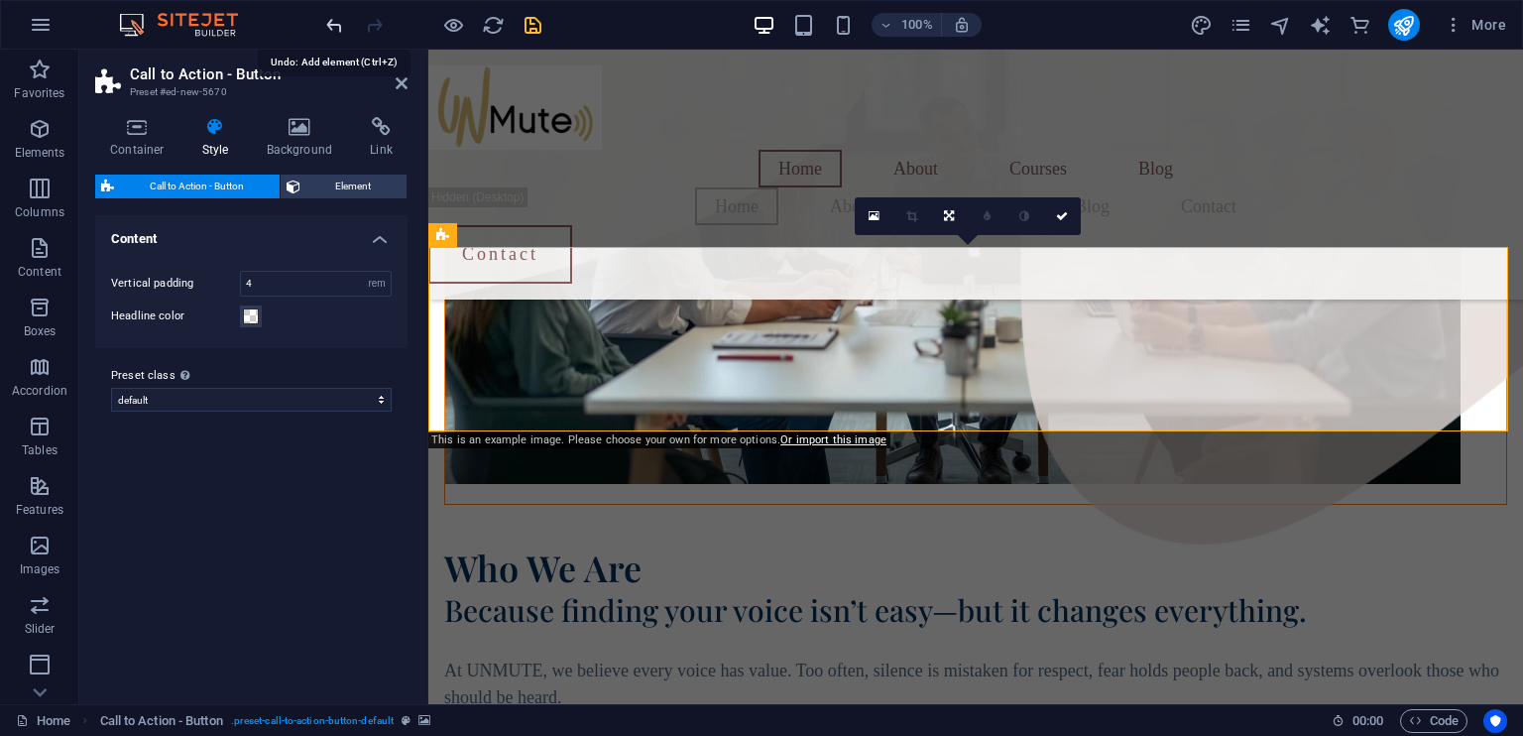
click at [334, 25] on icon "undo" at bounding box center [334, 25] width 23 height 23
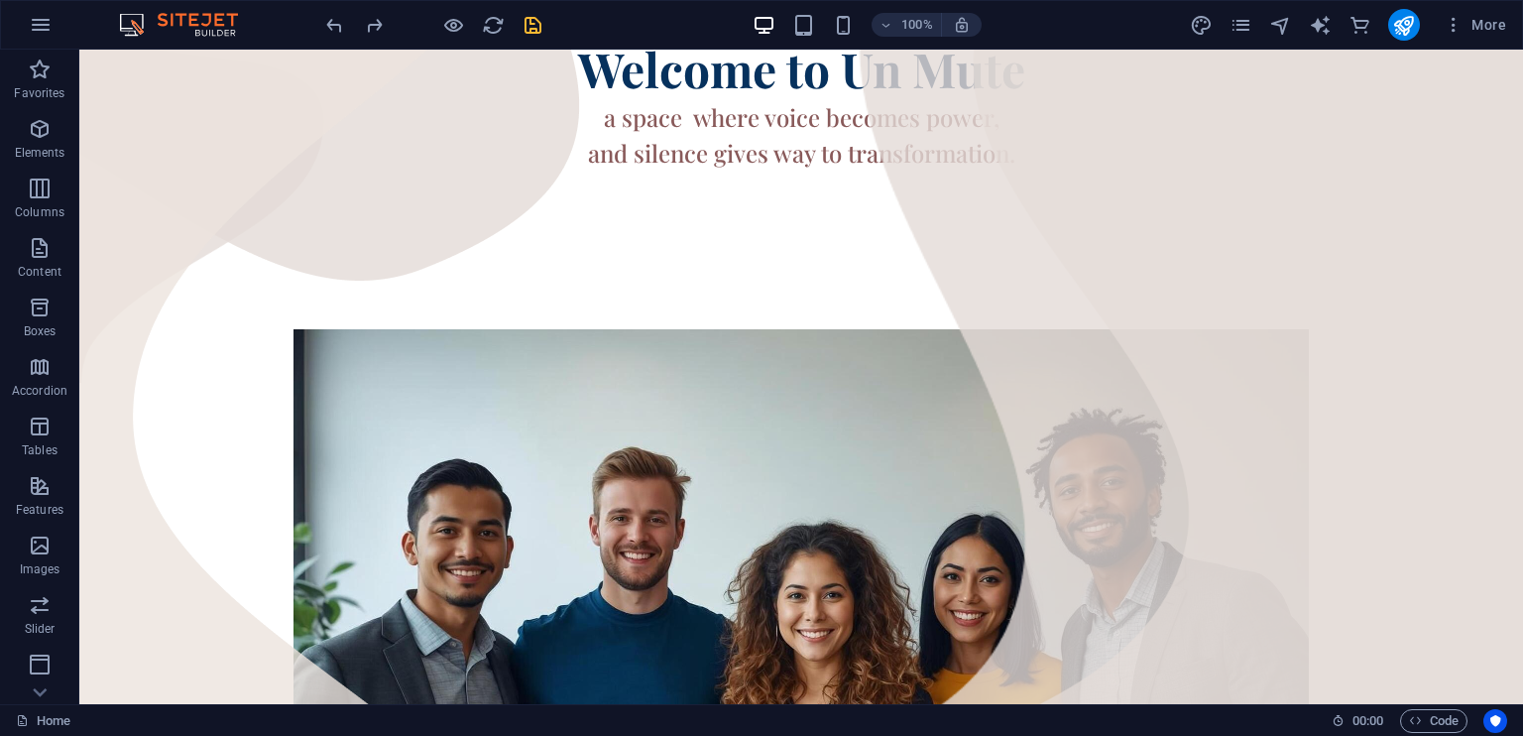
scroll to position [311, 0]
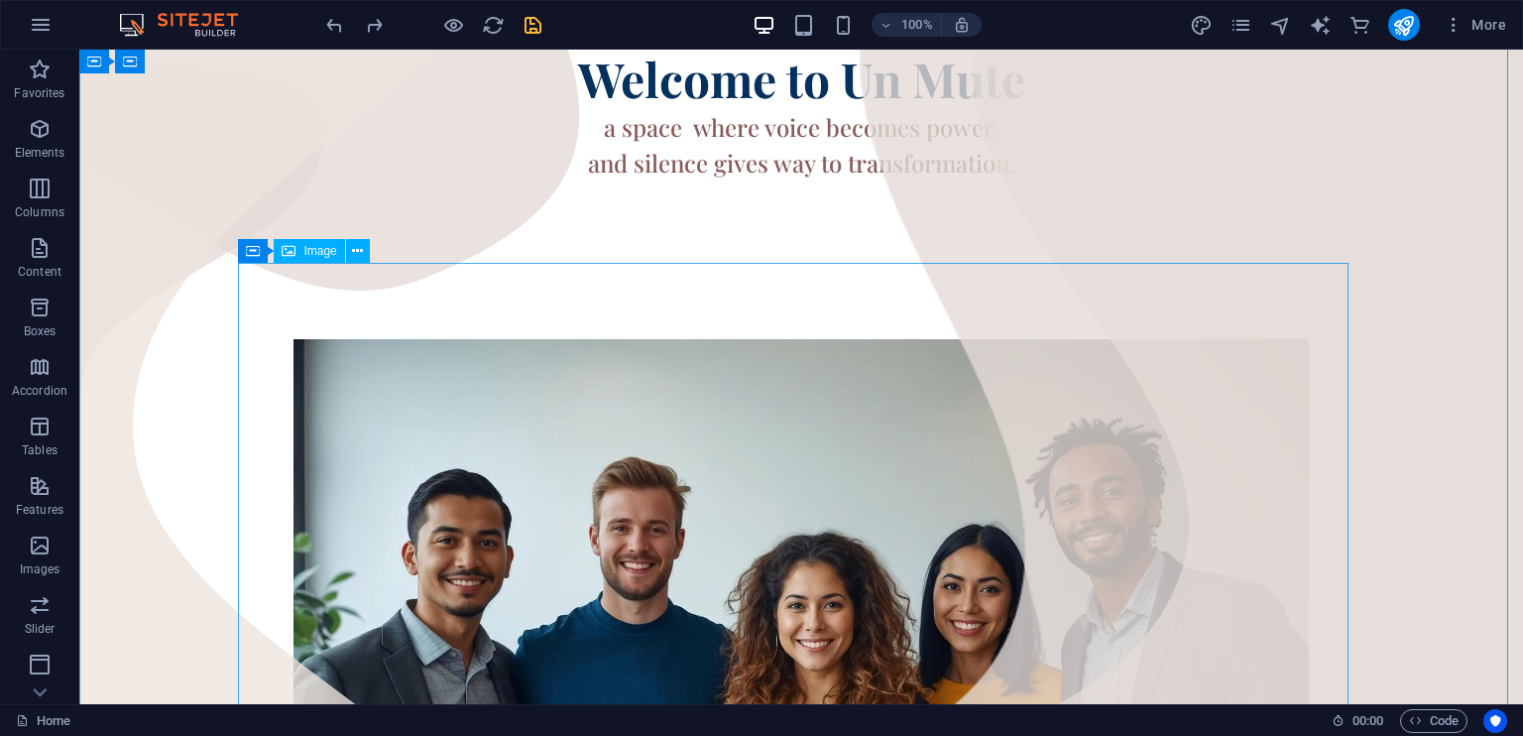
click at [1053, 383] on figure at bounding box center [801, 623] width 1110 height 569
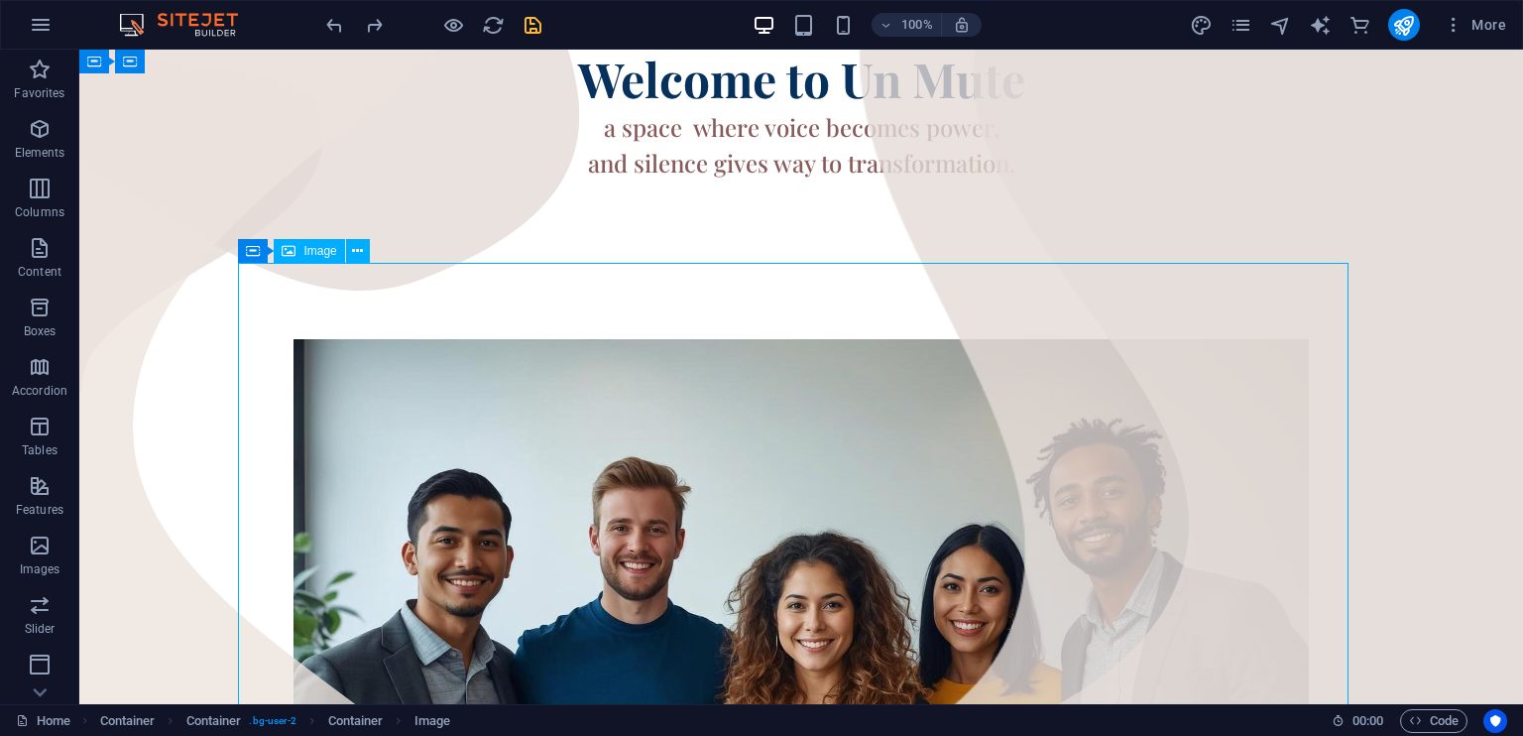
click at [1053, 383] on figure at bounding box center [801, 623] width 1110 height 569
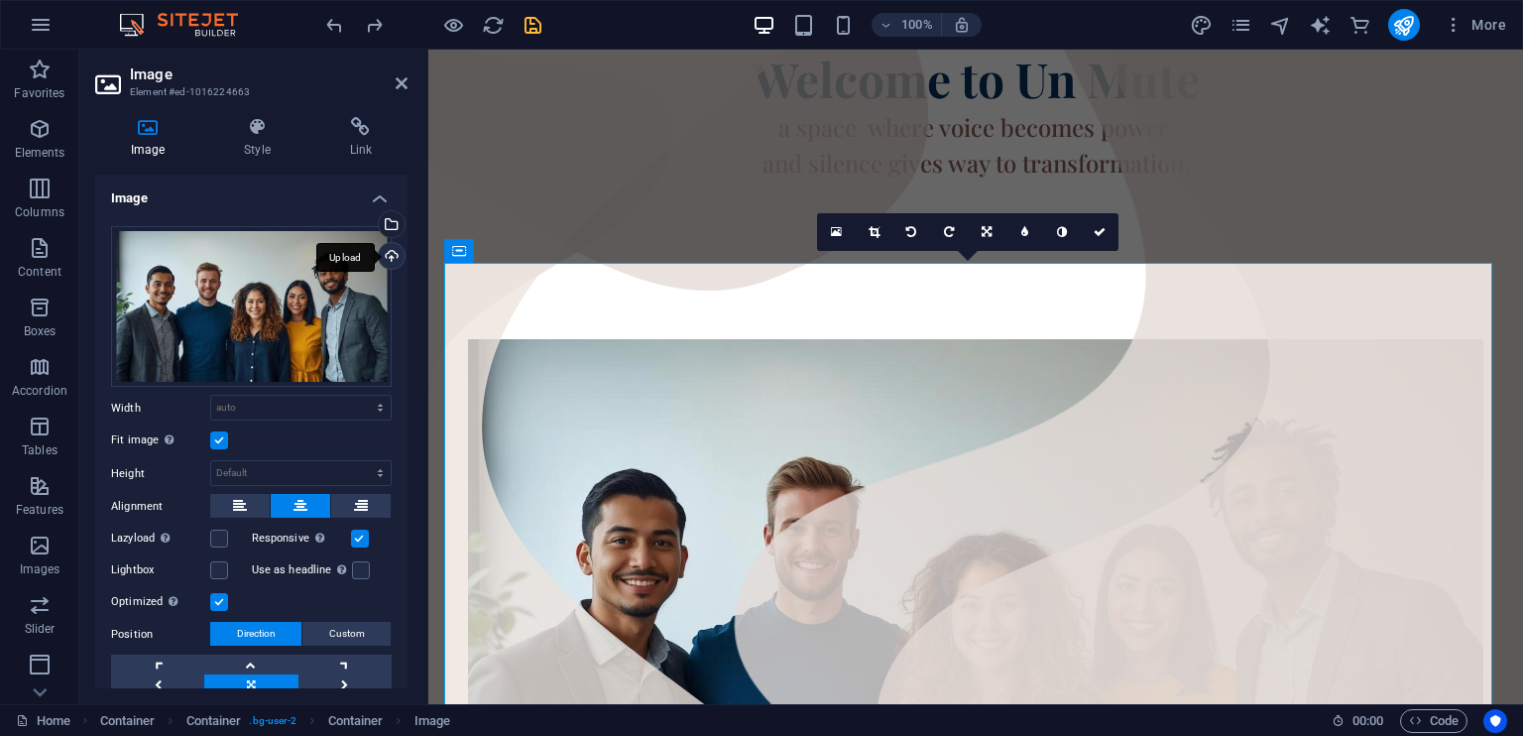
click at [386, 249] on div "Upload" at bounding box center [390, 258] width 30 height 30
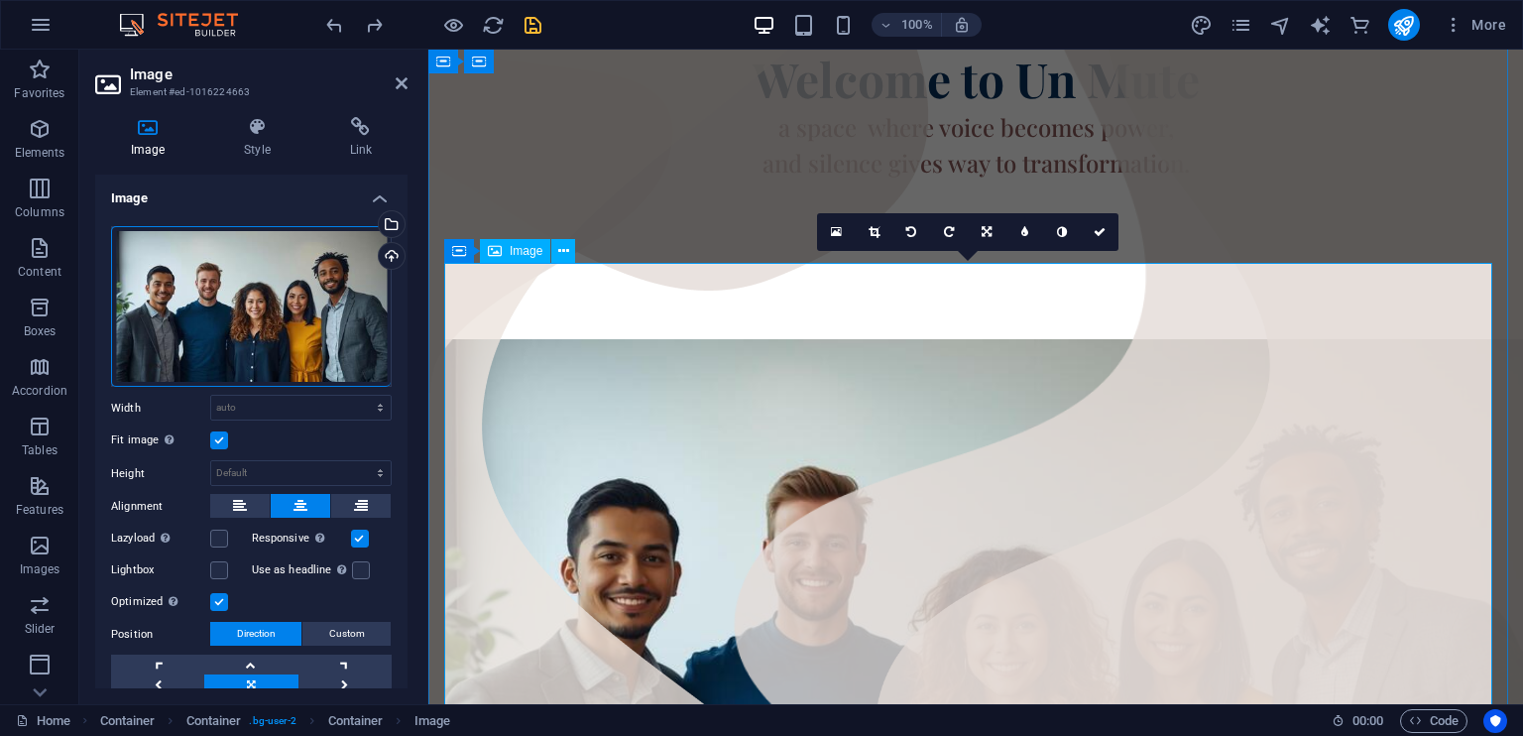
scroll to position [315, 0]
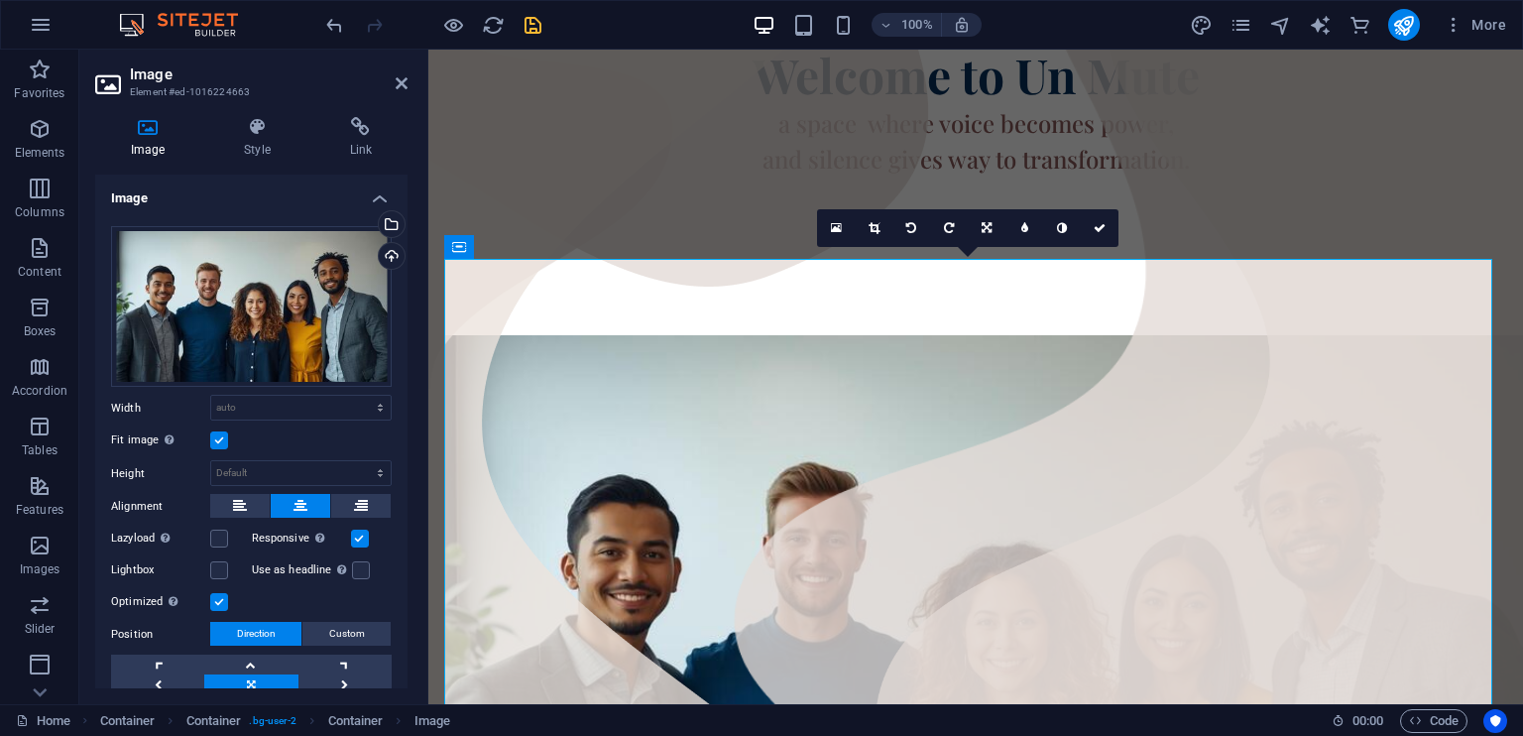
drag, startPoint x: 402, startPoint y: 610, endPoint x: 408, endPoint y: 665, distance: 55.8
click at [408, 665] on div "Image Style Link Image Drag files here, click to choose files or select files f…" at bounding box center [251, 402] width 344 height 603
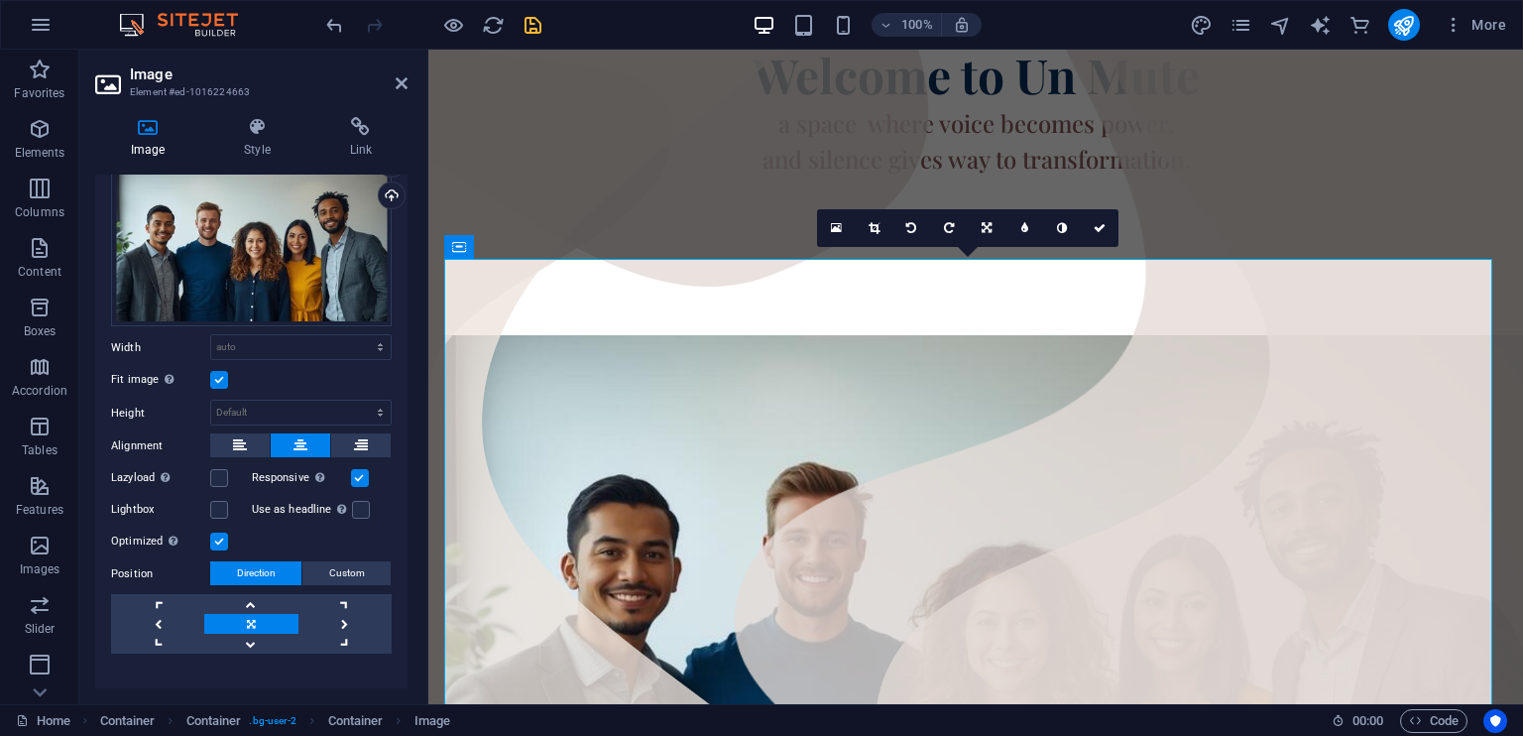
scroll to position [85, 0]
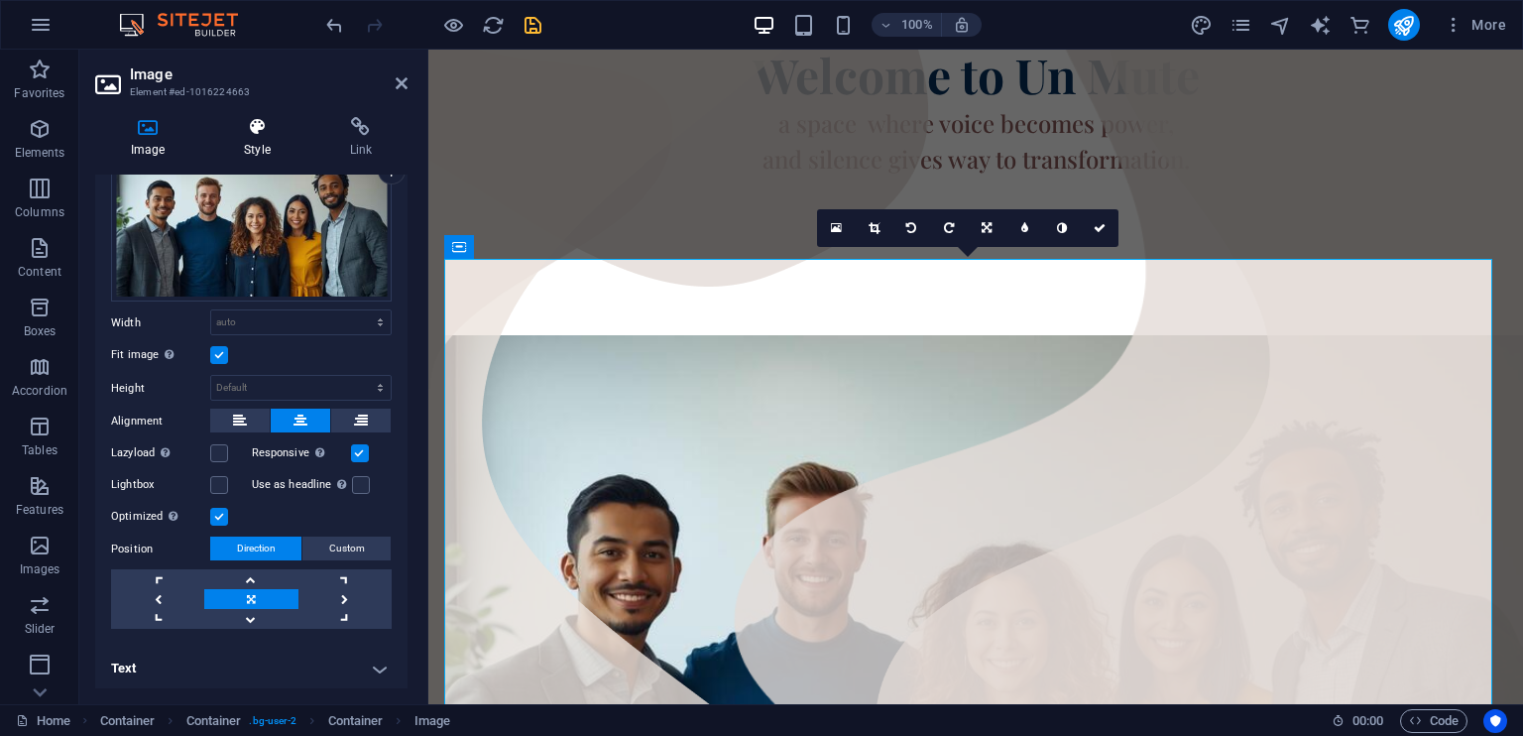
click at [257, 134] on icon at bounding box center [256, 127] width 97 height 20
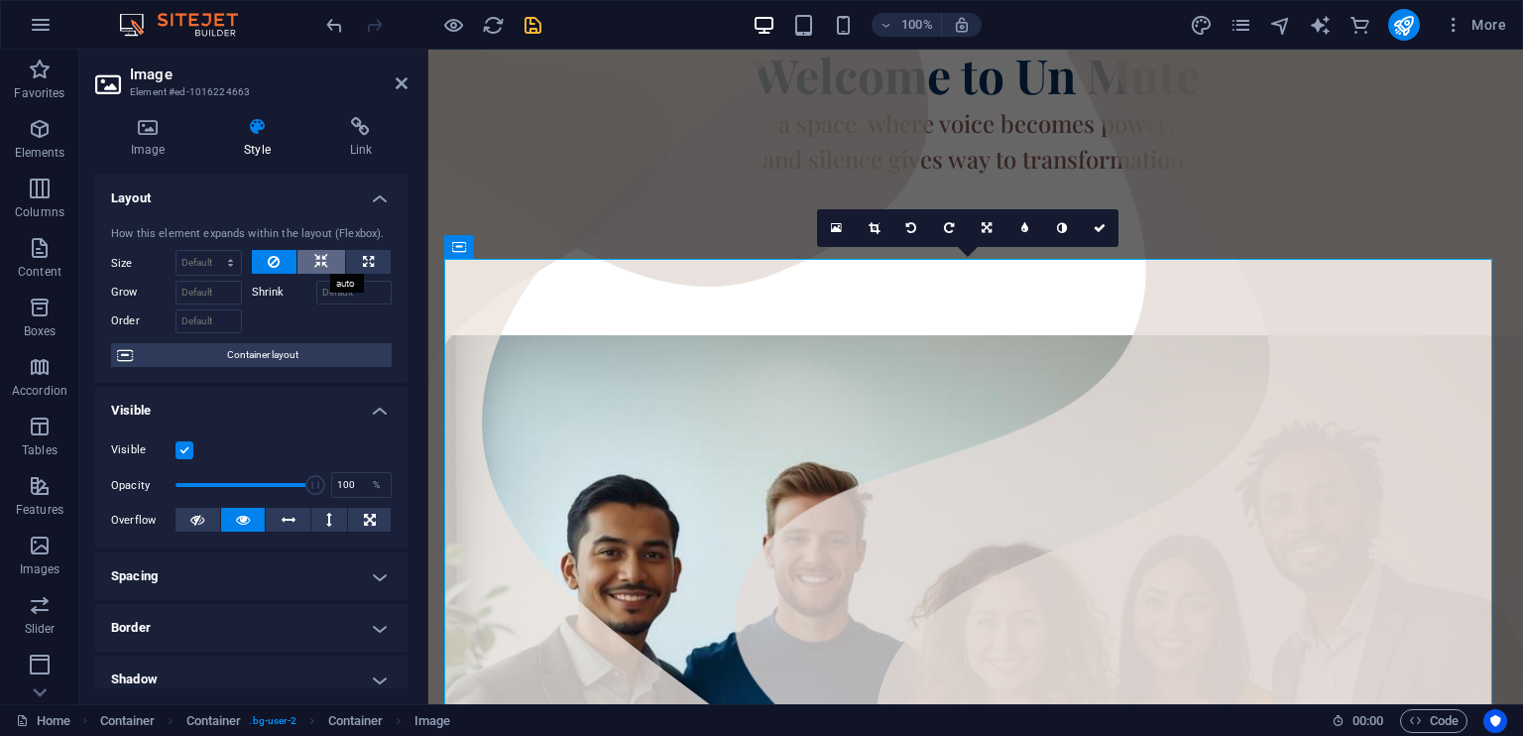
click at [319, 260] on icon at bounding box center [321, 262] width 14 height 24
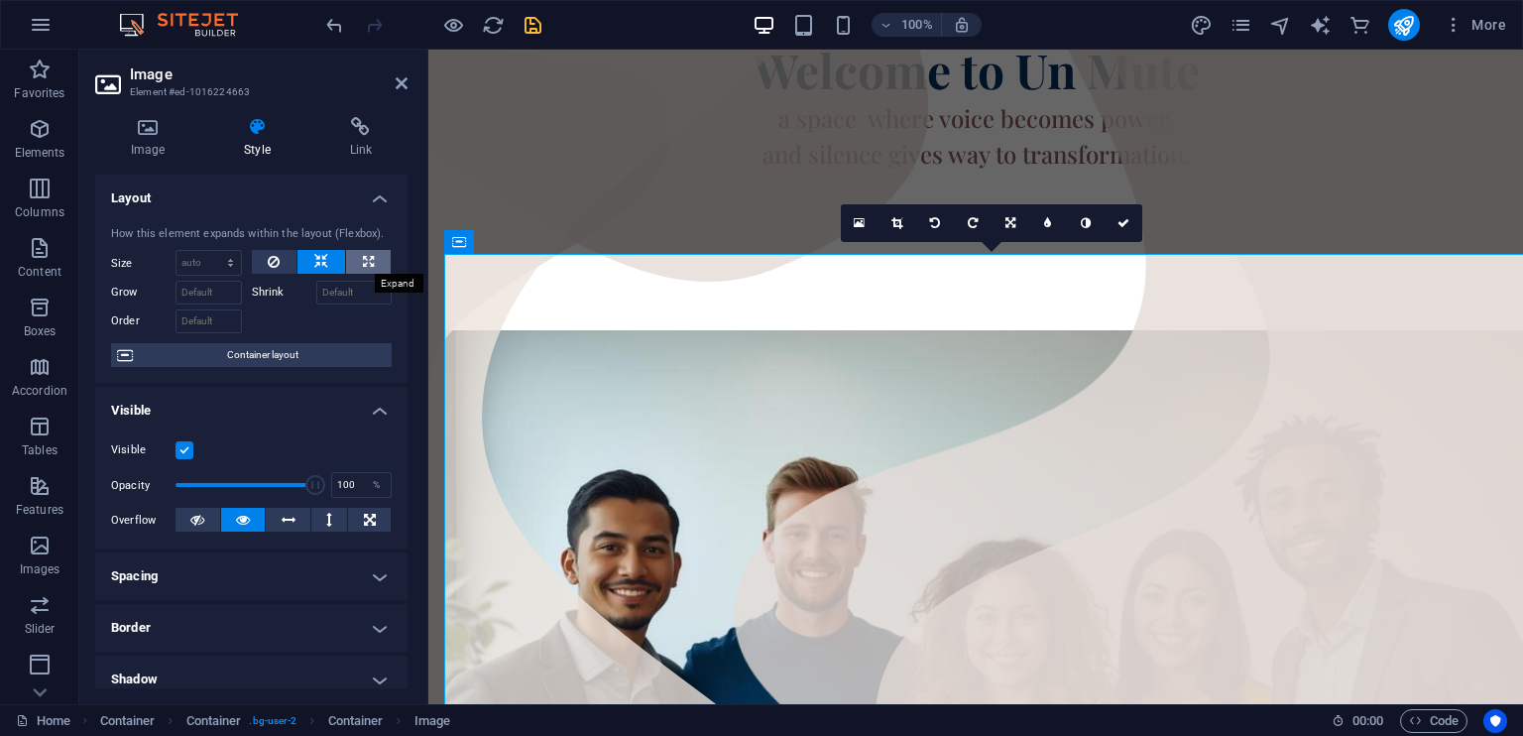
click at [365, 260] on icon at bounding box center [368, 262] width 11 height 24
type input "100"
select select "%"
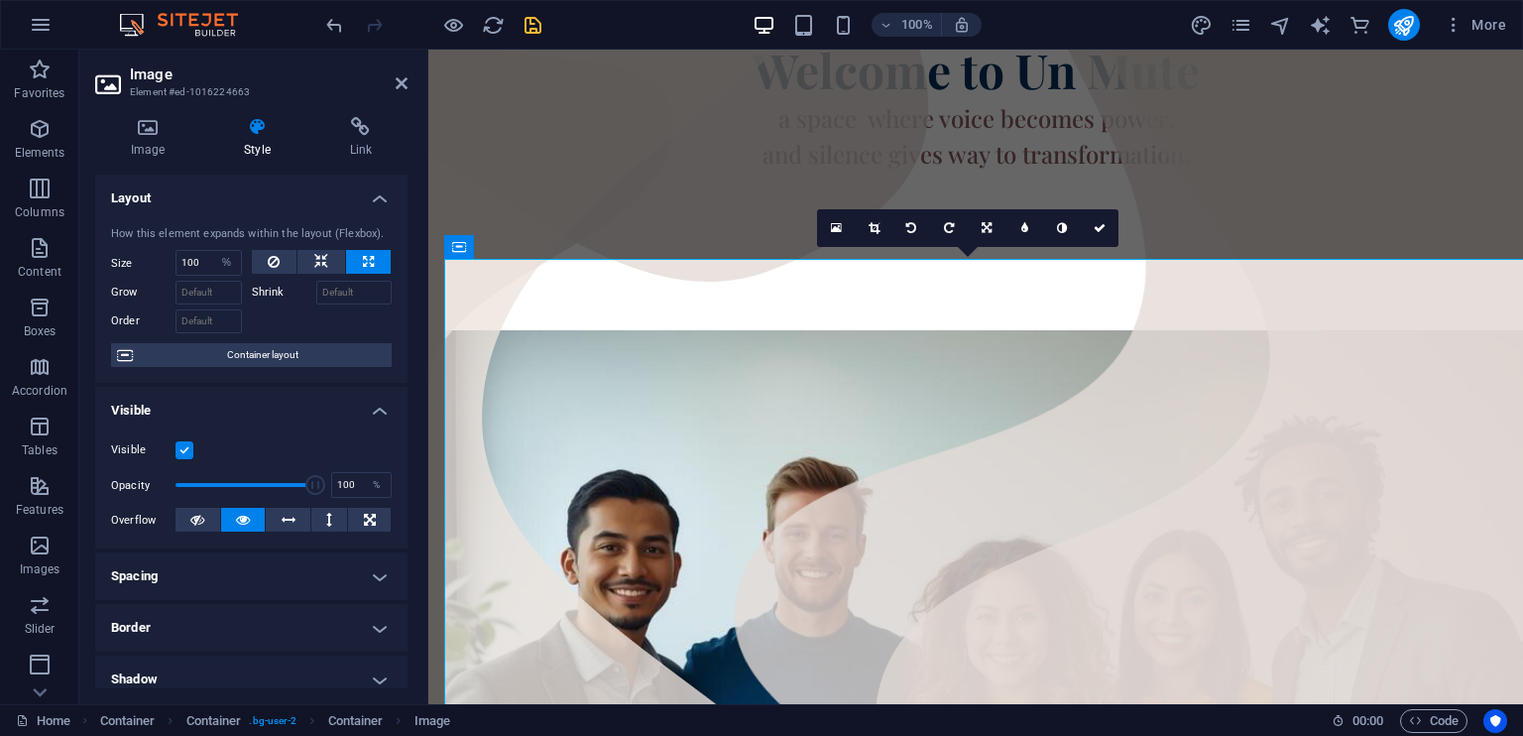
scroll to position [315, 0]
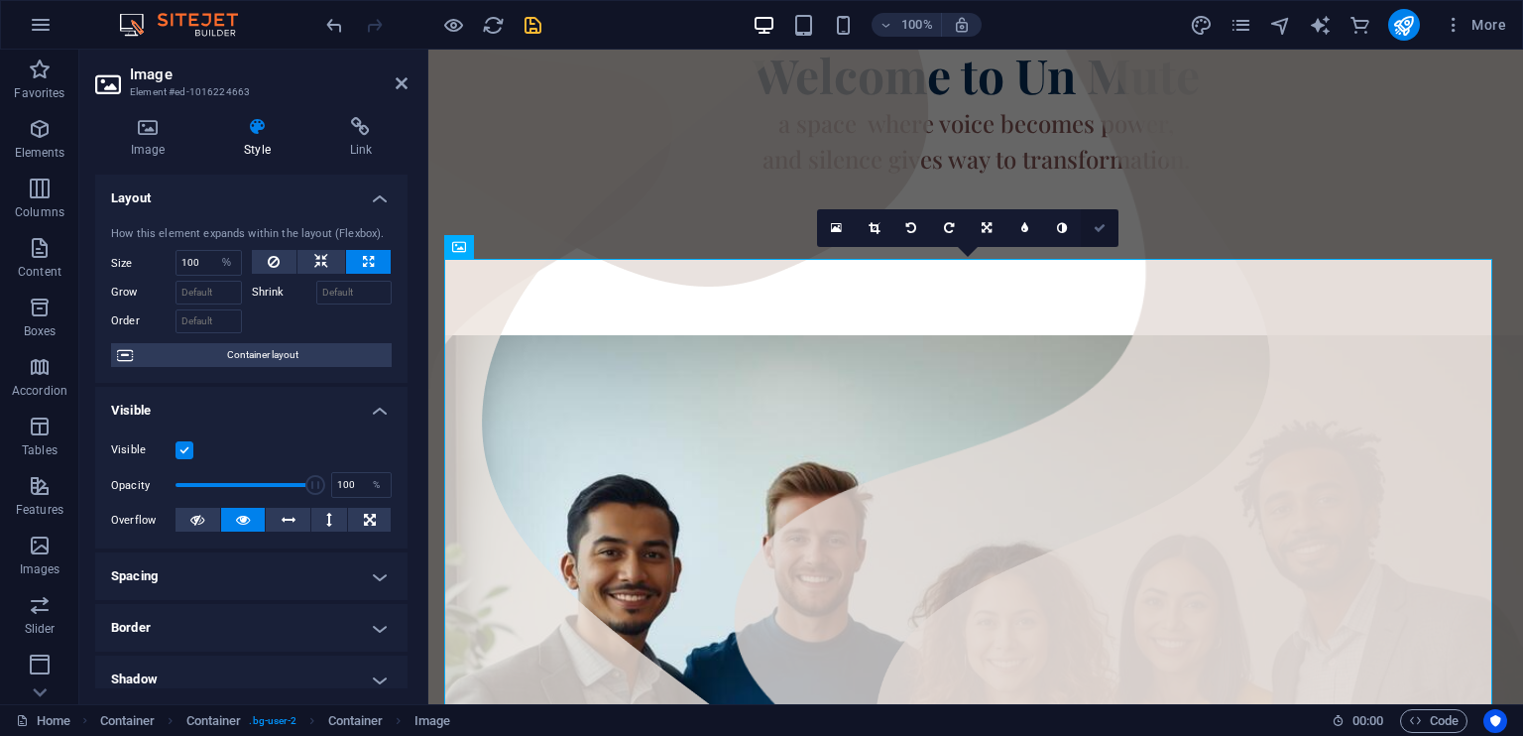
click at [1108, 222] on link at bounding box center [1100, 228] width 38 height 38
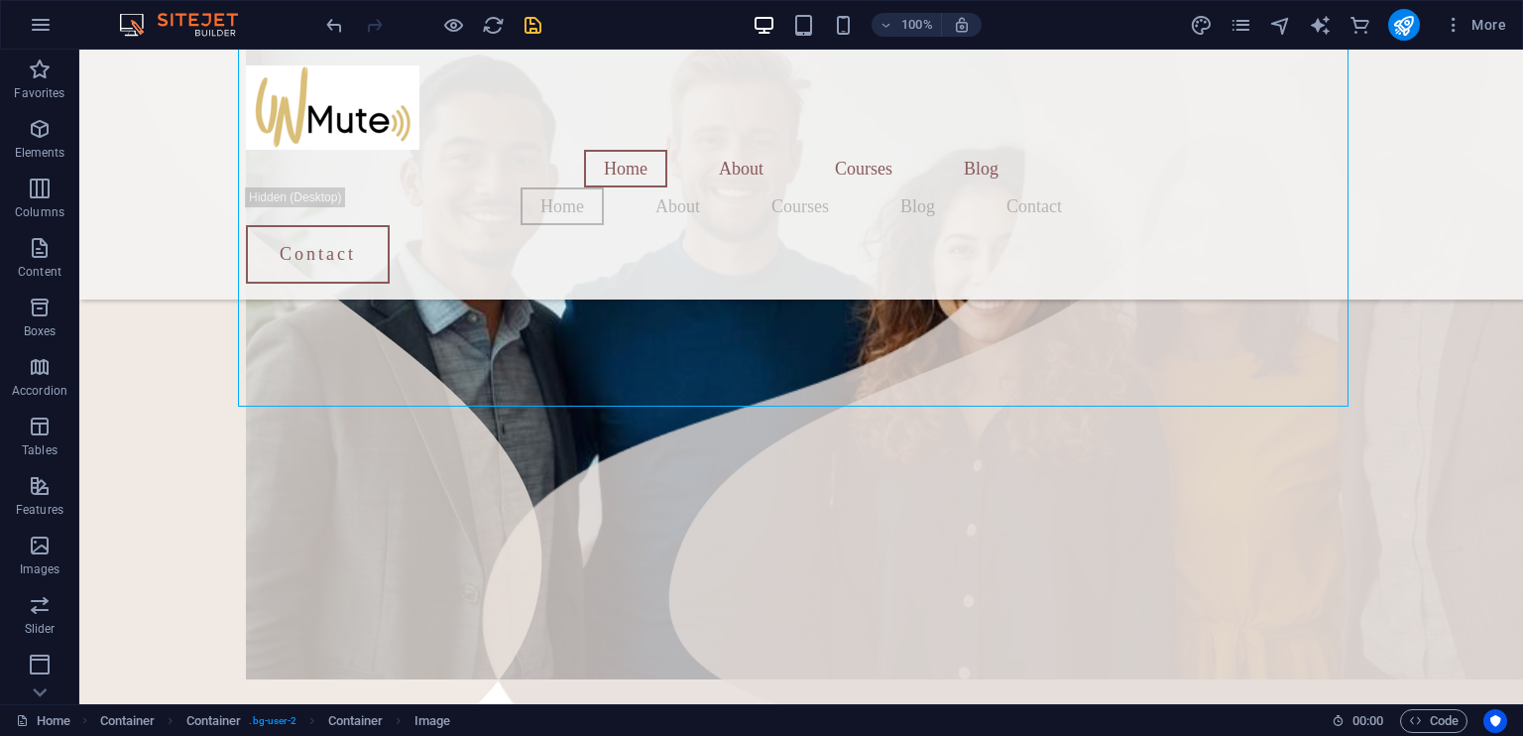
scroll to position [794, 0]
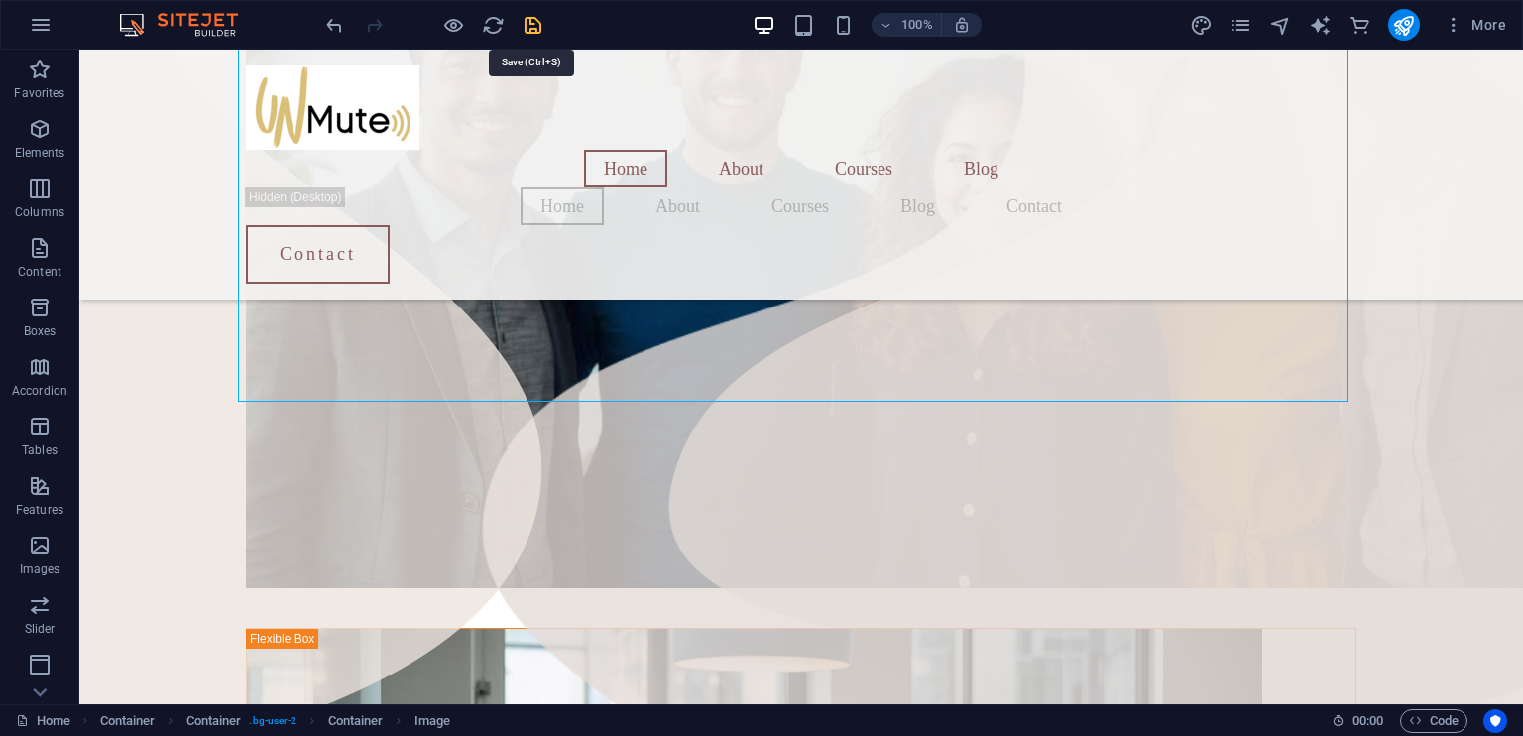
click at [535, 26] on icon "save" at bounding box center [532, 25] width 23 height 23
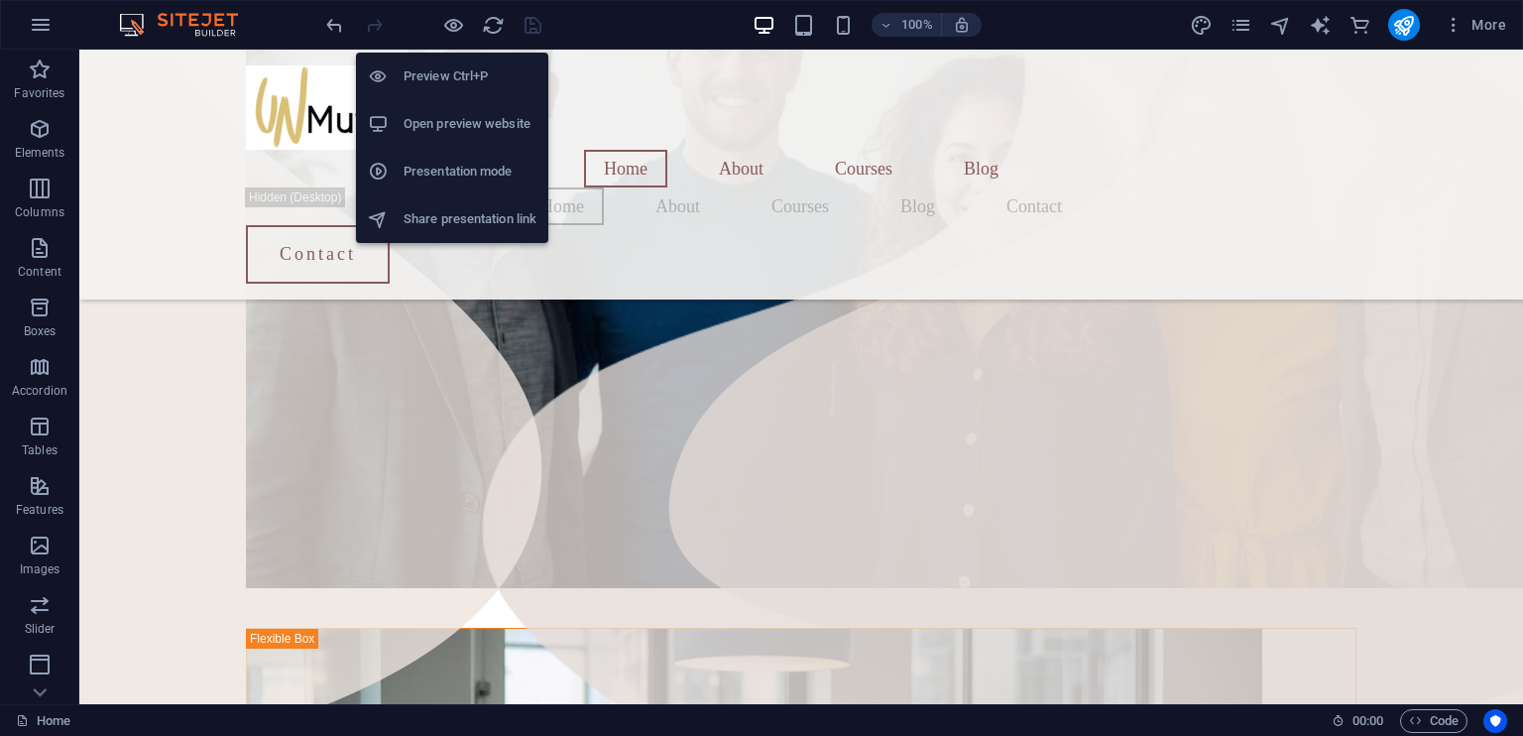
click at [450, 115] on h6 "Open preview website" at bounding box center [469, 124] width 133 height 24
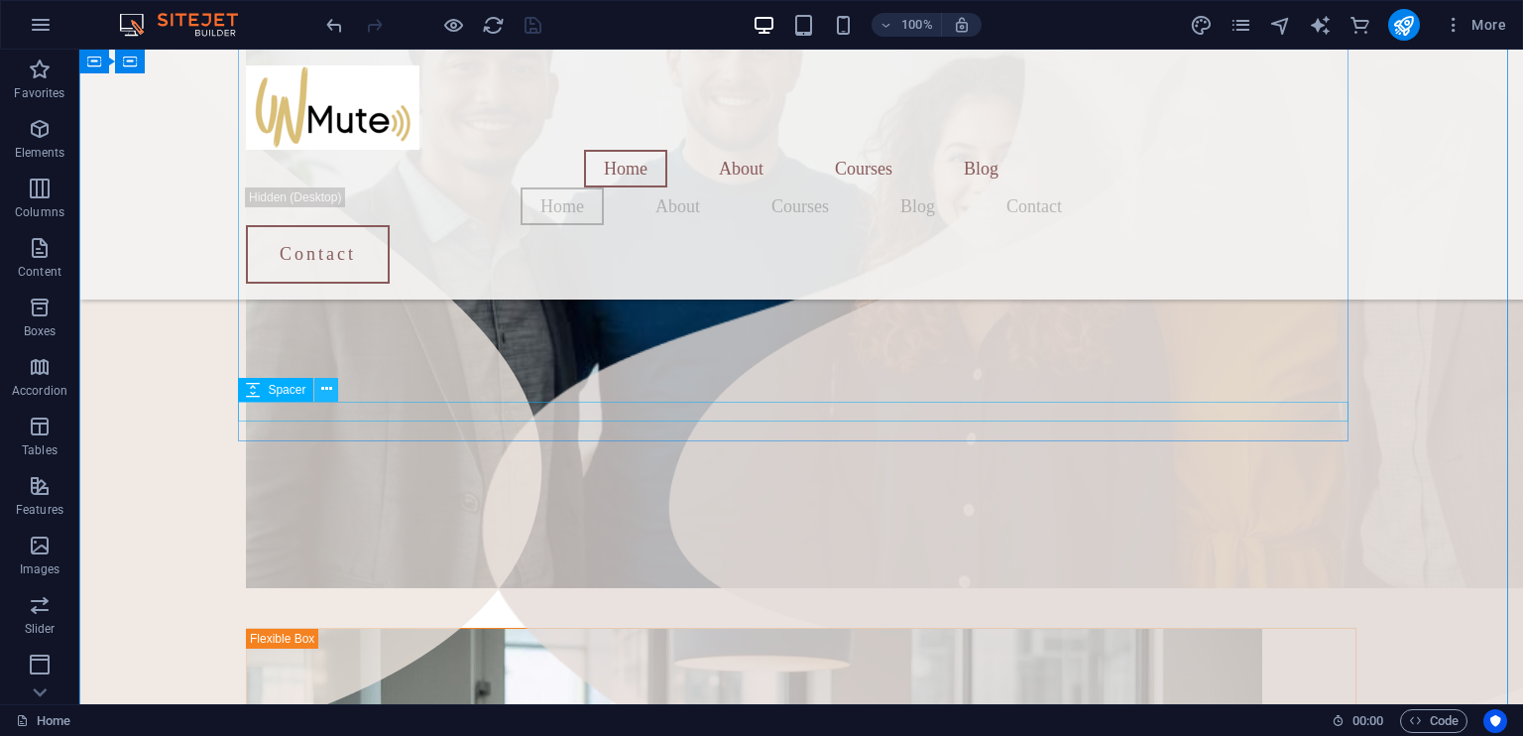
click at [322, 386] on icon at bounding box center [326, 389] width 11 height 21
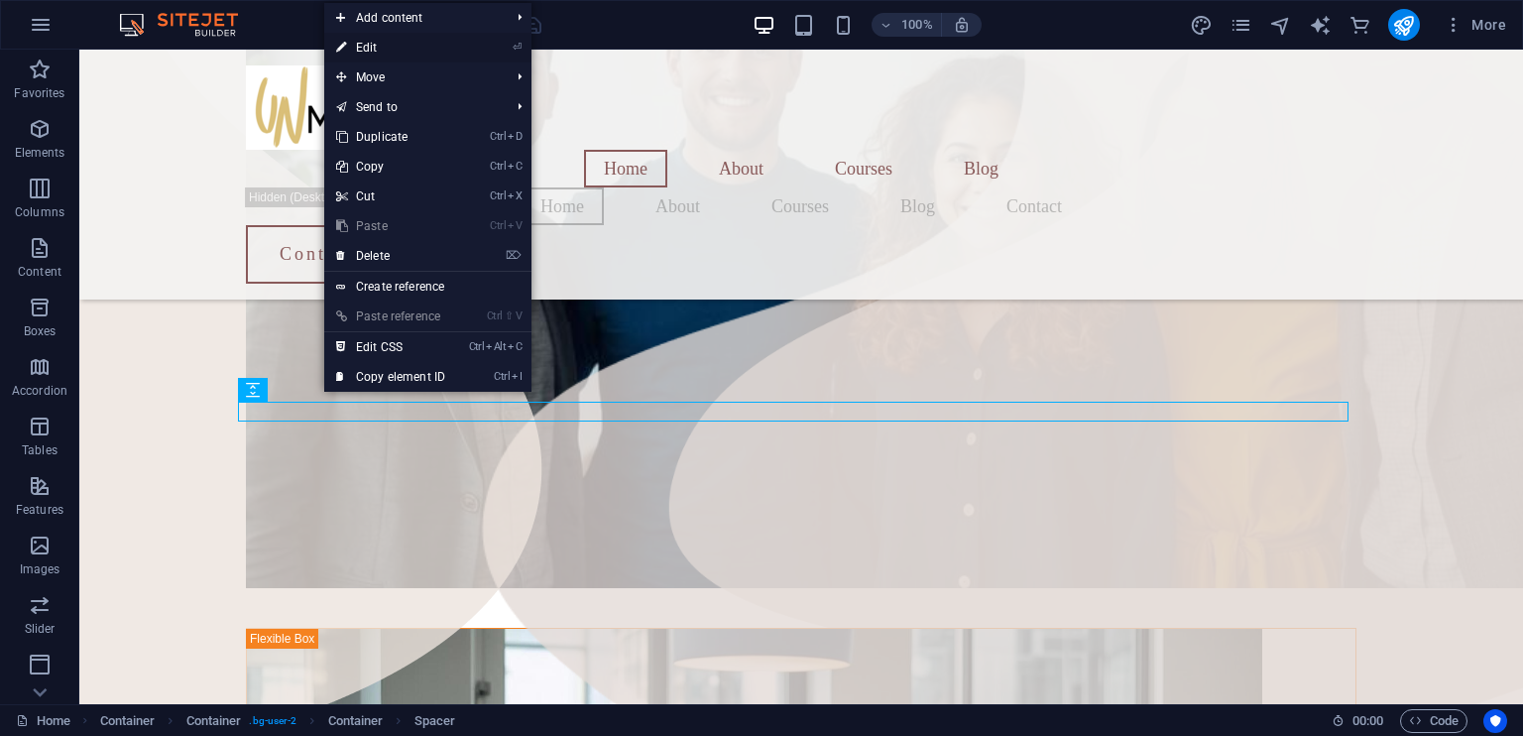
click at [368, 43] on link "⏎ Edit" at bounding box center [390, 48] width 133 height 30
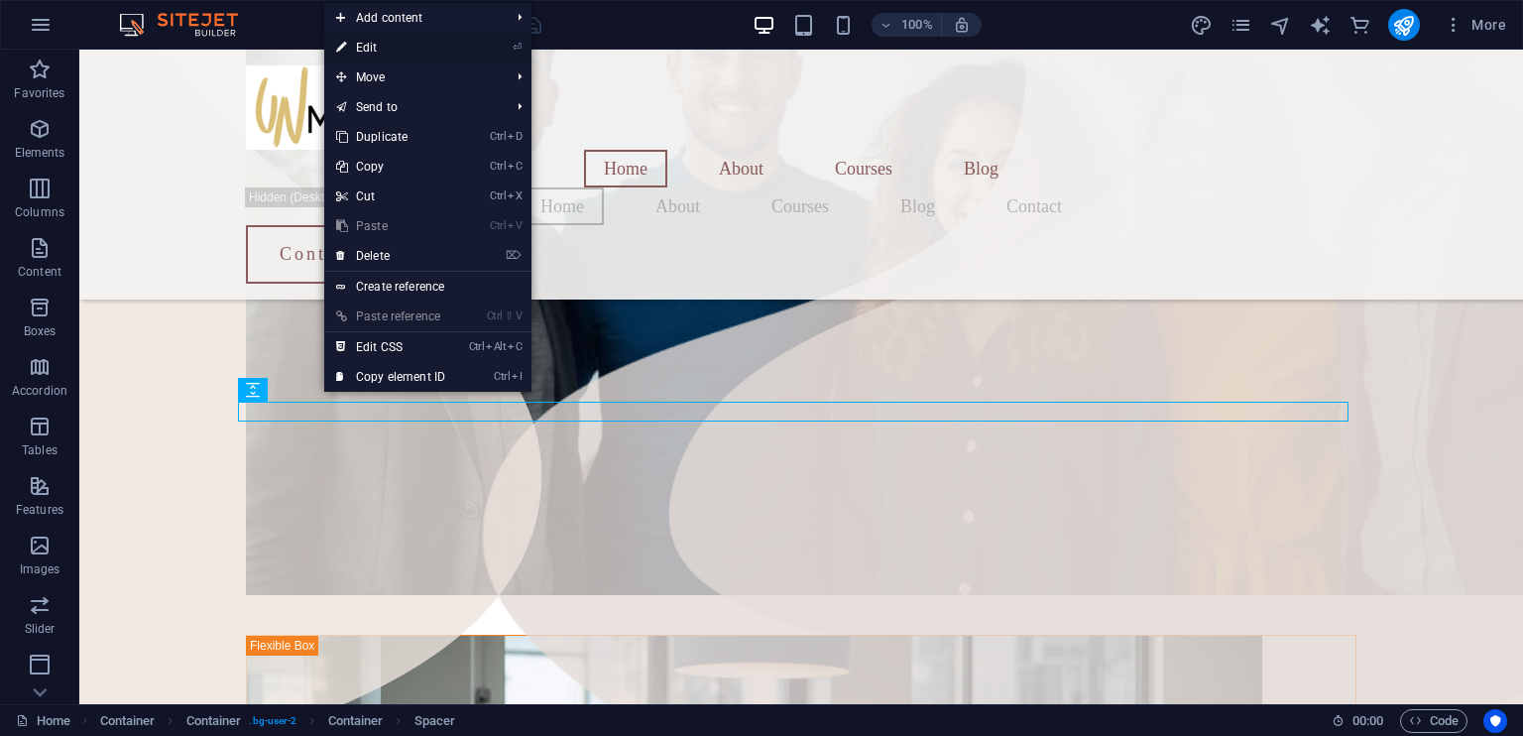
select select "px"
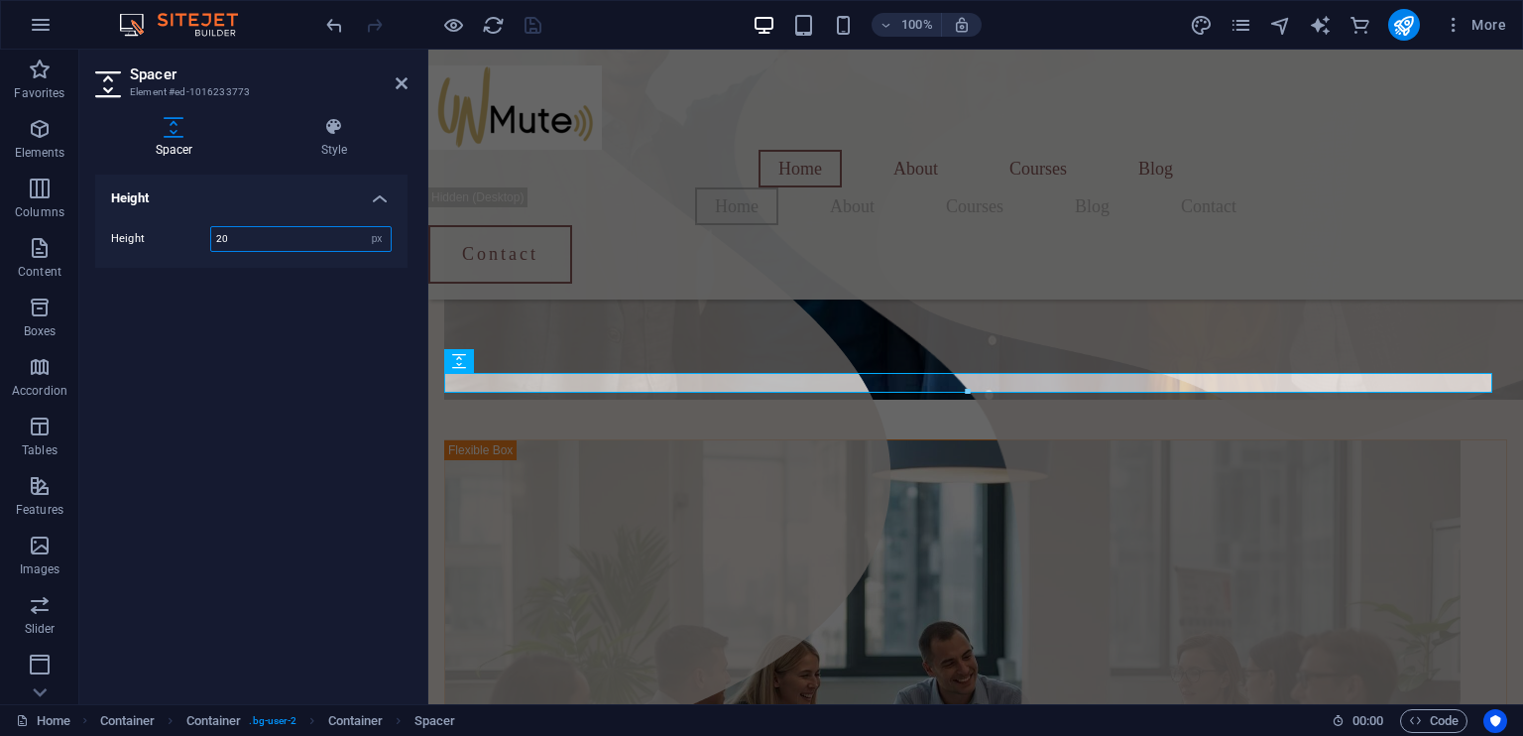
drag, startPoint x: 243, startPoint y: 237, endPoint x: 120, endPoint y: 200, distance: 128.3
click at [120, 200] on li "Height Height 20 px rem vh vw" at bounding box center [251, 220] width 312 height 93
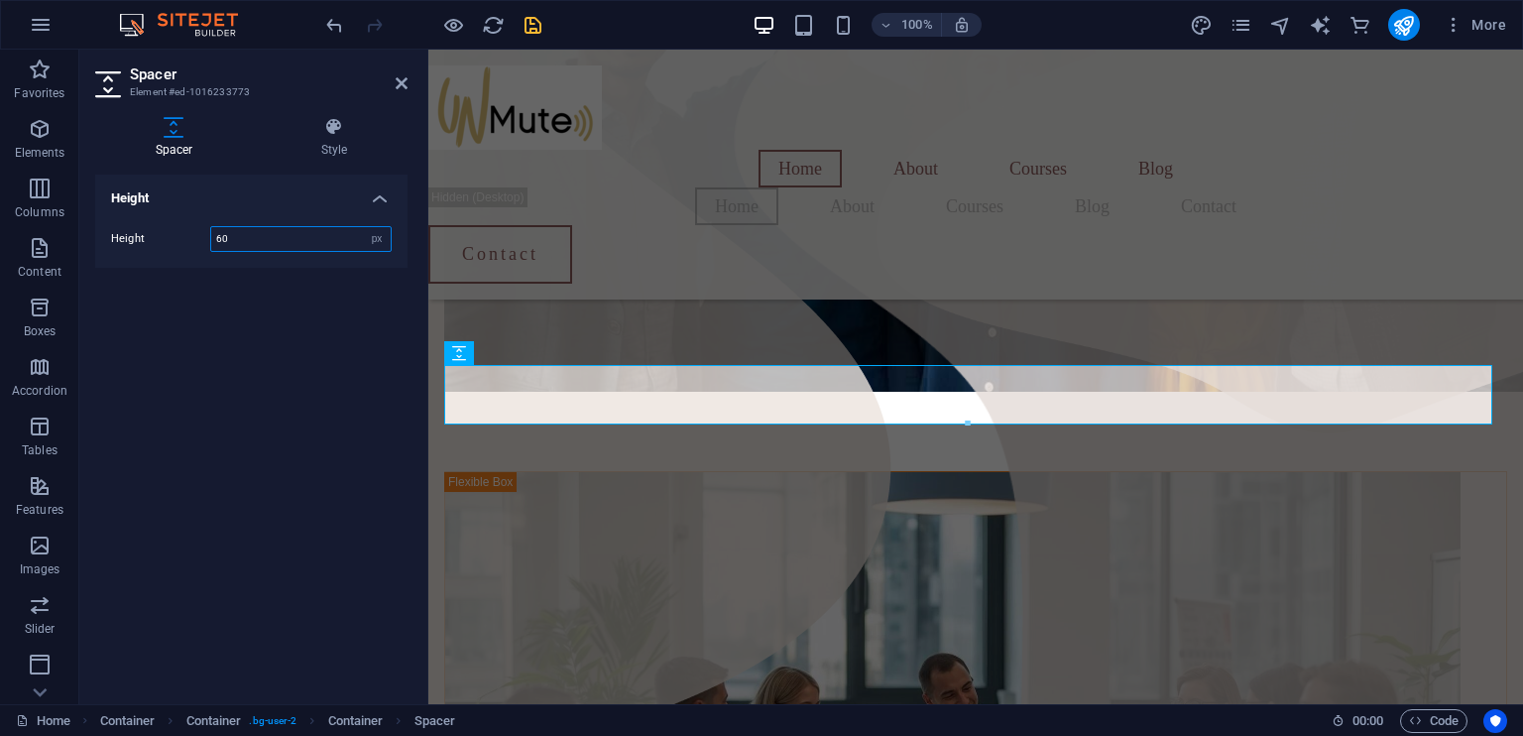
drag, startPoint x: 236, startPoint y: 235, endPoint x: 171, endPoint y: 237, distance: 65.5
click at [171, 237] on div "Height 60 px rem vh vw" at bounding box center [251, 239] width 281 height 26
type input "100"
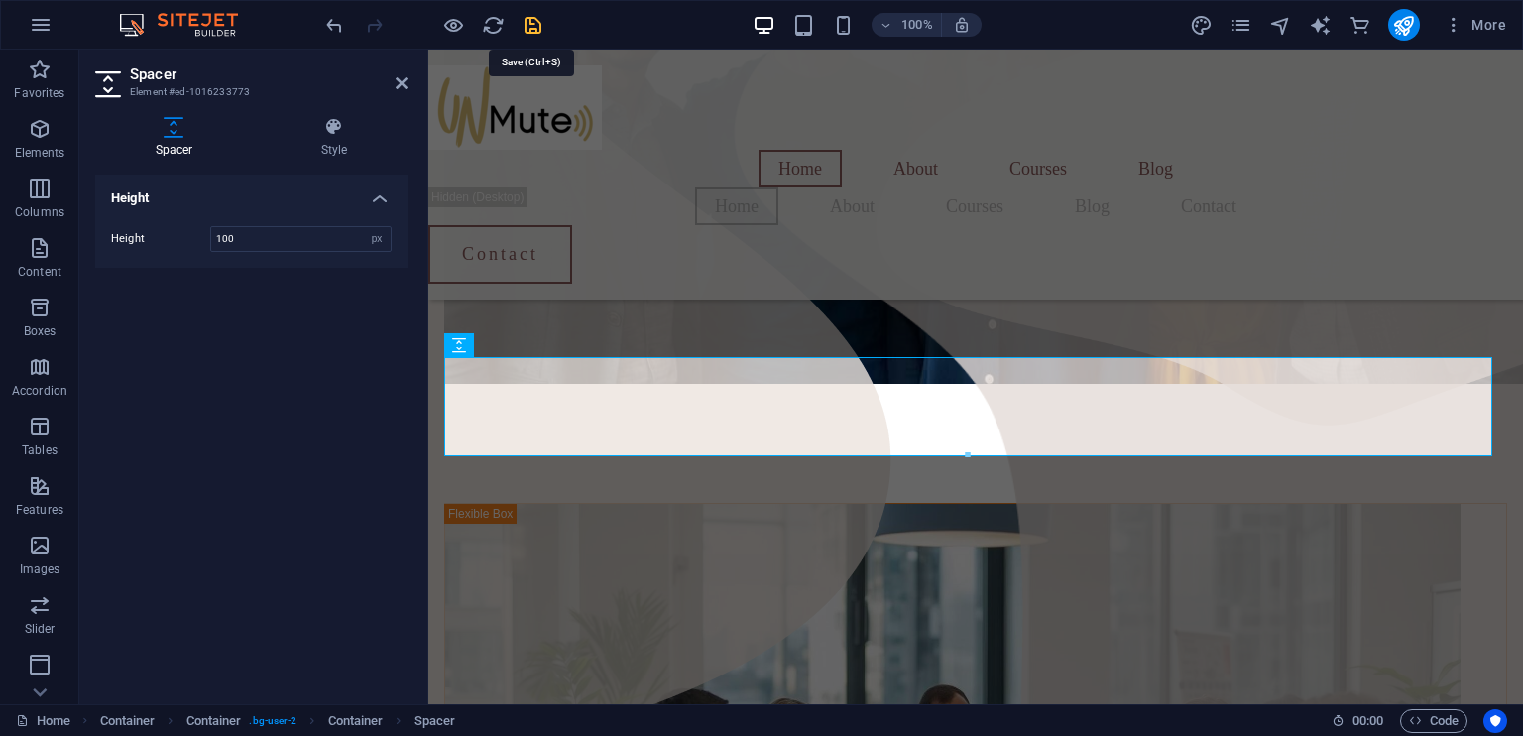
click at [529, 26] on icon "save" at bounding box center [532, 25] width 23 height 23
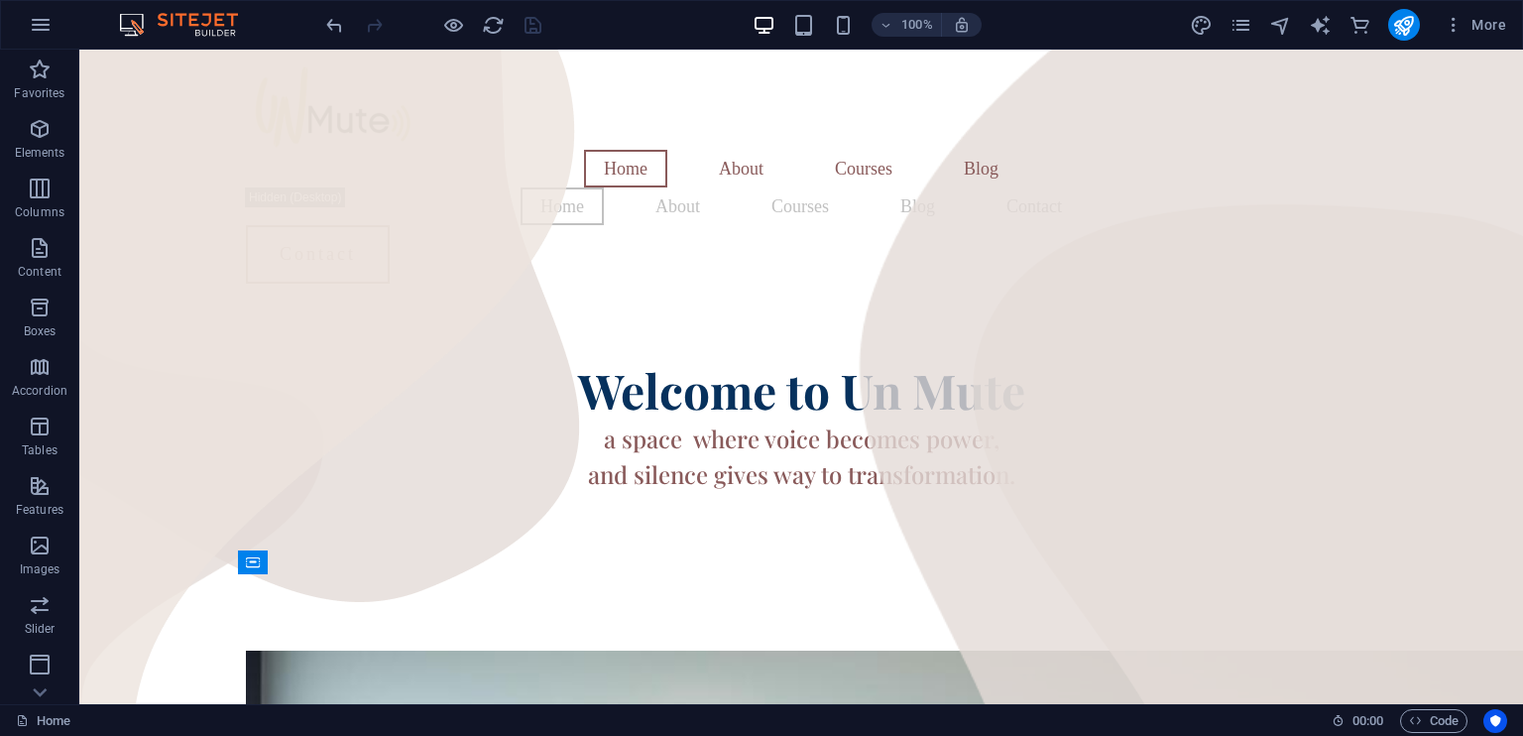
scroll to position [58, 0]
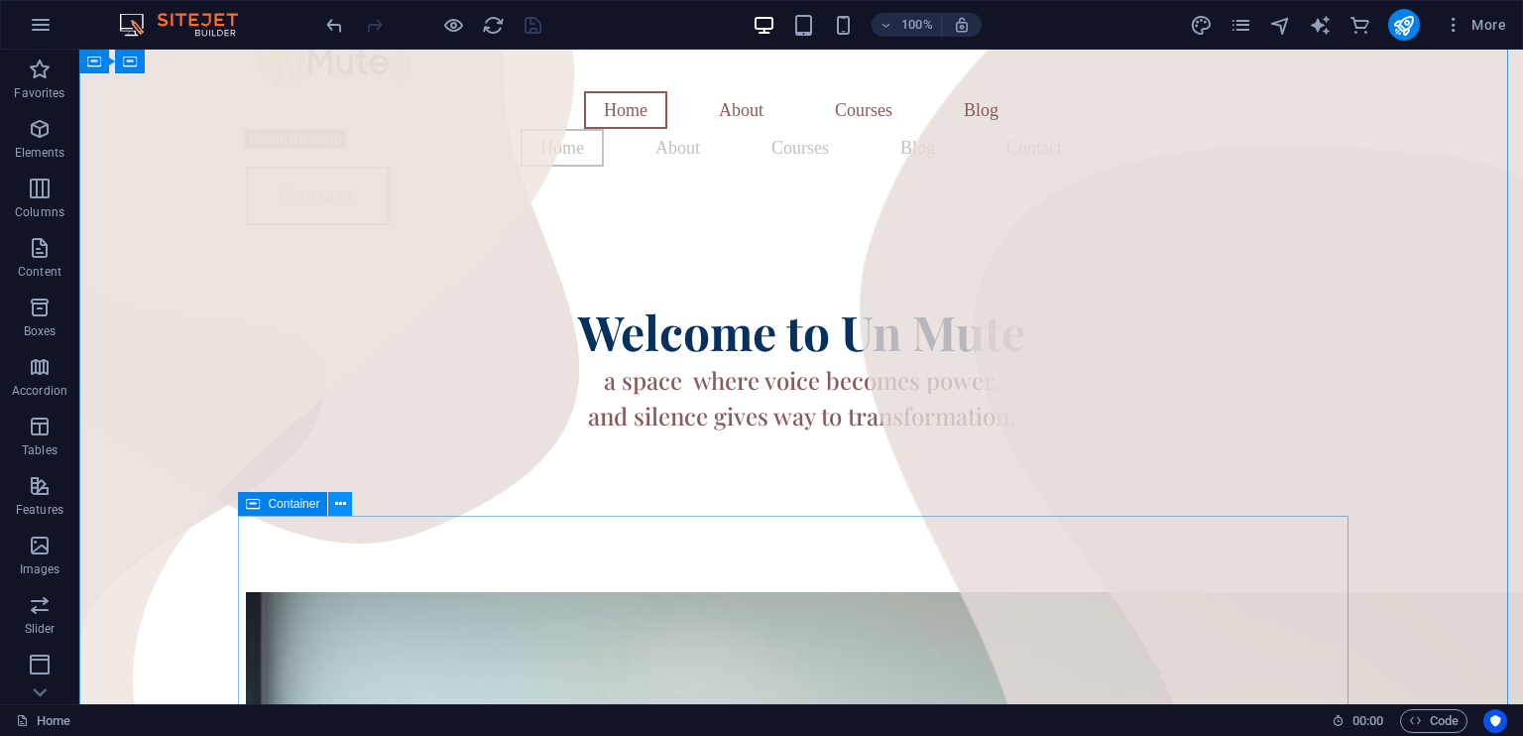
click at [344, 505] on icon at bounding box center [340, 504] width 11 height 21
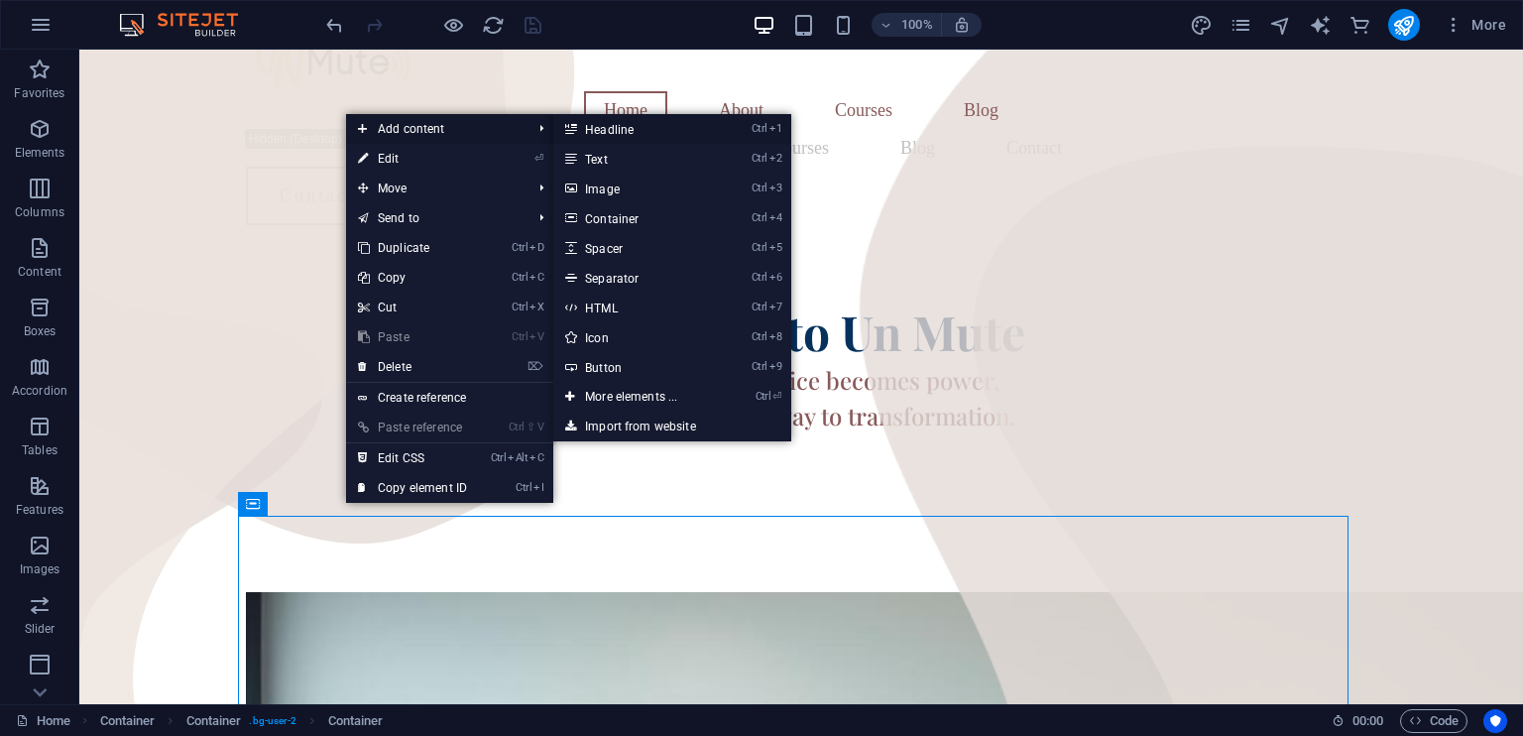
click at [634, 128] on link "Ctrl 1 Headline" at bounding box center [635, 129] width 164 height 30
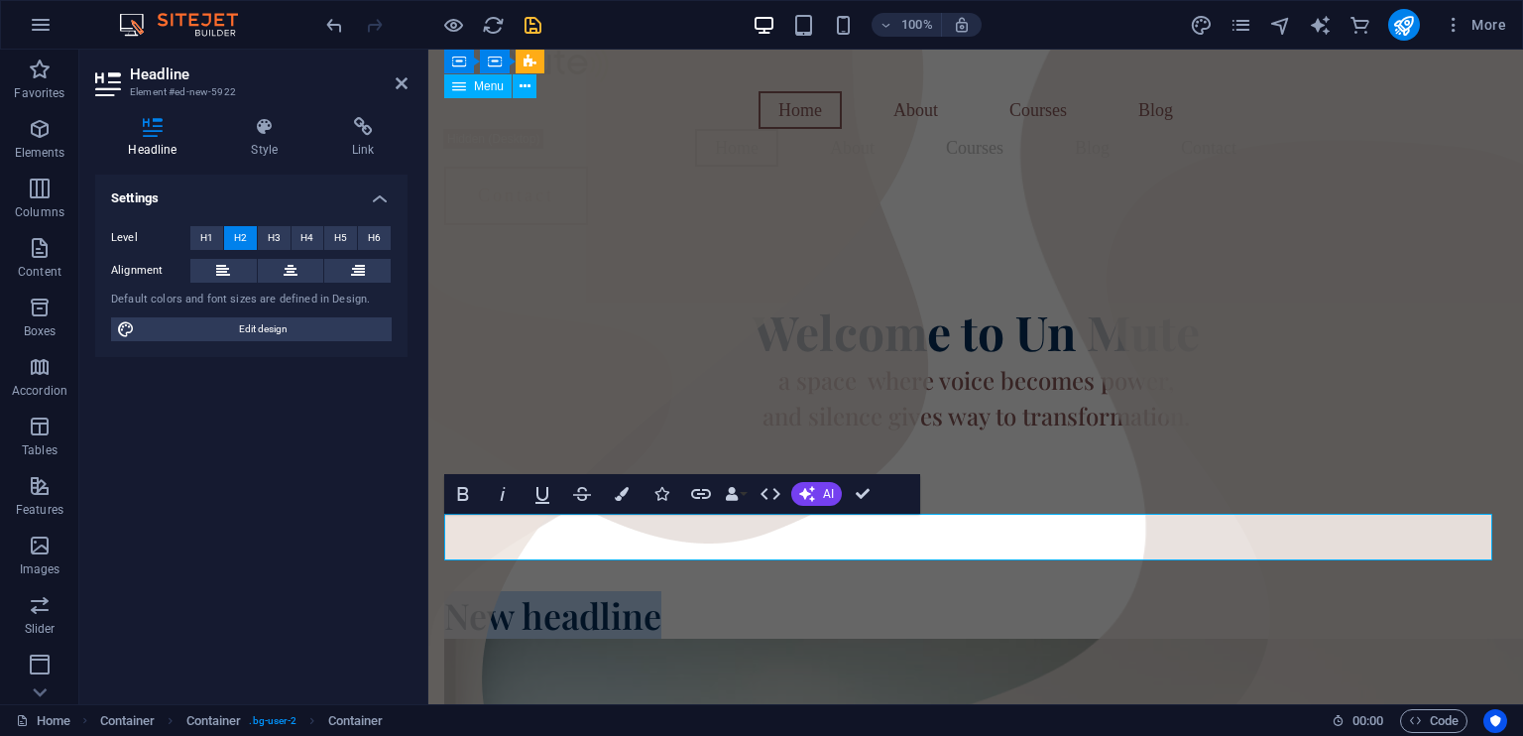
scroll to position [60, 0]
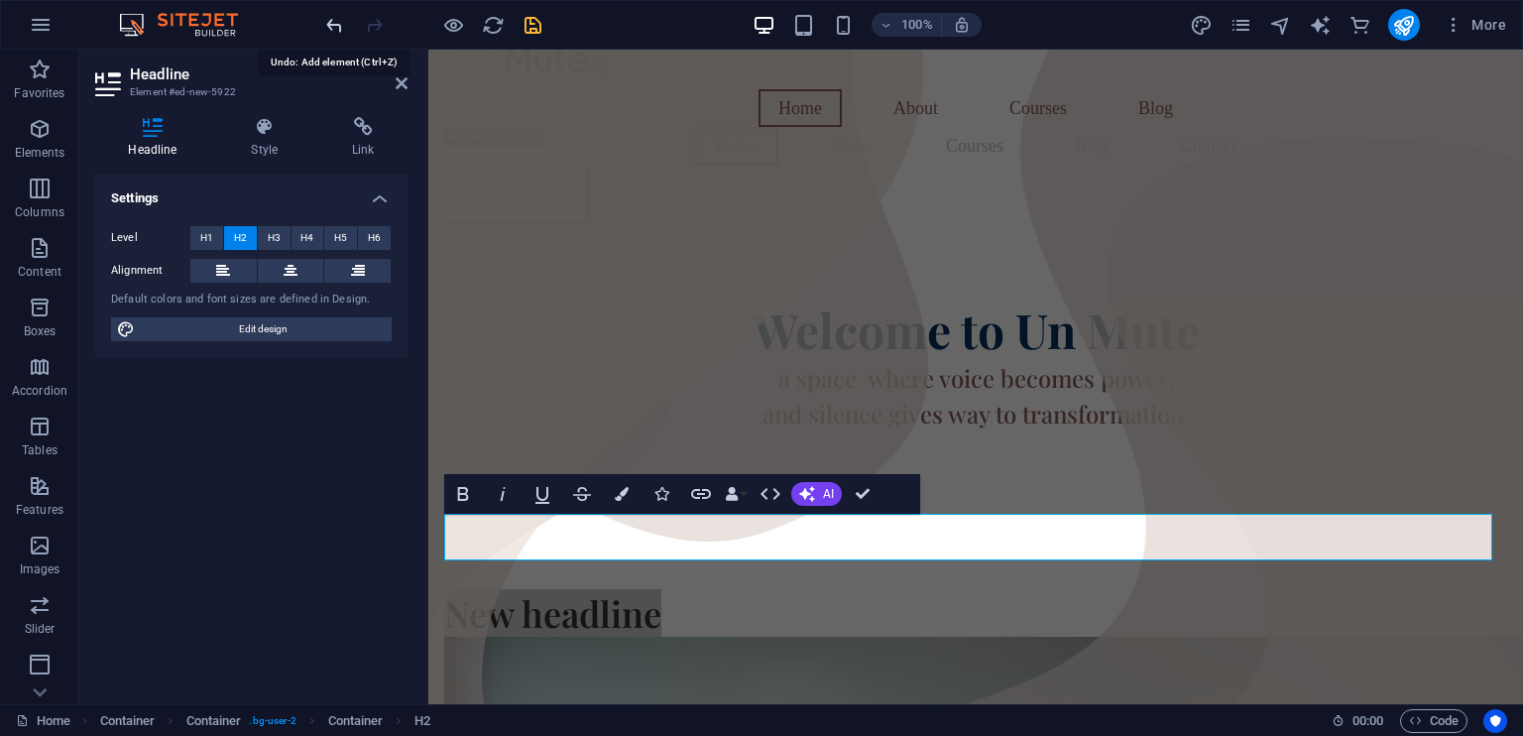
click at [333, 27] on icon "undo" at bounding box center [334, 25] width 23 height 23
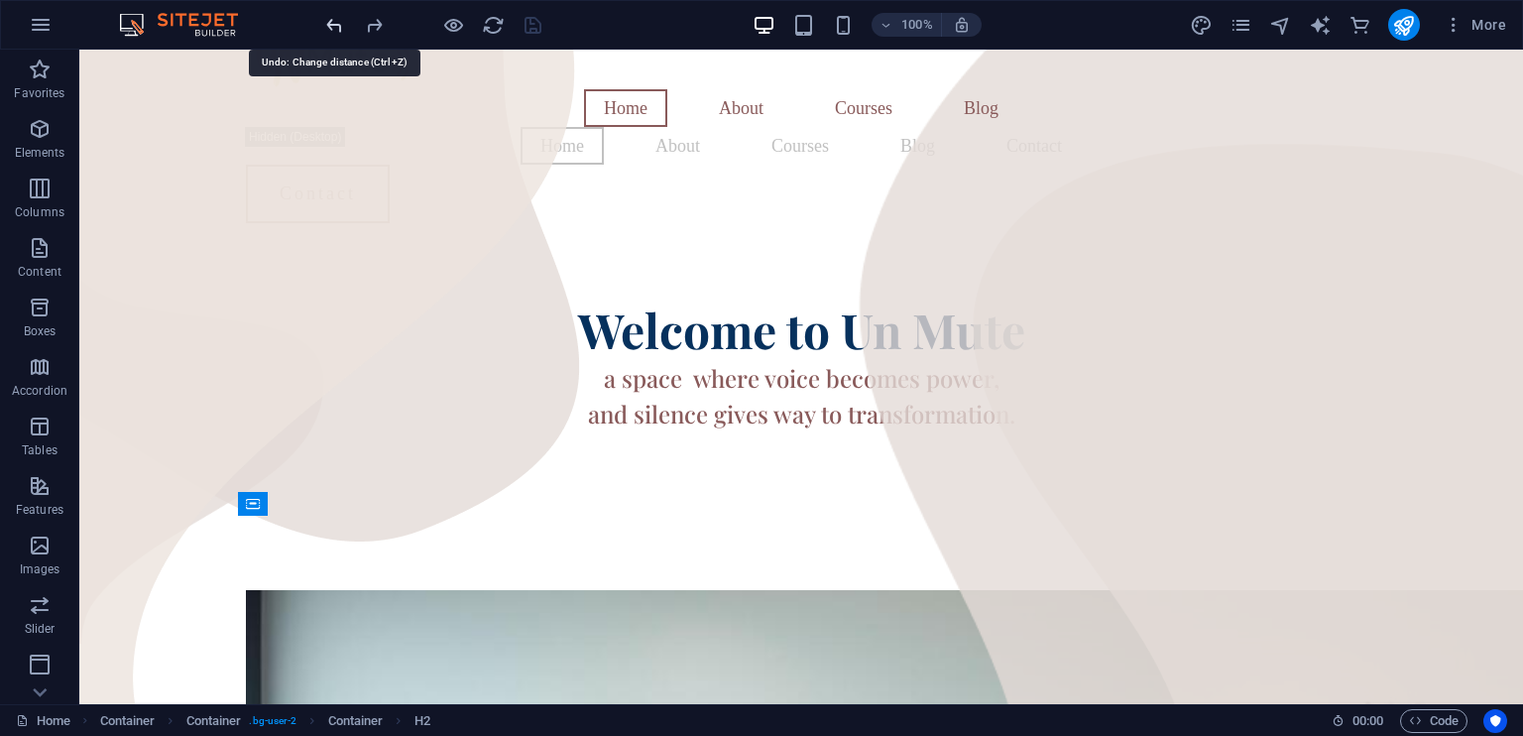
scroll to position [58, 0]
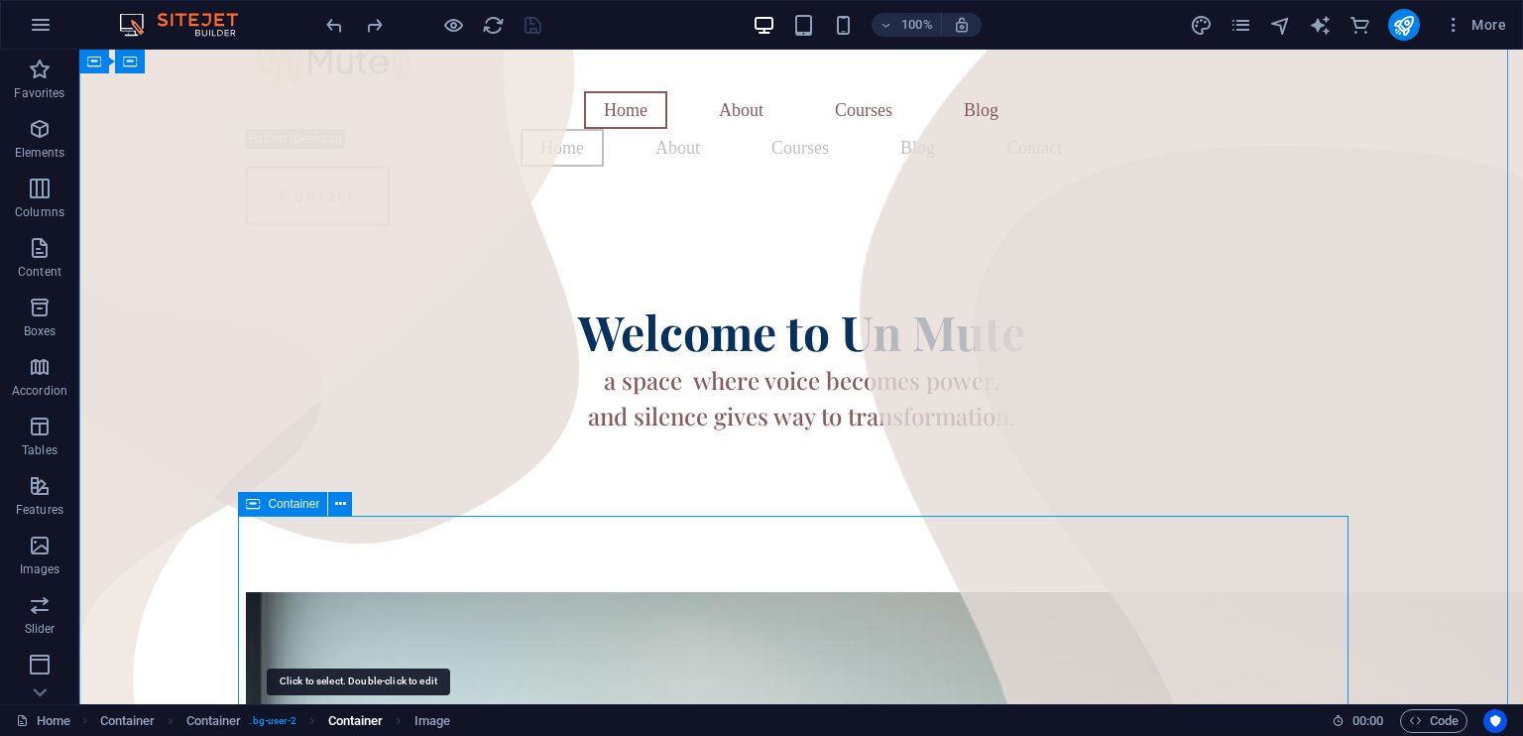
click at [364, 721] on span "Container" at bounding box center [356, 721] width 56 height 24
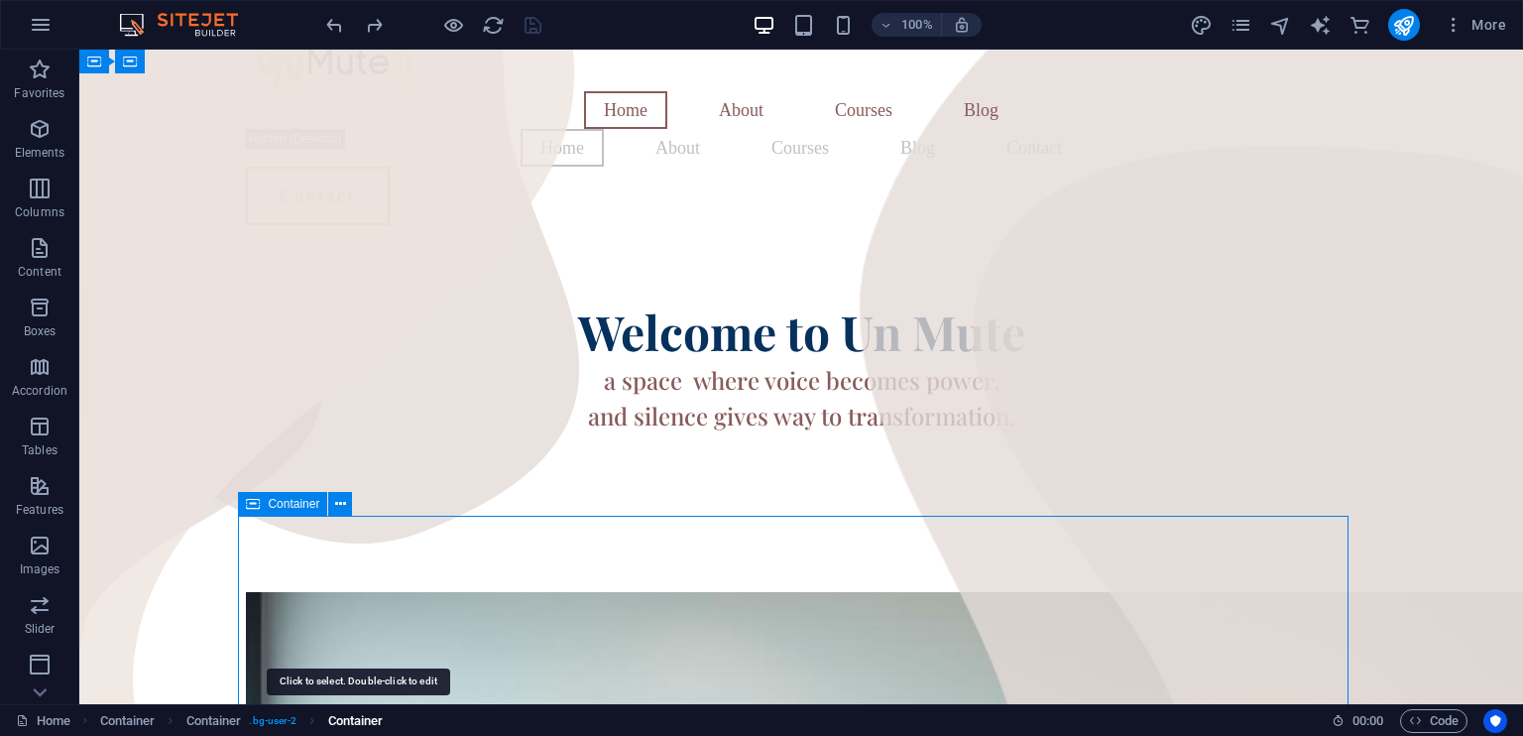
click at [364, 721] on span "Container" at bounding box center [356, 721] width 56 height 24
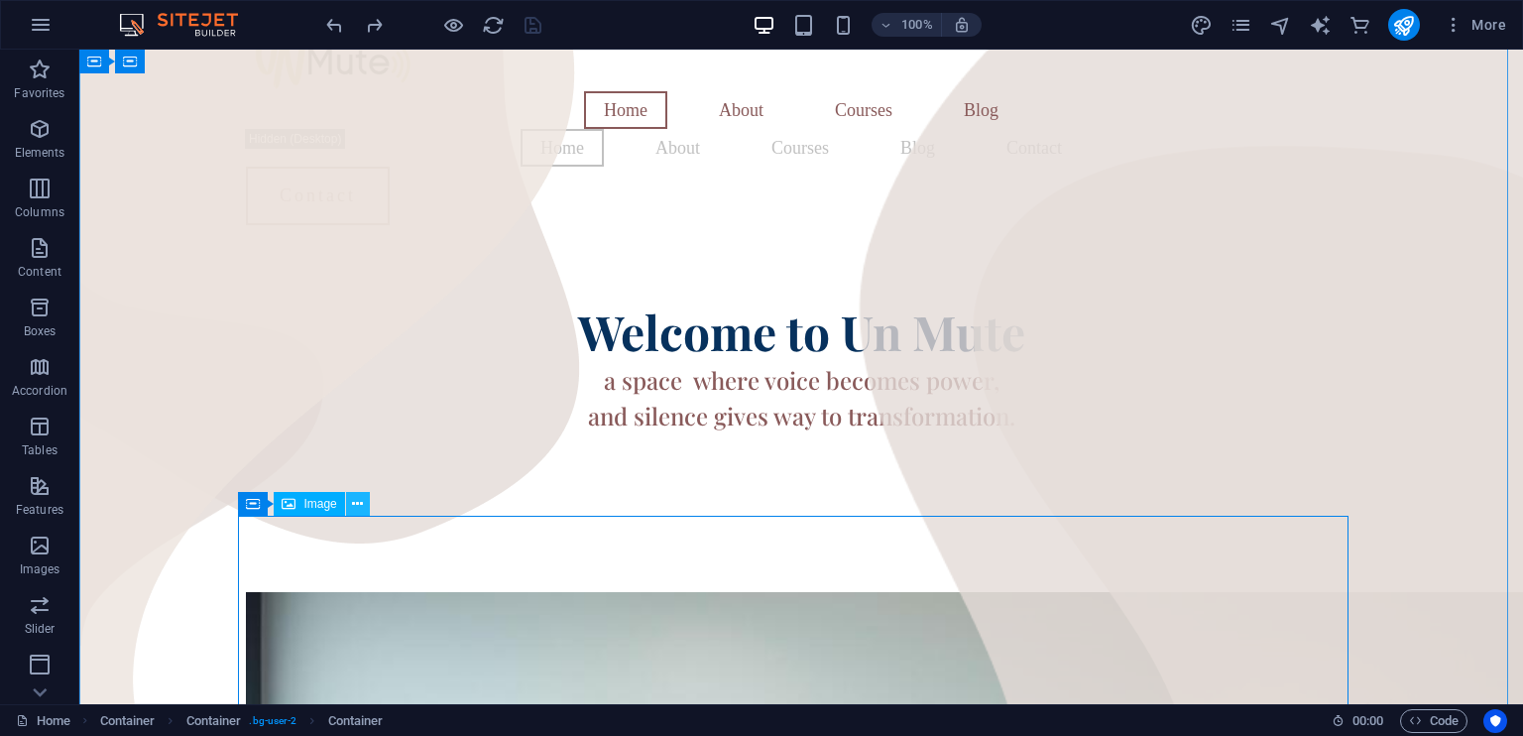
click at [361, 503] on icon at bounding box center [357, 504] width 11 height 21
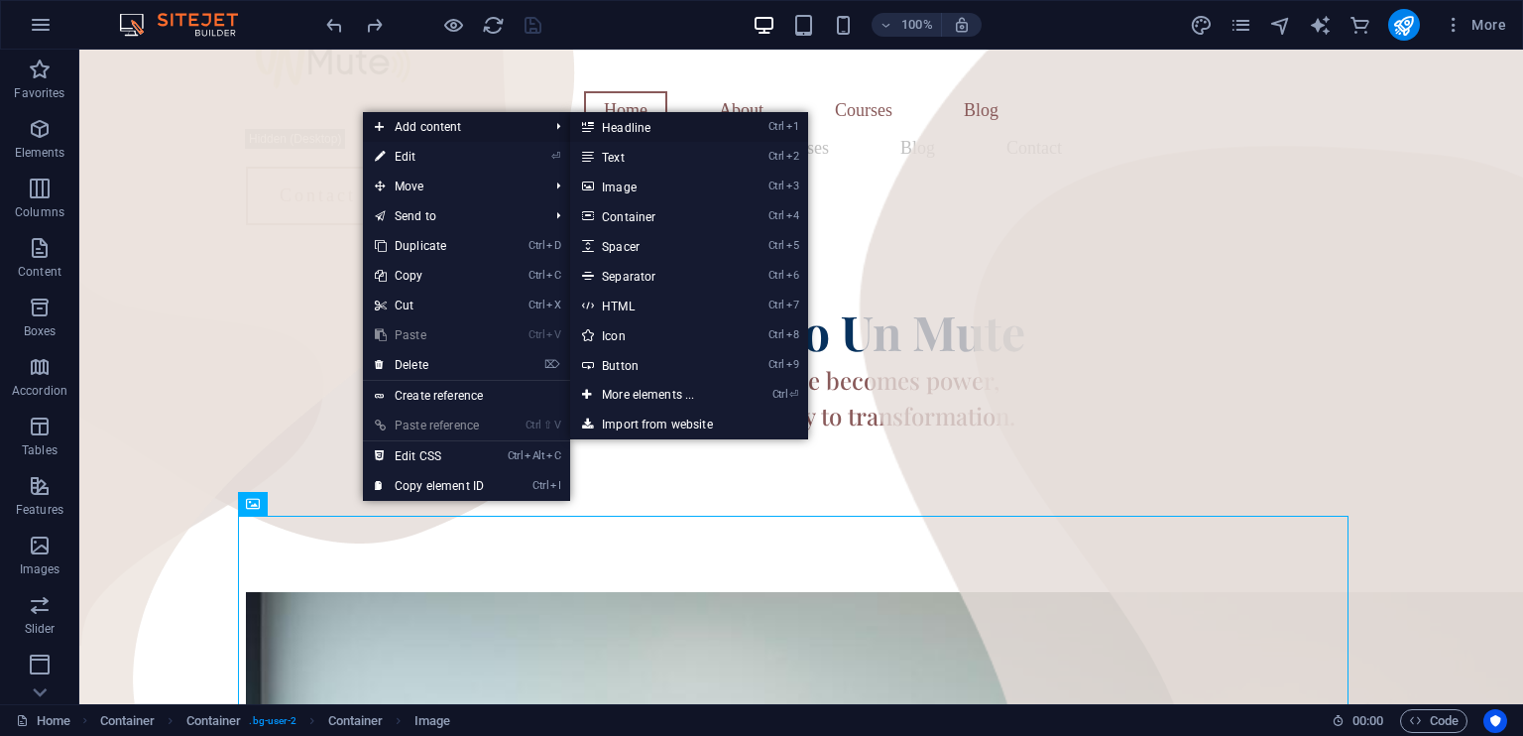
click at [619, 130] on link "Ctrl 1 Headline" at bounding box center [652, 127] width 164 height 30
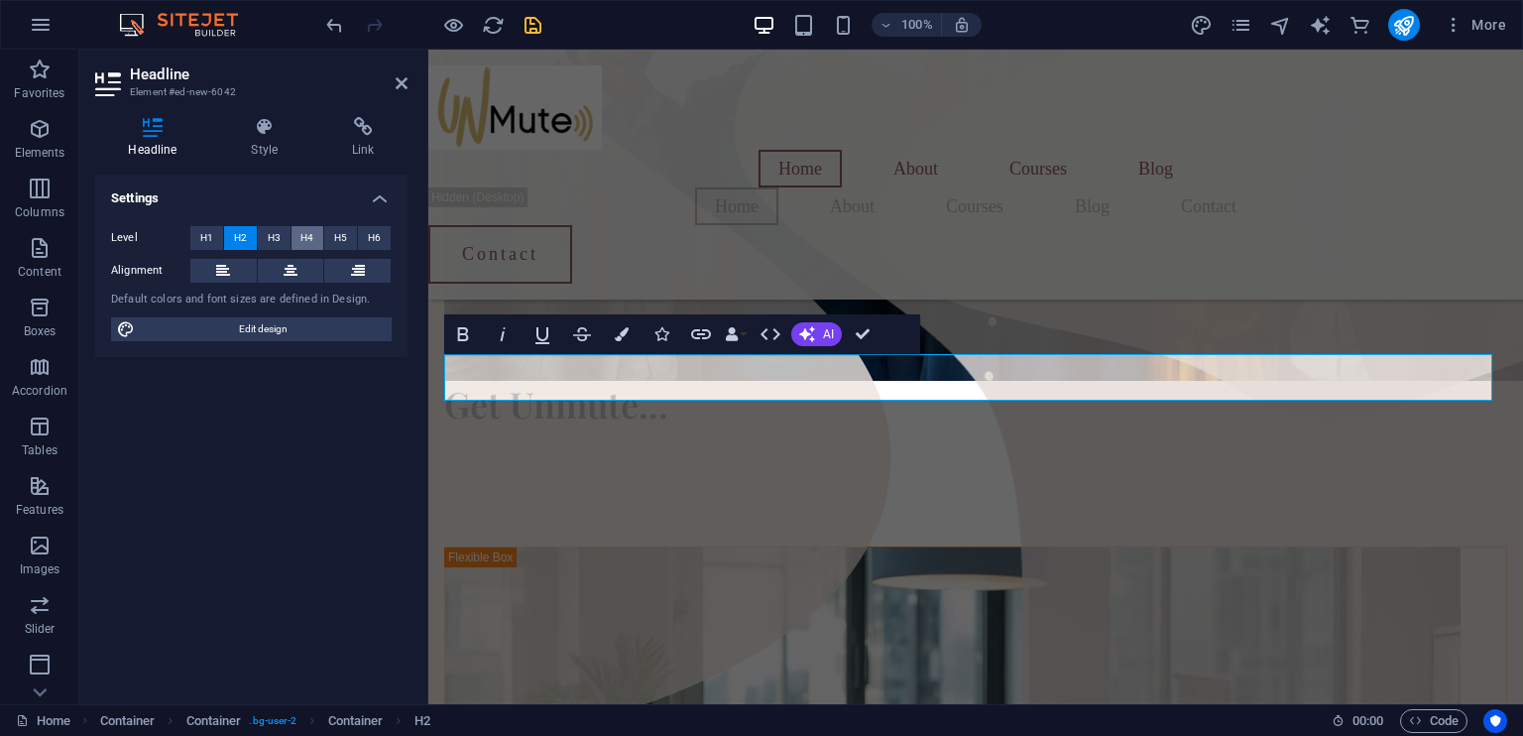
click at [304, 227] on span "H4" at bounding box center [306, 238] width 13 height 24
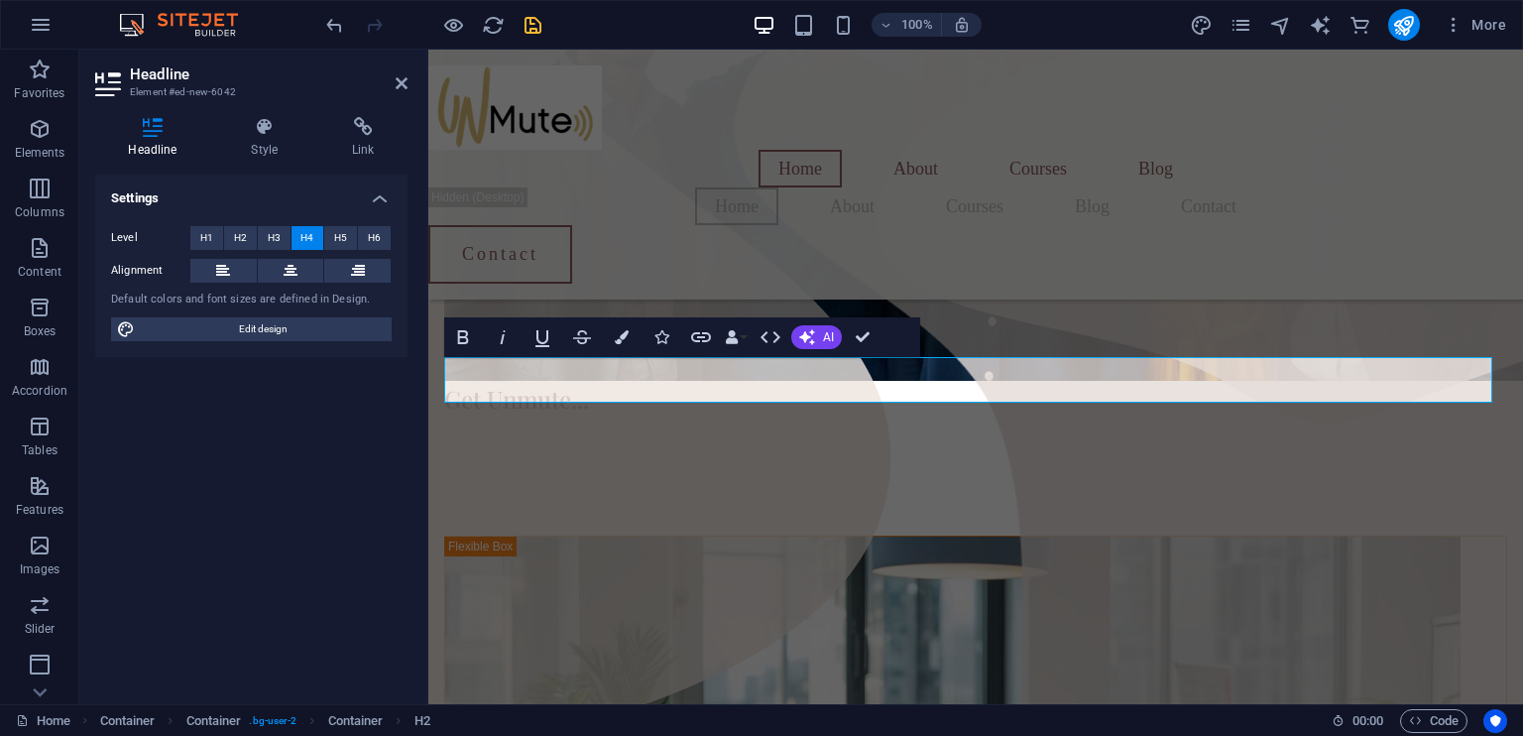
scroll to position [804, 0]
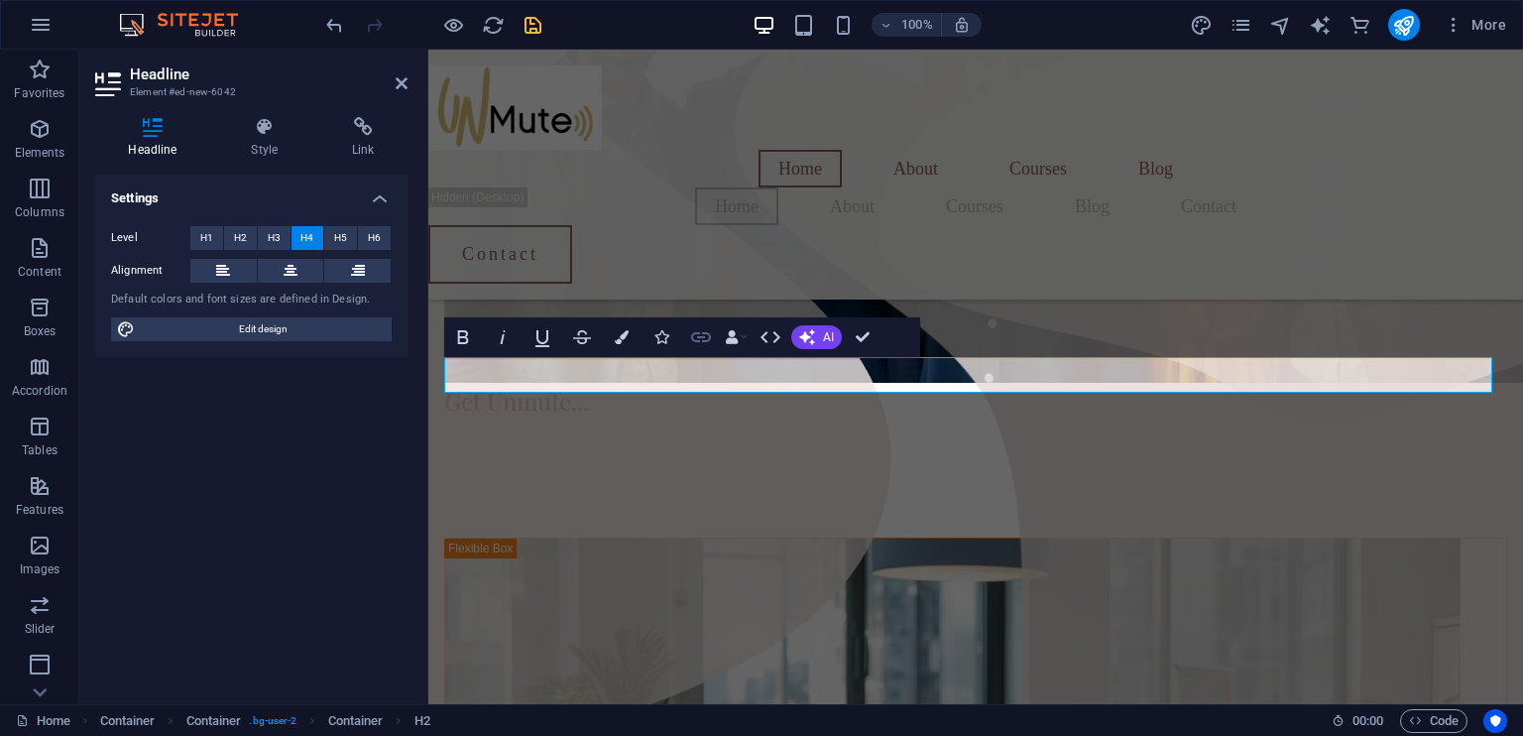
click at [695, 333] on icon "button" at bounding box center [701, 337] width 24 height 24
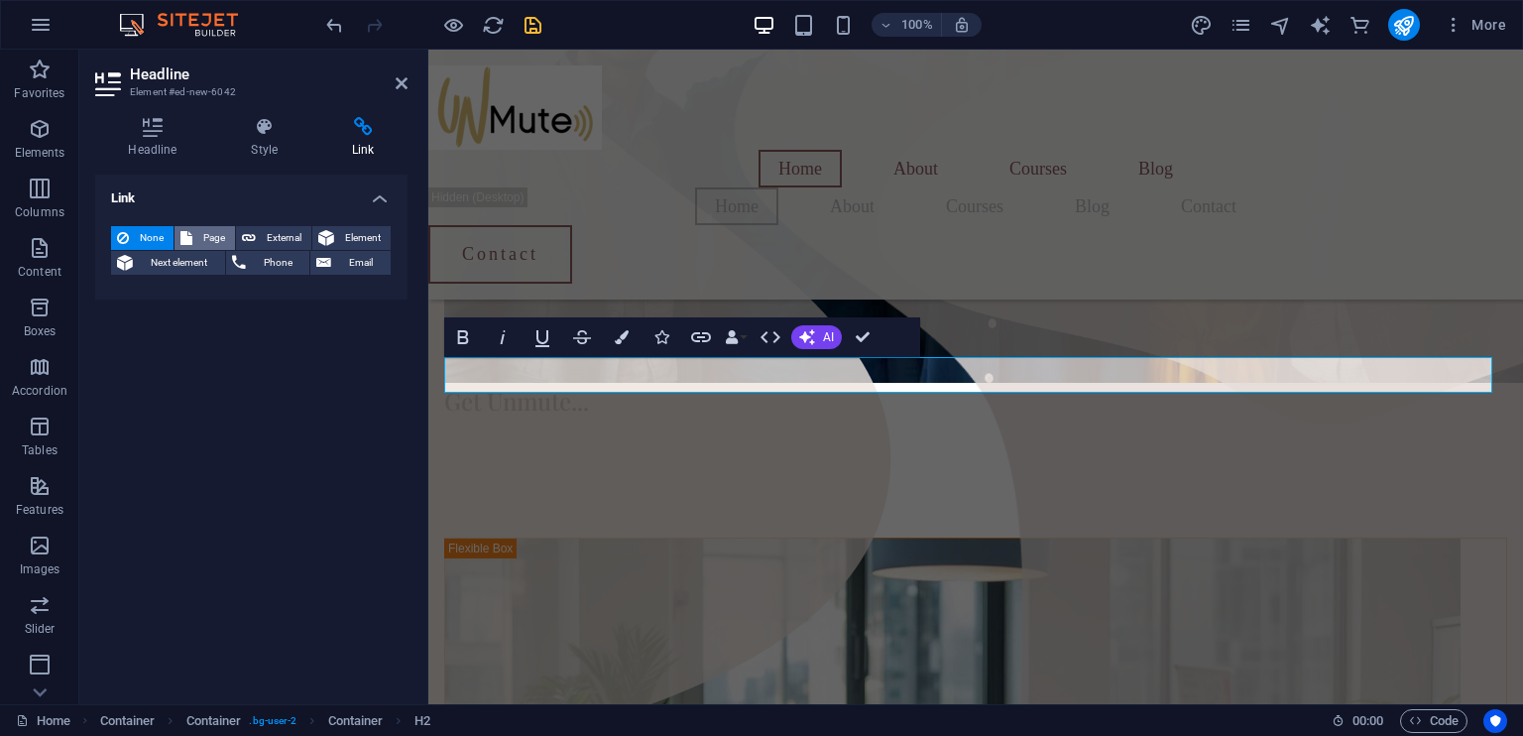
click at [211, 240] on span "Page" at bounding box center [213, 238] width 31 height 24
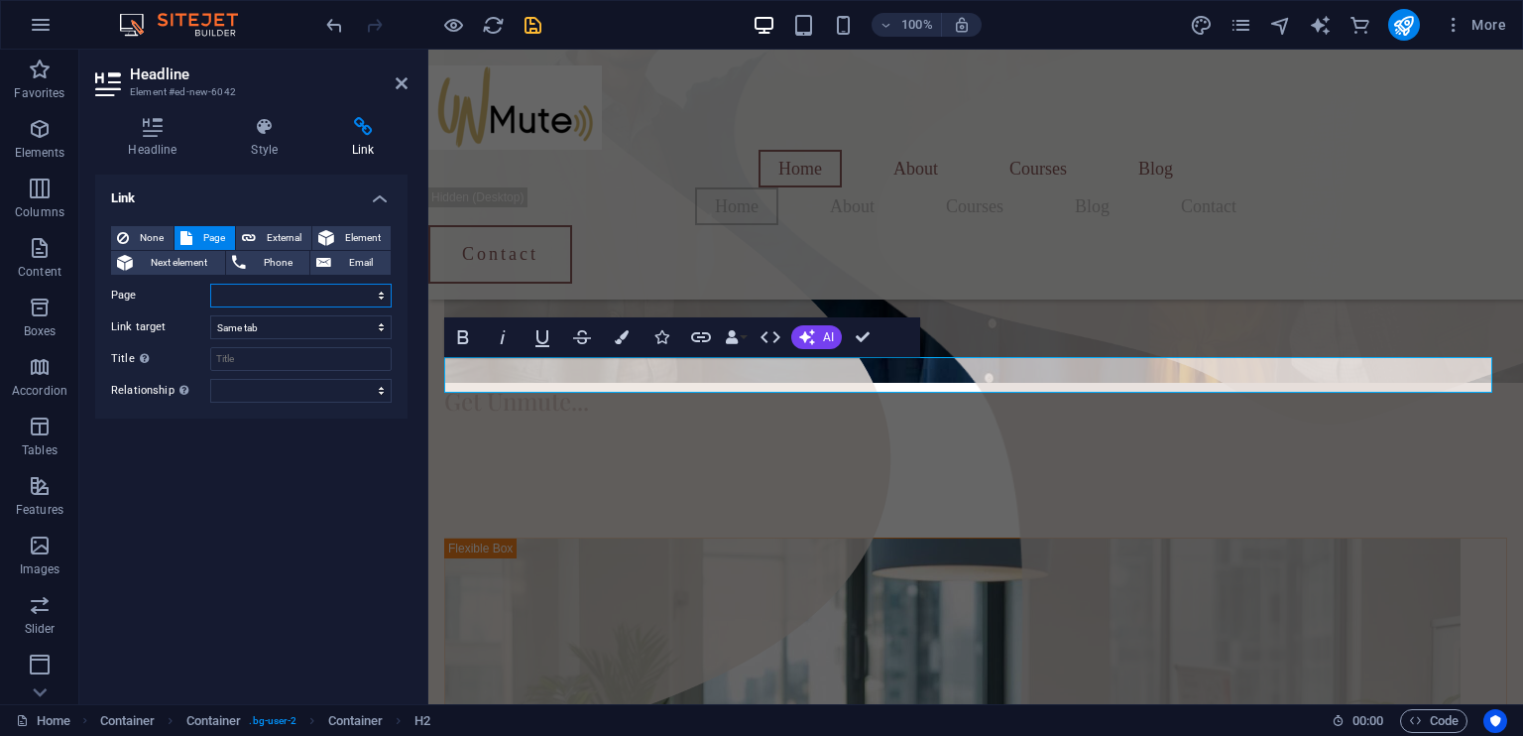
click at [305, 296] on select "Home About Courses Blog Contact Legal Notice Privacy" at bounding box center [300, 296] width 181 height 24
select select "4"
click at [210, 284] on select "Home About Courses Blog Contact Legal Notice Privacy" at bounding box center [300, 296] width 181 height 24
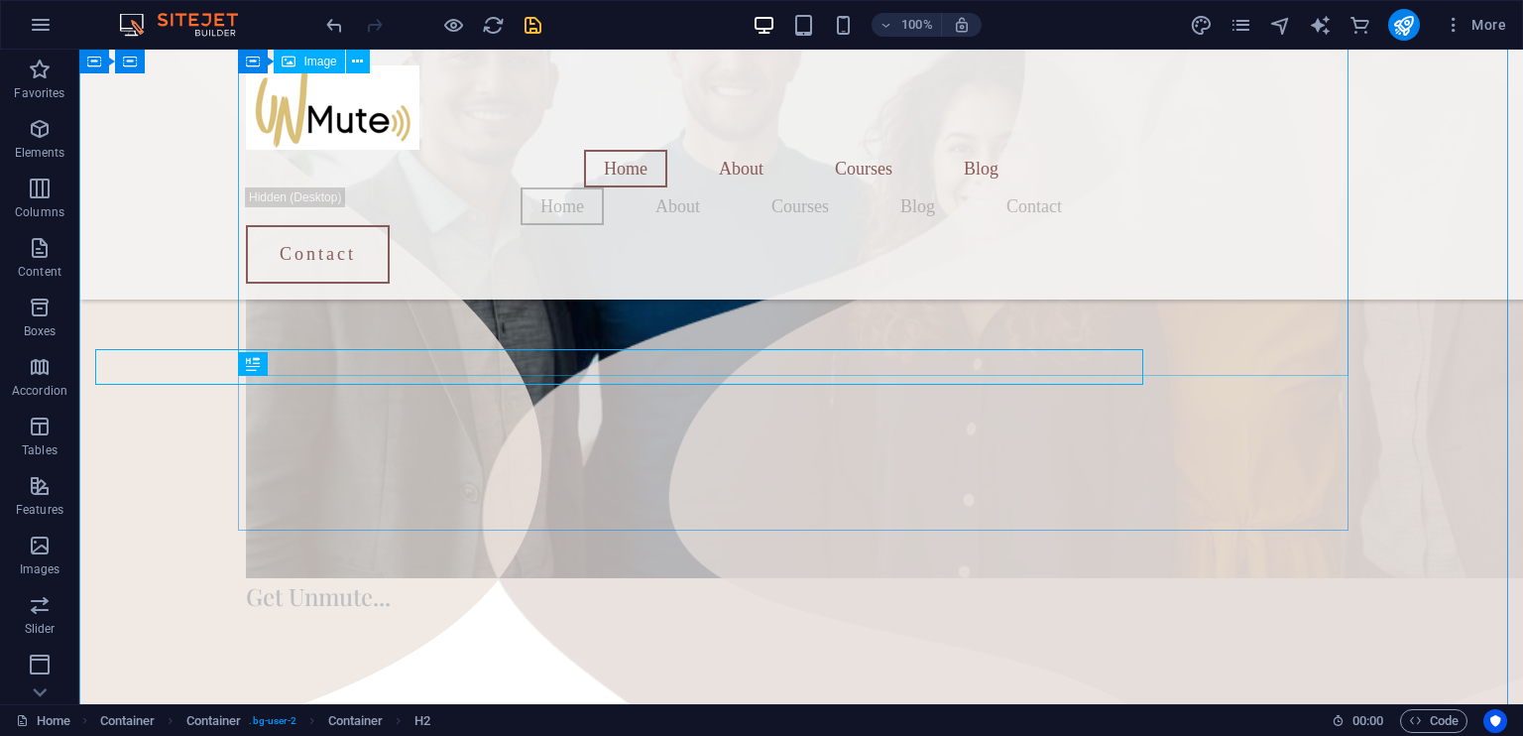
scroll to position [811, 0]
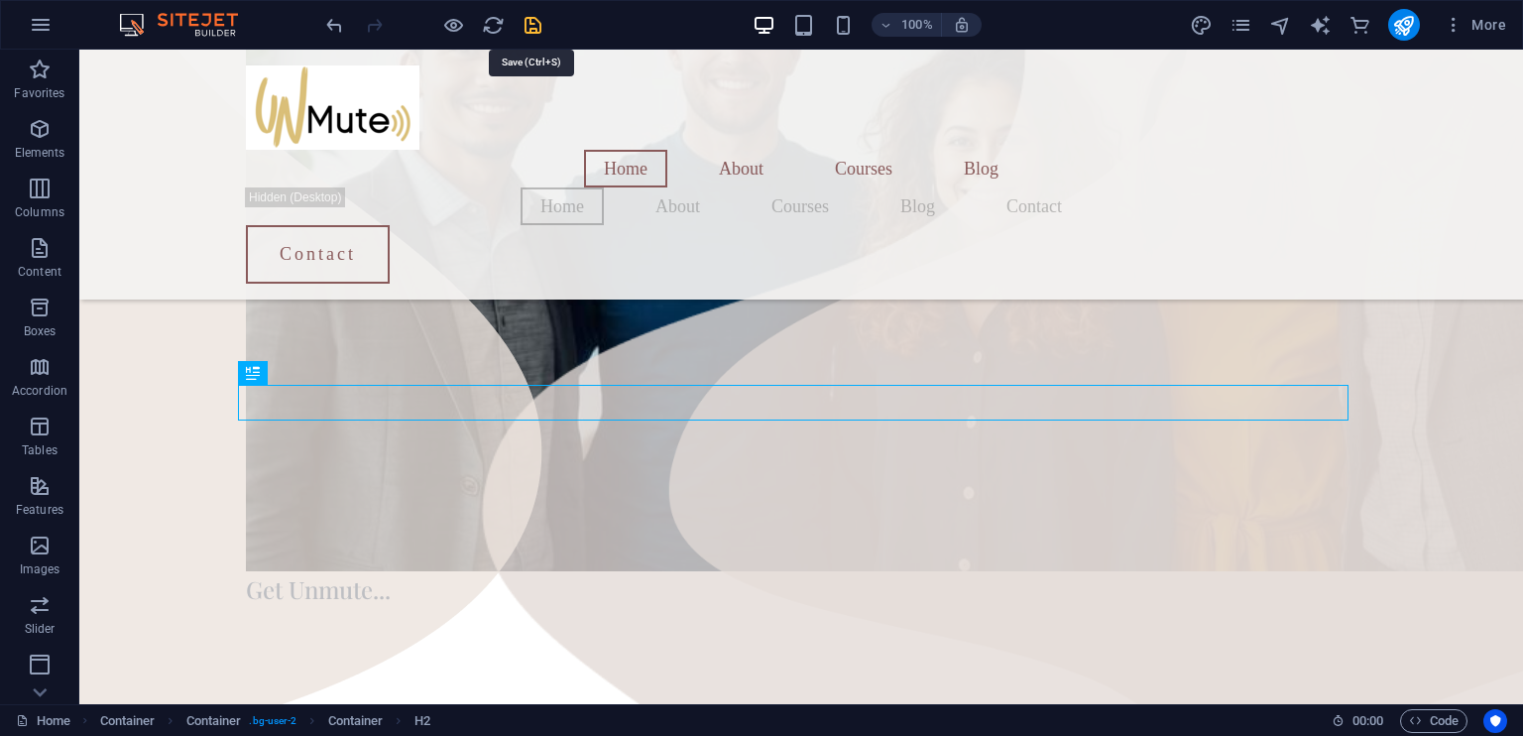
click at [535, 19] on icon "save" at bounding box center [532, 25] width 23 height 23
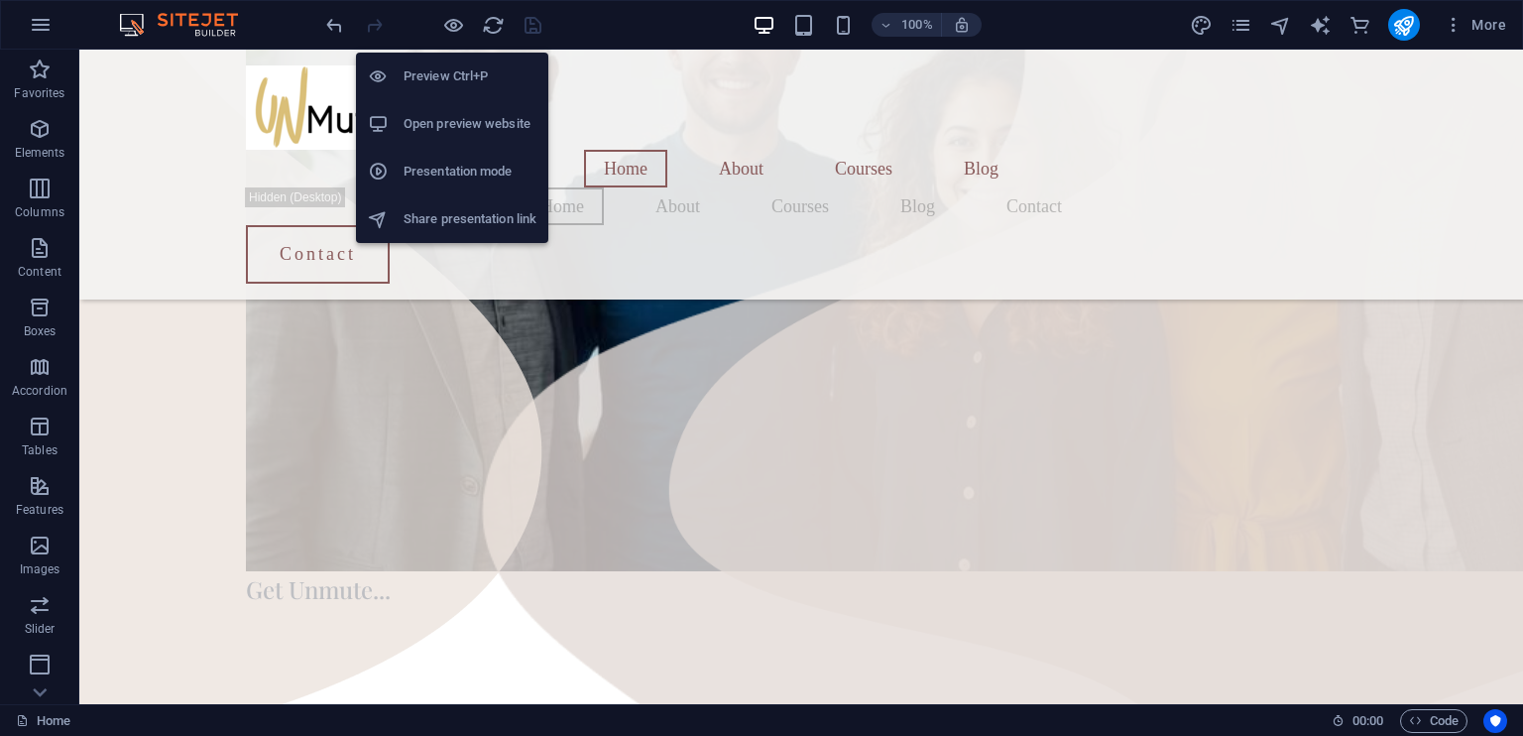
click at [436, 125] on h6 "Open preview website" at bounding box center [469, 124] width 133 height 24
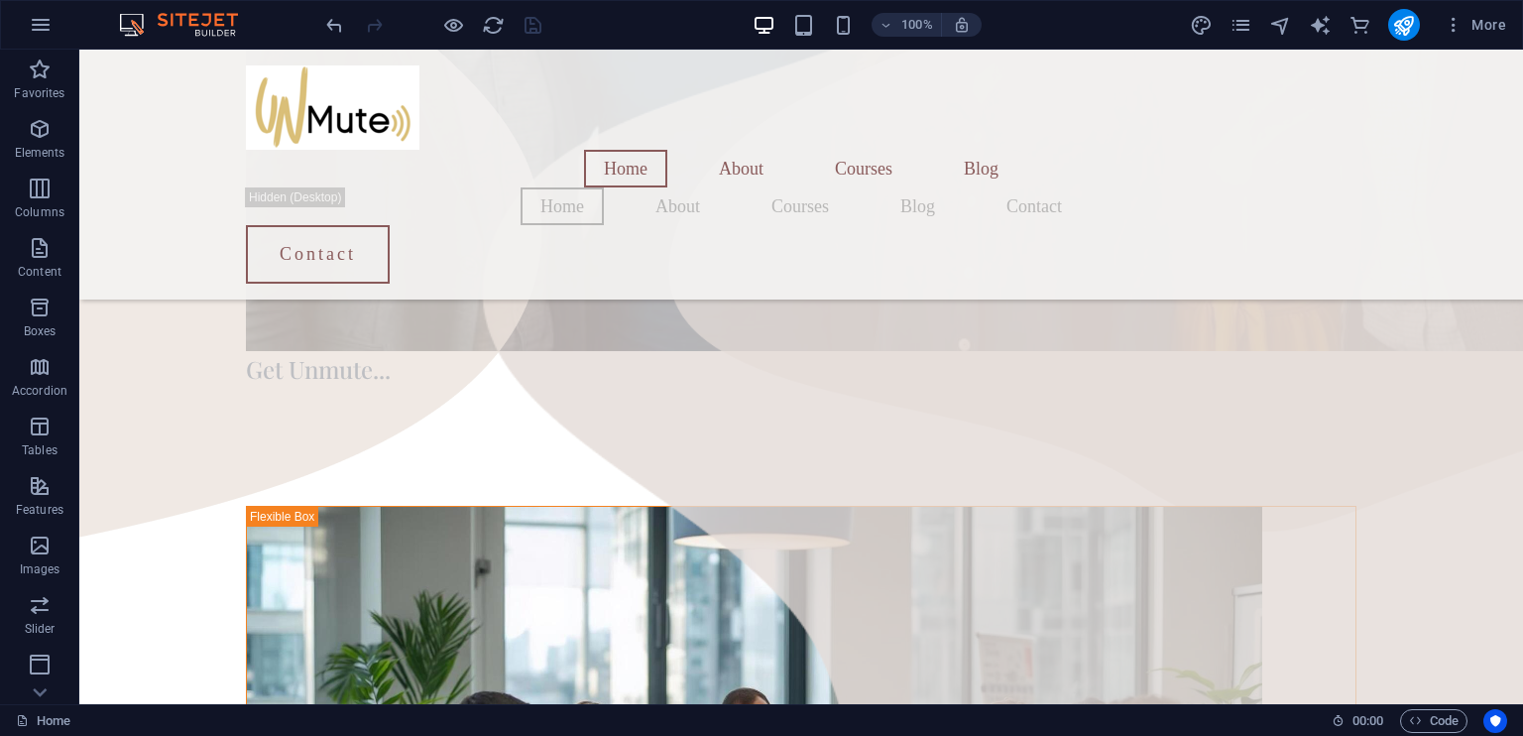
scroll to position [1036, 0]
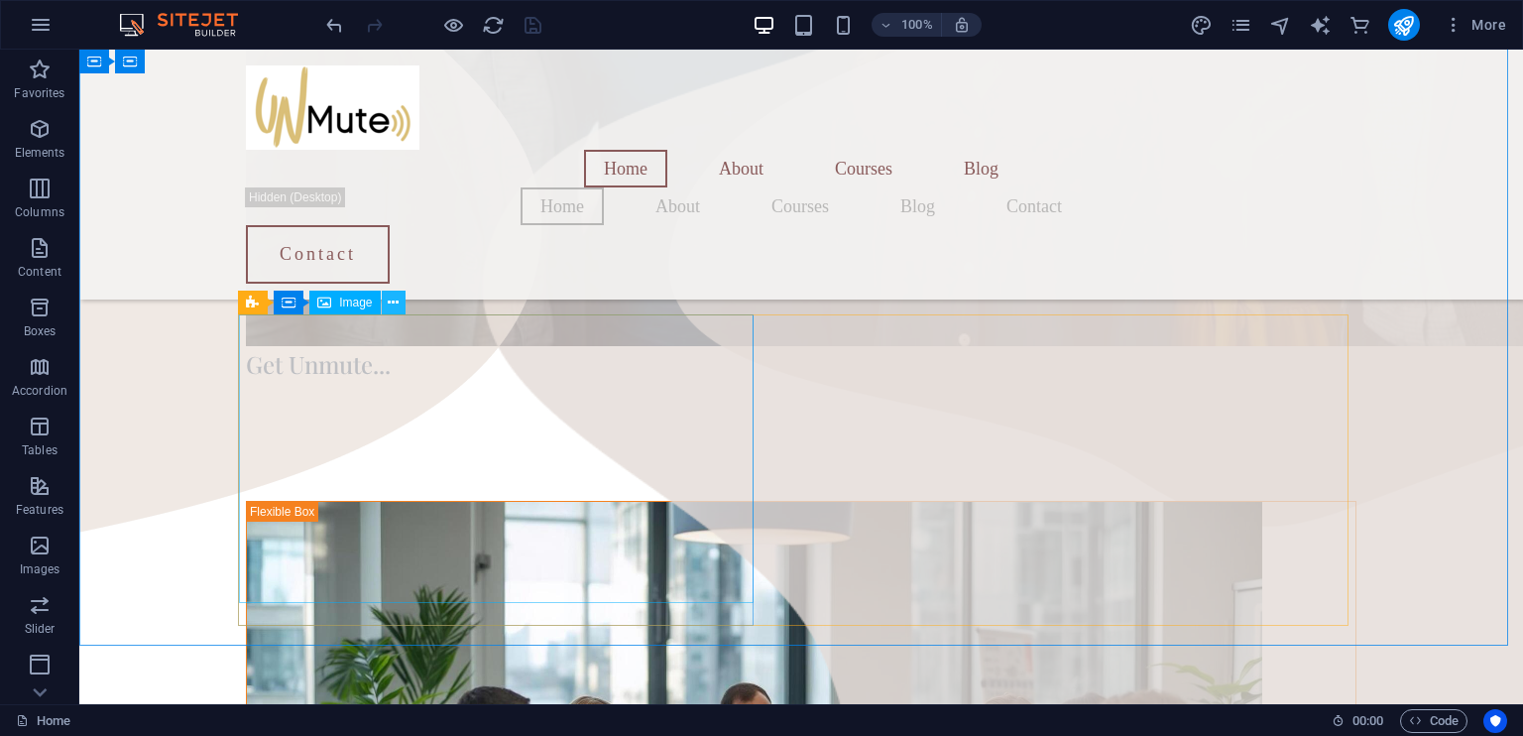
click at [391, 300] on icon at bounding box center [393, 302] width 11 height 21
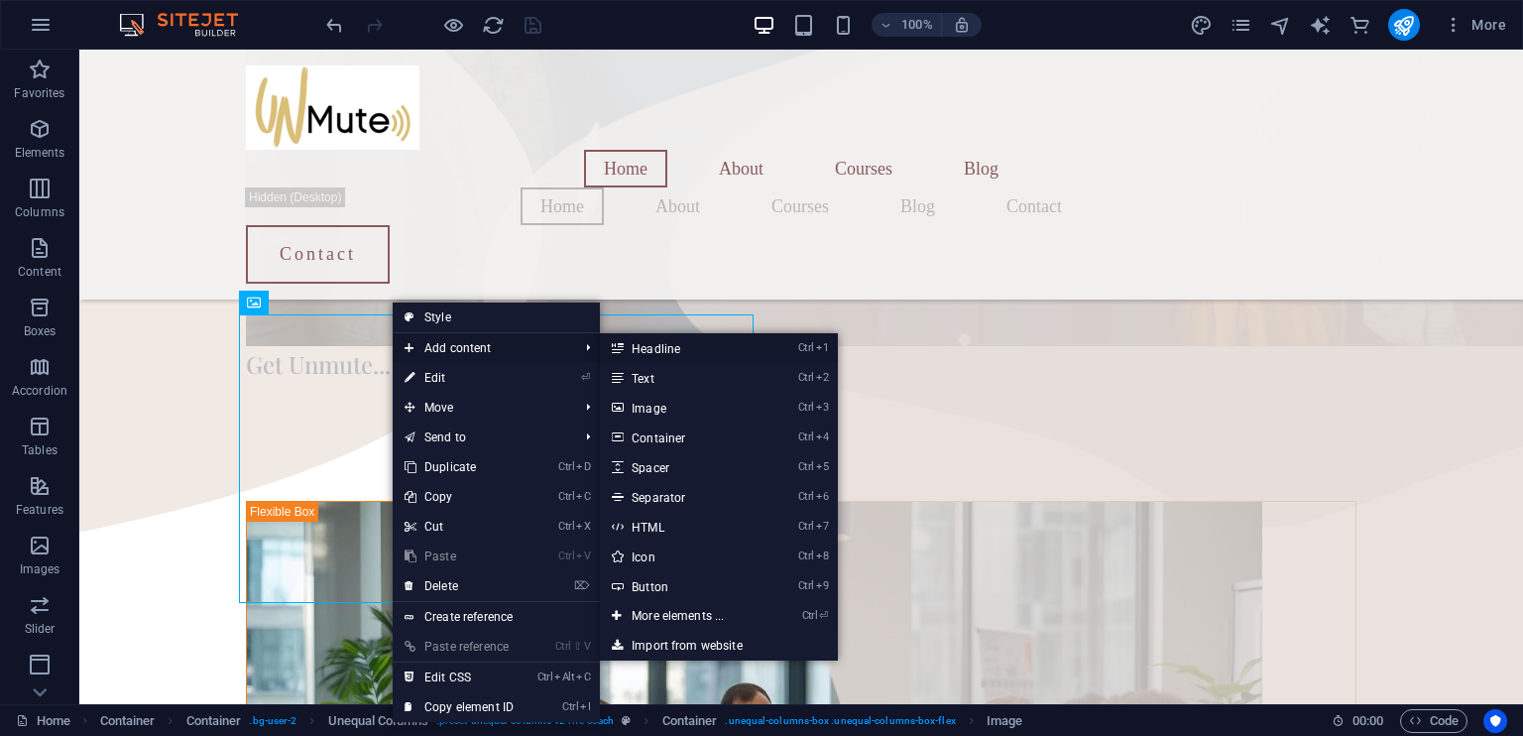
click at [655, 348] on link "Ctrl 1 Headline" at bounding box center [682, 348] width 164 height 30
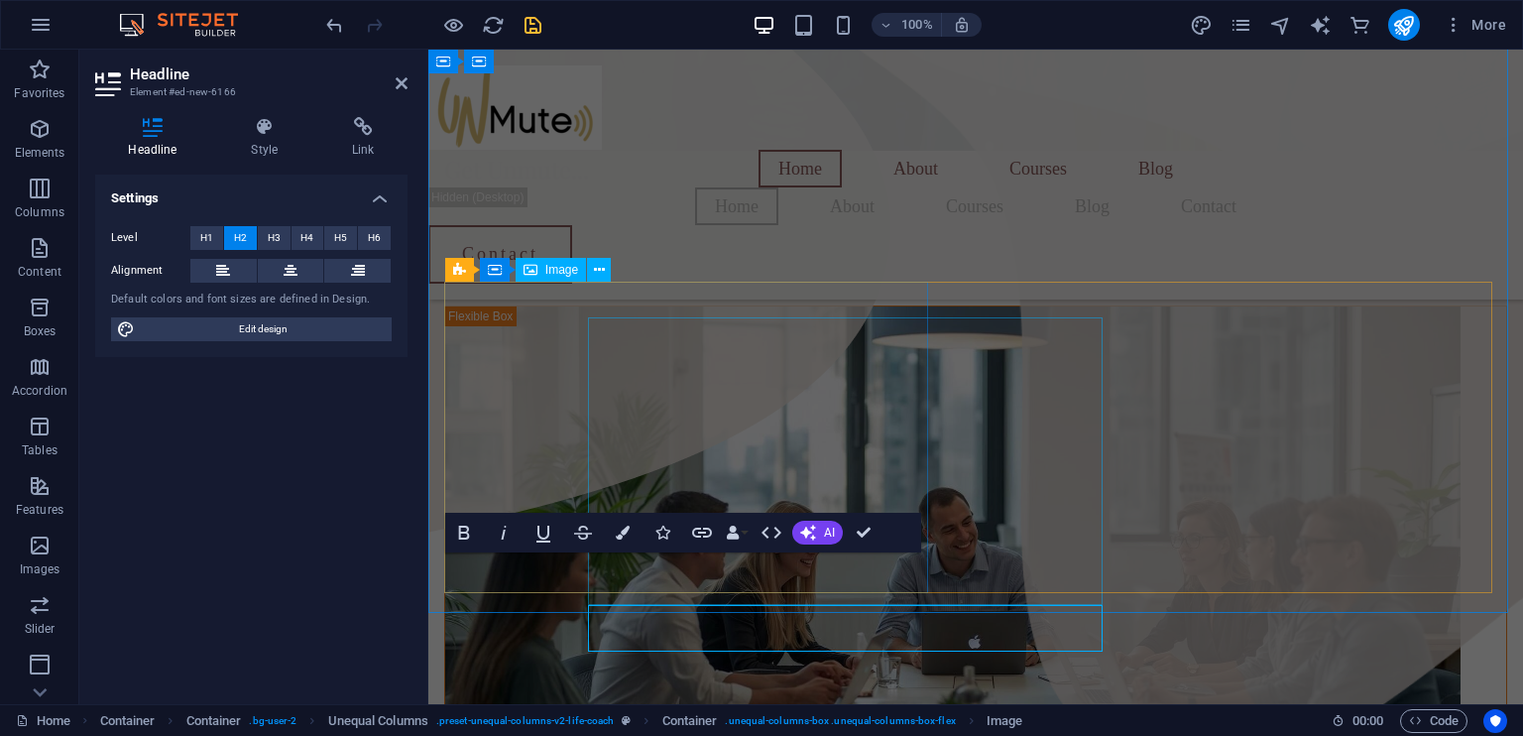
scroll to position [1034, 0]
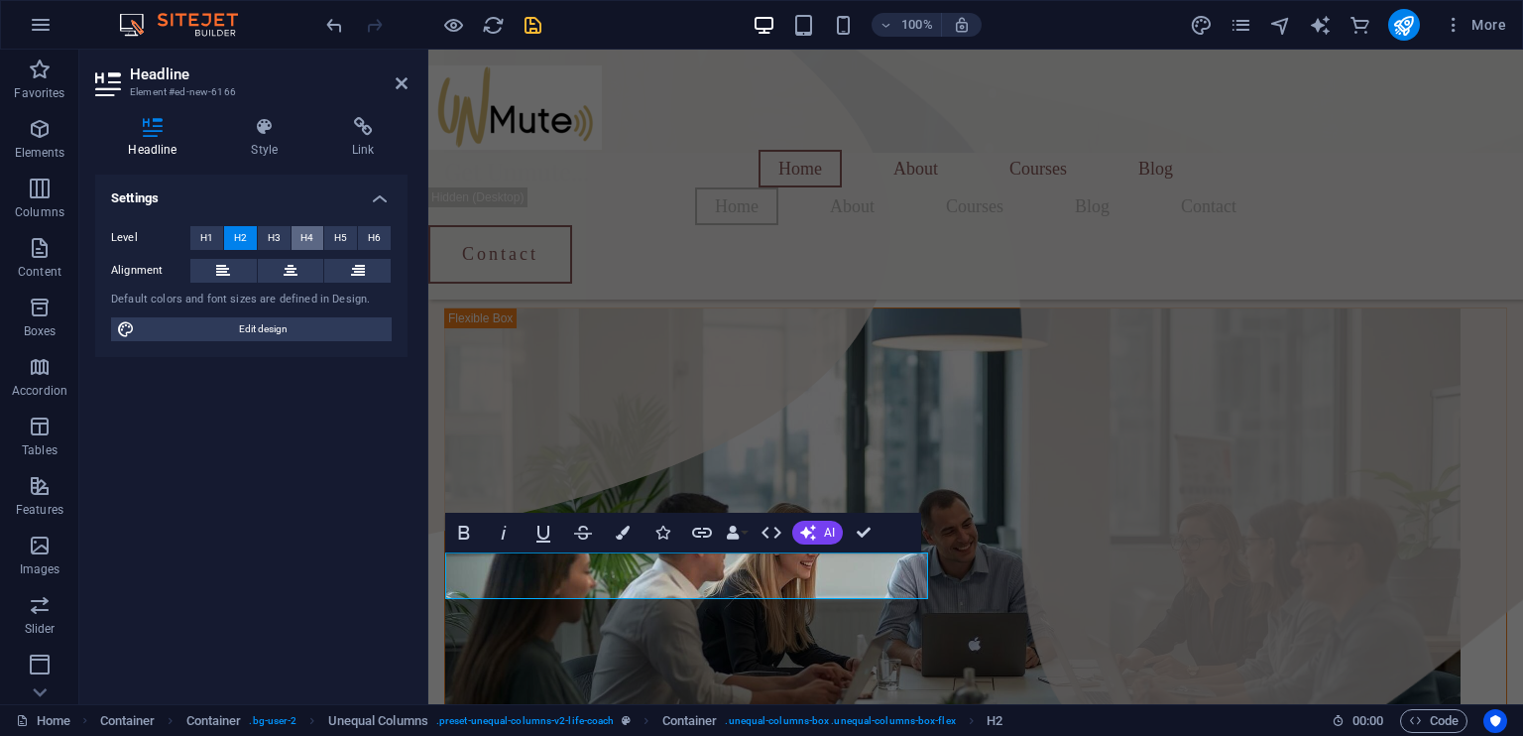
click at [311, 238] on span "H4" at bounding box center [306, 238] width 13 height 24
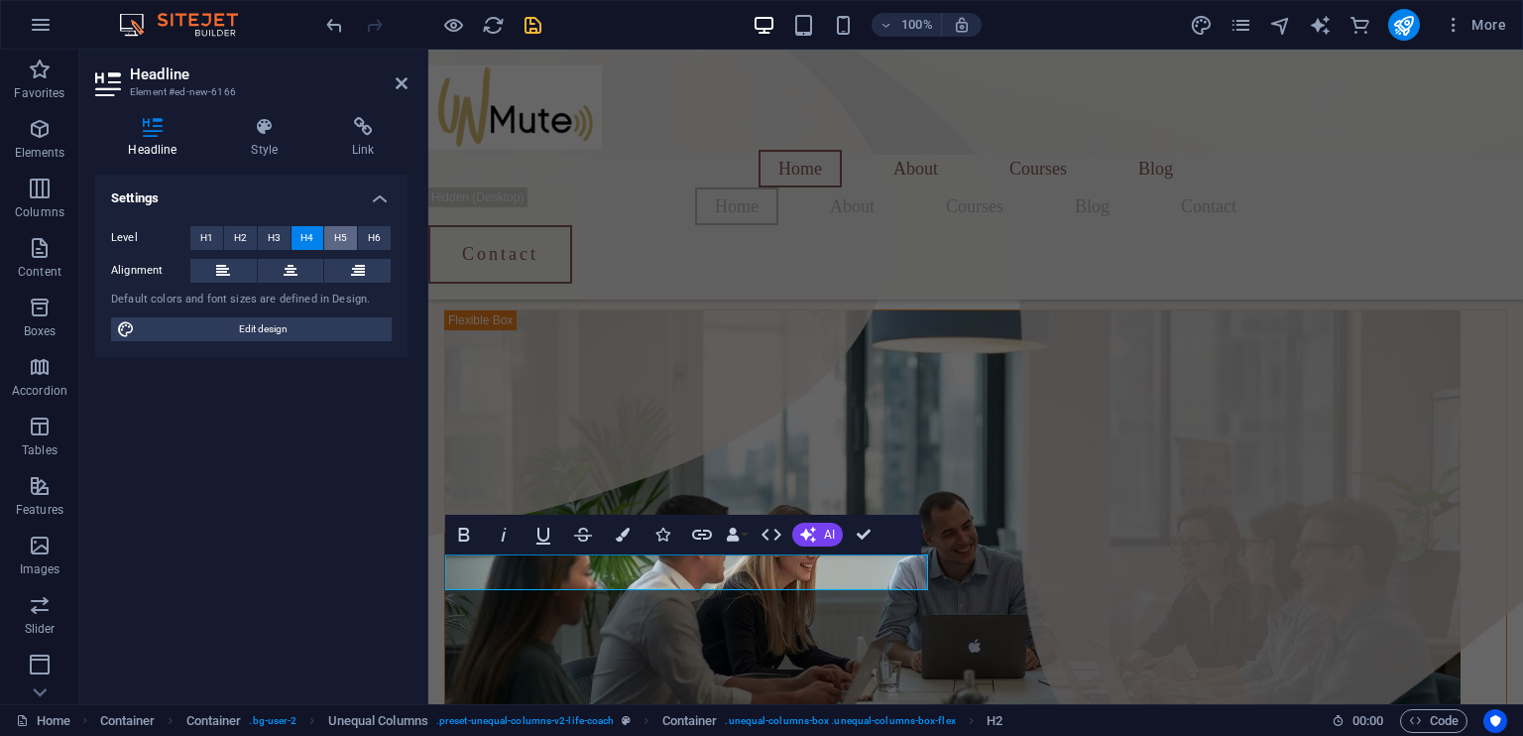
click at [341, 237] on span "H5" at bounding box center [340, 238] width 13 height 24
click at [308, 230] on span "H4" at bounding box center [306, 238] width 13 height 24
click at [697, 529] on icon "button" at bounding box center [702, 534] width 20 height 10
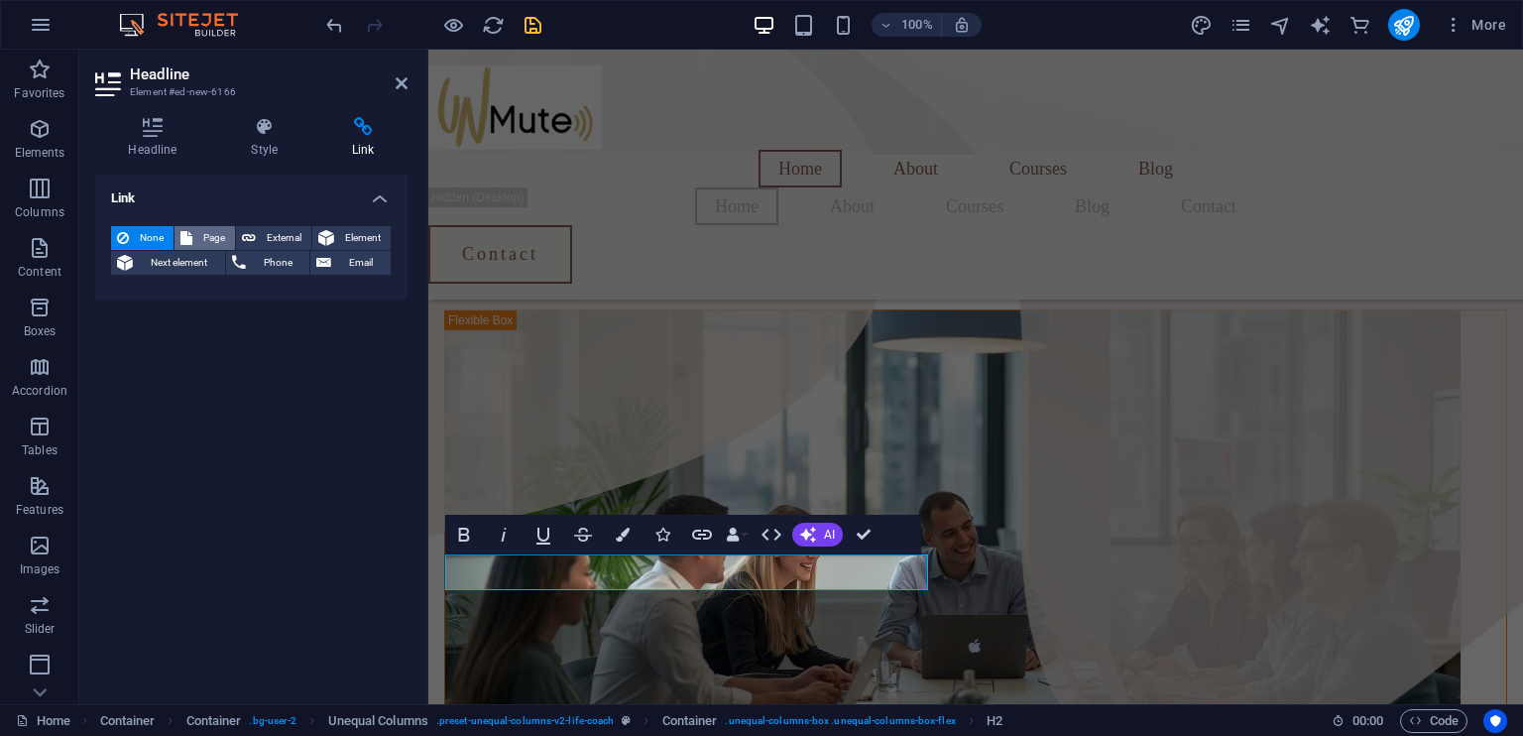
click at [209, 242] on span "Page" at bounding box center [213, 238] width 31 height 24
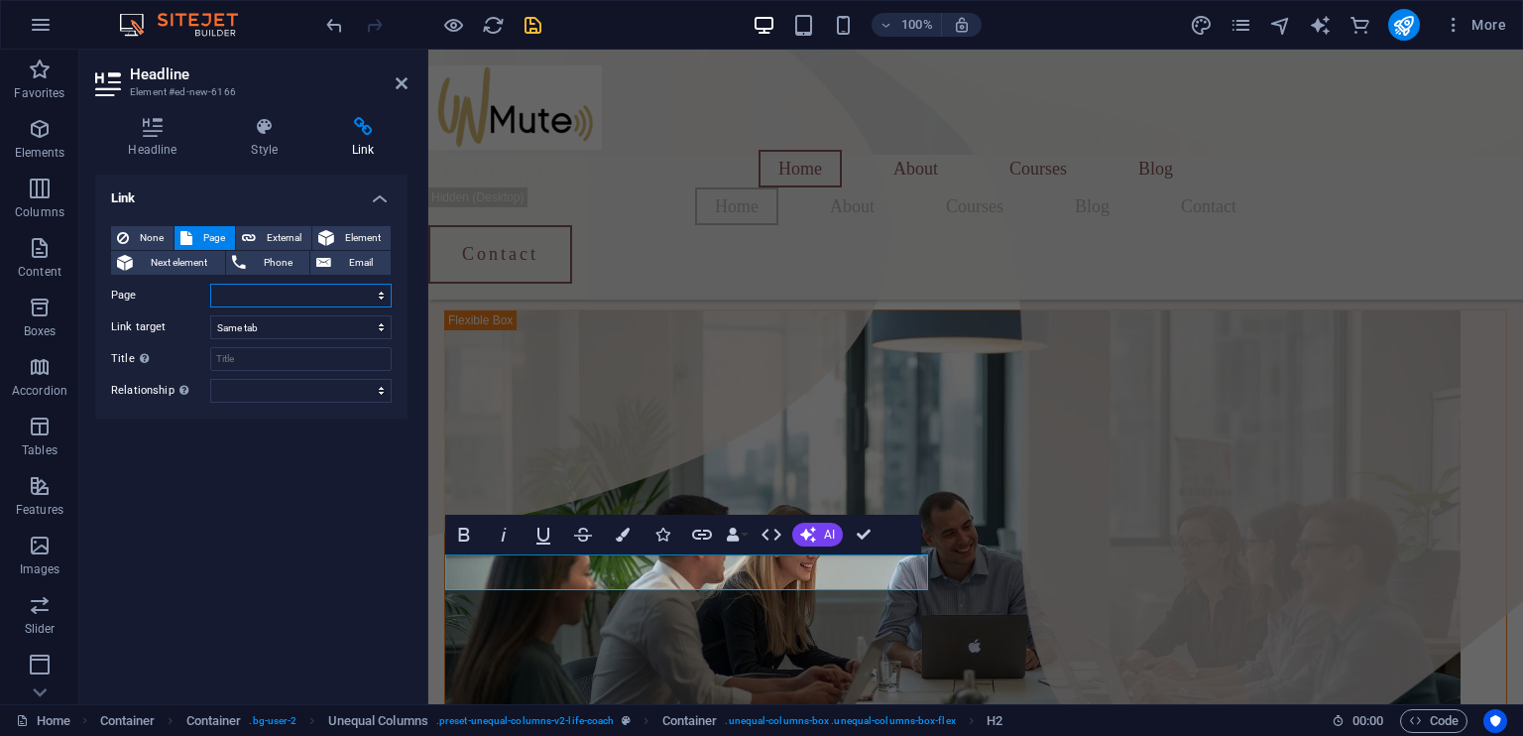
click at [256, 290] on select "Home About Courses Blog Contact Legal Notice Privacy" at bounding box center [300, 296] width 181 height 24
select select "1"
click at [210, 284] on select "Home About Courses Blog Contact Legal Notice Privacy" at bounding box center [300, 296] width 181 height 24
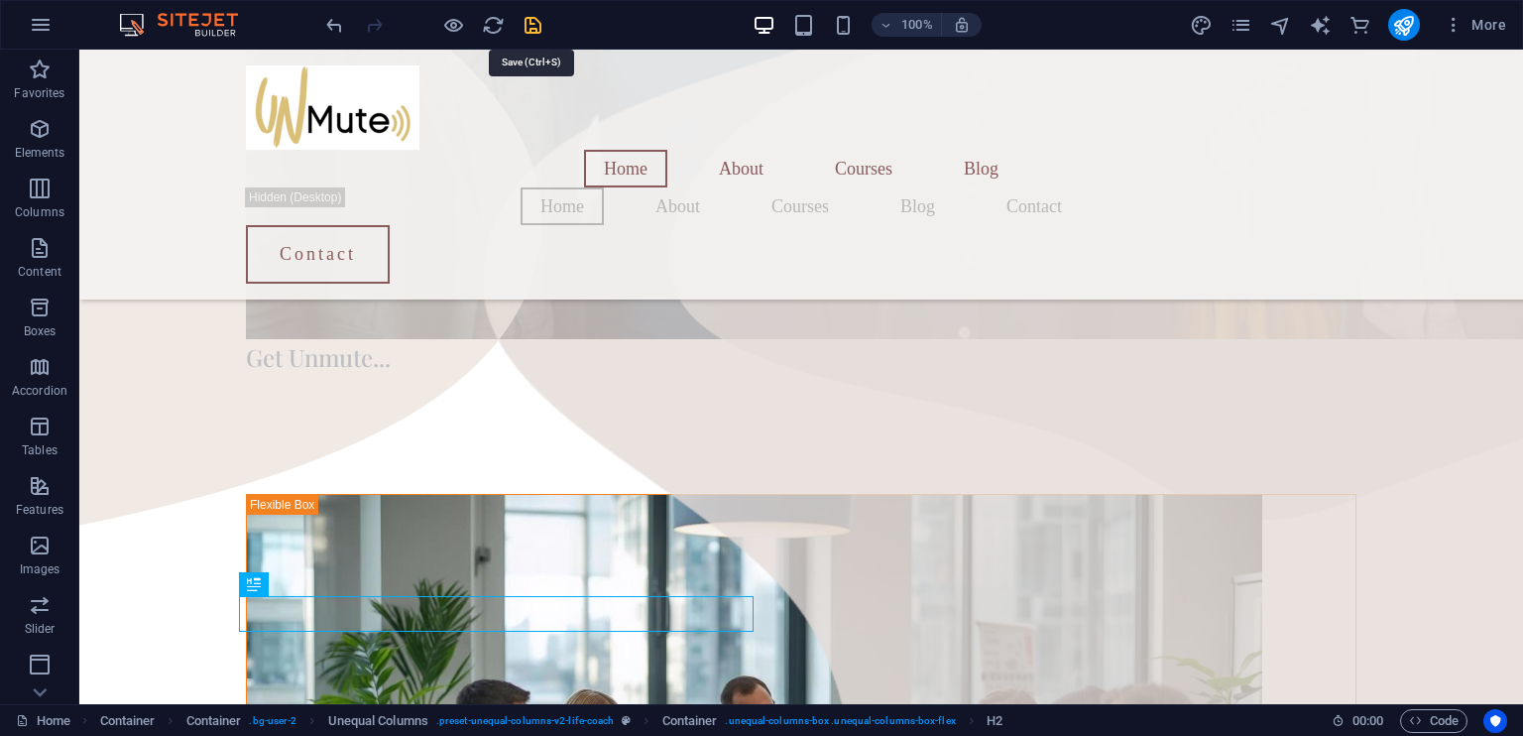
click at [531, 23] on icon "save" at bounding box center [532, 25] width 23 height 23
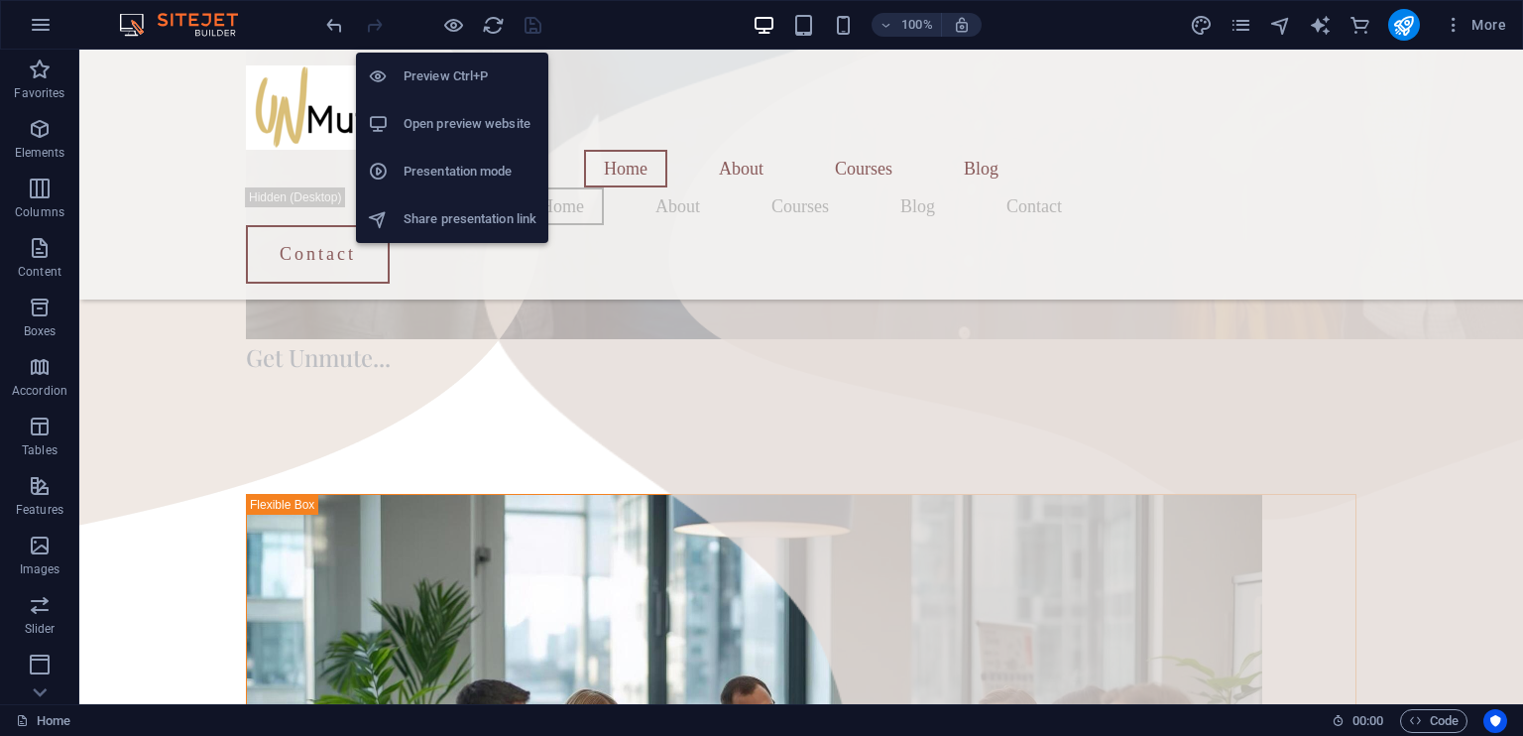
click at [445, 118] on h6 "Open preview website" at bounding box center [469, 124] width 133 height 24
